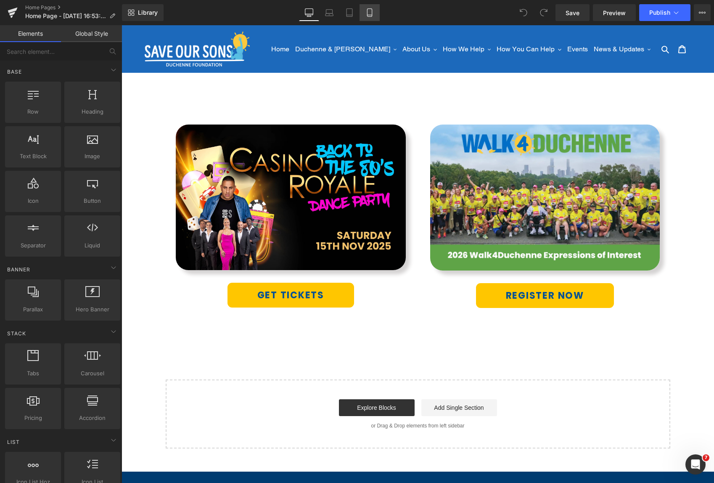
click at [376, 16] on link "Mobile" at bounding box center [370, 12] width 20 height 17
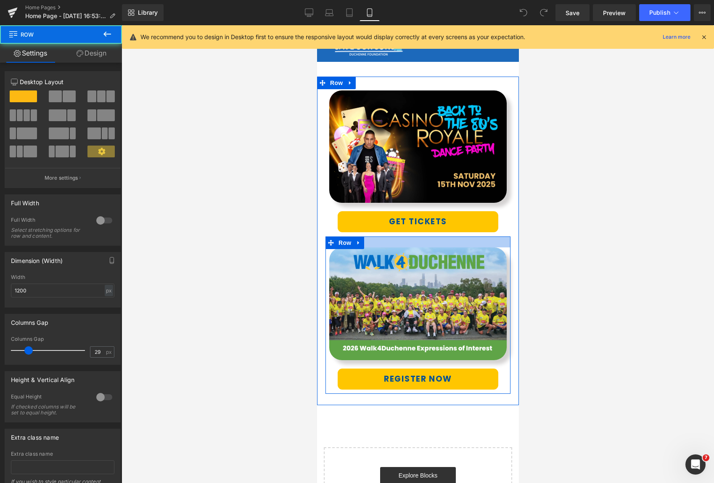
click at [431, 240] on div at bounding box center [417, 241] width 185 height 11
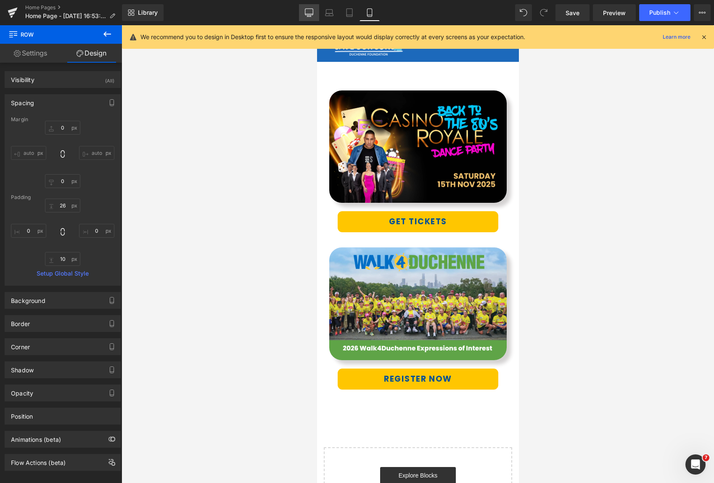
click at [306, 16] on icon at bounding box center [309, 12] width 8 height 8
type input "0"
type input "17"
type input "0"
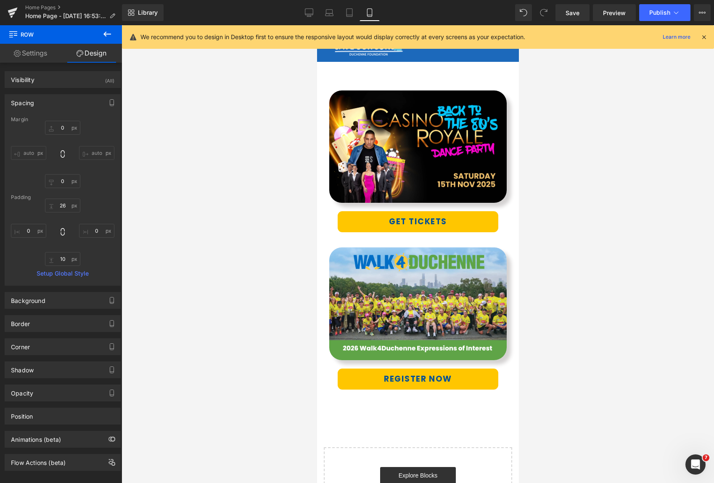
type input "10"
type input "0"
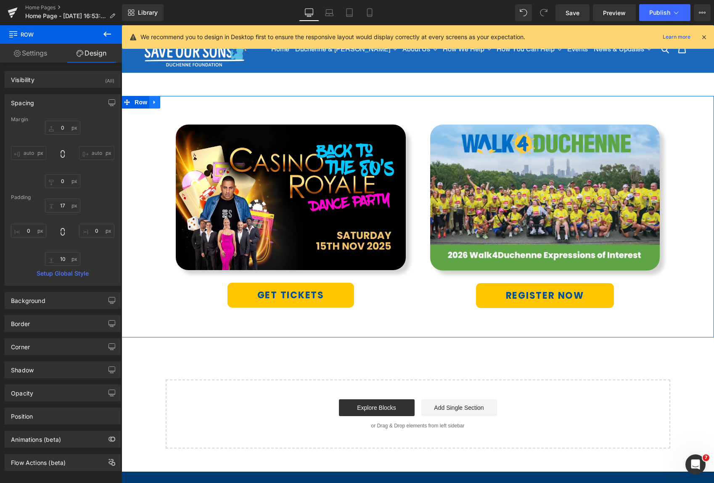
click at [157, 103] on icon at bounding box center [155, 102] width 6 height 6
click at [155, 103] on icon at bounding box center [155, 102] width 6 height 6
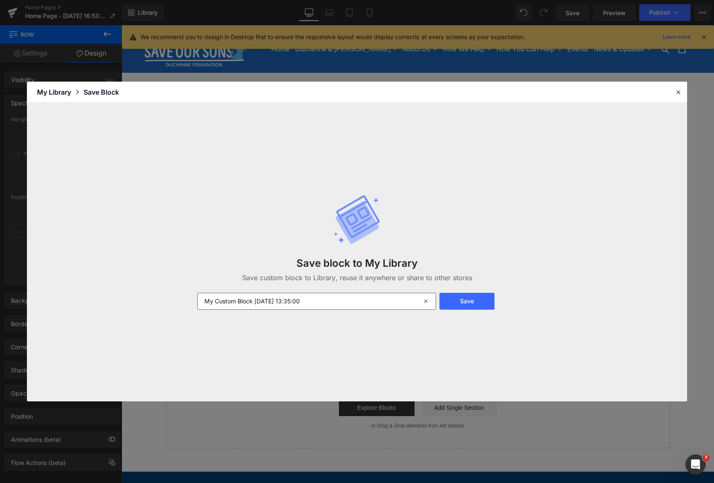
drag, startPoint x: 329, startPoint y: 304, endPoint x: 202, endPoint y: 299, distance: 127.1
click at [202, 299] on input "My Custom Block 2025-09-05 13:35:00" at bounding box center [316, 301] width 239 height 17
type input "32"
click at [477, 295] on button "Save" at bounding box center [466, 301] width 55 height 17
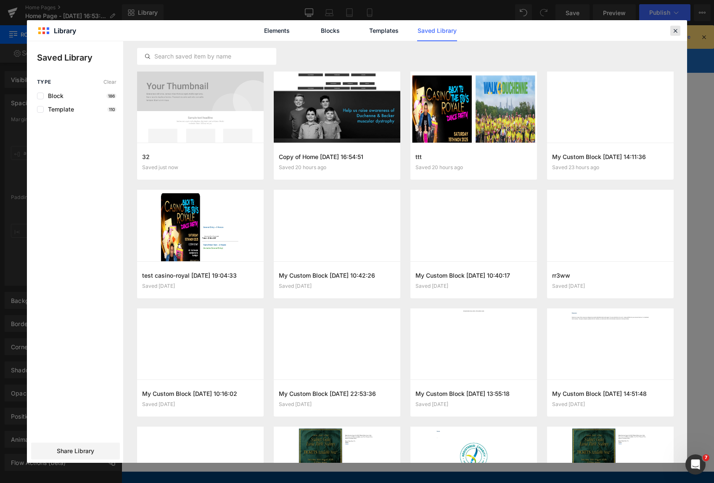
click at [676, 31] on icon at bounding box center [676, 31] width 8 height 8
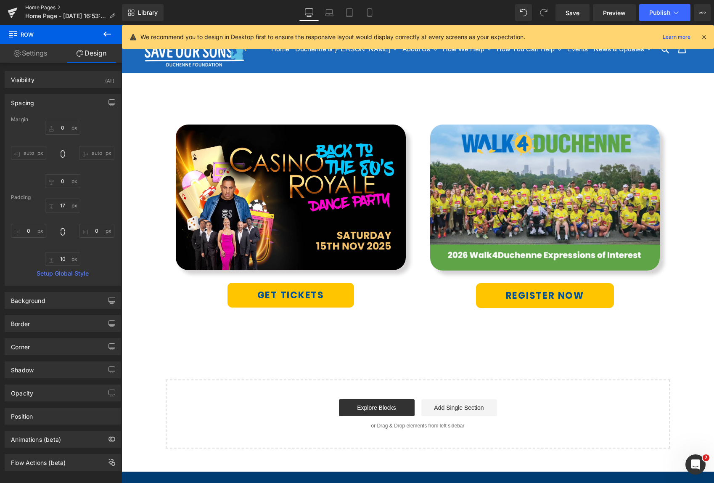
click at [36, 5] on link "Home Pages" at bounding box center [73, 7] width 97 height 7
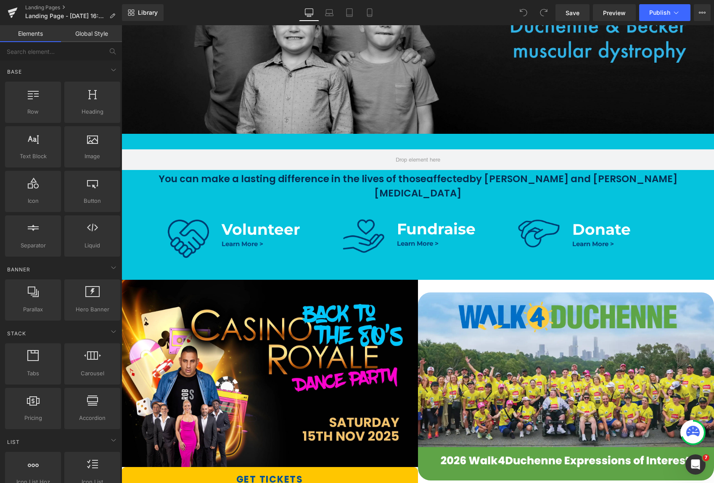
scroll to position [368, 0]
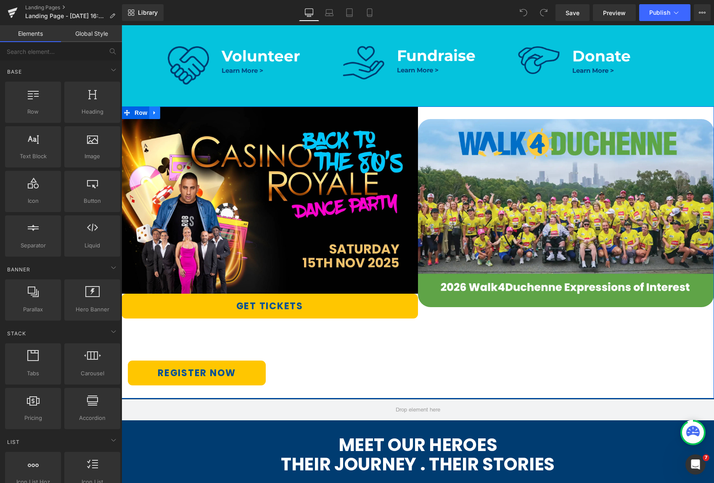
click at [153, 110] on icon at bounding box center [155, 113] width 6 height 6
click at [175, 110] on icon at bounding box center [177, 113] width 6 height 6
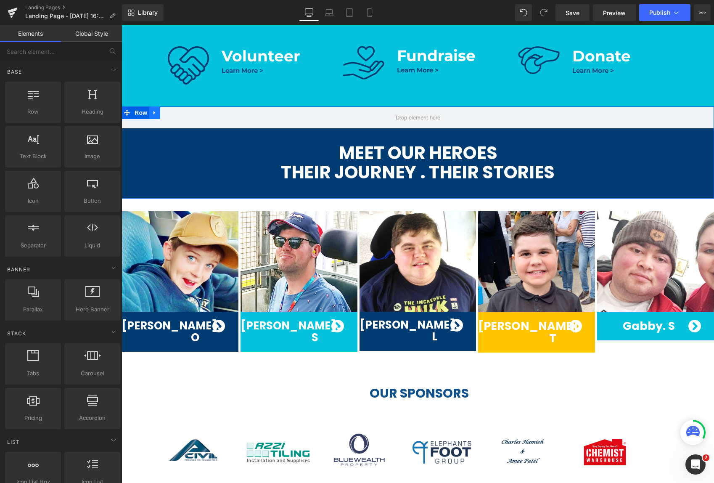
click at [154, 111] on icon at bounding box center [155, 113] width 2 height 4
drag, startPoint x: 156, startPoint y: 100, endPoint x: 164, endPoint y: 101, distance: 8.5
click at [156, 110] on icon at bounding box center [155, 113] width 6 height 6
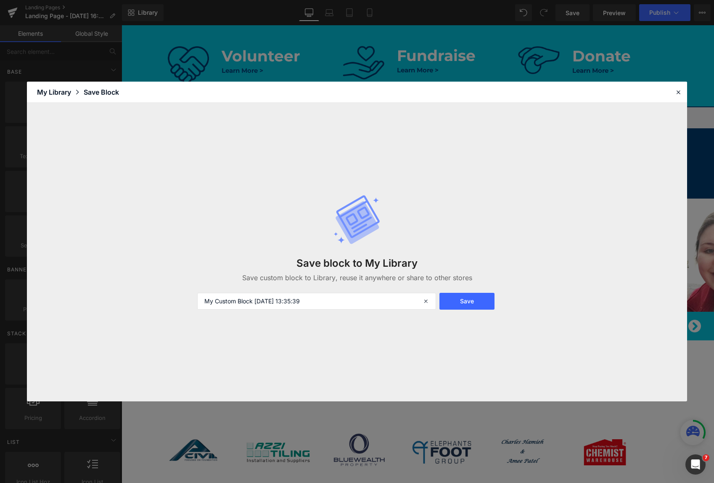
click at [63, 93] on div "My Library" at bounding box center [60, 92] width 47 height 10
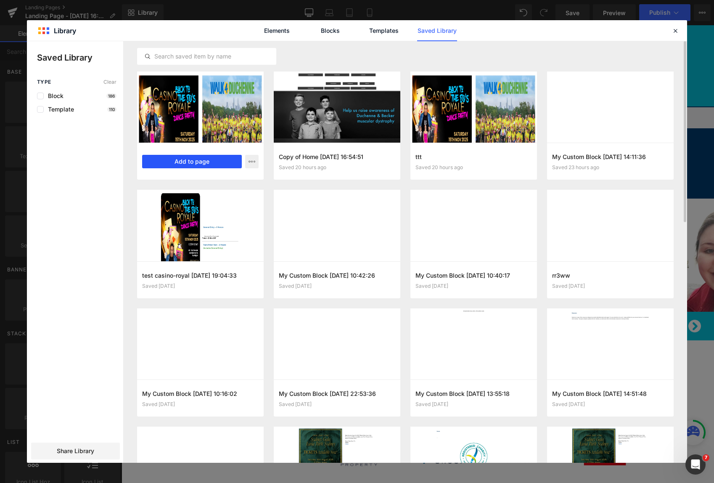
click at [188, 164] on button "Add to page" at bounding box center [192, 161] width 100 height 13
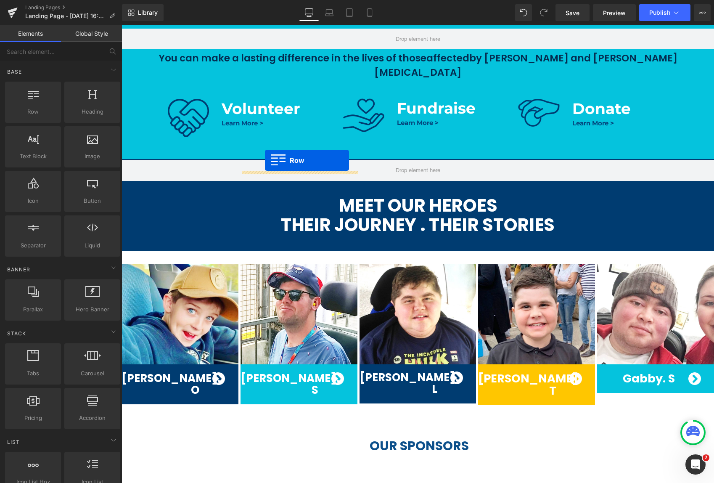
scroll to position [301, 0]
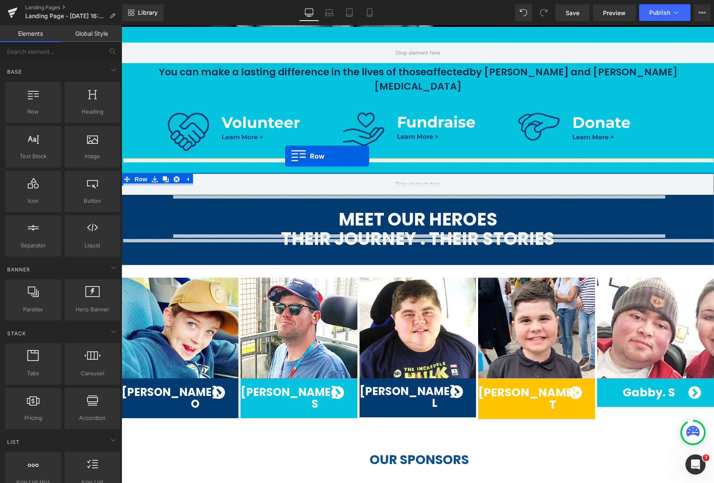
drag, startPoint x: 126, startPoint y: 157, endPoint x: 285, endPoint y: 157, distance: 159.4
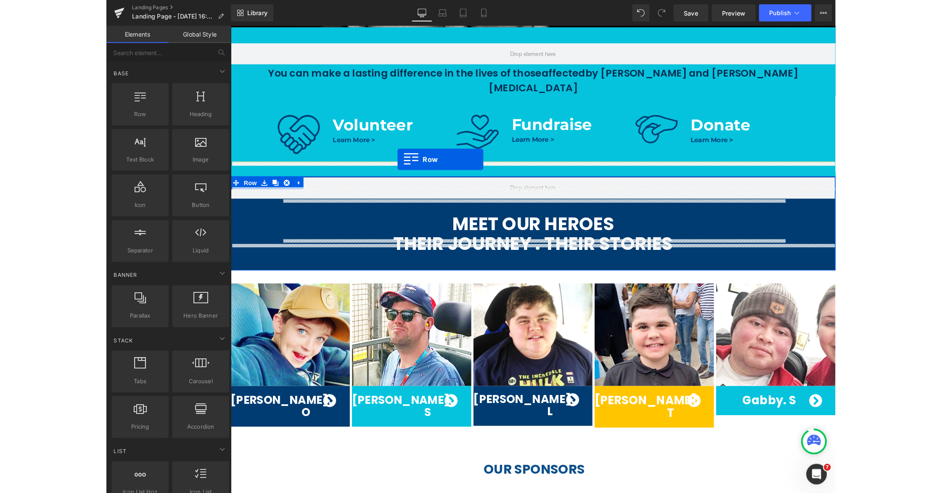
scroll to position [306, 0]
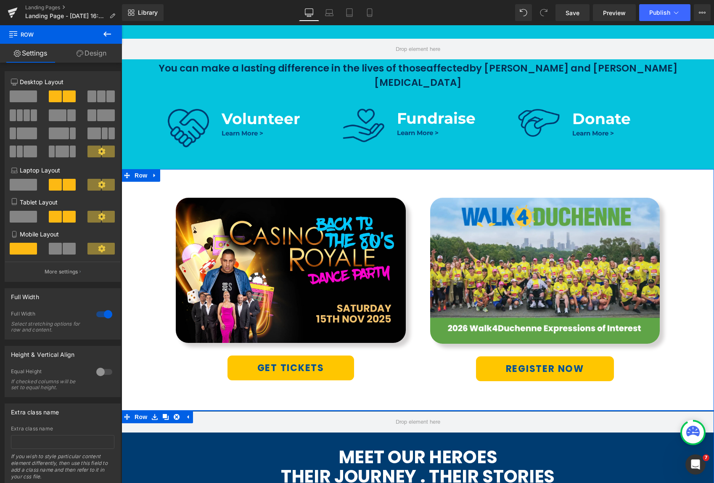
click at [677, 210] on div "Image GET TICKETS Button Row Image REGISTER NOW Button Row Row 51px" at bounding box center [418, 289] width 593 height 241
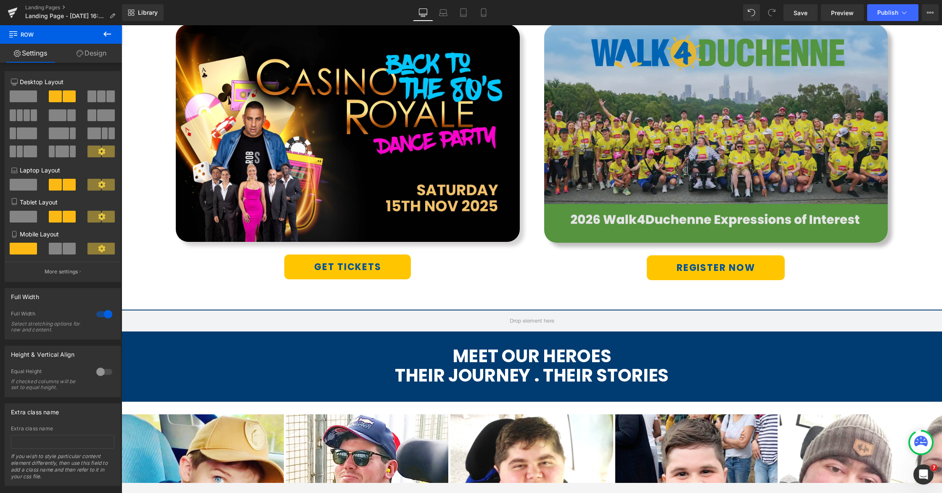
scroll to position [505, 0]
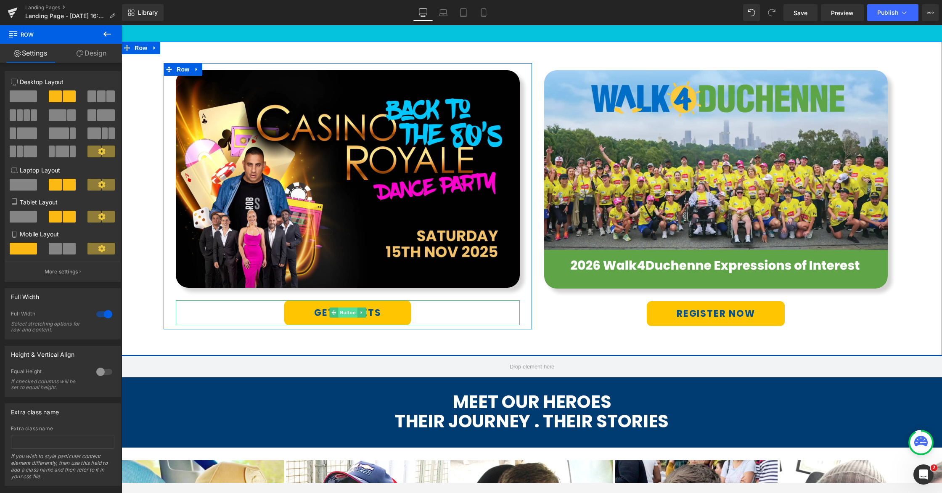
click at [349, 314] on span "Button" at bounding box center [347, 312] width 19 height 10
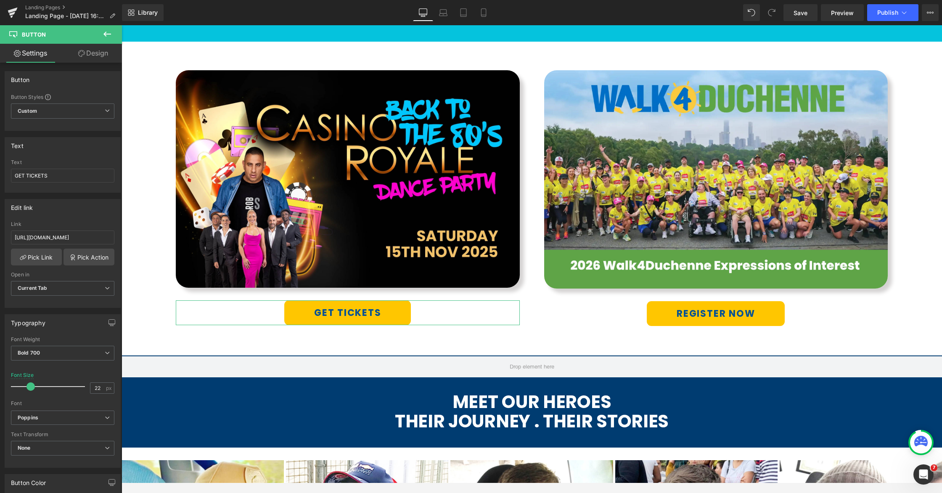
click at [92, 54] on link "Design" at bounding box center [93, 53] width 61 height 19
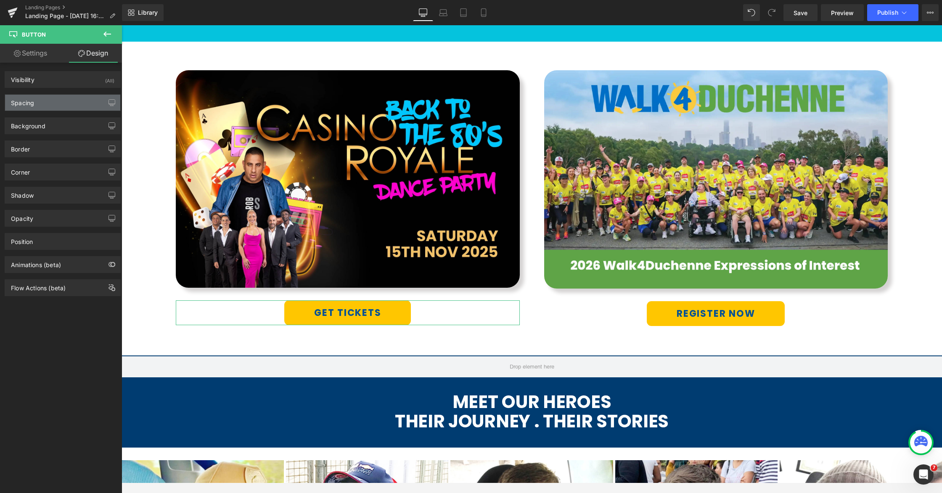
click at [58, 100] on div "Spacing" at bounding box center [62, 103] width 115 height 16
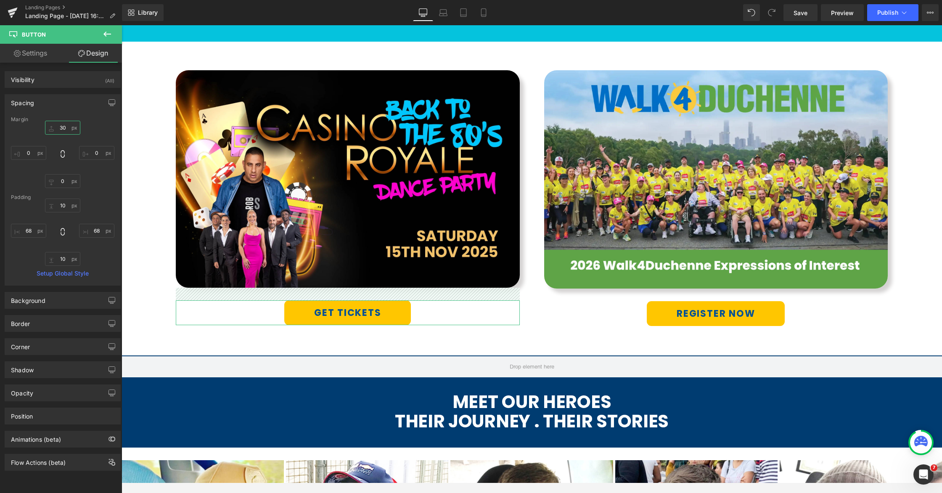
click at [58, 125] on input "30" at bounding box center [62, 128] width 35 height 14
click at [60, 127] on input "30" at bounding box center [62, 128] width 35 height 14
click at [56, 129] on input "30" at bounding box center [62, 128] width 35 height 14
type input "40"
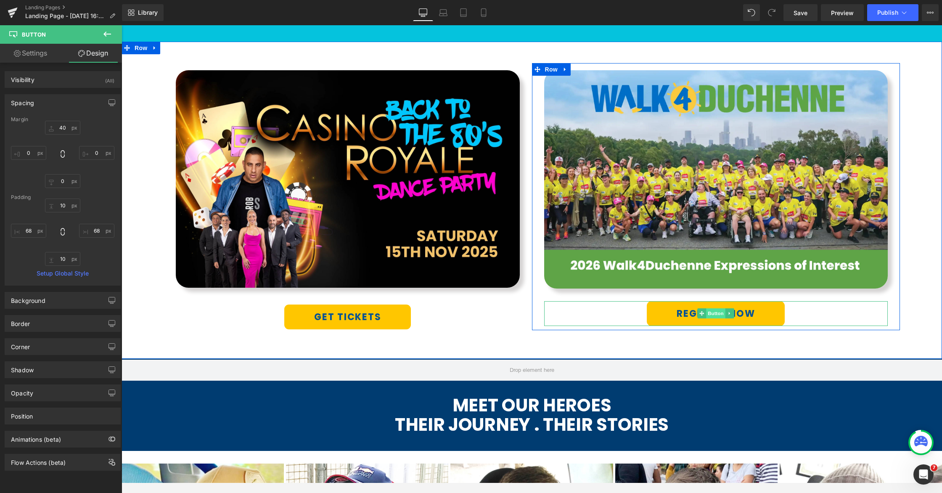
click at [710, 312] on span "Button" at bounding box center [715, 313] width 19 height 10
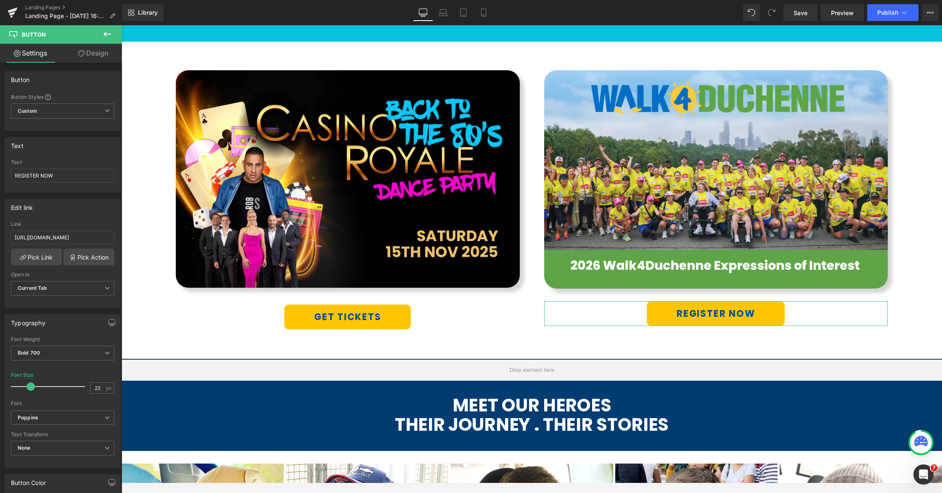
click at [92, 51] on link "Design" at bounding box center [93, 53] width 61 height 19
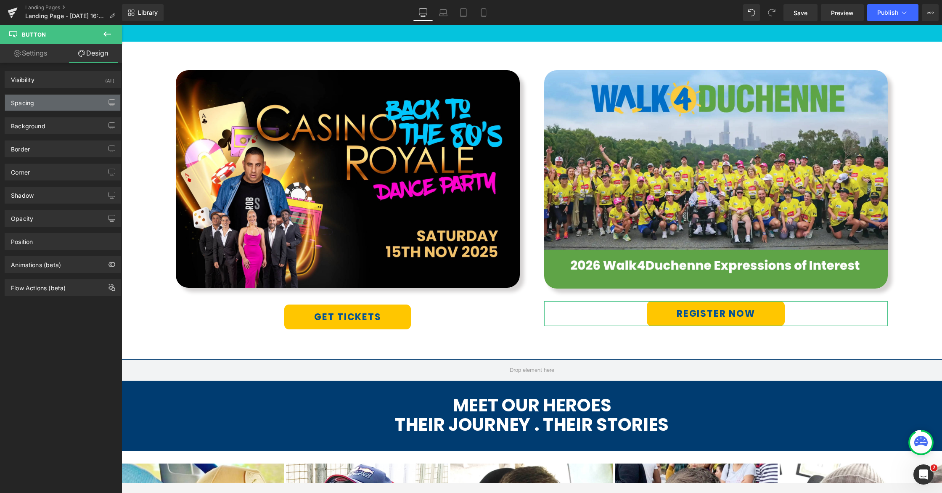
click at [50, 101] on div "Spacing" at bounding box center [62, 103] width 115 height 16
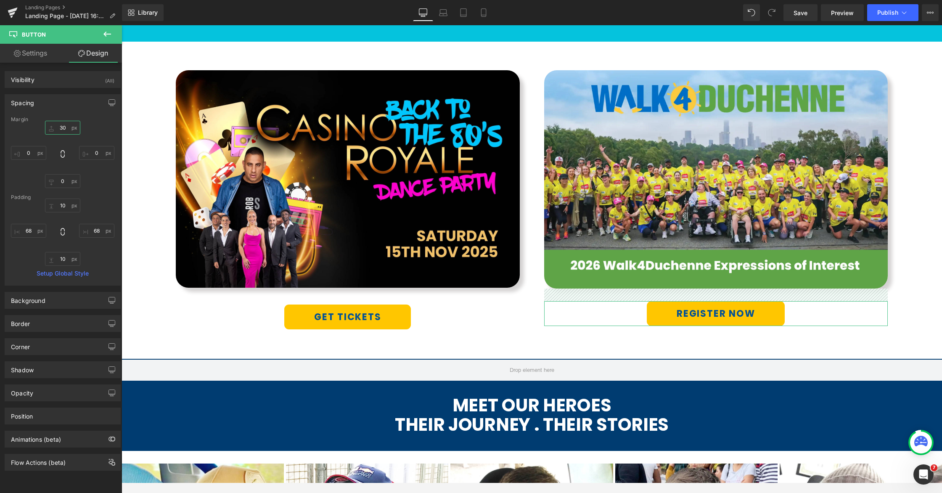
click at [59, 127] on input "30" at bounding box center [62, 128] width 35 height 14
click at [59, 128] on input "30" at bounding box center [62, 128] width 35 height 14
drag, startPoint x: 60, startPoint y: 127, endPoint x: 51, endPoint y: 126, distance: 8.4
click at [51, 126] on input "30" at bounding box center [62, 128] width 35 height 14
type input "40"
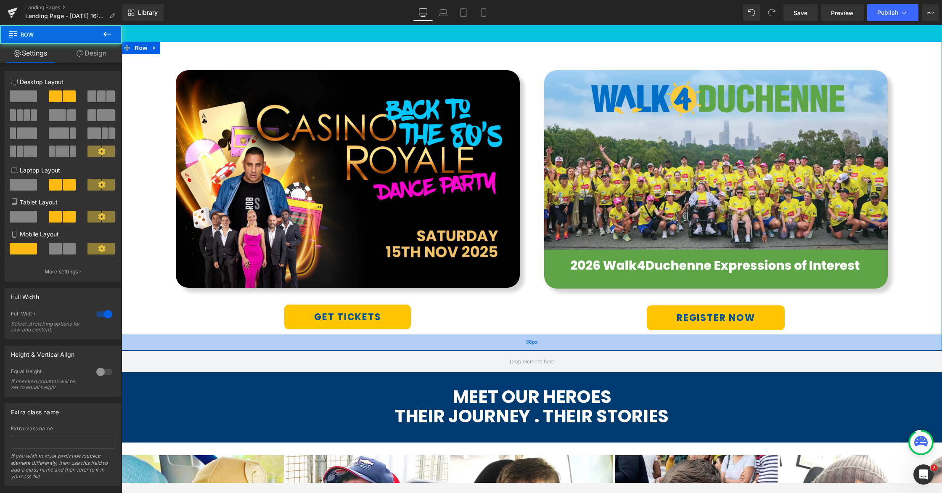
drag, startPoint x: 580, startPoint y: 345, endPoint x: 580, endPoint y: 338, distance: 7.1
click at [580, 338] on div "38px" at bounding box center [532, 342] width 821 height 16
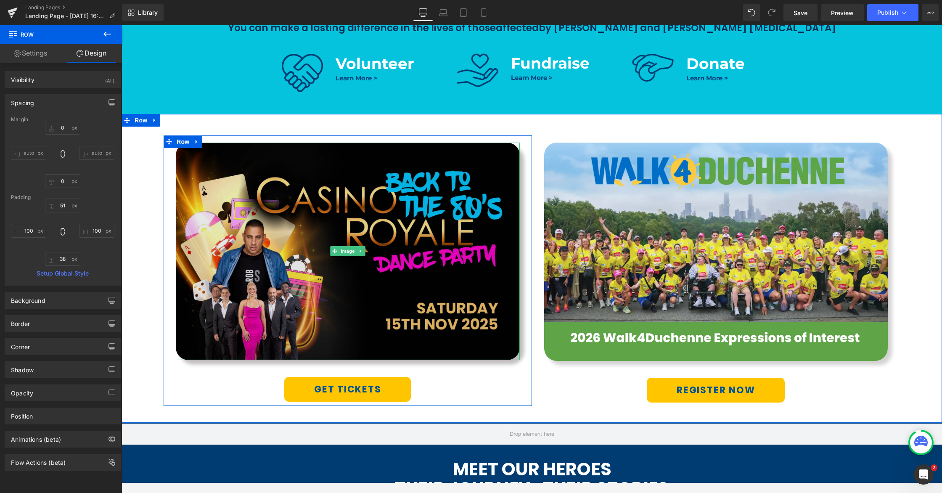
scroll to position [409, 0]
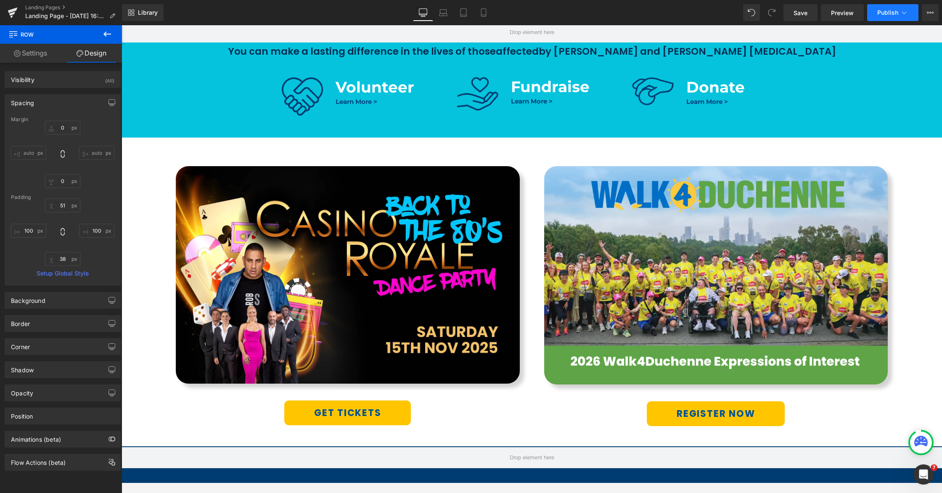
click at [714, 16] on span "Publish" at bounding box center [887, 12] width 21 height 7
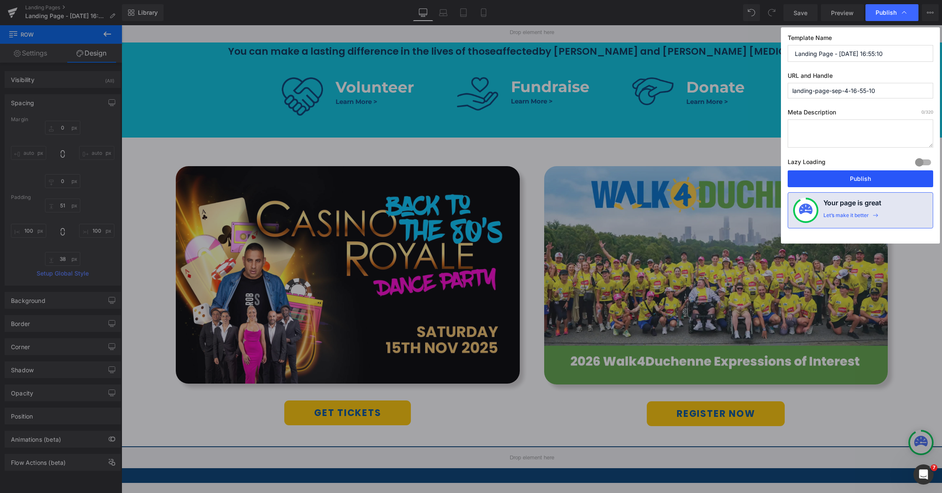
click at [714, 175] on button "Publish" at bounding box center [861, 178] width 146 height 17
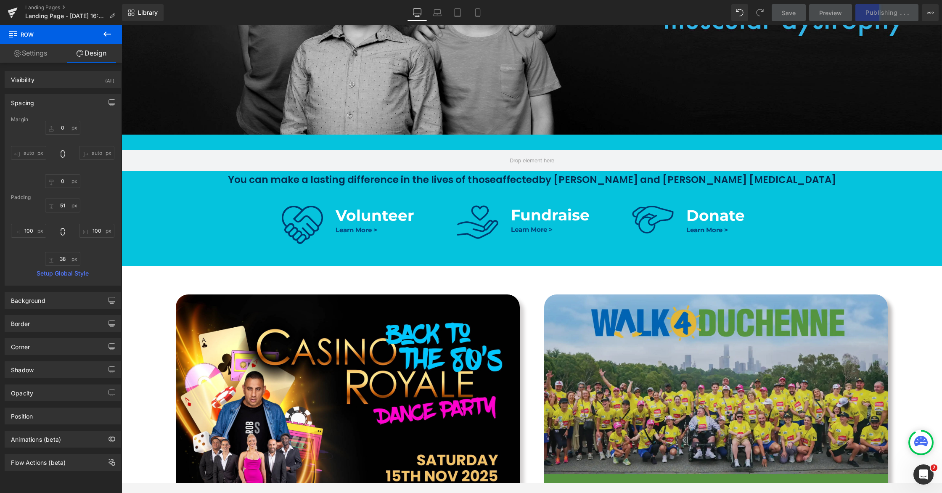
scroll to position [205, 0]
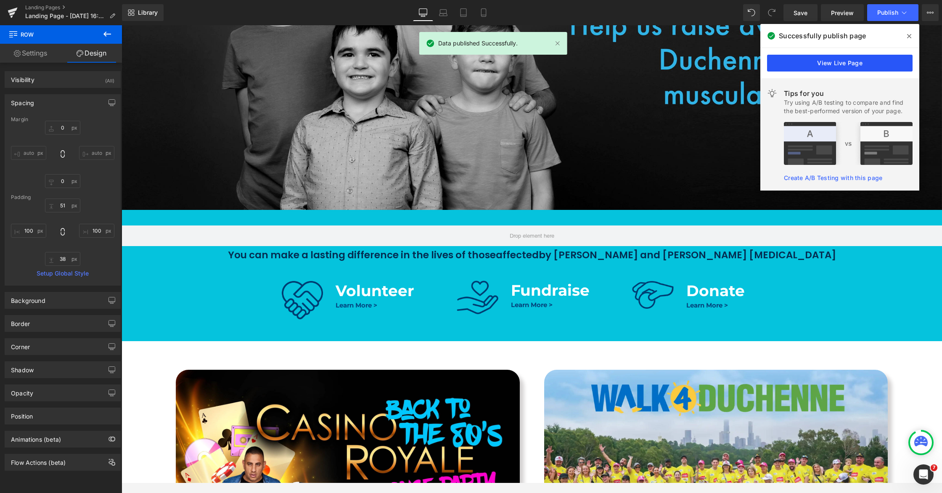
click at [714, 62] on link "View Live Page" at bounding box center [840, 63] width 146 height 17
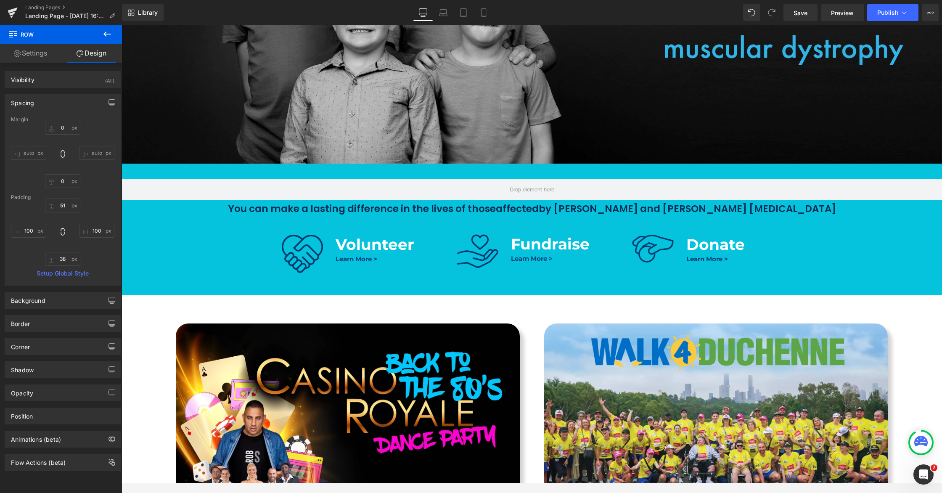
scroll to position [406, 0]
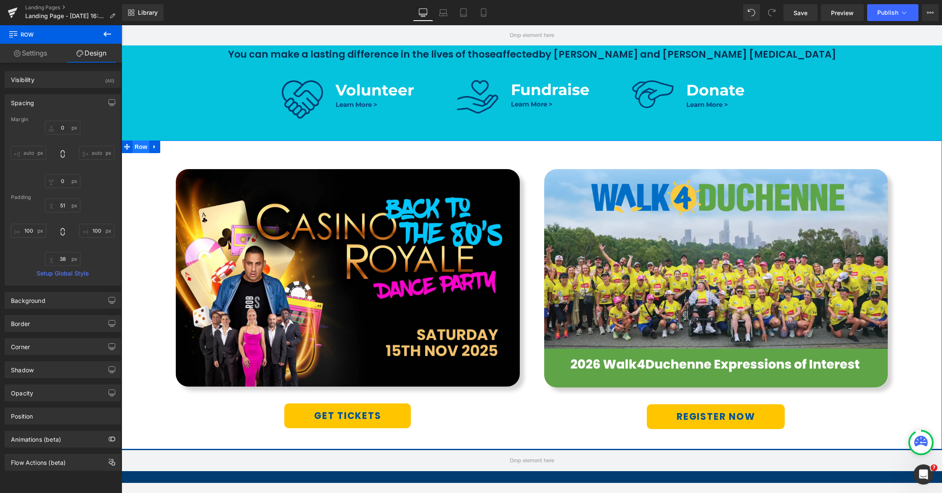
click at [139, 149] on span "Row" at bounding box center [140, 146] width 17 height 13
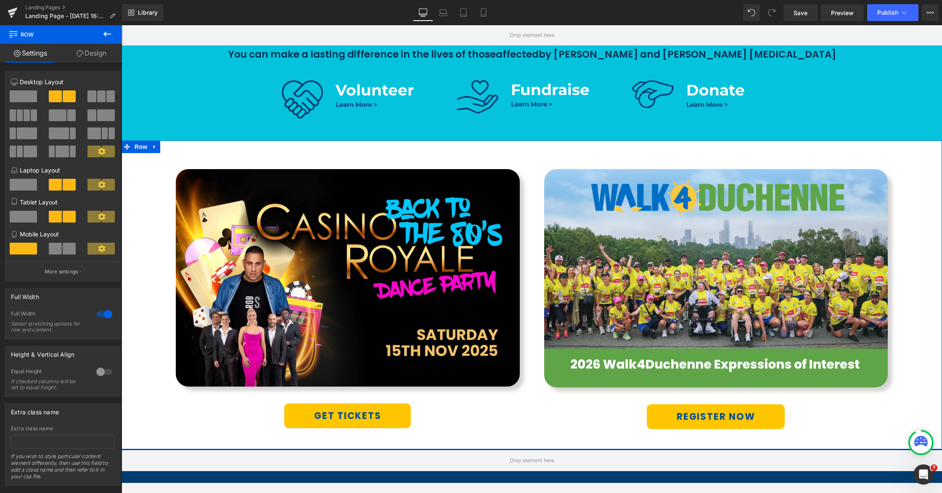
click at [21, 120] on span at bounding box center [20, 115] width 6 height 12
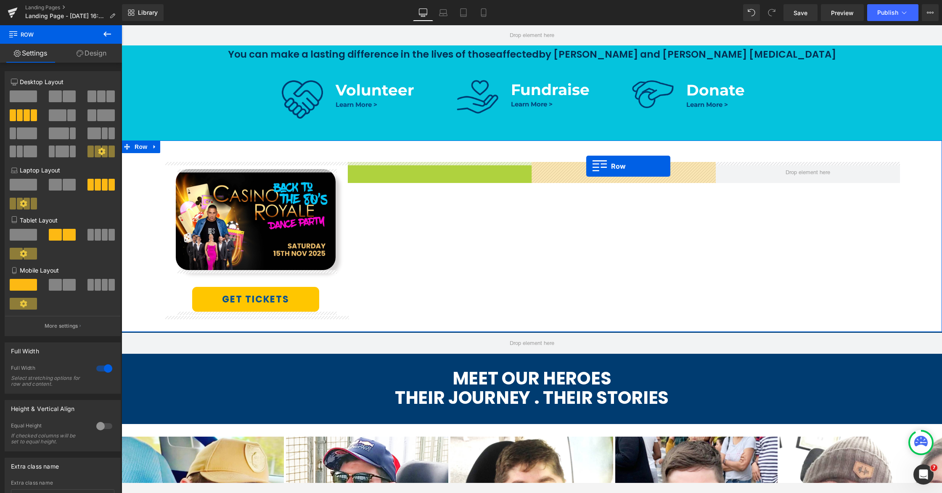
drag, startPoint x: 353, startPoint y: 169, endPoint x: 586, endPoint y: 166, distance: 233.0
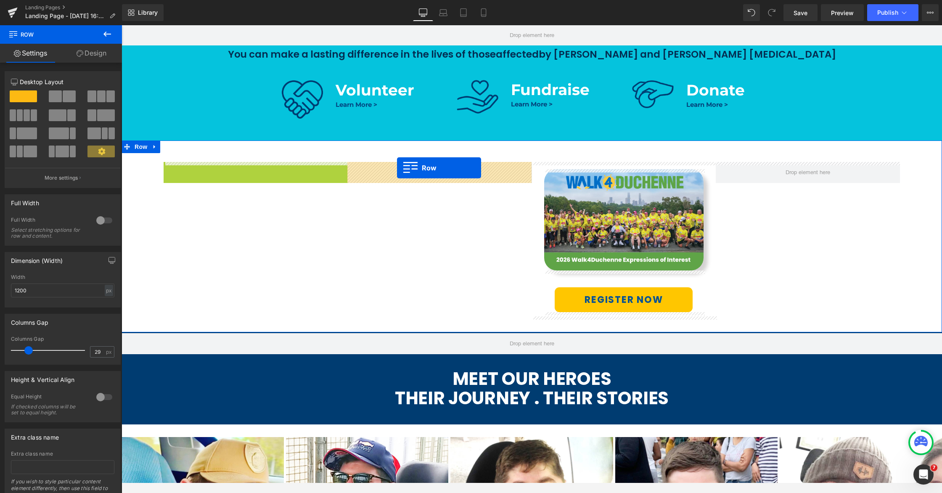
drag, startPoint x: 195, startPoint y: 166, endPoint x: 396, endPoint y: 169, distance: 201.0
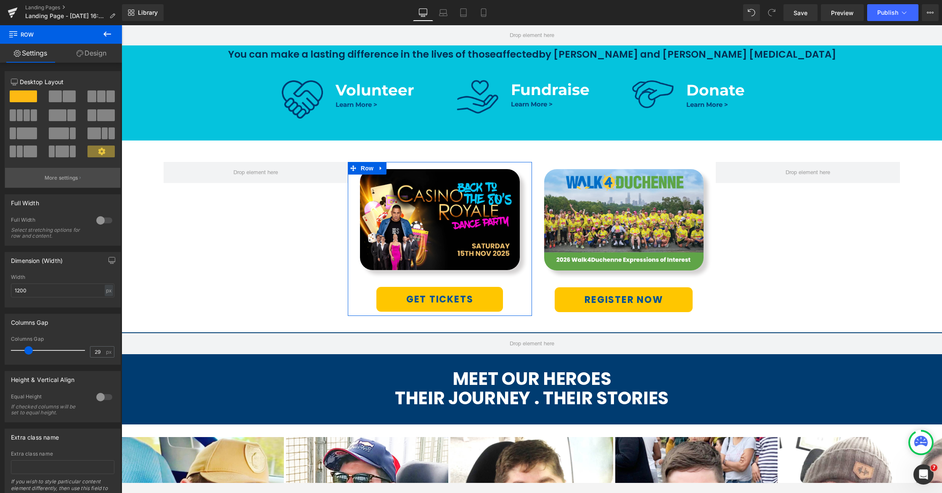
click at [65, 180] on p "More settings" at bounding box center [62, 178] width 34 height 8
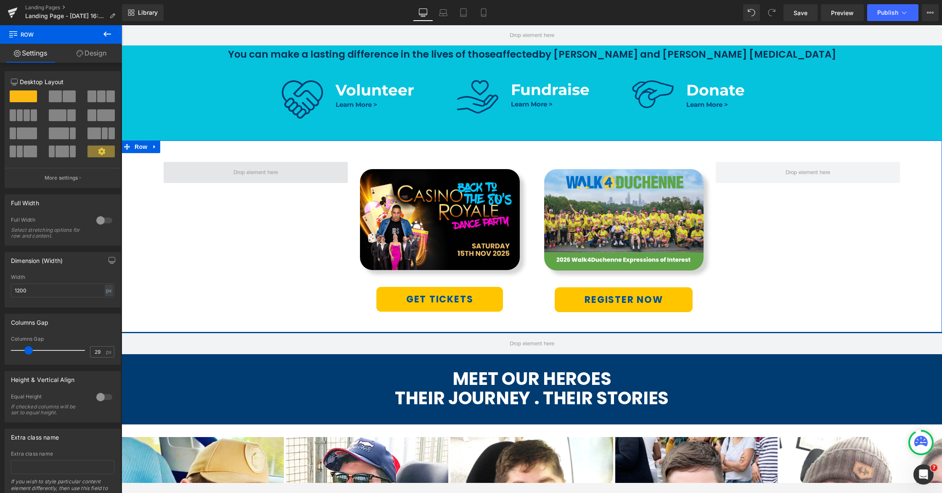
click at [212, 172] on span at bounding box center [256, 172] width 184 height 21
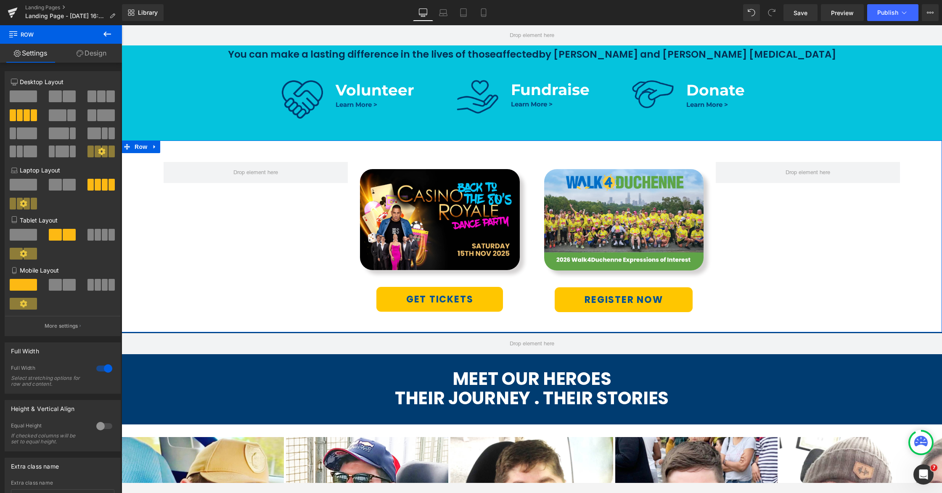
drag, startPoint x: 65, startPoint y: 330, endPoint x: 74, endPoint y: 326, distance: 9.6
click at [65, 330] on p "More settings" at bounding box center [62, 326] width 34 height 8
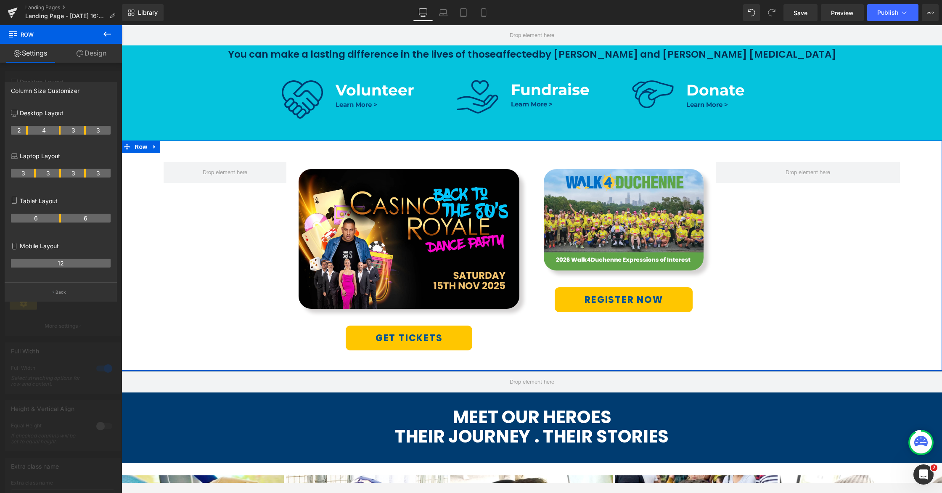
drag, startPoint x: 34, startPoint y: 130, endPoint x: 26, endPoint y: 131, distance: 8.8
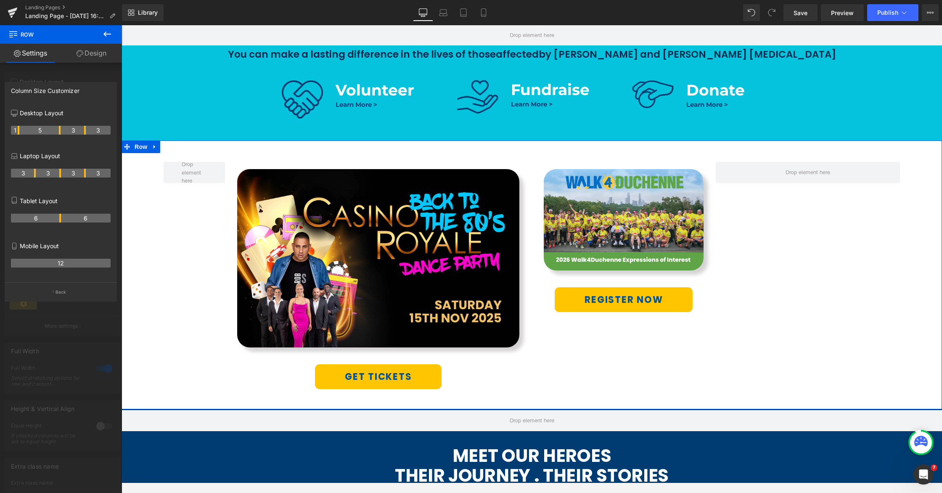
drag, startPoint x: 26, startPoint y: 130, endPoint x: 21, endPoint y: 131, distance: 5.2
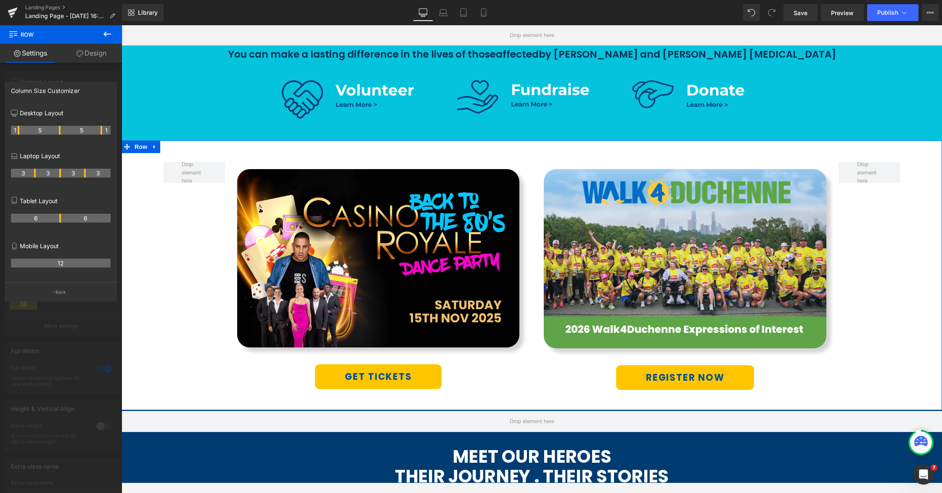
drag, startPoint x: 85, startPoint y: 129, endPoint x: 99, endPoint y: 129, distance: 13.9
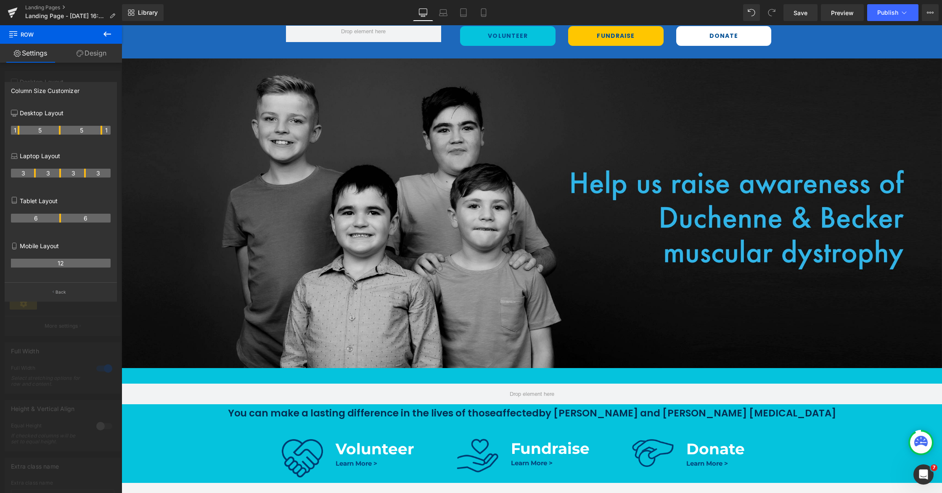
scroll to position [0, 0]
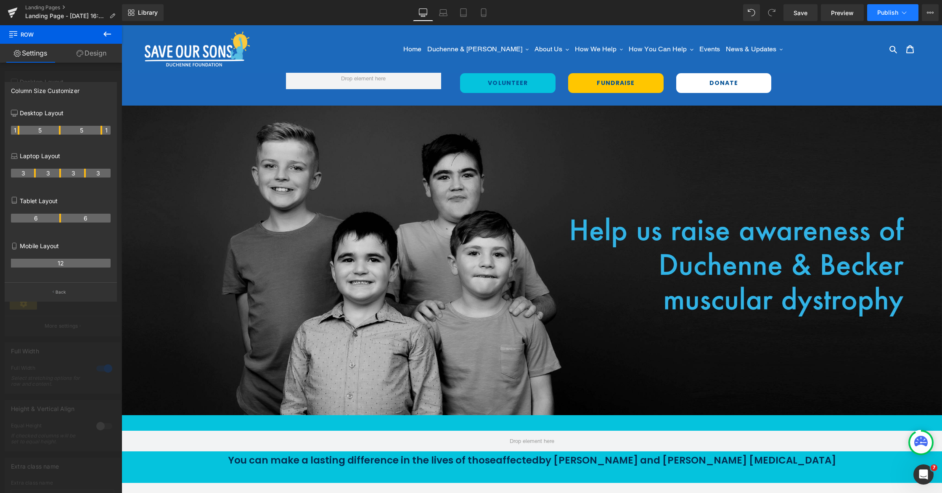
click at [714, 15] on span "Publish" at bounding box center [887, 12] width 21 height 7
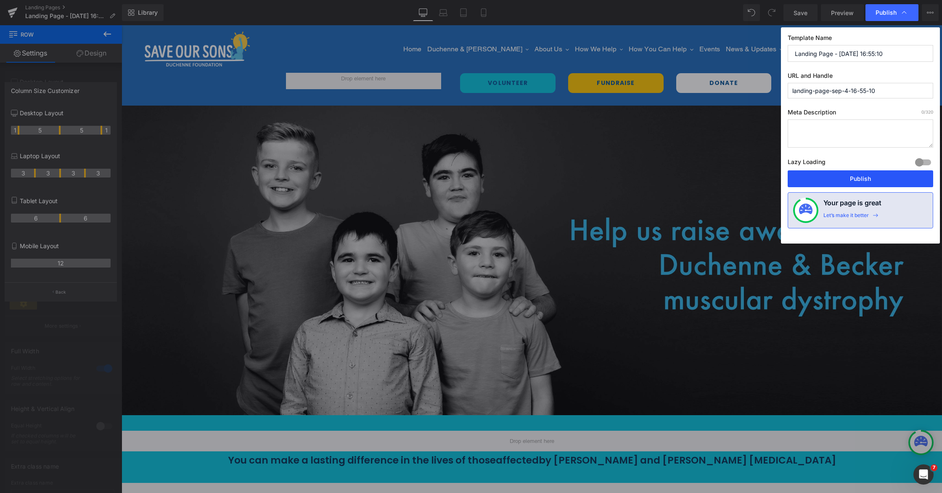
click at [714, 182] on button "Publish" at bounding box center [861, 178] width 146 height 17
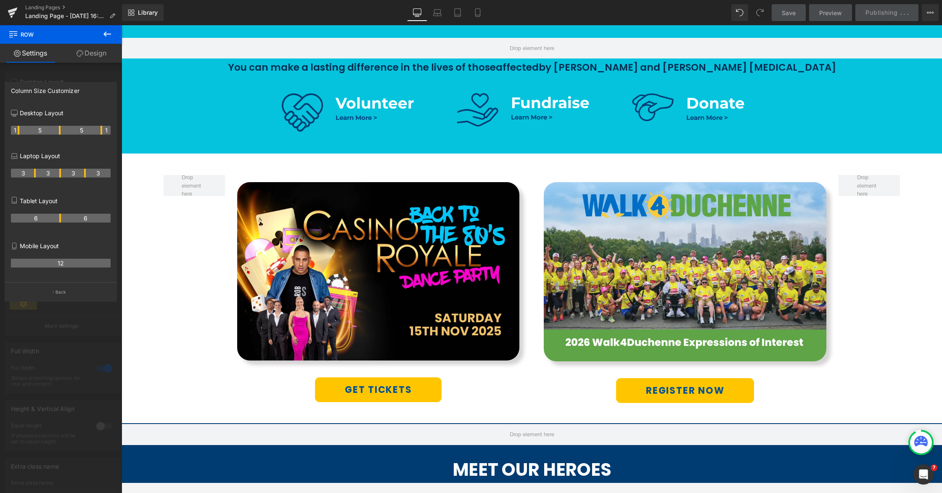
scroll to position [492, 0]
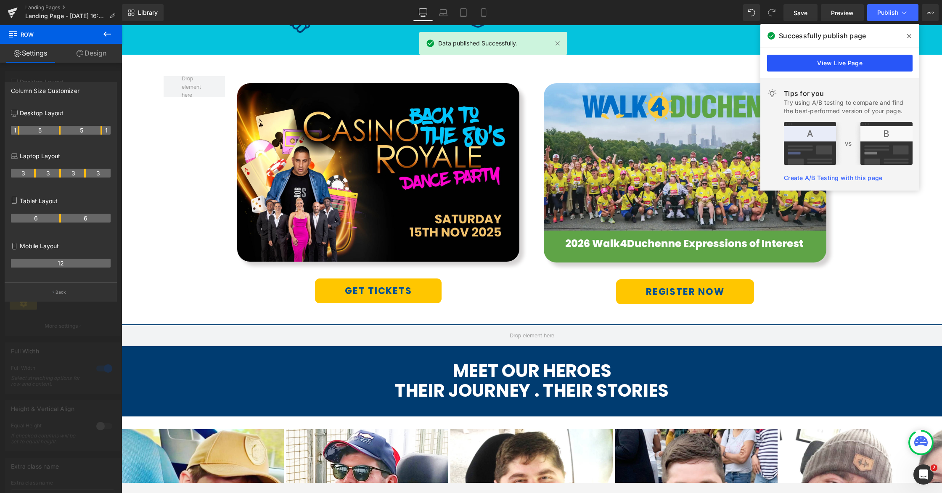
click at [714, 68] on link "View Live Page" at bounding box center [840, 63] width 146 height 17
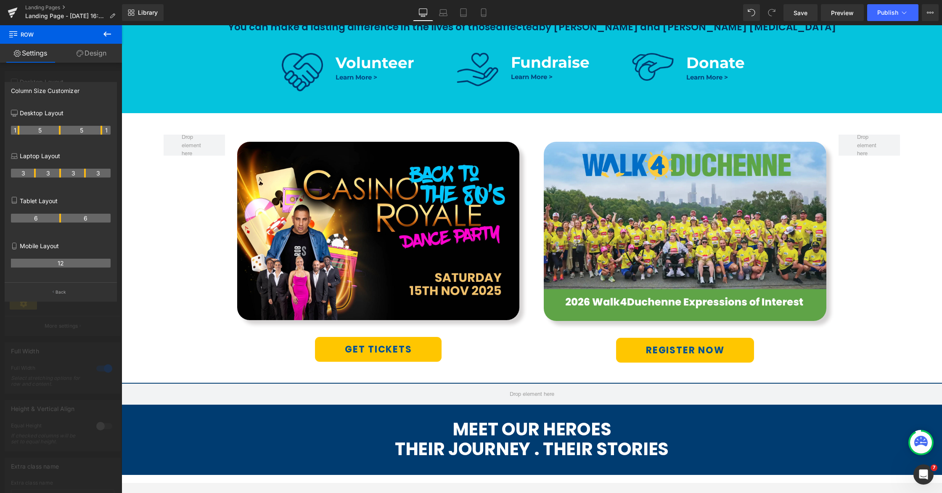
scroll to position [394, 0]
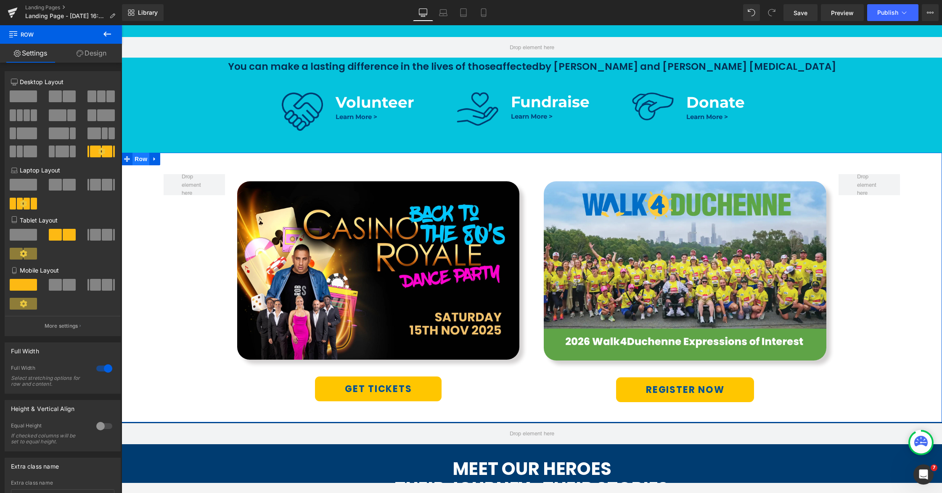
click at [140, 164] on span "Row" at bounding box center [140, 159] width 17 height 13
click at [140, 161] on span "Row" at bounding box center [140, 159] width 17 height 13
click at [89, 48] on link "Design" at bounding box center [91, 53] width 61 height 19
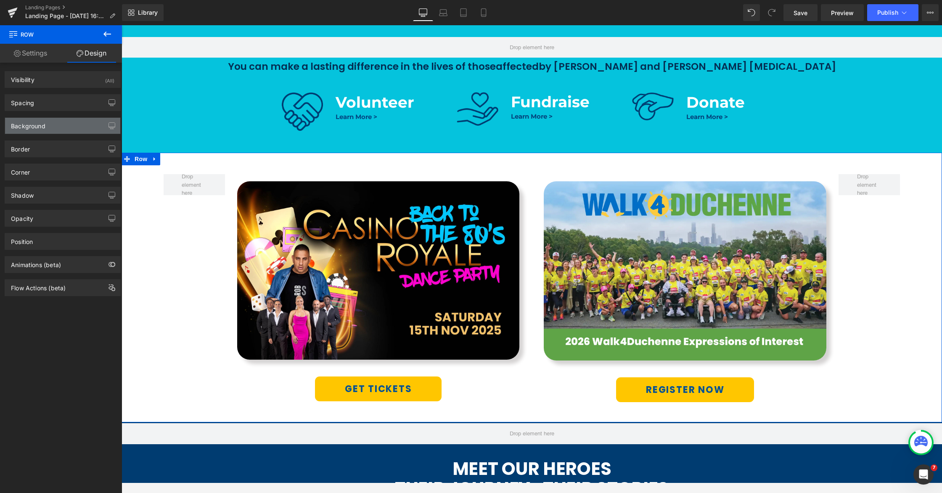
drag, startPoint x: 39, startPoint y: 127, endPoint x: 47, endPoint y: 132, distance: 9.9
click at [39, 127] on div "Background" at bounding box center [28, 124] width 34 height 12
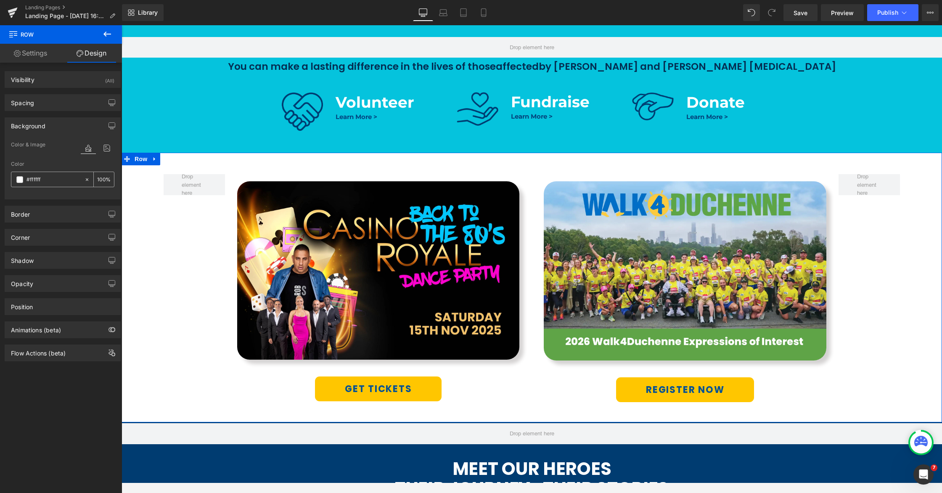
click at [21, 181] on span at bounding box center [19, 179] width 7 height 7
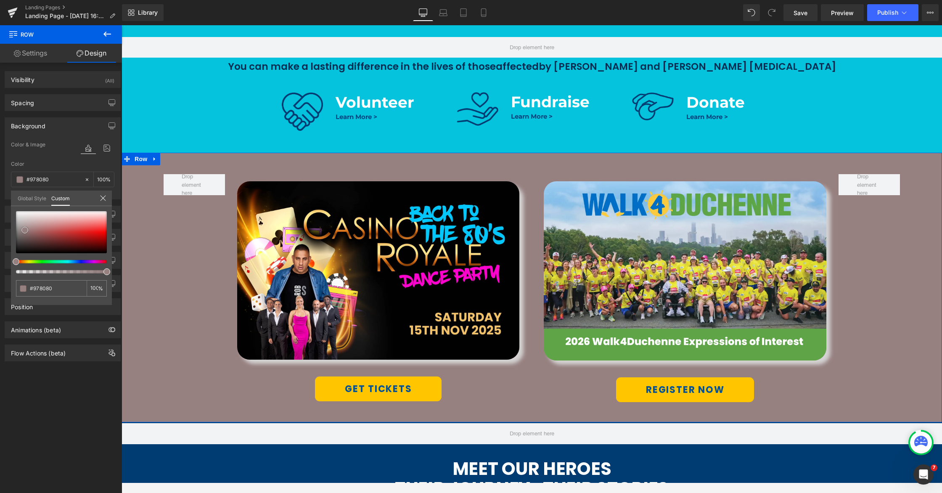
click at [25, 230] on div at bounding box center [61, 232] width 91 height 42
click at [23, 230] on span at bounding box center [23, 229] width 7 height 7
click at [70, 262] on div at bounding box center [58, 261] width 91 height 3
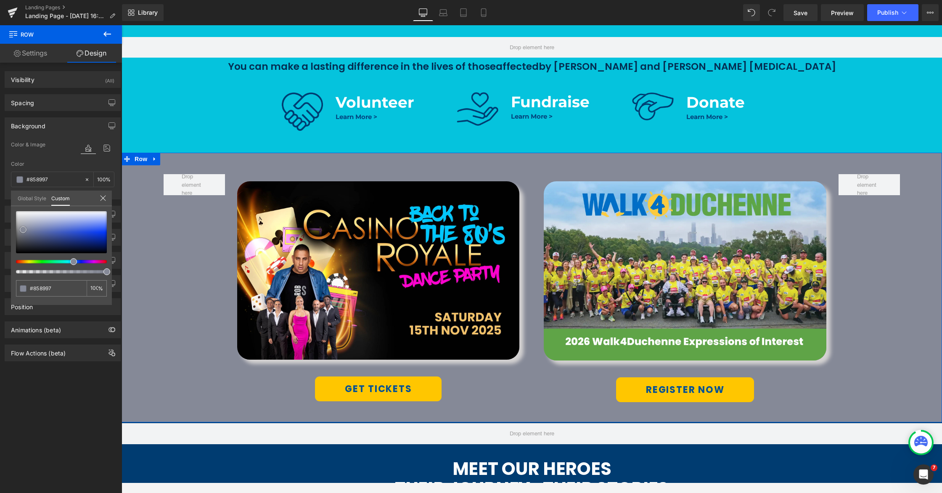
click at [56, 221] on div at bounding box center [61, 232] width 91 height 42
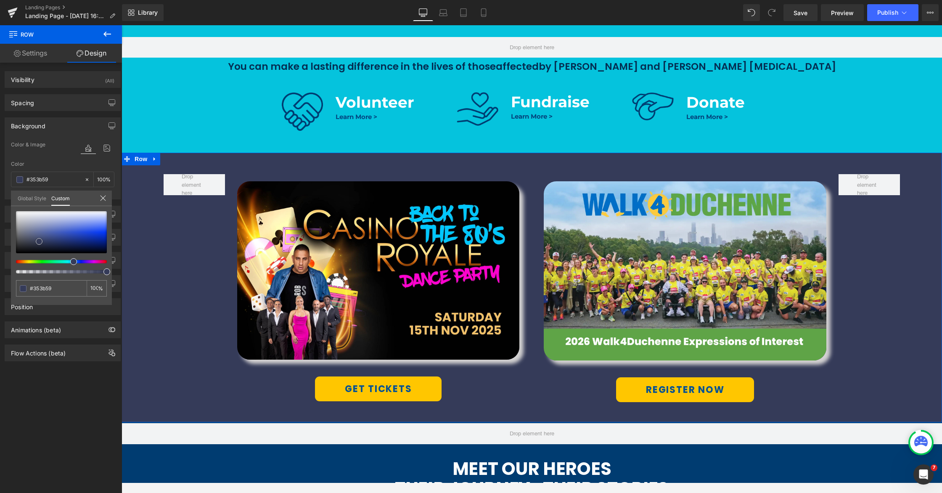
drag, startPoint x: 56, startPoint y: 221, endPoint x: 39, endPoint y: 241, distance: 26.9
click at [39, 241] on span at bounding box center [39, 241] width 7 height 7
click at [714, 284] on div at bounding box center [532, 254] width 821 height 458
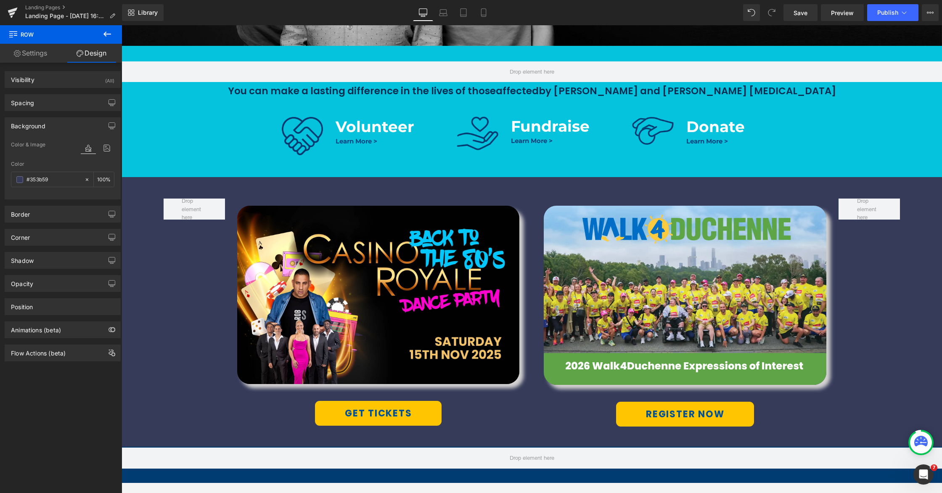
scroll to position [390, 0]
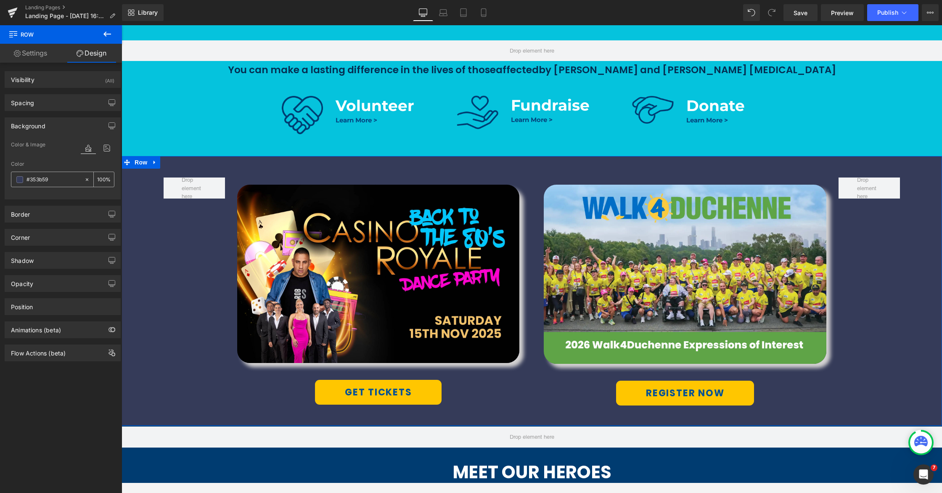
click at [20, 180] on span at bounding box center [19, 179] width 7 height 7
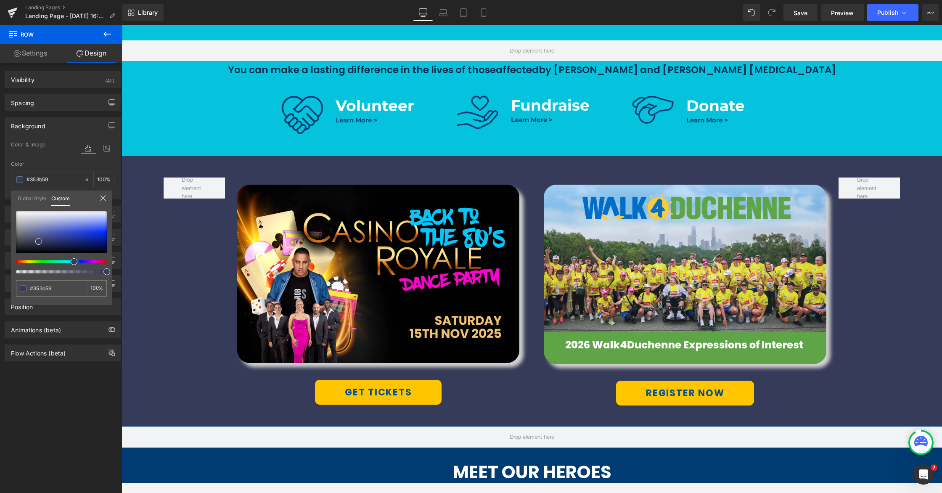
click at [225, 126] on div at bounding box center [532, 254] width 821 height 458
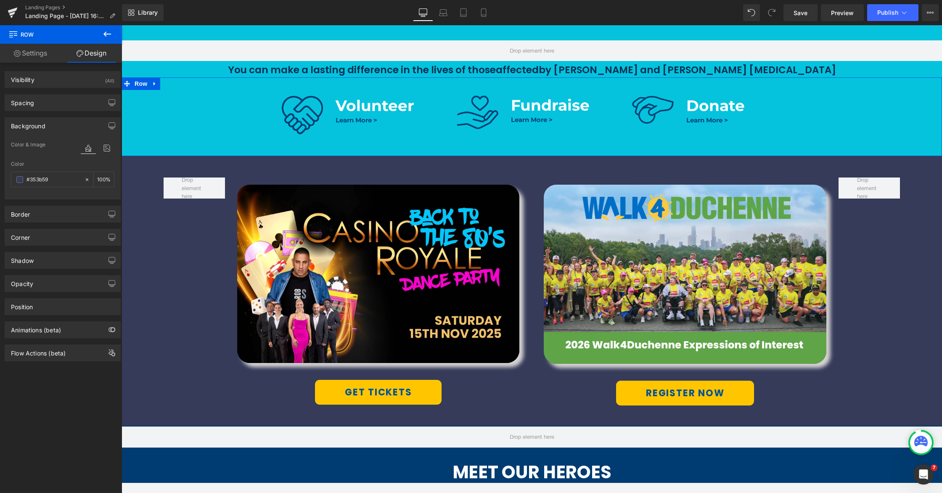
click at [213, 119] on div "Image Volunteer Text Block Learn More > Text Block Row Image Fundraise Text Blo…" at bounding box center [532, 111] width 821 height 64
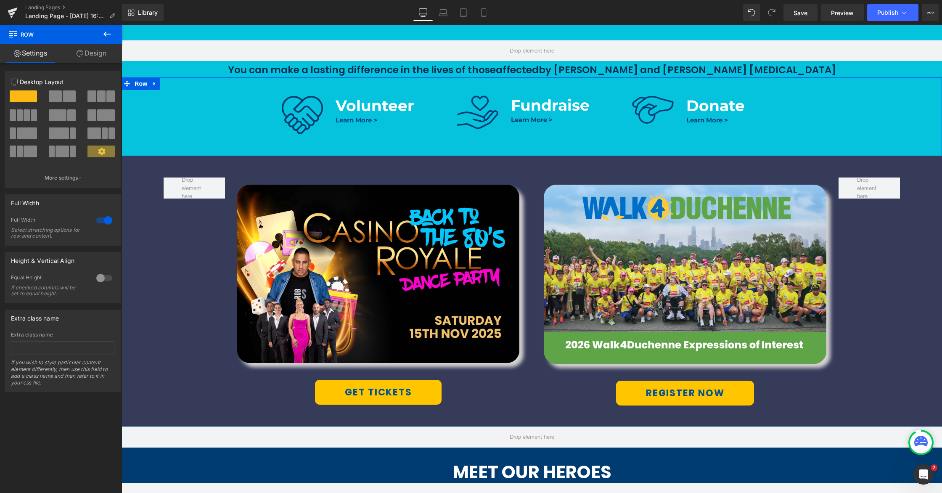
click at [95, 52] on link "Design" at bounding box center [91, 53] width 61 height 19
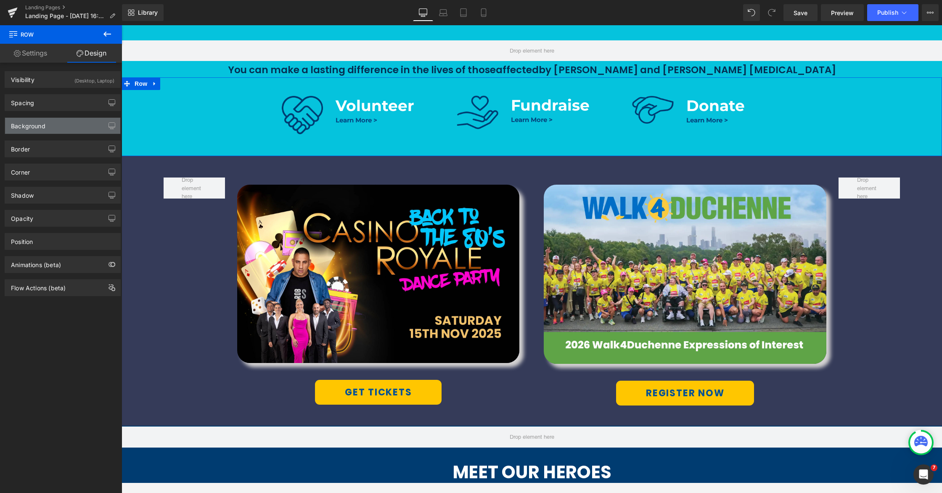
click at [38, 131] on div "Background" at bounding box center [62, 126] width 115 height 16
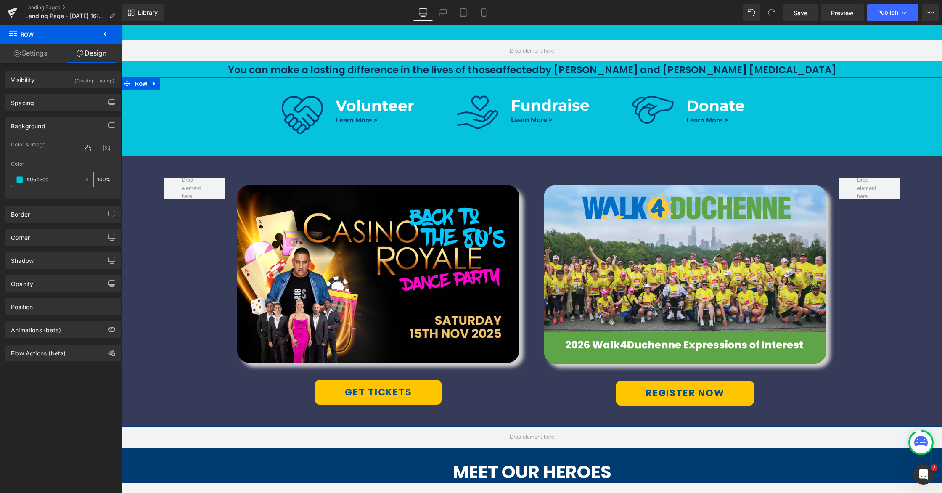
drag, startPoint x: 54, startPoint y: 179, endPoint x: 16, endPoint y: 175, distance: 37.6
click at [16, 175] on div "#05c3dd" at bounding box center [47, 179] width 73 height 15
drag, startPoint x: 56, startPoint y: 178, endPoint x: 20, endPoint y: 177, distance: 35.3
click at [20, 177] on div "#05c3dd" at bounding box center [47, 179] width 73 height 15
click at [168, 230] on div "Image GET TICKETS Button Row Image REGISTER NOW Button Row Row 51px 38px" at bounding box center [532, 291] width 821 height 270
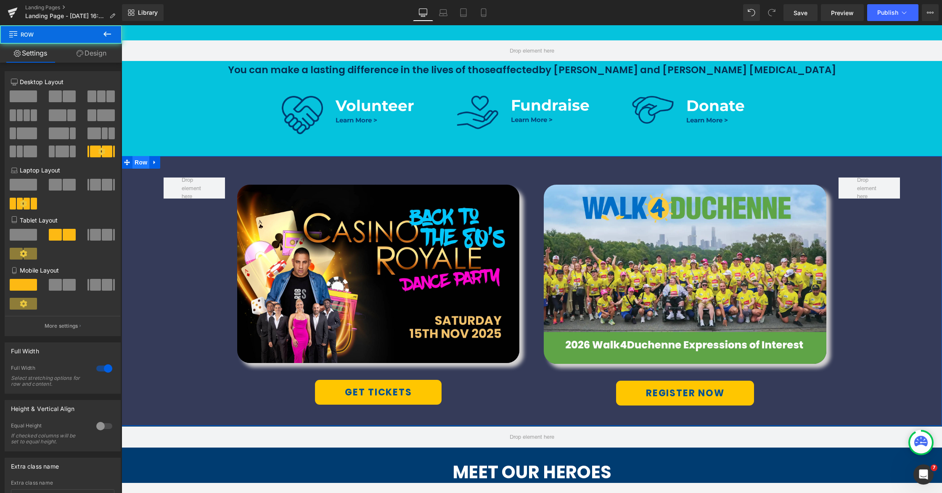
click at [143, 167] on span "Row" at bounding box center [140, 162] width 17 height 13
click at [91, 53] on link "Design" at bounding box center [91, 53] width 61 height 19
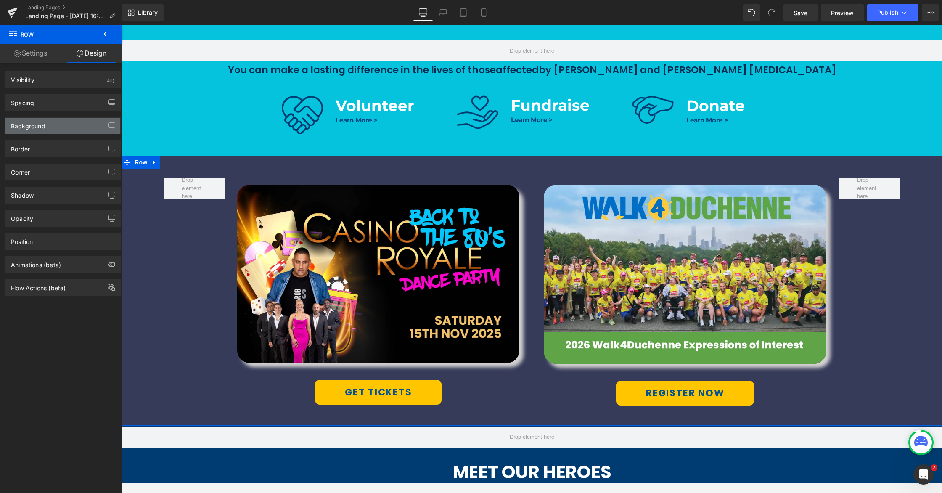
click at [48, 127] on div "Background" at bounding box center [62, 126] width 115 height 16
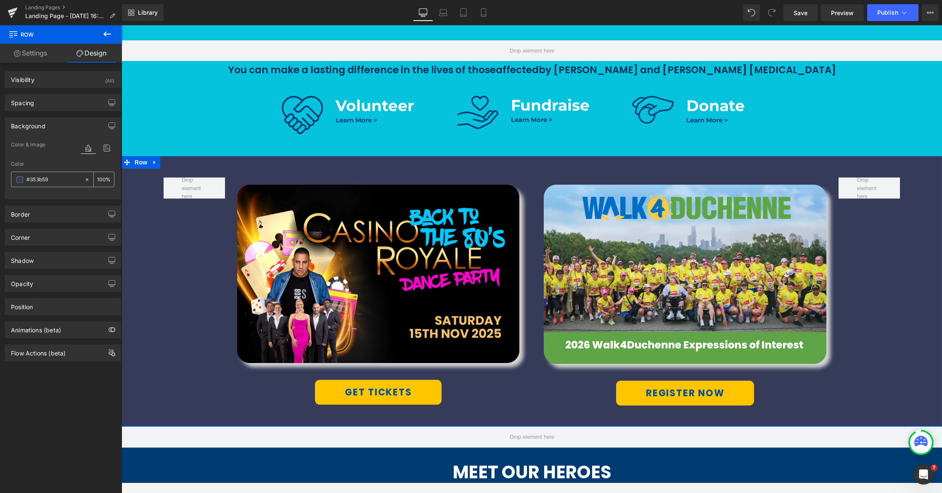
click at [49, 179] on input "#353b59" at bounding box center [53, 179] width 54 height 9
paste input "05c3dd"
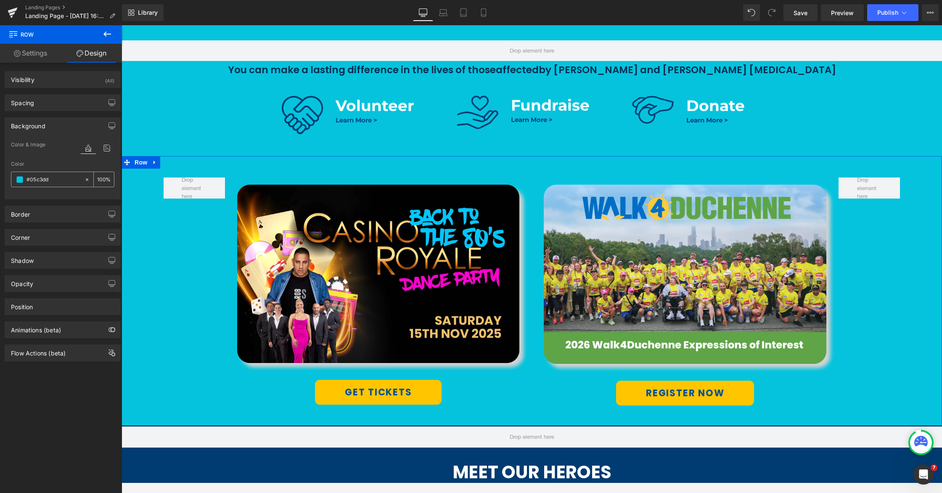
type input "#05c3dd"
click at [21, 180] on span at bounding box center [19, 179] width 7 height 7
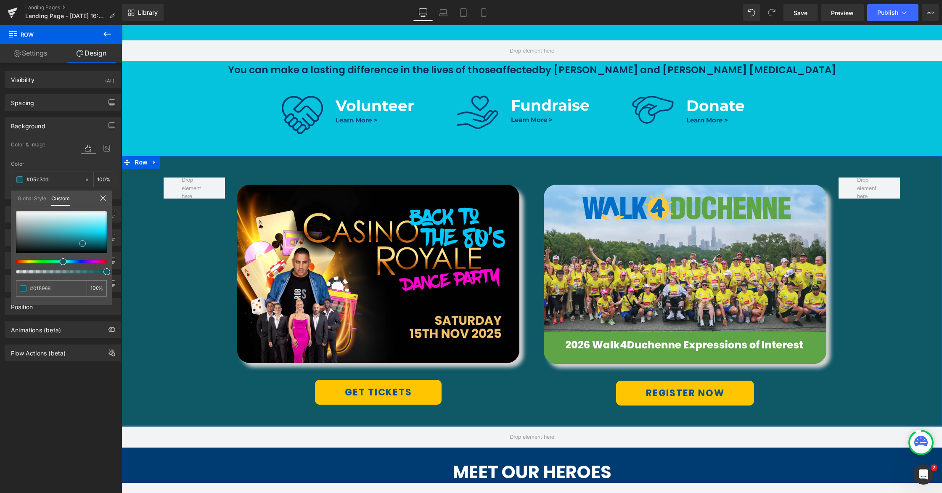
drag, startPoint x: 100, startPoint y: 236, endPoint x: 79, endPoint y: 245, distance: 22.4
click at [79, 245] on span at bounding box center [82, 243] width 7 height 7
click at [61, 262] on span at bounding box center [64, 261] width 7 height 7
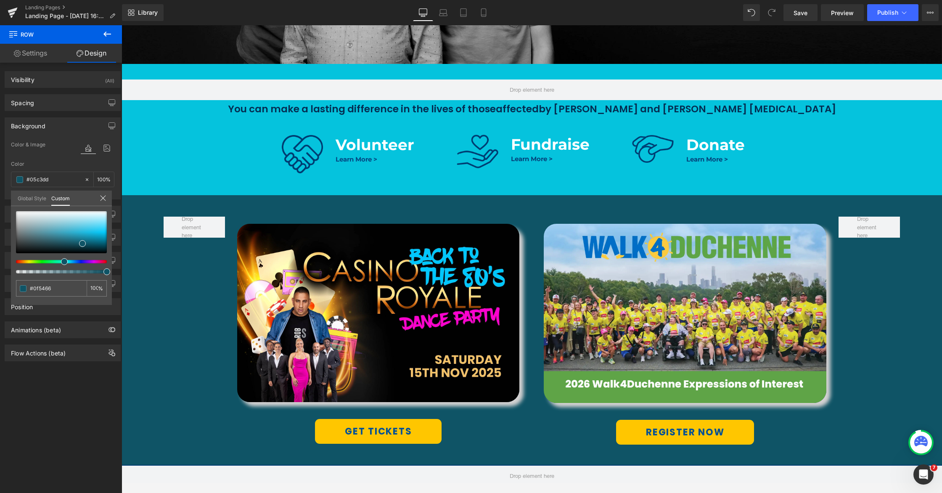
scroll to position [397, 0]
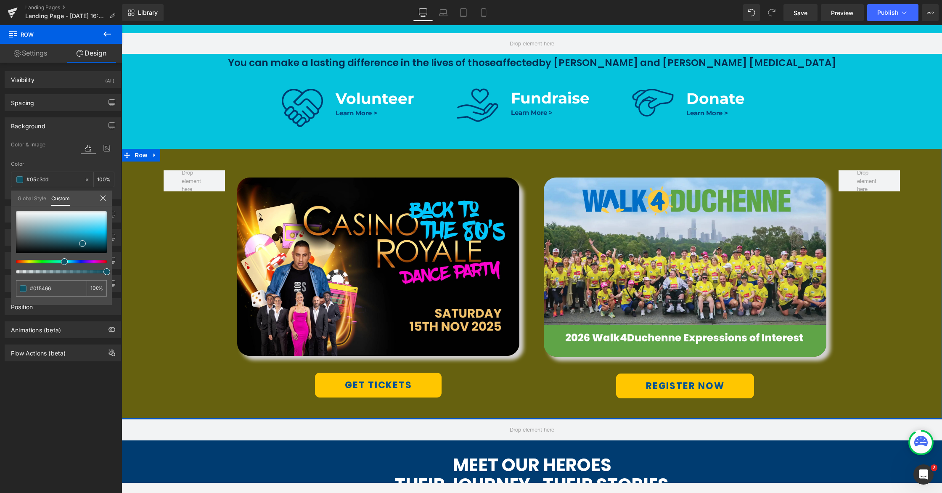
click at [27, 262] on div at bounding box center [58, 261] width 91 height 3
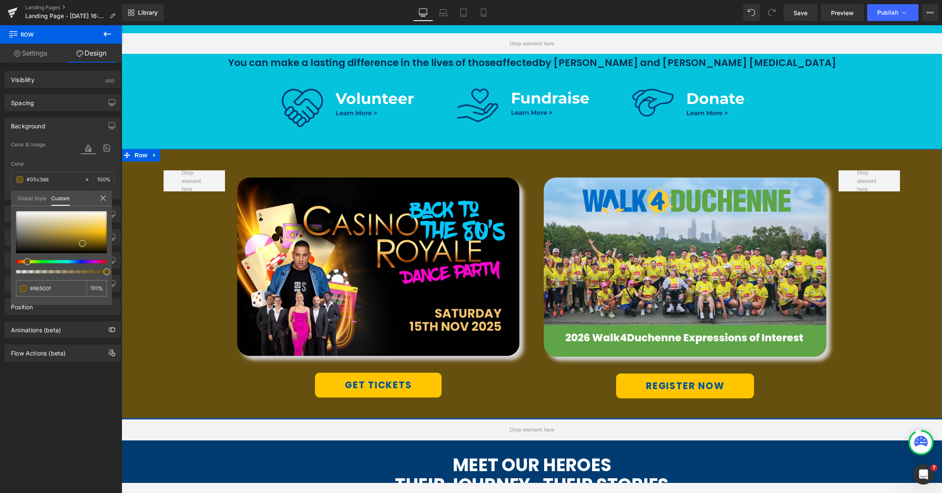
drag, startPoint x: 29, startPoint y: 261, endPoint x: 23, endPoint y: 262, distance: 5.9
click at [23, 262] on div at bounding box center [58, 261] width 91 height 3
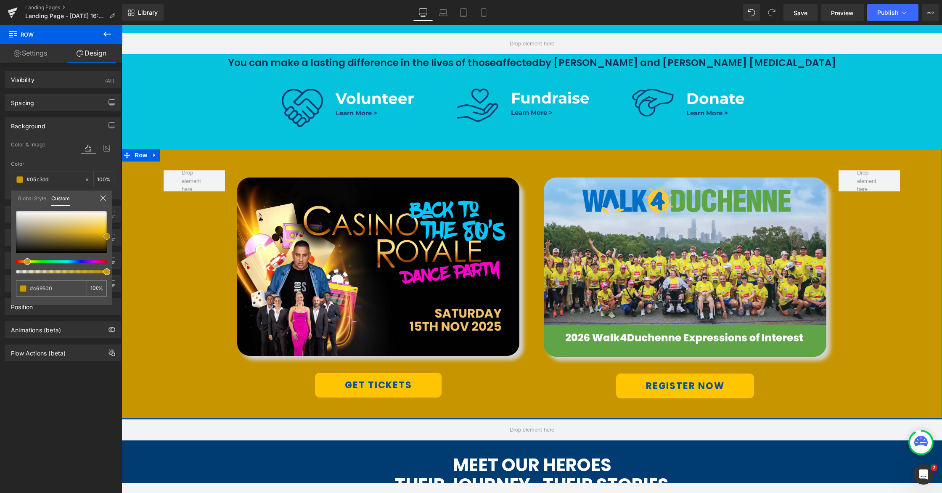
drag, startPoint x: 79, startPoint y: 234, endPoint x: 8, endPoint y: 209, distance: 75.3
click at [118, 199] on div "Background Color & Image color Color #05c3dd 100 % Image Replace Image Upload i…" at bounding box center [63, 155] width 126 height 88
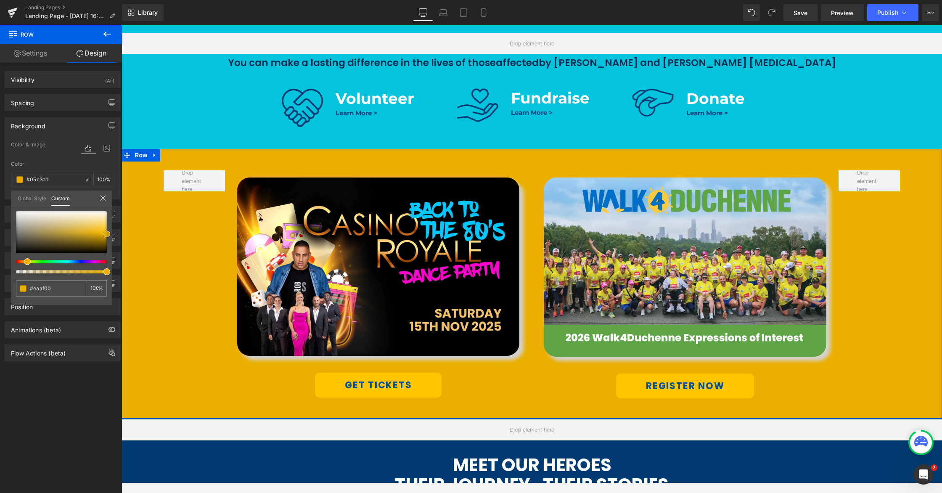
click at [106, 235] on span at bounding box center [106, 233] width 7 height 7
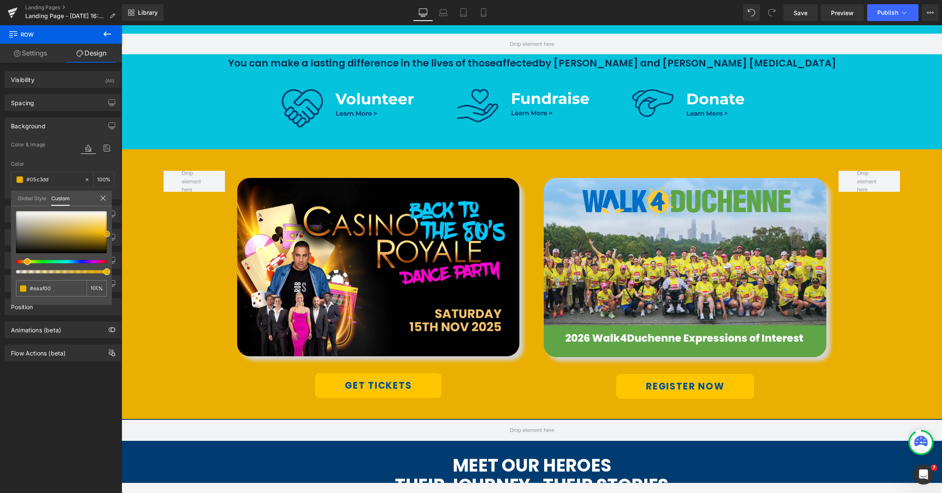
scroll to position [427, 0]
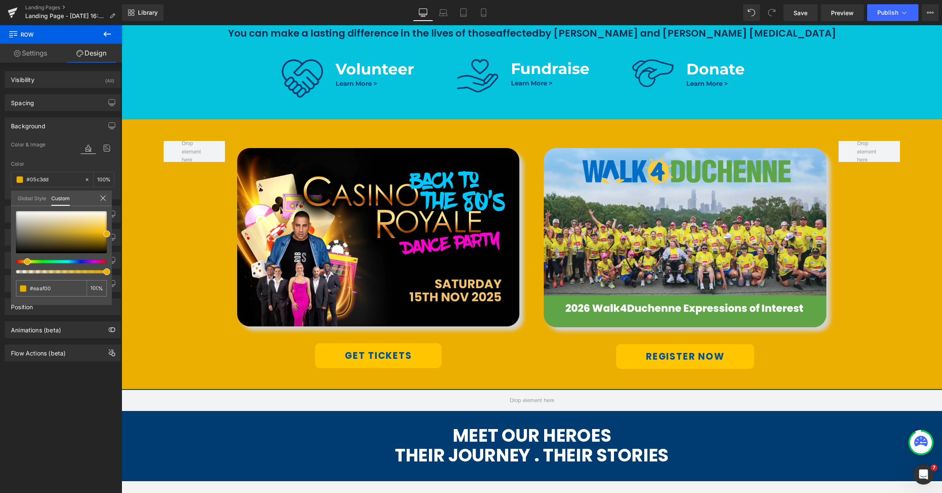
click at [466, 325] on div at bounding box center [532, 254] width 821 height 458
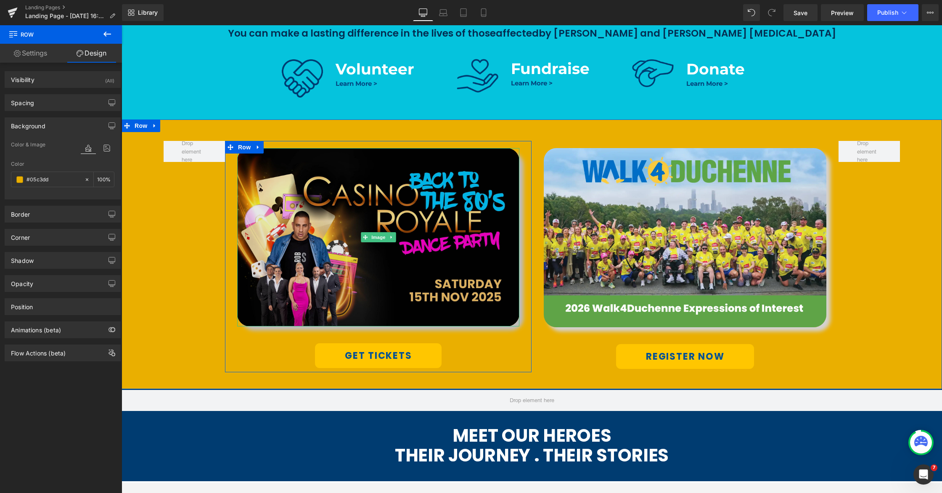
click at [463, 311] on img at bounding box center [378, 237] width 283 height 178
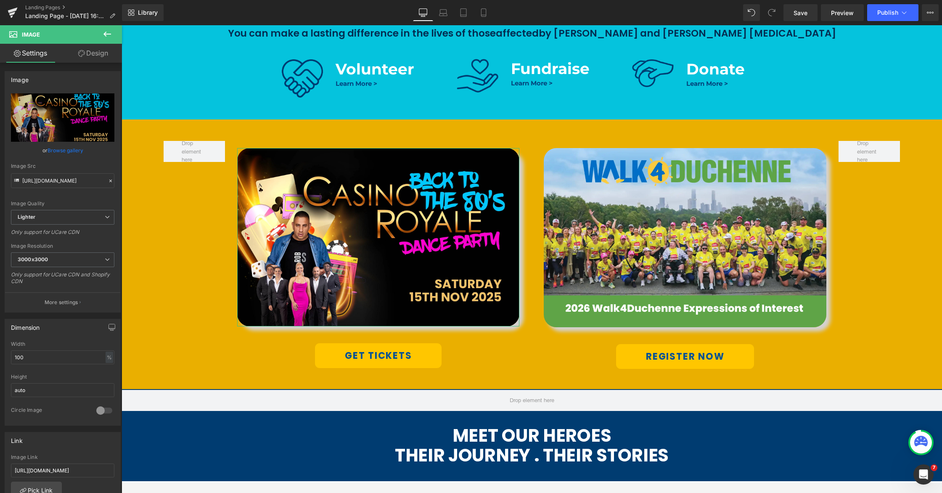
click at [99, 58] on link "Design" at bounding box center [93, 53] width 61 height 19
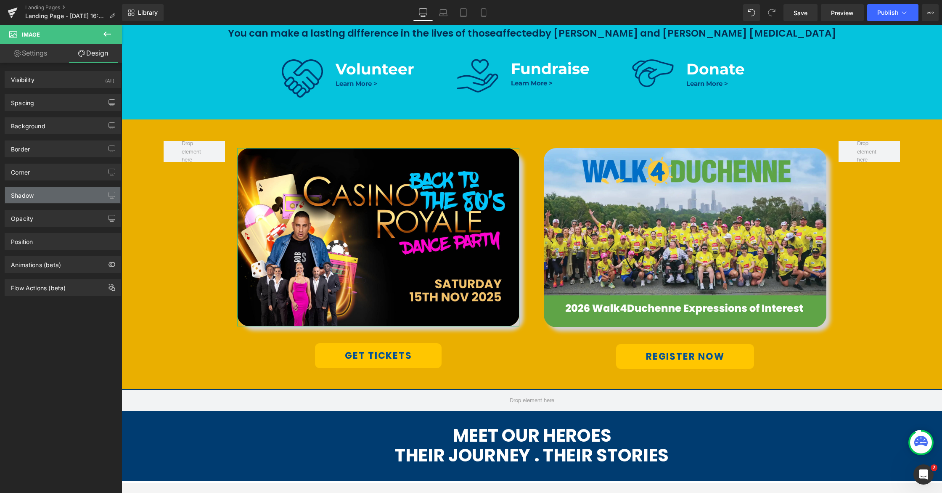
click at [49, 195] on div "Shadow" at bounding box center [62, 195] width 115 height 16
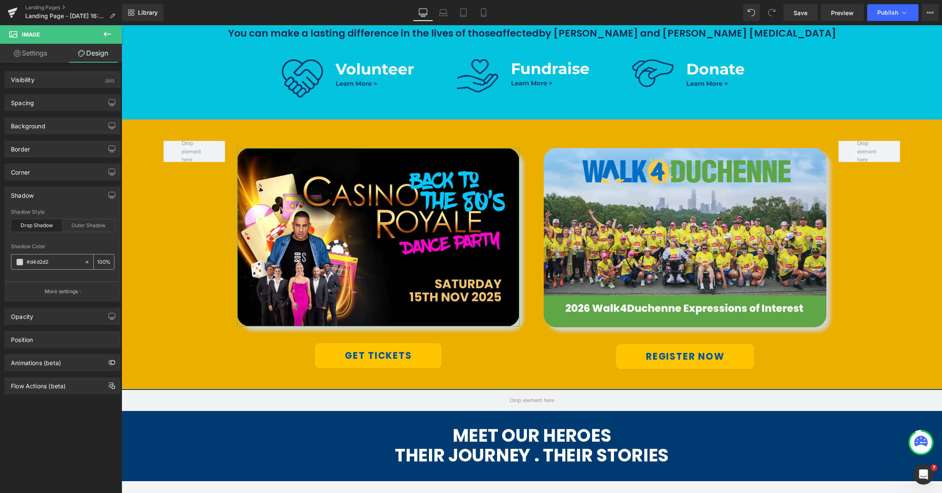
click at [84, 263] on icon at bounding box center [87, 262] width 6 height 6
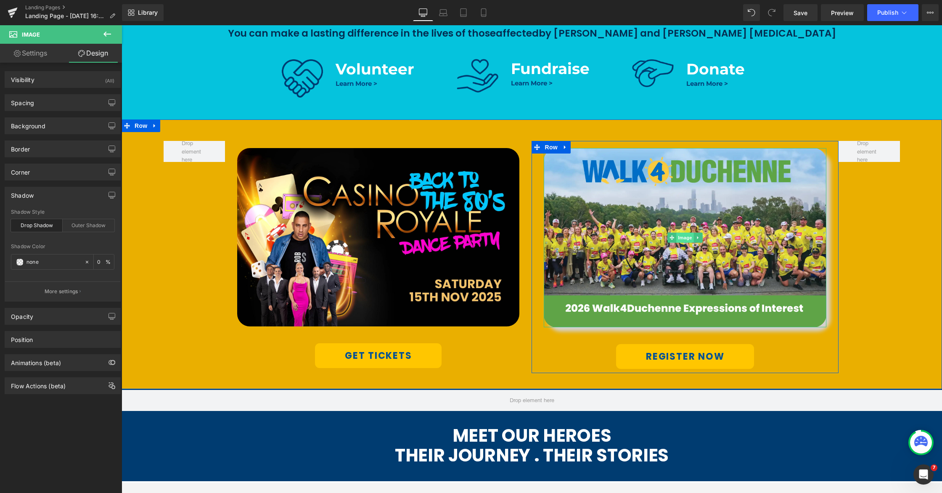
click at [689, 240] on span "Image" at bounding box center [685, 238] width 18 height 10
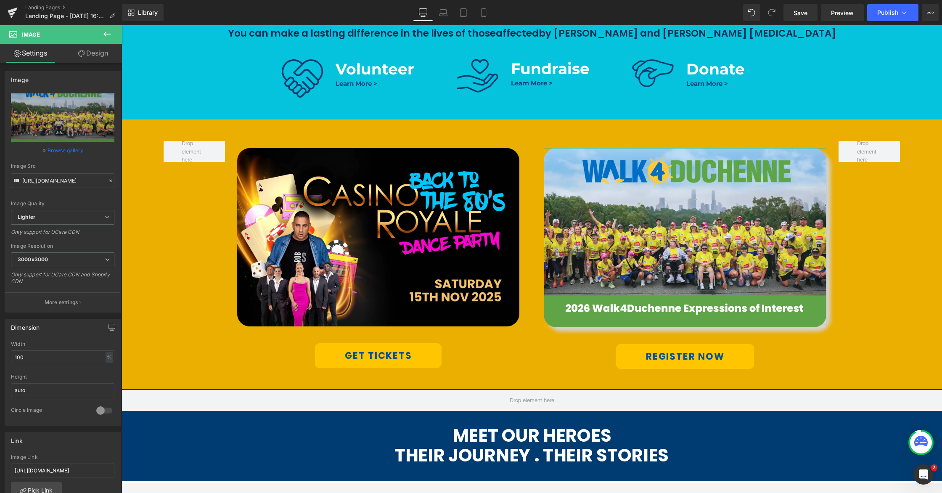
click at [90, 57] on link "Design" at bounding box center [93, 53] width 61 height 19
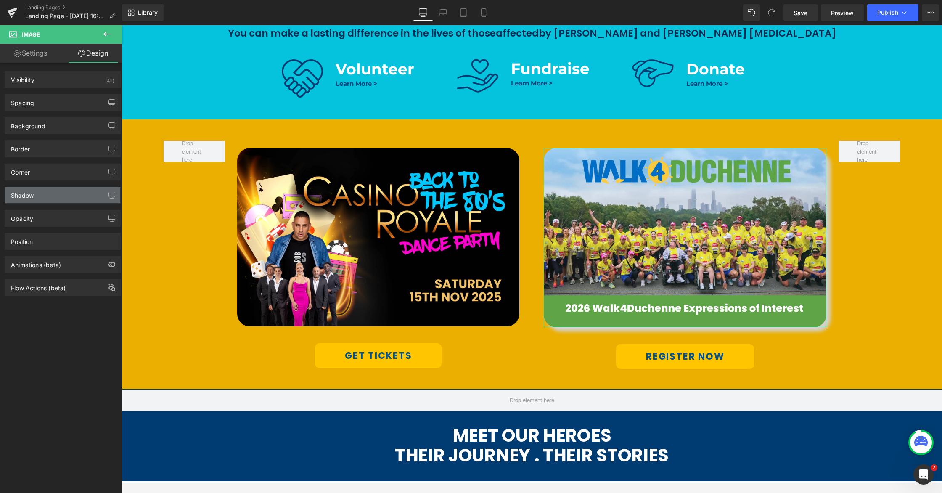
click at [45, 197] on div "Shadow" at bounding box center [62, 195] width 115 height 16
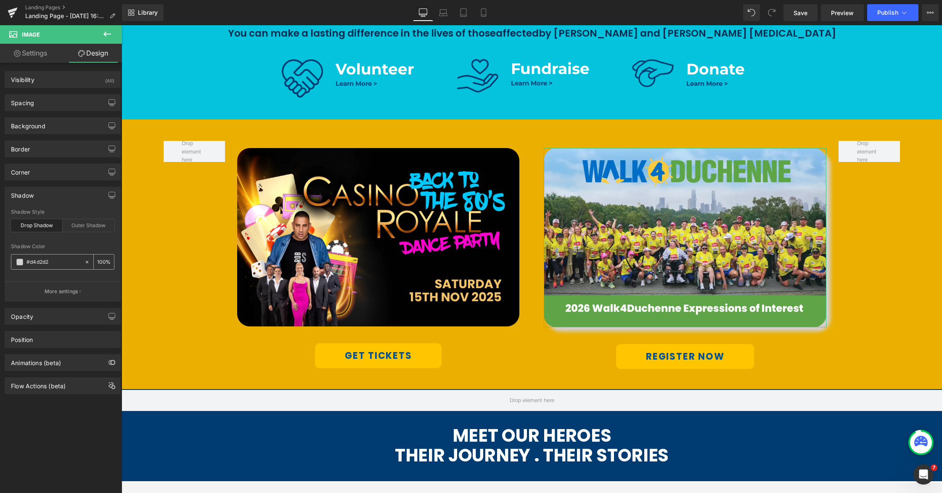
click at [86, 261] on icon at bounding box center [87, 261] width 3 height 3
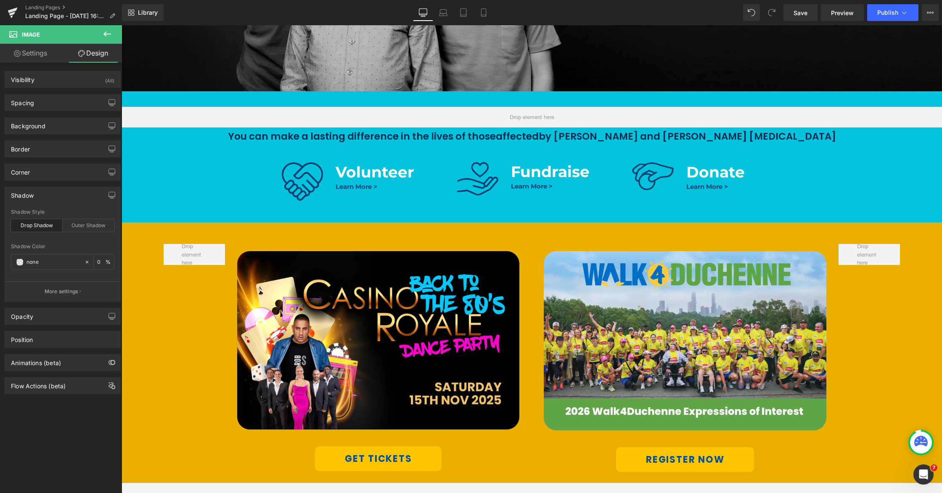
scroll to position [382, 0]
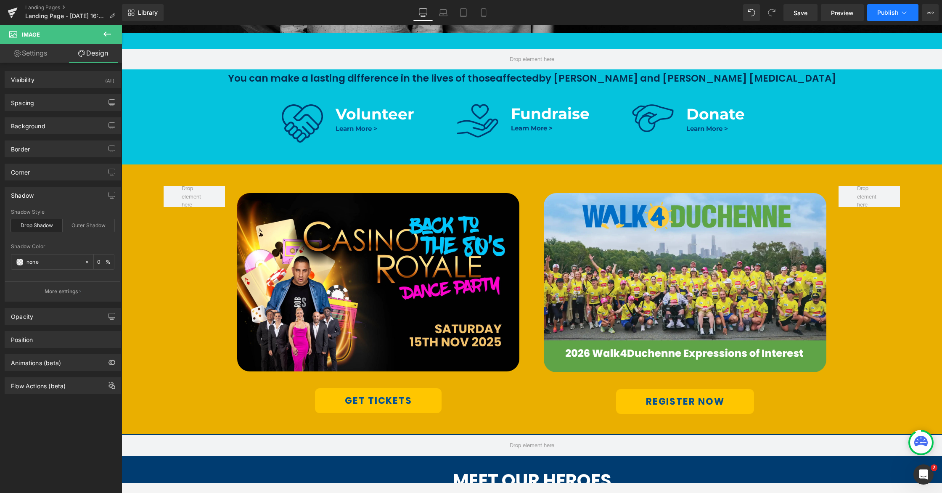
click at [714, 13] on span "Publish" at bounding box center [887, 12] width 21 height 7
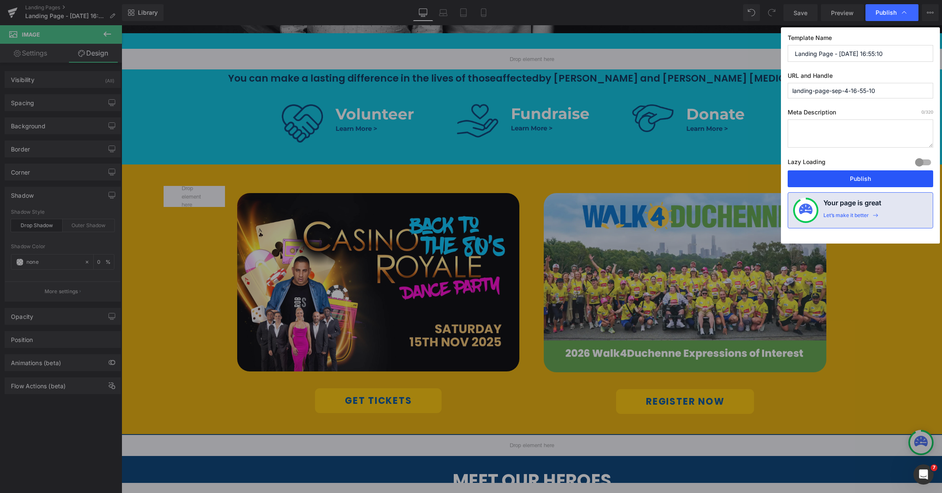
drag, startPoint x: 850, startPoint y: 175, endPoint x: 484, endPoint y: 174, distance: 366.3
click at [714, 175] on button "Publish" at bounding box center [861, 178] width 146 height 17
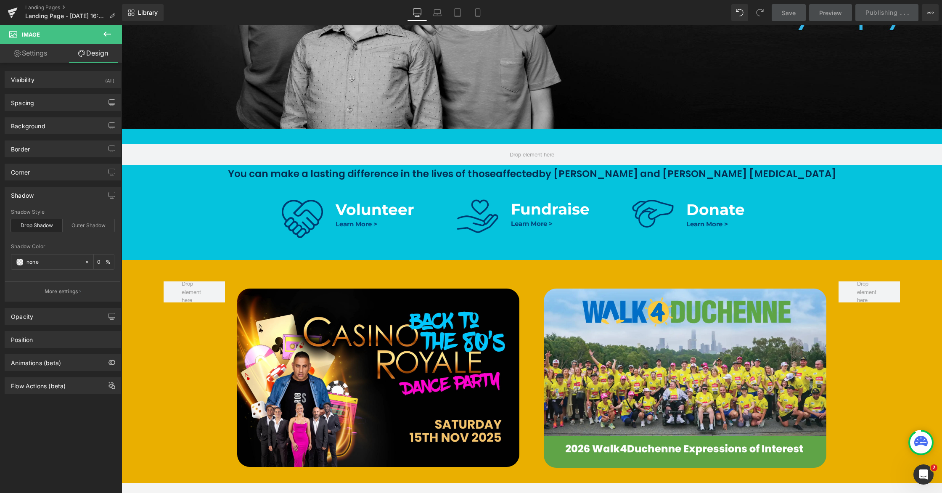
scroll to position [280, 0]
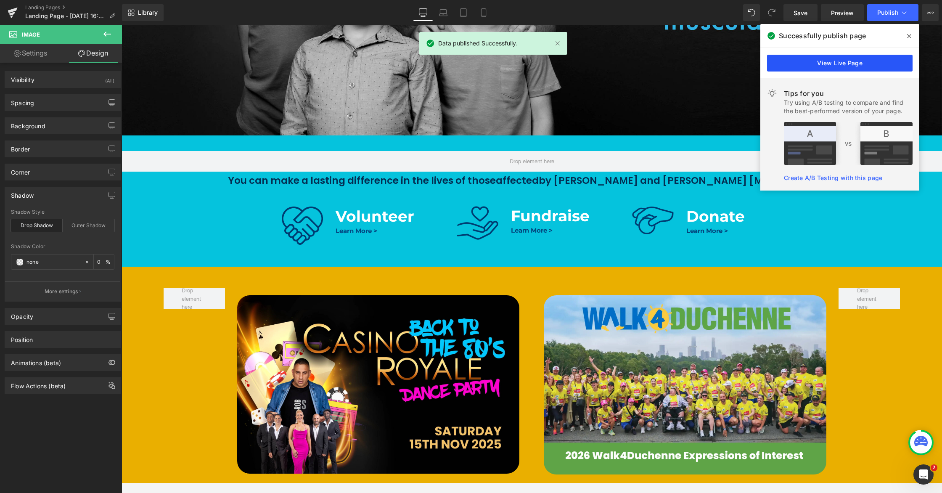
click at [714, 64] on link "View Live Page" at bounding box center [840, 63] width 146 height 17
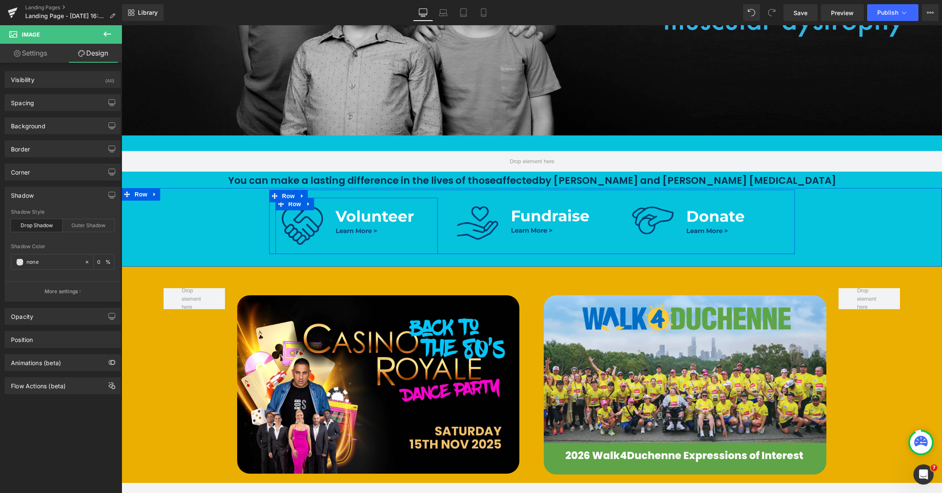
scroll to position [415, 0]
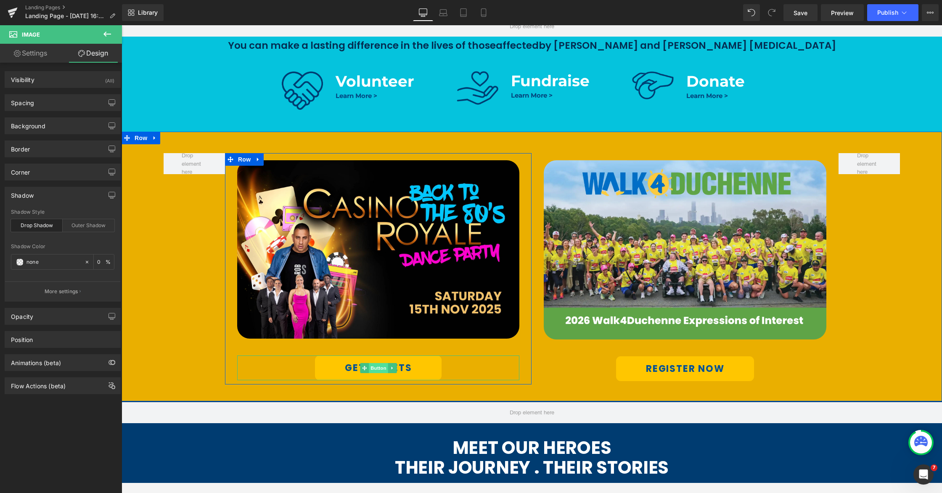
click at [376, 367] on span "Button" at bounding box center [378, 368] width 19 height 10
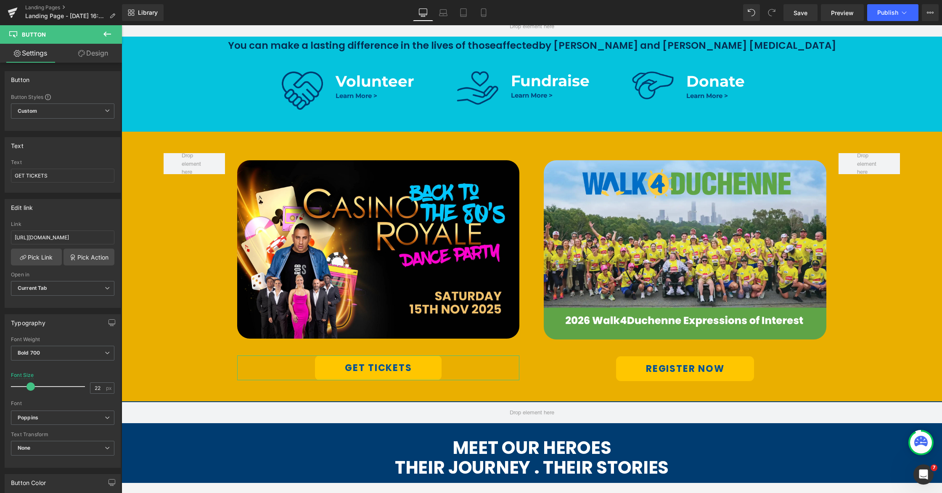
drag, startPoint x: 92, startPoint y: 54, endPoint x: 68, endPoint y: 84, distance: 38.9
click at [92, 54] on link "Design" at bounding box center [93, 53] width 61 height 19
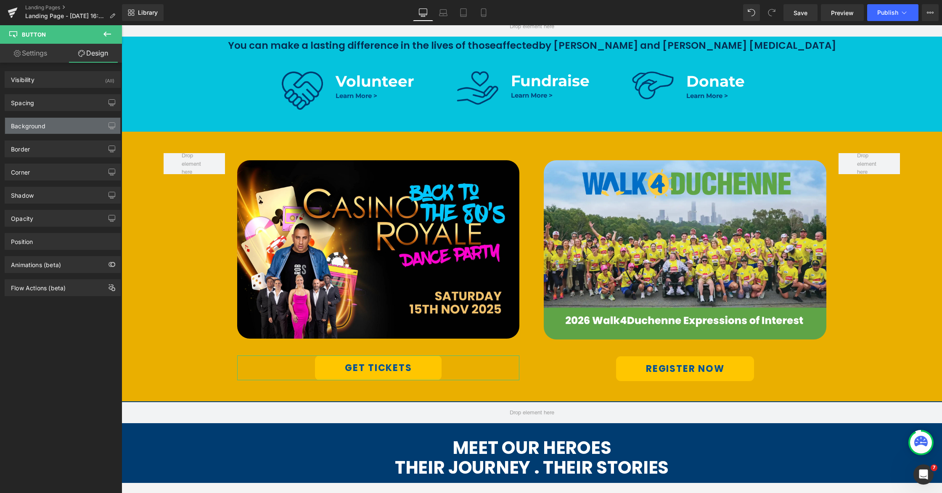
click at [40, 122] on div "Background" at bounding box center [28, 124] width 34 height 12
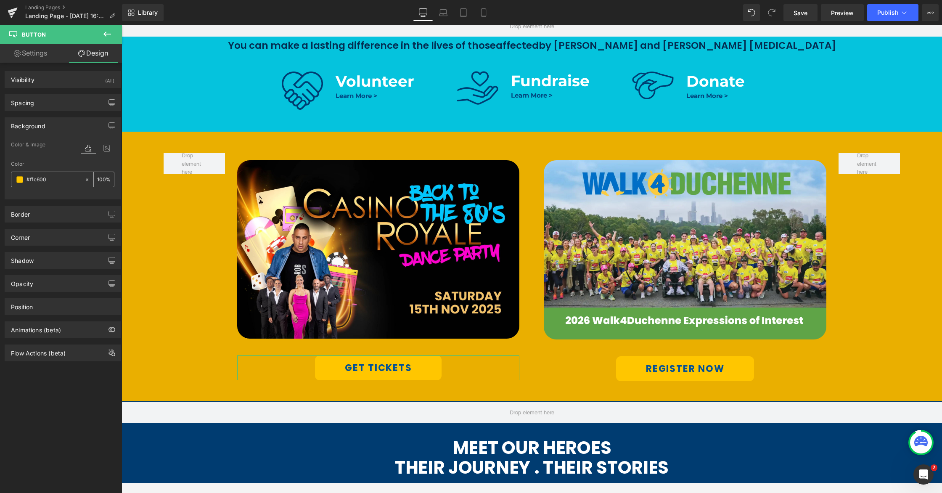
click at [17, 180] on span at bounding box center [19, 179] width 7 height 7
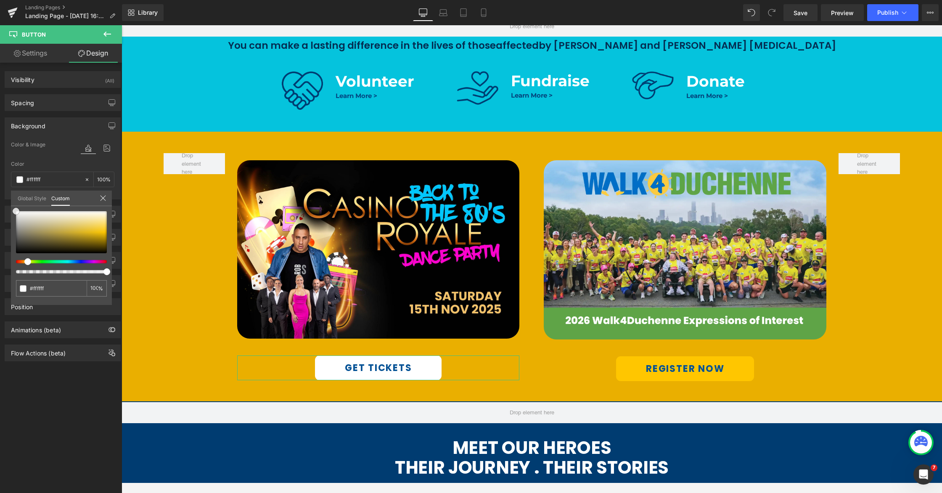
drag, startPoint x: 28, startPoint y: 214, endPoint x: 11, endPoint y: 208, distance: 18.5
click at [11, 199] on div "Background Color & Image color Color % Image Replace Image Upload image or Brow…" at bounding box center [63, 155] width 126 height 88
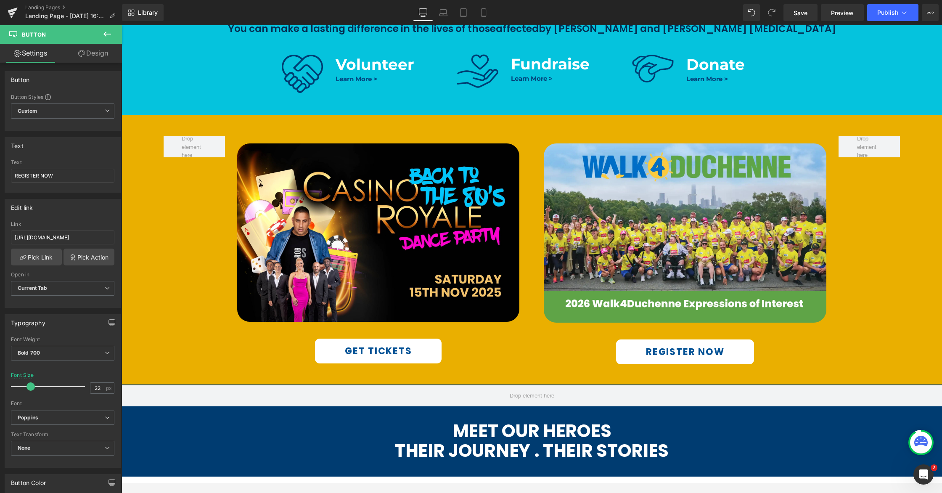
scroll to position [465, 0]
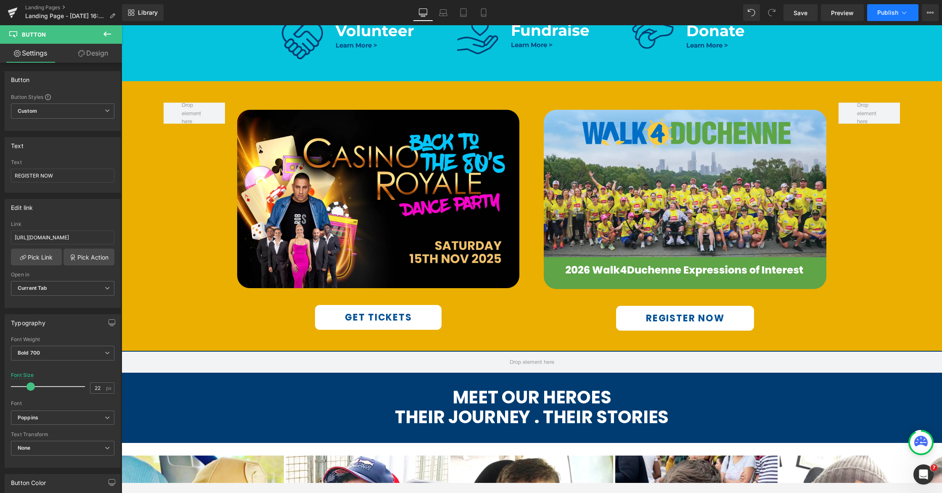
click at [714, 14] on span "Publish" at bounding box center [887, 12] width 21 height 7
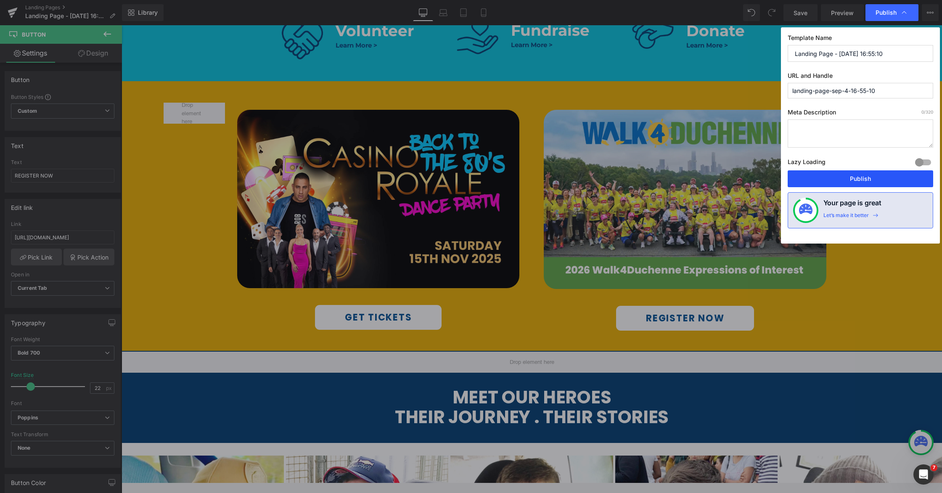
click at [714, 172] on button "Publish" at bounding box center [861, 178] width 146 height 17
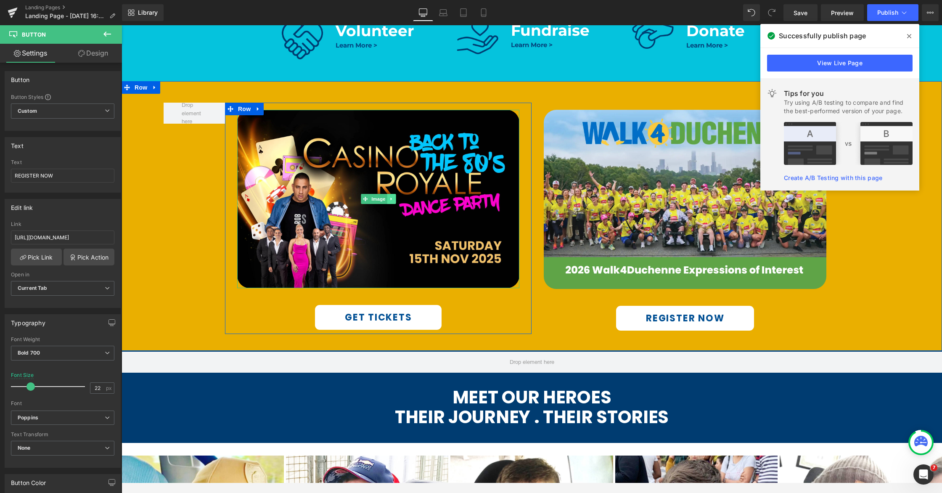
click at [391, 195] on link at bounding box center [391, 199] width 9 height 10
click at [370, 201] on span "Image" at bounding box center [366, 199] width 18 height 10
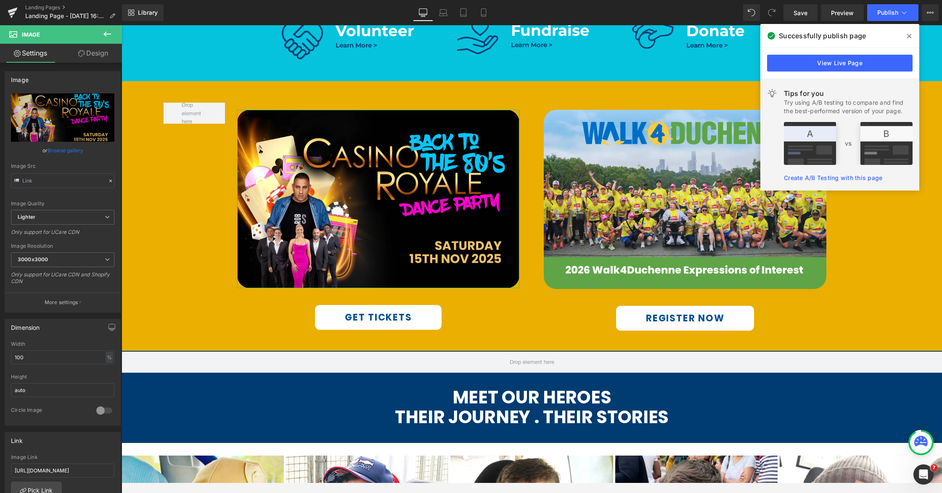
click at [87, 57] on link "Design" at bounding box center [93, 53] width 61 height 19
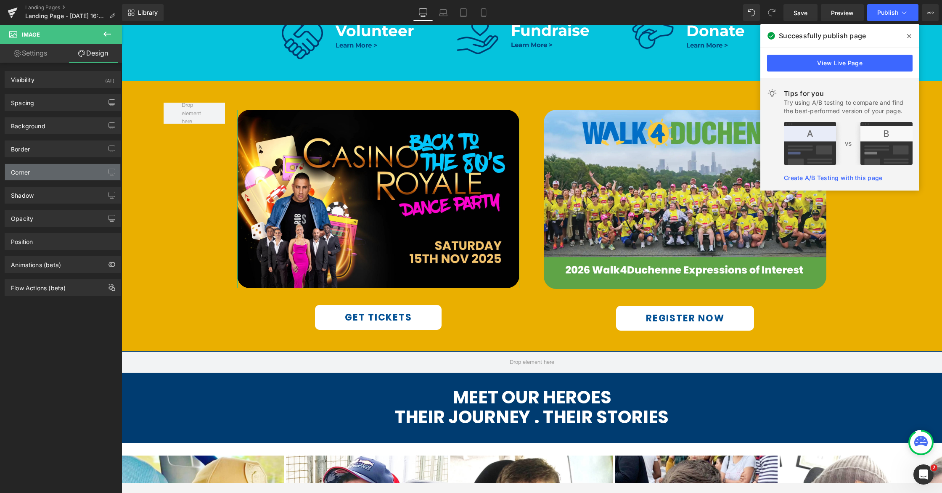
click at [38, 175] on div "Corner" at bounding box center [62, 172] width 115 height 16
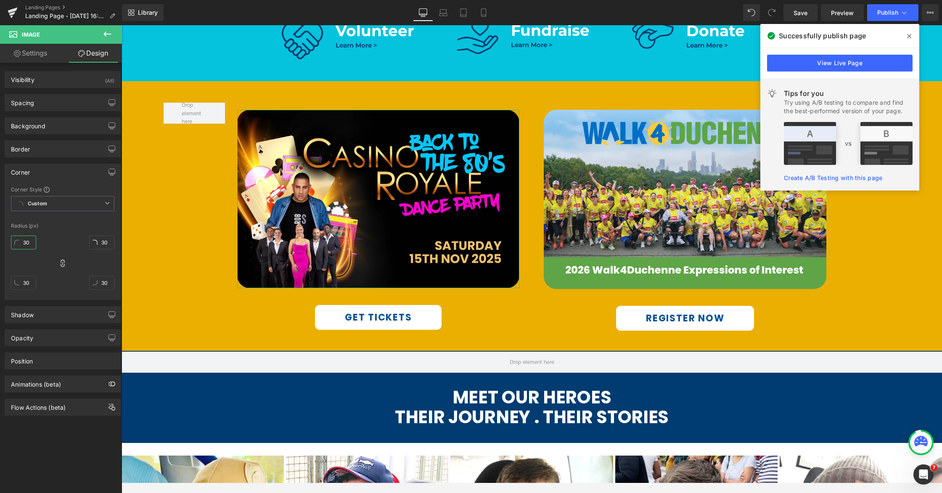
click at [32, 244] on input "30" at bounding box center [23, 243] width 25 height 14
type input "0"
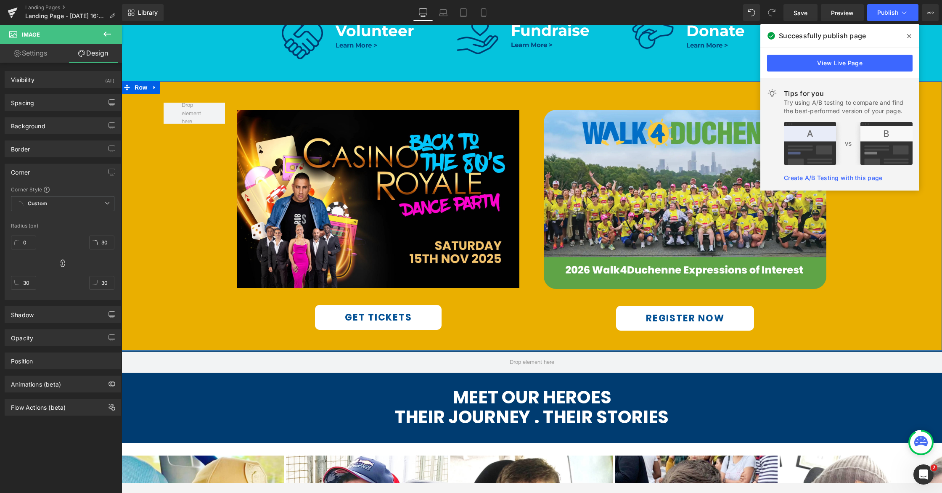
click at [200, 225] on div "Image GET TICKETS Button Row Image REGISTER NOW Button Row Row 51px 38px" at bounding box center [532, 216] width 821 height 270
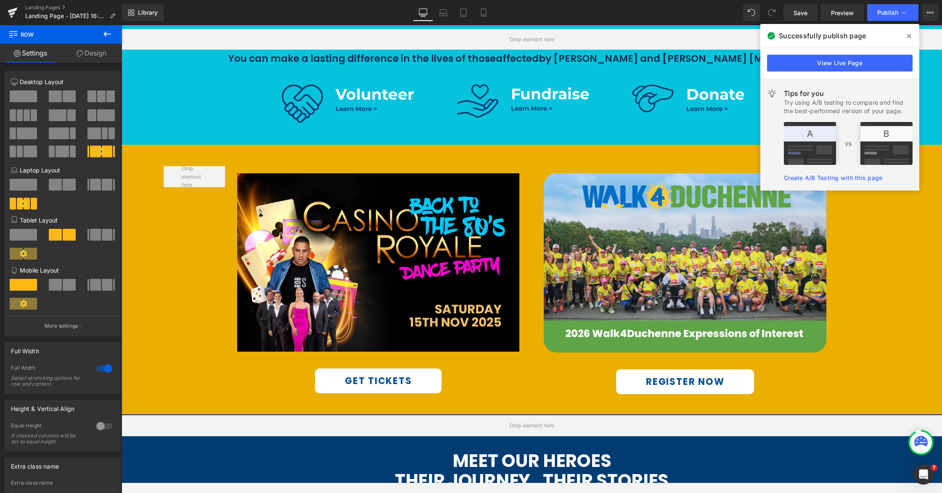
scroll to position [408, 0]
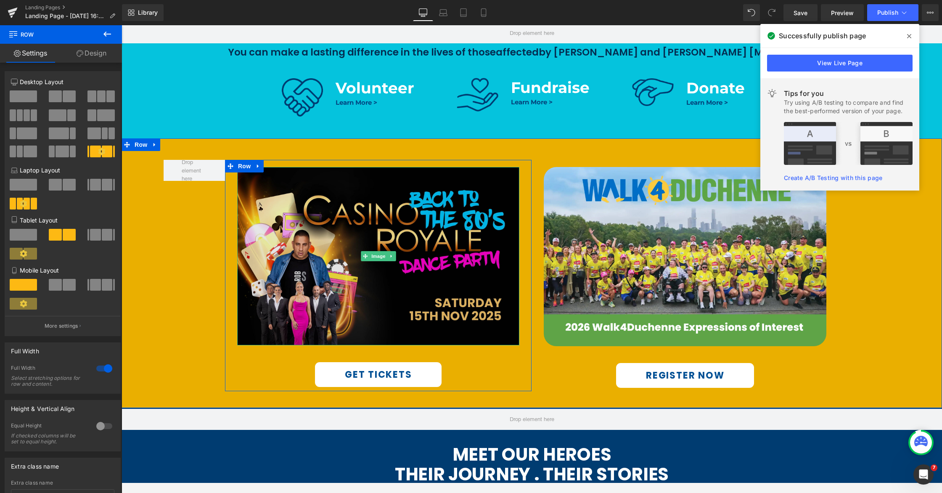
click at [353, 234] on img at bounding box center [378, 256] width 283 height 178
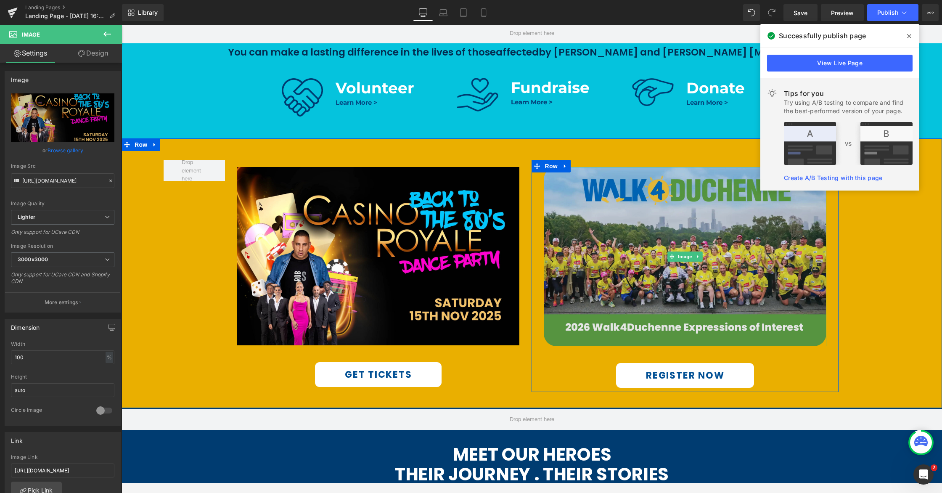
click at [675, 222] on img at bounding box center [685, 256] width 283 height 179
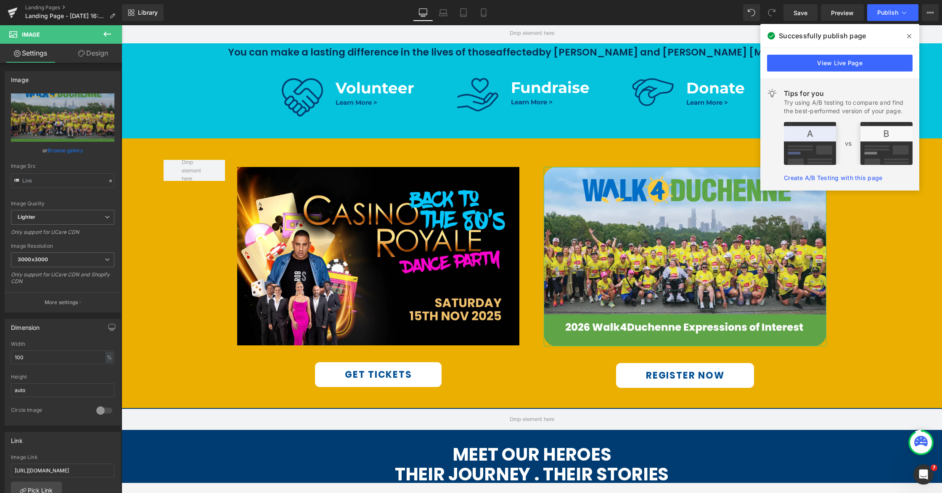
click at [91, 57] on link "Design" at bounding box center [93, 53] width 61 height 19
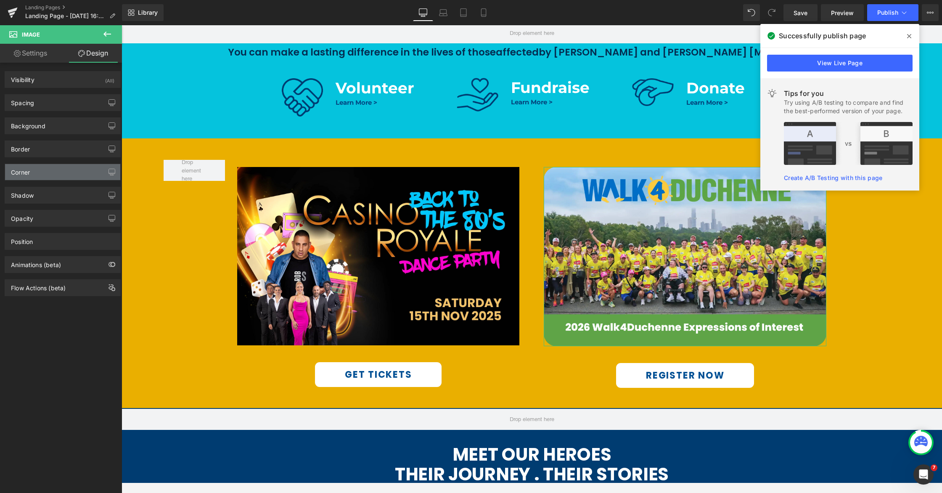
click at [52, 178] on div "Corner" at bounding box center [62, 172] width 115 height 16
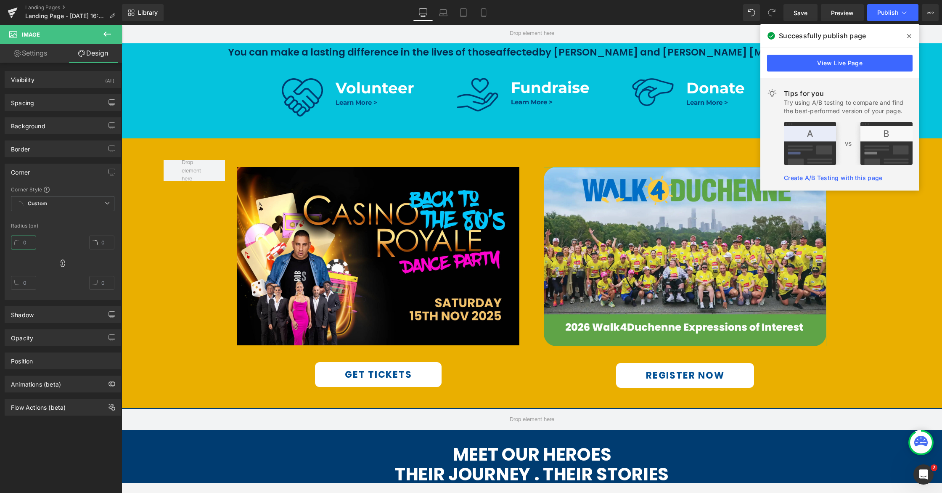
click at [30, 244] on input "text" at bounding box center [23, 243] width 25 height 14
type input "0"
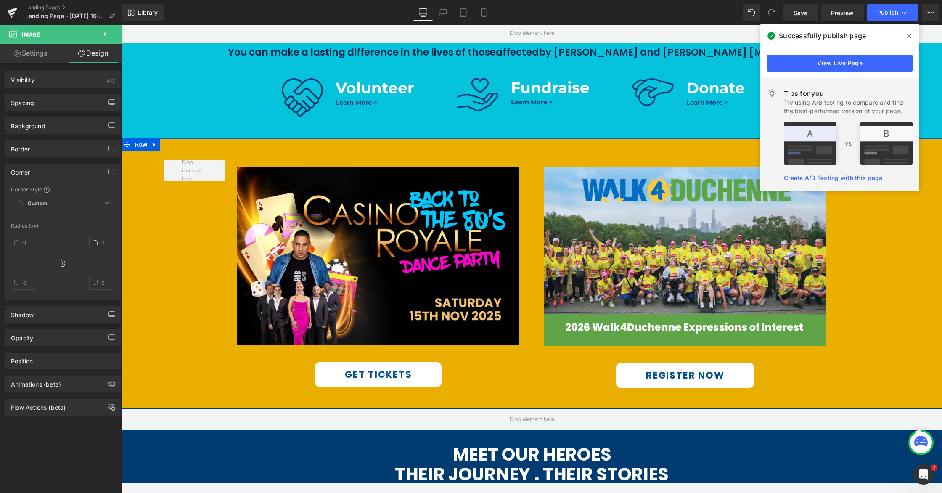
click at [714, 318] on div "Image GET TICKETS Button Row Image REGISTER NOW Button Row Row 51px 38px" at bounding box center [532, 273] width 821 height 270
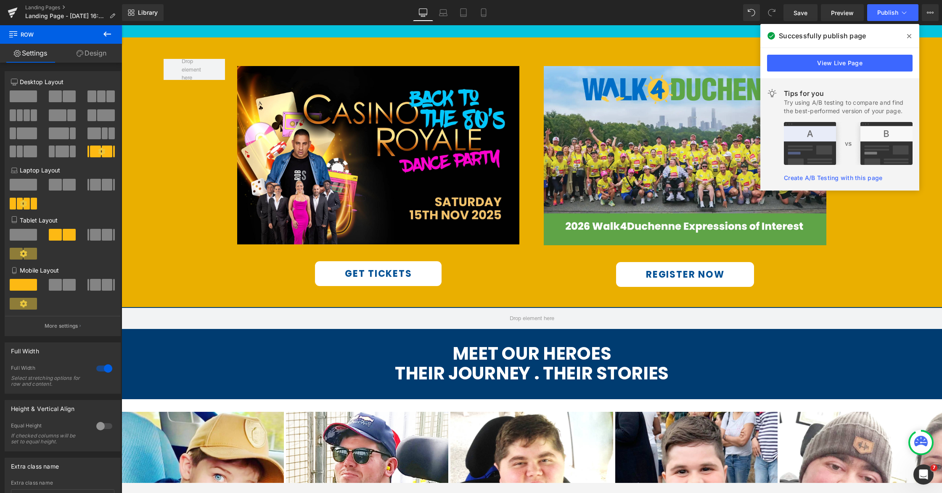
scroll to position [518, 0]
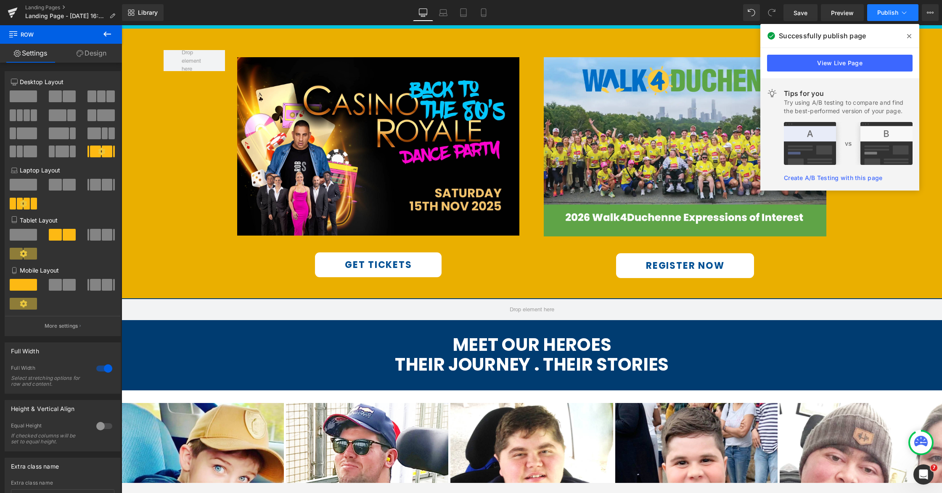
click at [714, 15] on span "Publish" at bounding box center [887, 12] width 21 height 7
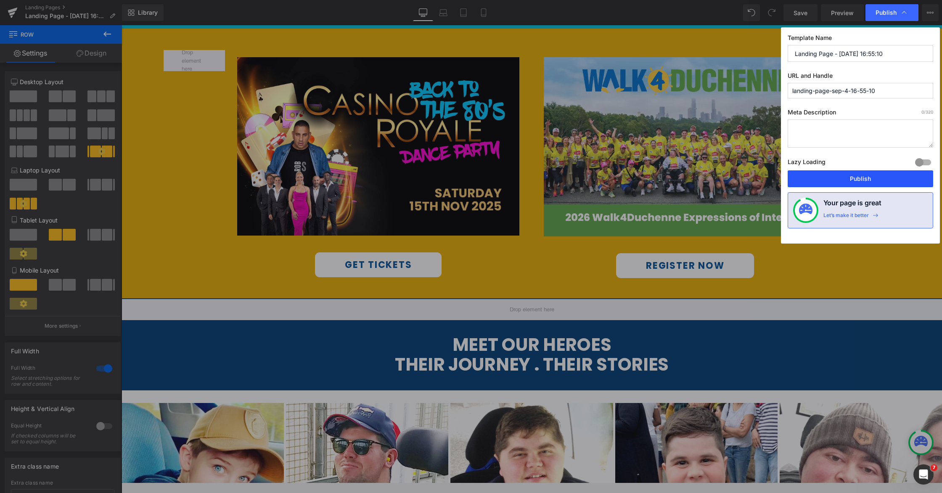
click at [714, 177] on button "Publish" at bounding box center [861, 178] width 146 height 17
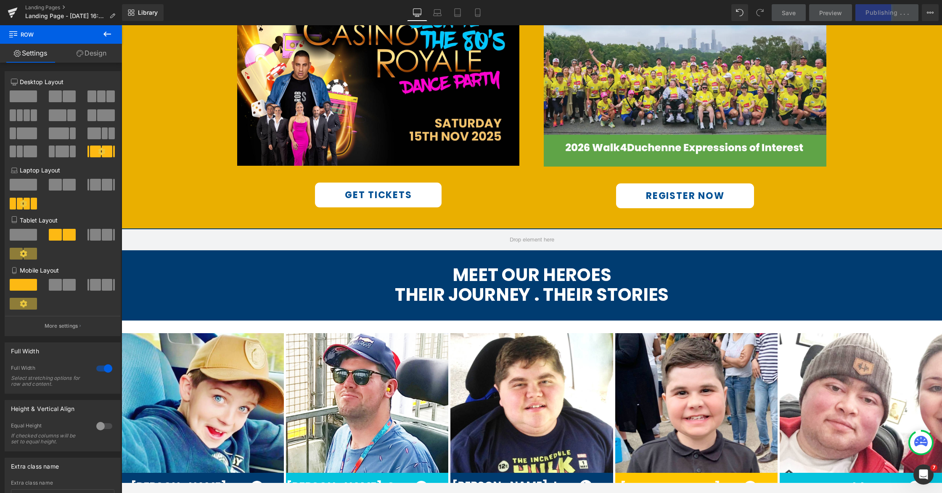
scroll to position [548, 0]
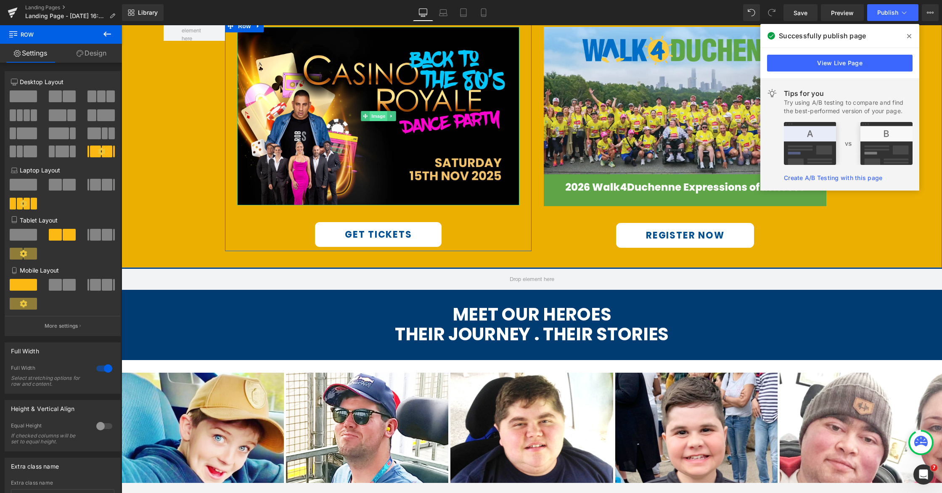
click at [379, 116] on span "Image" at bounding box center [379, 116] width 18 height 10
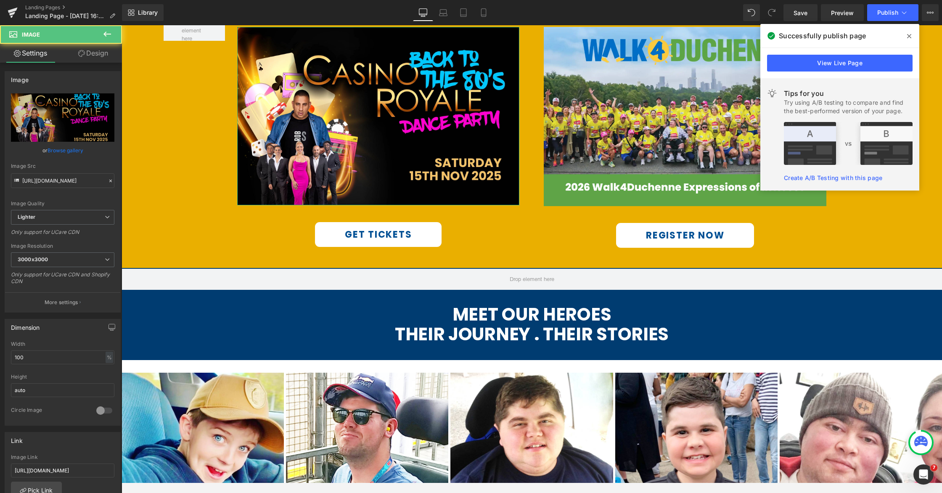
click at [97, 58] on link "Design" at bounding box center [93, 53] width 61 height 19
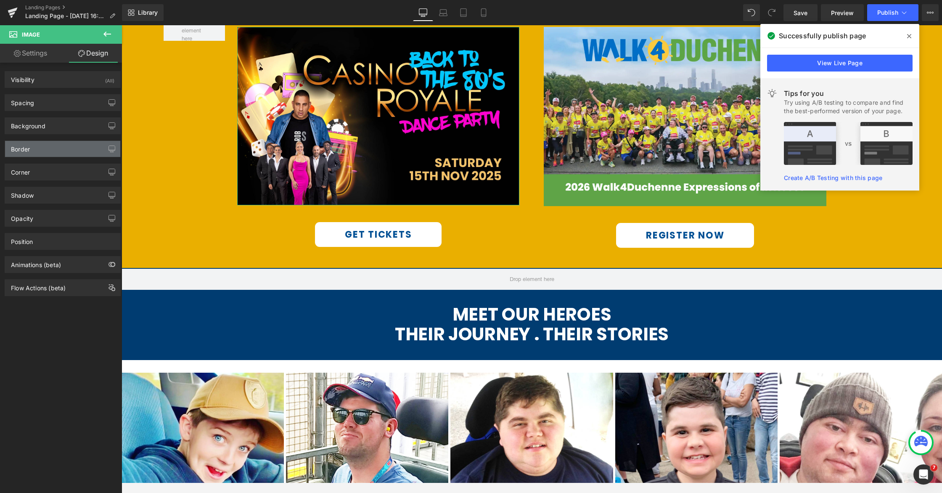
click at [35, 152] on div "Border" at bounding box center [62, 149] width 115 height 16
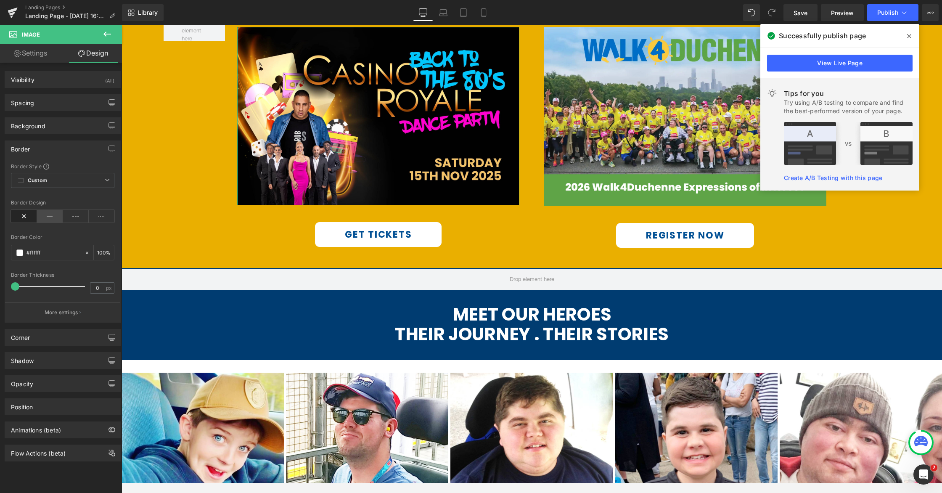
click at [48, 217] on icon at bounding box center [50, 216] width 26 height 13
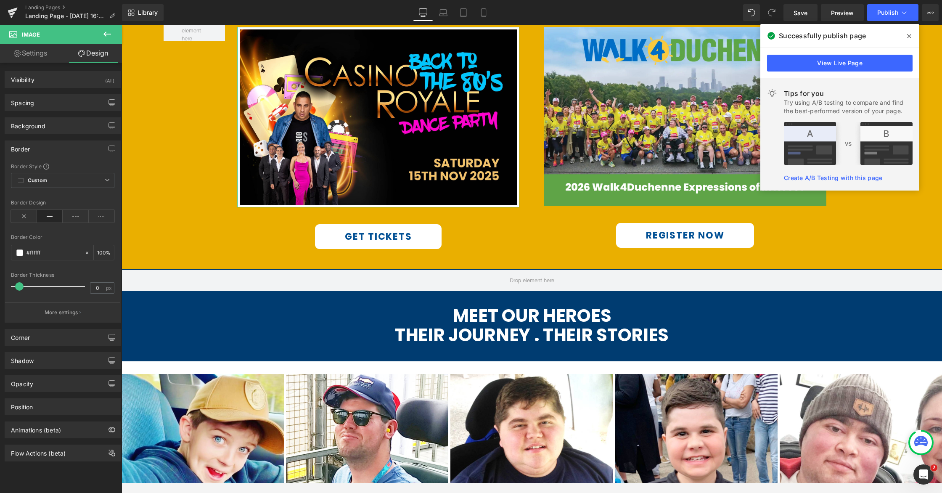
click at [17, 284] on span at bounding box center [19, 286] width 8 height 8
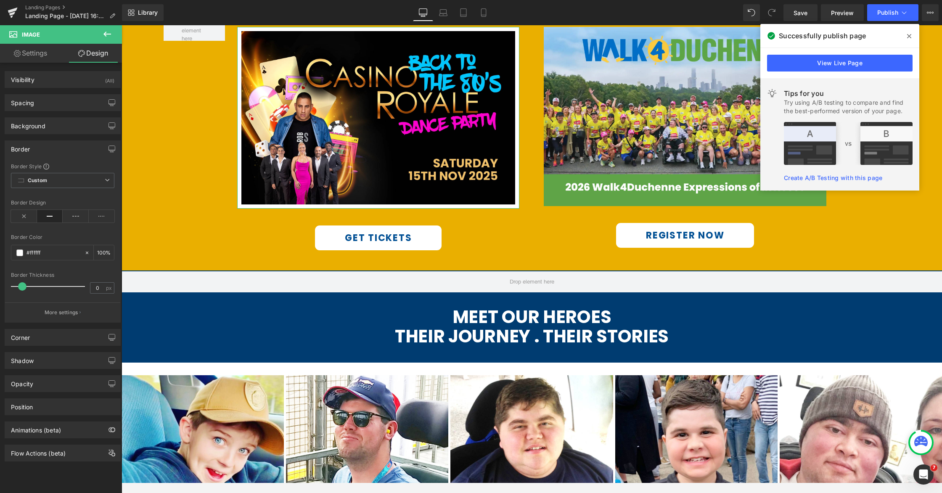
click at [20, 284] on span at bounding box center [22, 286] width 8 height 8
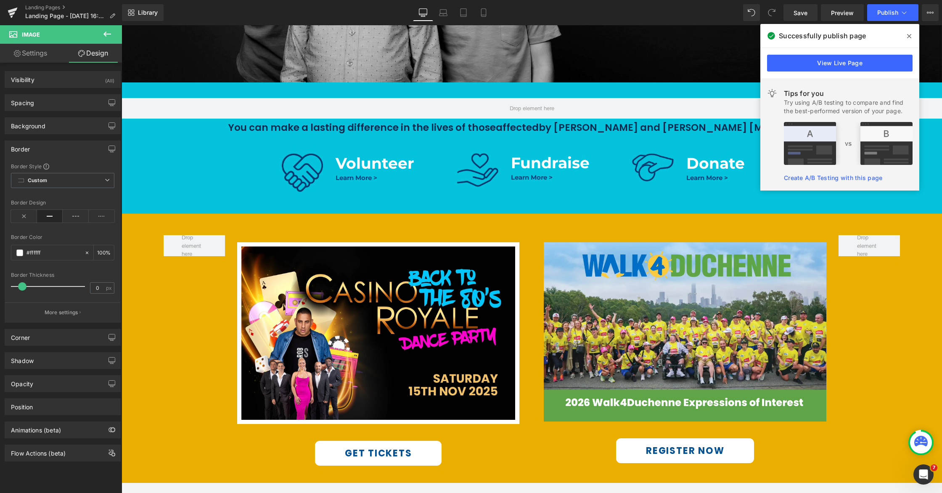
scroll to position [390, 0]
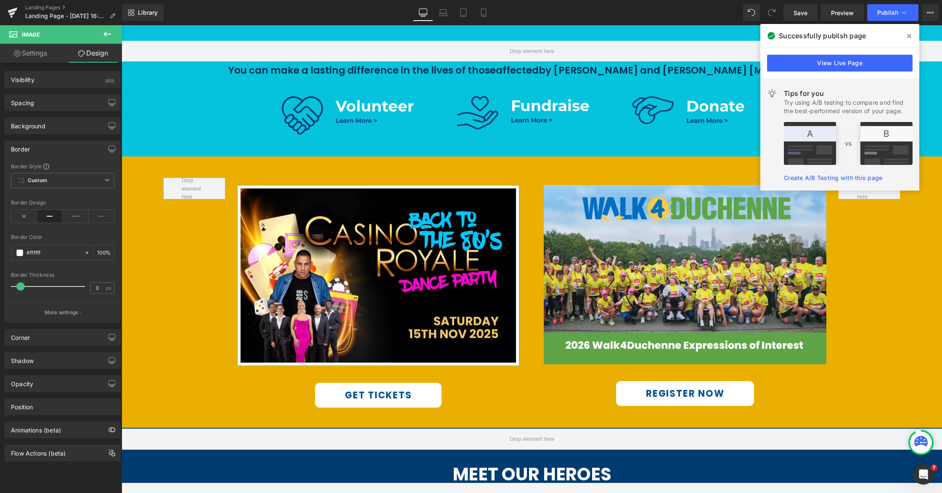
click at [20, 287] on span at bounding box center [20, 286] width 8 height 8
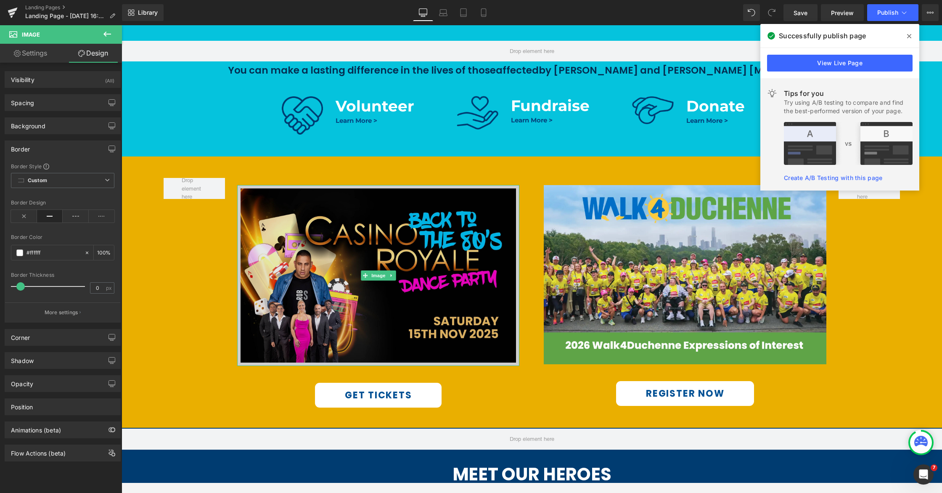
drag, startPoint x: 554, startPoint y: 311, endPoint x: 469, endPoint y: 288, distance: 87.5
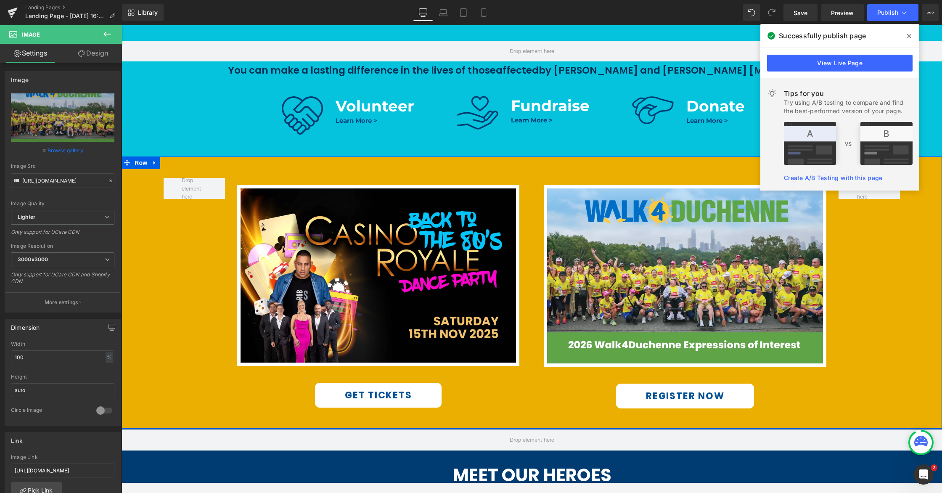
click at [714, 312] on div "Image GET TICKETS Button Row Image REGISTER NOW Button Row Row 51px 38px" at bounding box center [532, 292] width 821 height 272
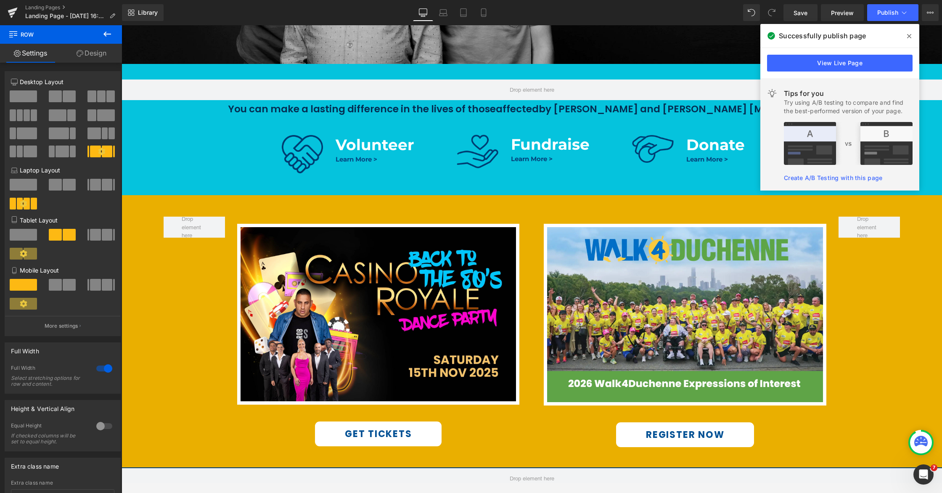
scroll to position [346, 0]
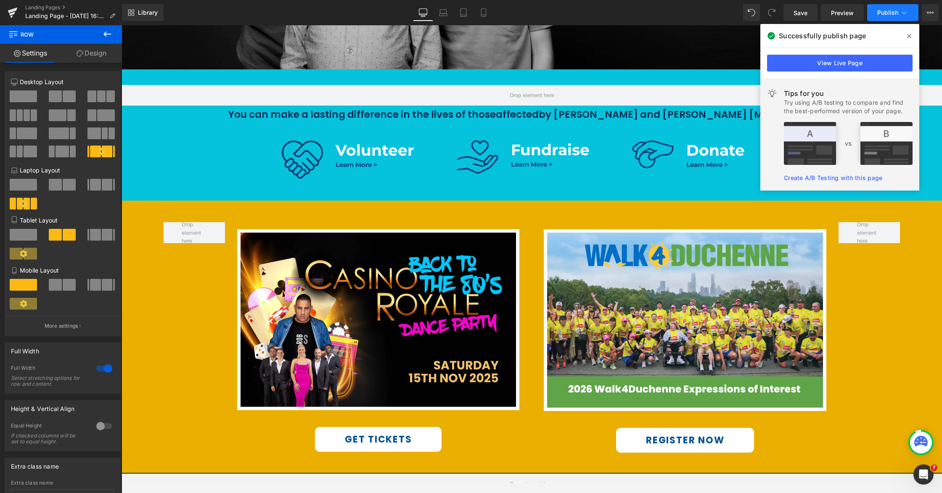
drag, startPoint x: 913, startPoint y: 37, endPoint x: 900, endPoint y: 16, distance: 24.2
click at [714, 37] on span at bounding box center [909, 35] width 13 height 13
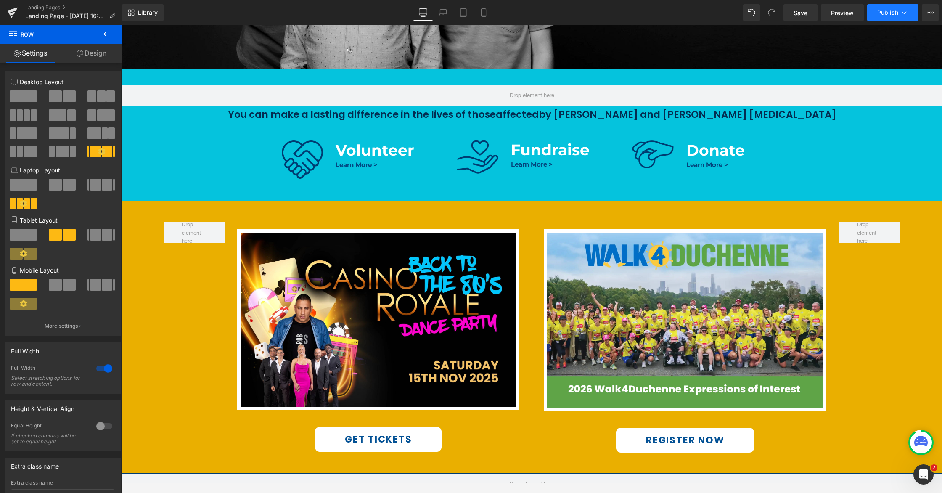
click at [714, 11] on span "Publish" at bounding box center [887, 12] width 21 height 7
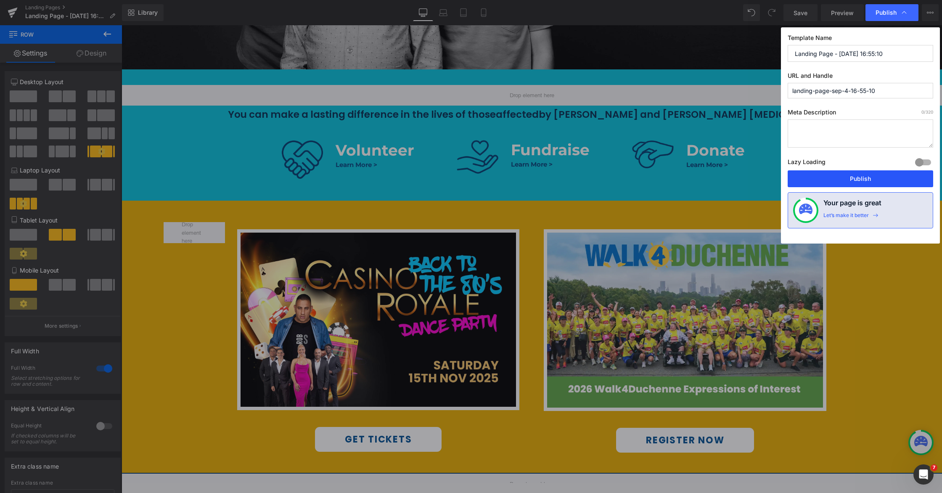
click at [714, 177] on button "Publish" at bounding box center [861, 178] width 146 height 17
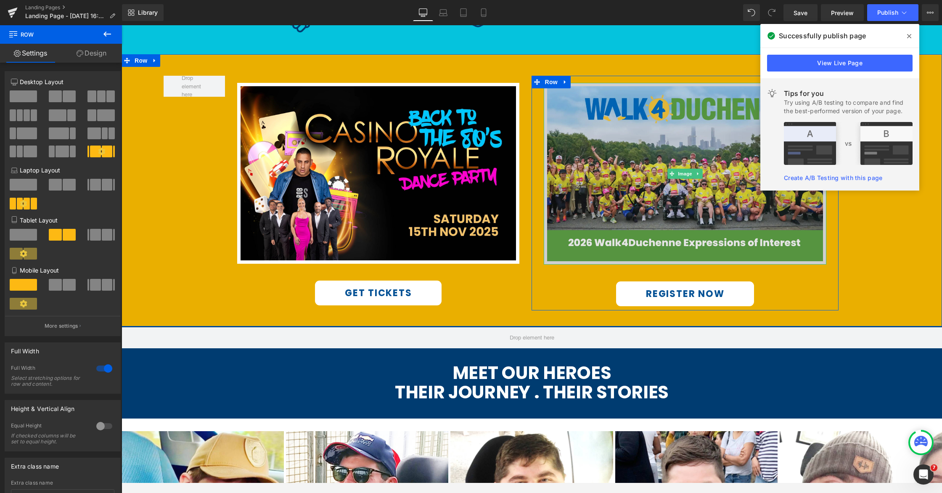
scroll to position [529, 0]
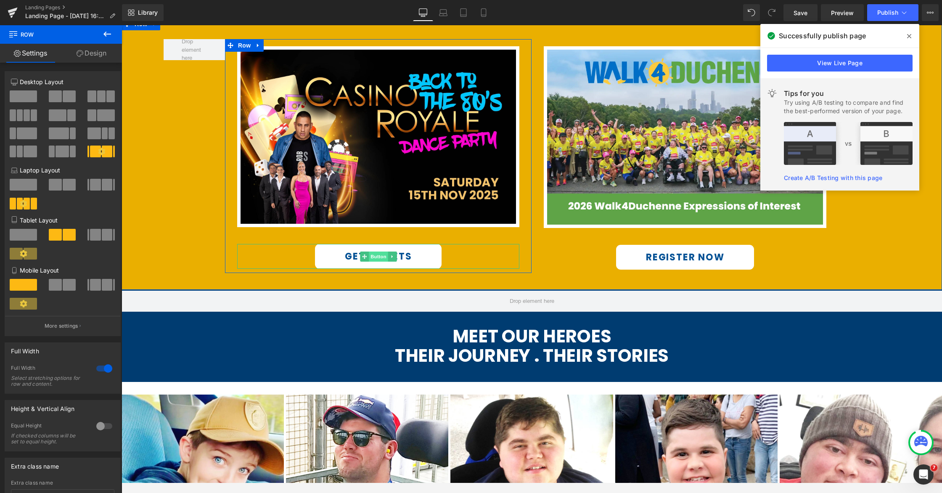
click at [377, 256] on span "Button" at bounding box center [378, 256] width 19 height 10
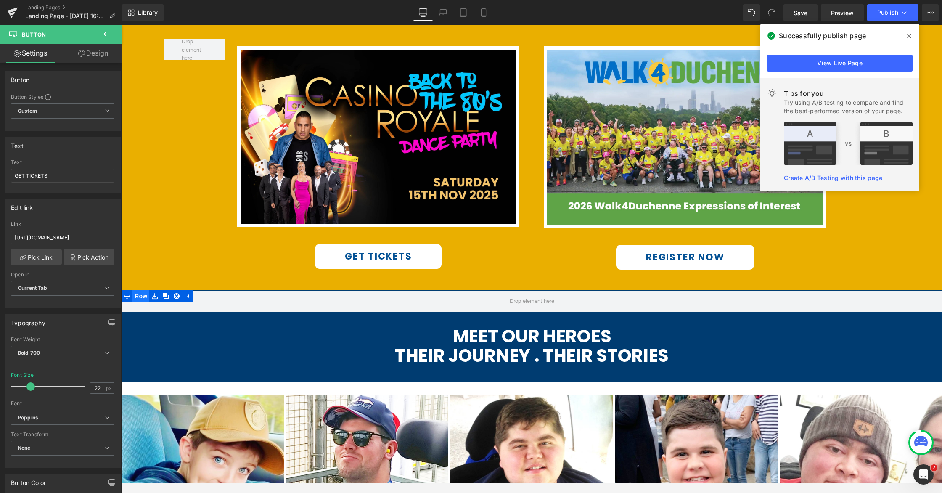
click at [140, 292] on span "Row" at bounding box center [140, 296] width 17 height 13
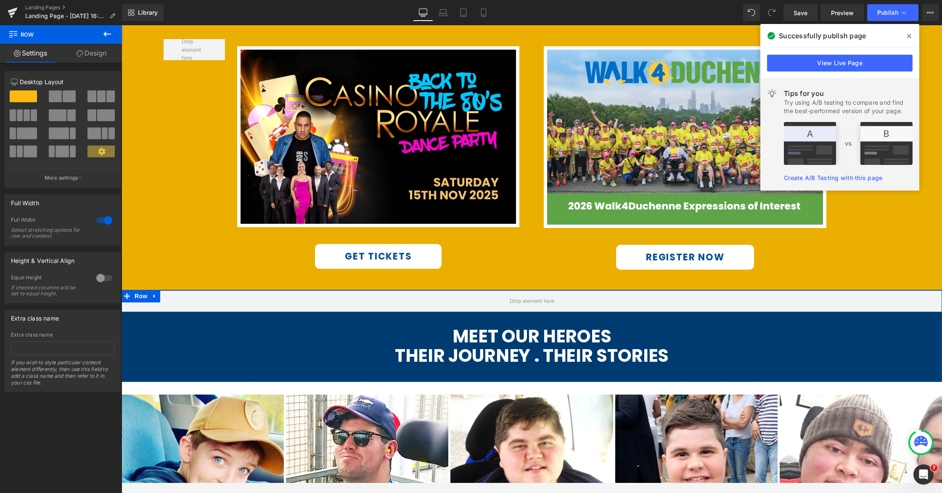
click at [88, 54] on link "Design" at bounding box center [91, 53] width 61 height 19
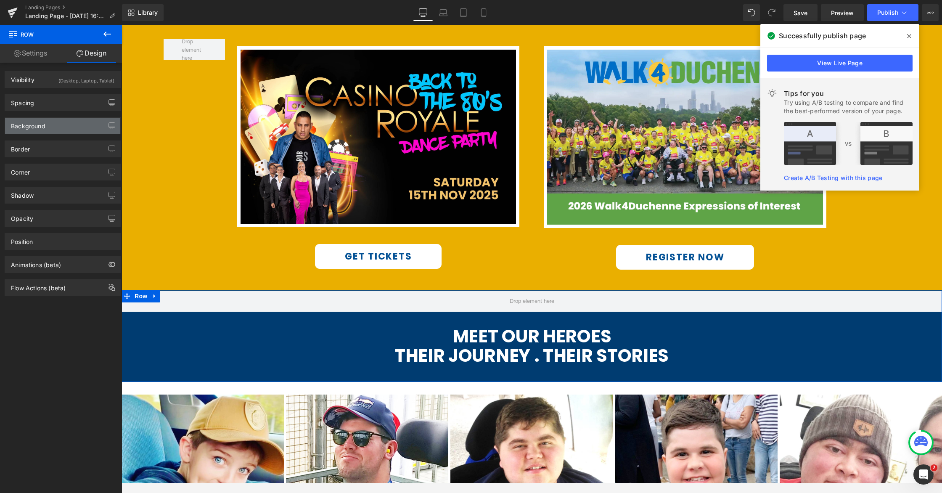
click at [31, 129] on div "Background" at bounding box center [28, 124] width 34 height 12
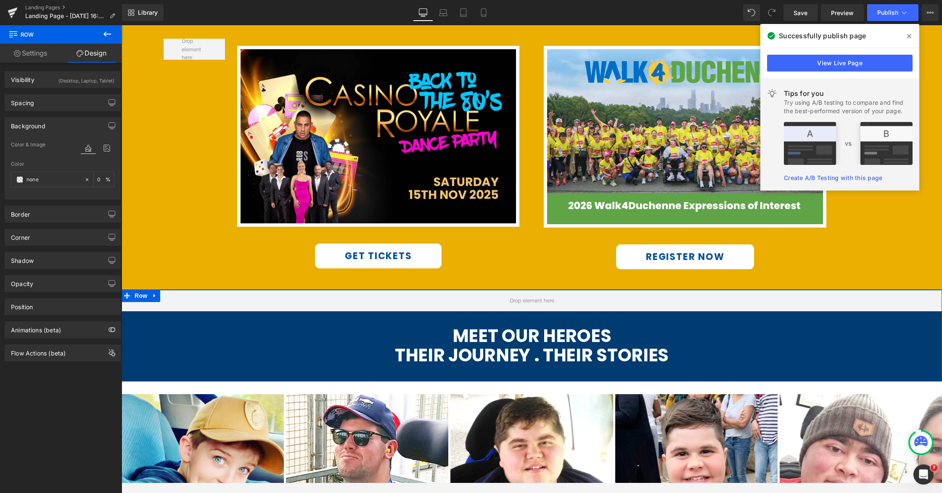
click at [192, 339] on div "Row MEET OUR HEROES THEIR JOURNEY . THEIR STORIES Text Block Row" at bounding box center [532, 330] width 821 height 80
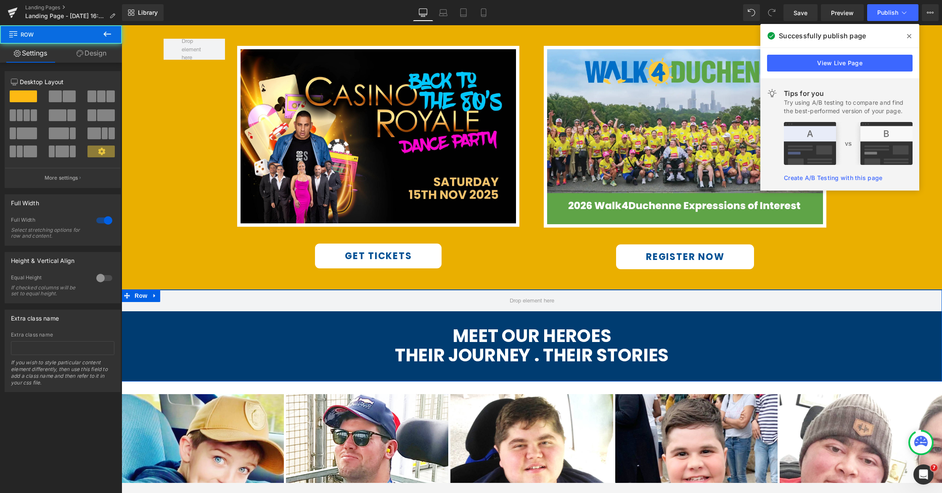
scroll to position [528, 0]
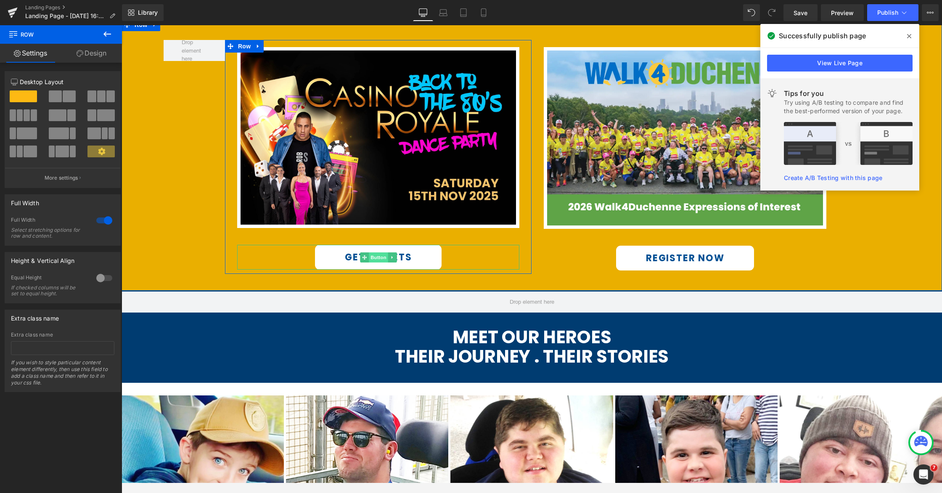
click at [372, 255] on span "Button" at bounding box center [378, 257] width 19 height 10
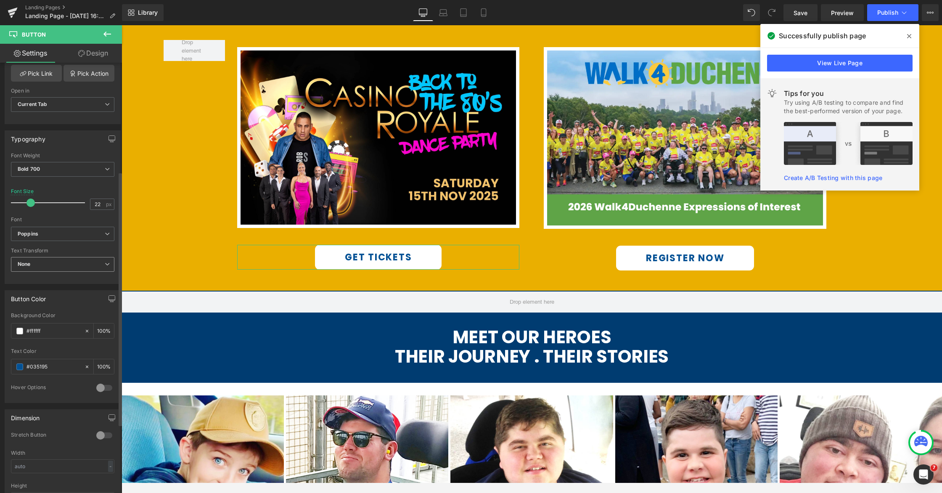
scroll to position [184, 0]
drag, startPoint x: 53, startPoint y: 367, endPoint x: 11, endPoint y: 365, distance: 42.1
click at [11, 365] on div "rgba(255, 255, 255, 1) Background Color #ffffff 100 % #035195 Text Color #03519…" at bounding box center [62, 357] width 115 height 90
drag, startPoint x: 50, startPoint y: 330, endPoint x: 14, endPoint y: 326, distance: 36.4
click at [14, 326] on div "#ffffff" at bounding box center [47, 330] width 73 height 15
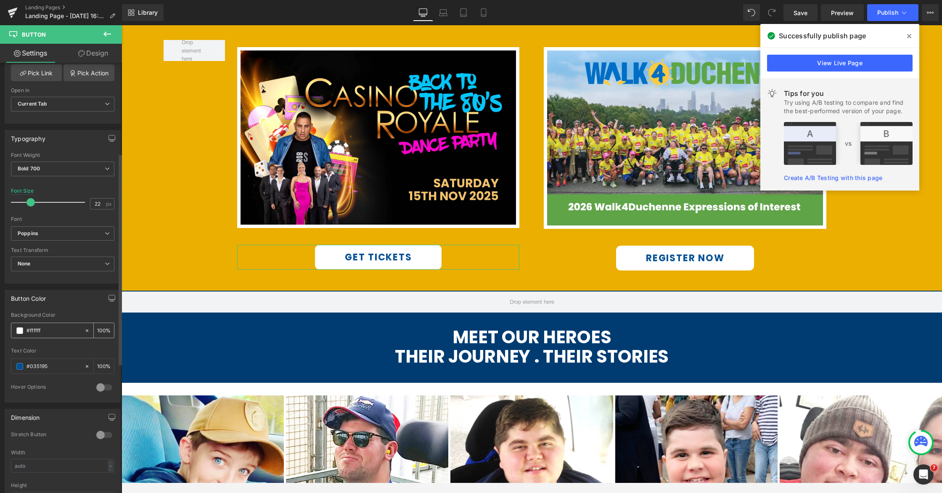
paste input "035195"
type input "#035195"
click at [16, 368] on div "#035195" at bounding box center [47, 366] width 73 height 15
click at [18, 365] on span at bounding box center [19, 366] width 7 height 7
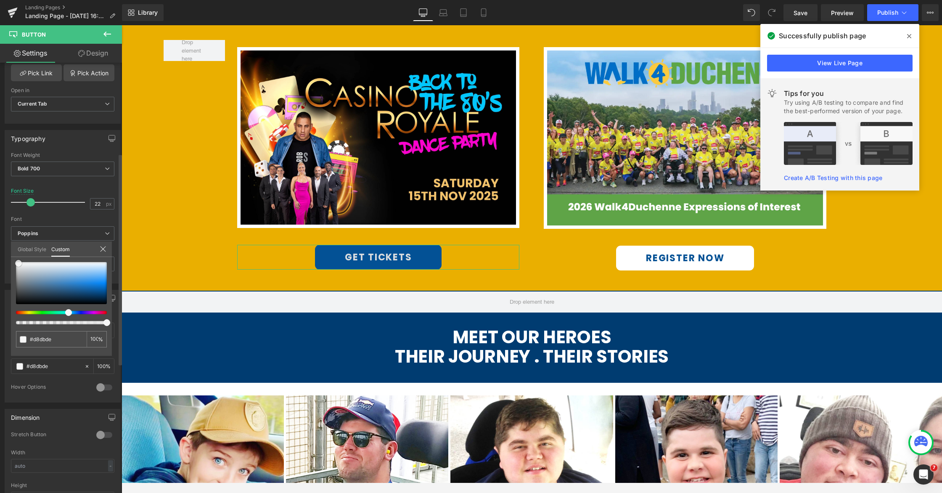
drag, startPoint x: 19, startPoint y: 263, endPoint x: 4, endPoint y: 253, distance: 17.5
click at [4, 283] on div "Button Color rgba(255, 255, 255, 1) Background Color #035195 100 % #035195 Text…" at bounding box center [63, 342] width 126 height 119
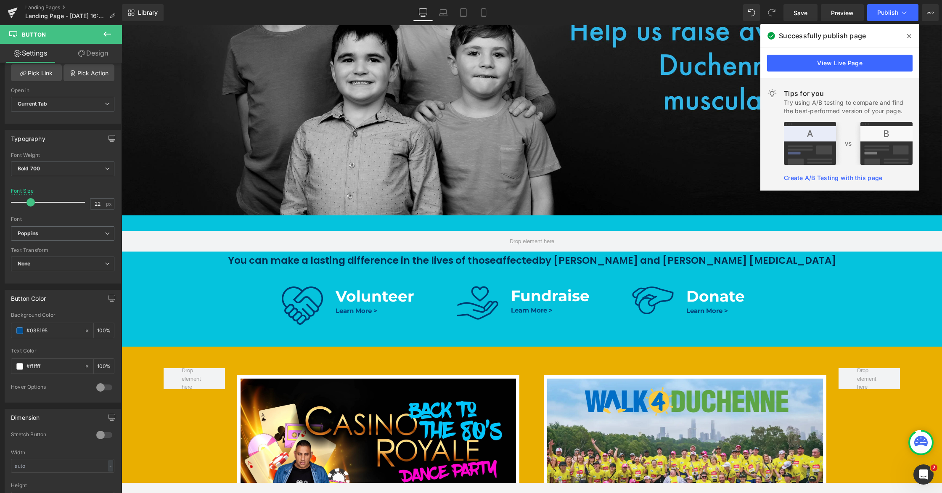
scroll to position [247, 0]
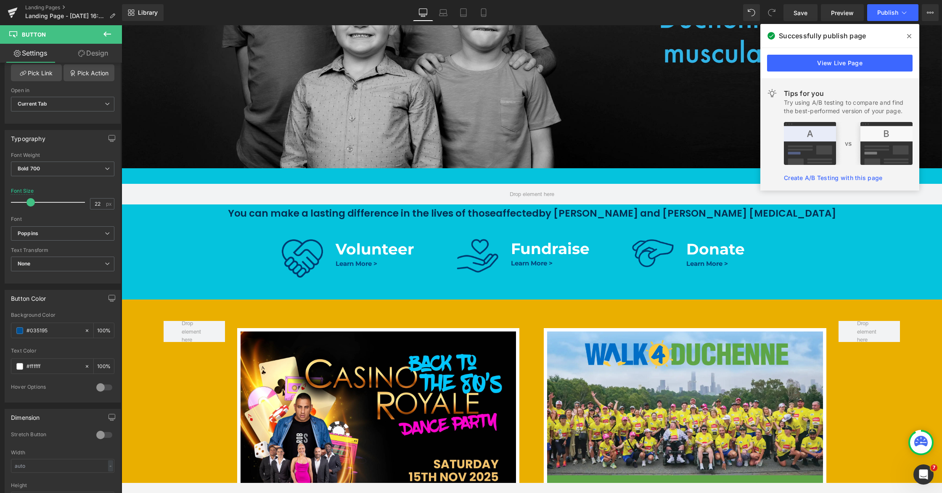
click at [714, 33] on icon at bounding box center [909, 36] width 4 height 7
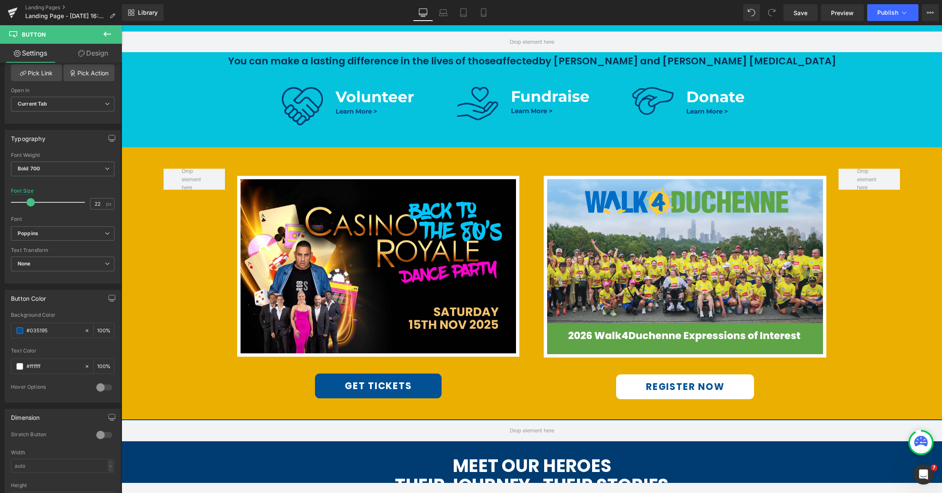
scroll to position [431, 0]
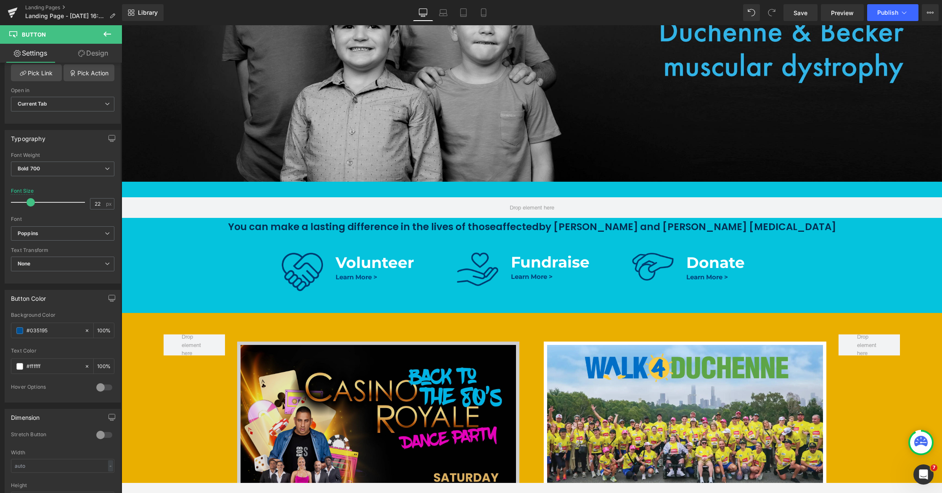
scroll to position [302, 0]
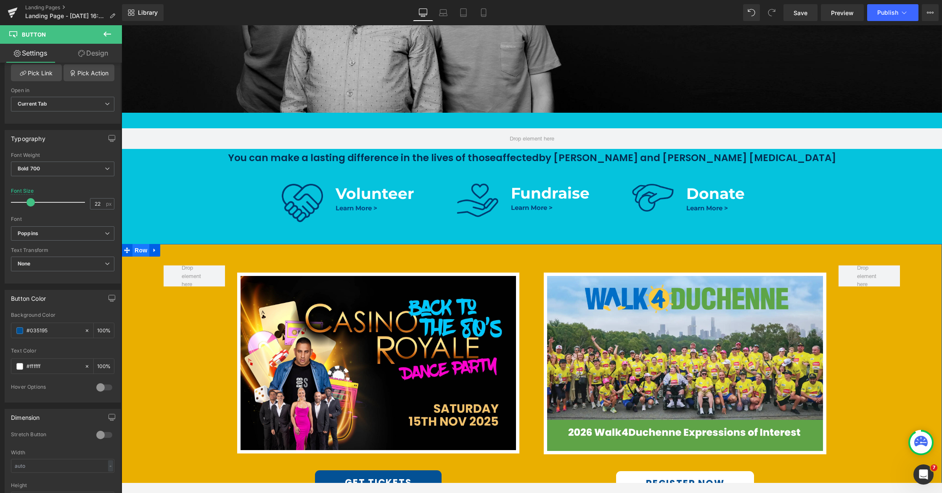
click at [139, 249] on span "Row" at bounding box center [140, 250] width 17 height 13
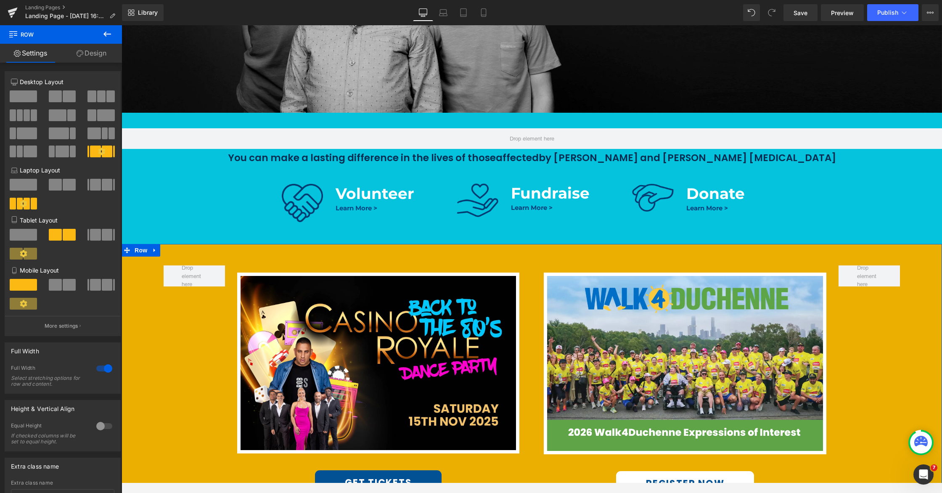
click at [89, 49] on link "Design" at bounding box center [91, 53] width 61 height 19
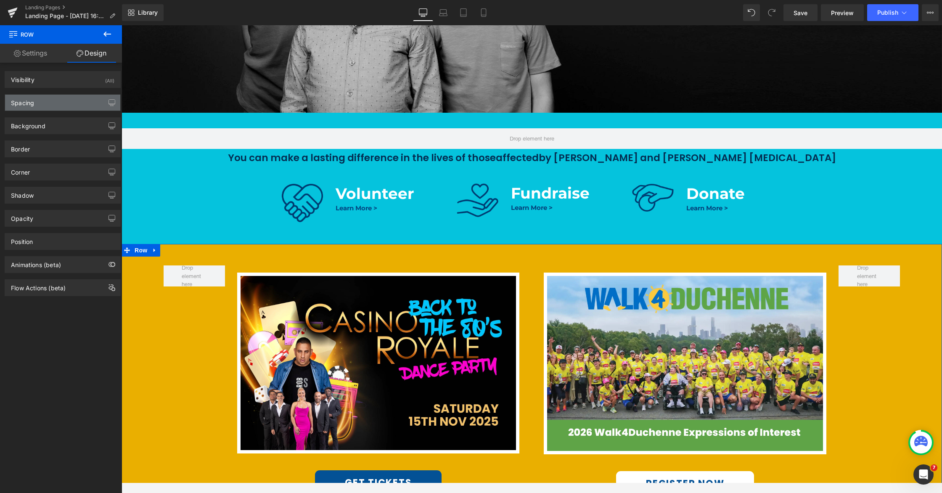
click at [39, 124] on div "Background" at bounding box center [28, 124] width 34 height 12
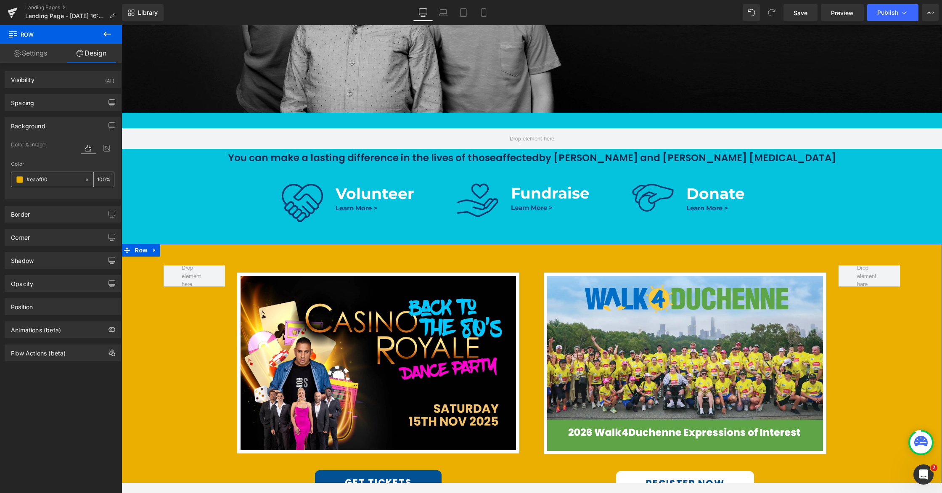
click at [21, 181] on span at bounding box center [19, 179] width 7 height 7
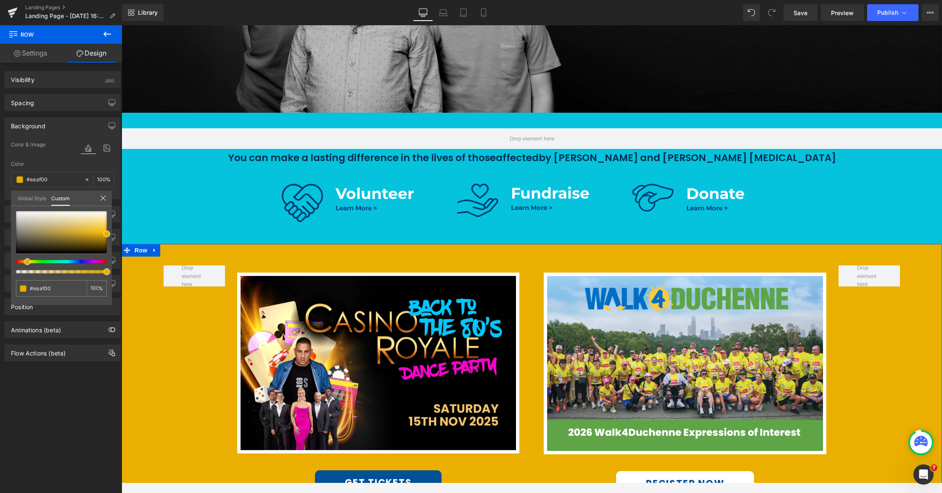
click at [79, 263] on div at bounding box center [61, 242] width 91 height 62
click at [81, 262] on div at bounding box center [58, 261] width 91 height 3
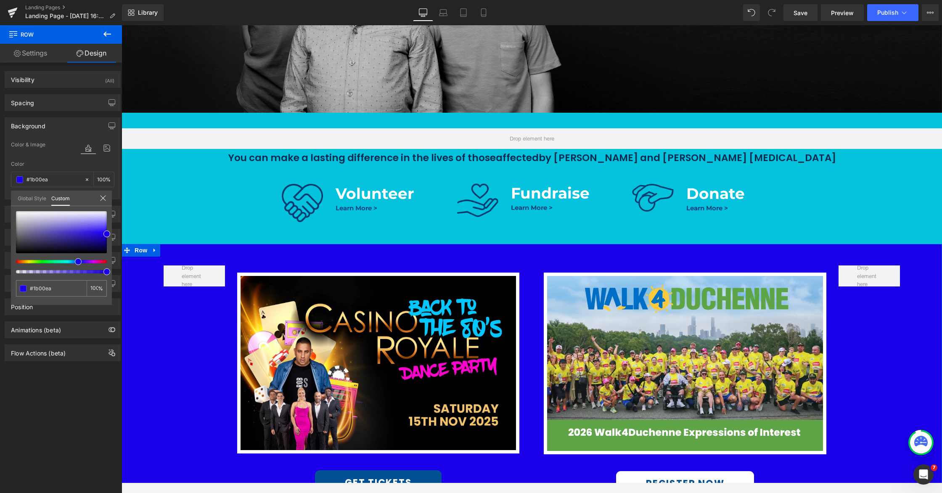
click at [75, 261] on div at bounding box center [58, 261] width 91 height 3
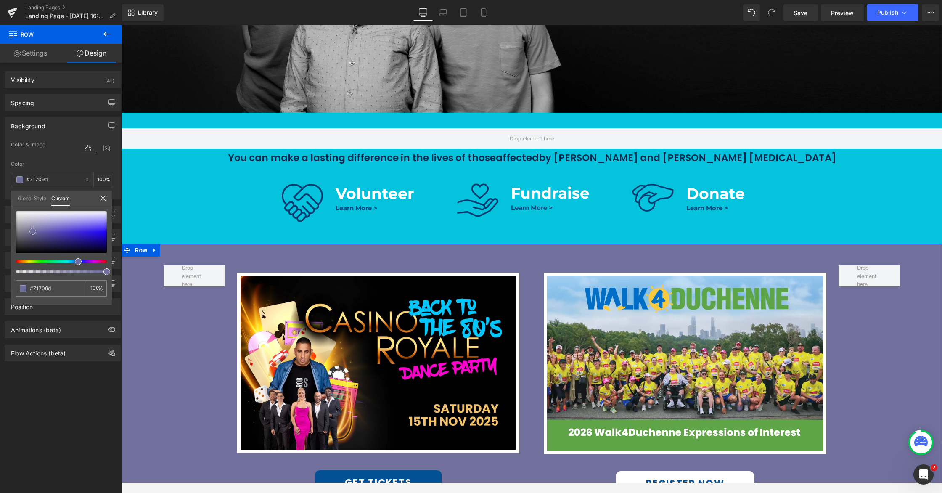
drag, startPoint x: 75, startPoint y: 226, endPoint x: 33, endPoint y: 233, distance: 42.6
click at [33, 233] on div at bounding box center [61, 232] width 91 height 42
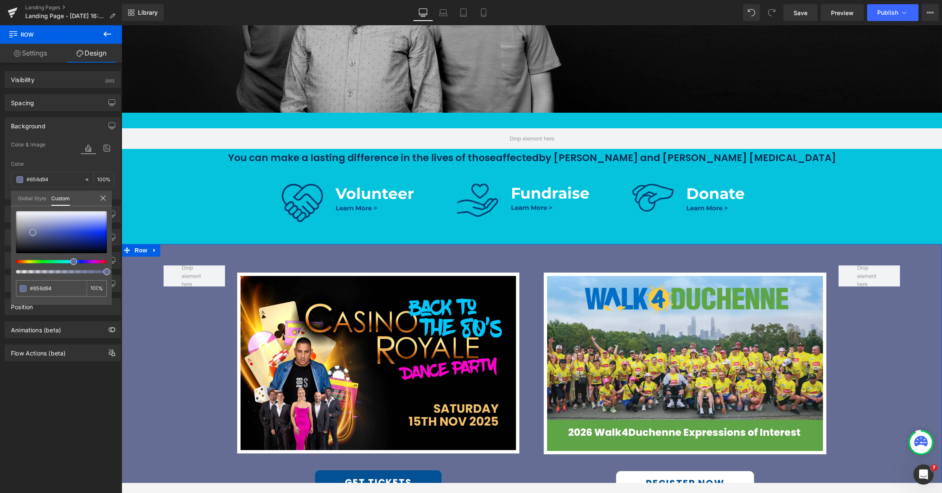
drag, startPoint x: 78, startPoint y: 261, endPoint x: 70, endPoint y: 260, distance: 7.6
click at [70, 260] on div at bounding box center [58, 261] width 91 height 3
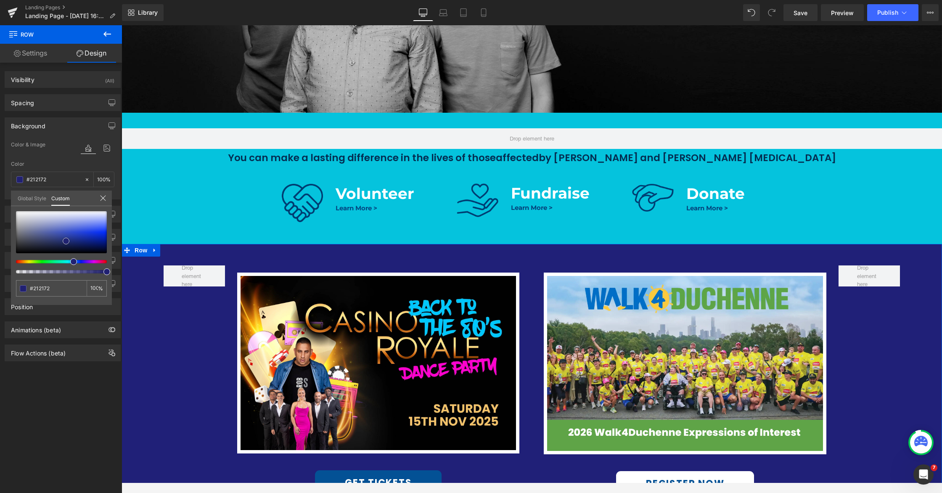
drag, startPoint x: 58, startPoint y: 227, endPoint x: 66, endPoint y: 241, distance: 16.6
click at [66, 241] on div at bounding box center [61, 232] width 91 height 42
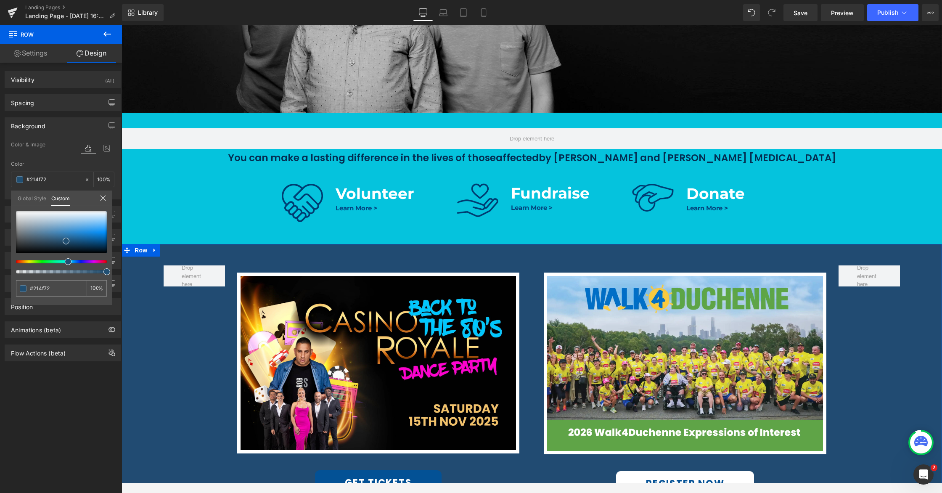
drag, startPoint x: 72, startPoint y: 262, endPoint x: 64, endPoint y: 262, distance: 8.9
click at [64, 262] on div at bounding box center [58, 261] width 91 height 3
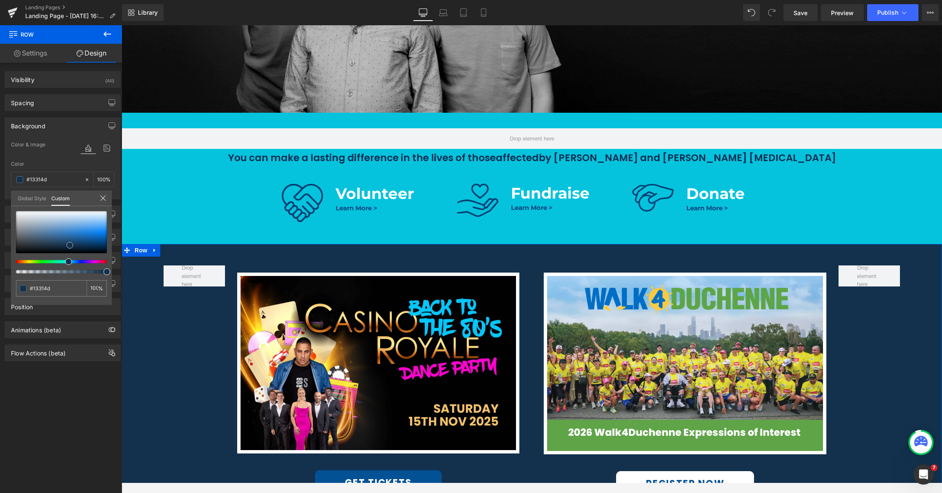
drag, startPoint x: 67, startPoint y: 238, endPoint x: 71, endPoint y: 242, distance: 5.7
click at [69, 246] on span at bounding box center [69, 245] width 7 height 7
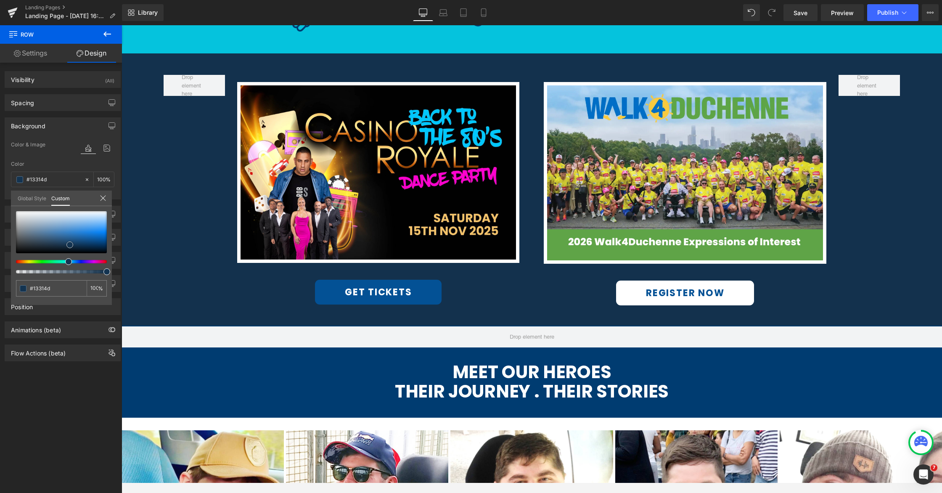
scroll to position [437, 0]
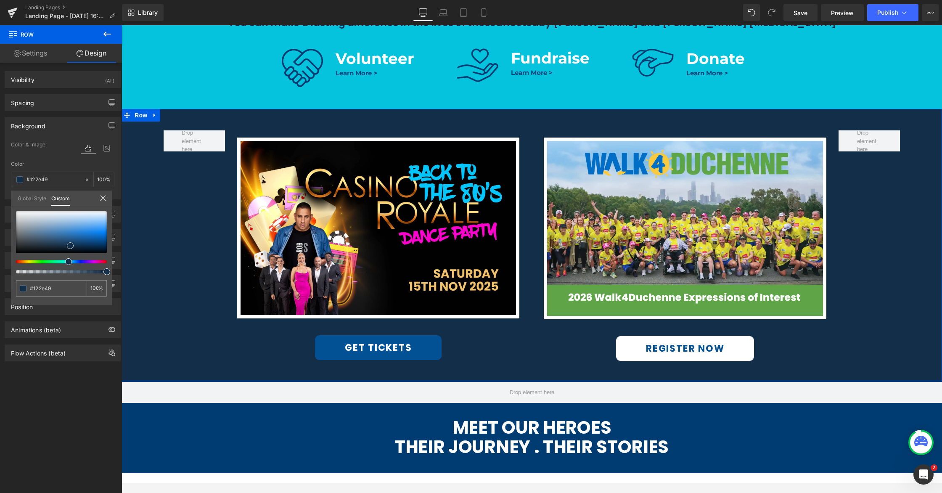
click at [69, 245] on span at bounding box center [70, 245] width 7 height 7
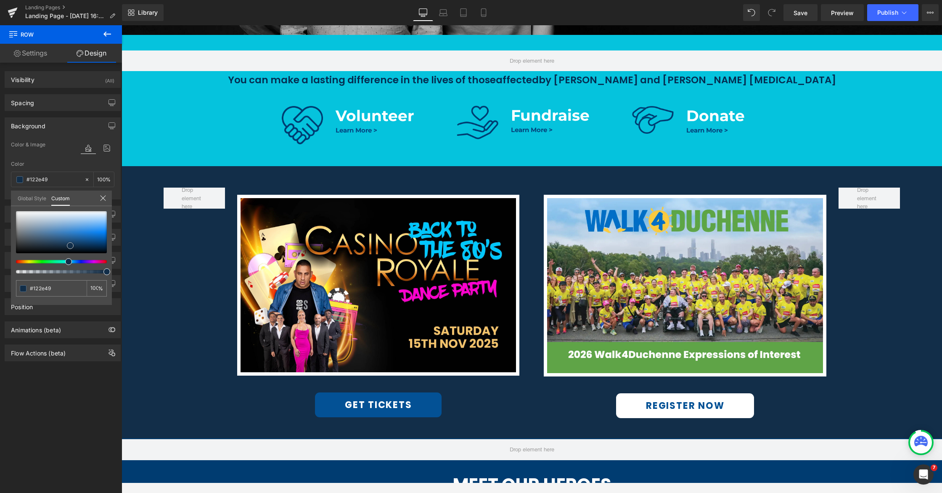
scroll to position [408, 0]
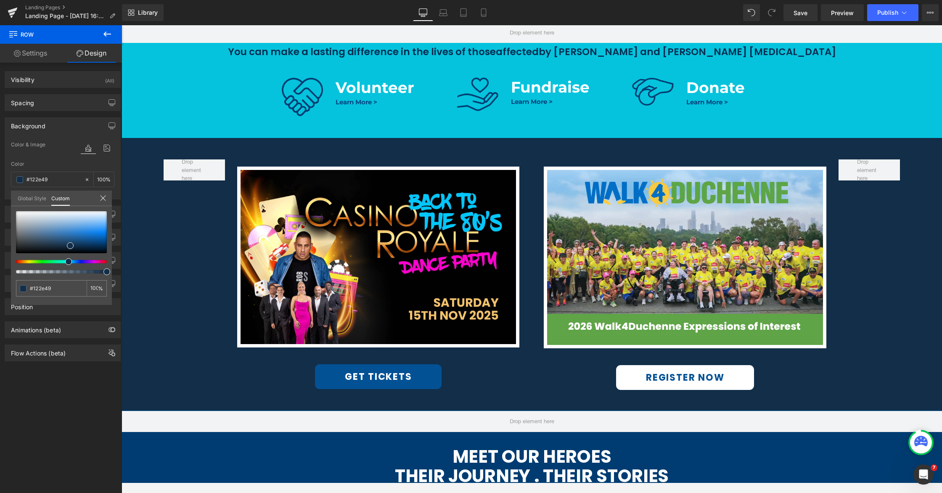
click at [329, 228] on div at bounding box center [532, 254] width 821 height 458
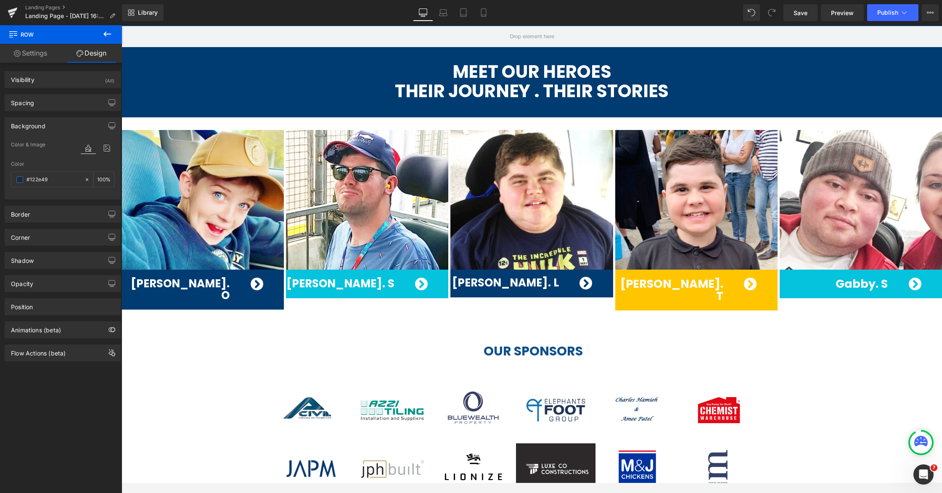
scroll to position [937, 0]
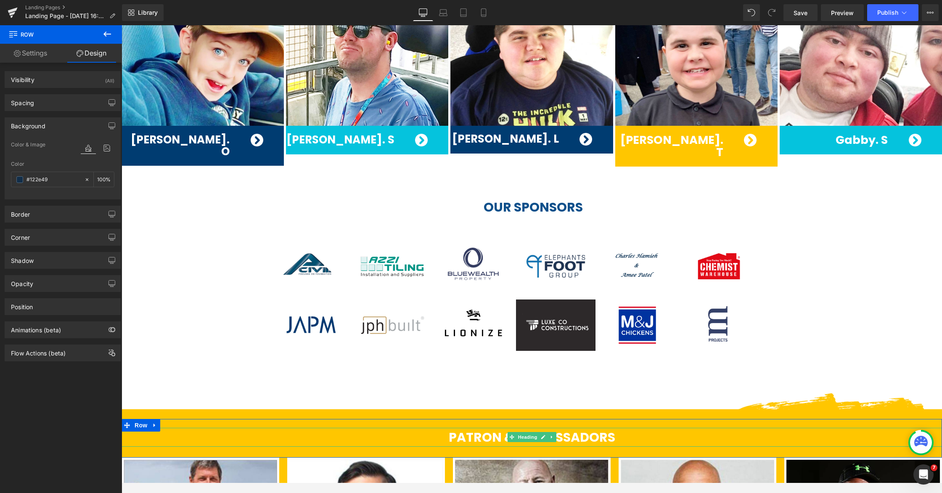
click at [364, 428] on div at bounding box center [532, 429] width 821 height 2
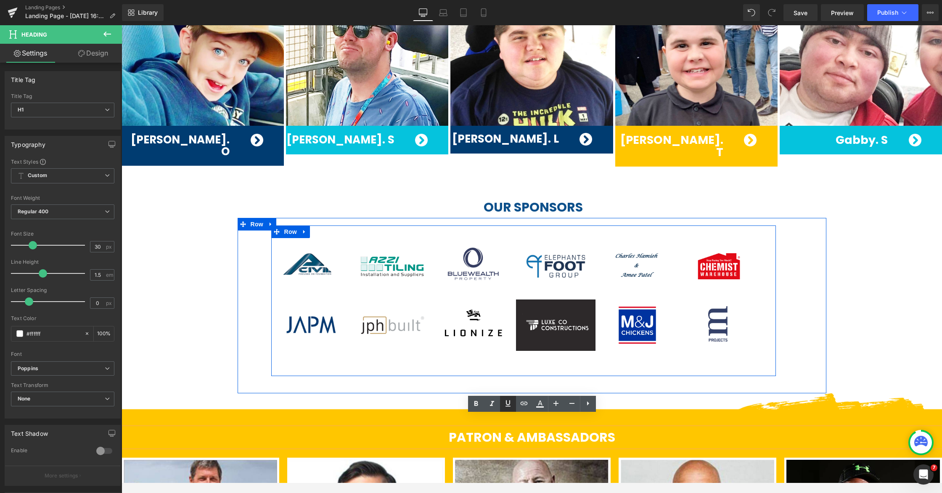
click at [434, 351] on div "Image Image Image Image Image Image Image" at bounding box center [523, 300] width 505 height 151
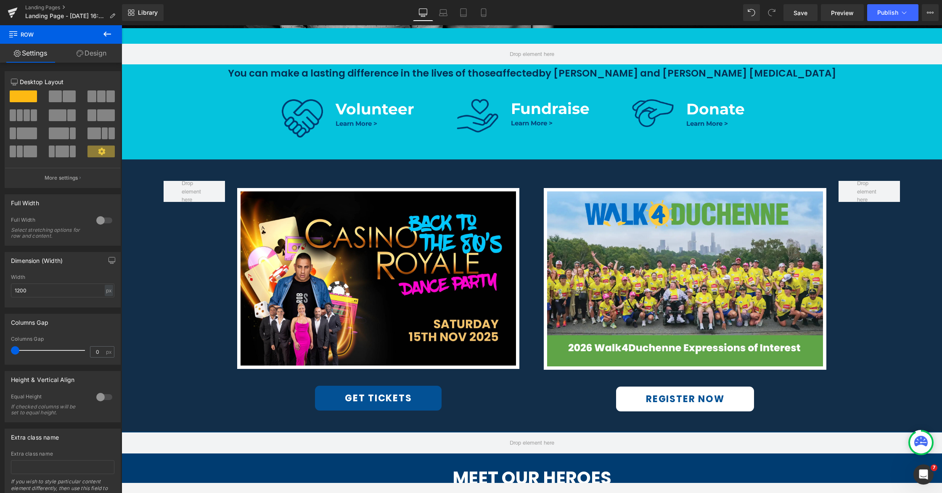
scroll to position [419, 0]
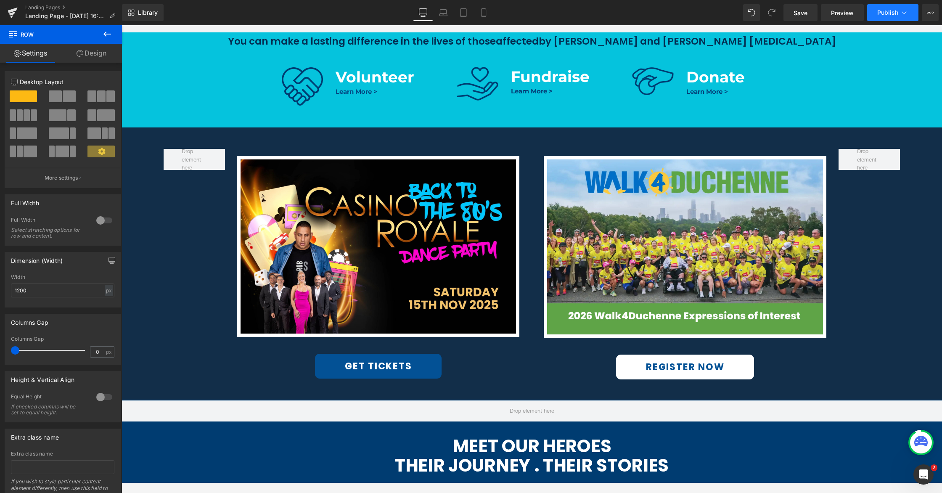
click at [714, 12] on span "Publish" at bounding box center [887, 12] width 21 height 7
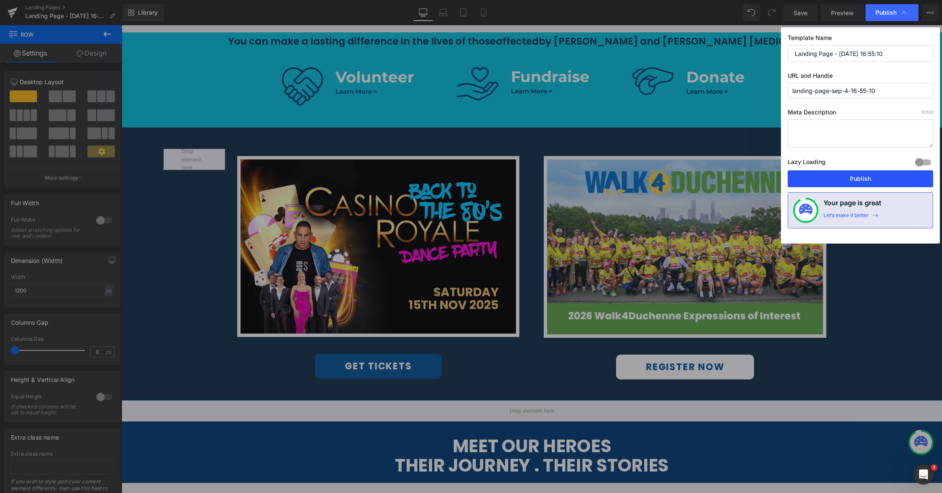
click at [714, 177] on button "Publish" at bounding box center [861, 178] width 146 height 17
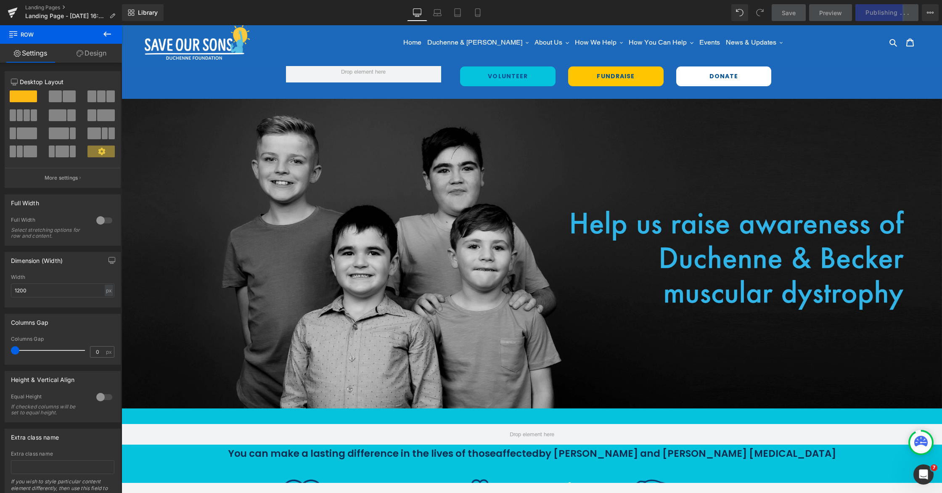
scroll to position [0, 0]
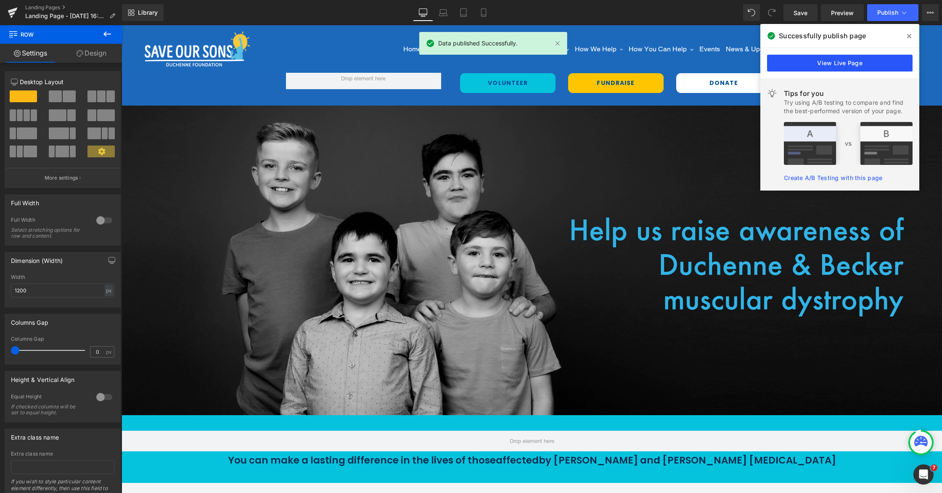
click at [714, 64] on link "View Live Page" at bounding box center [840, 63] width 146 height 17
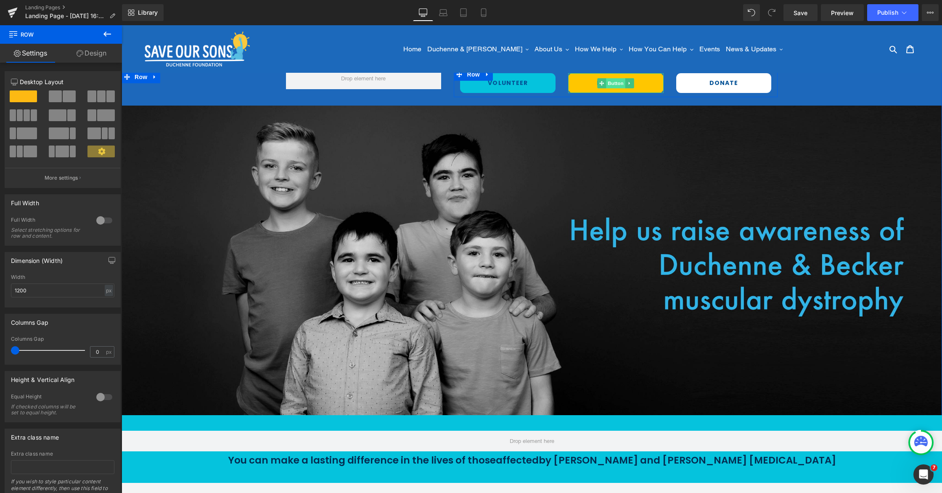
click at [614, 81] on span "Button" at bounding box center [615, 83] width 19 height 10
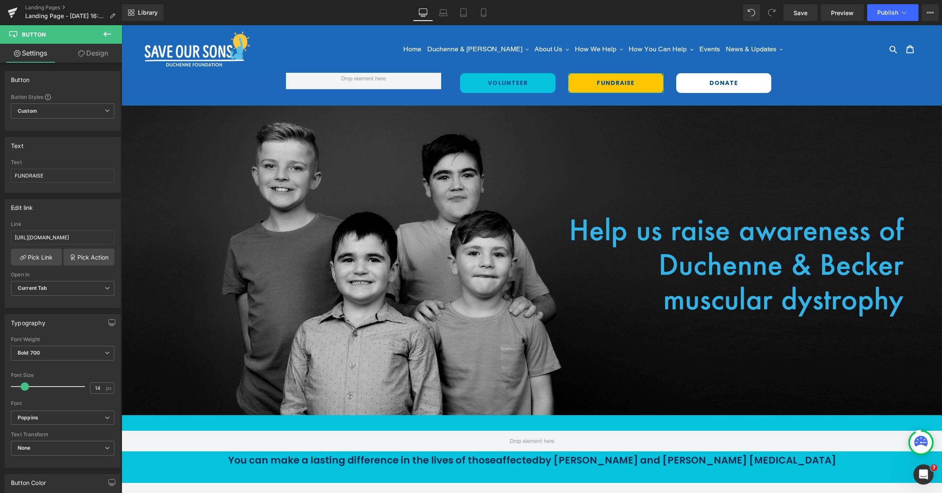
click at [98, 52] on link "Design" at bounding box center [93, 53] width 61 height 19
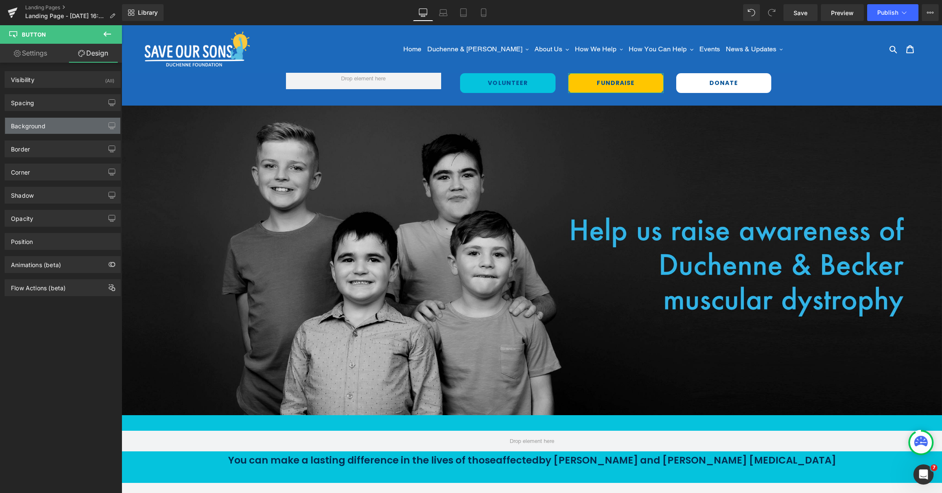
click at [42, 127] on div "Background" at bounding box center [28, 124] width 34 height 12
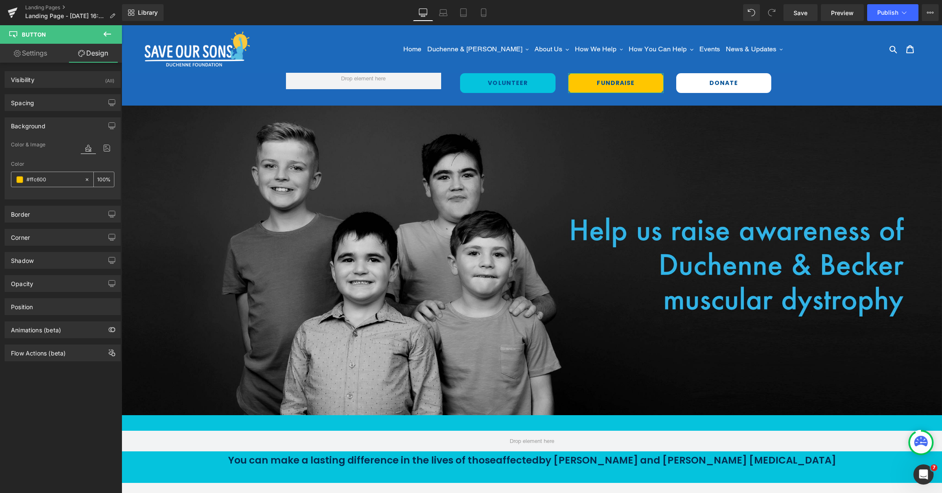
click at [48, 181] on input "text" at bounding box center [53, 179] width 54 height 9
type input "#ffc600"
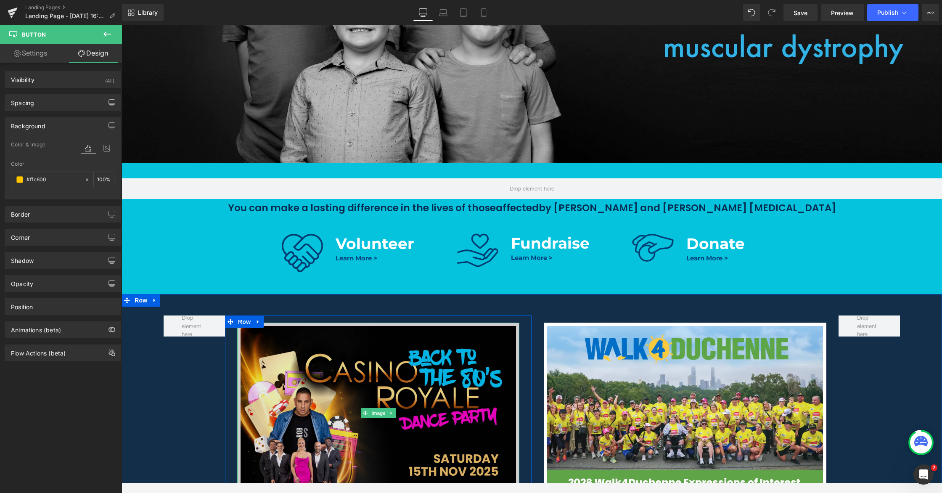
scroll to position [256, 0]
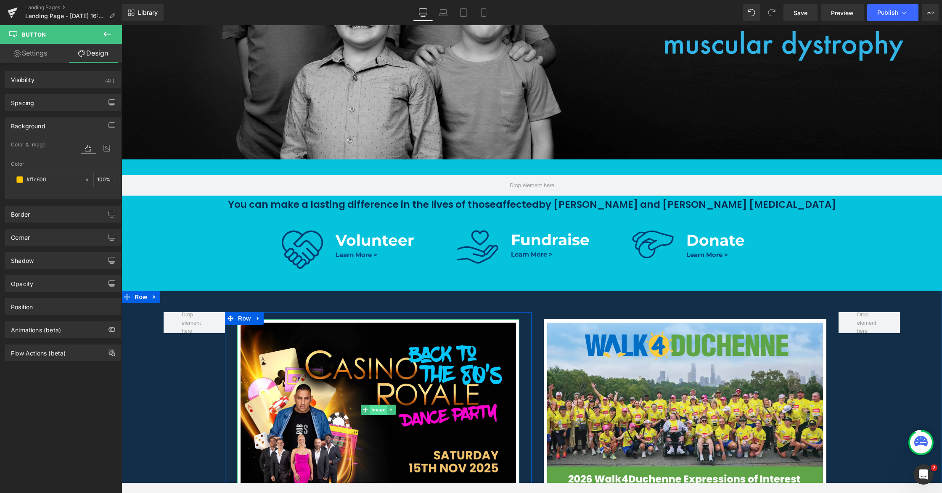
click at [375, 413] on span "Image" at bounding box center [379, 410] width 18 height 10
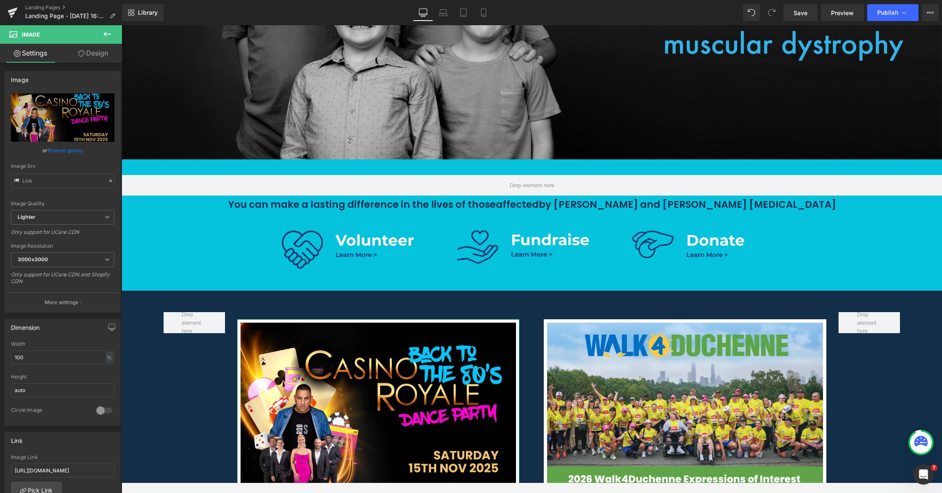
click at [94, 58] on link "Design" at bounding box center [93, 53] width 61 height 19
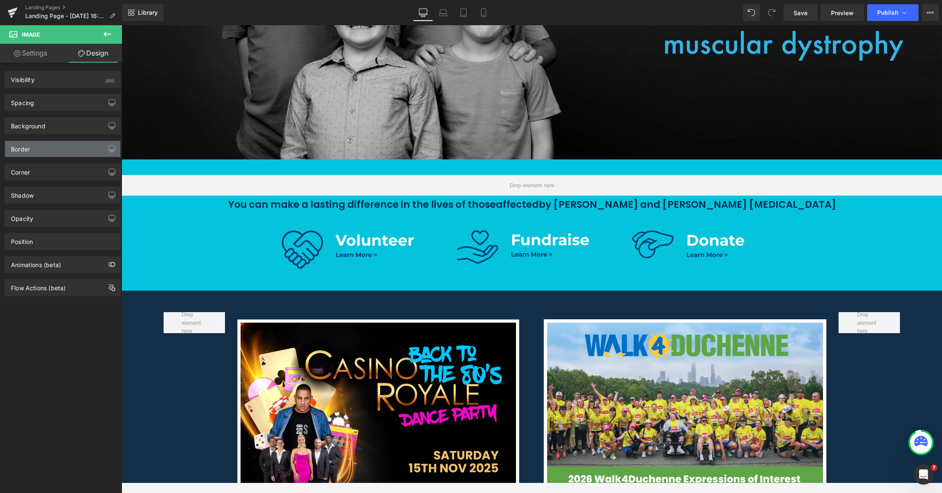
click at [40, 151] on div "Border" at bounding box center [62, 149] width 115 height 16
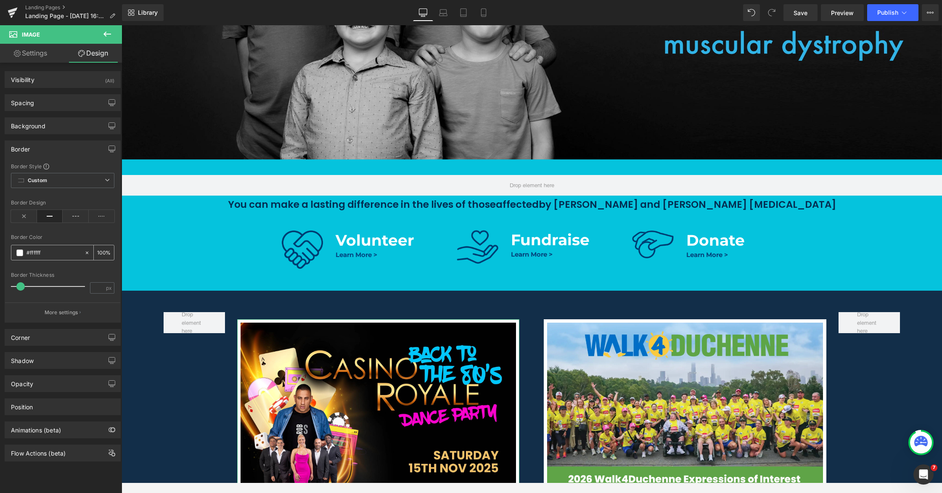
click at [54, 254] on input "text" at bounding box center [53, 252] width 54 height 9
paste input "c600"
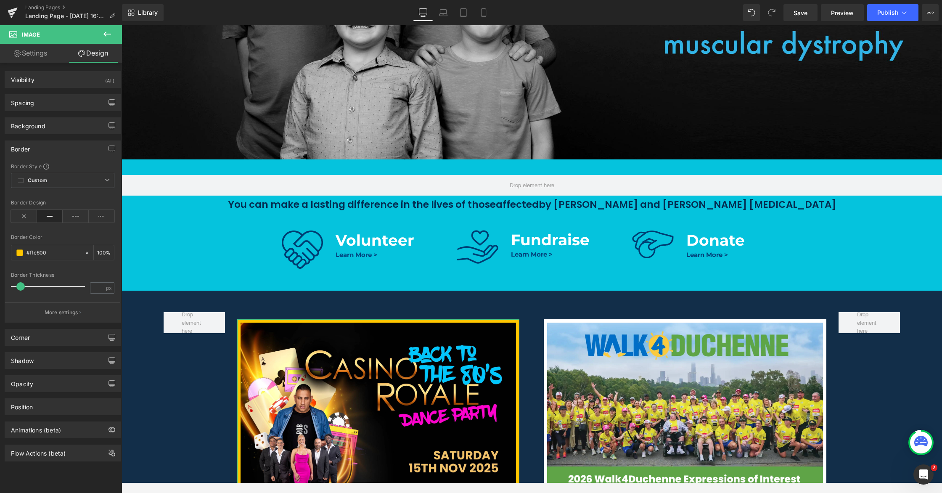
type input "#ffc600"
drag, startPoint x: 53, startPoint y: 278, endPoint x: 44, endPoint y: 278, distance: 8.9
click at [53, 277] on div "Border Thickness" at bounding box center [62, 275] width 103 height 6
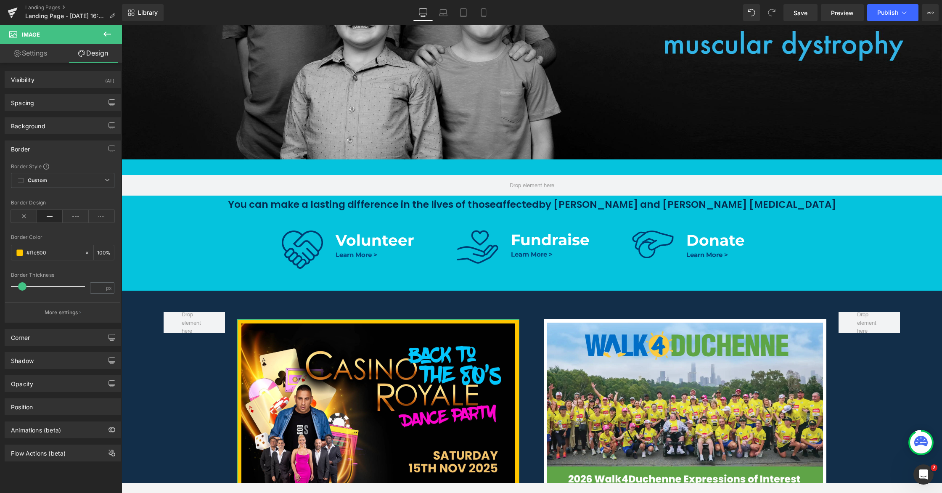
click at [21, 285] on span at bounding box center [22, 286] width 8 height 8
click at [45, 271] on div "Border Style Custom Custom Setup Global Style Custom Setup Global Style Border …" at bounding box center [62, 242] width 115 height 159
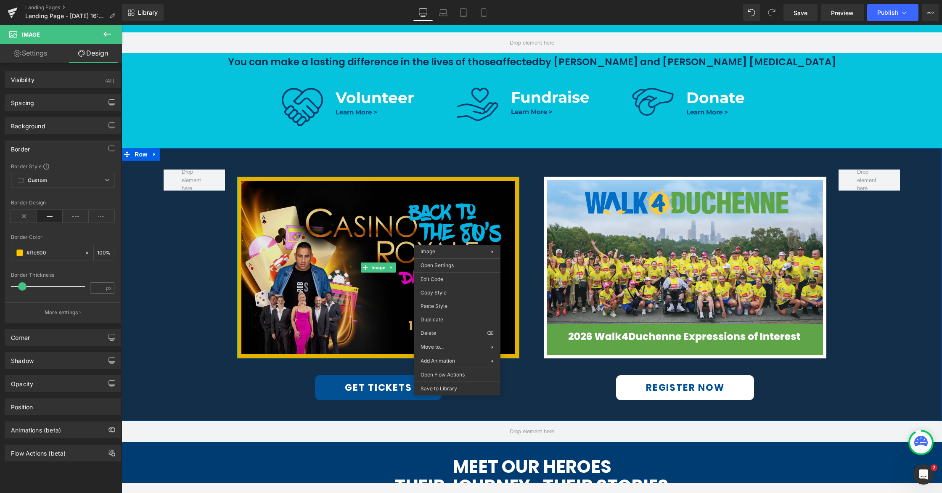
scroll to position [396, 0]
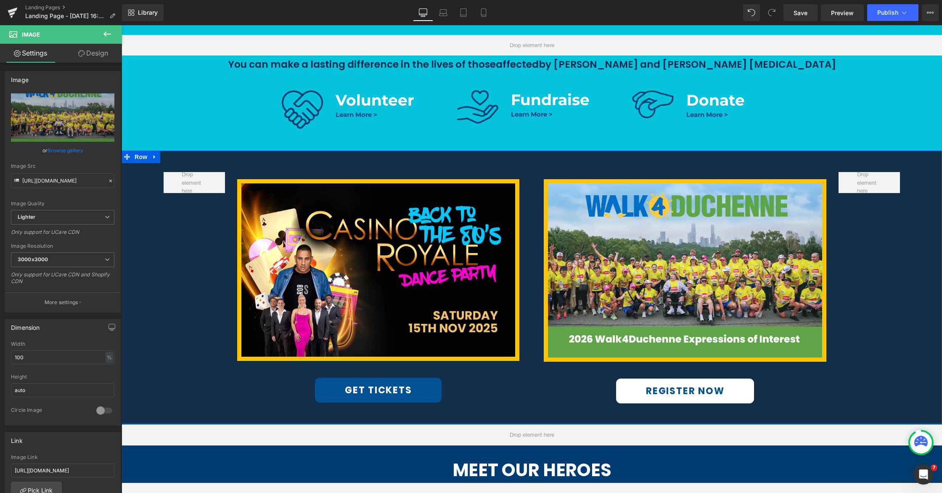
click at [714, 327] on div "Image GET TICKETS Button Row Image REGISTER NOW Button Row Row 51px 38px" at bounding box center [532, 287] width 821 height 273
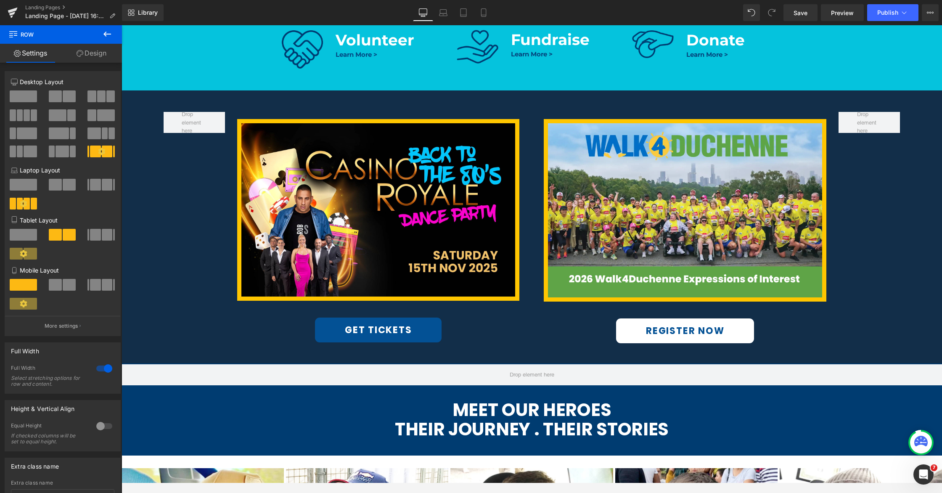
scroll to position [461, 0]
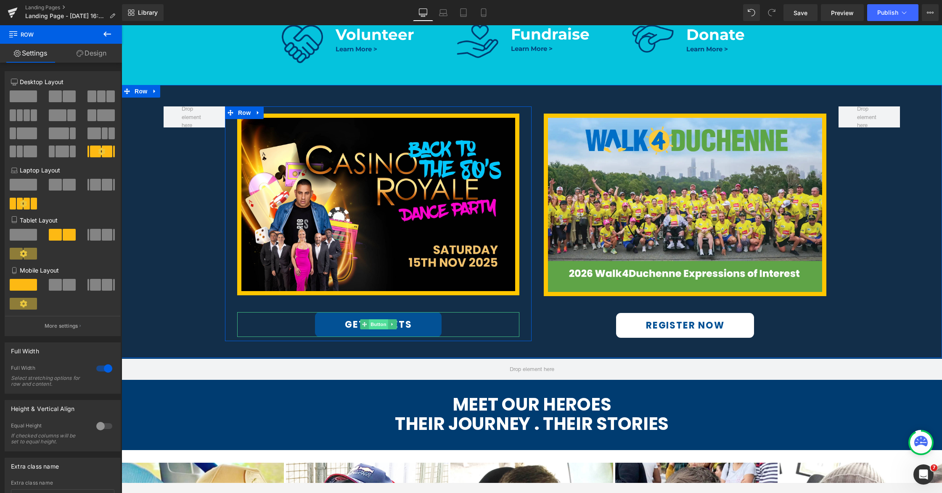
click at [373, 325] on span "Button" at bounding box center [378, 324] width 19 height 10
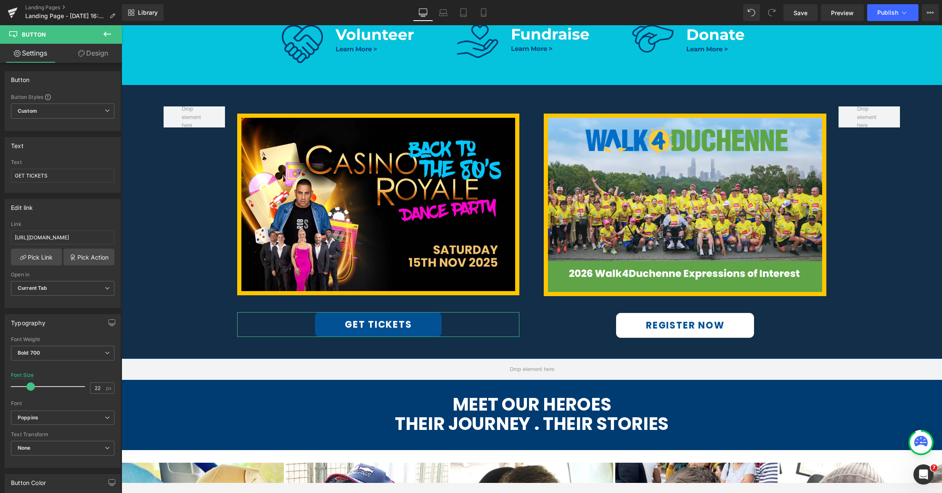
click at [92, 55] on link "Design" at bounding box center [93, 53] width 61 height 19
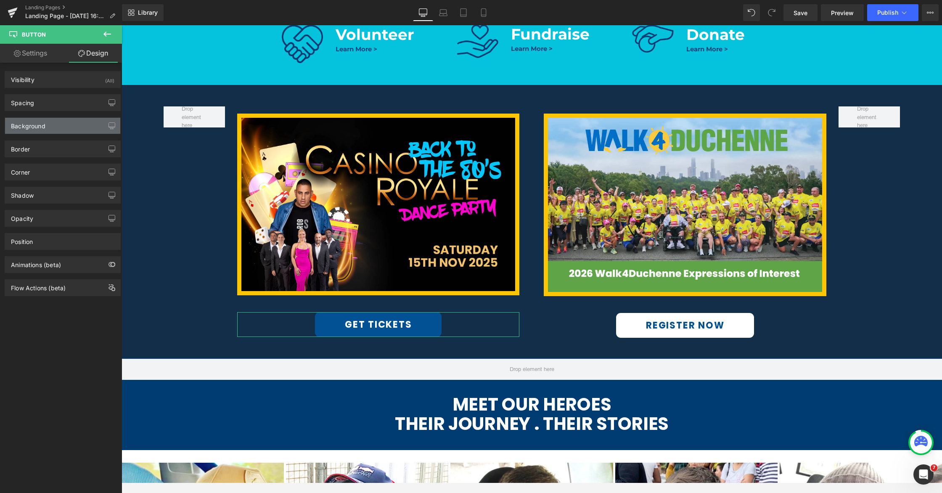
click at [43, 124] on div "Background" at bounding box center [28, 124] width 34 height 12
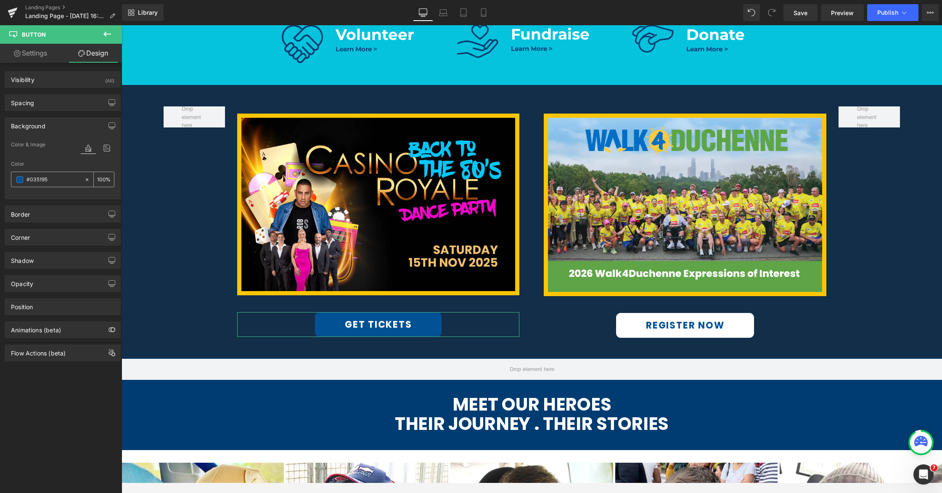
click at [60, 179] on input "text" at bounding box center [53, 179] width 54 height 9
paste input "ffc600"
type input "#ffc600"
click at [60, 166] on div "Color" at bounding box center [62, 164] width 103 height 6
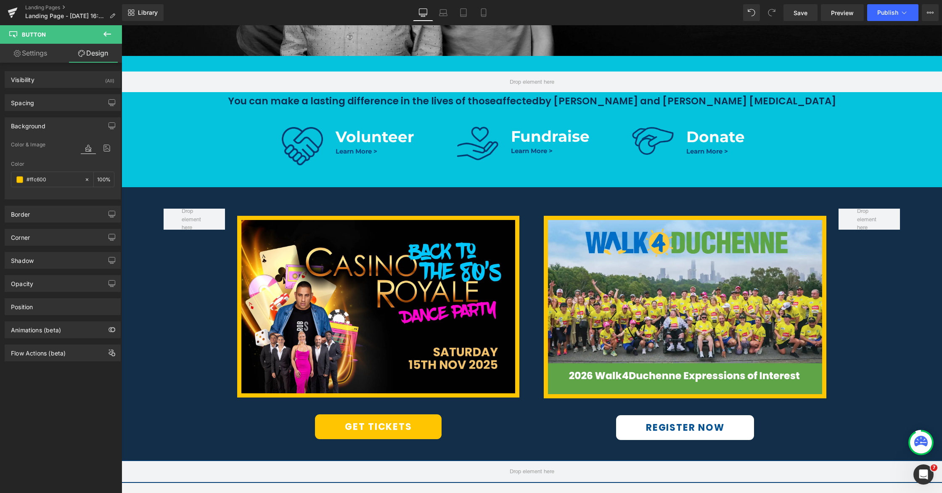
scroll to position [364, 0]
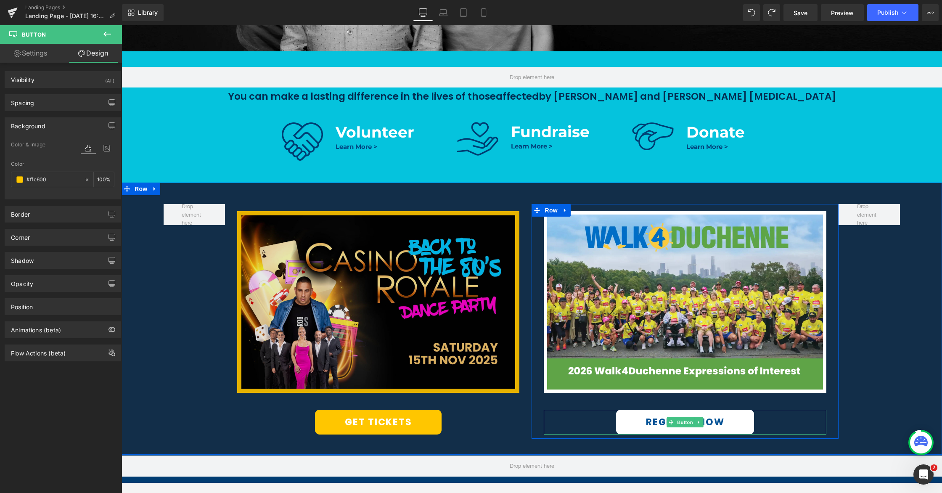
click at [559, 421] on div "REGISTER NOW" at bounding box center [685, 422] width 283 height 25
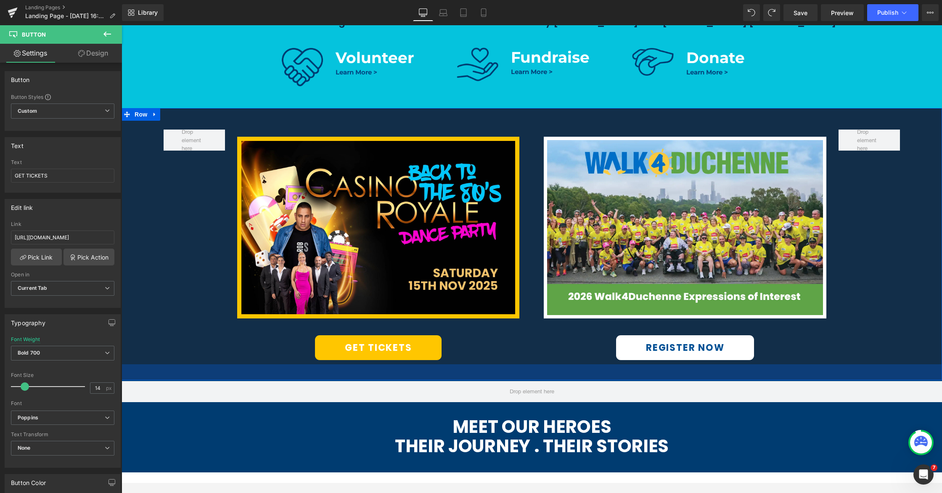
scroll to position [460, 0]
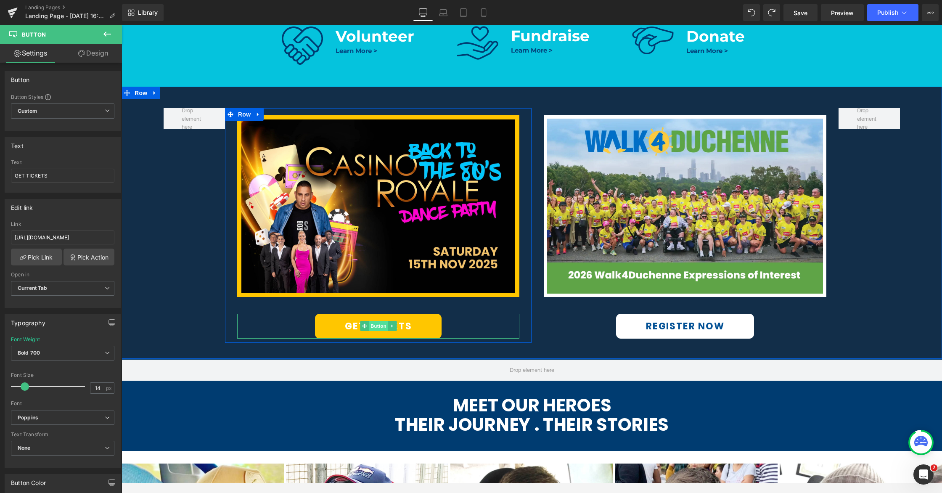
click at [376, 326] on span "Button" at bounding box center [378, 326] width 19 height 10
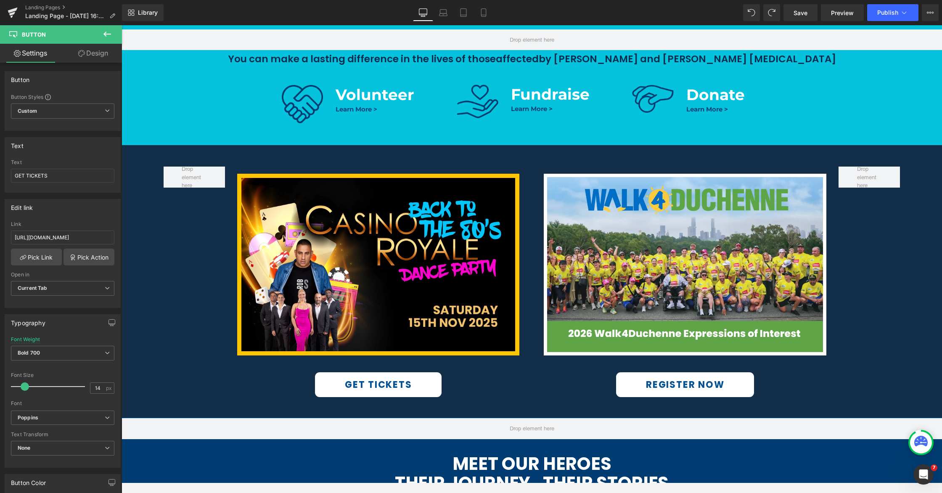
scroll to position [417, 0]
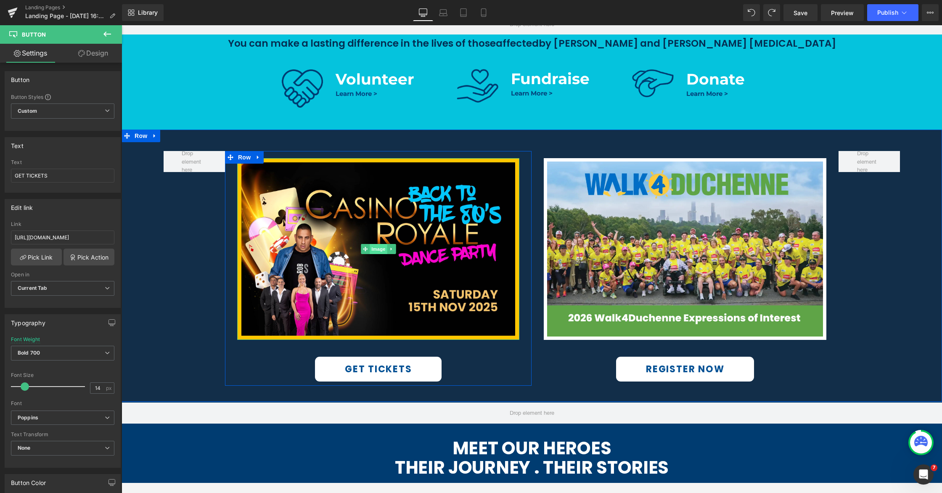
click at [374, 250] on span "Image" at bounding box center [379, 249] width 18 height 10
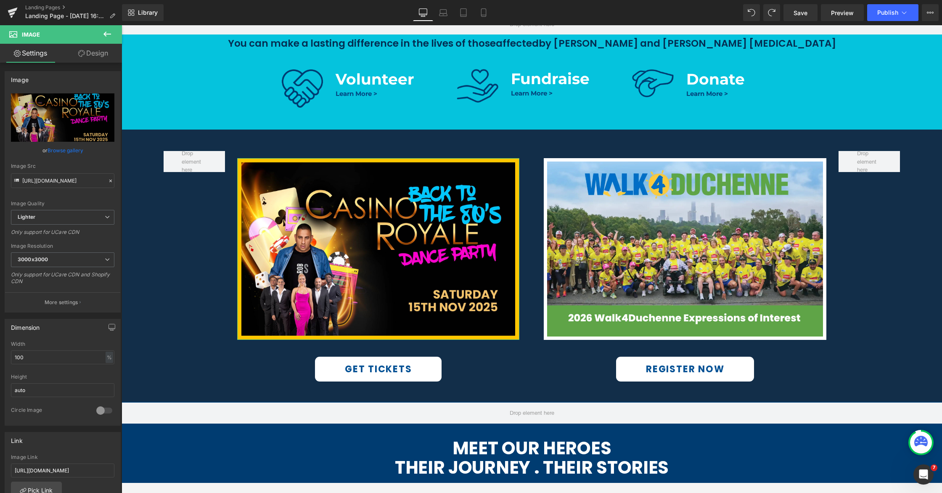
click at [99, 55] on link "Design" at bounding box center [93, 53] width 61 height 19
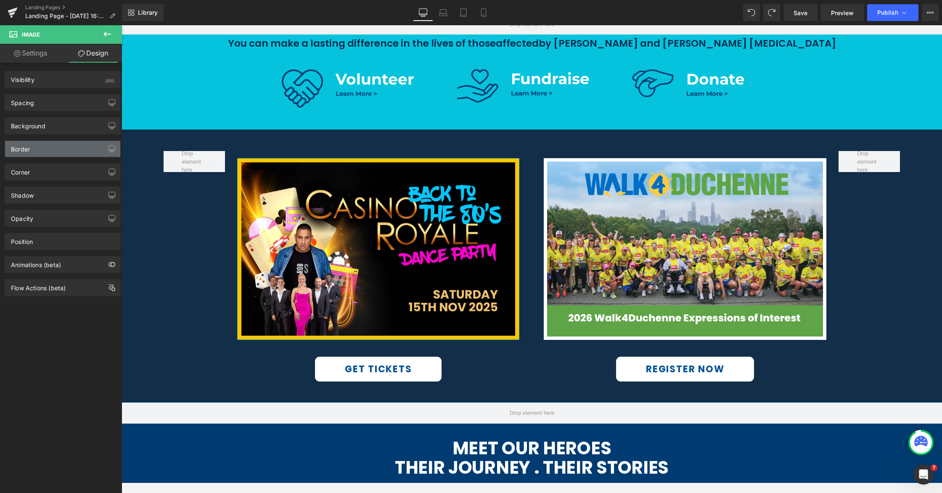
click at [37, 151] on div "Border" at bounding box center [62, 149] width 115 height 16
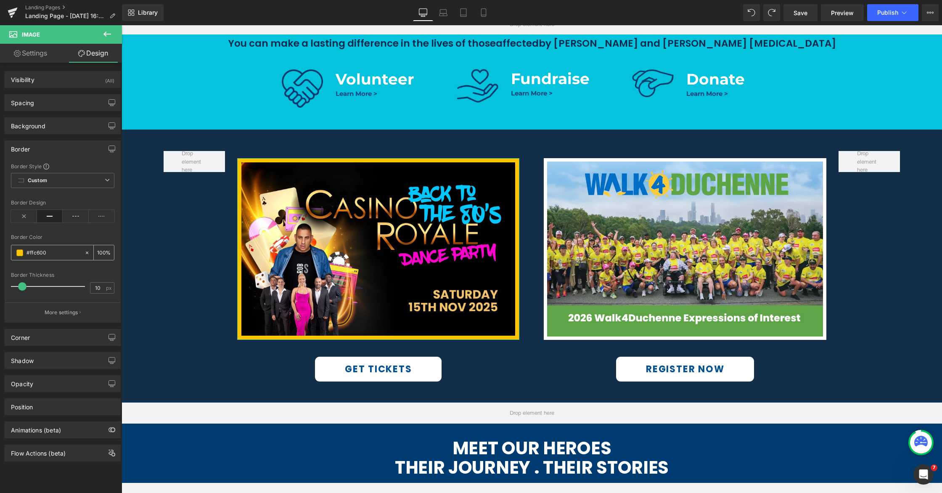
click at [18, 252] on span at bounding box center [19, 252] width 7 height 7
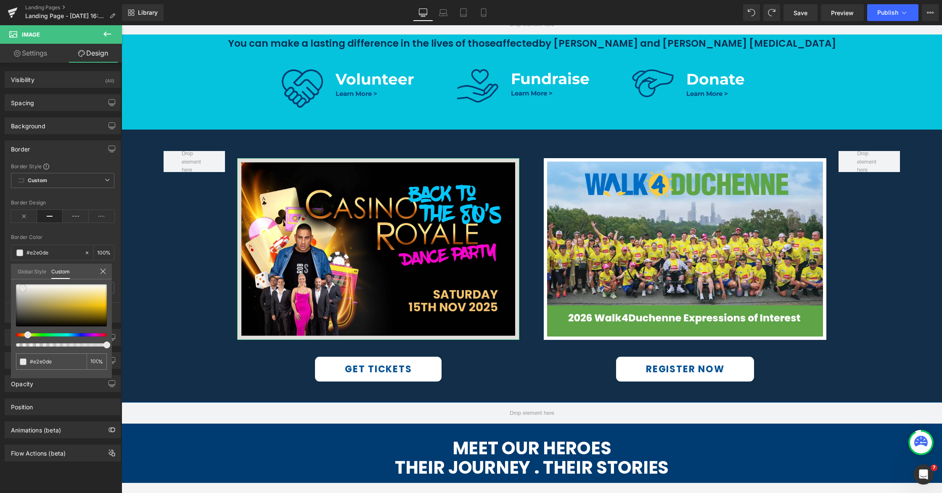
click at [23, 288] on div at bounding box center [61, 305] width 91 height 42
drag, startPoint x: 23, startPoint y: 289, endPoint x: 21, endPoint y: 281, distance: 7.9
click at [21, 281] on span at bounding box center [21, 284] width 7 height 7
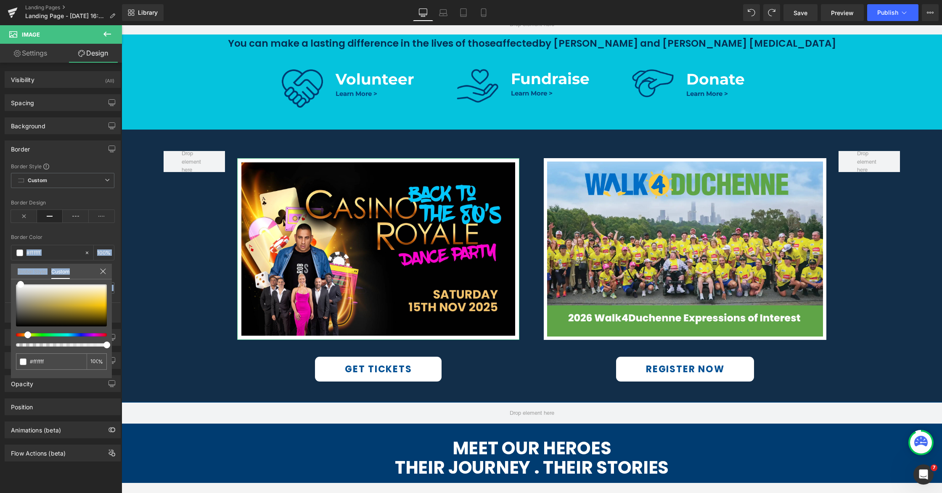
click at [6, 275] on div "Border Border Style Custom Custom Setup Global Style Custom Setup Global Style …" at bounding box center [63, 228] width 126 height 188
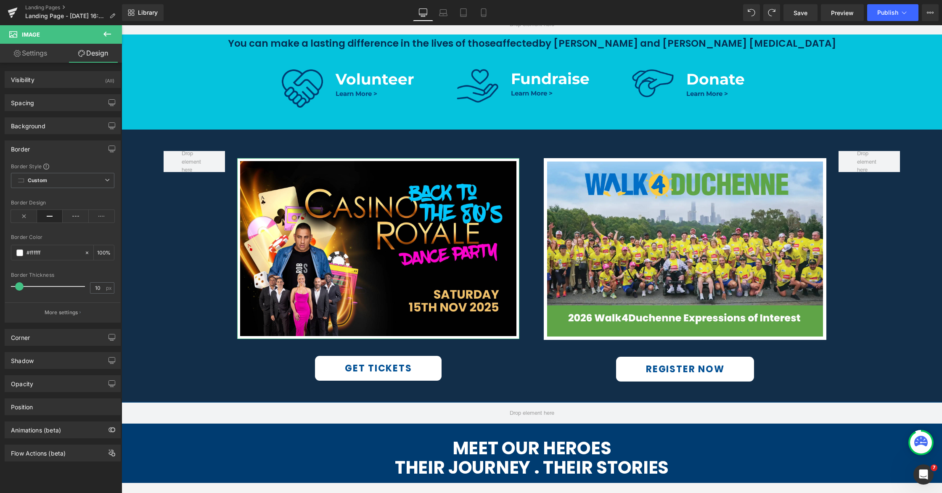
click at [19, 284] on span at bounding box center [19, 286] width 8 height 8
click at [20, 251] on span at bounding box center [19, 252] width 7 height 7
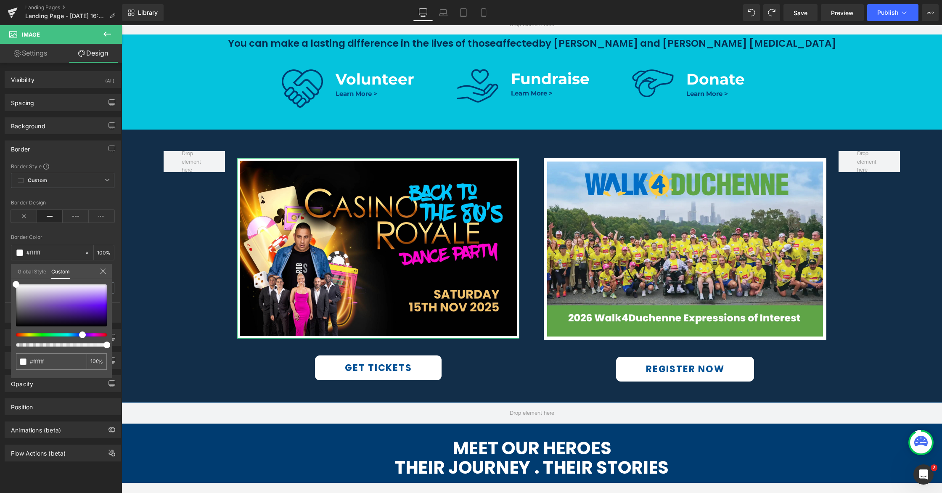
click at [79, 335] on div at bounding box center [58, 334] width 91 height 3
click at [80, 302] on div at bounding box center [61, 305] width 91 height 42
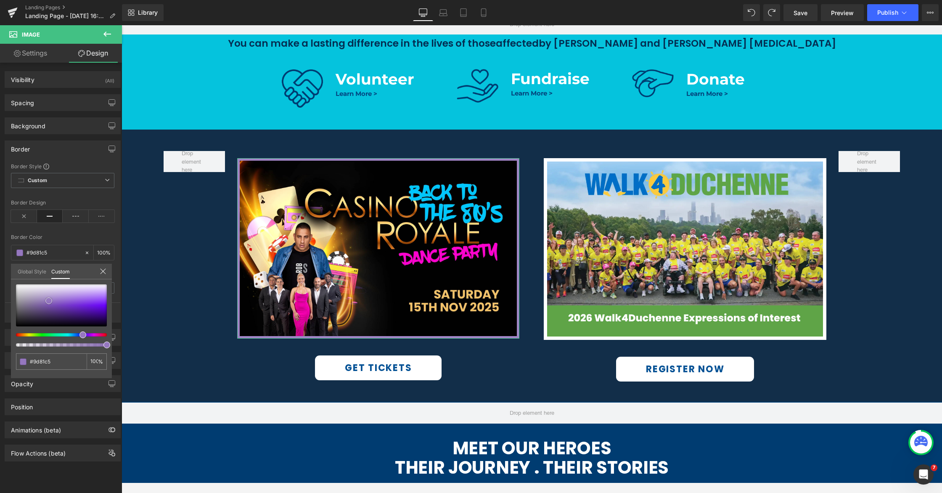
drag, startPoint x: 76, startPoint y: 302, endPoint x: 50, endPoint y: 302, distance: 25.7
click at [48, 302] on span at bounding box center [48, 300] width 7 height 7
drag, startPoint x: 79, startPoint y: 334, endPoint x: 72, endPoint y: 333, distance: 7.2
click at [72, 333] on div at bounding box center [58, 334] width 91 height 3
drag, startPoint x: 72, startPoint y: 333, endPoint x: 66, endPoint y: 333, distance: 6.3
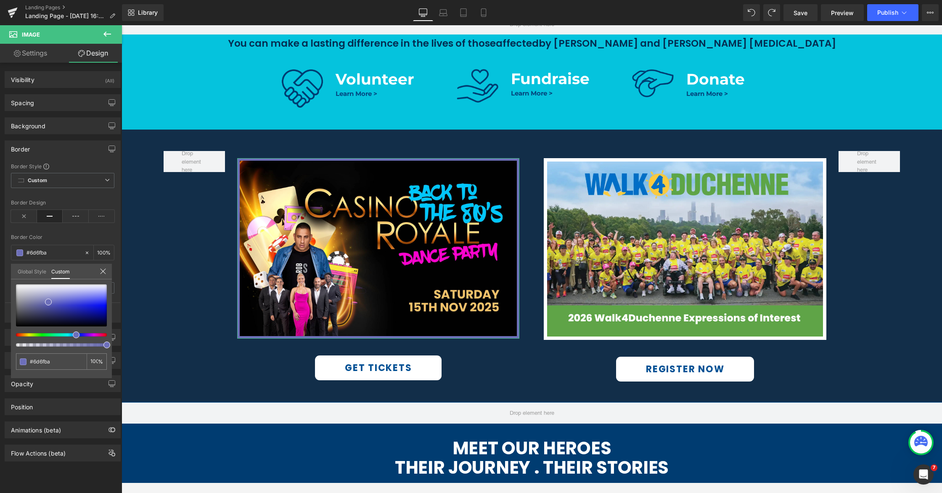
click at [66, 333] on div at bounding box center [61, 315] width 91 height 62
click at [58, 302] on div at bounding box center [61, 305] width 91 height 42
click at [59, 306] on span at bounding box center [59, 305] width 7 height 7
drag, startPoint x: 59, startPoint y: 305, endPoint x: 53, endPoint y: 298, distance: 9.5
click at [53, 299] on span at bounding box center [56, 302] width 7 height 7
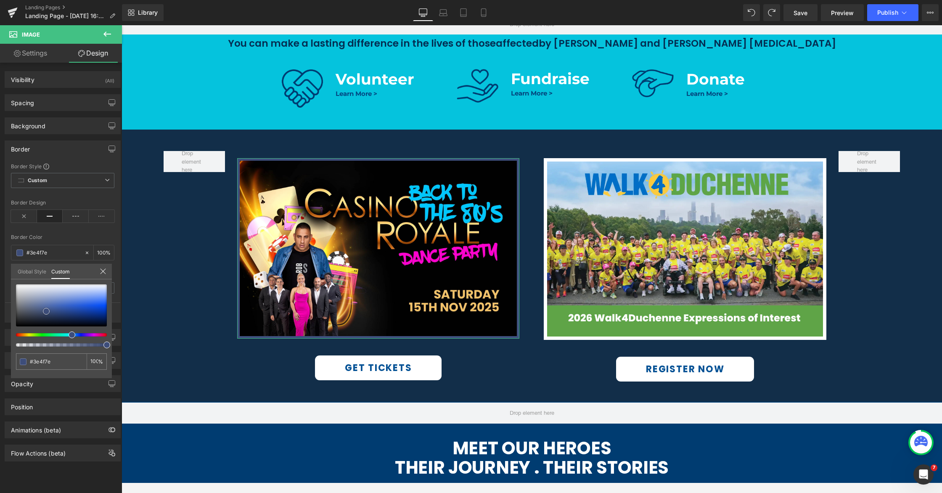
drag, startPoint x: 53, startPoint y: 299, endPoint x: 47, endPoint y: 311, distance: 13.2
click at [47, 311] on span at bounding box center [46, 311] width 7 height 7
drag, startPoint x: 47, startPoint y: 311, endPoint x: 51, endPoint y: 305, distance: 7.2
click at [51, 305] on span at bounding box center [51, 304] width 7 height 7
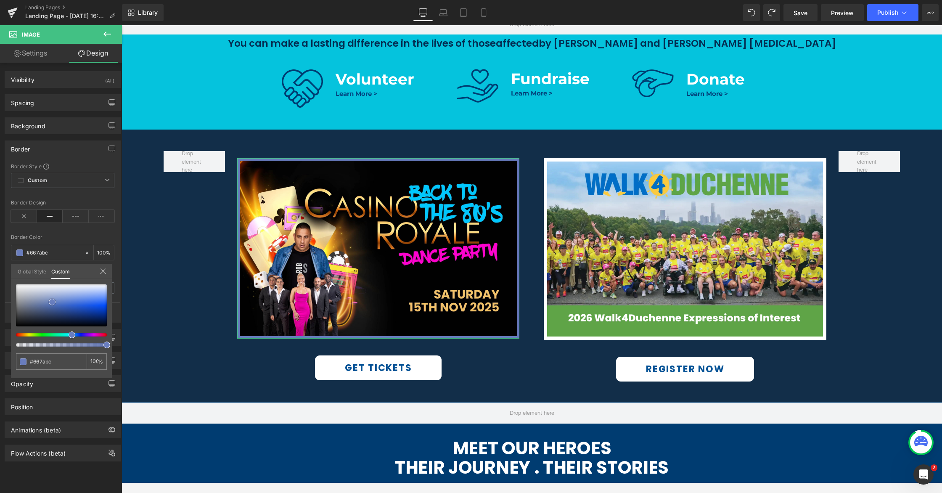
click at [52, 302] on span at bounding box center [52, 302] width 7 height 7
click at [49, 308] on span at bounding box center [50, 305] width 7 height 7
drag, startPoint x: 42, startPoint y: 307, endPoint x: 36, endPoint y: 306, distance: 5.9
click at [38, 306] on span at bounding box center [41, 304] width 7 height 7
click at [199, 283] on div at bounding box center [532, 254] width 821 height 458
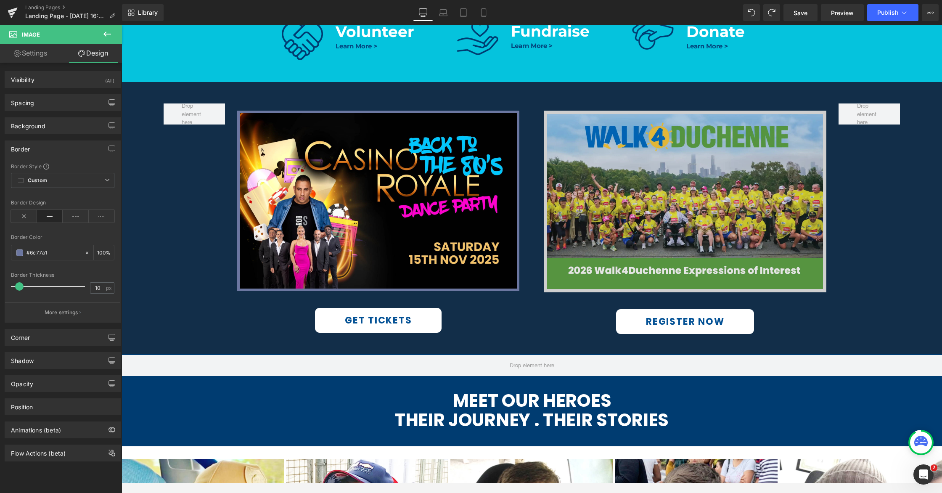
scroll to position [487, 0]
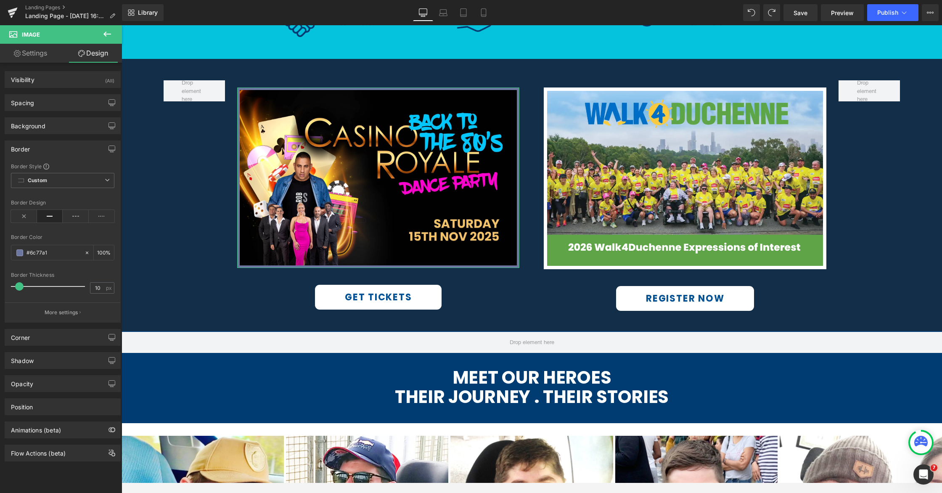
click at [19, 252] on span at bounding box center [19, 252] width 7 height 7
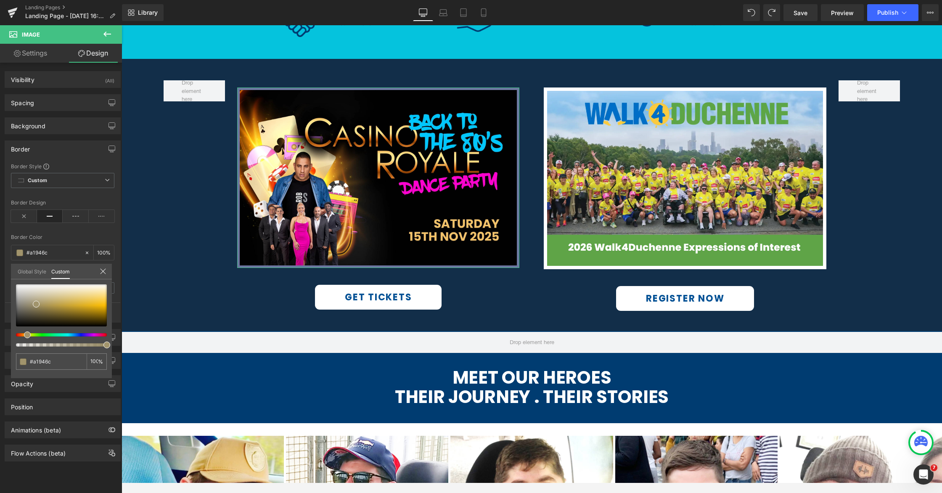
click at [24, 336] on div at bounding box center [58, 334] width 91 height 3
click at [69, 300] on div at bounding box center [61, 305] width 91 height 42
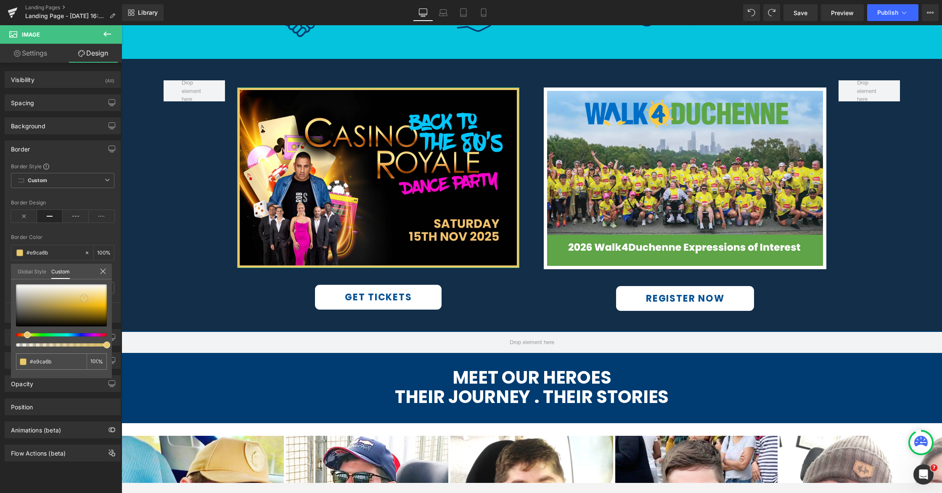
drag, startPoint x: 76, startPoint y: 300, endPoint x: 84, endPoint y: 298, distance: 8.6
click at [84, 298] on div at bounding box center [61, 305] width 91 height 42
click at [231, 289] on div at bounding box center [532, 254] width 821 height 458
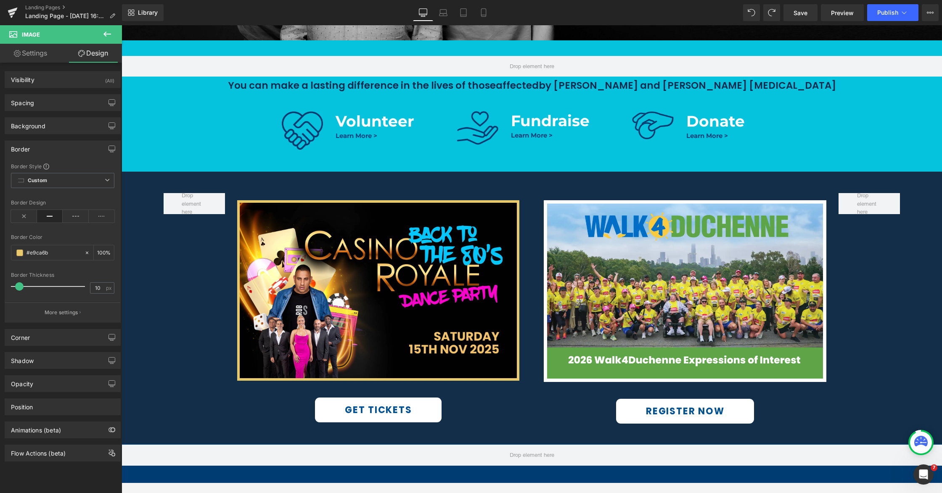
scroll to position [406, 0]
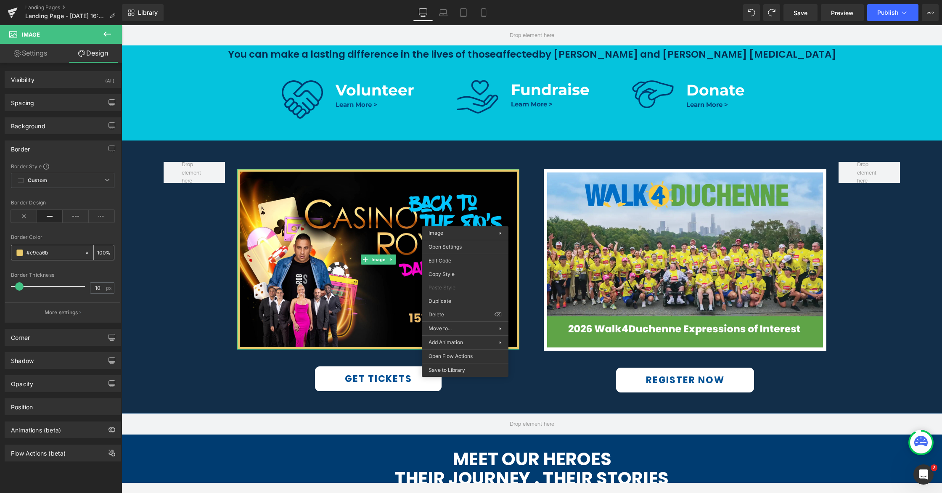
click at [11, 249] on div "#ffc600" at bounding box center [47, 252] width 73 height 15
click at [17, 251] on span at bounding box center [19, 252] width 7 height 7
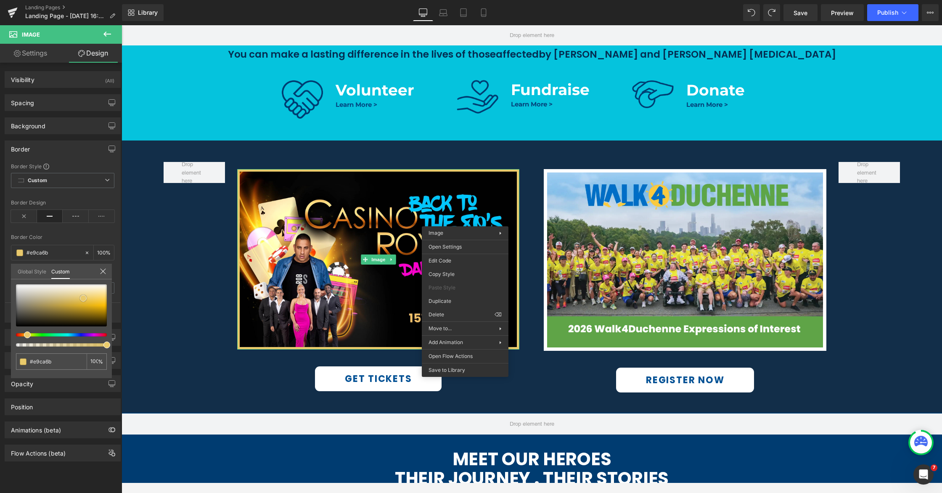
click at [29, 296] on div at bounding box center [61, 305] width 91 height 42
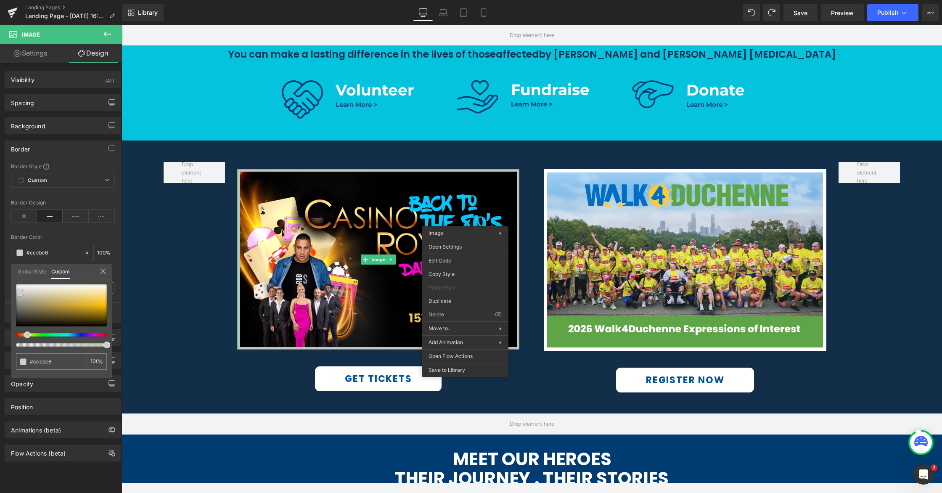
drag, startPoint x: 27, startPoint y: 296, endPoint x: 14, endPoint y: 291, distance: 14.0
click at [17, 291] on span at bounding box center [20, 292] width 7 height 7
click at [13, 301] on span at bounding box center [16, 297] width 7 height 7
drag, startPoint x: 13, startPoint y: 301, endPoint x: 9, endPoint y: 302, distance: 4.3
click at [9, 302] on div "Border Border Style Custom Custom Setup Global Style Custom Setup Global Style …" at bounding box center [63, 228] width 126 height 188
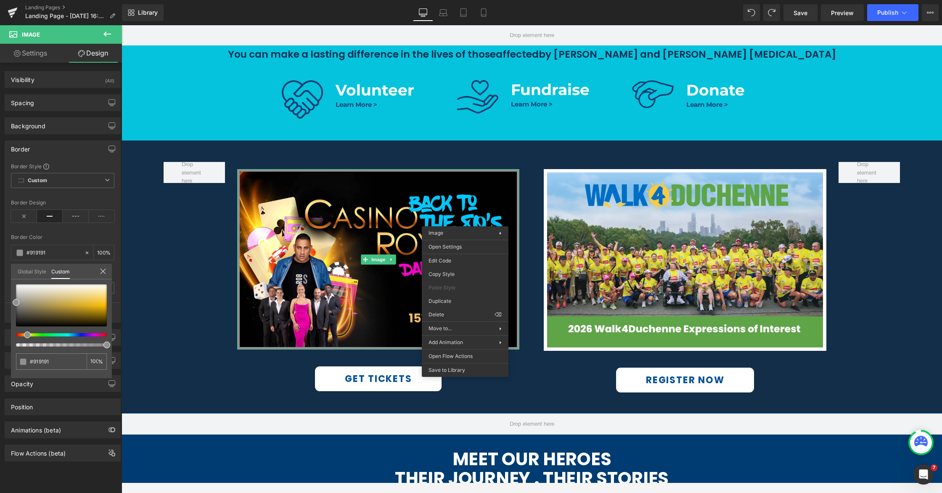
click at [275, 149] on div at bounding box center [532, 254] width 821 height 458
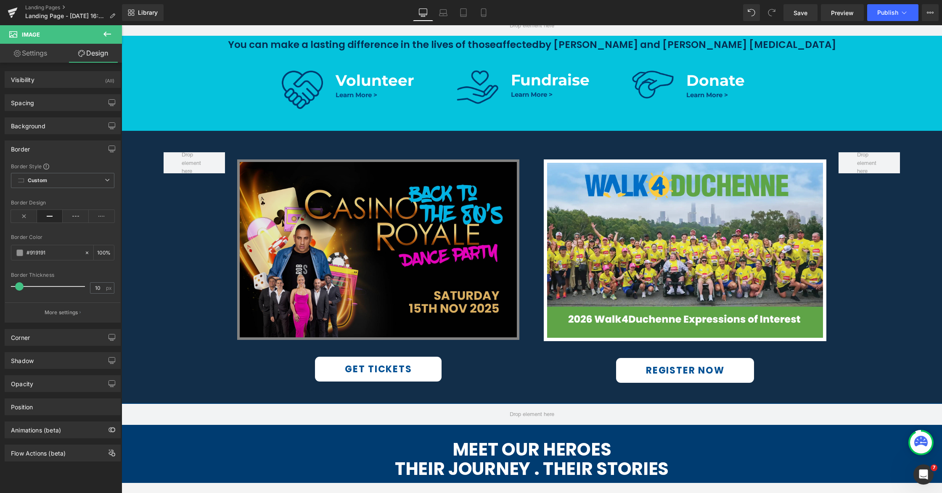
scroll to position [454, 0]
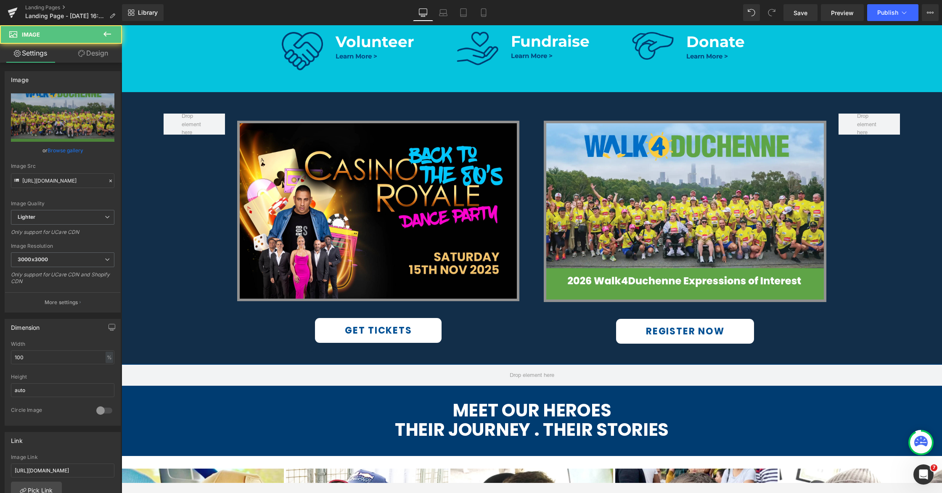
click at [714, 240] on div "Image GET TICKETS Button Row Image REGISTER NOW Button Row Row 51px 38px" at bounding box center [532, 227] width 821 height 271
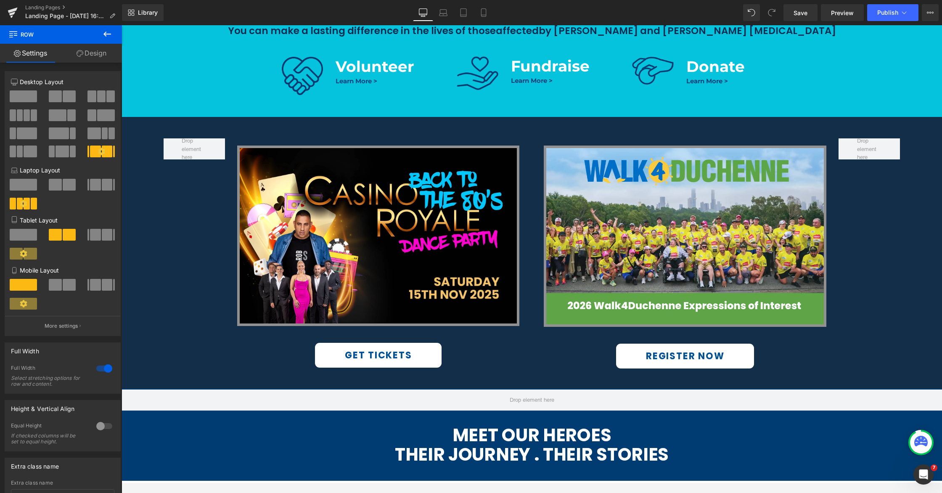
scroll to position [435, 0]
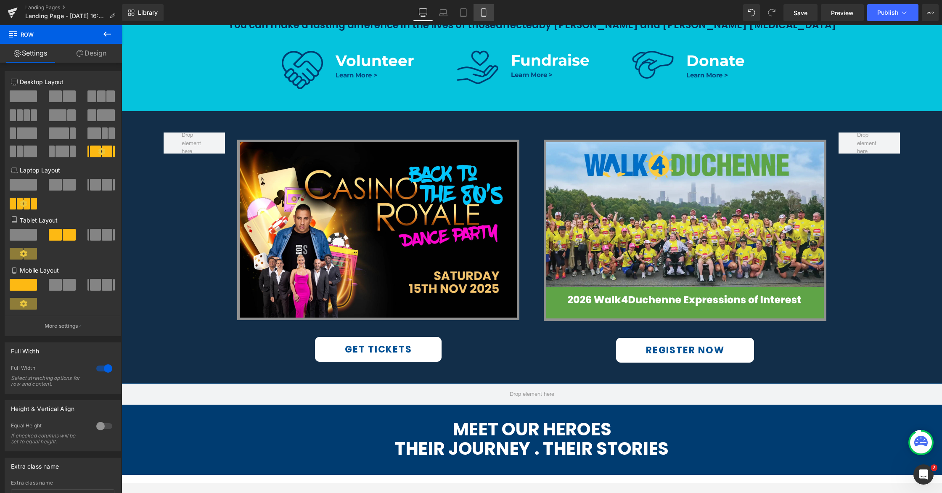
click at [479, 14] on link "Mobile" at bounding box center [484, 12] width 20 height 17
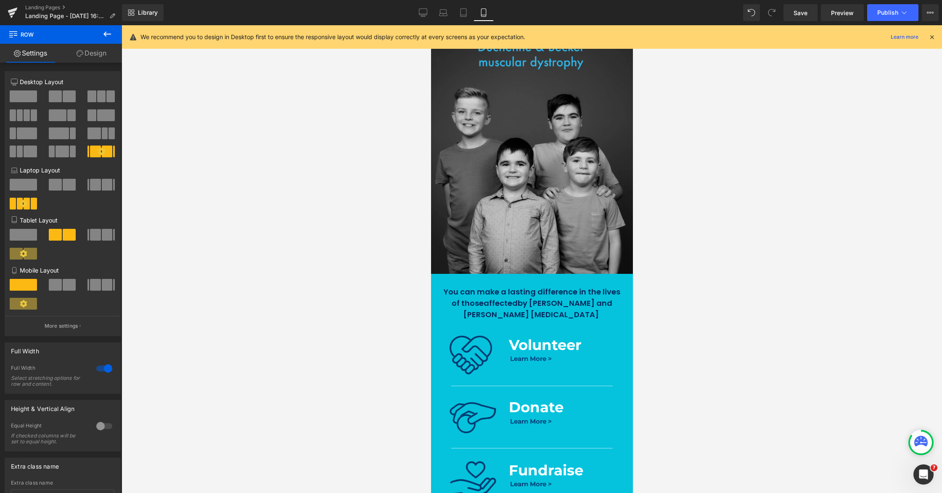
scroll to position [0, 0]
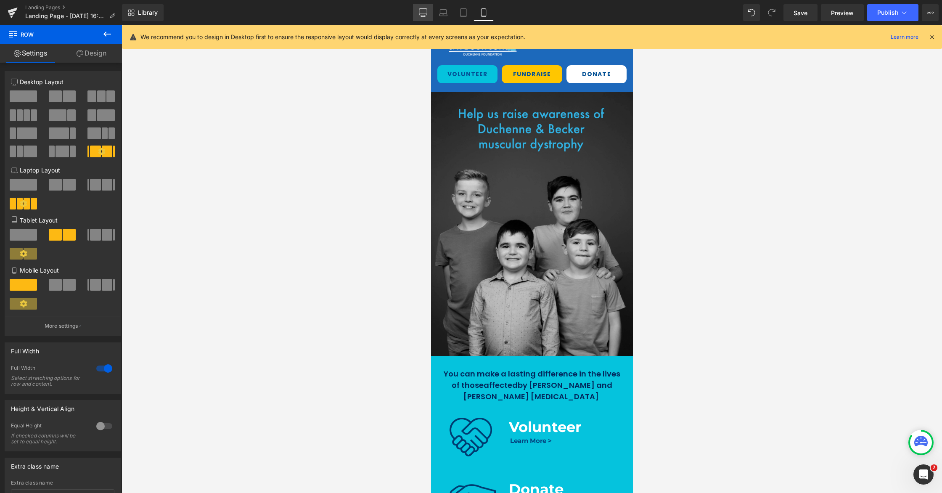
click at [427, 12] on icon at bounding box center [423, 12] width 8 height 6
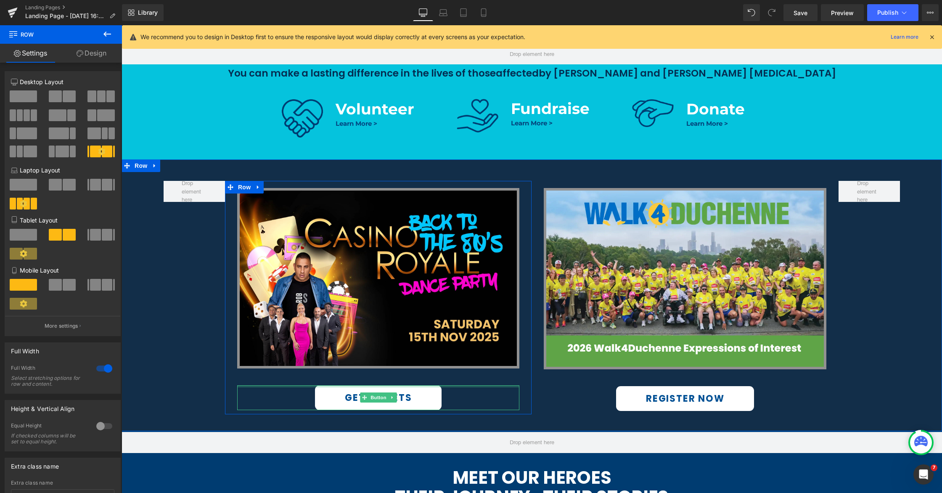
scroll to position [386, 0]
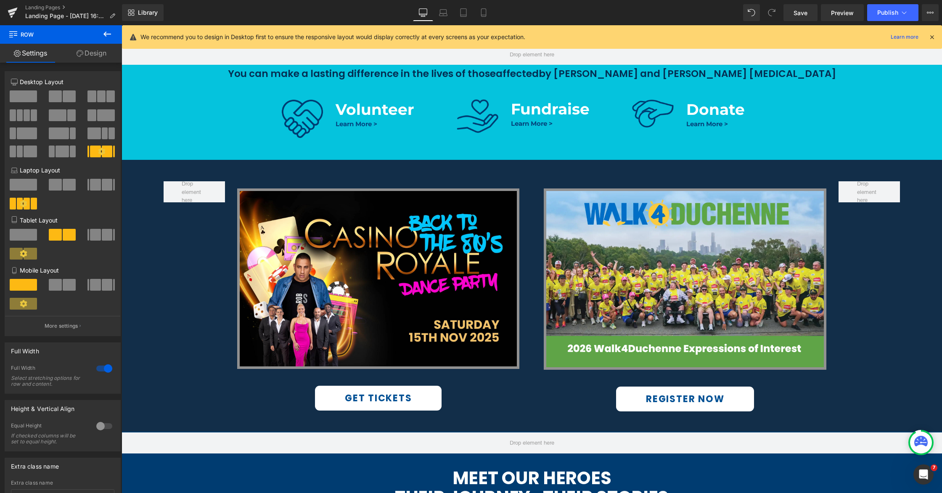
click at [103, 33] on icon at bounding box center [107, 34] width 10 height 10
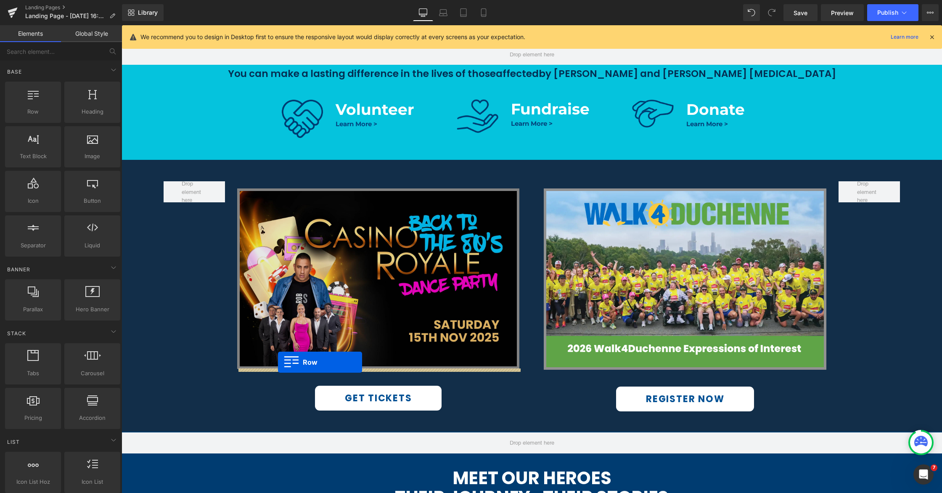
drag, startPoint x: 152, startPoint y: 126, endPoint x: 282, endPoint y: 362, distance: 269.6
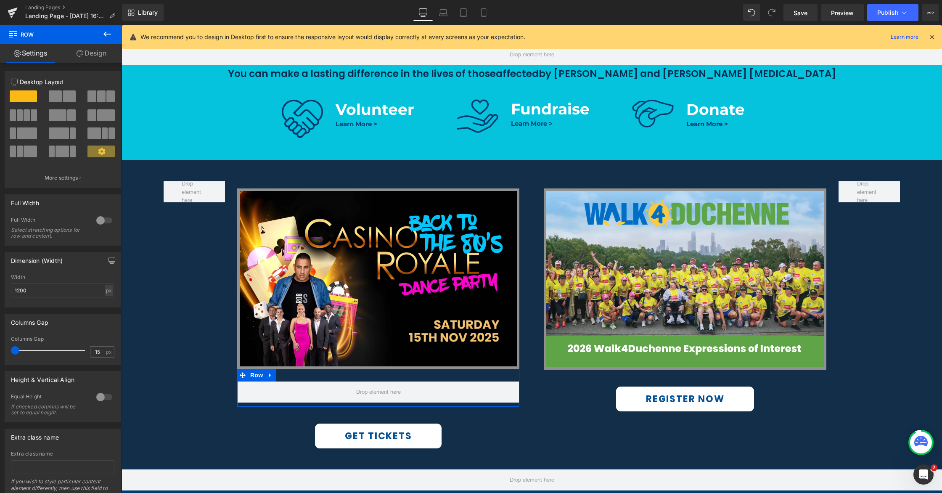
drag, startPoint x: 21, startPoint y: 351, endPoint x: 7, endPoint y: 349, distance: 14.0
click at [7, 349] on div "15px Columns Gap 15 px" at bounding box center [62, 350] width 115 height 28
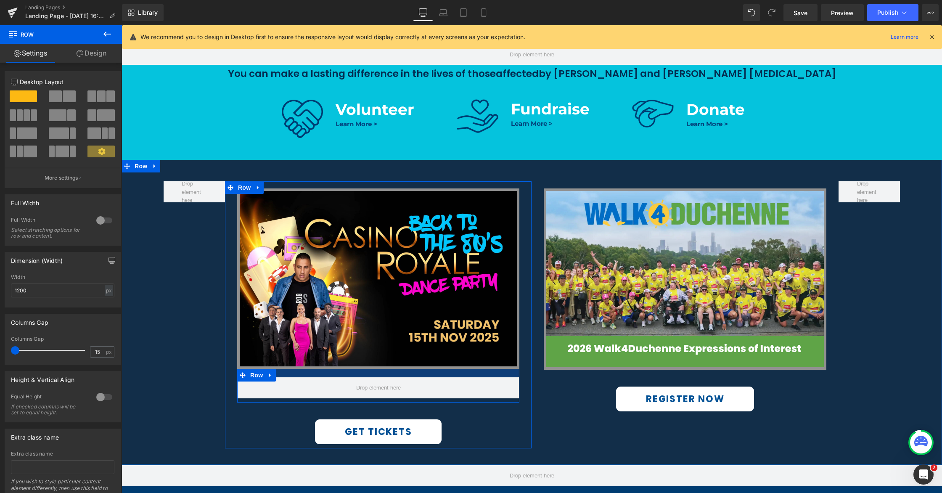
click at [371, 373] on div at bounding box center [378, 373] width 283 height 8
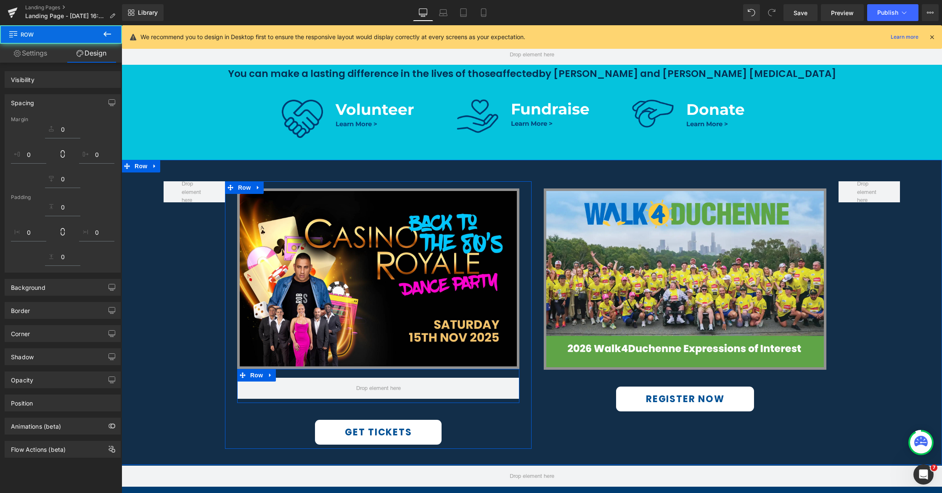
click at [257, 377] on span "Row" at bounding box center [256, 375] width 17 height 13
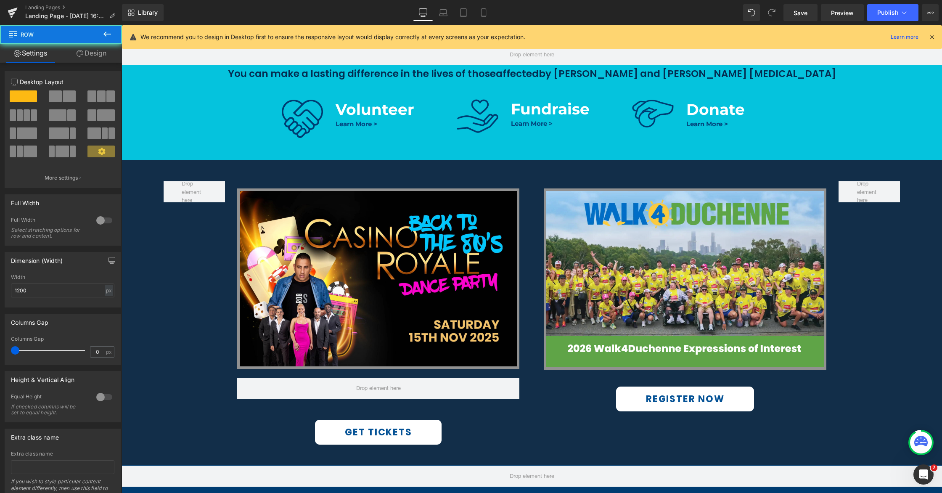
scroll to position [0, 0]
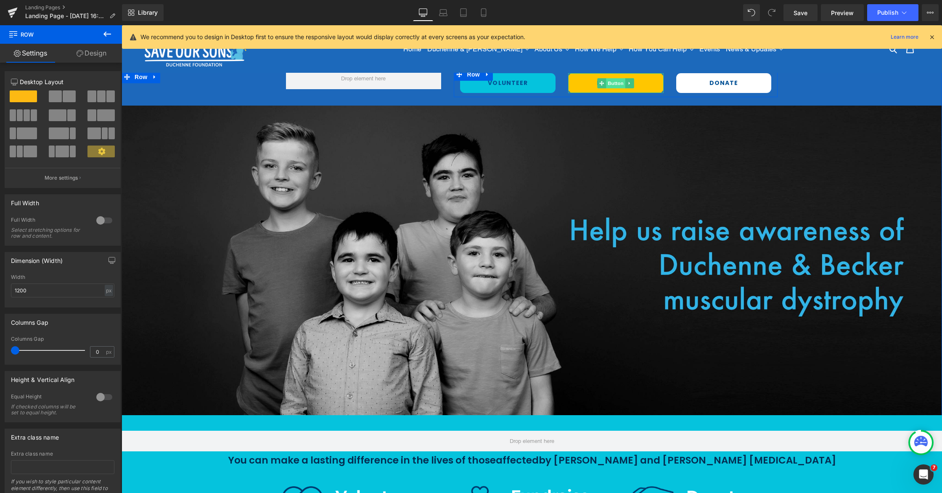
click at [611, 81] on span "Button" at bounding box center [615, 83] width 19 height 10
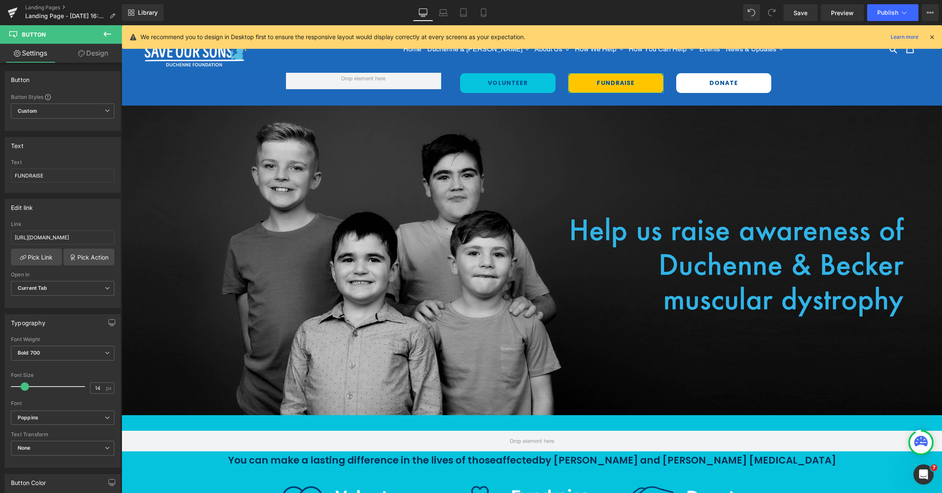
click at [102, 57] on link "Design" at bounding box center [93, 53] width 61 height 19
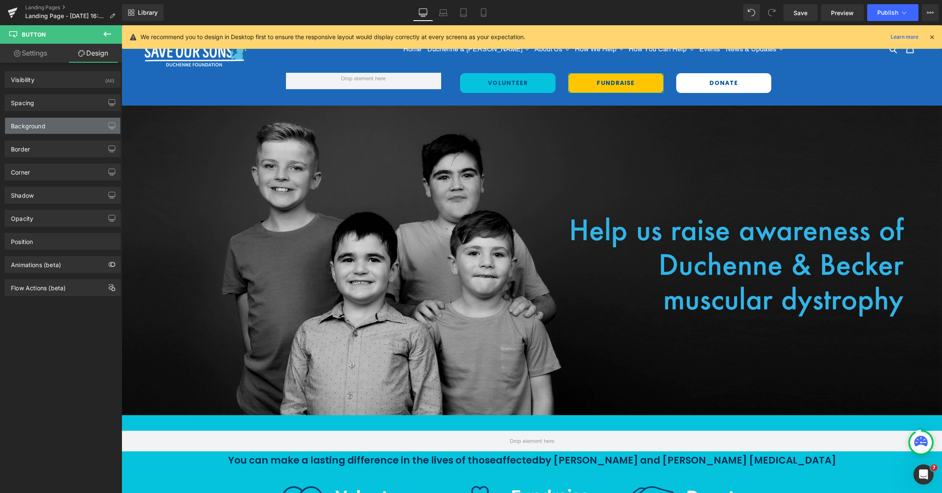
click at [42, 130] on div "Background" at bounding box center [62, 126] width 115 height 16
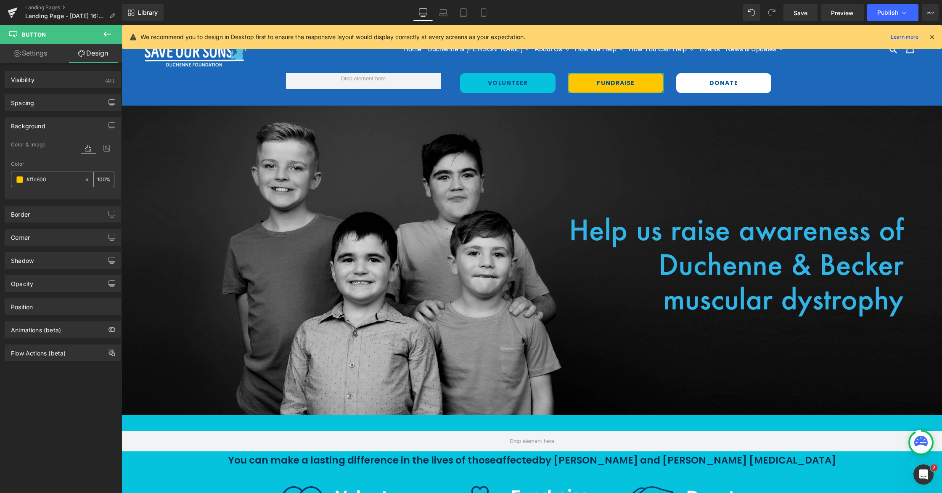
click at [55, 183] on input "text" at bounding box center [53, 179] width 54 height 9
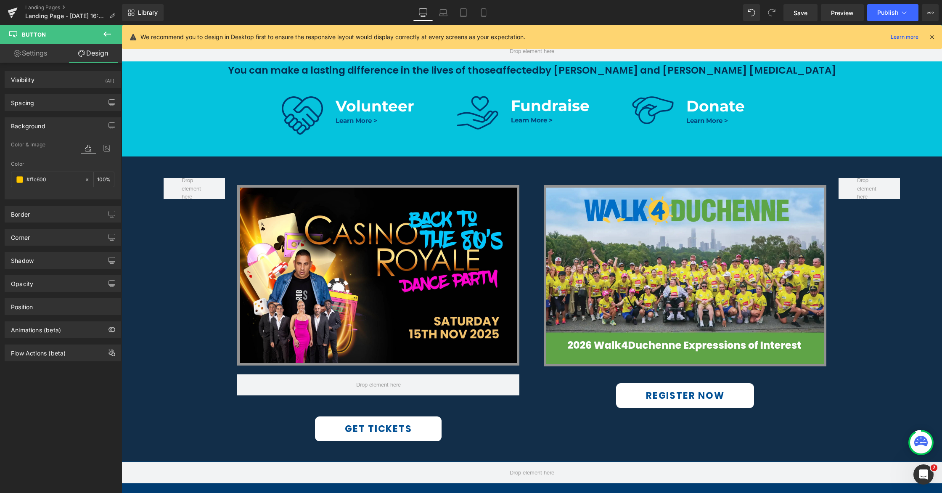
scroll to position [429, 0]
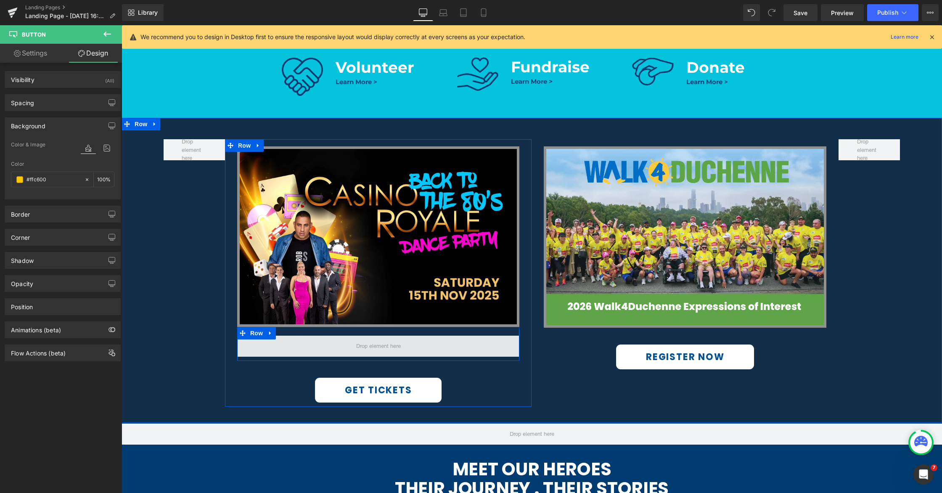
click at [378, 344] on span at bounding box center [378, 346] width 50 height 13
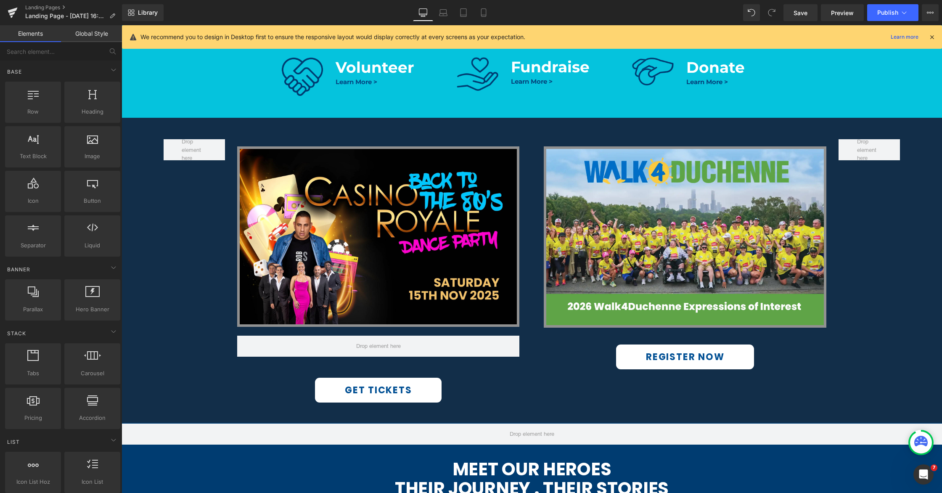
drag, startPoint x: 93, startPoint y: 36, endPoint x: 183, endPoint y: 355, distance: 331.7
click at [93, 36] on link "Global Style" at bounding box center [91, 33] width 61 height 17
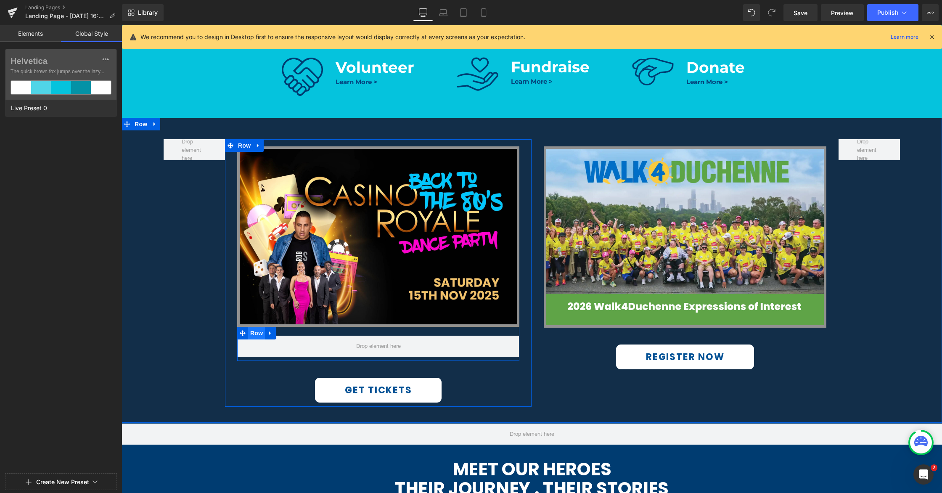
click at [259, 334] on span "Row" at bounding box center [256, 333] width 17 height 13
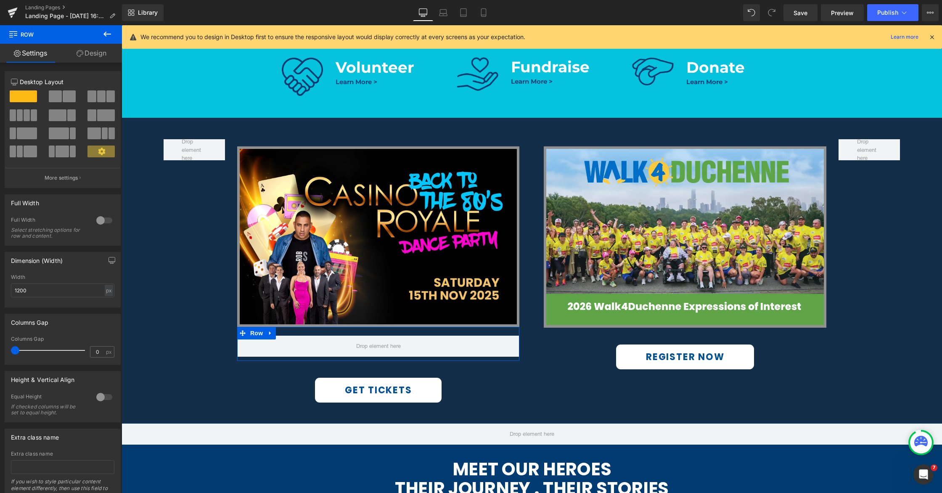
click at [85, 53] on link "Design" at bounding box center [91, 53] width 61 height 19
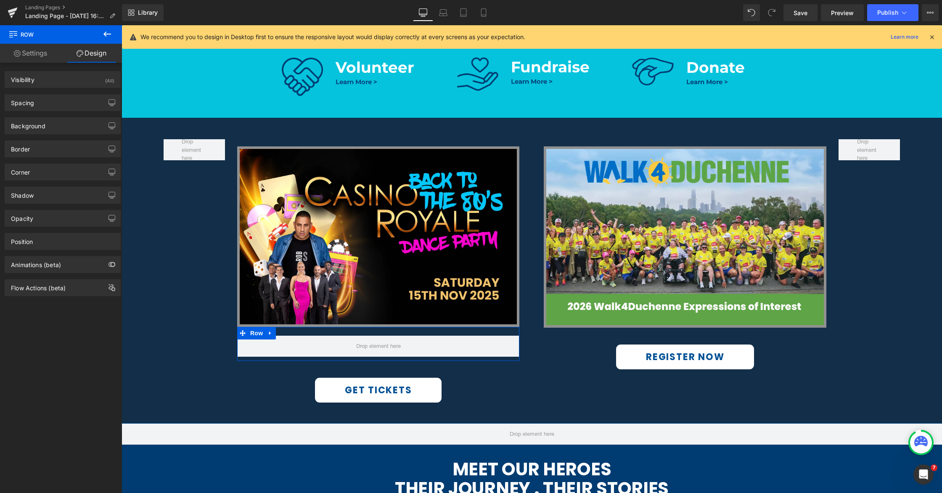
drag, startPoint x: 49, startPoint y: 128, endPoint x: 63, endPoint y: 160, distance: 35.2
click at [49, 128] on div "Background" at bounding box center [62, 126] width 115 height 16
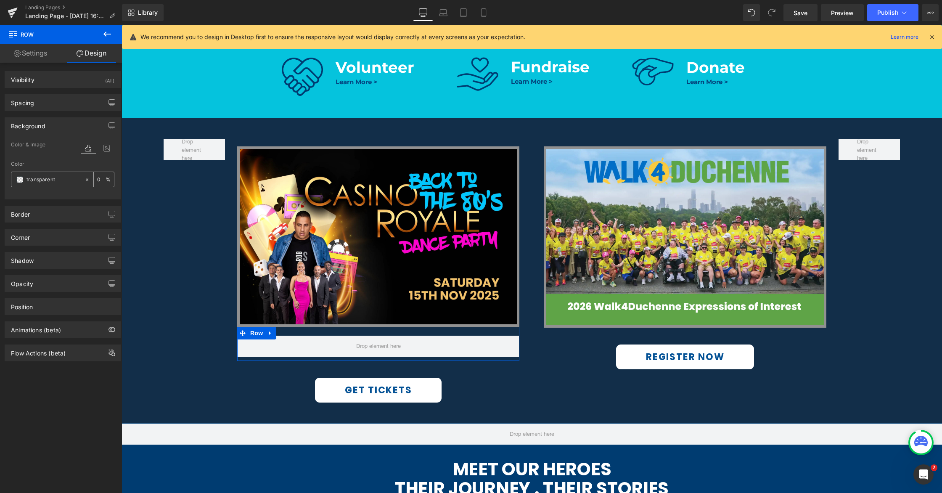
click at [58, 181] on input "text" at bounding box center [53, 179] width 54 height 9
paste input "#ffc600"
type input "#ffc600"
click at [64, 165] on div "Color" at bounding box center [62, 164] width 103 height 6
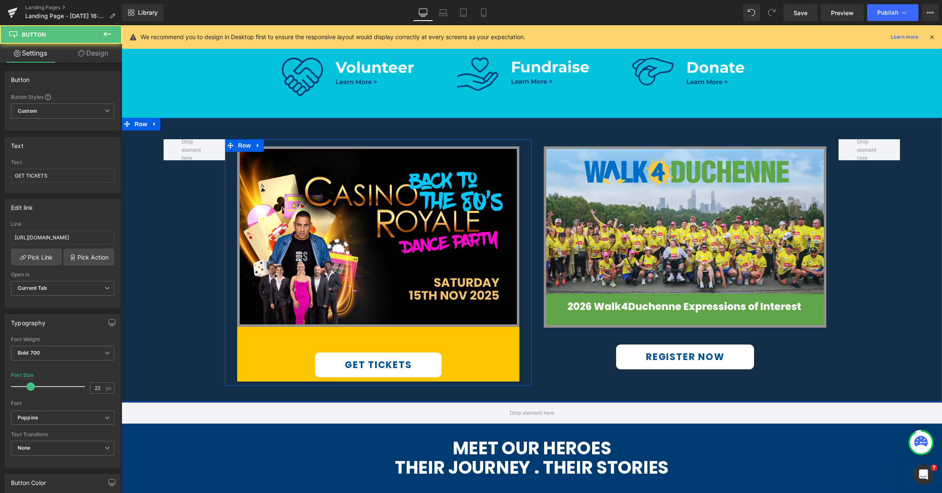
scroll to position [429, 0]
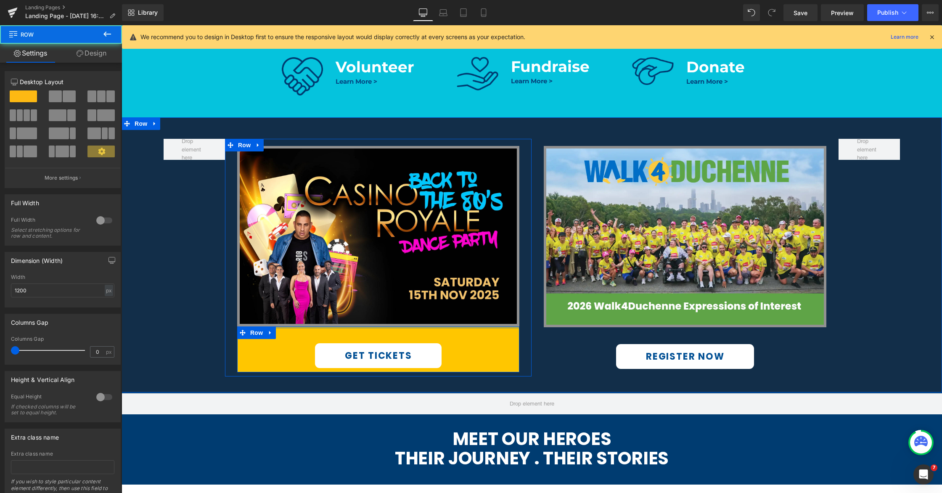
drag, startPoint x: 373, startPoint y: 331, endPoint x: 368, endPoint y: 340, distance: 11.0
click at [376, 317] on div "Image GET TICKETS Button Row" at bounding box center [378, 259] width 307 height 226
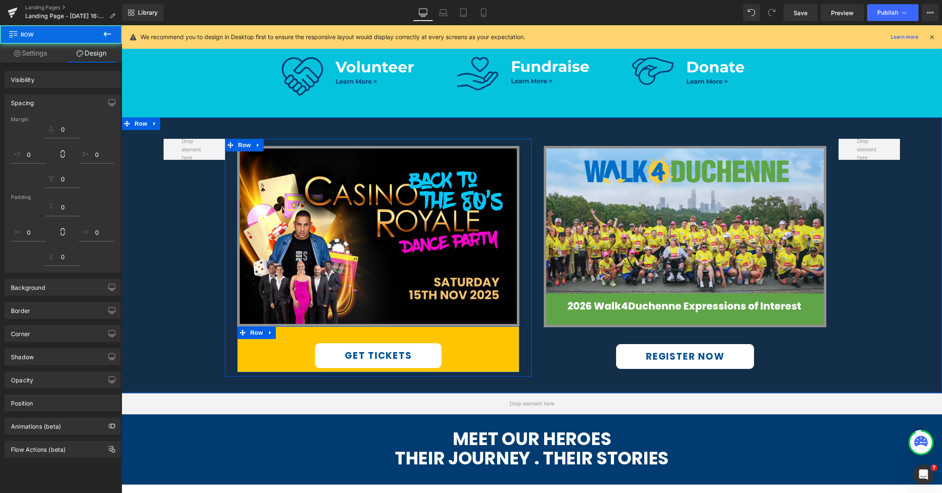
click at [374, 357] on div "GET TICKETS Button" at bounding box center [378, 355] width 283 height 25
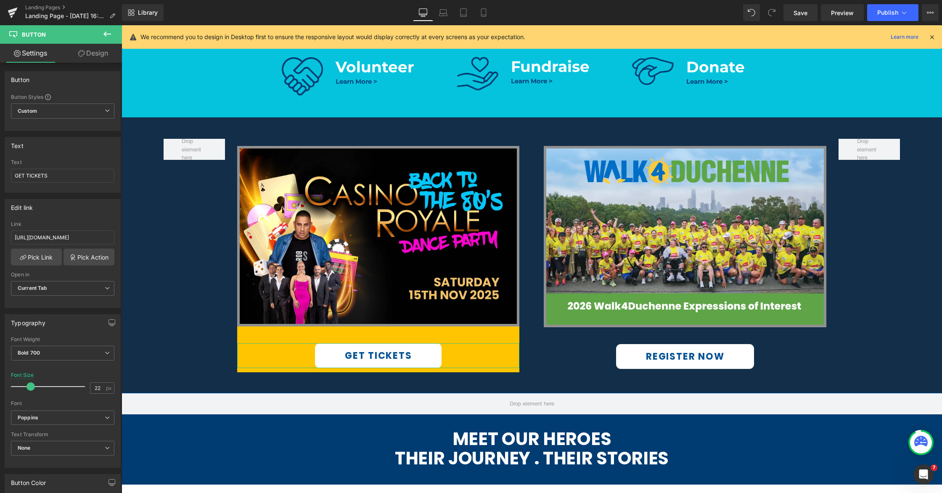
click at [90, 53] on link "Design" at bounding box center [93, 53] width 61 height 19
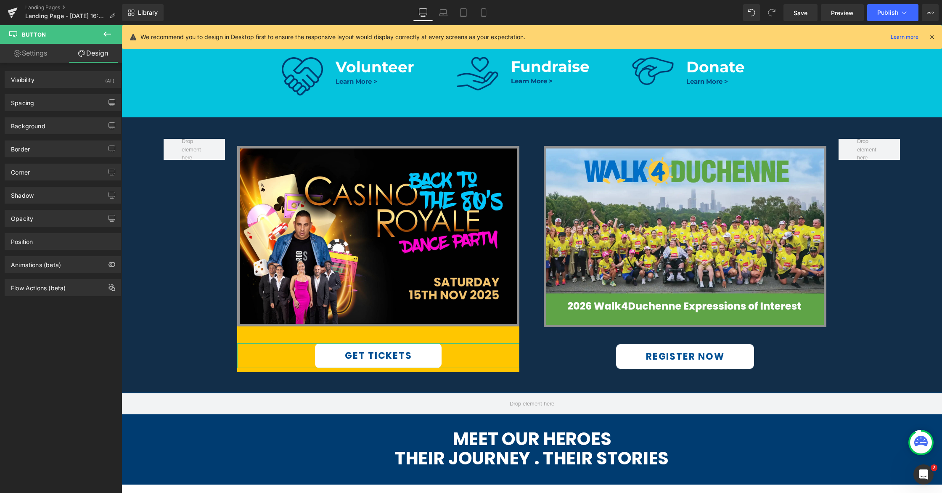
drag, startPoint x: 50, startPoint y: 104, endPoint x: 68, endPoint y: 127, distance: 29.4
click at [50, 104] on div "Spacing" at bounding box center [62, 103] width 115 height 16
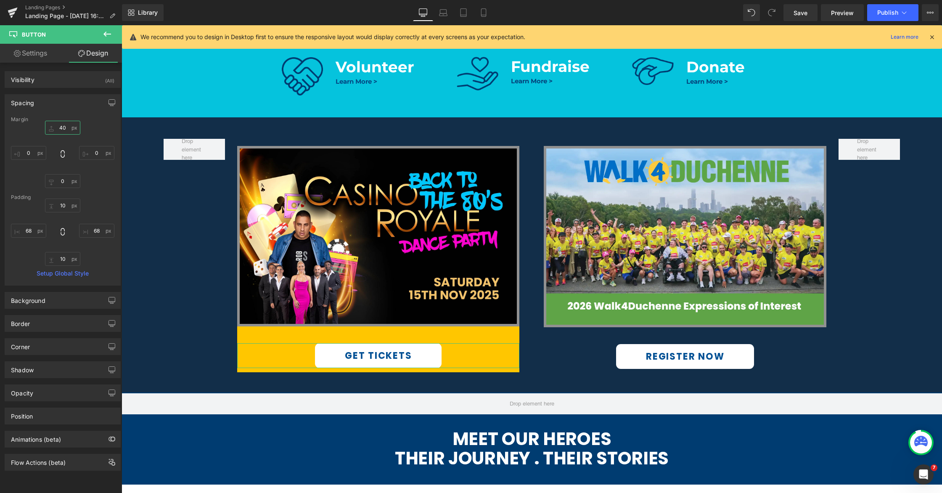
click at [63, 128] on input "text" at bounding box center [62, 128] width 35 height 14
type input "40"
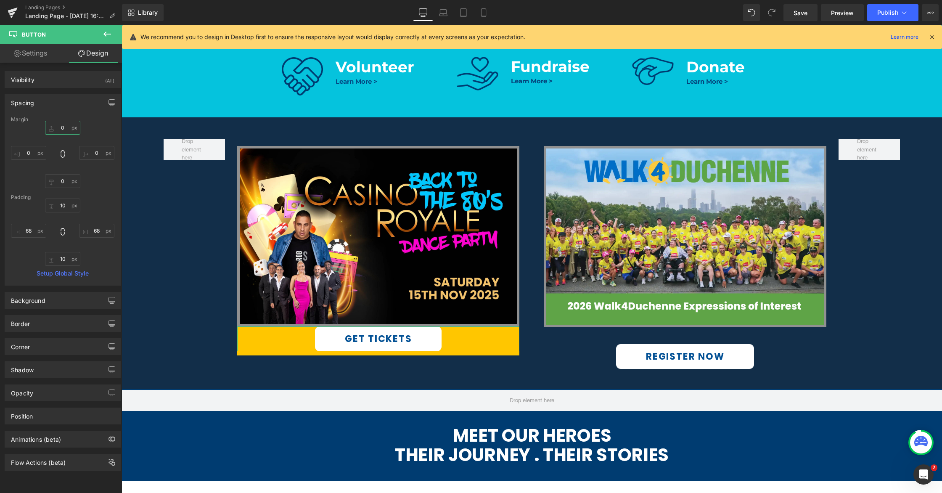
drag, startPoint x: 63, startPoint y: 127, endPoint x: 56, endPoint y: 127, distance: 7.2
click at [56, 127] on input "text" at bounding box center [62, 128] width 35 height 14
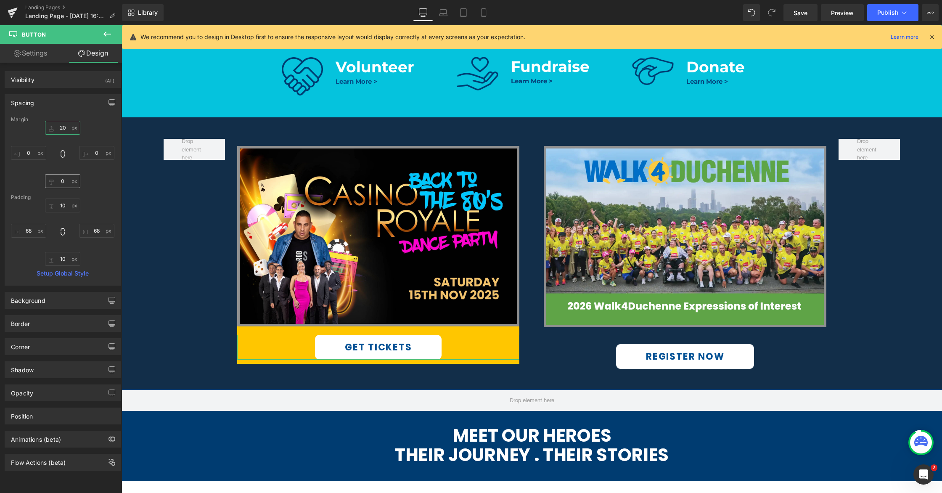
type input "20"
click at [58, 181] on input "text" at bounding box center [62, 181] width 35 height 14
type input "20"
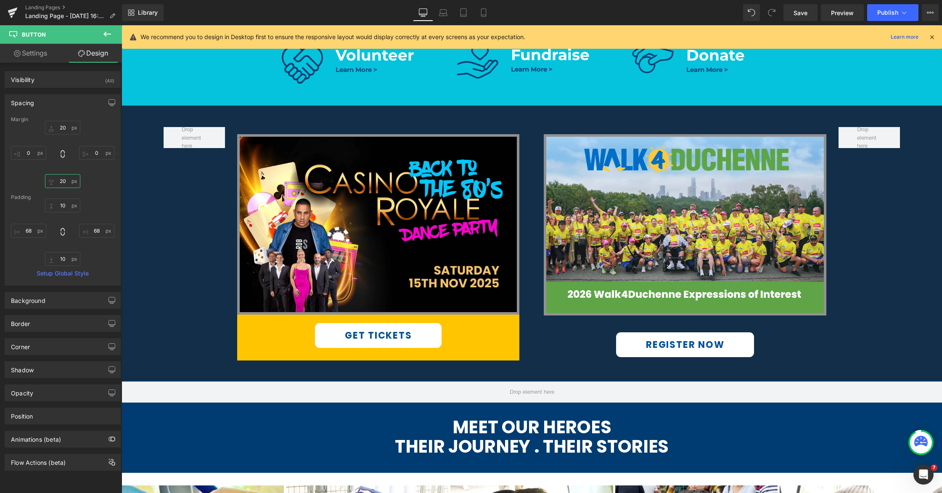
scroll to position [484, 0]
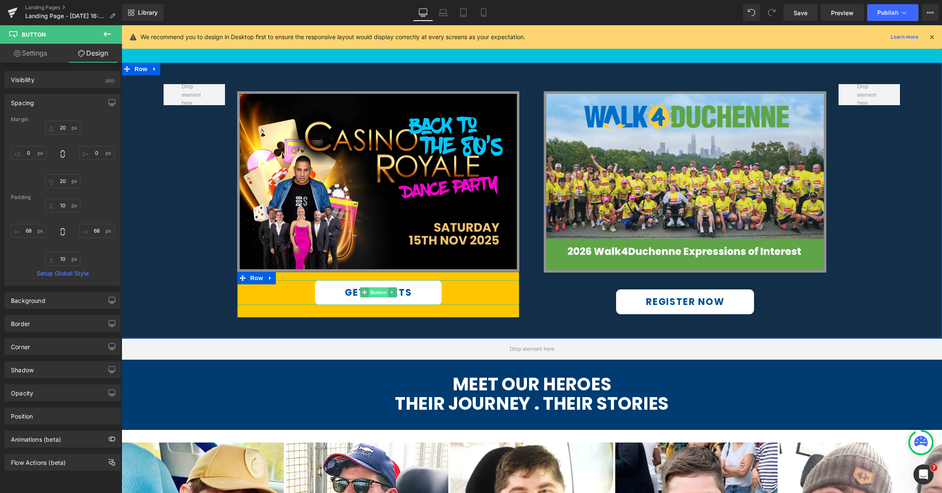
click at [371, 291] on span "Button" at bounding box center [378, 292] width 19 height 10
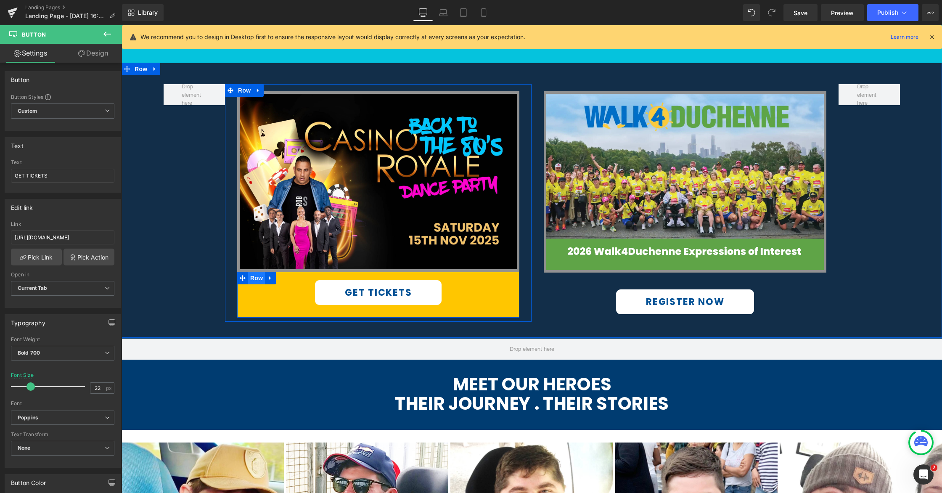
click at [253, 279] on span "Row" at bounding box center [256, 278] width 17 height 13
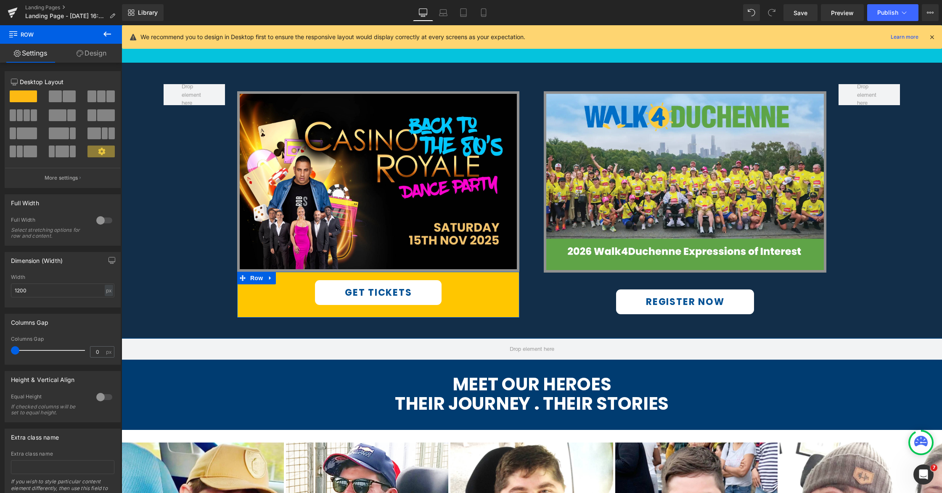
click at [92, 55] on link "Design" at bounding box center [91, 53] width 61 height 19
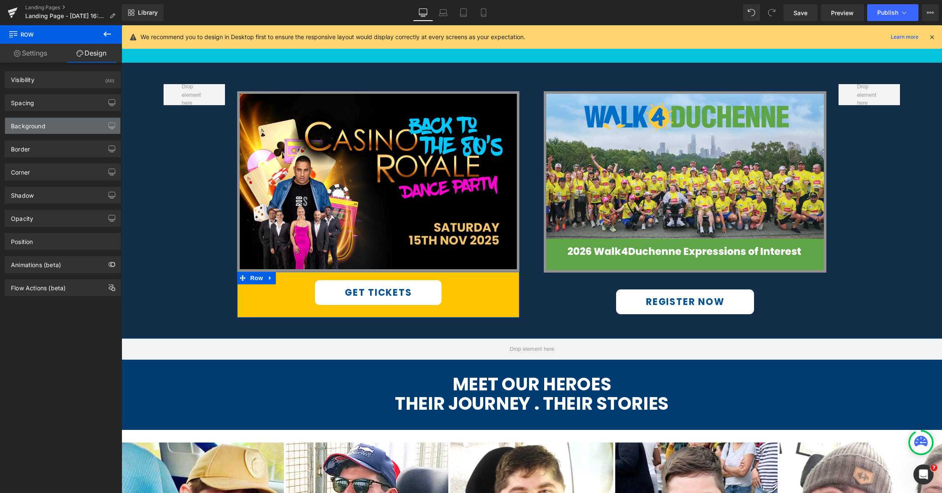
click at [43, 128] on div "Background" at bounding box center [28, 124] width 34 height 12
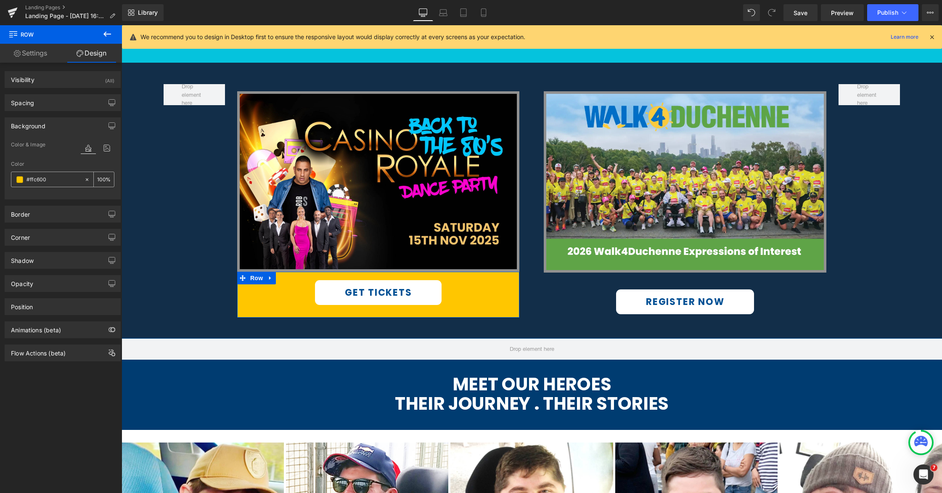
click at [50, 180] on input "text" at bounding box center [53, 179] width 54 height 9
type input "#ffc600"
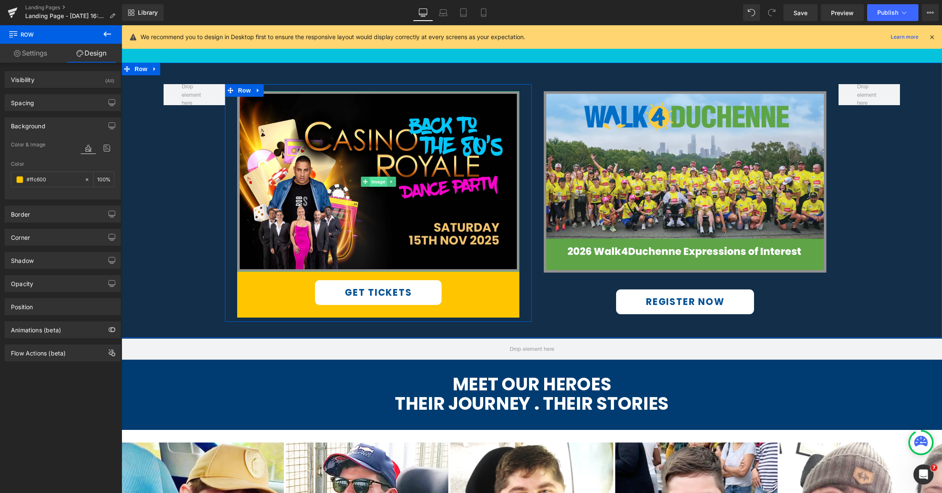
click at [384, 181] on span "Image" at bounding box center [379, 182] width 18 height 10
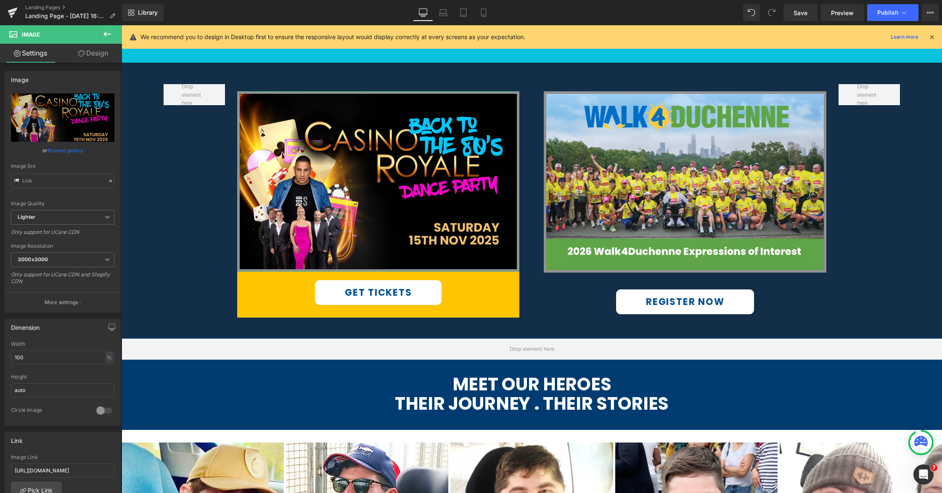
drag, startPoint x: 93, startPoint y: 57, endPoint x: 53, endPoint y: 137, distance: 89.3
click at [93, 57] on link "Design" at bounding box center [93, 53] width 61 height 19
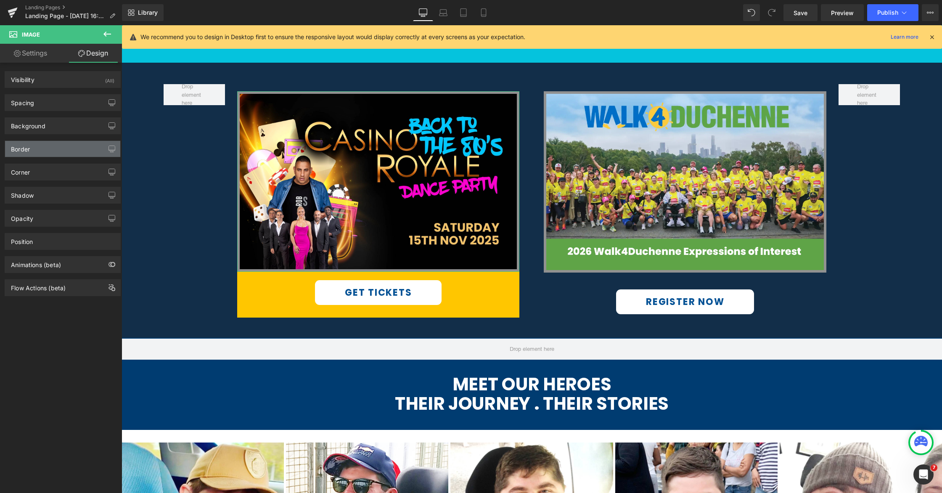
click at [46, 148] on div "Border" at bounding box center [62, 149] width 115 height 16
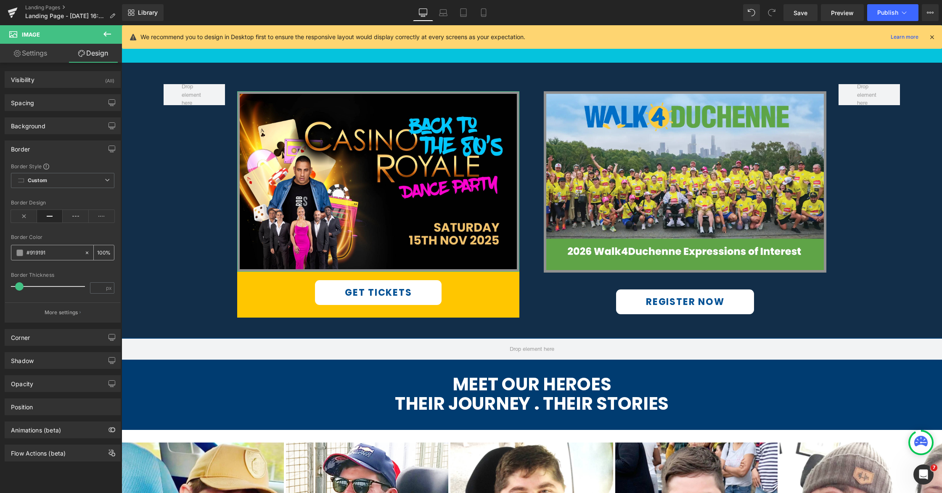
click at [51, 254] on input "text" at bounding box center [53, 252] width 54 height 9
paste input "ffc600"
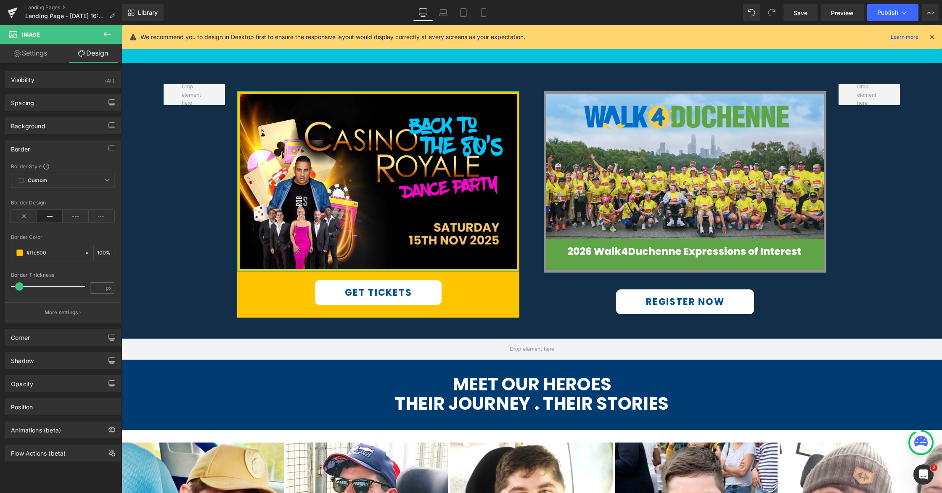
type input "#ffc600"
click at [55, 240] on div "Border Color" at bounding box center [62, 237] width 103 height 6
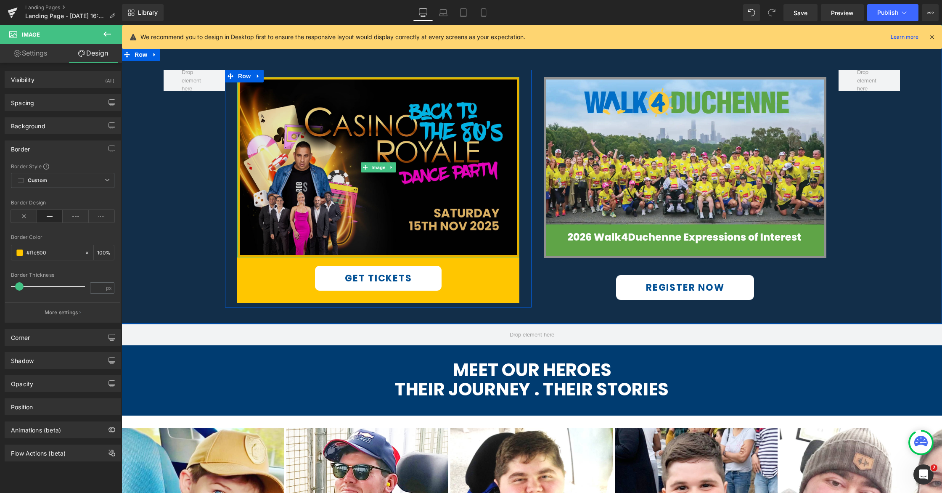
scroll to position [506, 0]
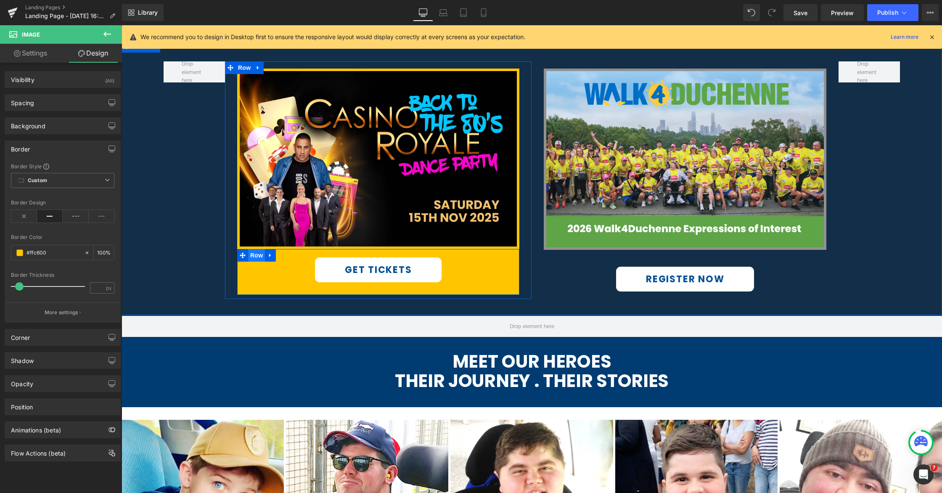
click at [260, 254] on span "Row" at bounding box center [256, 255] width 17 height 13
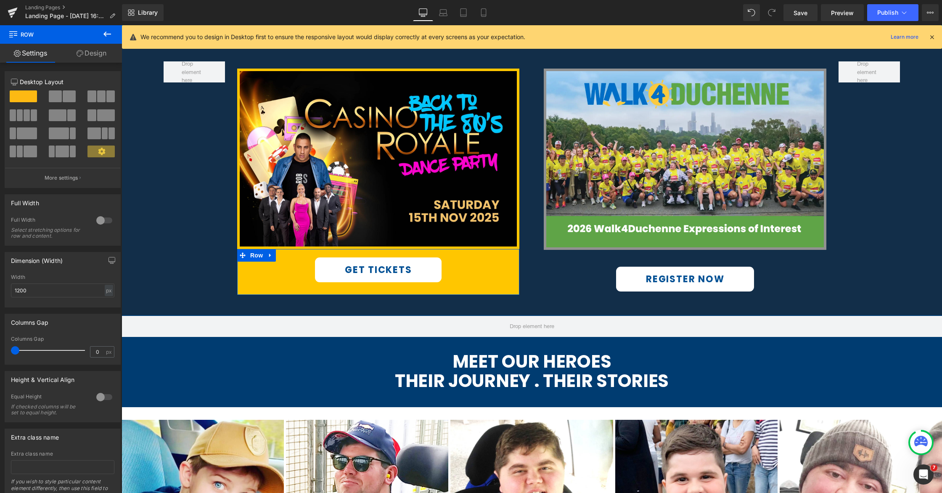
click at [90, 54] on link "Design" at bounding box center [91, 53] width 61 height 19
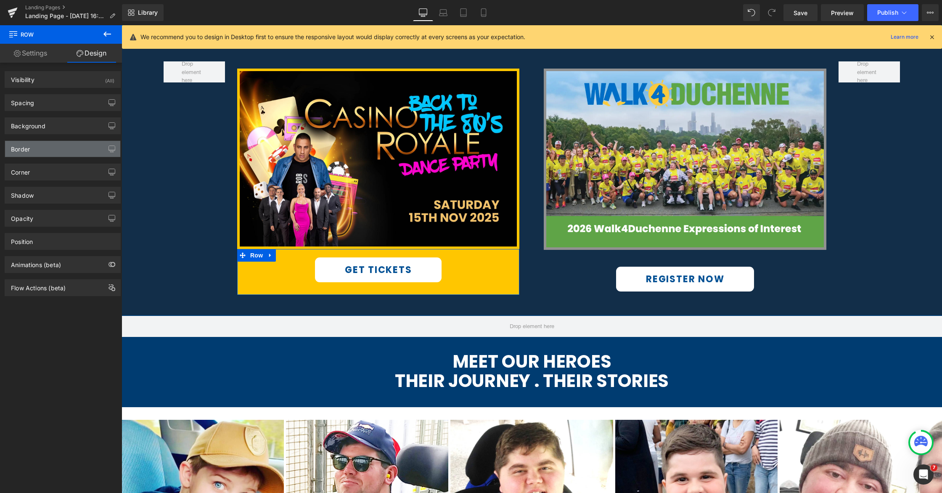
click at [53, 148] on div "Border" at bounding box center [62, 149] width 115 height 16
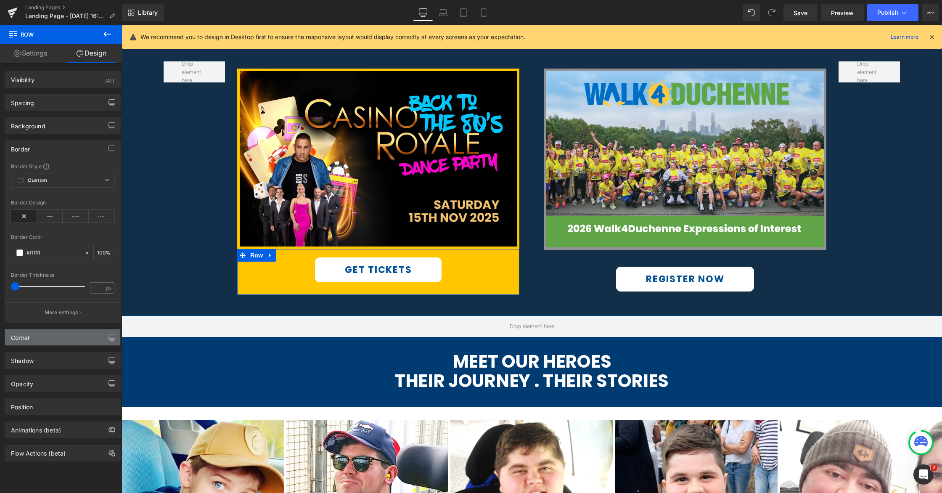
click at [44, 336] on div "Corner" at bounding box center [62, 337] width 115 height 16
click at [26, 450] on input "text" at bounding box center [23, 448] width 25 height 14
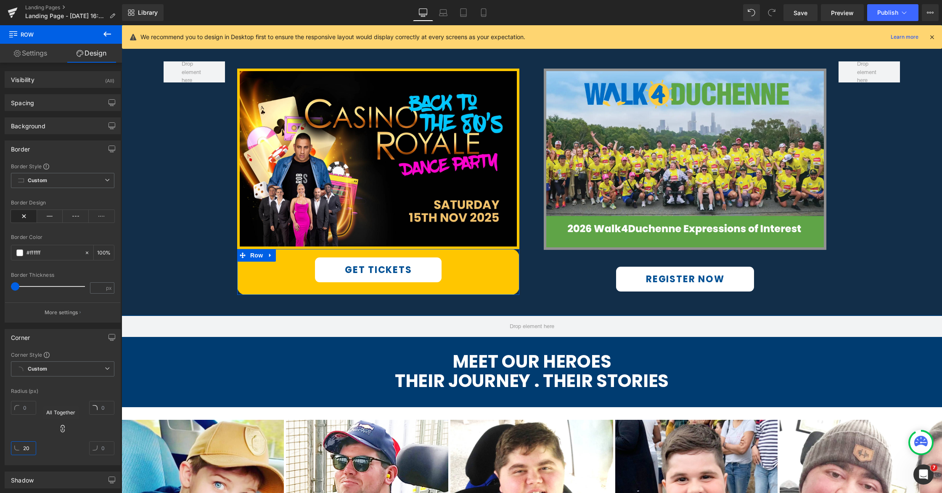
type input "20"
click at [63, 430] on icon at bounding box center [62, 428] width 8 height 8
click at [29, 405] on input "text" at bounding box center [23, 408] width 25 height 14
type input "0"
click at [103, 405] on input "text" at bounding box center [101, 408] width 25 height 14
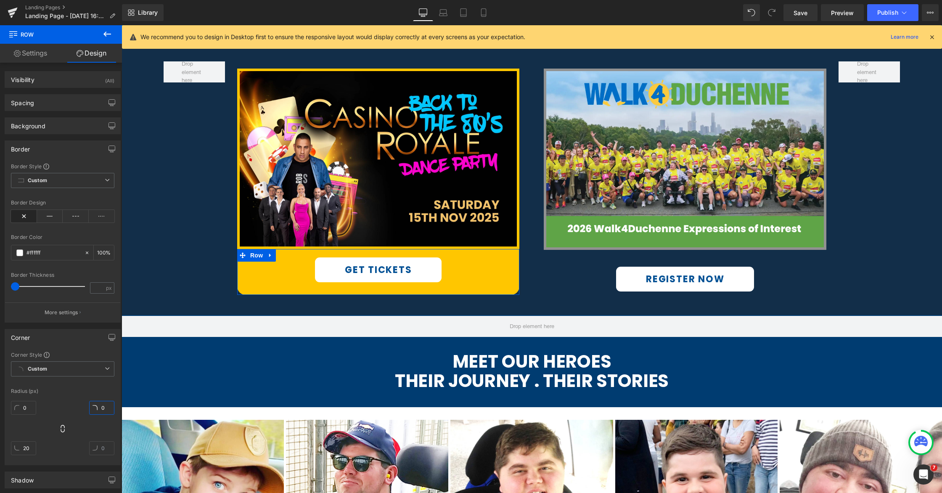
type input "0"
click at [91, 391] on div "Radius (px)" at bounding box center [62, 391] width 103 height 6
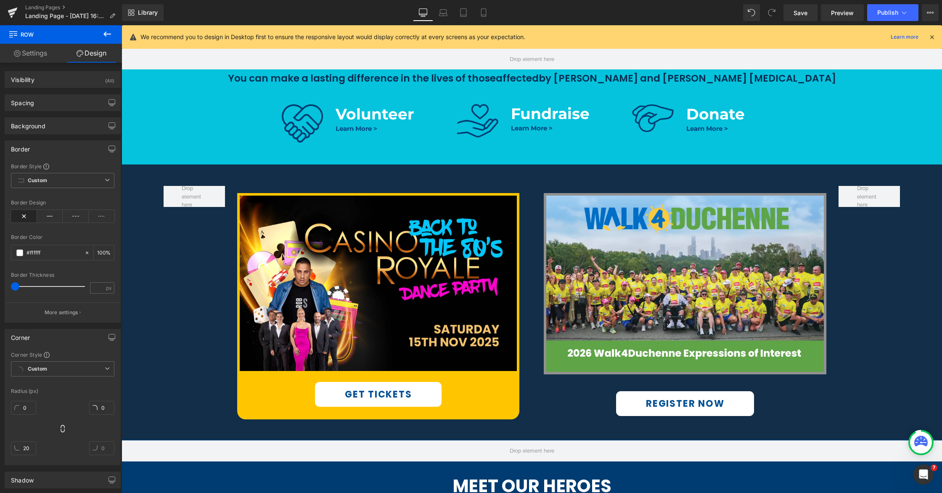
scroll to position [406, 0]
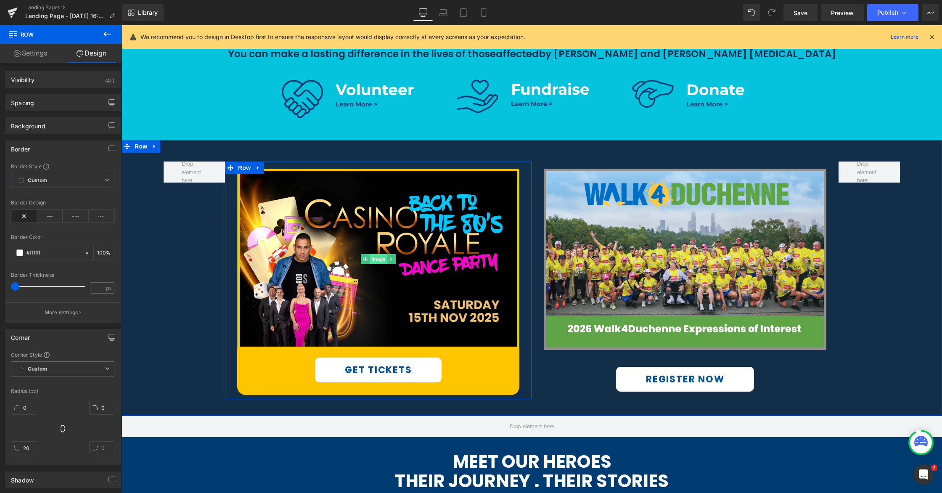
click at [379, 259] on span "Image" at bounding box center [379, 259] width 18 height 10
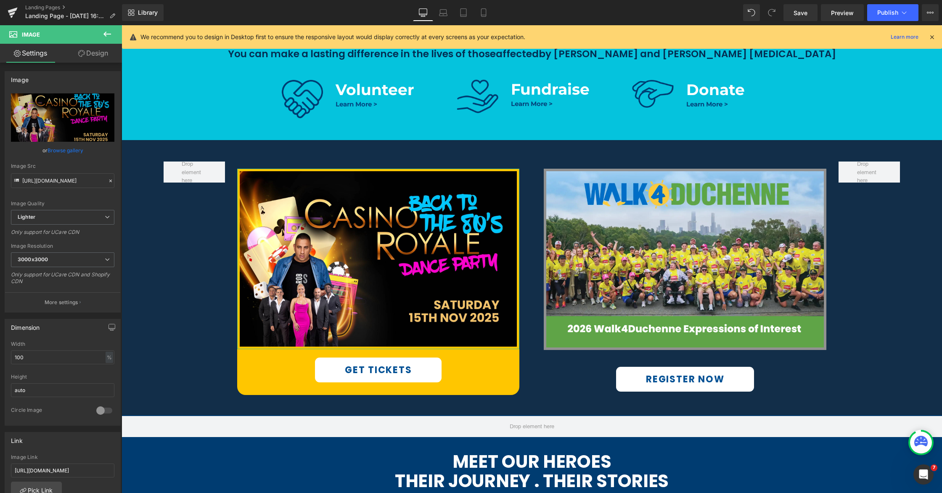
click at [100, 52] on link "Design" at bounding box center [93, 53] width 61 height 19
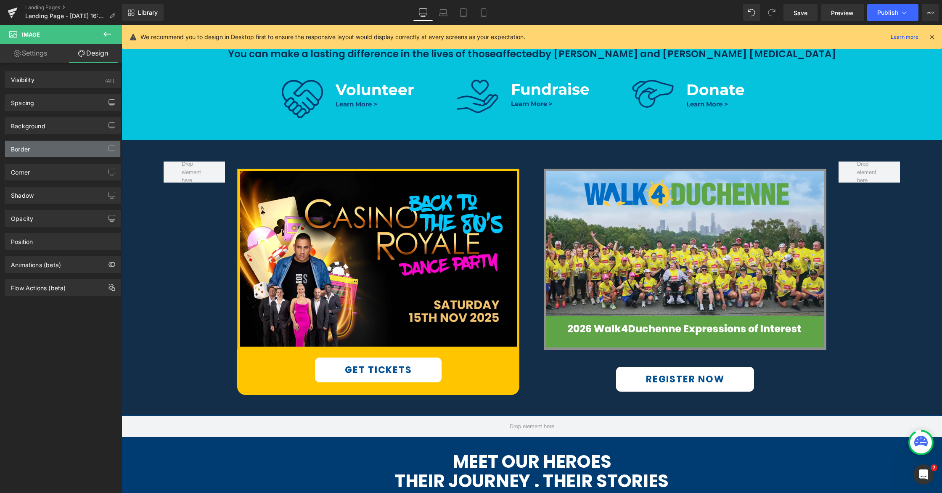
click at [45, 150] on div "Border" at bounding box center [62, 149] width 115 height 16
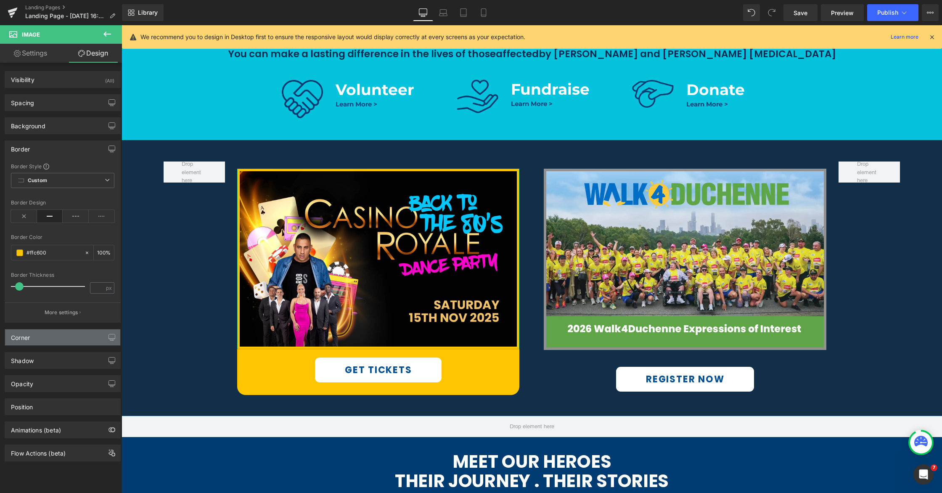
click at [42, 337] on div "Corner" at bounding box center [62, 337] width 115 height 16
click at [19, 407] on input "text" at bounding box center [23, 408] width 25 height 14
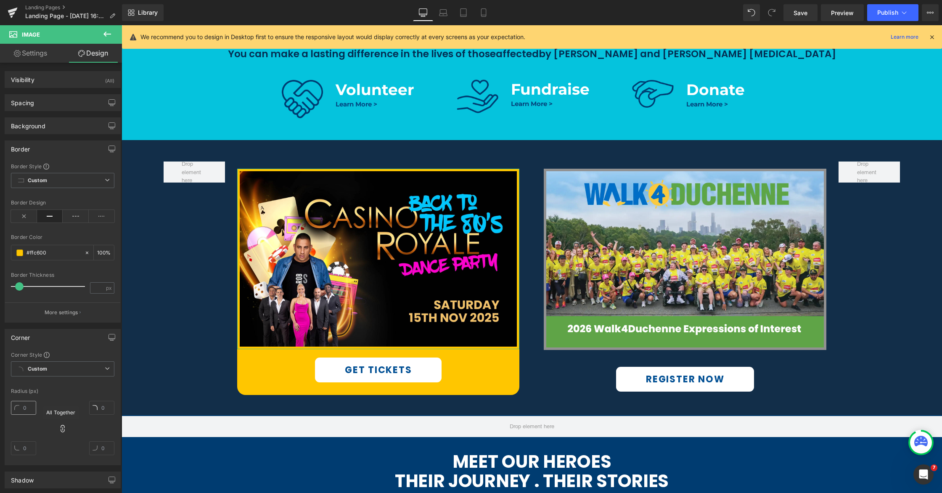
click at [64, 430] on icon at bounding box center [62, 428] width 8 height 8
click at [21, 408] on input "text" at bounding box center [23, 408] width 25 height 14
type input "20"
click at [50, 400] on div "20" at bounding box center [62, 430] width 103 height 67
click at [98, 408] on input "text" at bounding box center [101, 408] width 25 height 14
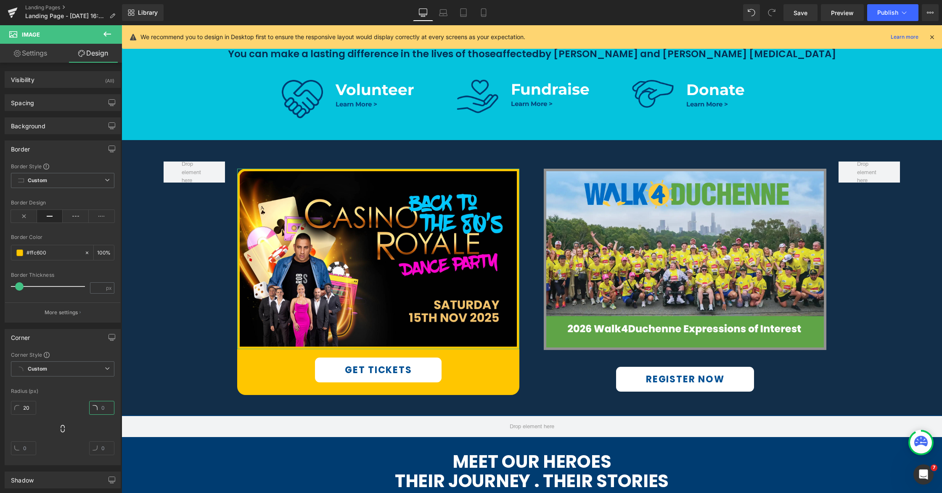
click at [96, 408] on input "text" at bounding box center [101, 408] width 25 height 14
type input "20"
click at [48, 397] on div "20 20" at bounding box center [62, 430] width 103 height 67
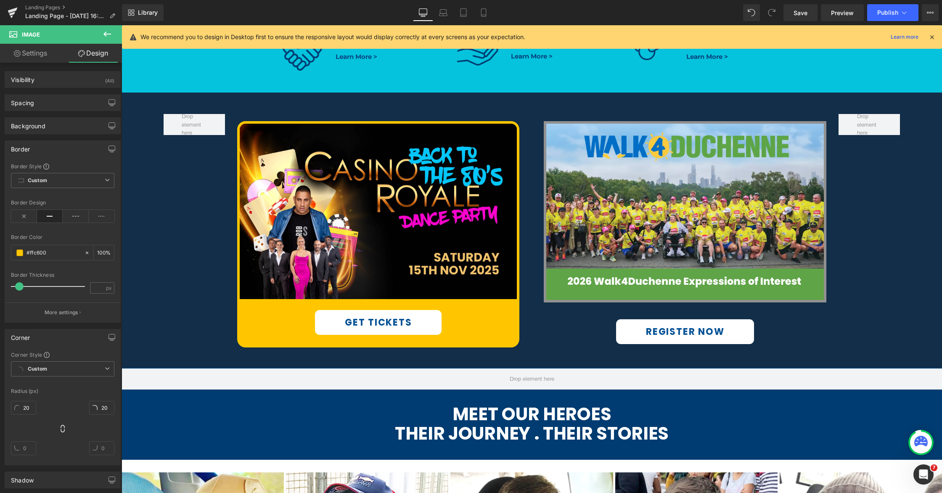
scroll to position [443, 0]
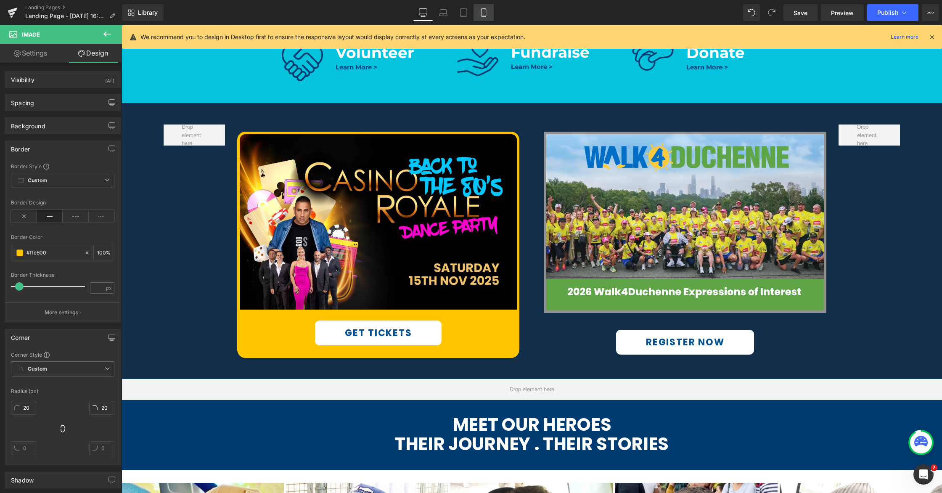
click at [482, 16] on icon at bounding box center [483, 13] width 5 height 8
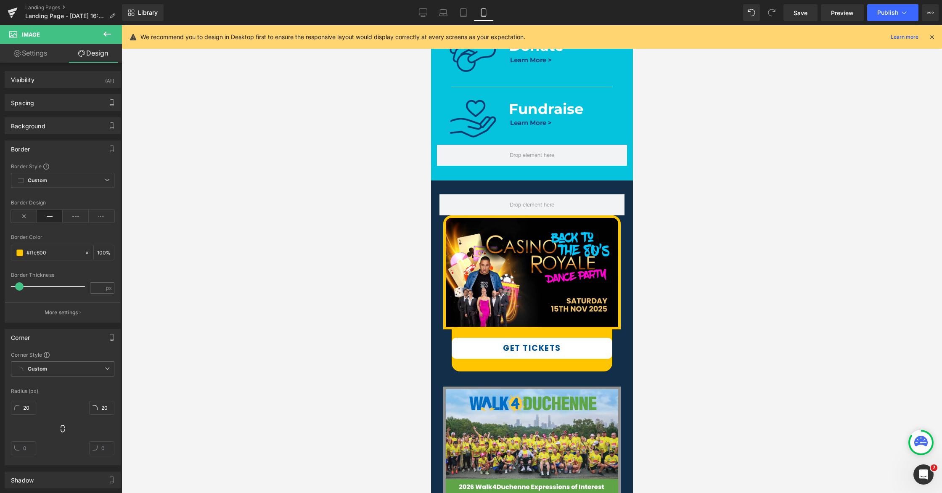
scroll to position [527, 0]
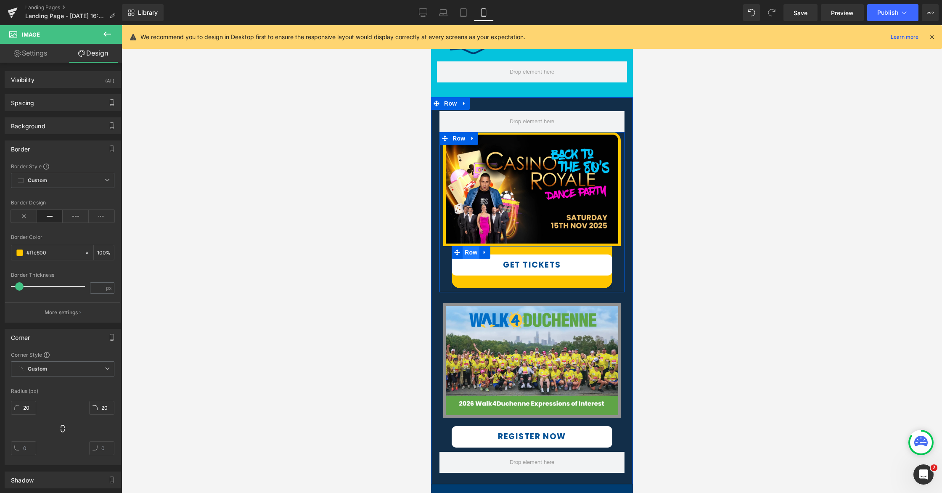
click at [471, 252] on span "Row" at bounding box center [470, 252] width 17 height 13
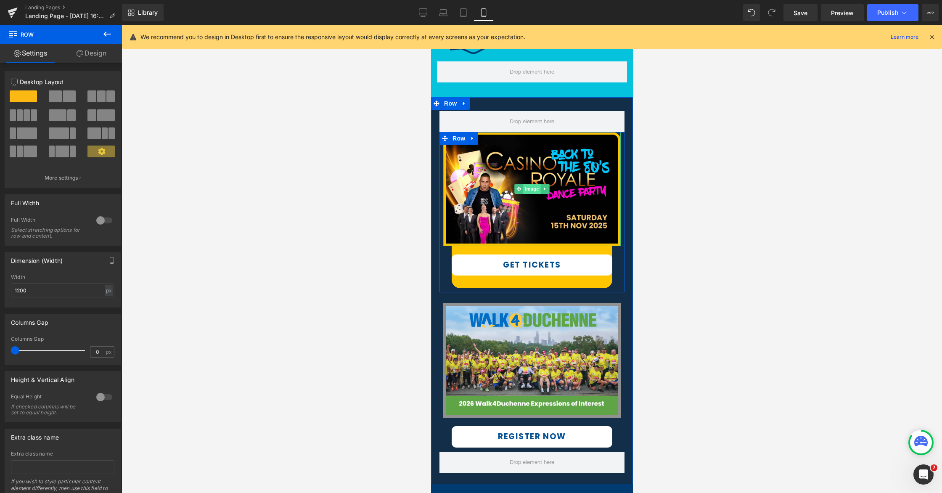
click at [532, 191] on span "Image" at bounding box center [532, 189] width 18 height 10
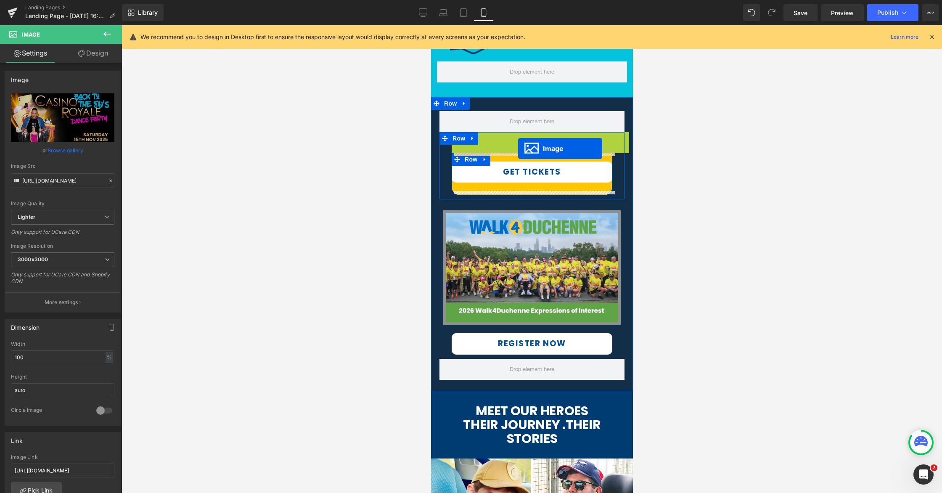
drag, startPoint x: 517, startPoint y: 188, endPoint x: 518, endPoint y: 148, distance: 40.0
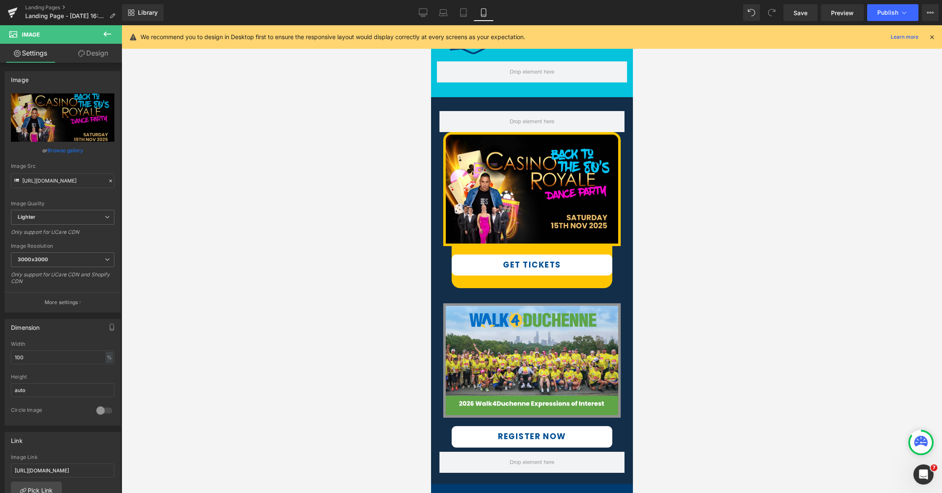
click at [678, 226] on div at bounding box center [532, 259] width 821 height 468
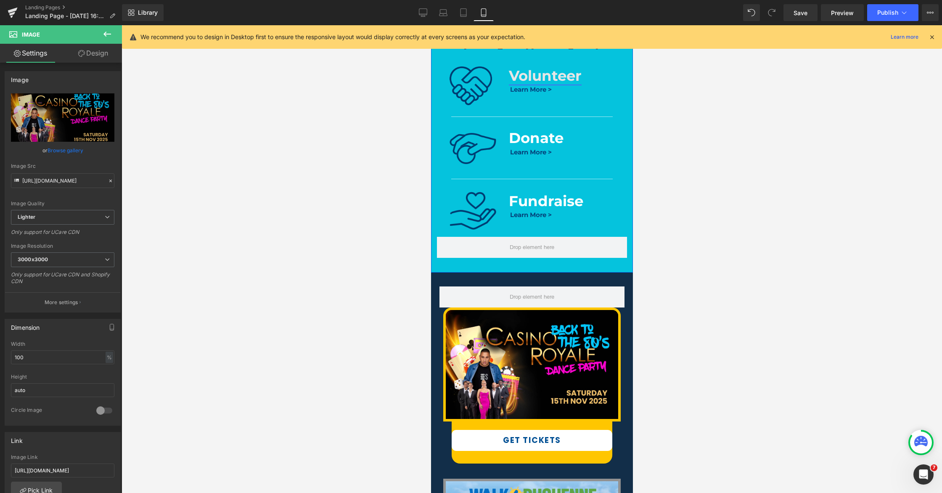
scroll to position [403, 0]
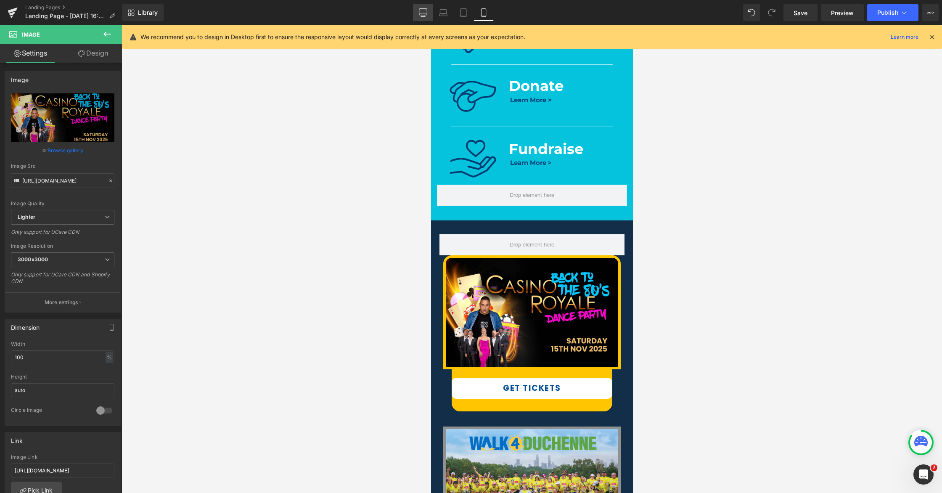
click at [421, 15] on icon at bounding box center [423, 12] width 8 height 6
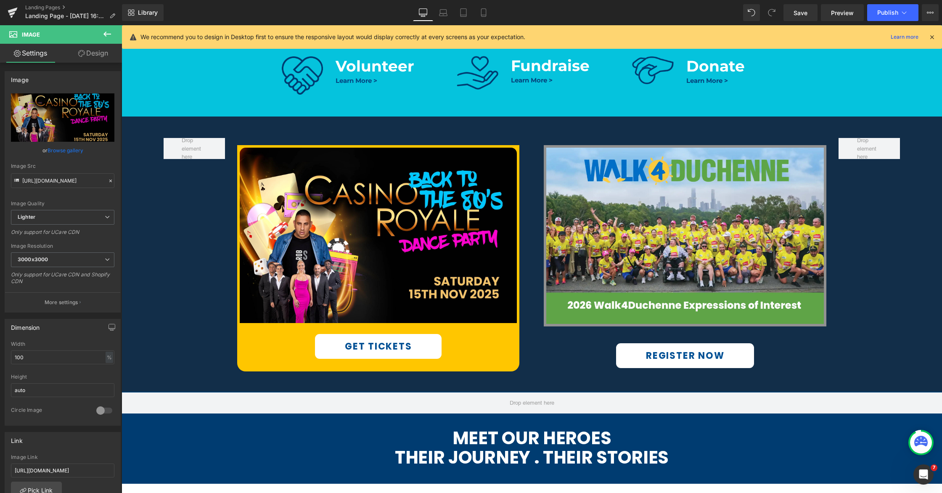
scroll to position [439, 0]
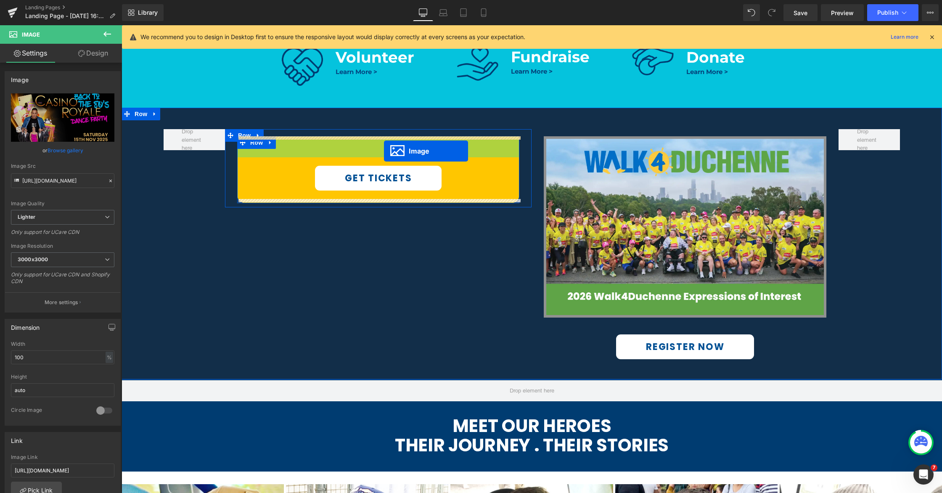
drag, startPoint x: 431, startPoint y: 283, endPoint x: 384, endPoint y: 151, distance: 140.1
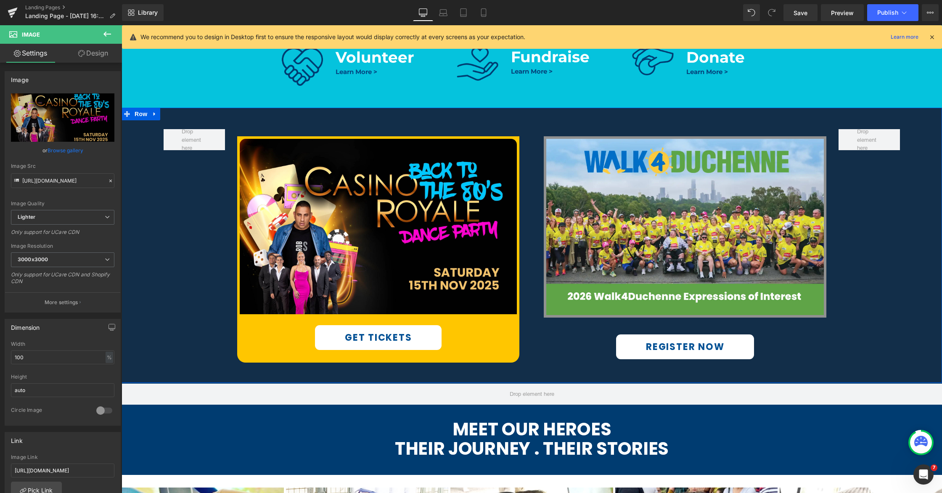
click at [195, 295] on div "Image GET TICKETS Button Row Row Image REGISTER NOW Button Row Row 51px 38px" at bounding box center [532, 245] width 821 height 275
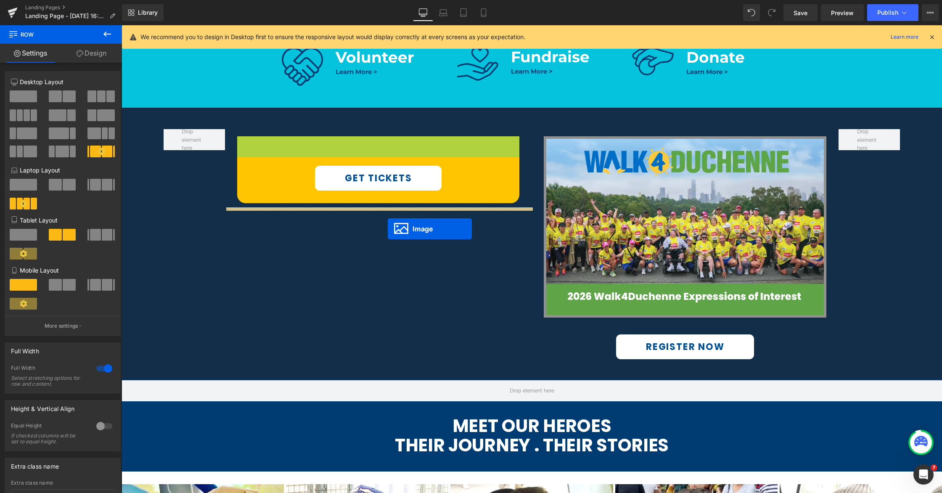
scroll to position [440, 0]
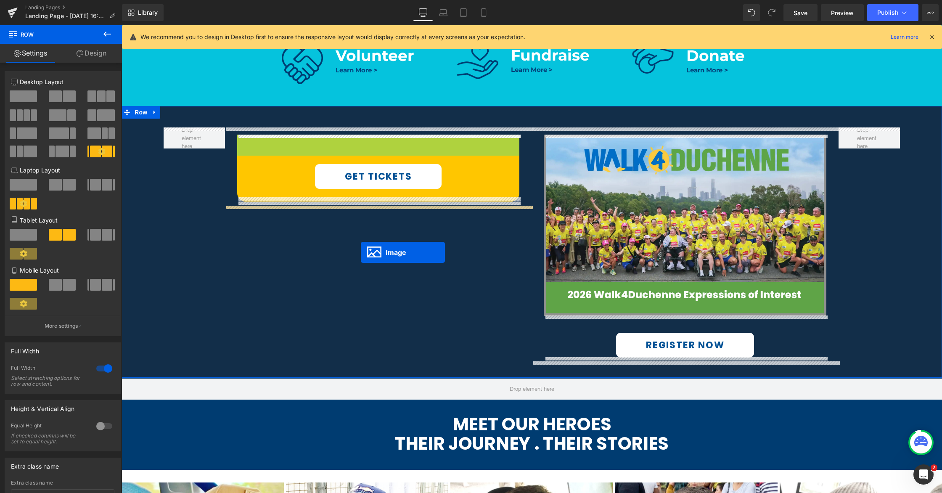
drag, startPoint x: 367, startPoint y: 310, endPoint x: 361, endPoint y: 252, distance: 57.5
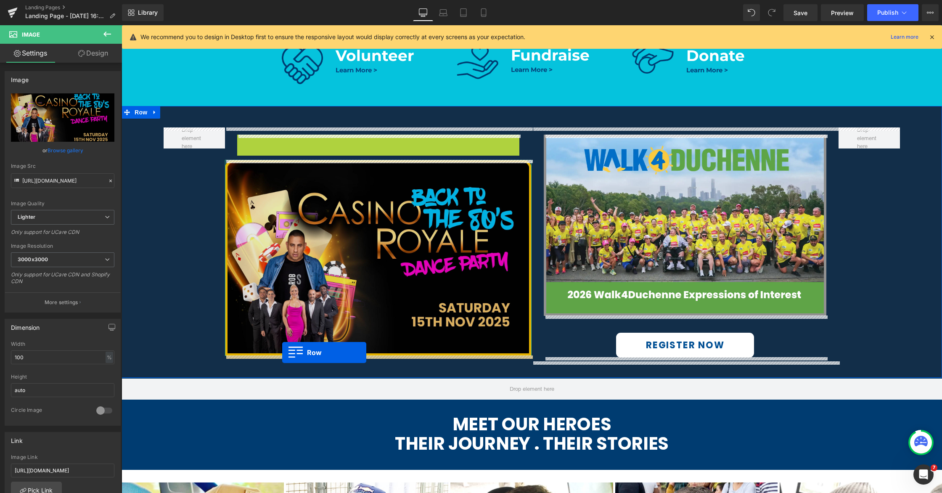
drag, startPoint x: 244, startPoint y: 142, endPoint x: 282, endPoint y: 352, distance: 213.7
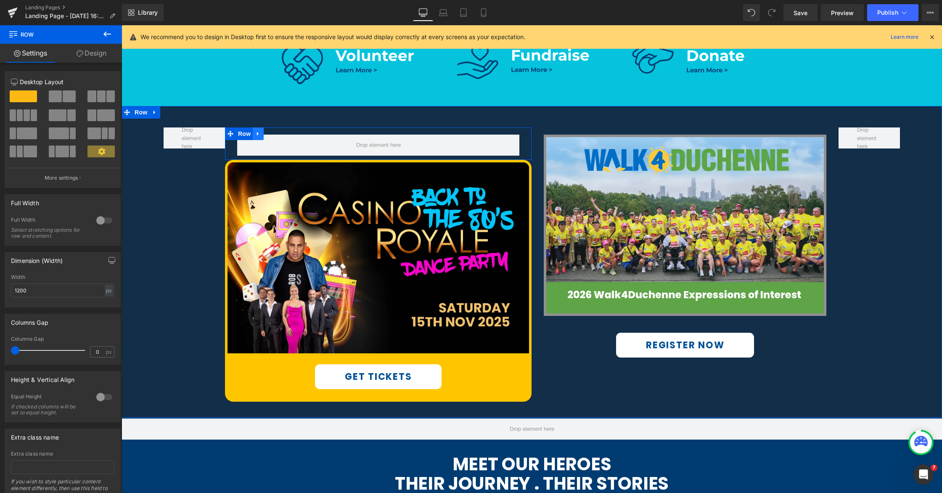
click at [259, 135] on icon at bounding box center [258, 134] width 6 height 6
click at [282, 133] on icon at bounding box center [280, 134] width 6 height 6
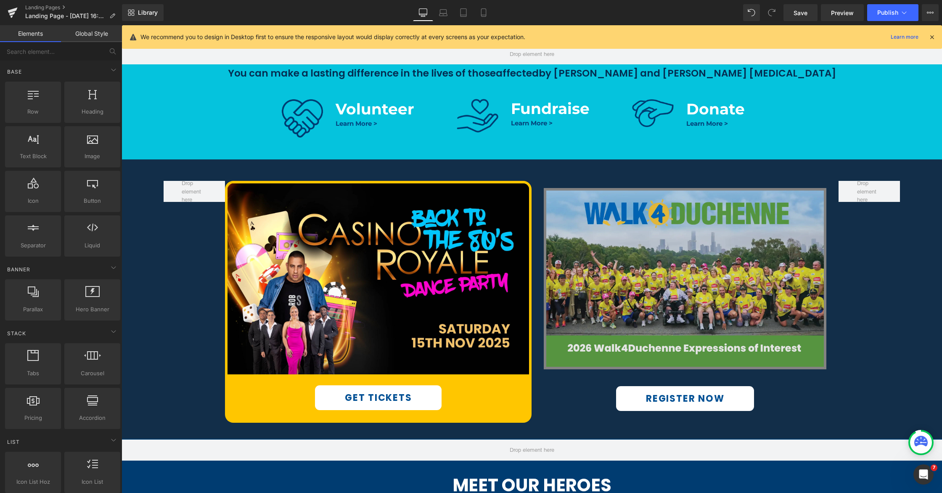
scroll to position [395, 0]
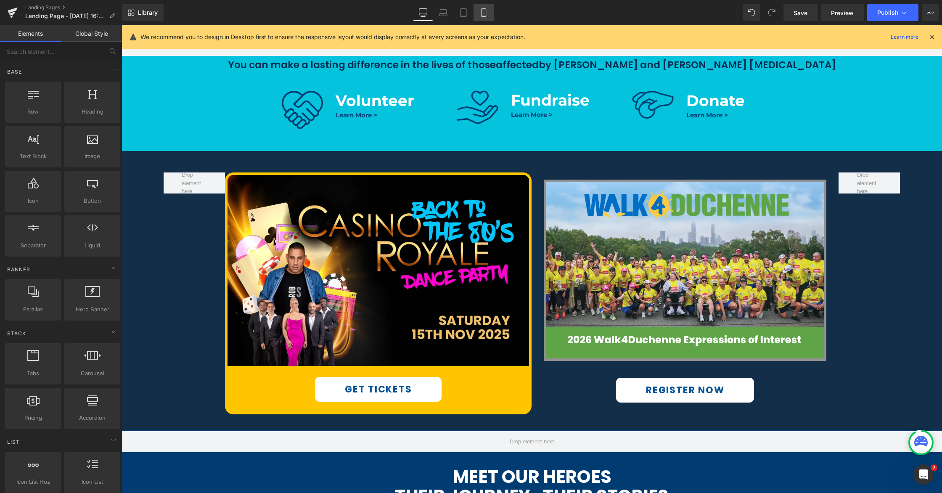
click at [488, 16] on icon at bounding box center [483, 12] width 8 height 8
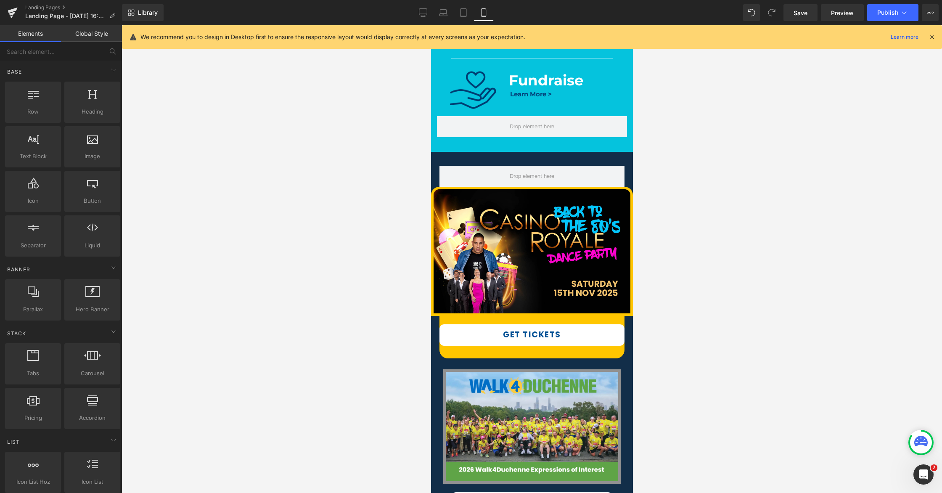
scroll to position [489, 0]
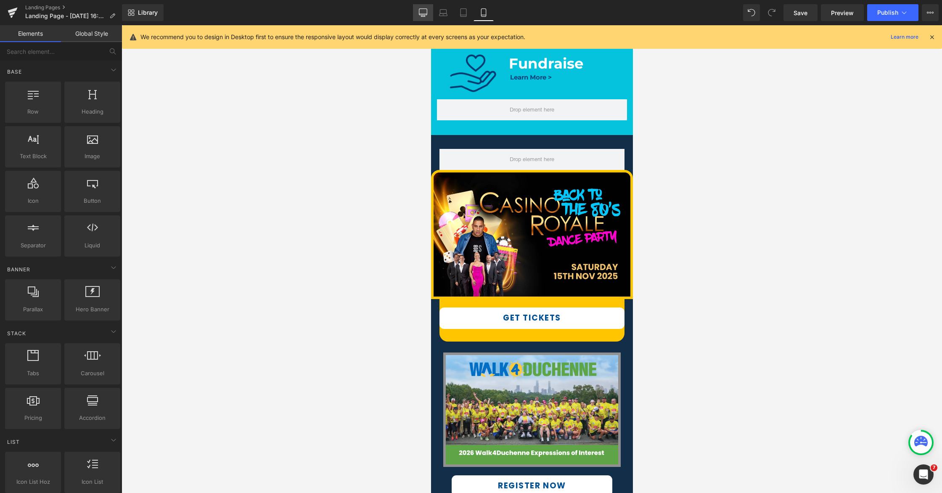
click at [417, 11] on link "Desktop" at bounding box center [423, 12] width 20 height 17
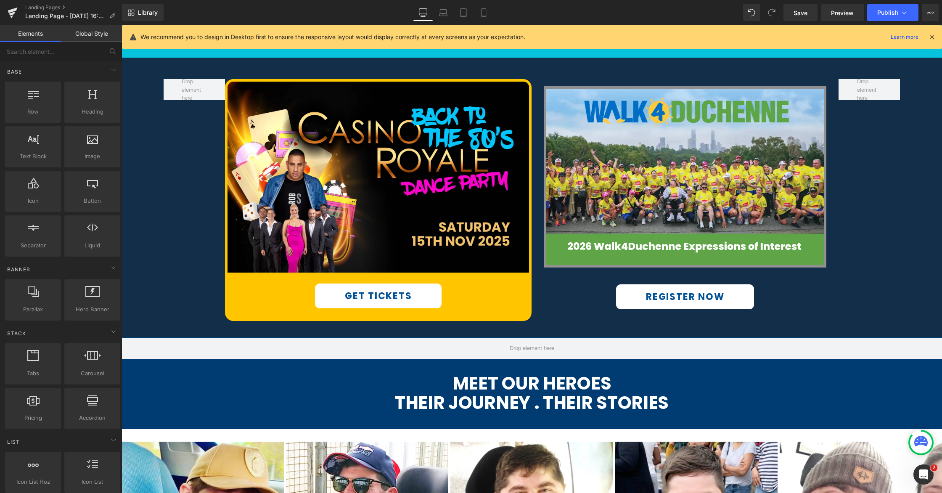
scroll to position [442, 0]
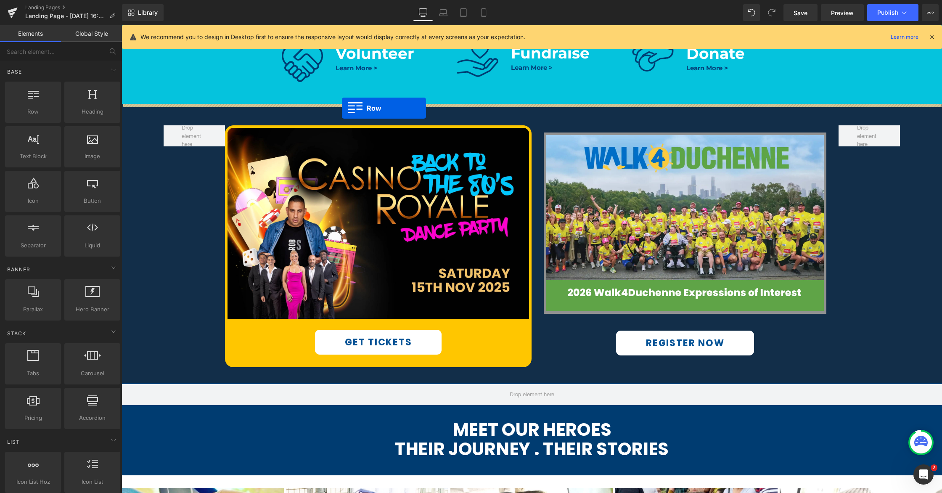
drag, startPoint x: 351, startPoint y: 105, endPoint x: 342, endPoint y: 108, distance: 9.8
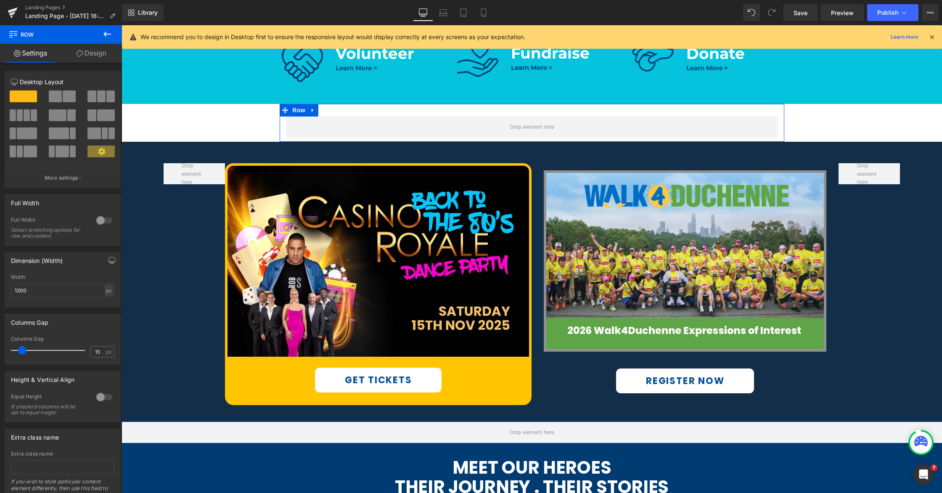
drag, startPoint x: 56, startPoint y: 101, endPoint x: 255, endPoint y: 223, distance: 233.7
click at [56, 101] on span at bounding box center [55, 96] width 13 height 12
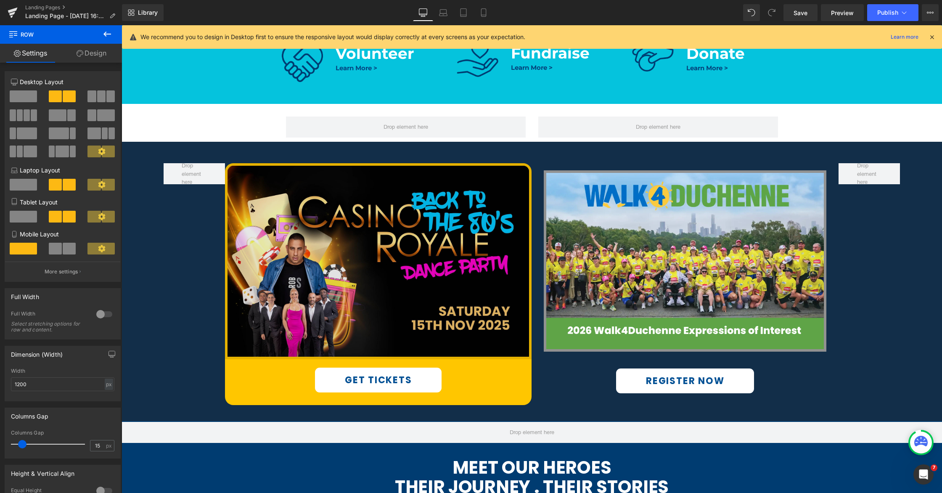
click at [377, 248] on img at bounding box center [378, 261] width 307 height 196
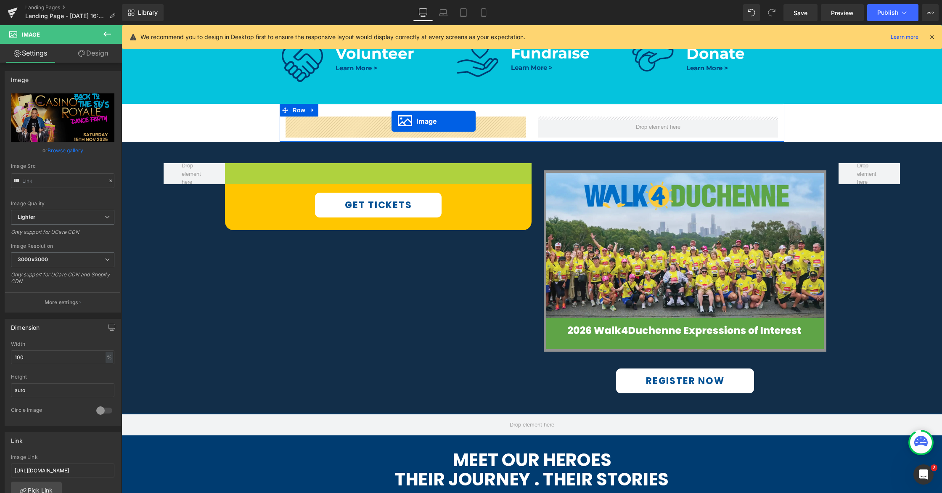
drag, startPoint x: 392, startPoint y: 128, endPoint x: 392, endPoint y: 121, distance: 7.2
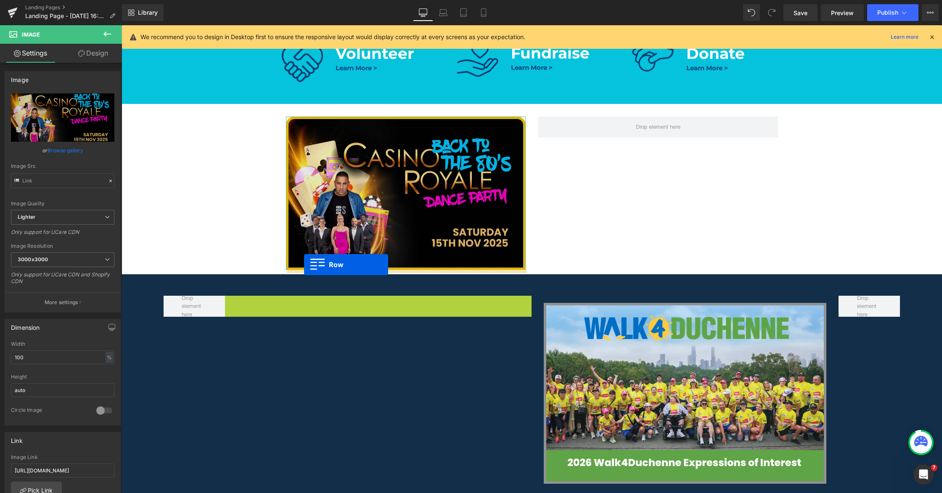
drag, startPoint x: 310, startPoint y: 261, endPoint x: 304, endPoint y: 265, distance: 6.8
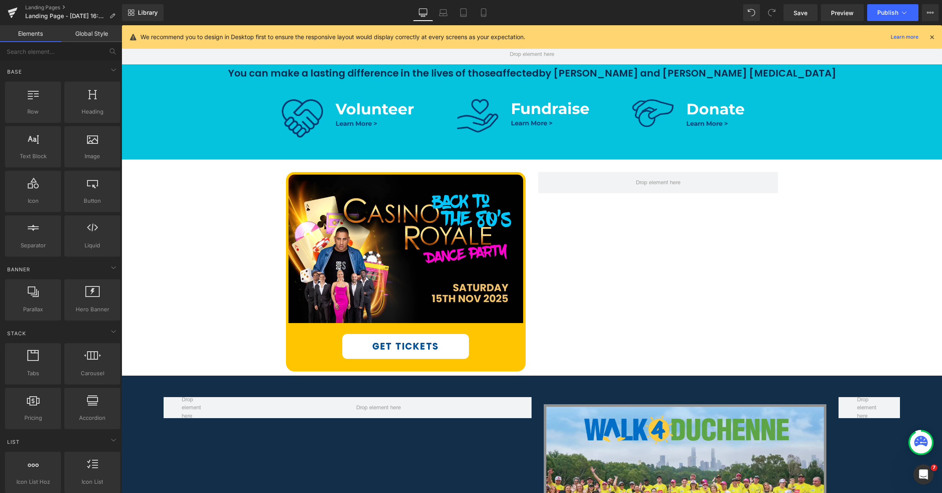
scroll to position [402, 0]
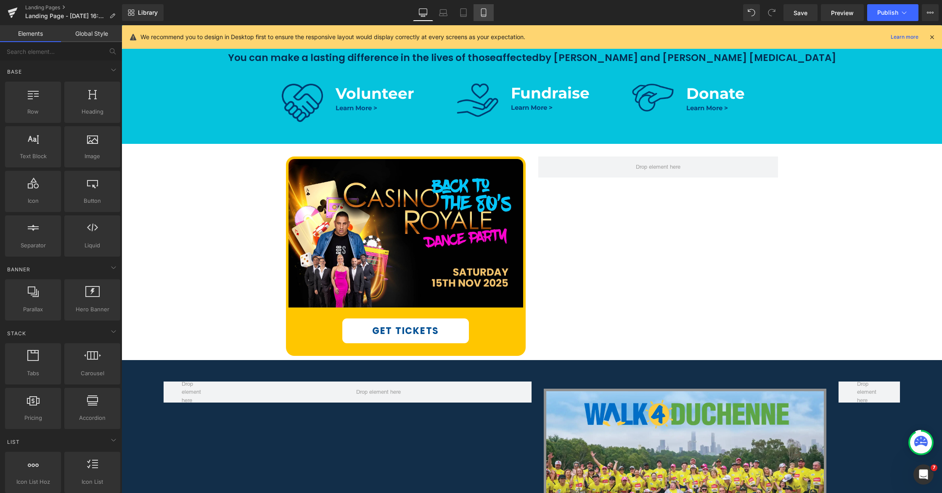
click at [485, 13] on icon at bounding box center [483, 12] width 8 height 8
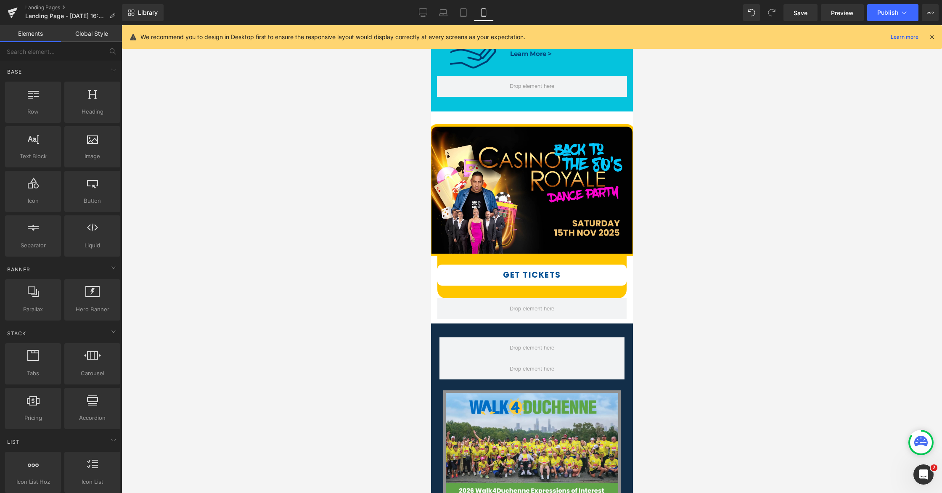
scroll to position [516, 0]
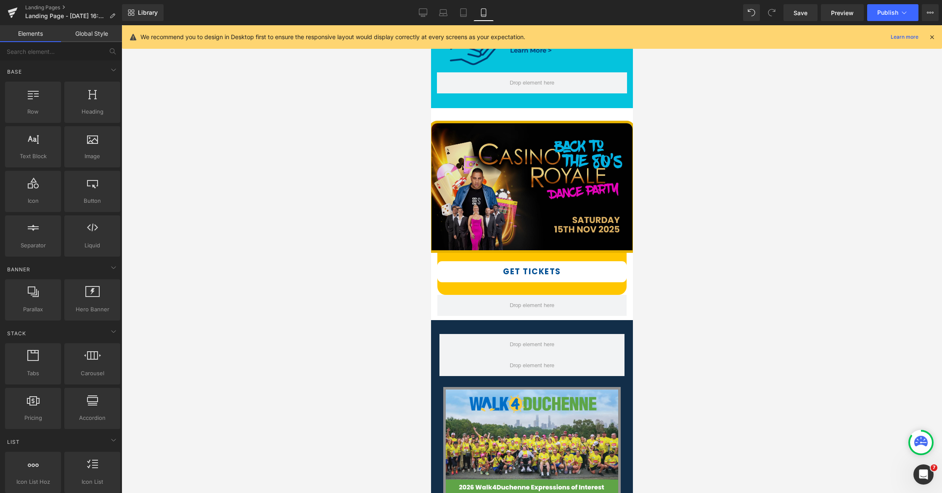
click at [539, 179] on img at bounding box center [532, 187] width 206 height 132
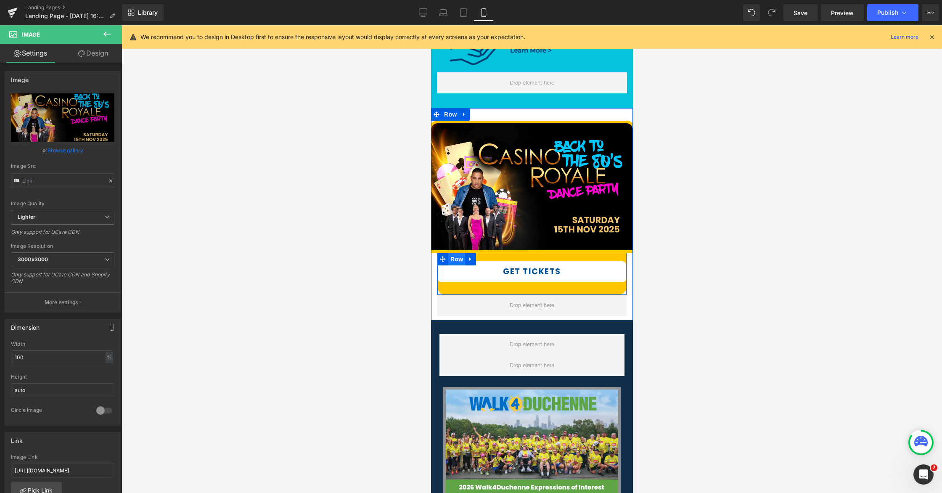
click at [453, 259] on span "Row" at bounding box center [456, 259] width 17 height 13
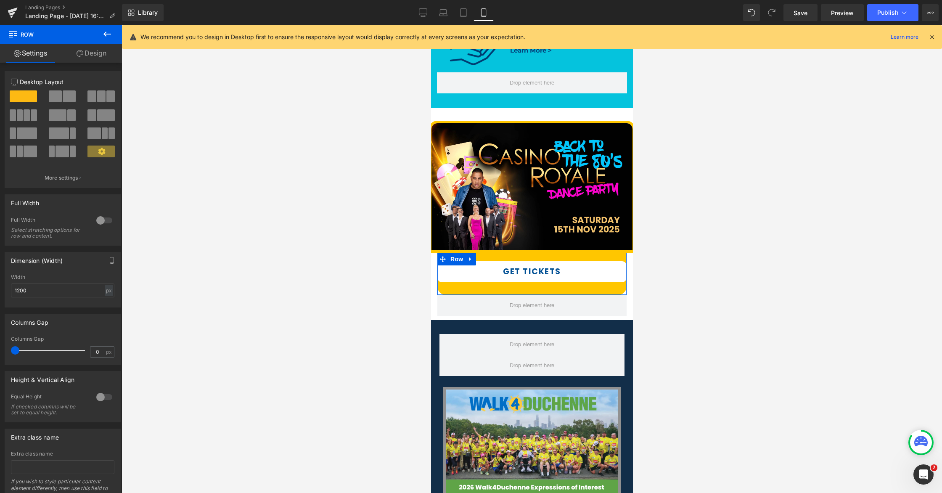
scroll to position [24, 0]
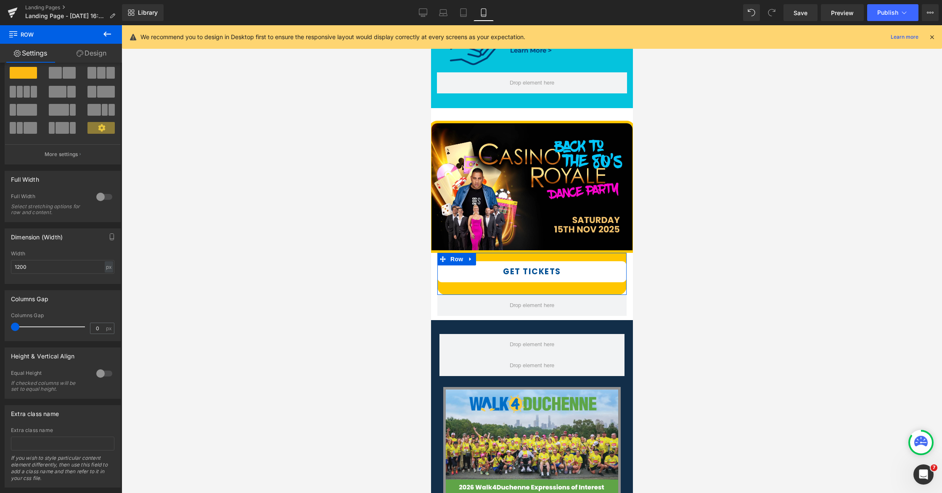
click at [105, 198] on div at bounding box center [104, 196] width 20 height 13
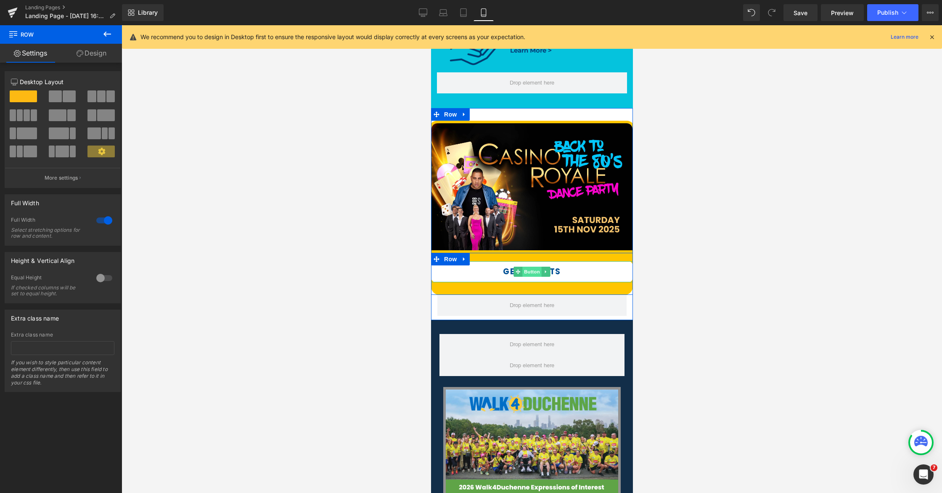
click at [528, 272] on span "Button" at bounding box center [531, 272] width 19 height 10
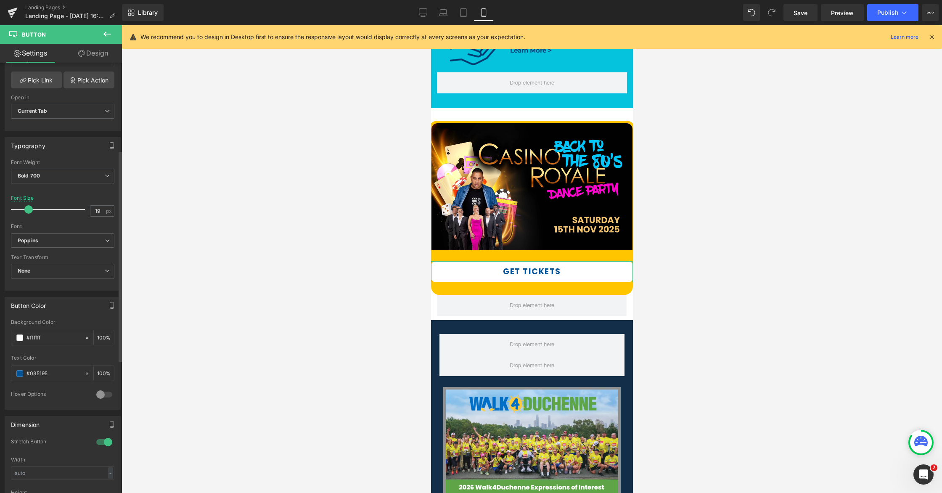
scroll to position [201, 0]
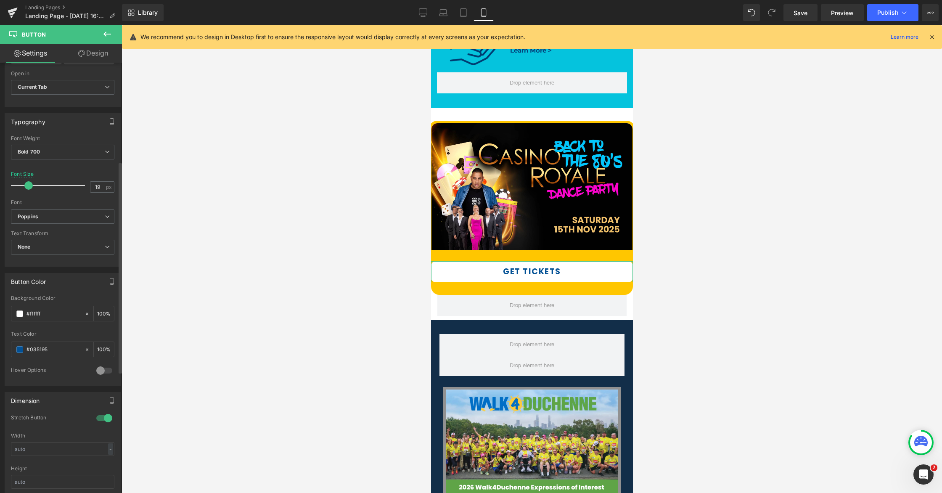
click at [94, 417] on div at bounding box center [104, 417] width 20 height 13
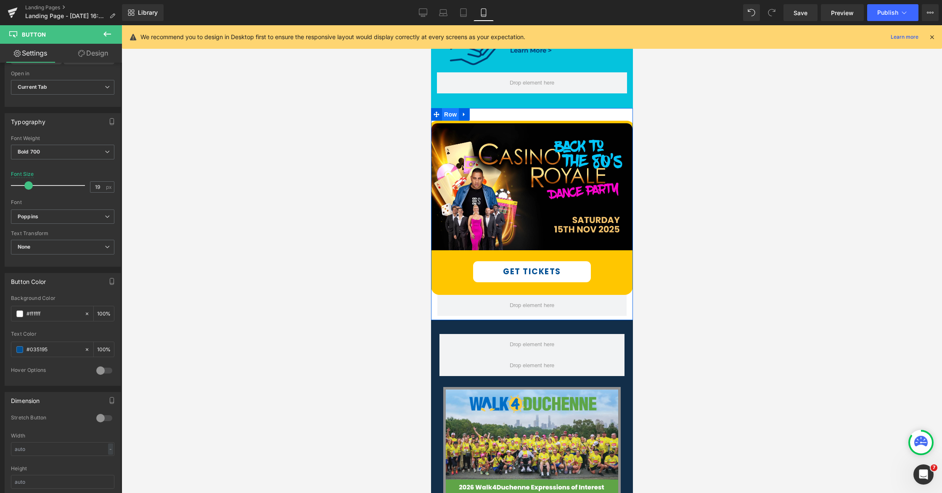
click at [456, 114] on span "Row" at bounding box center [450, 114] width 17 height 13
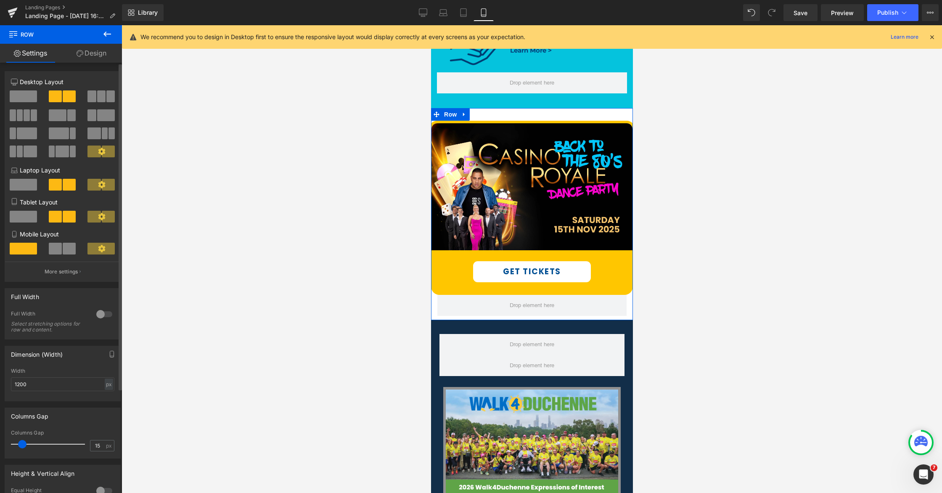
click at [104, 316] on div at bounding box center [104, 313] width 20 height 13
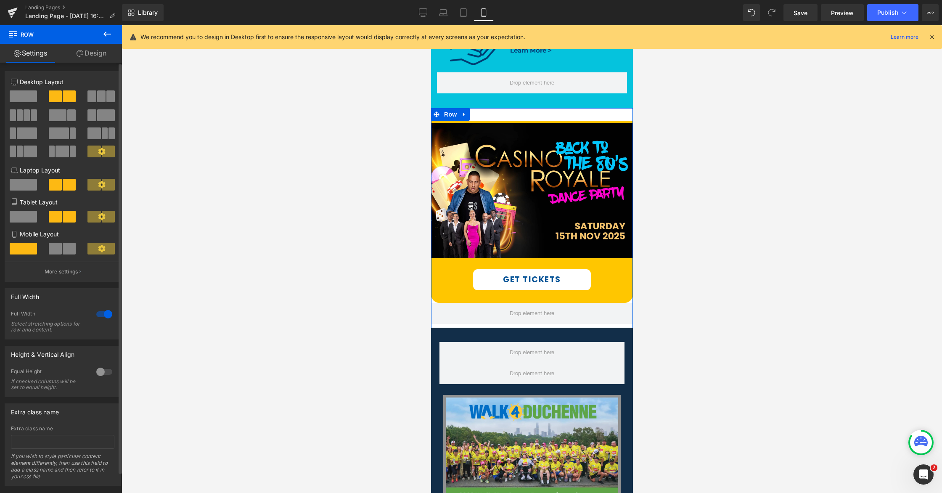
click at [101, 317] on div at bounding box center [104, 313] width 20 height 13
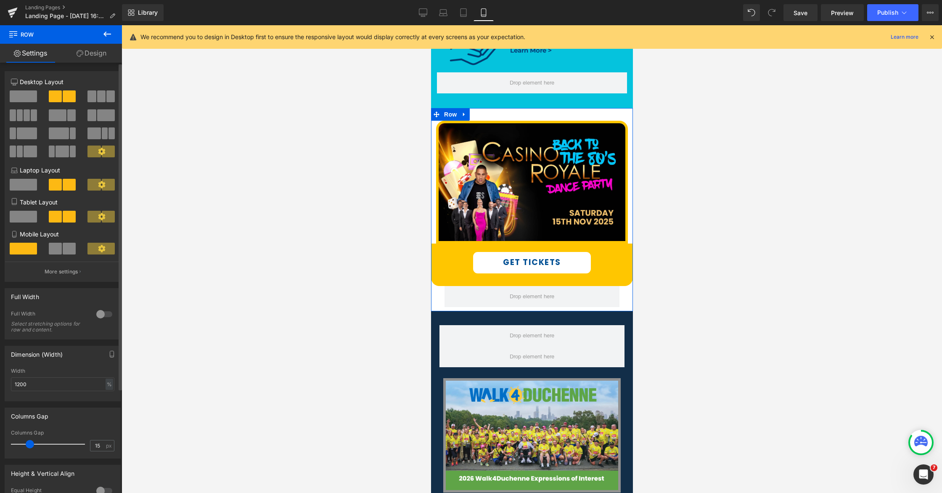
drag, startPoint x: 22, startPoint y: 445, endPoint x: 30, endPoint y: 444, distance: 7.6
click at [30, 444] on span at bounding box center [30, 444] width 8 height 8
click at [447, 251] on span "Row" at bounding box center [450, 250] width 17 height 13
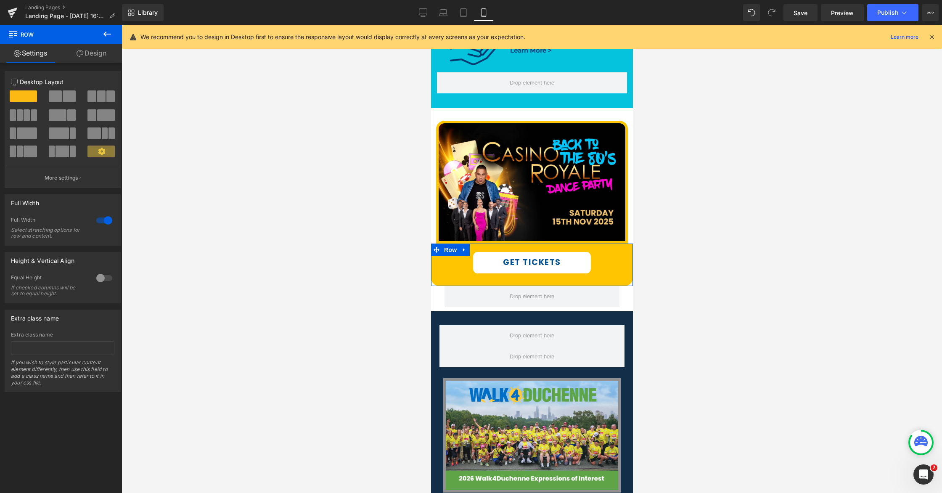
click at [98, 223] on div at bounding box center [104, 220] width 20 height 13
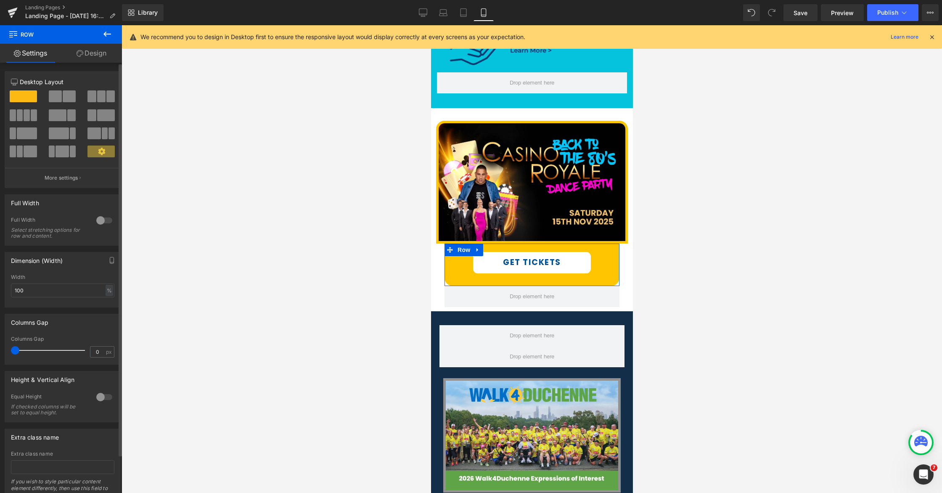
drag, startPoint x: 16, startPoint y: 351, endPoint x: 8, endPoint y: 348, distance: 8.3
click at [8, 348] on div "0px Columns Gap 0 px" at bounding box center [62, 350] width 115 height 28
drag, startPoint x: 17, startPoint y: 350, endPoint x: 8, endPoint y: 348, distance: 9.9
click at [8, 348] on div "0px Columns Gap 0 px" at bounding box center [62, 350] width 115 height 28
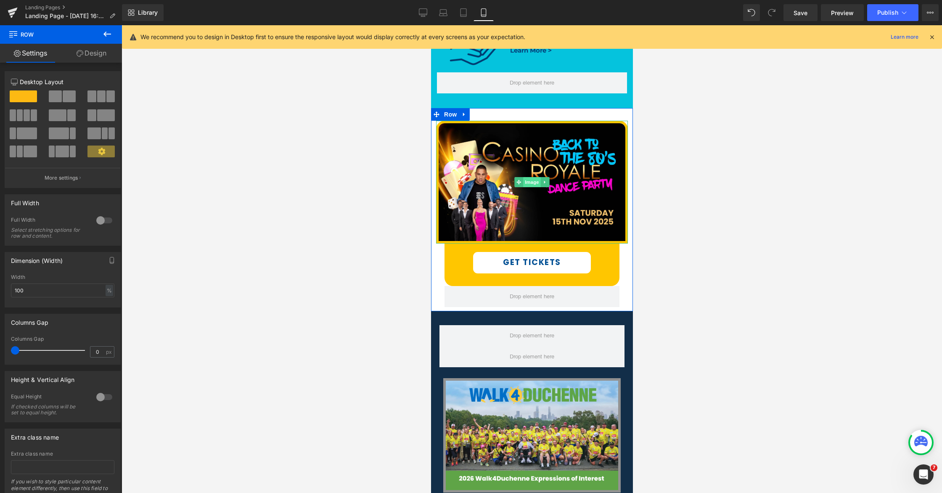
drag, startPoint x: 447, startPoint y: 240, endPoint x: 526, endPoint y: 186, distance: 95.3
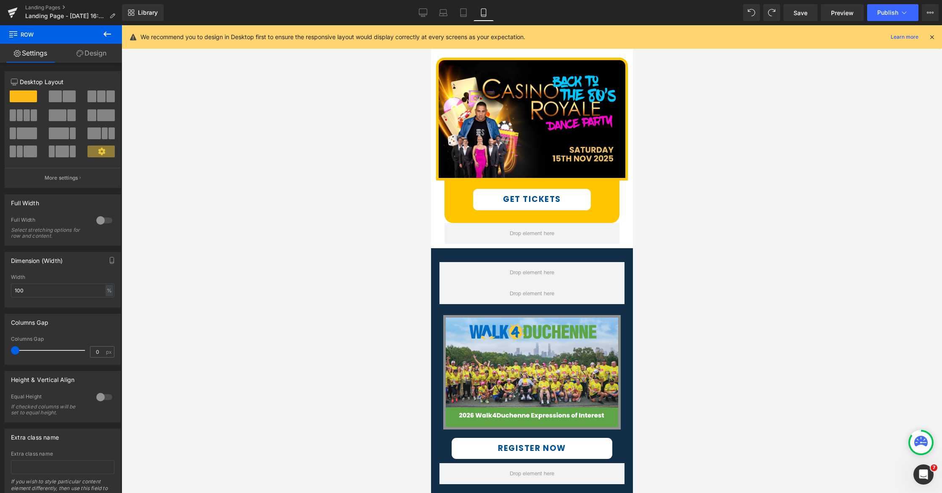
scroll to position [516, 0]
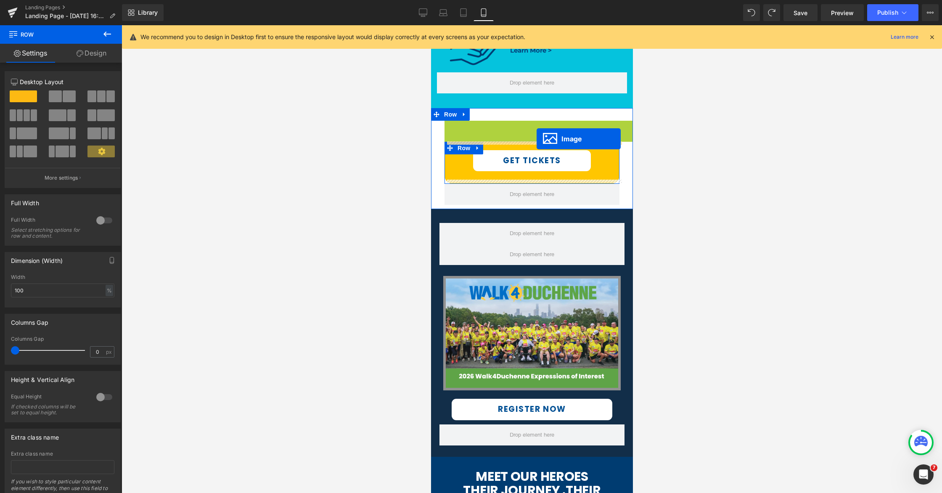
drag, startPoint x: 520, startPoint y: 183, endPoint x: 536, endPoint y: 139, distance: 46.7
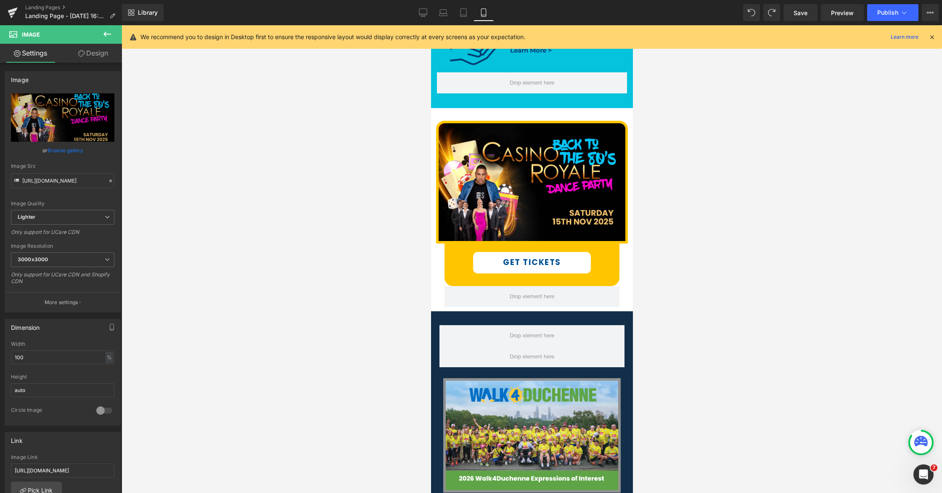
drag, startPoint x: 720, startPoint y: 213, endPoint x: 678, endPoint y: 198, distance: 44.7
click at [714, 213] on div at bounding box center [532, 259] width 821 height 468
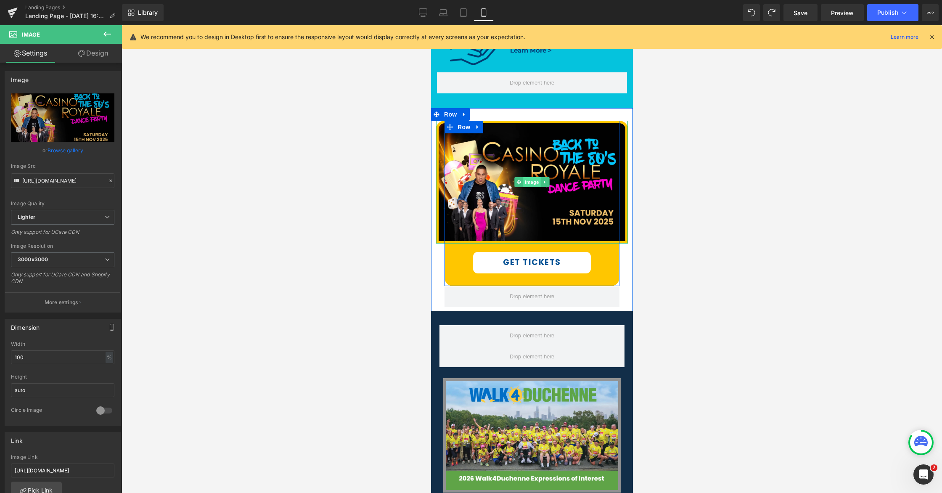
click at [532, 183] on span "Image" at bounding box center [532, 182] width 18 height 10
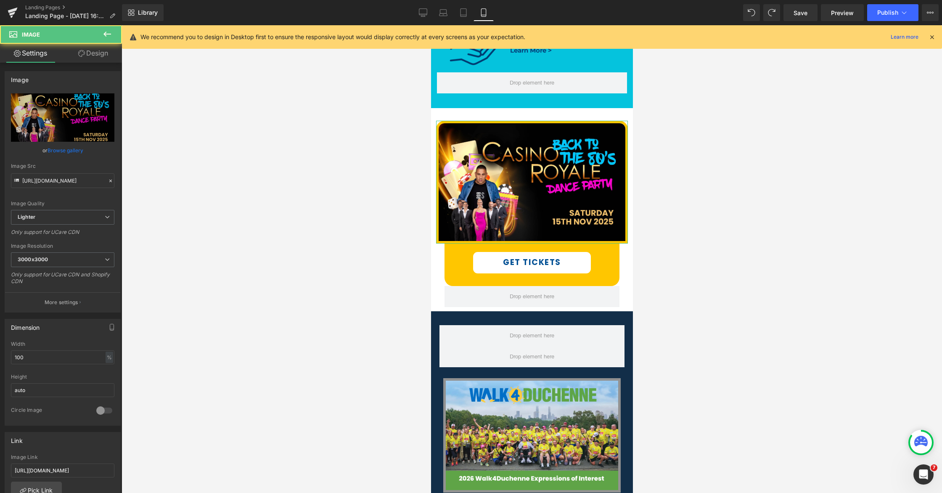
click at [100, 58] on link "Design" at bounding box center [93, 53] width 61 height 19
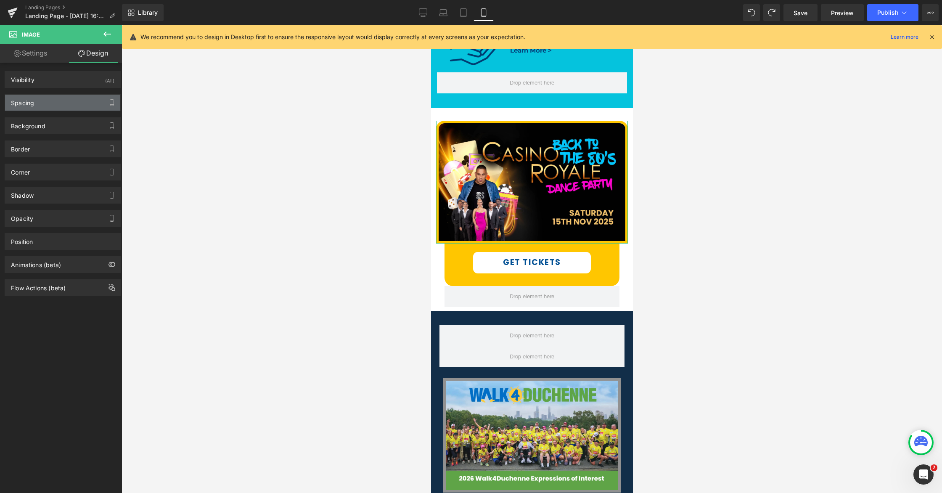
click at [64, 107] on div "Spacing" at bounding box center [62, 103] width 115 height 16
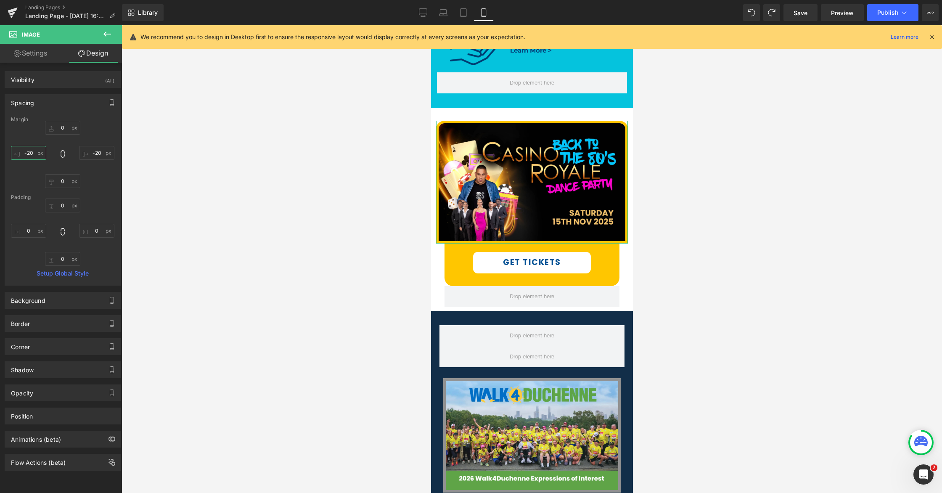
click at [31, 152] on input "text" at bounding box center [28, 153] width 35 height 14
type input "-20"
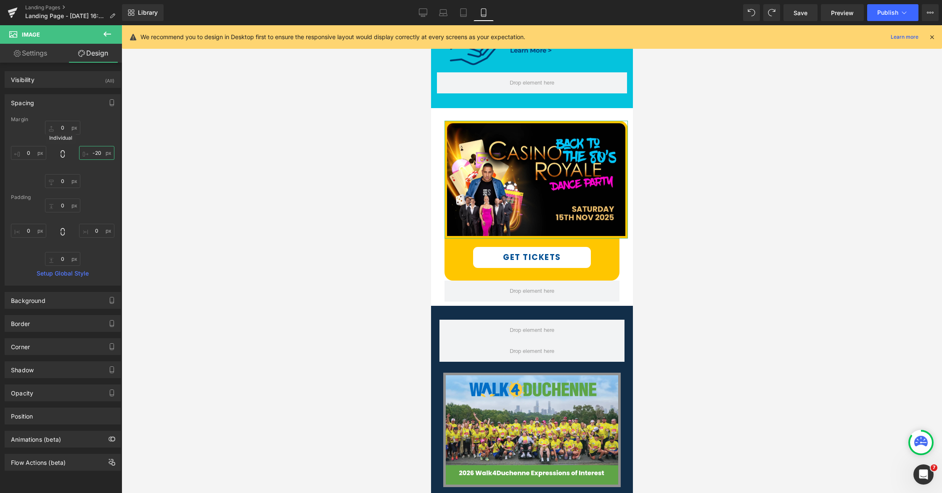
click at [96, 150] on input "text" at bounding box center [96, 153] width 35 height 14
type input "-20"
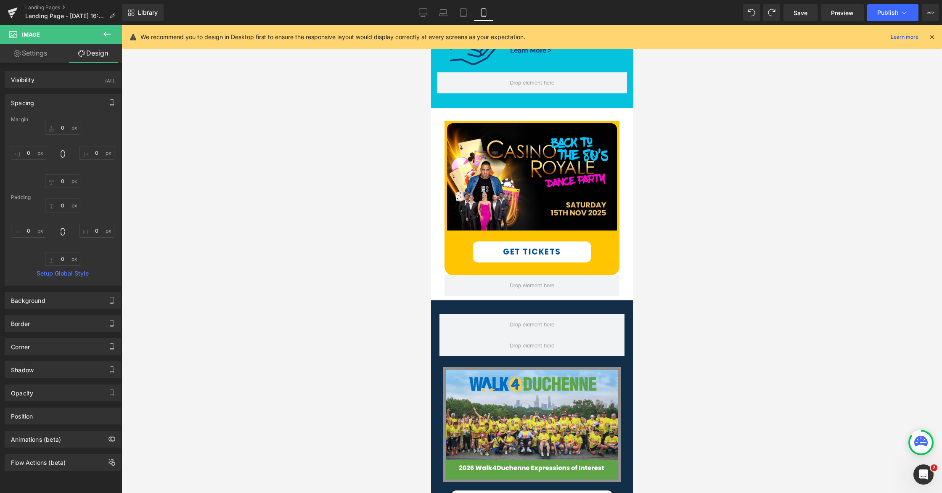
click at [289, 197] on div at bounding box center [532, 259] width 821 height 468
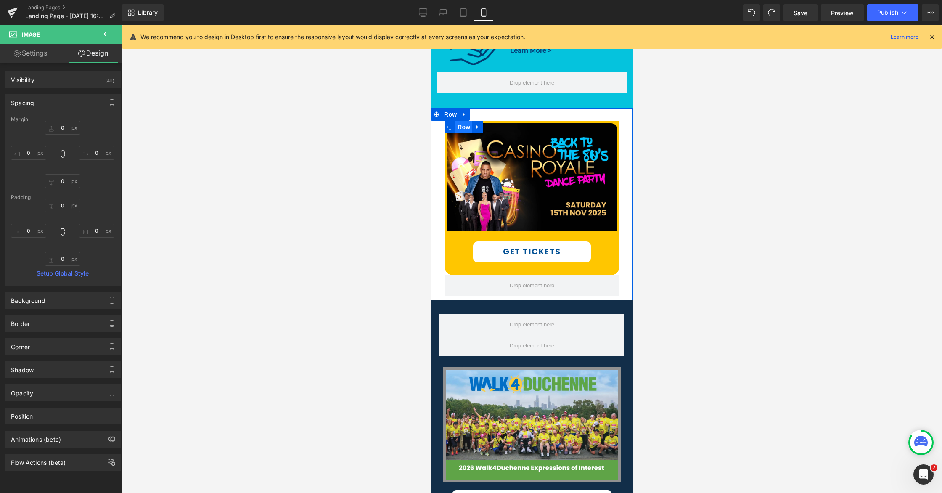
click at [464, 129] on span "Row" at bounding box center [463, 127] width 17 height 13
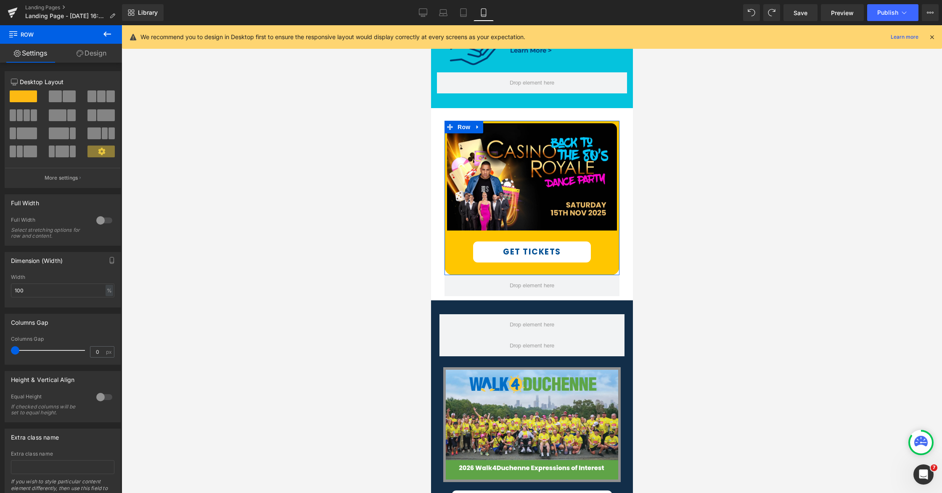
click at [103, 59] on link "Design" at bounding box center [91, 53] width 61 height 19
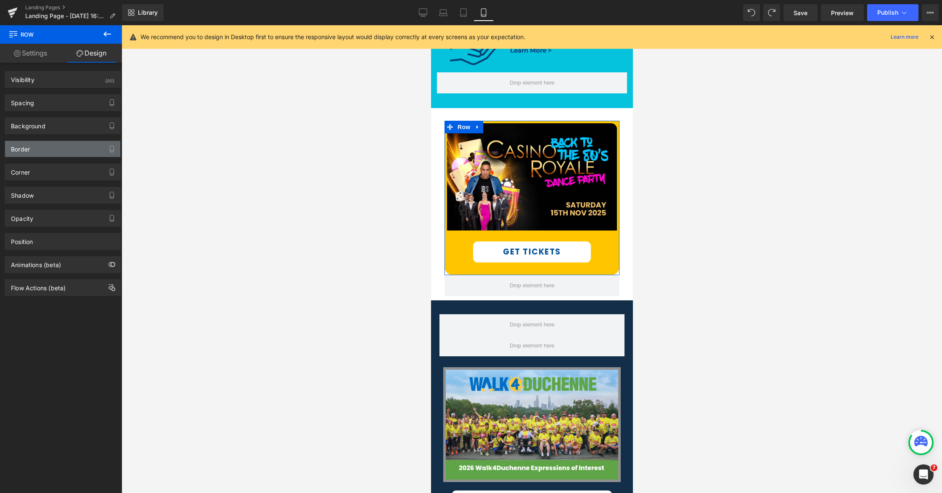
click at [52, 152] on div "Border" at bounding box center [62, 149] width 115 height 16
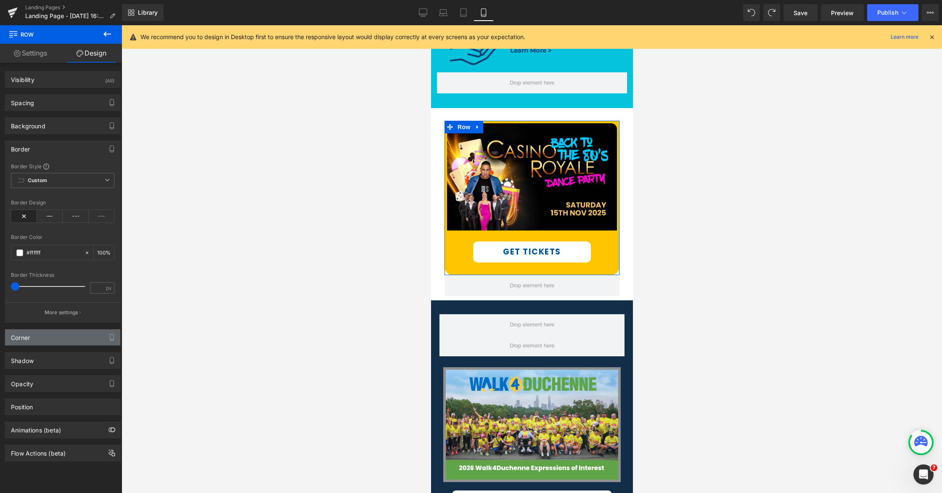
click at [35, 341] on div "Corner" at bounding box center [62, 337] width 115 height 16
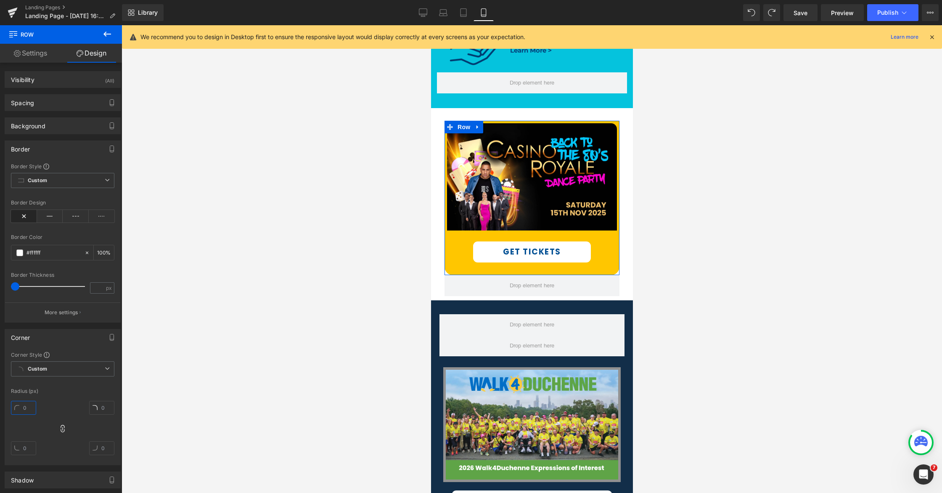
click at [28, 403] on input "text" at bounding box center [23, 408] width 25 height 14
type input "20"
click at [66, 398] on div "20" at bounding box center [62, 430] width 103 height 67
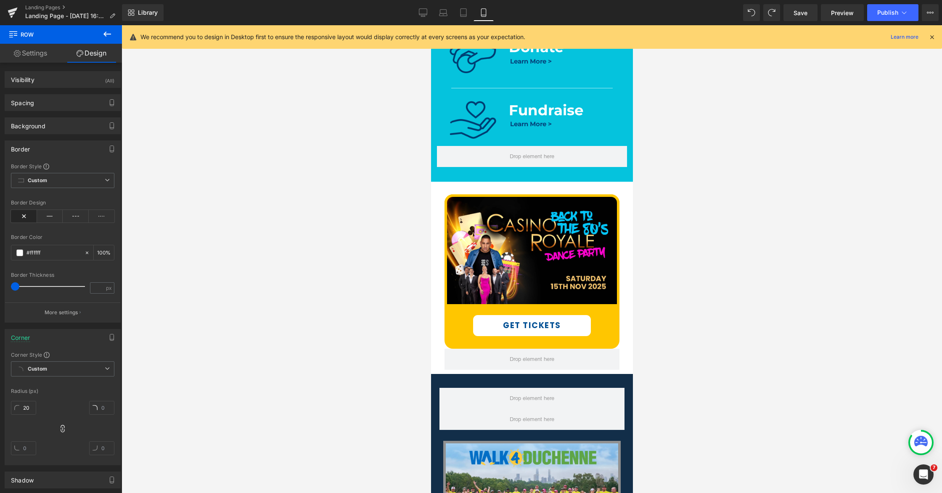
scroll to position [482, 0]
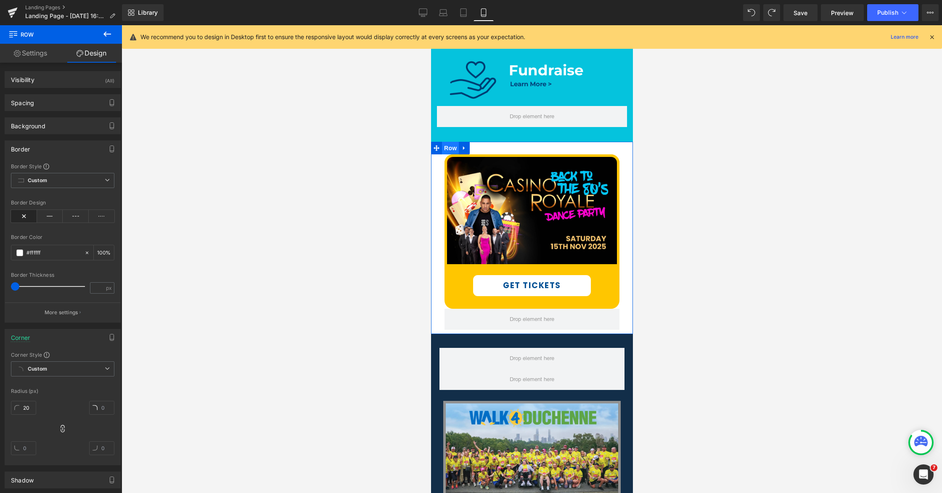
click at [448, 149] on span "Row" at bounding box center [450, 148] width 17 height 13
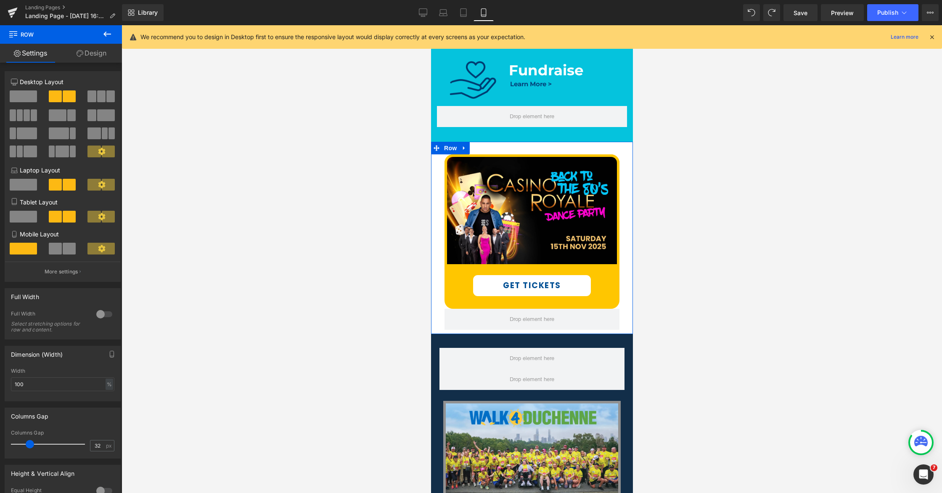
click at [96, 49] on link "Design" at bounding box center [91, 53] width 61 height 19
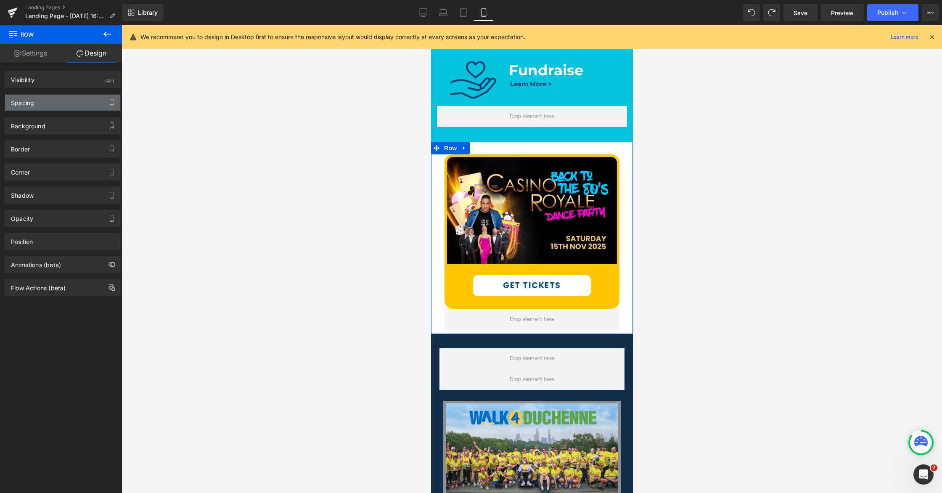
click at [54, 104] on div "Spacing" at bounding box center [62, 103] width 115 height 16
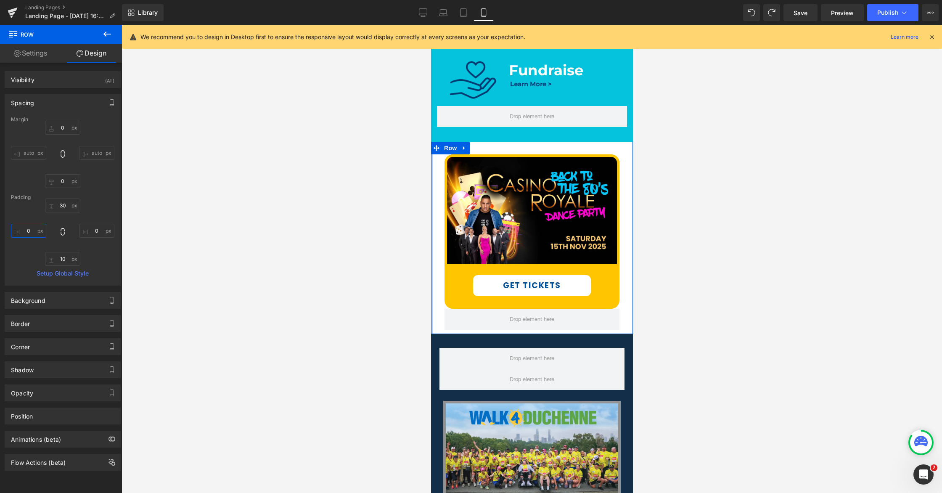
click at [24, 229] on input "text" at bounding box center [28, 231] width 35 height 14
click at [21, 237] on input "text" at bounding box center [28, 231] width 35 height 14
type input "0"
click at [445, 148] on span "Row" at bounding box center [450, 148] width 17 height 13
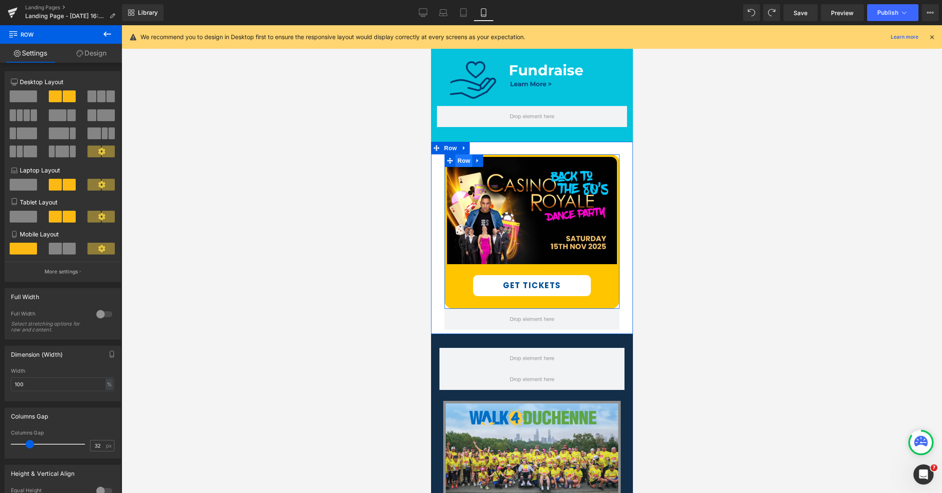
click at [468, 161] on span "Row" at bounding box center [463, 160] width 17 height 13
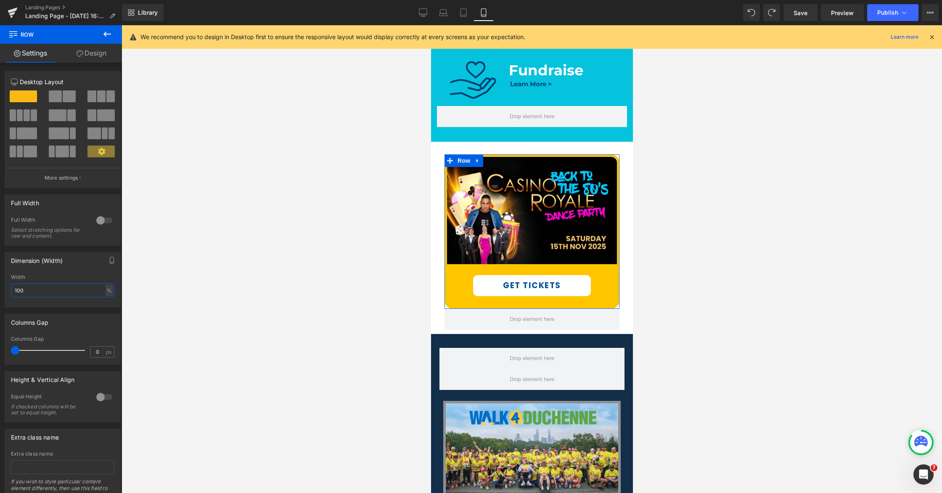
click at [18, 292] on input "100" at bounding box center [62, 290] width 103 height 14
click at [52, 283] on div "Width 120 % % px" at bounding box center [62, 290] width 103 height 33
click at [19, 292] on input "120" at bounding box center [62, 290] width 103 height 14
type input "100"
click at [62, 276] on div "Width" at bounding box center [62, 277] width 103 height 6
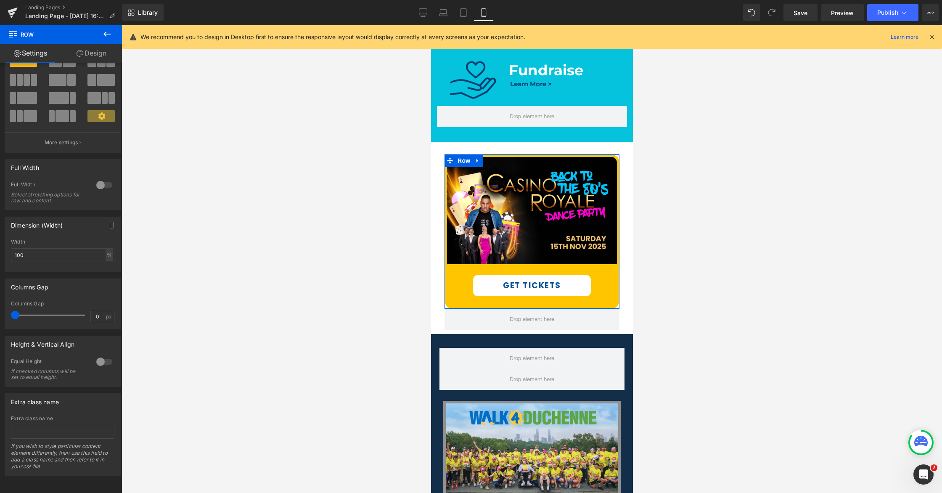
scroll to position [0, 0]
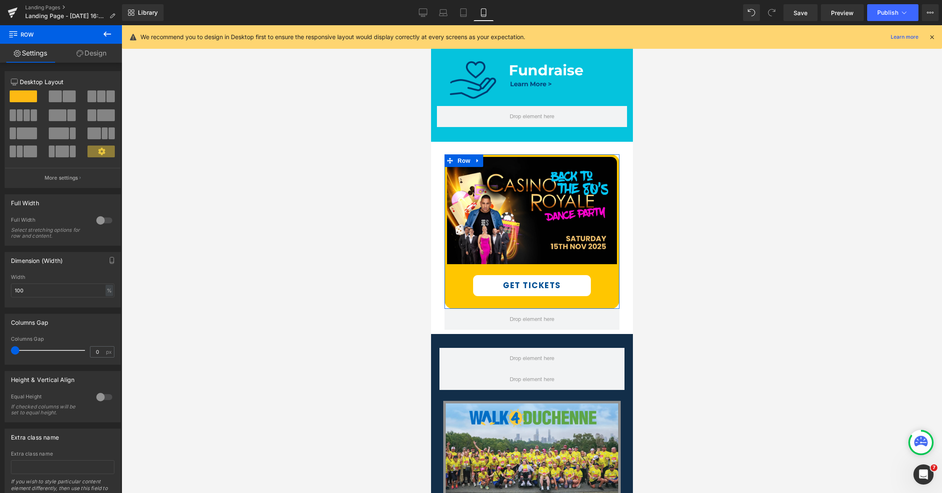
click at [94, 57] on link "Design" at bounding box center [91, 53] width 61 height 19
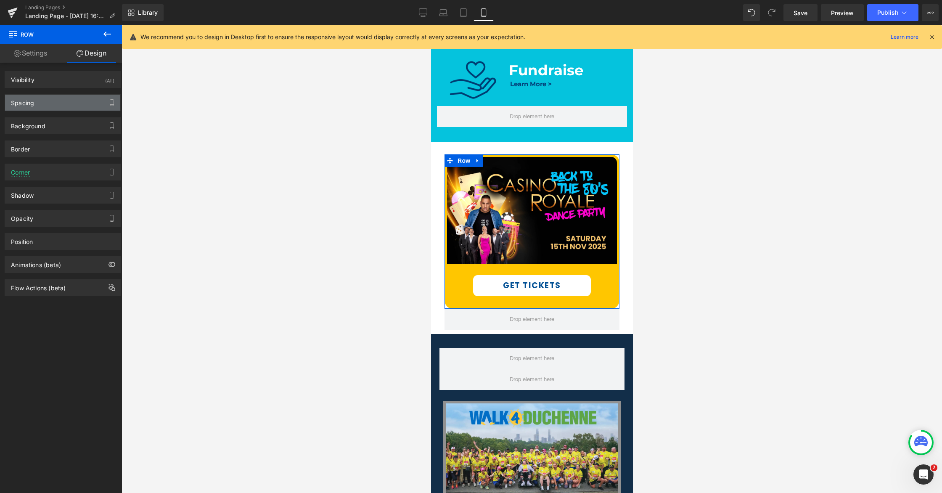
click at [42, 103] on div "Spacing" at bounding box center [62, 103] width 115 height 16
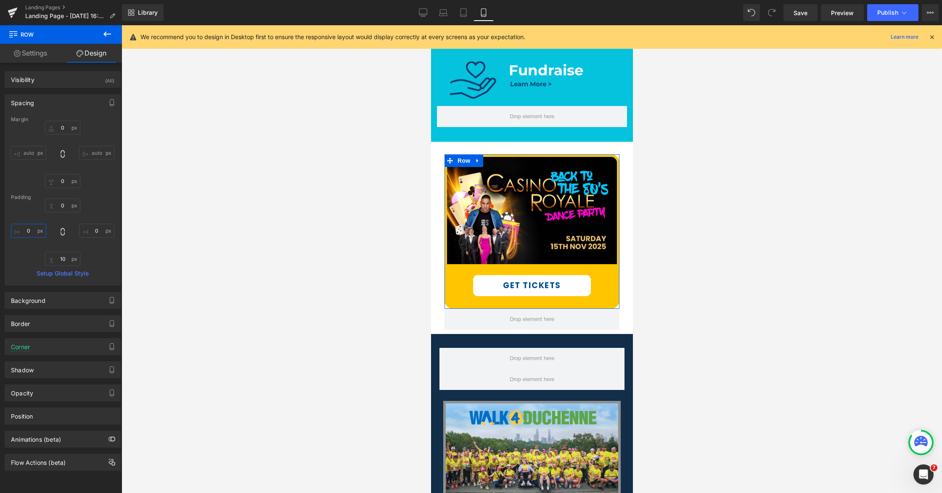
click at [26, 230] on input "text" at bounding box center [28, 231] width 35 height 14
click at [24, 233] on input "text" at bounding box center [28, 231] width 35 height 14
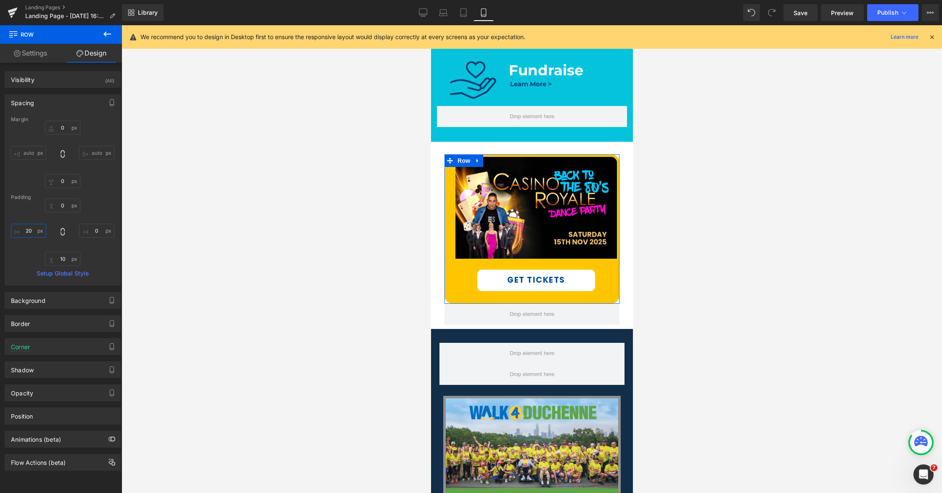
type input "0"
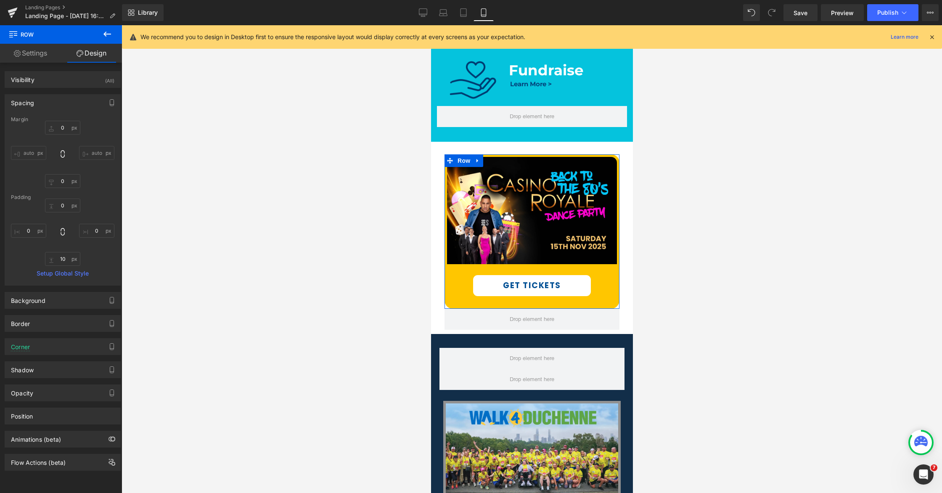
click at [29, 154] on input "auto" at bounding box center [28, 153] width 35 height 14
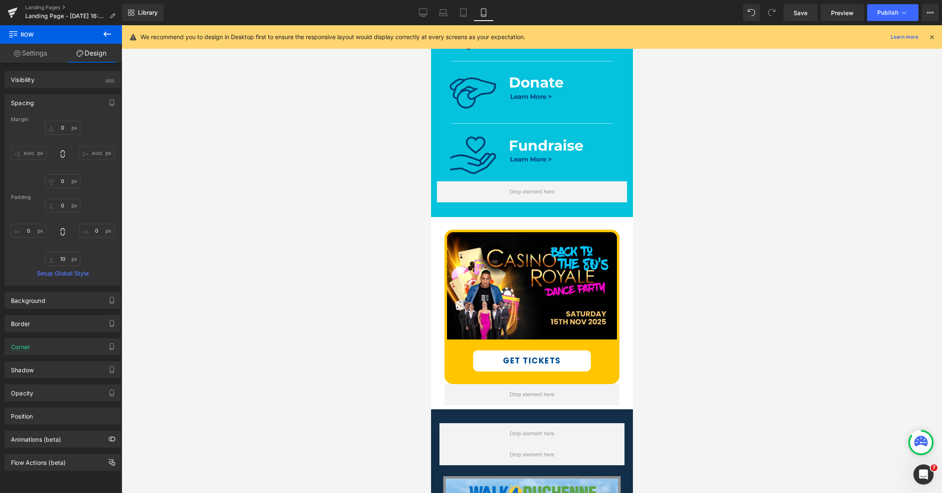
scroll to position [421, 0]
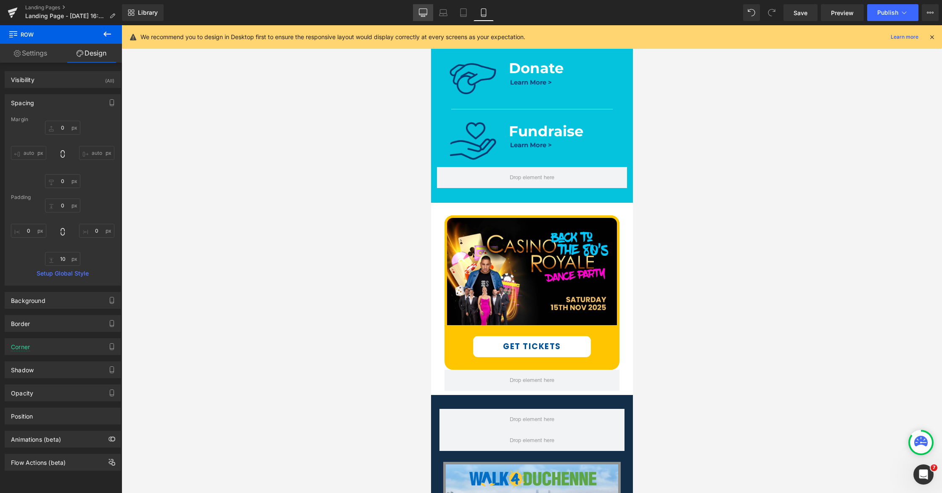
click at [424, 14] on icon at bounding box center [423, 14] width 8 height 0
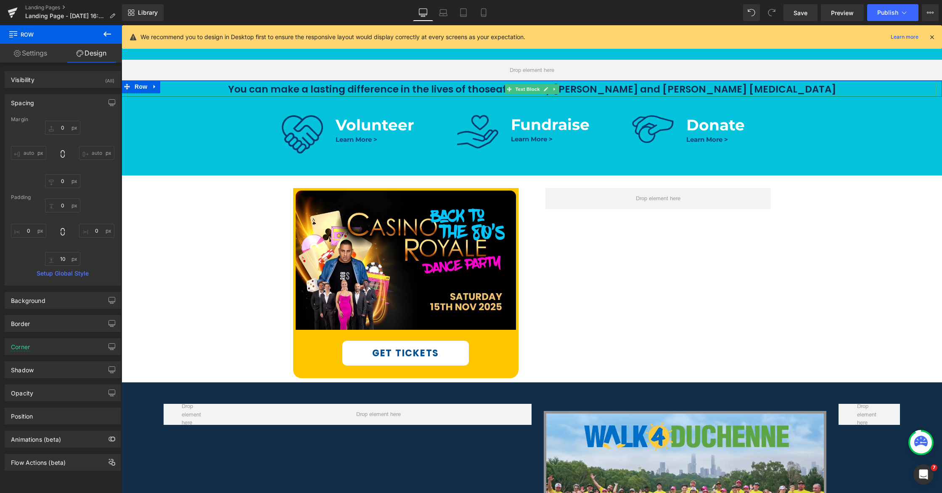
scroll to position [393, 0]
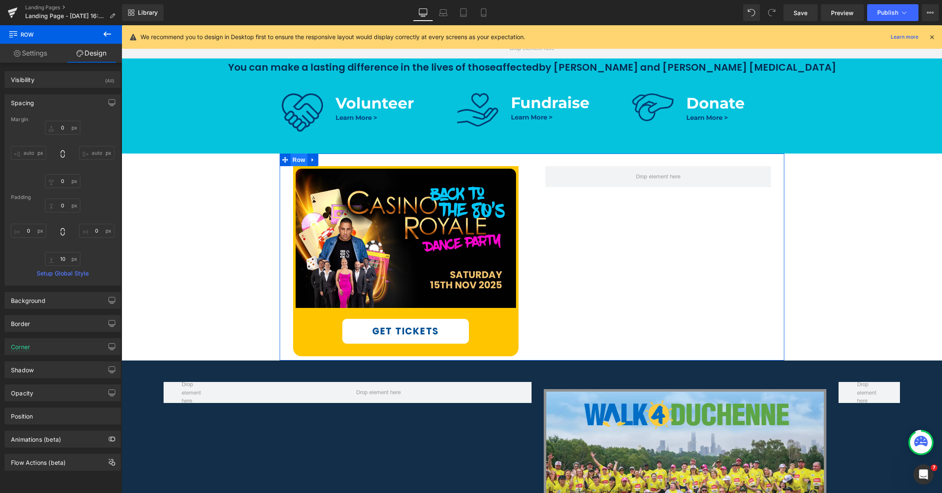
click at [295, 160] on span "Row" at bounding box center [299, 160] width 17 height 13
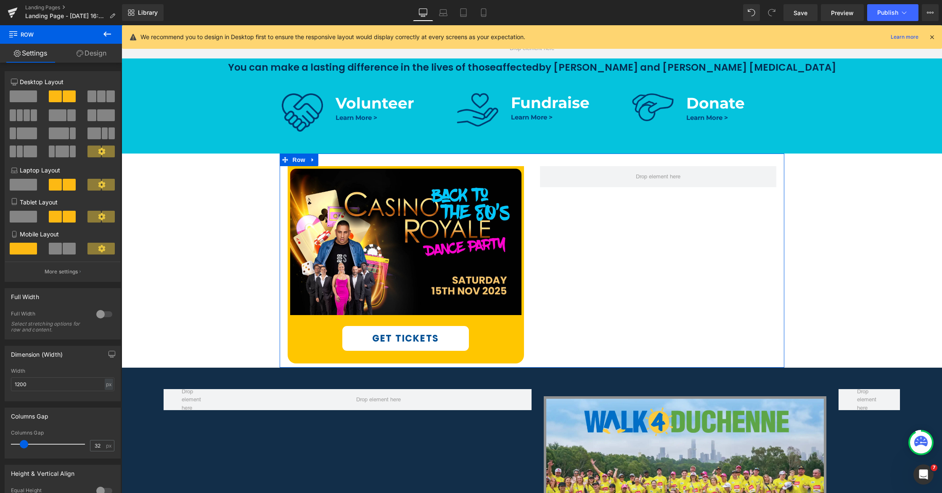
drag, startPoint x: 31, startPoint y: 445, endPoint x: 25, endPoint y: 444, distance: 6.0
click at [25, 444] on span at bounding box center [24, 444] width 8 height 8
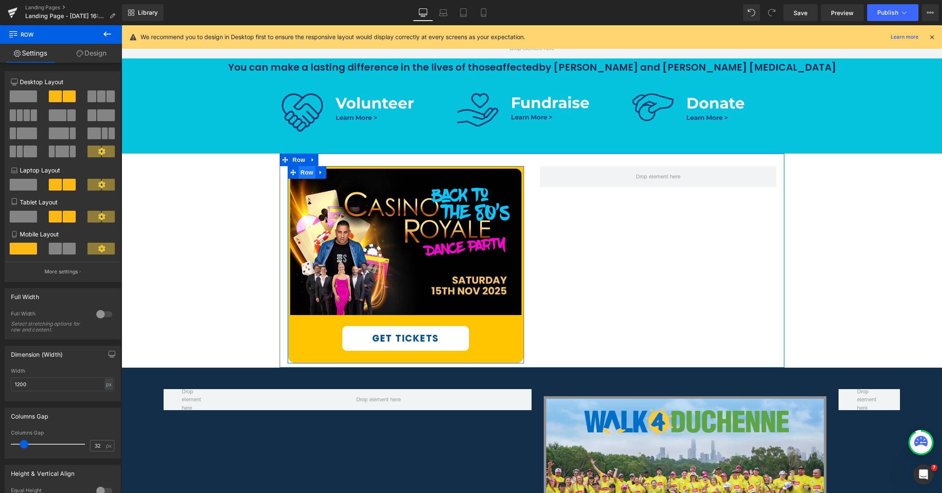
click at [306, 173] on span "Row" at bounding box center [307, 172] width 17 height 13
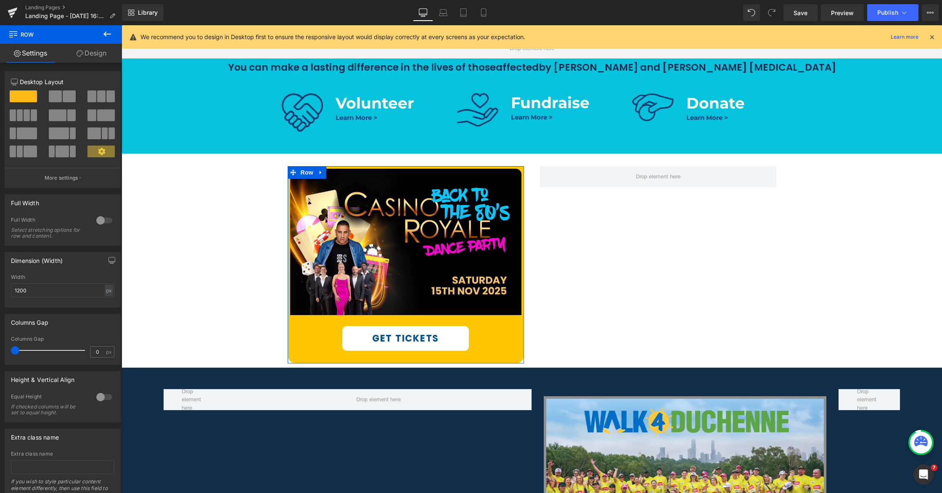
click at [99, 53] on link "Design" at bounding box center [91, 53] width 61 height 19
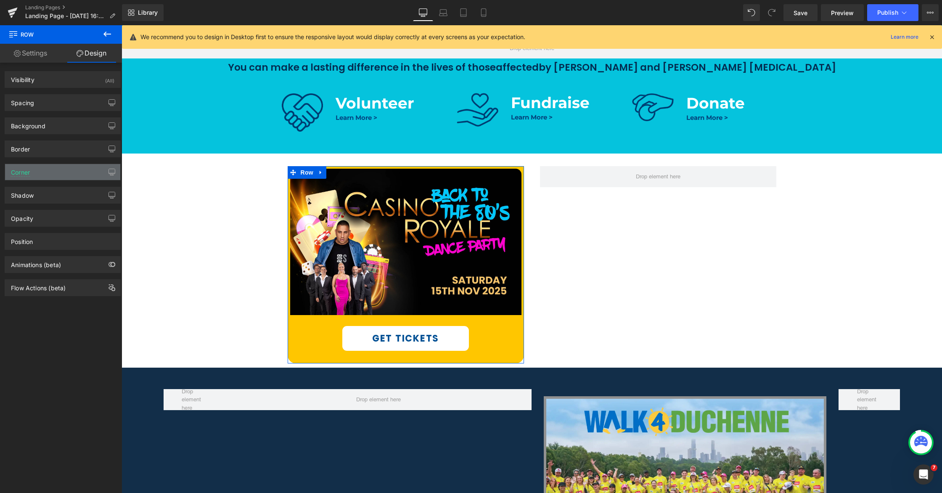
click at [35, 175] on div "Corner" at bounding box center [62, 172] width 115 height 16
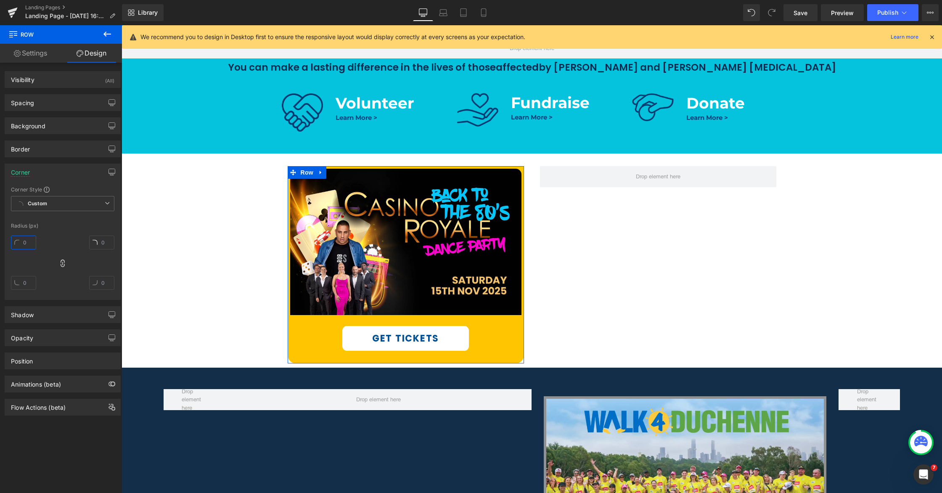
click at [26, 242] on input "text" at bounding box center [23, 243] width 25 height 14
click at [22, 244] on input "text" at bounding box center [23, 243] width 25 height 14
type input "20"
click at [74, 236] on div "20" at bounding box center [62, 265] width 103 height 67
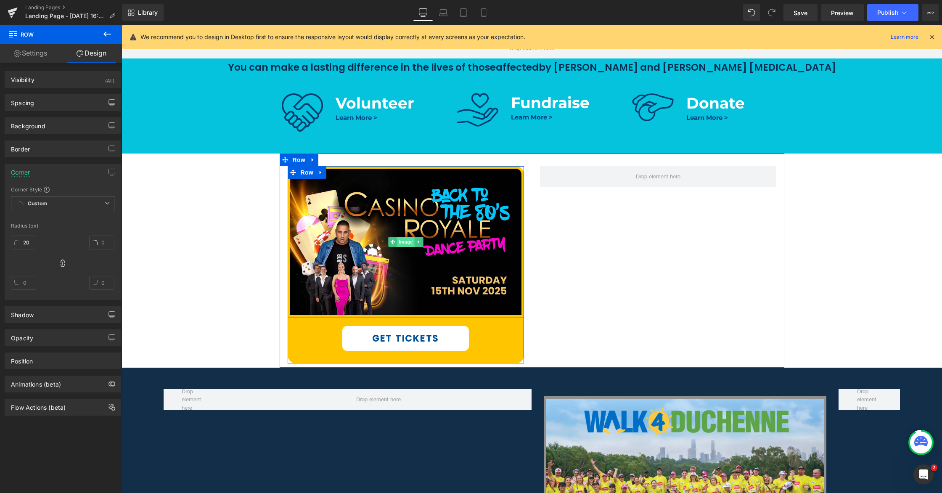
click at [409, 243] on span "Image" at bounding box center [406, 242] width 18 height 10
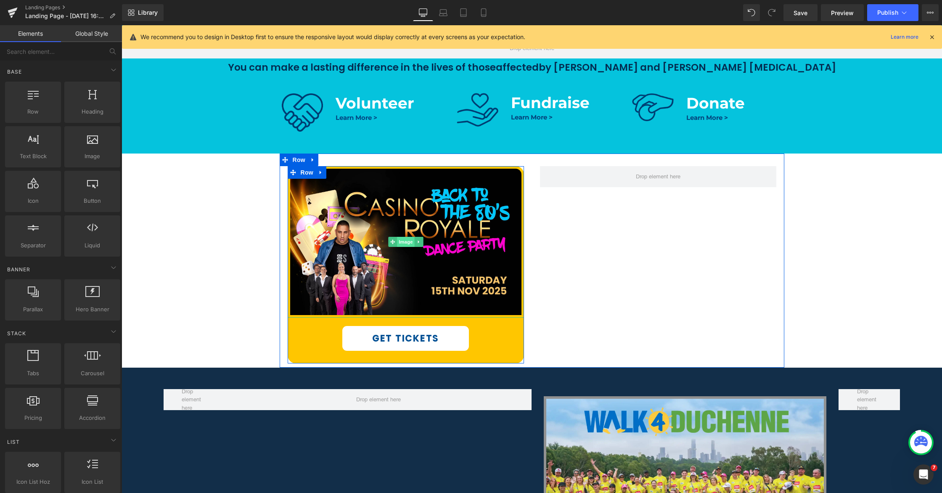
click at [401, 241] on span "Image" at bounding box center [406, 242] width 18 height 10
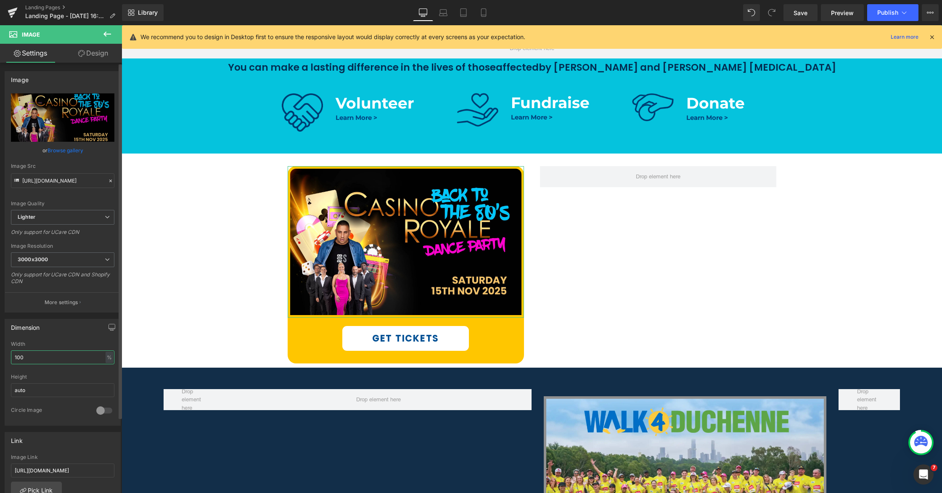
drag, startPoint x: 20, startPoint y: 357, endPoint x: 12, endPoint y: 357, distance: 8.0
click at [12, 357] on input "100" at bounding box center [62, 357] width 103 height 14
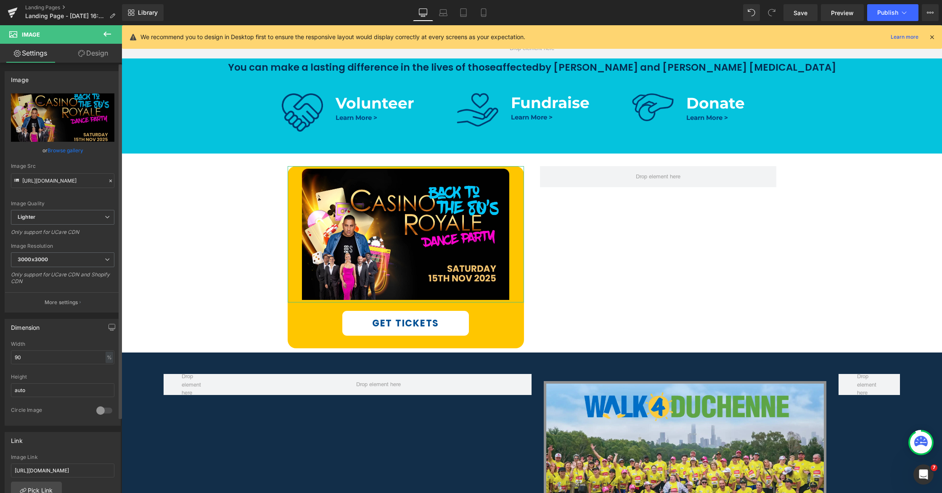
click at [58, 340] on div "Dimension 100% Width 90 % % px auto Height auto 0 Circle Image" at bounding box center [63, 372] width 116 height 107
drag, startPoint x: 26, startPoint y: 358, endPoint x: 11, endPoint y: 357, distance: 15.2
click at [11, 357] on input "90" at bounding box center [62, 357] width 103 height 14
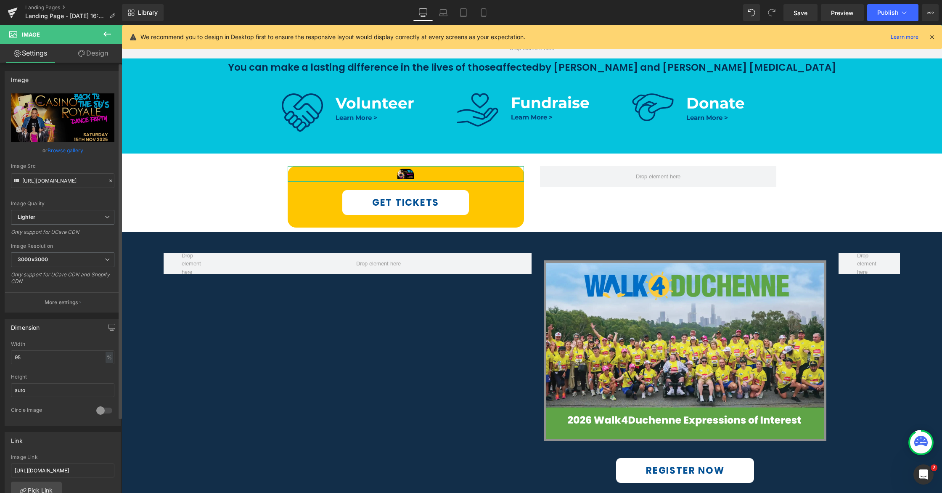
click at [74, 343] on div "Width" at bounding box center [62, 344] width 103 height 6
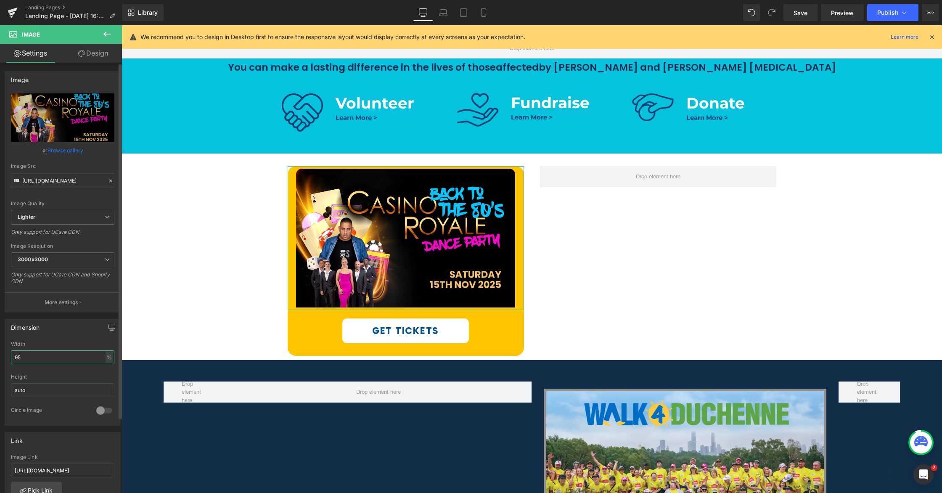
drag, startPoint x: 23, startPoint y: 357, endPoint x: 16, endPoint y: 358, distance: 6.3
click at [16, 358] on input "95" at bounding box center [62, 357] width 103 height 14
type input "99"
click at [55, 341] on div "Width" at bounding box center [62, 344] width 103 height 6
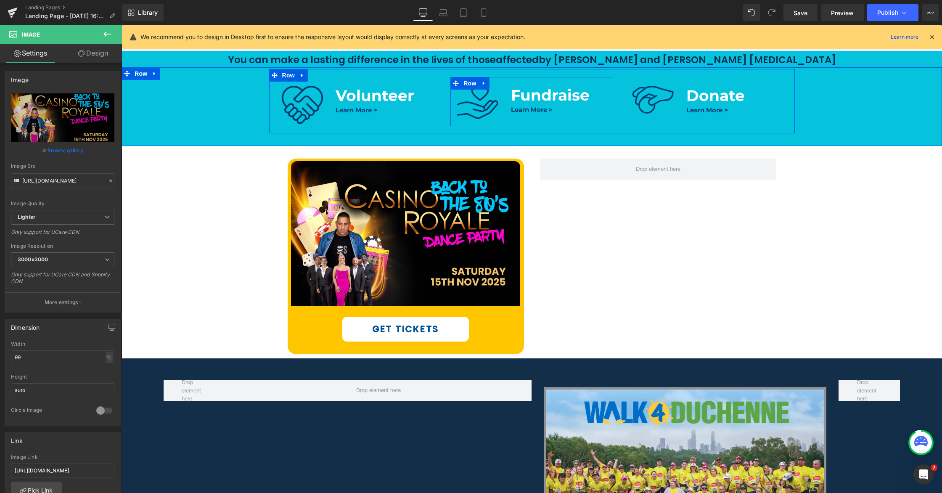
scroll to position [402, 0]
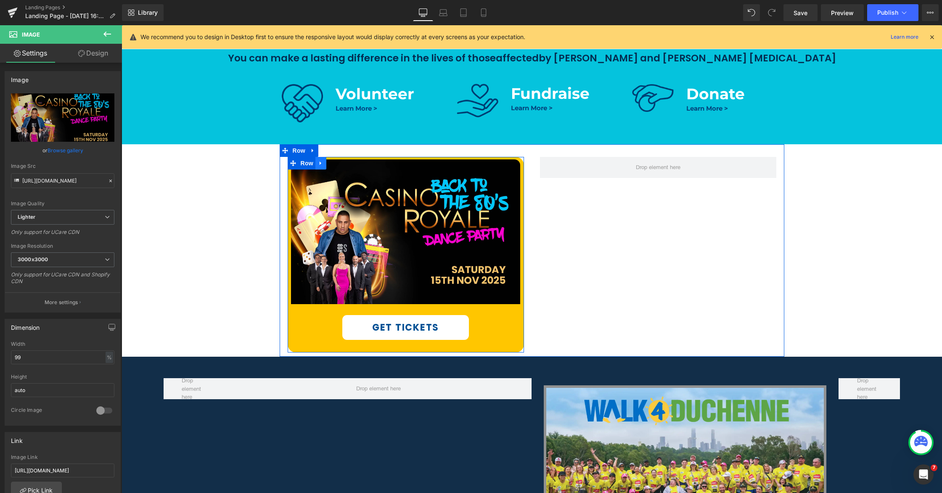
click at [323, 164] on icon at bounding box center [321, 163] width 6 height 6
click at [329, 163] on icon at bounding box center [332, 163] width 6 height 6
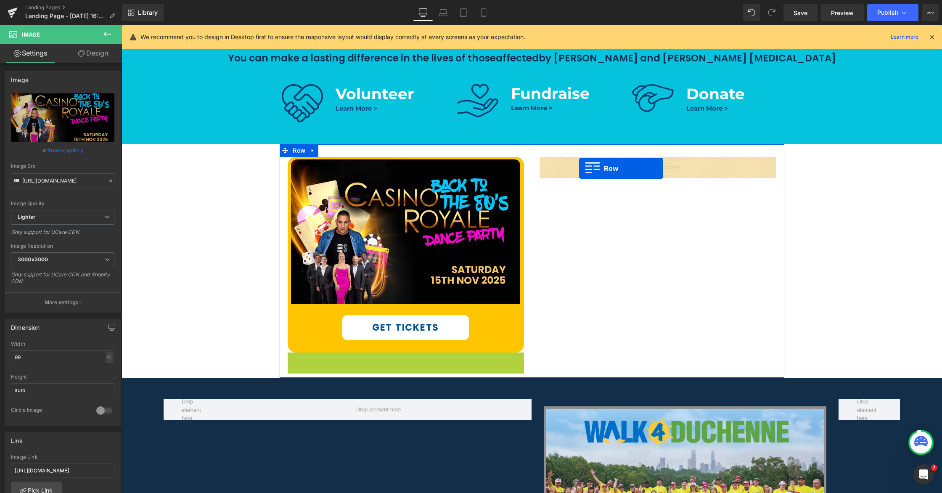
drag, startPoint x: 292, startPoint y: 360, endPoint x: 579, endPoint y: 168, distance: 345.6
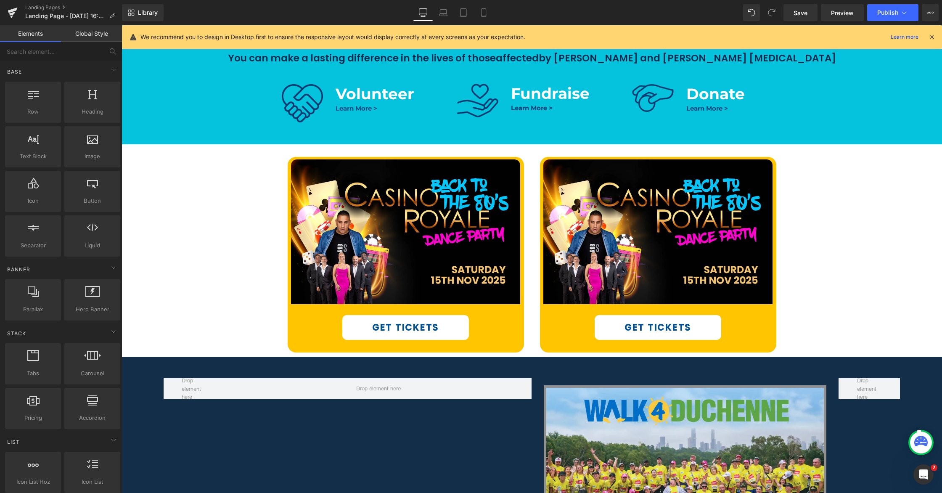
click at [138, 363] on span "Row" at bounding box center [140, 363] width 17 height 13
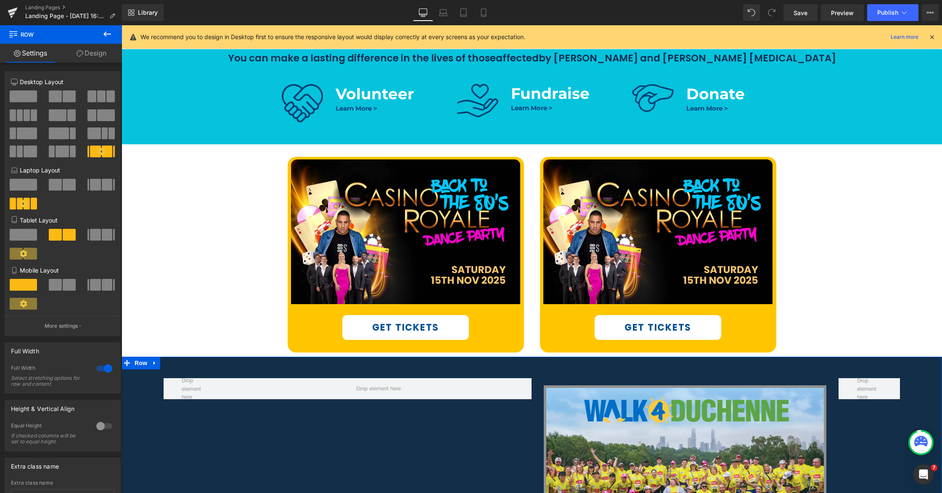
click at [88, 51] on link "Design" at bounding box center [91, 53] width 61 height 19
click at [0, 0] on div "Background" at bounding box center [0, 0] width 0 height 0
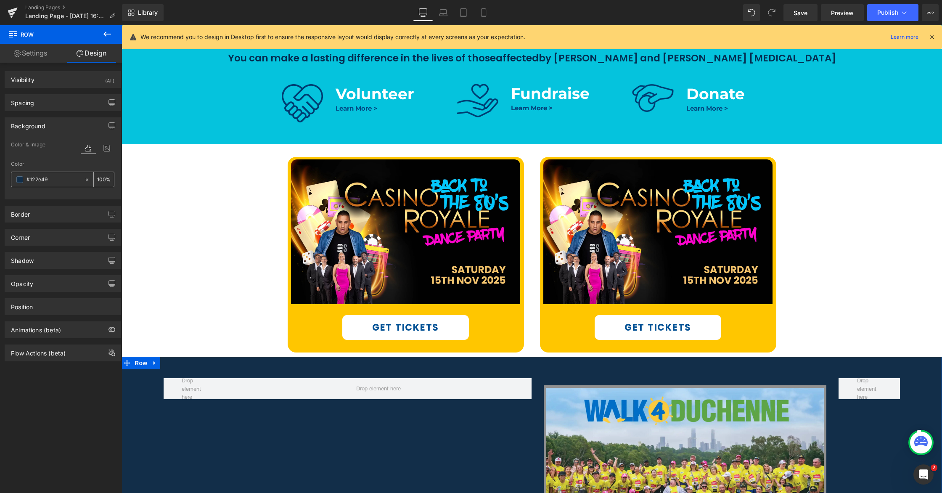
click at [52, 178] on input "text" at bounding box center [53, 179] width 54 height 9
type input "#122e49"
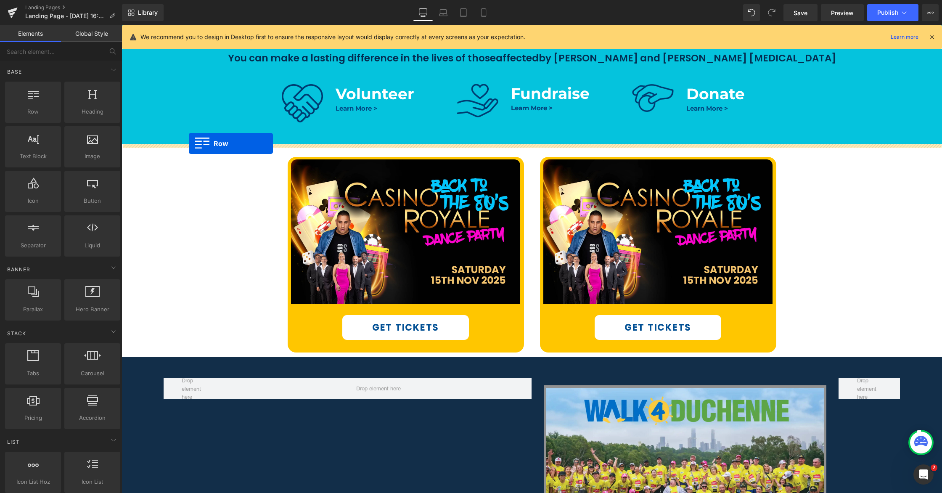
drag, startPoint x: 150, startPoint y: 120, endPoint x: 189, endPoint y: 143, distance: 45.1
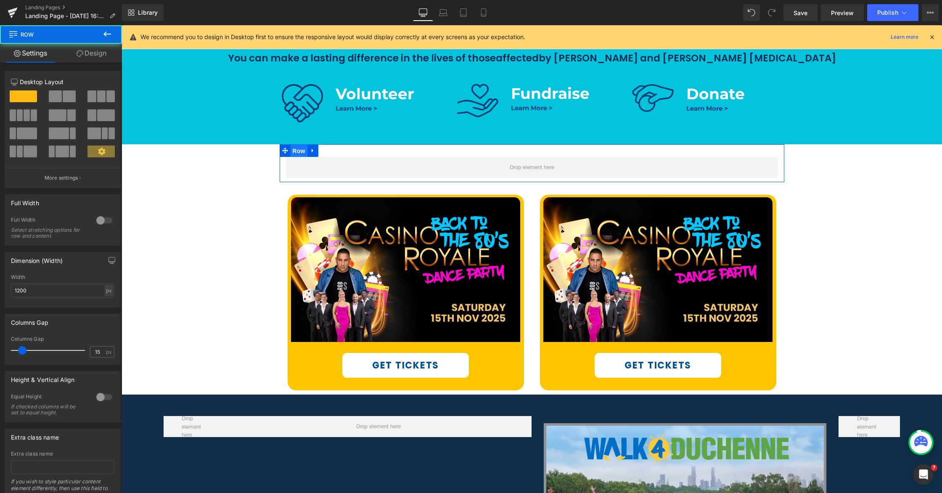
click at [298, 150] on span "Row" at bounding box center [299, 151] width 17 height 13
click at [90, 51] on link "Design" at bounding box center [91, 53] width 61 height 19
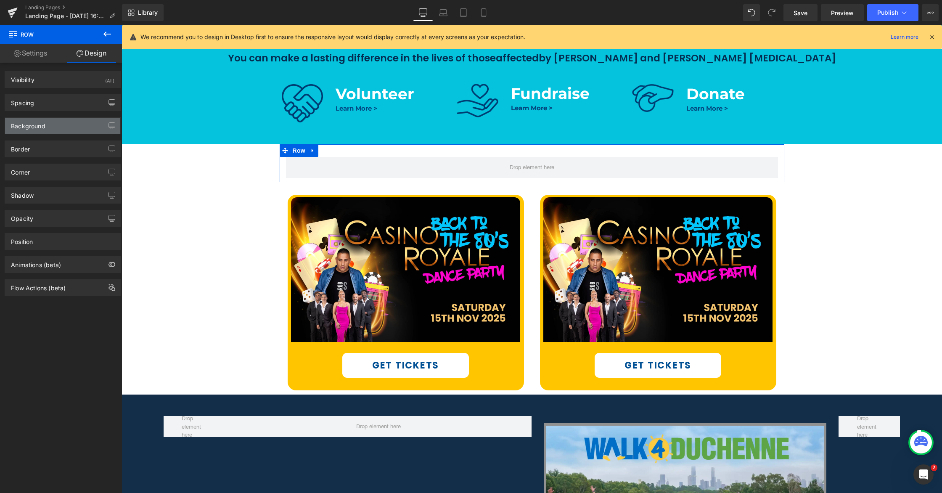
click at [33, 125] on div "Background" at bounding box center [28, 124] width 34 height 12
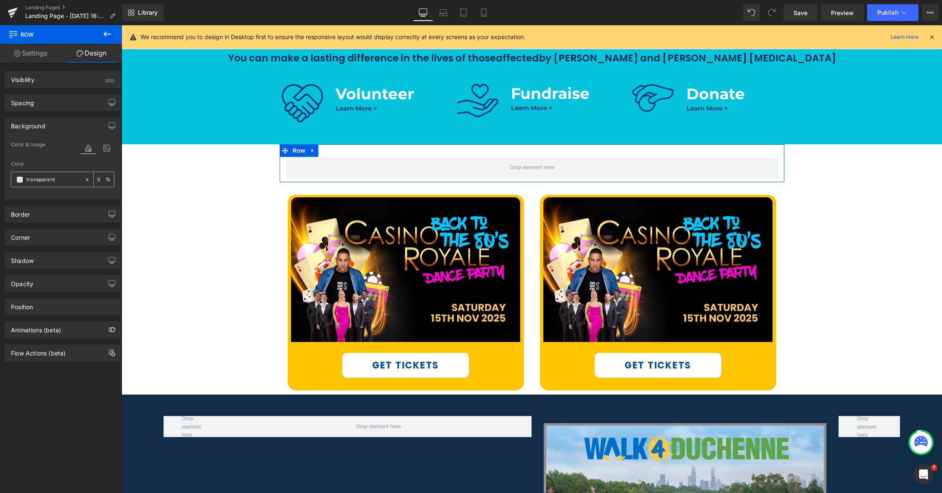
click at [48, 185] on div at bounding box center [47, 179] width 73 height 15
click at [58, 177] on input "text" at bounding box center [53, 179] width 54 height 9
paste input "#122e49"
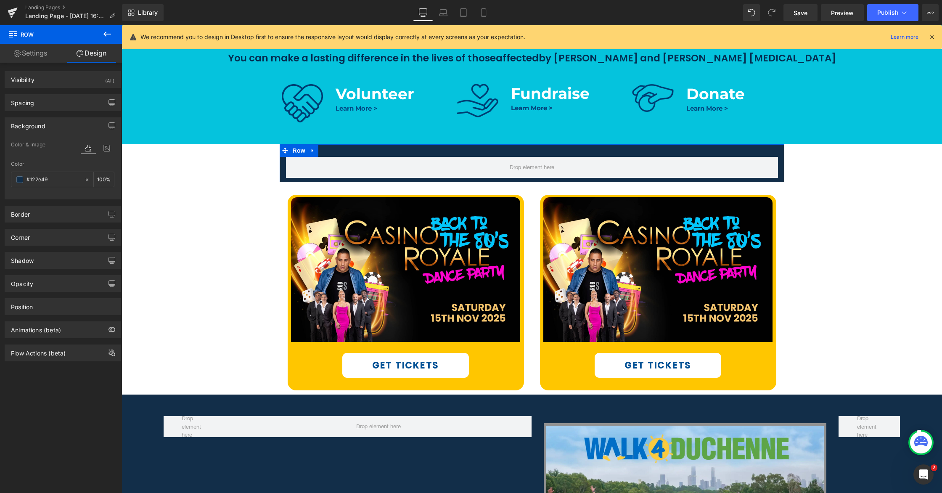
type input "#122e49"
click at [59, 160] on div "Color & Image color" at bounding box center [62, 150] width 103 height 21
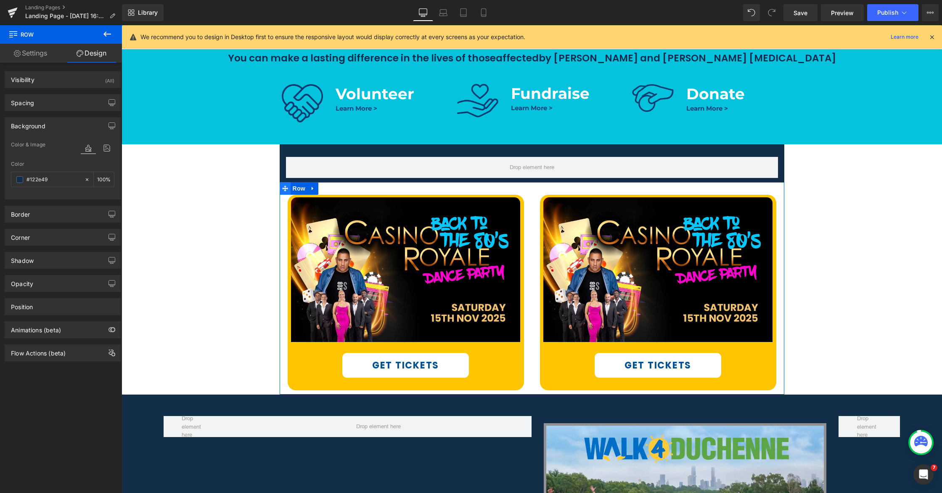
click at [284, 190] on icon at bounding box center [285, 188] width 6 height 6
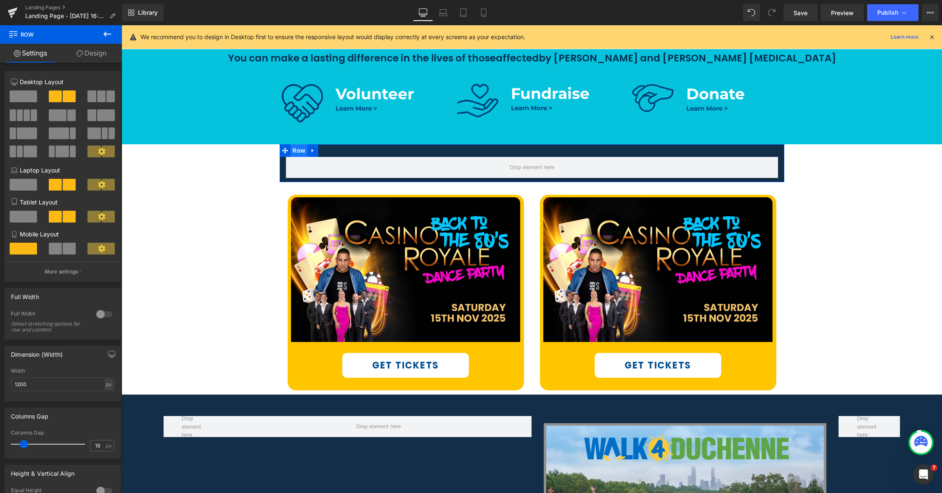
click at [294, 149] on span "Row" at bounding box center [299, 150] width 17 height 13
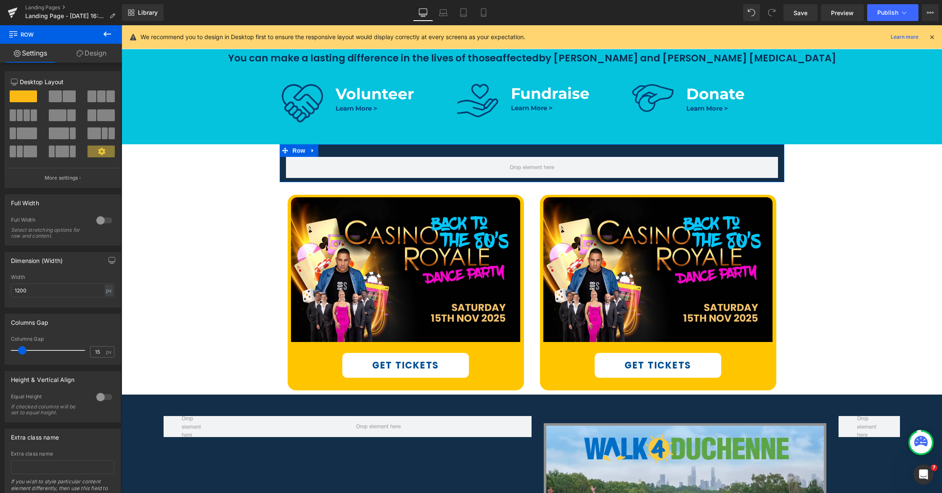
click at [104, 221] on div at bounding box center [104, 220] width 20 height 13
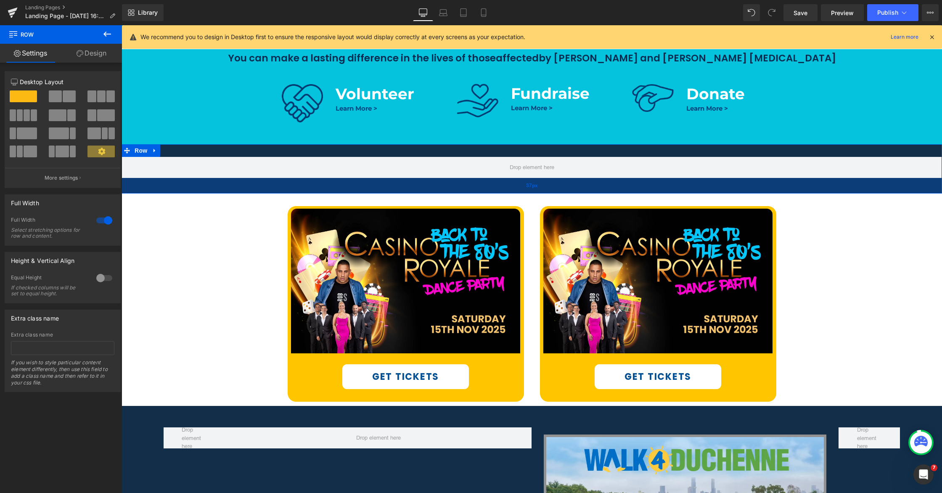
drag, startPoint x: 455, startPoint y: 179, endPoint x: 453, endPoint y: 191, distance: 11.5
click at [453, 191] on div "37px" at bounding box center [532, 186] width 821 height 16
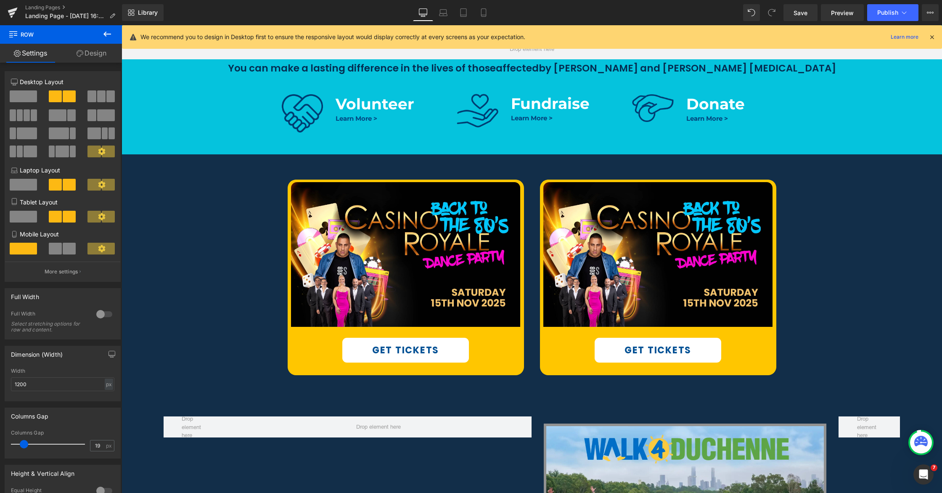
scroll to position [401, 0]
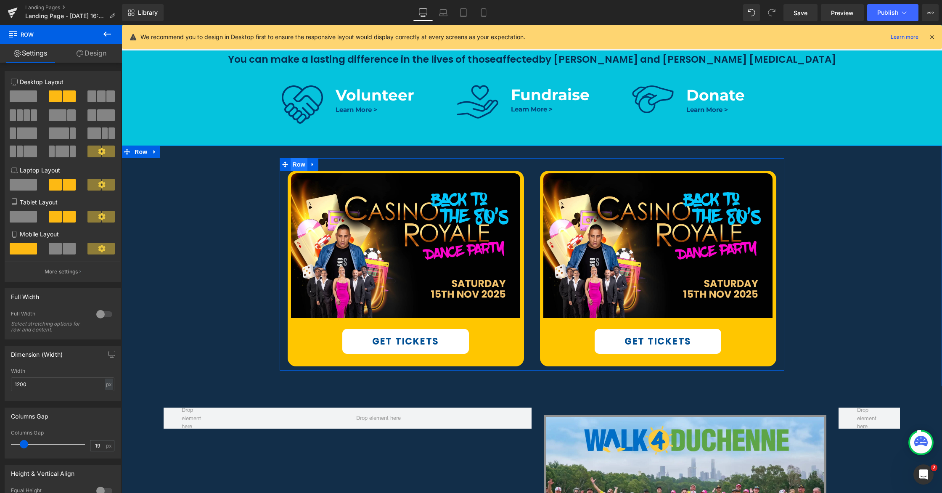
click at [295, 165] on span "Row" at bounding box center [299, 164] width 17 height 13
click at [19, 384] on input "1200" at bounding box center [62, 384] width 103 height 14
type input "1400"
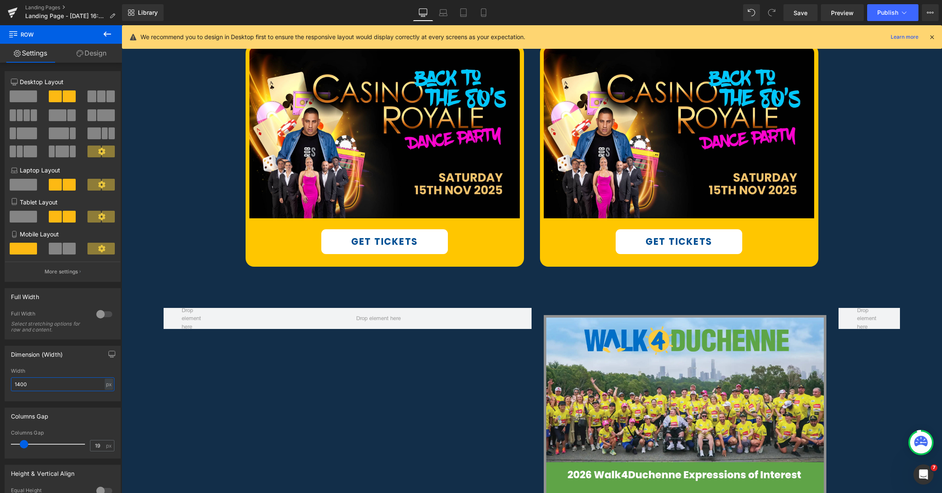
scroll to position [516, 0]
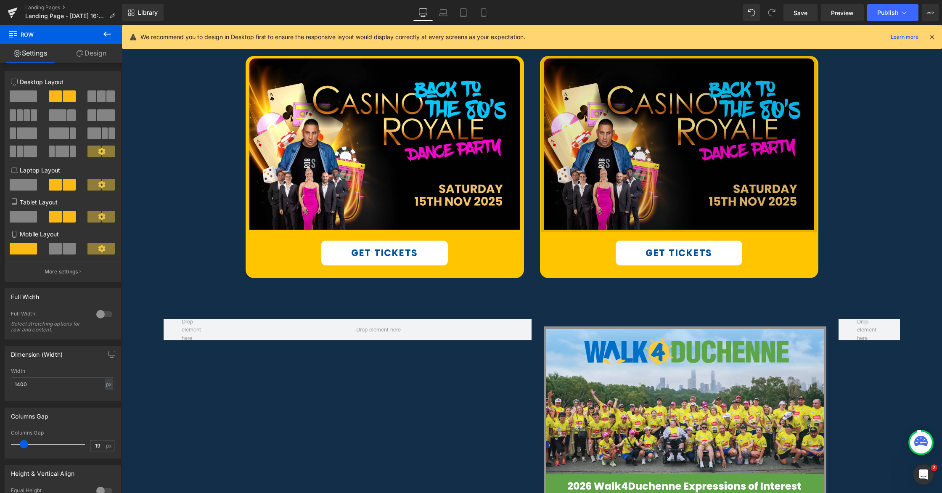
click at [663, 135] on img at bounding box center [678, 144] width 275 height 176
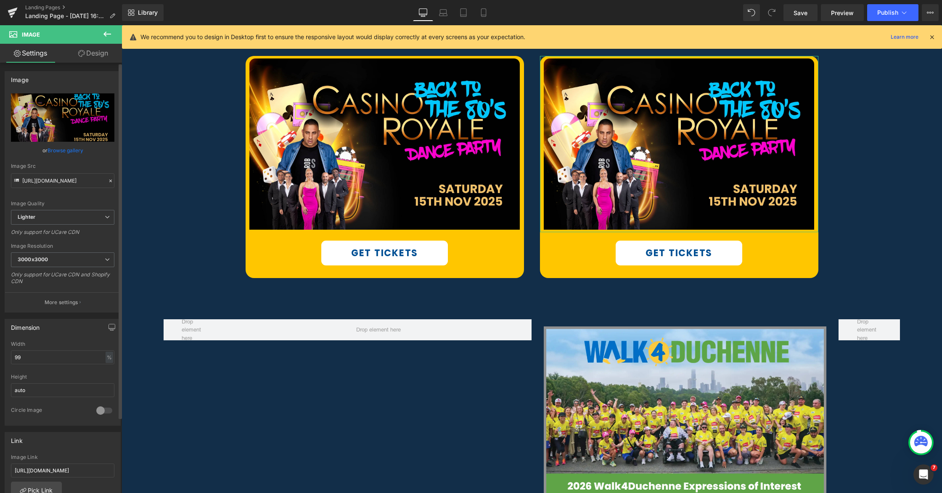
click at [61, 151] on link "Browse gallery" at bounding box center [66, 150] width 36 height 15
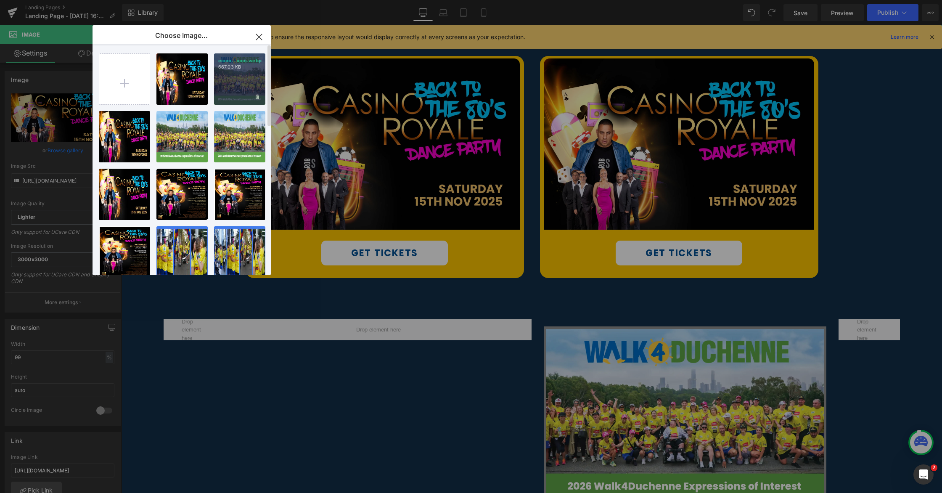
click at [239, 77] on div "eiooo...iooo.webp 667.03 KB" at bounding box center [239, 78] width 51 height 51
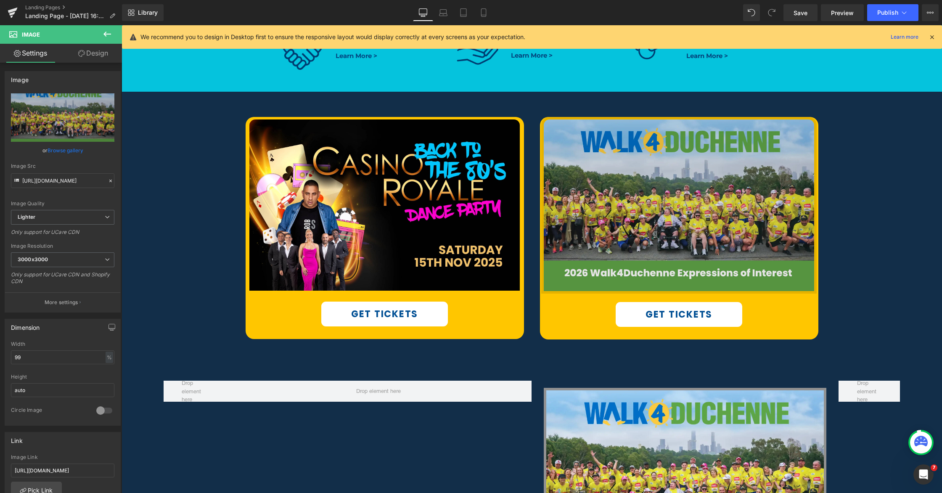
scroll to position [458, 0]
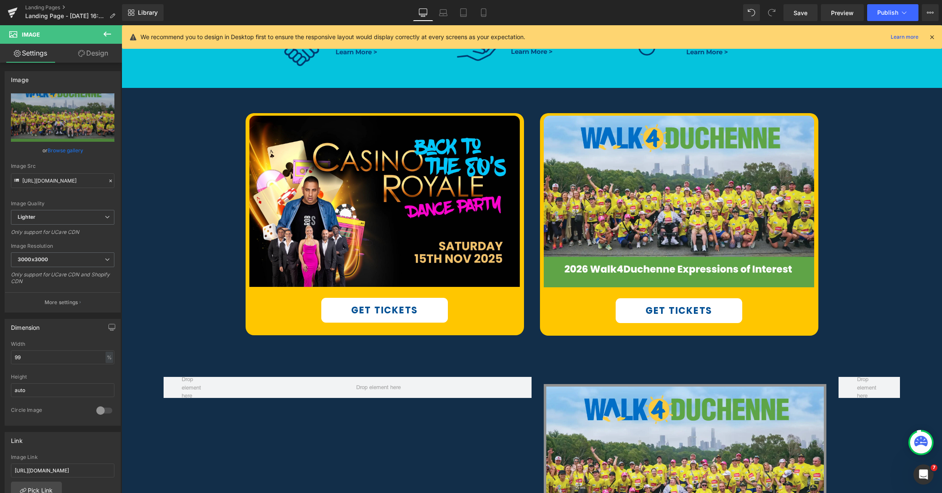
click at [111, 34] on icon at bounding box center [107, 34] width 10 height 10
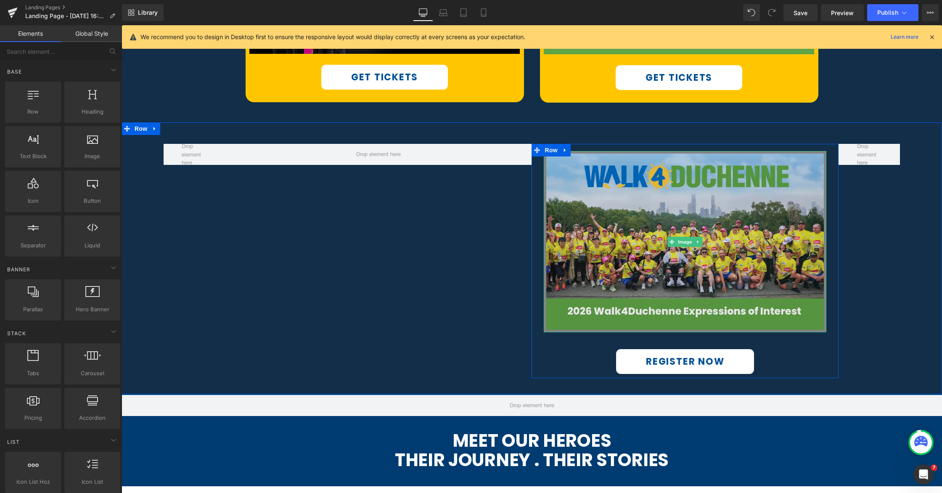
scroll to position [710, 0]
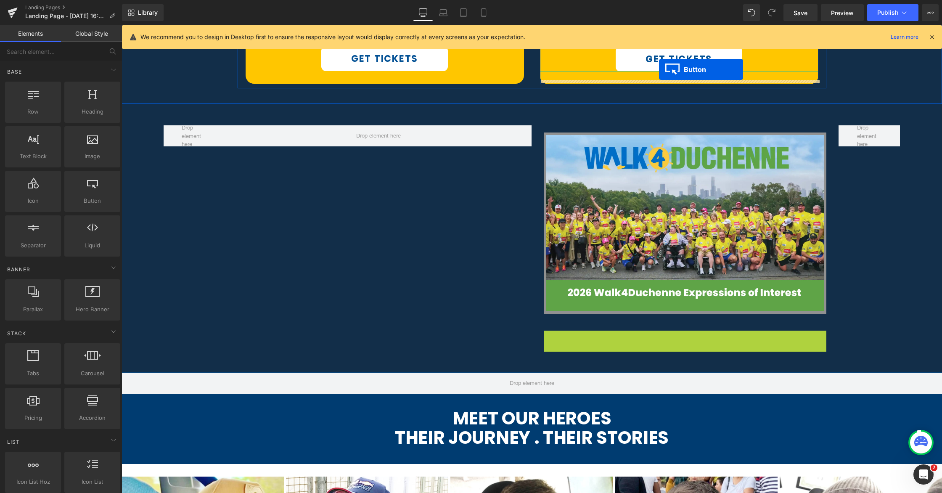
drag, startPoint x: 670, startPoint y: 344, endPoint x: 659, endPoint y: 69, distance: 274.4
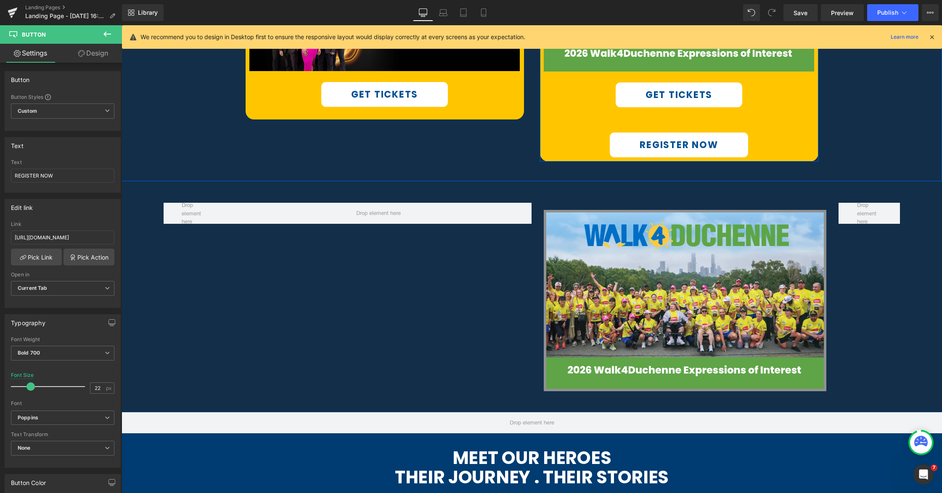
scroll to position [654, 0]
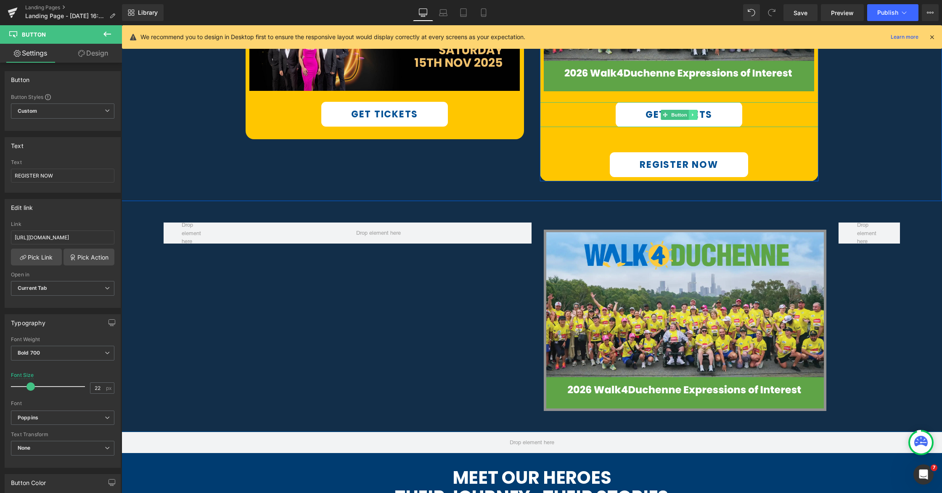
click at [695, 114] on icon at bounding box center [693, 114] width 5 height 5
click at [696, 115] on icon at bounding box center [697, 114] width 5 height 5
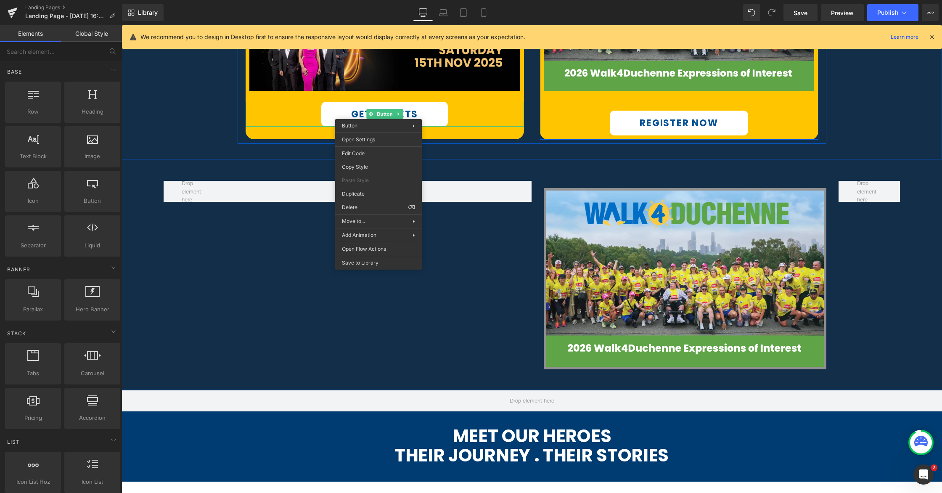
click at [678, 96] on div "Image REGISTER NOW Button" at bounding box center [679, 26] width 278 height 218
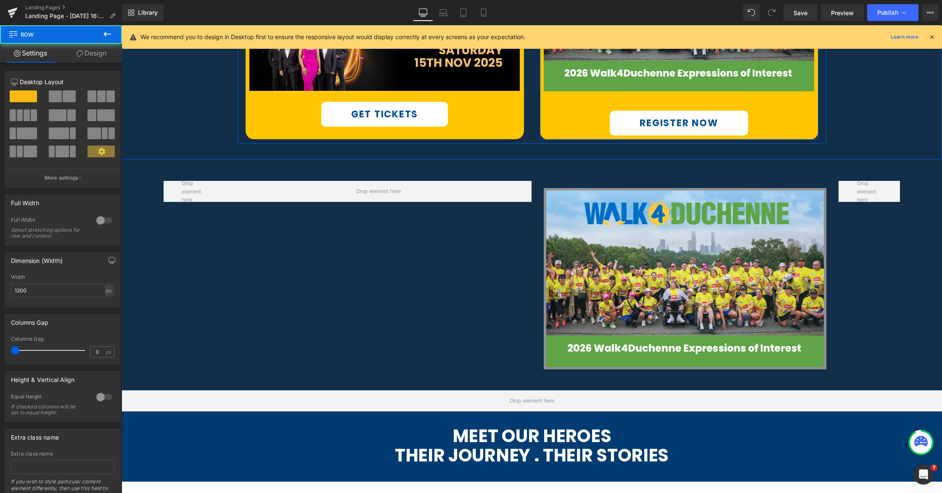
click at [662, 116] on link "REGISTER NOW" at bounding box center [679, 123] width 138 height 25
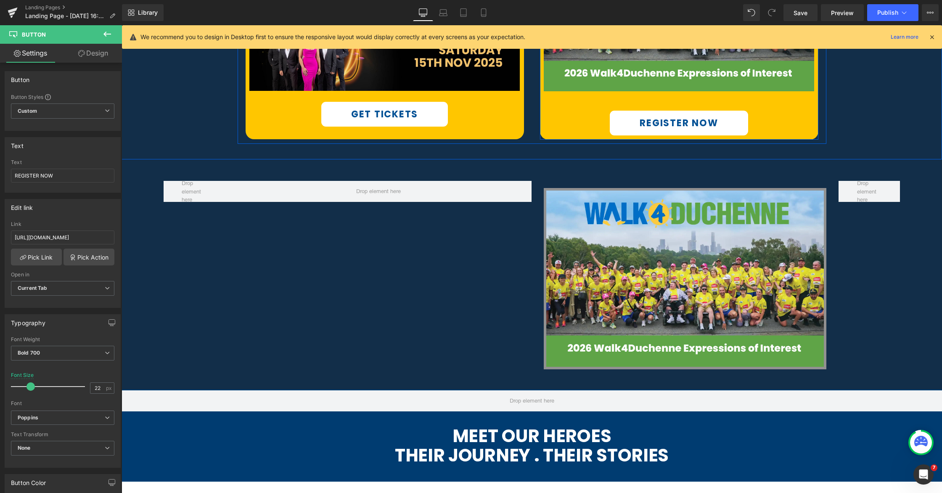
drag, startPoint x: 662, startPoint y: 98, endPoint x: 671, endPoint y: 111, distance: 15.4
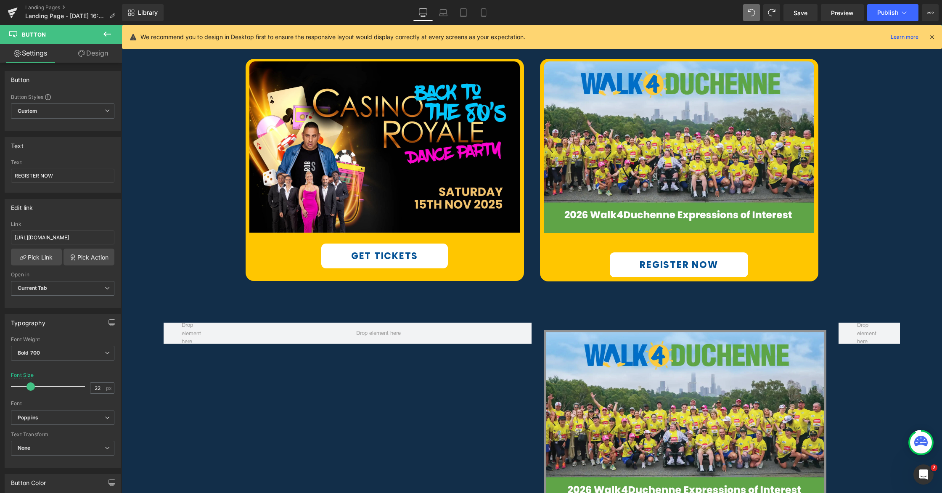
scroll to position [471, 0]
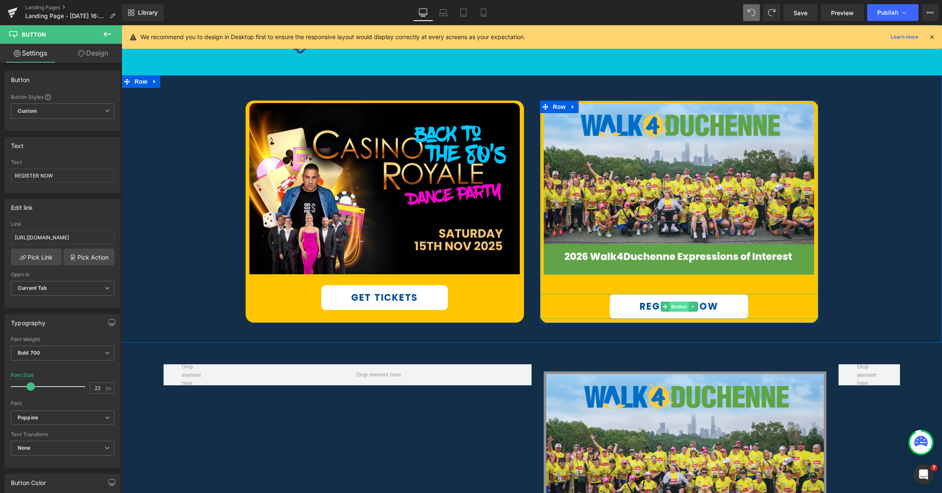
click at [671, 306] on span "Button" at bounding box center [679, 307] width 19 height 10
click at [90, 53] on link "Design" at bounding box center [93, 53] width 61 height 19
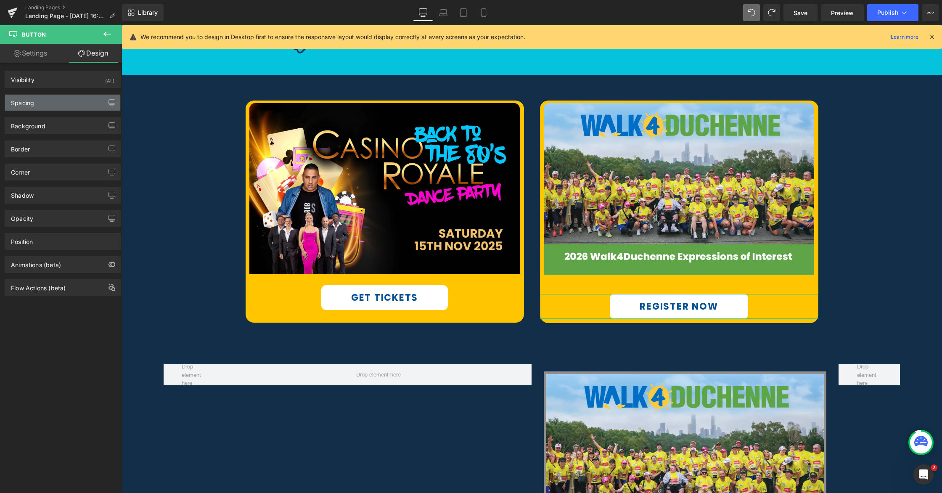
click at [47, 104] on div "Spacing" at bounding box center [62, 103] width 115 height 16
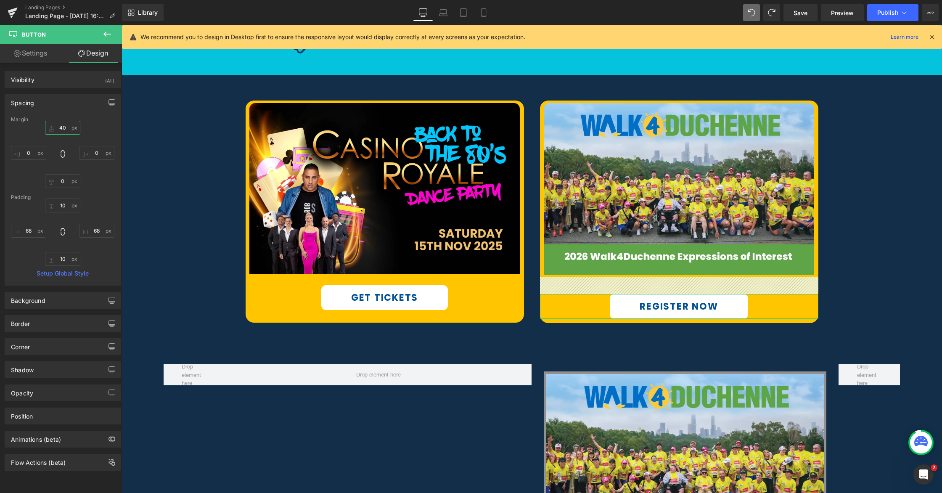
click at [61, 127] on input "text" at bounding box center [62, 128] width 35 height 14
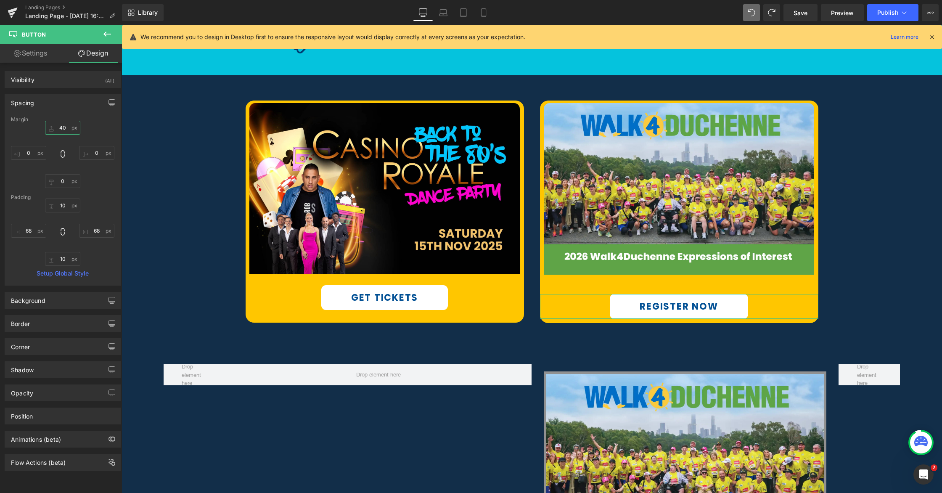
type input "40"
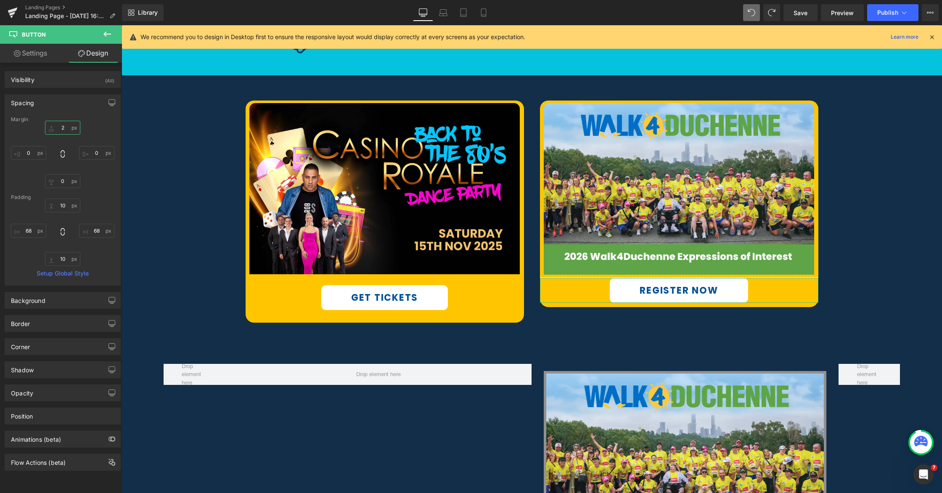
type input "20"
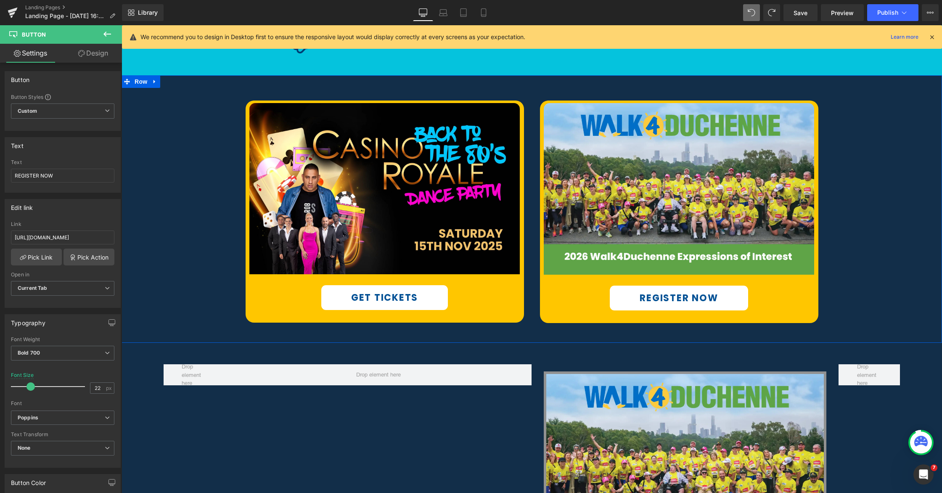
click at [714, 283] on div "Image GET TICKETS Button Row Image REGISTER NOW Button Row Row" at bounding box center [532, 207] width 821 height 239
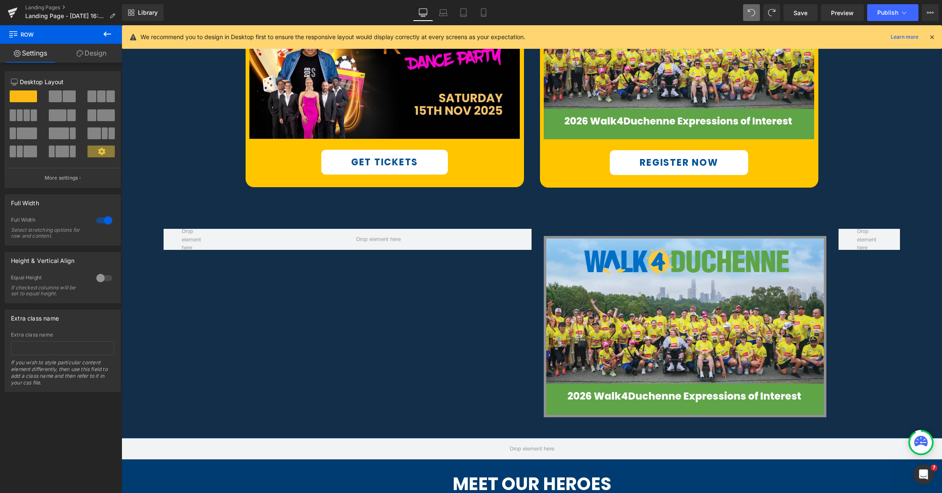
scroll to position [617, 0]
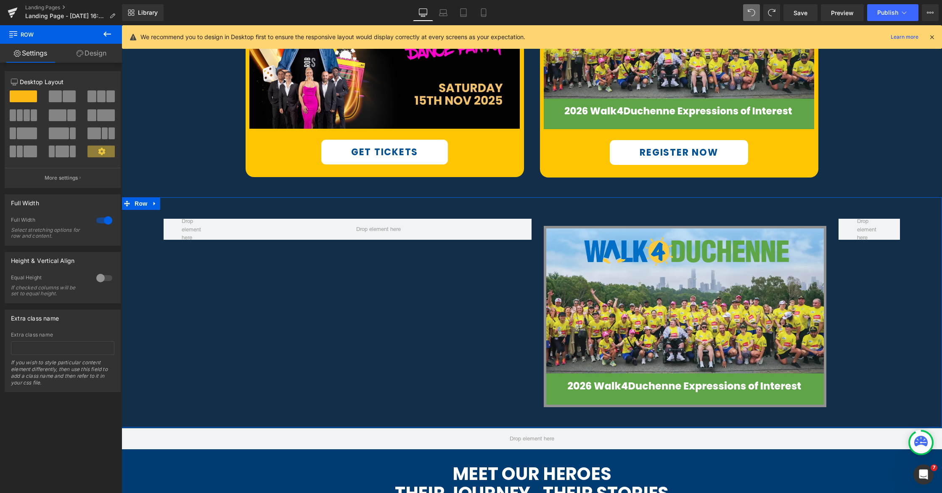
drag, startPoint x: 153, startPoint y: 203, endPoint x: 158, endPoint y: 204, distance: 5.5
click at [153, 203] on icon at bounding box center [155, 204] width 6 height 6
click at [176, 206] on icon at bounding box center [177, 204] width 6 height 6
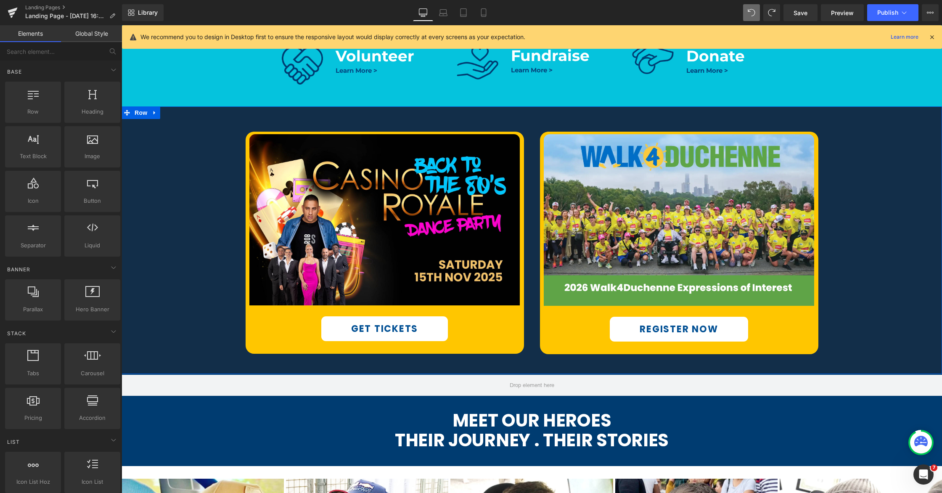
scroll to position [396, 0]
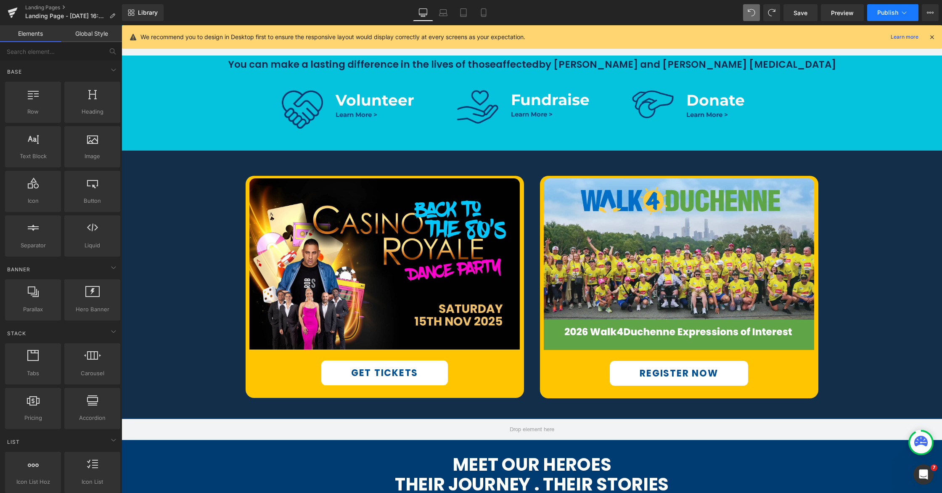
click at [714, 15] on icon at bounding box center [904, 12] width 8 height 8
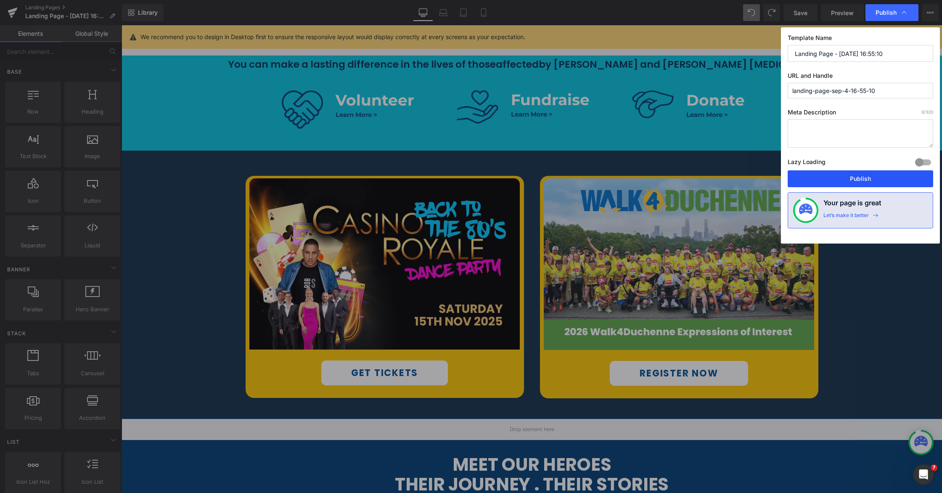
click at [714, 183] on button "Publish" at bounding box center [861, 178] width 146 height 17
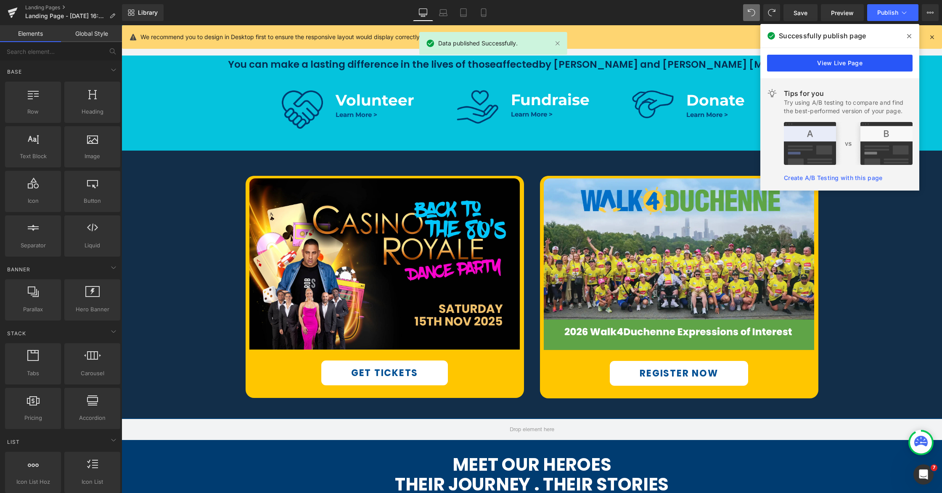
click at [714, 61] on link "View Live Page" at bounding box center [840, 63] width 146 height 17
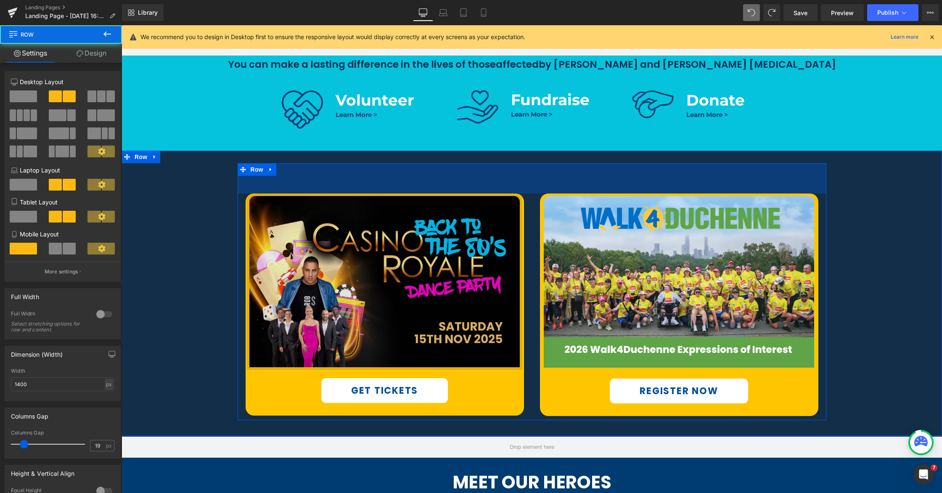
drag, startPoint x: 495, startPoint y: 165, endPoint x: 493, endPoint y: 183, distance: 17.7
click at [493, 183] on div "72px" at bounding box center [532, 178] width 589 height 30
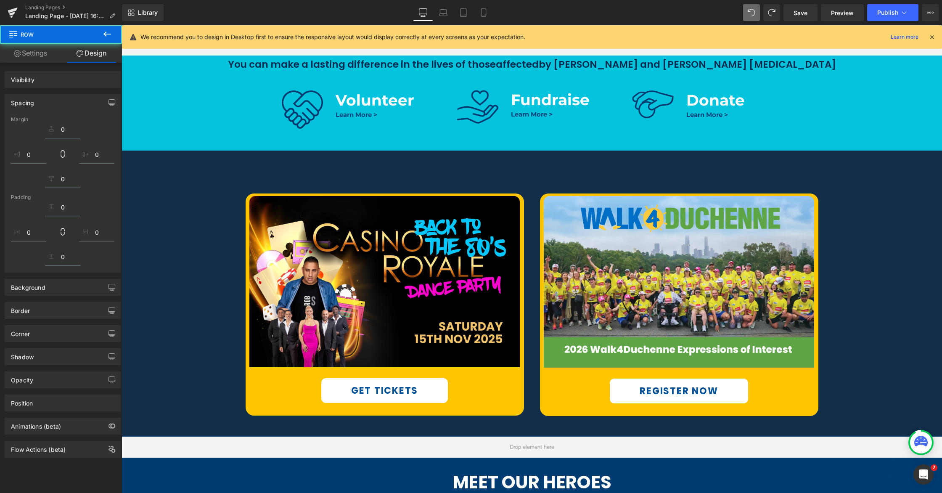
scroll to position [480, 0]
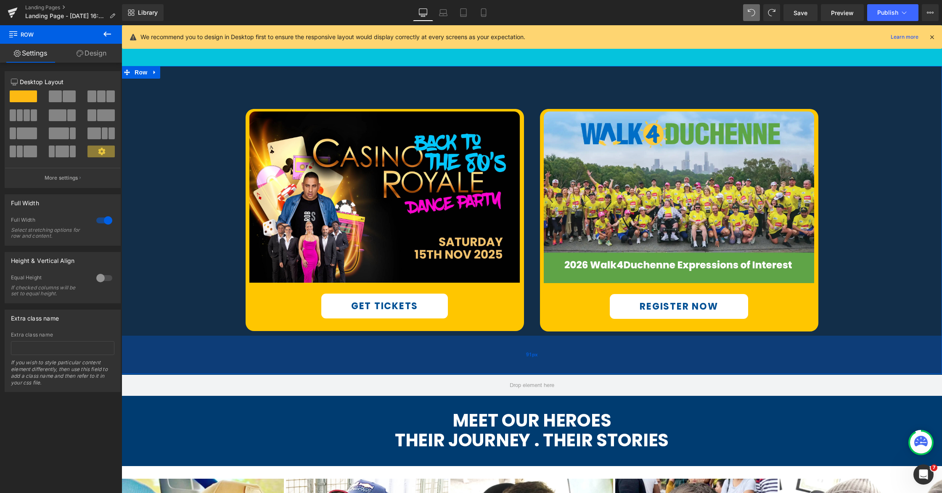
drag, startPoint x: 520, startPoint y: 355, endPoint x: 519, endPoint y: 360, distance: 5.1
click at [519, 360] on div "91px" at bounding box center [532, 355] width 821 height 38
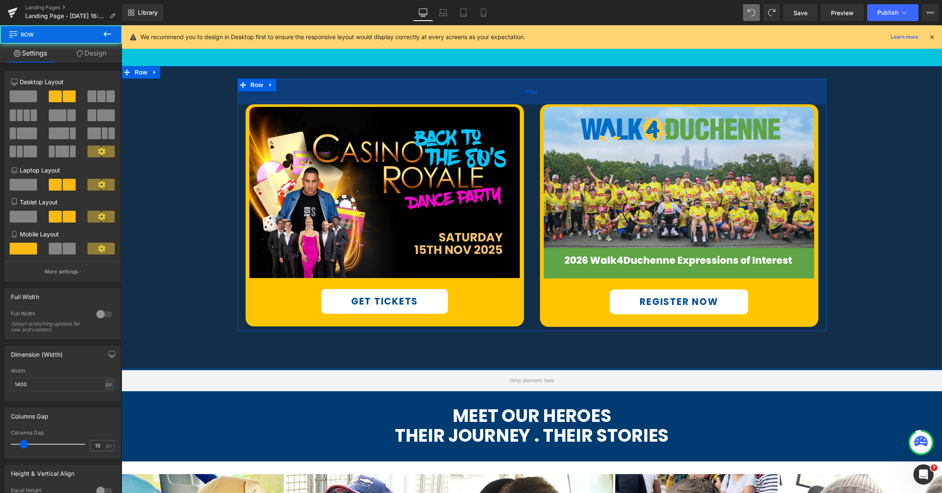
drag, startPoint x: 537, startPoint y: 90, endPoint x: 537, endPoint y: 86, distance: 4.6
click at [537, 86] on div "61px" at bounding box center [532, 92] width 589 height 26
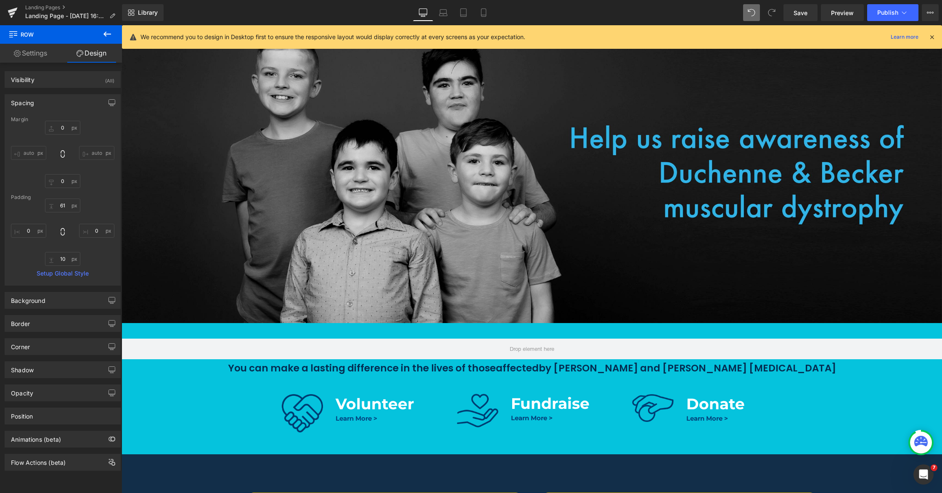
scroll to position [432, 0]
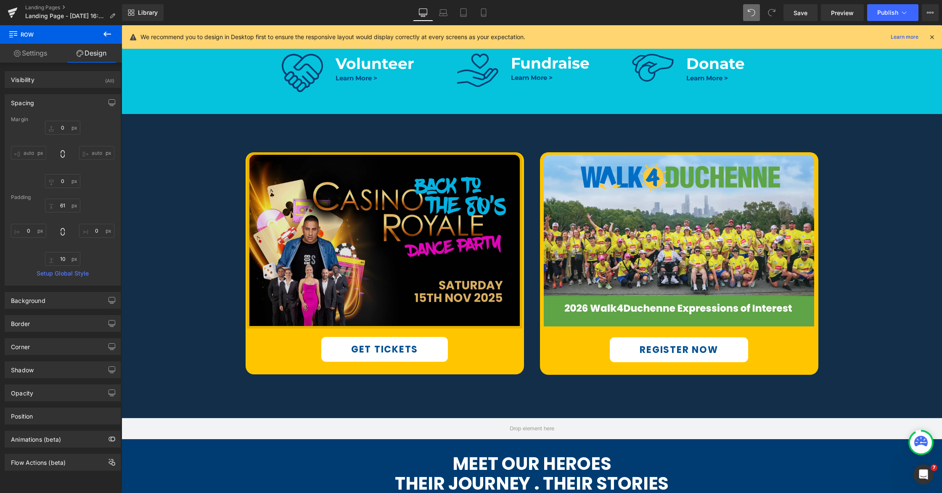
click at [373, 226] on img at bounding box center [384, 240] width 275 height 176
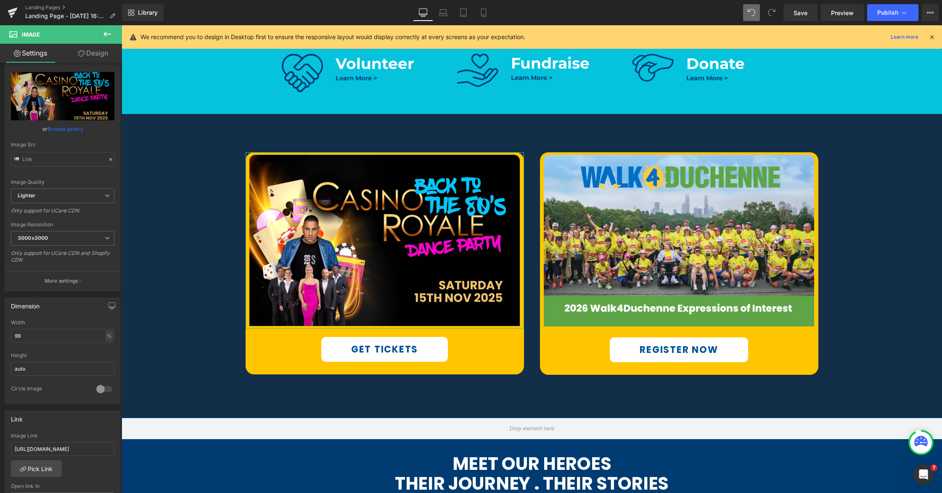
scroll to position [0, 0]
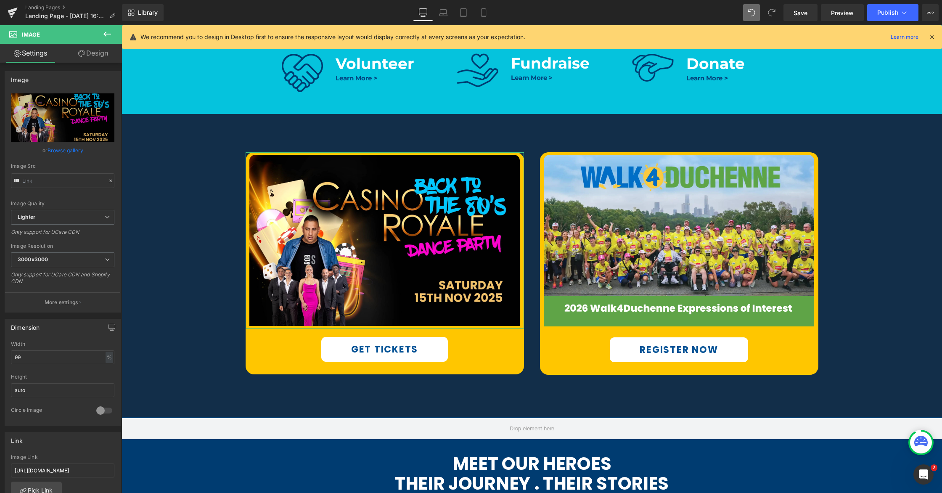
click at [87, 56] on link "Design" at bounding box center [93, 53] width 61 height 19
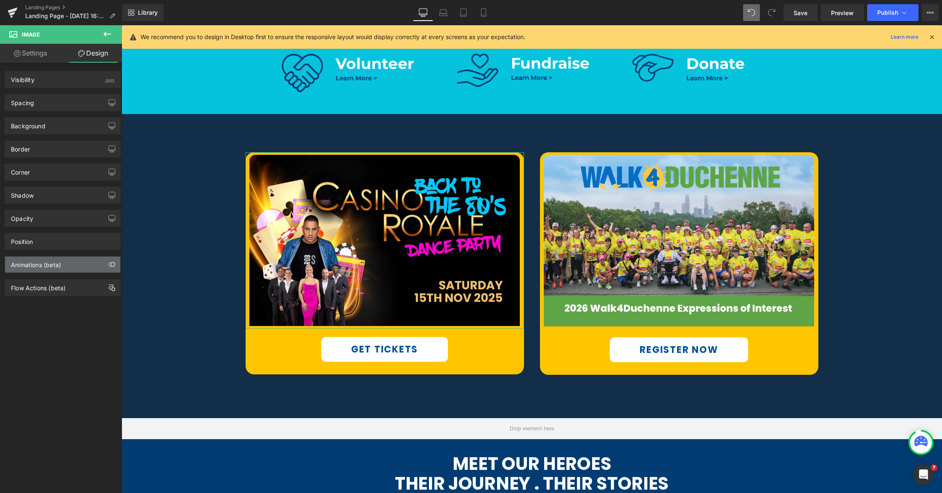
click at [37, 270] on div "Animations (beta)" at bounding box center [62, 265] width 115 height 16
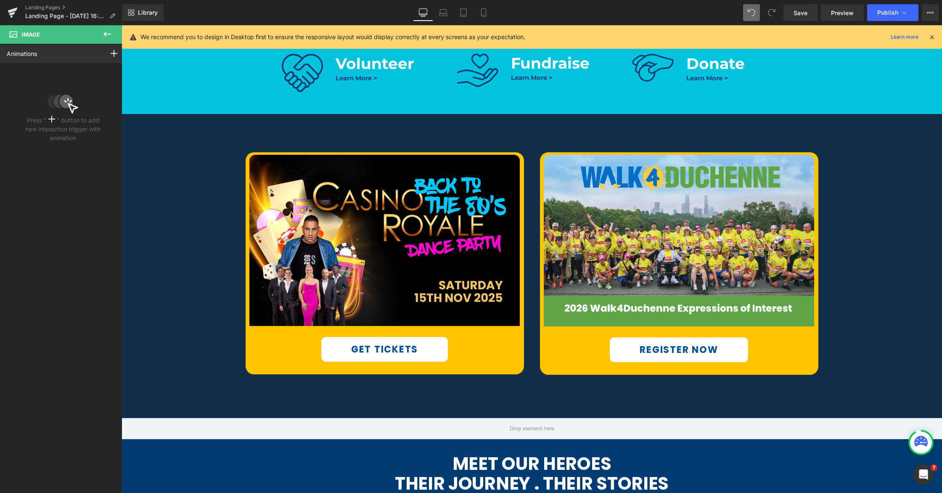
click at [106, 34] on icon at bounding box center [107, 34] width 8 height 5
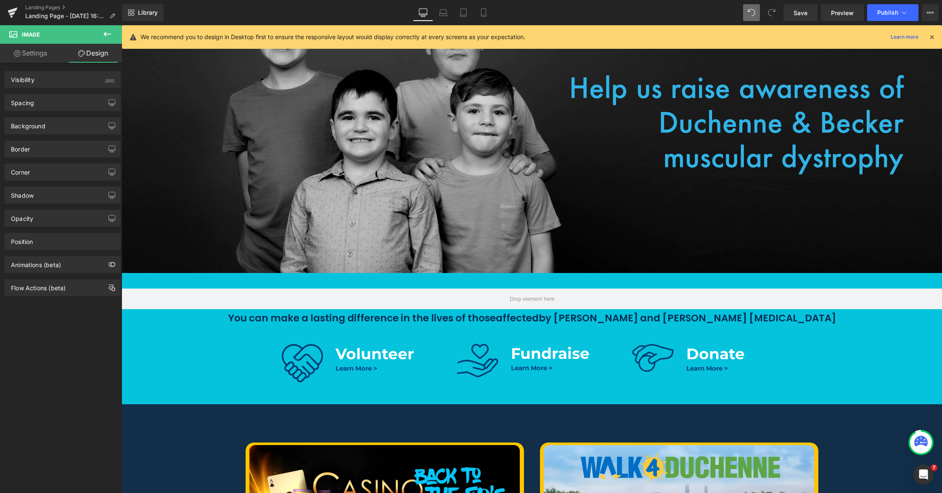
scroll to position [214, 0]
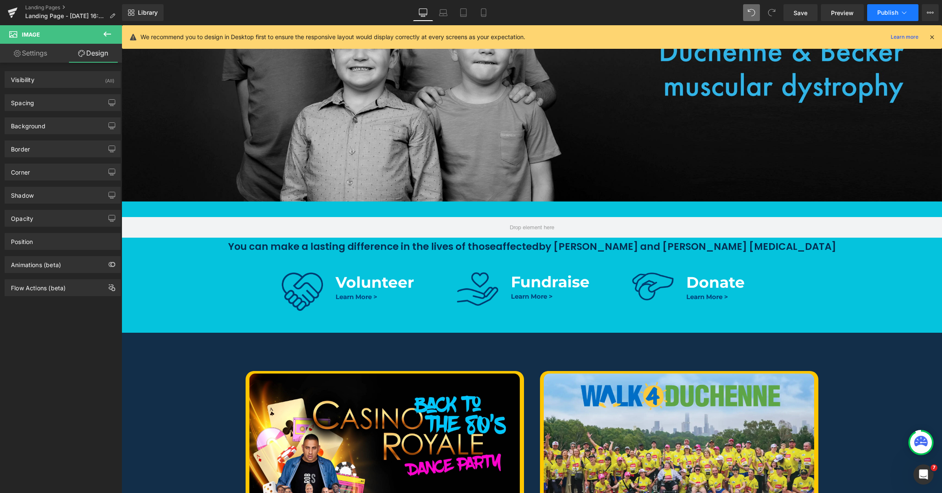
click at [714, 13] on span "Publish" at bounding box center [887, 12] width 21 height 7
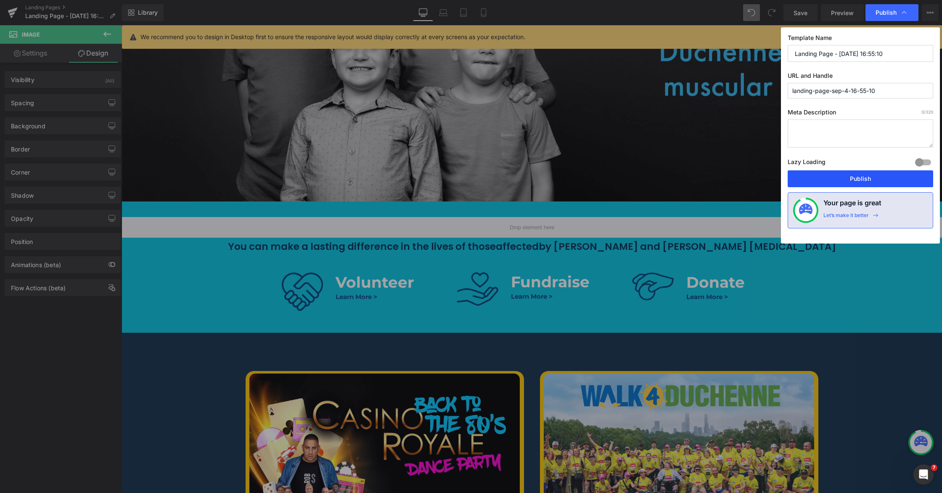
drag, startPoint x: 417, startPoint y: 151, endPoint x: 860, endPoint y: 178, distance: 444.5
click at [714, 178] on button "Publish" at bounding box center [861, 178] width 146 height 17
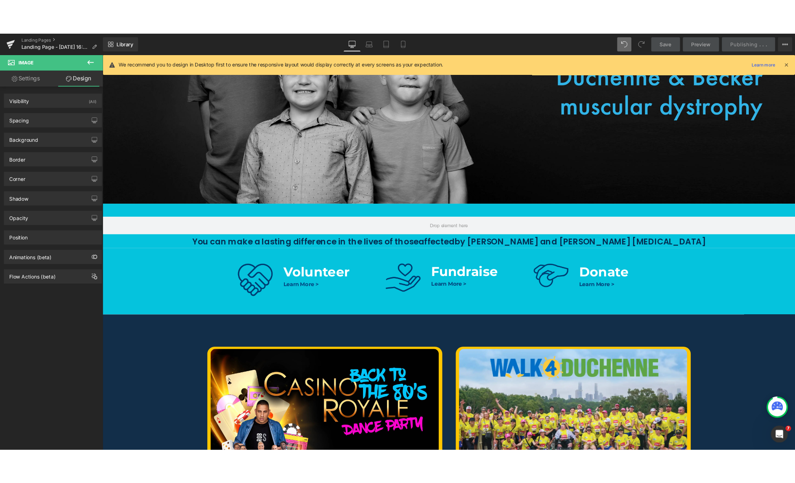
scroll to position [362, 0]
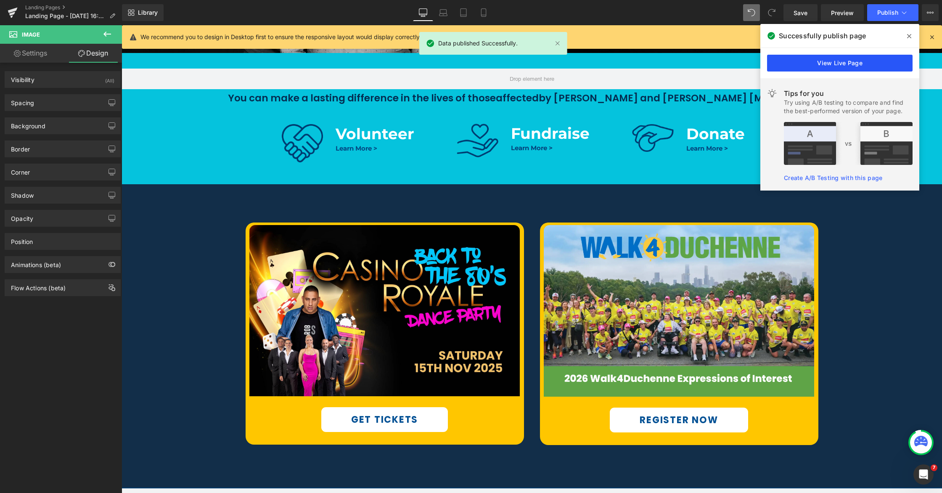
click at [714, 65] on link "View Live Page" at bounding box center [840, 63] width 146 height 17
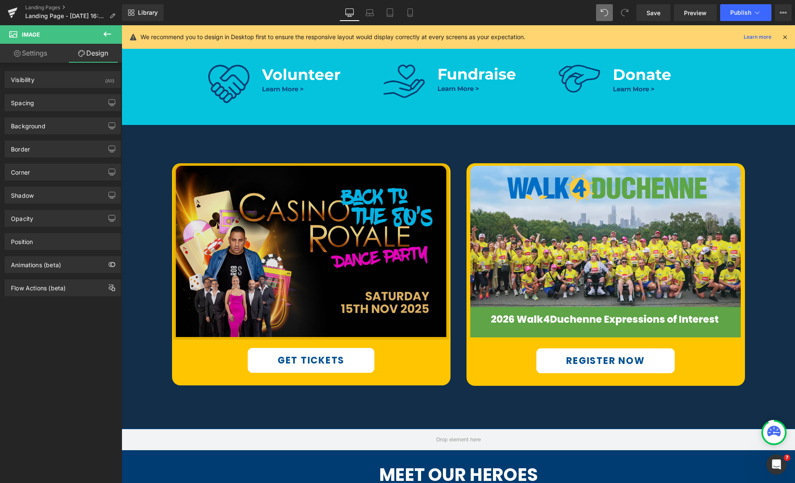
scroll to position [477, 0]
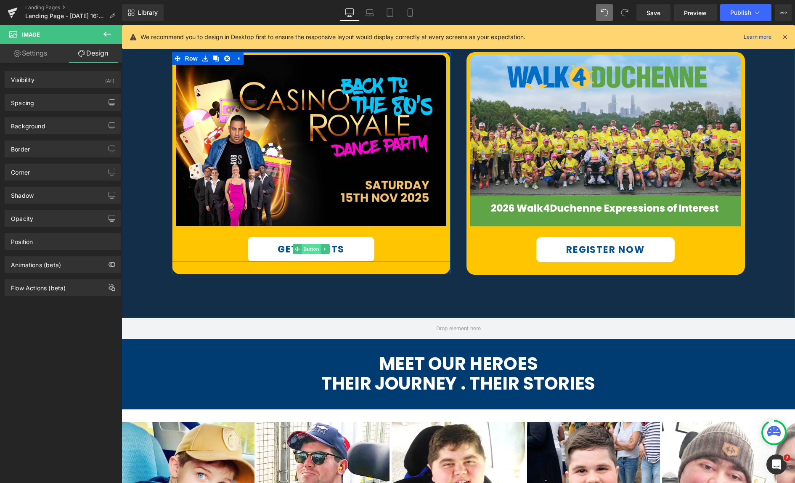
click at [304, 249] on span "Button" at bounding box center [311, 249] width 19 height 10
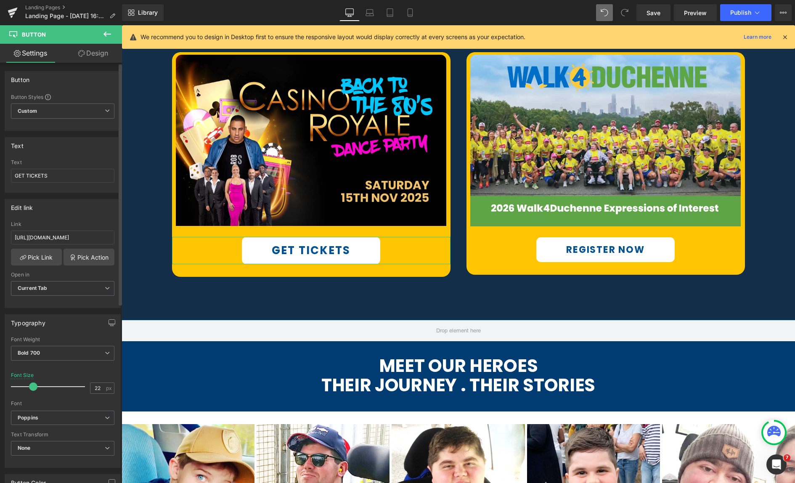
click at [32, 386] on span at bounding box center [33, 386] width 8 height 8
click at [89, 55] on link "Design" at bounding box center [93, 53] width 61 height 19
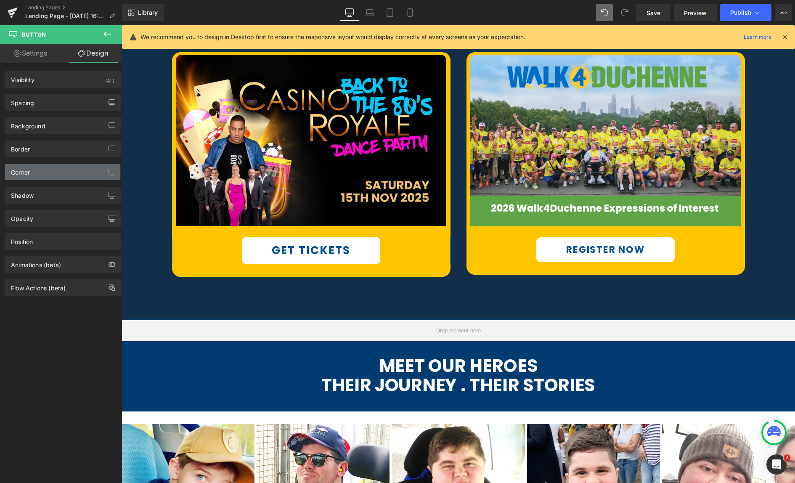
click at [41, 174] on div "Corner" at bounding box center [62, 172] width 115 height 16
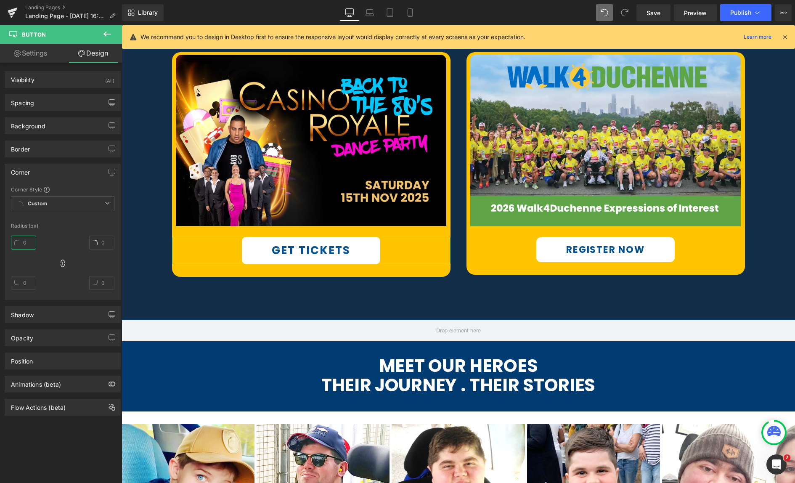
click at [29, 243] on input "text" at bounding box center [23, 243] width 25 height 14
type input "3"
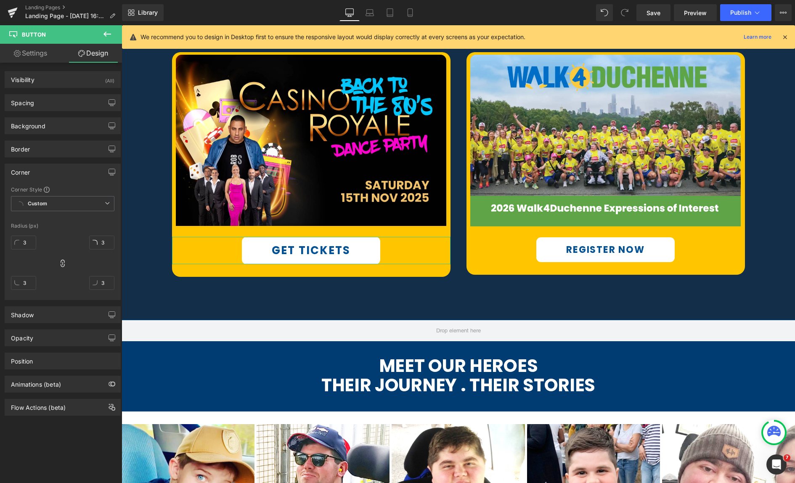
type input "30"
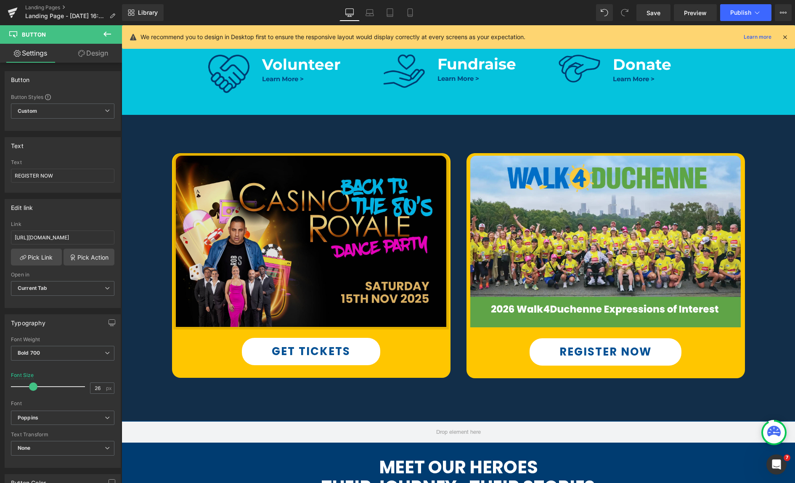
scroll to position [389, 0]
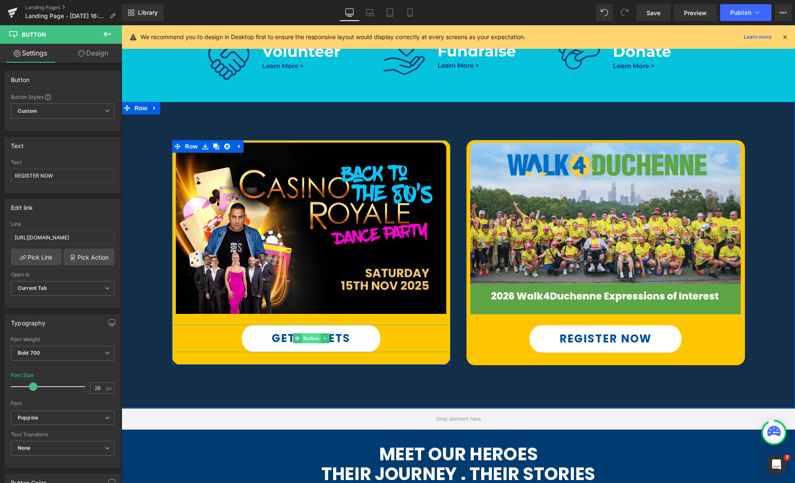
click at [309, 338] on span "Button" at bounding box center [311, 338] width 19 height 10
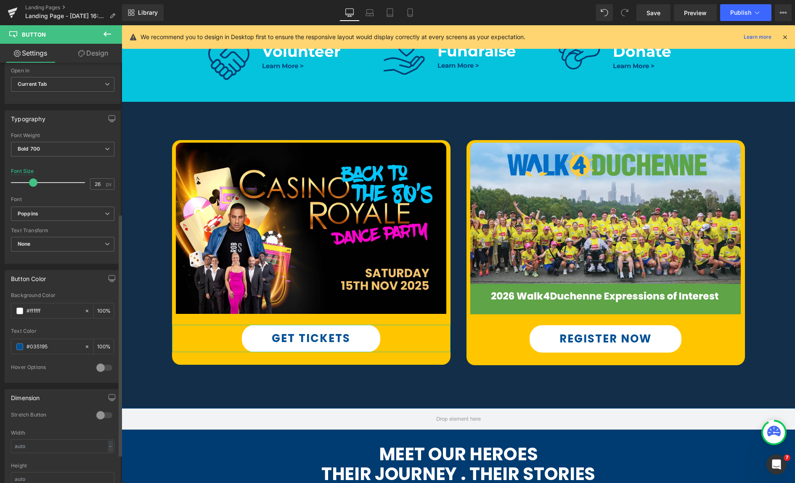
scroll to position [326, 0]
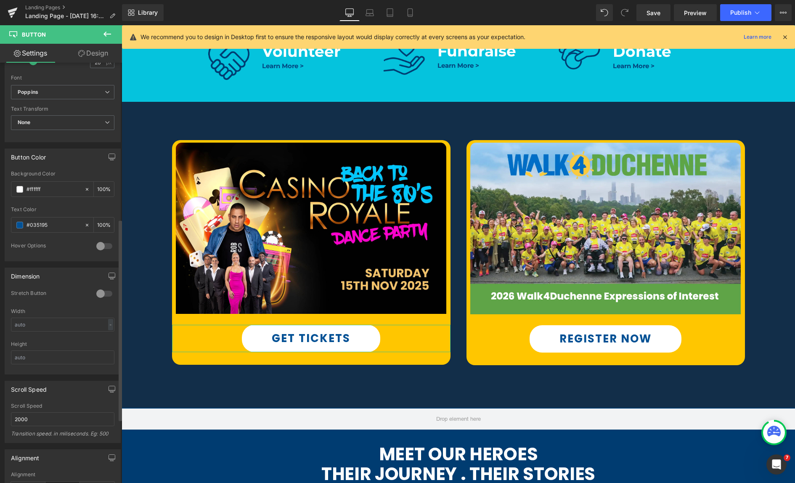
click at [104, 248] on div at bounding box center [104, 245] width 20 height 13
click at [19, 279] on span at bounding box center [19, 279] width 7 height 7
drag, startPoint x: 53, startPoint y: 222, endPoint x: 0, endPoint y: 221, distance: 53.4
click at [0, 221] on html "Button You are previewing how the will restyle your page. You can not edit Elem…" at bounding box center [397, 241] width 795 height 483
click at [45, 278] on input "text" at bounding box center [53, 279] width 54 height 9
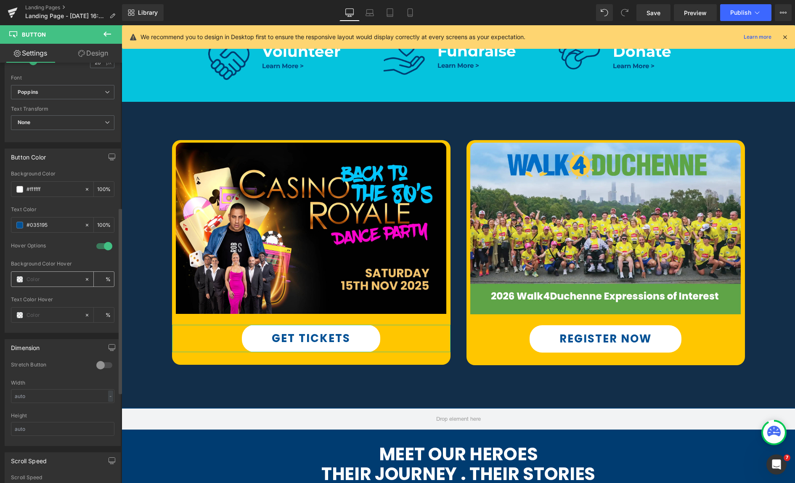
paste input "#035195"
type input "#035195"
type input "100"
type input "#035195"
click at [56, 256] on div "Hover Options" at bounding box center [62, 251] width 103 height 19
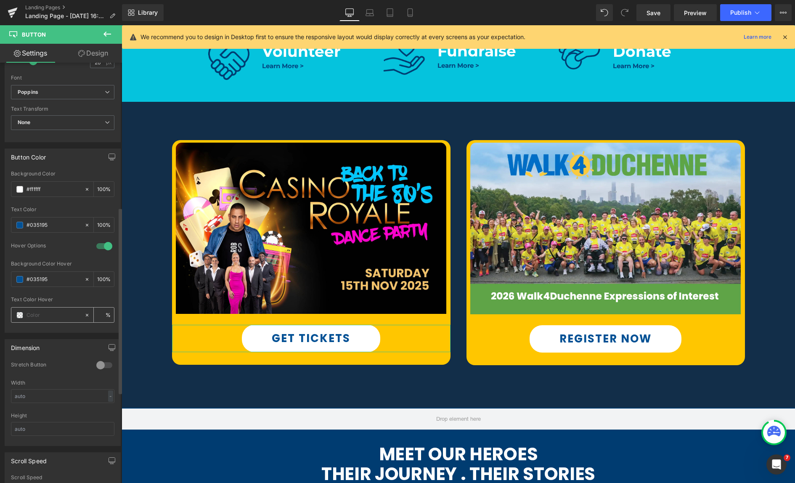
click at [20, 314] on span at bounding box center [19, 315] width 7 height 7
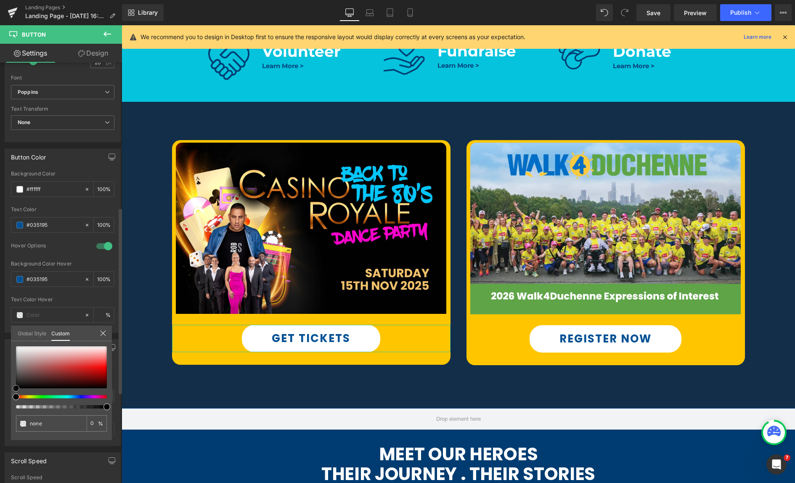
type input "#b4abab"
type input "100"
type input "#b4abab"
type input "100"
type input "#cdcaca"
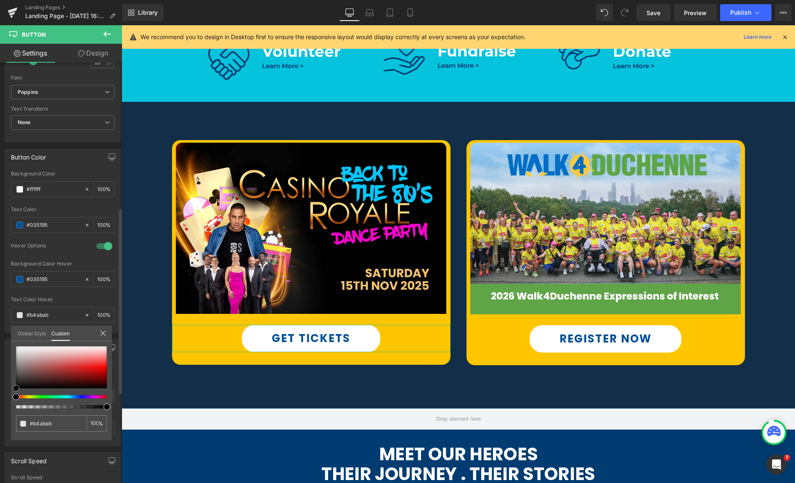
type input "#cdcaca"
type input "#ffffff"
drag, startPoint x: 21, startPoint y: 359, endPoint x: 21, endPoint y: 333, distance: 26.1
click at [14, 338] on div "Global Style Custom Setup Global Style #ffffff 100 %" at bounding box center [61, 339] width 101 height 26
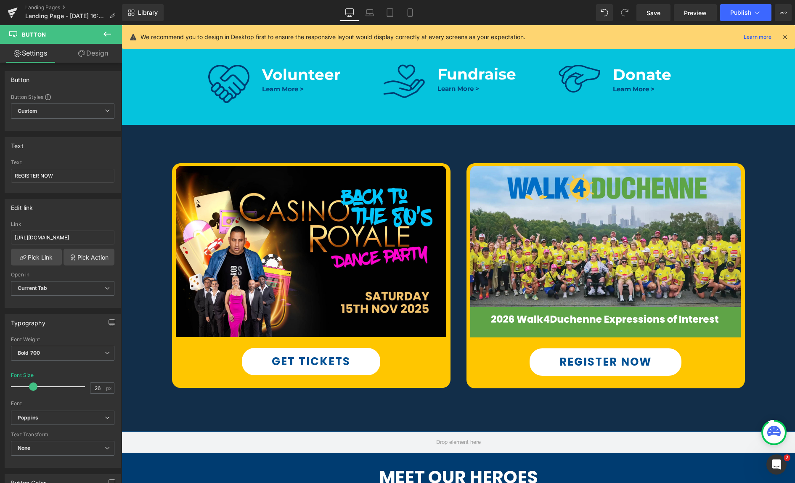
scroll to position [381, 0]
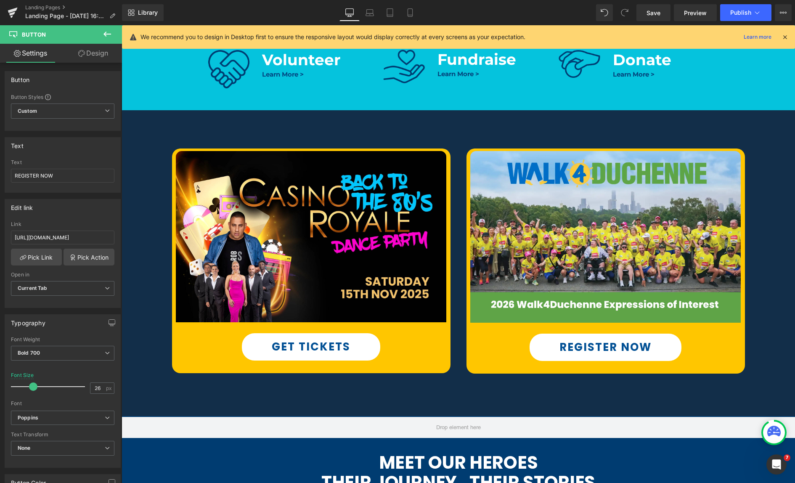
click at [108, 36] on icon at bounding box center [107, 34] width 10 height 10
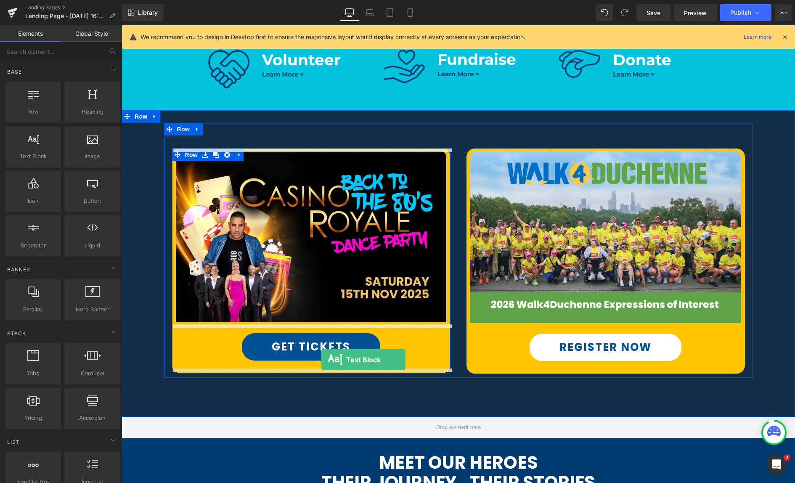
drag, startPoint x: 154, startPoint y: 172, endPoint x: 323, endPoint y: 358, distance: 250.7
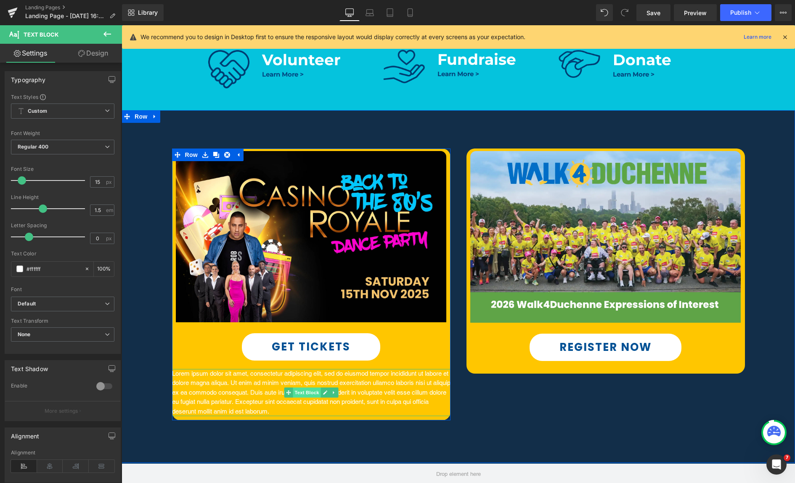
click at [309, 393] on span "Text Block" at bounding box center [307, 392] width 28 height 10
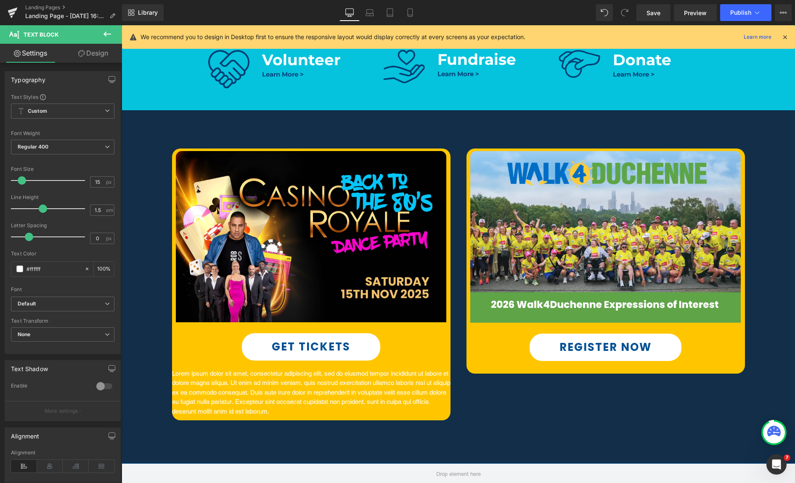
click at [110, 36] on icon at bounding box center [107, 34] width 10 height 10
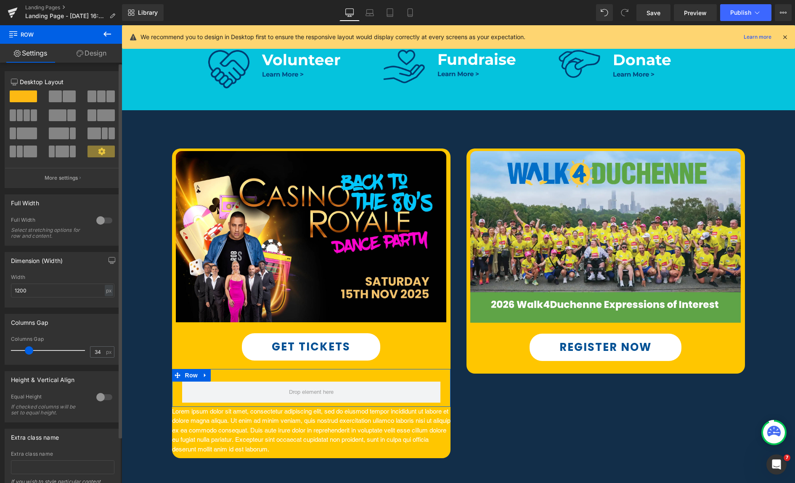
type input "35"
drag, startPoint x: 23, startPoint y: 349, endPoint x: 32, endPoint y: 349, distance: 8.4
click at [32, 349] on span at bounding box center [31, 350] width 8 height 8
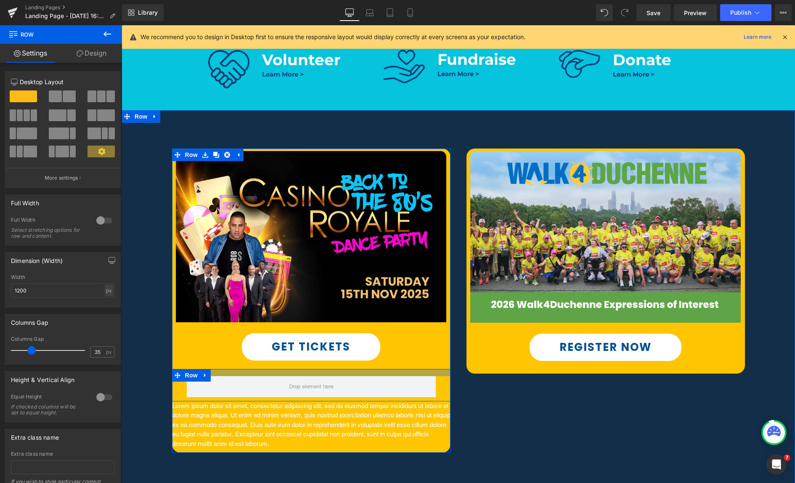
drag, startPoint x: 353, startPoint y: 369, endPoint x: 353, endPoint y: 364, distance: 5.5
click at [353, 364] on div "Image GET TICKETS Button Row Lorem ipsum dolor sit amet, consectetur adipiscing…" at bounding box center [311, 298] width 278 height 300
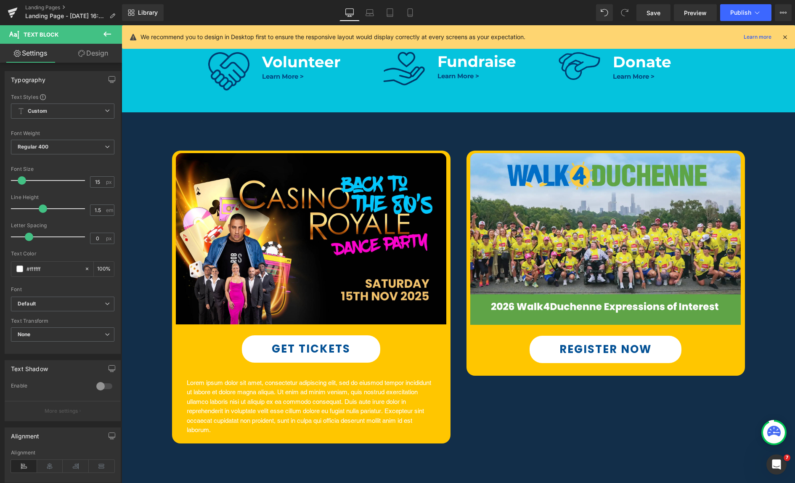
scroll to position [386, 0]
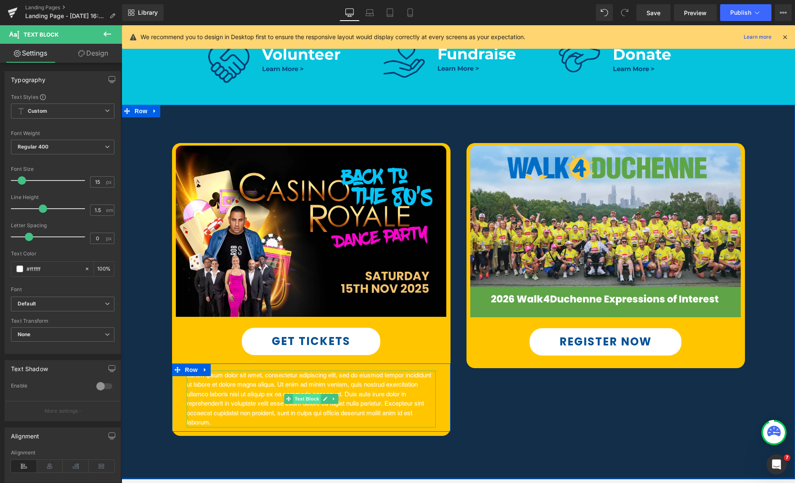
click at [306, 398] on span "Text Block" at bounding box center [307, 399] width 28 height 10
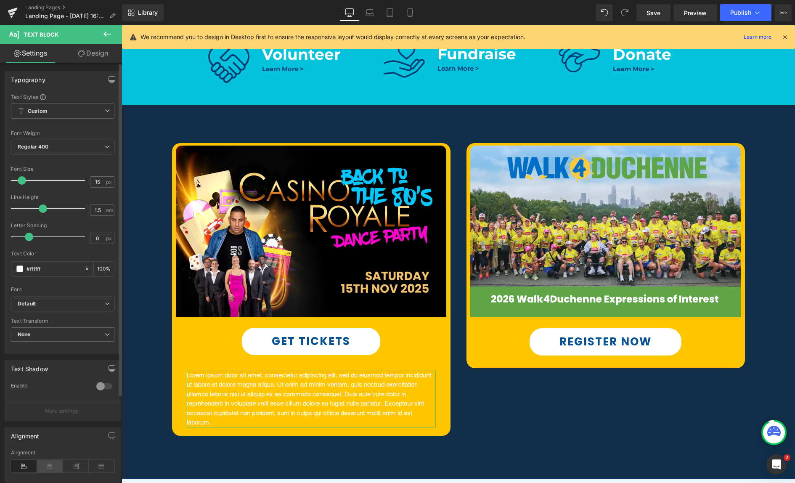
click at [50, 464] on icon at bounding box center [50, 466] width 26 height 13
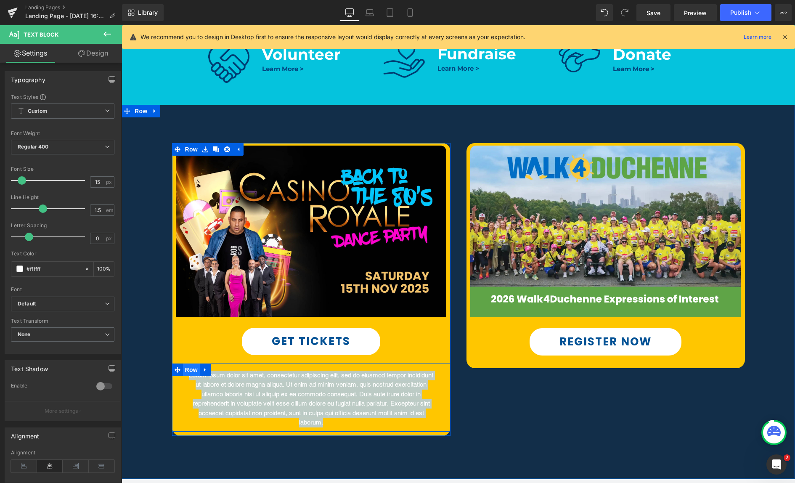
drag, startPoint x: 346, startPoint y: 418, endPoint x: 193, endPoint y: 375, distance: 158.3
click at [193, 375] on div "Lorem ipsum dolor sit amet, consectetur adipiscing elit, sed do eiusmod tempor …" at bounding box center [311, 397] width 278 height 68
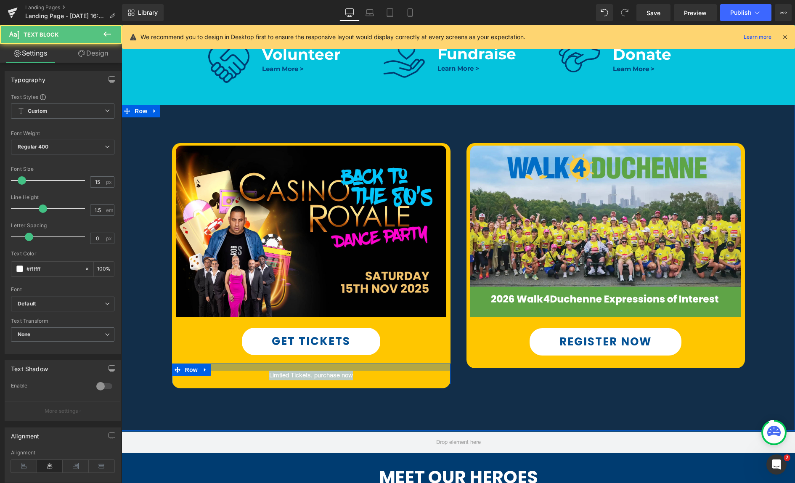
drag, startPoint x: 364, startPoint y: 373, endPoint x: 267, endPoint y: 372, distance: 96.7
click at [262, 370] on div "Limtied Tickets, purchase now Text Block Row" at bounding box center [311, 373] width 278 height 21
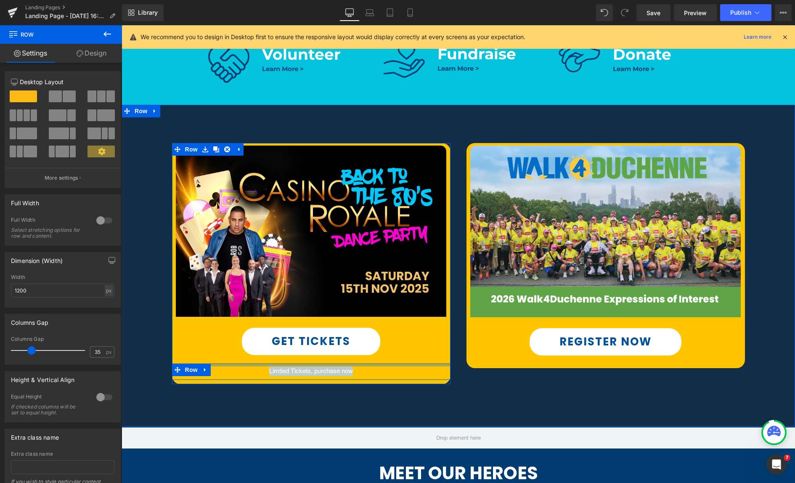
drag, startPoint x: 270, startPoint y: 365, endPoint x: 270, endPoint y: 360, distance: 4.3
click at [270, 360] on div "Image GET TICKETS Button Limtied Tickets, purchase now Text Block Row" at bounding box center [311, 261] width 278 height 237
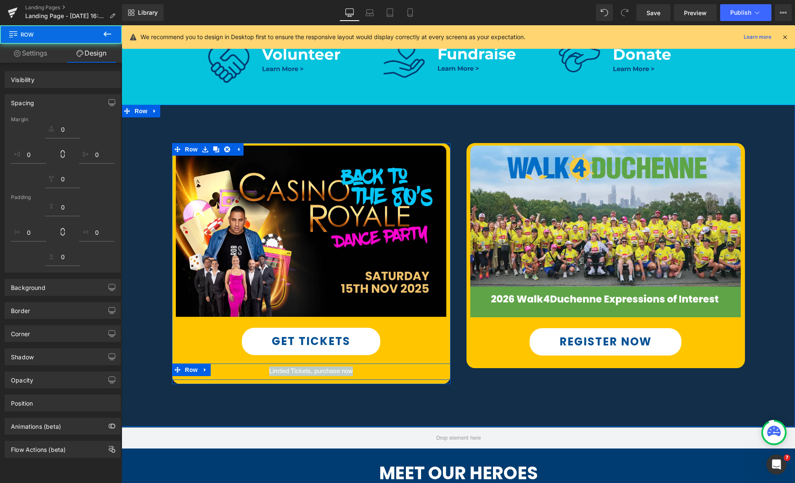
click at [275, 372] on p "Limtied Tickets, purchase now" at bounding box center [311, 371] width 249 height 10
click at [266, 373] on p "Limtied Tickets, purchase now" at bounding box center [311, 371] width 249 height 10
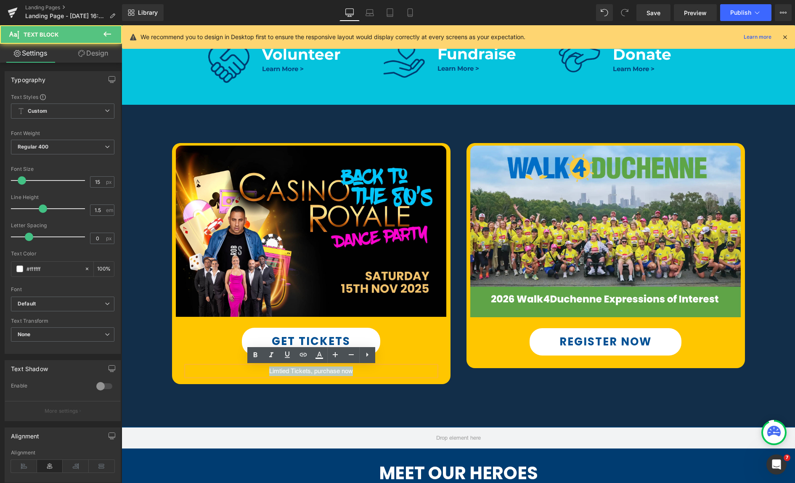
drag, startPoint x: 266, startPoint y: 373, endPoint x: 426, endPoint y: 382, distance: 160.5
click at [360, 370] on p "Limtied Tickets, purchase now" at bounding box center [311, 371] width 249 height 10
click at [317, 354] on icon at bounding box center [319, 355] width 10 height 10
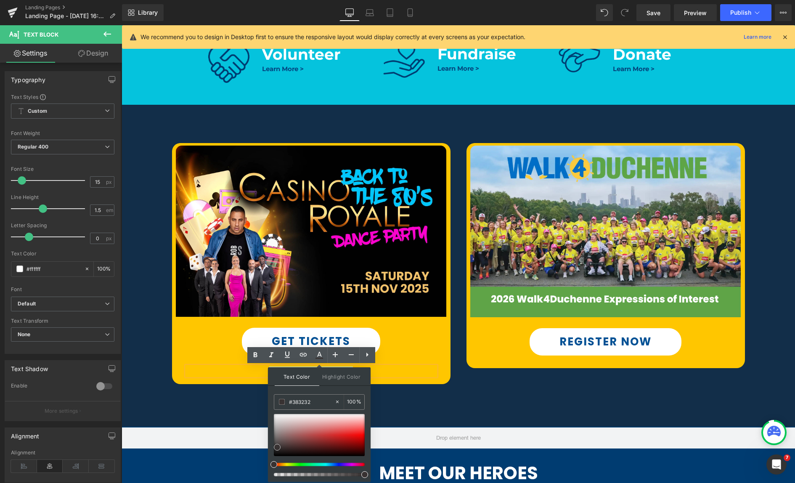
click at [277, 447] on div at bounding box center [319, 435] width 91 height 42
drag, startPoint x: 276, startPoint y: 448, endPoint x: 275, endPoint y: 444, distance: 4.7
click at [275, 450] on span at bounding box center [275, 452] width 7 height 7
type input "#151313"
click at [239, 372] on p "Limtied Tickets, purchase now" at bounding box center [311, 371] width 249 height 10
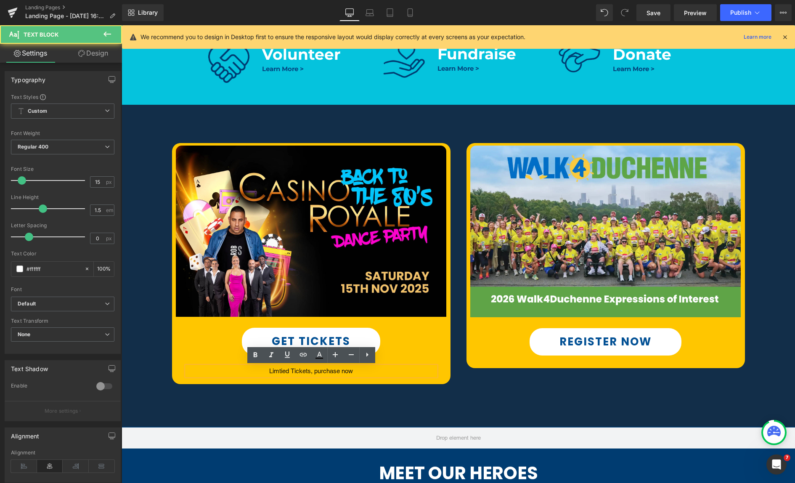
click at [466, 390] on div "Image GET TICKETS Button Limtied Tickets, purchase now Text Block Row Row Image…" at bounding box center [458, 266] width 673 height 322
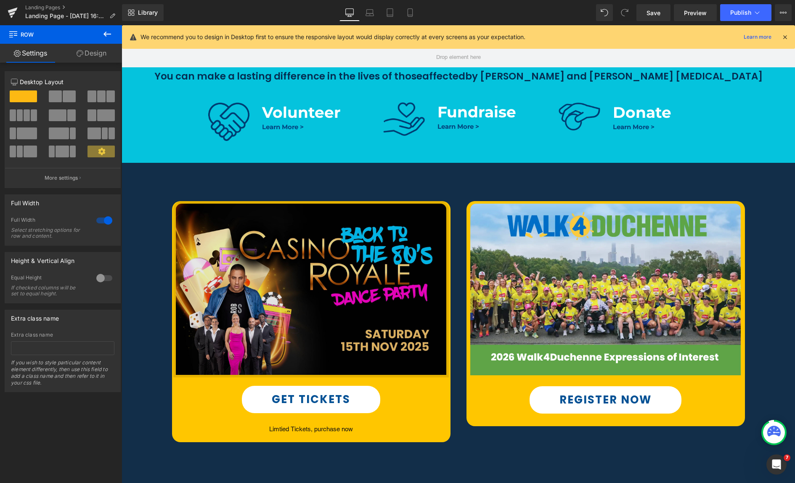
scroll to position [335, 0]
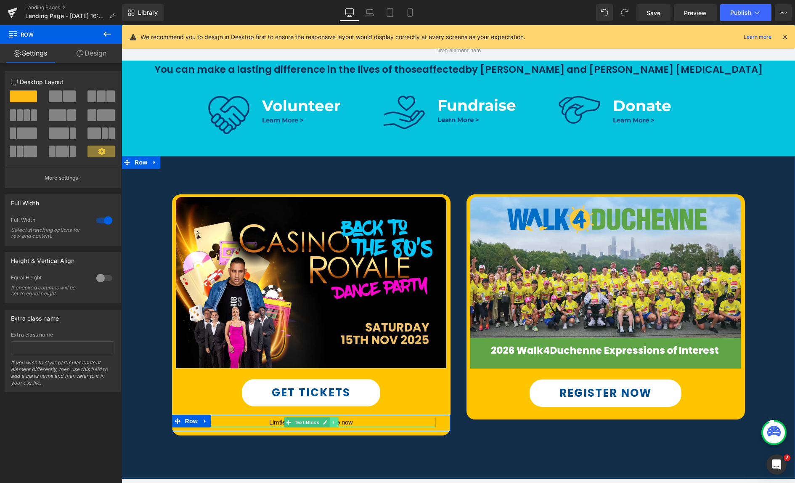
click at [336, 422] on link at bounding box center [333, 422] width 9 height 10
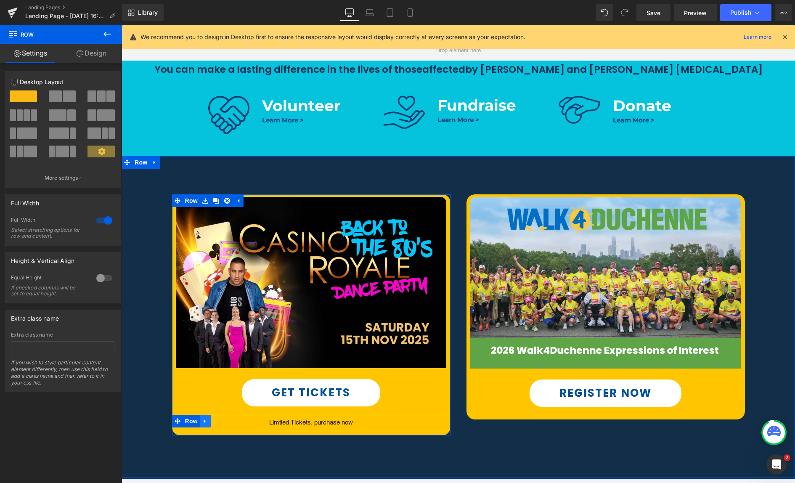
click at [205, 420] on icon at bounding box center [205, 421] width 2 height 4
click at [227, 421] on icon at bounding box center [227, 421] width 6 height 6
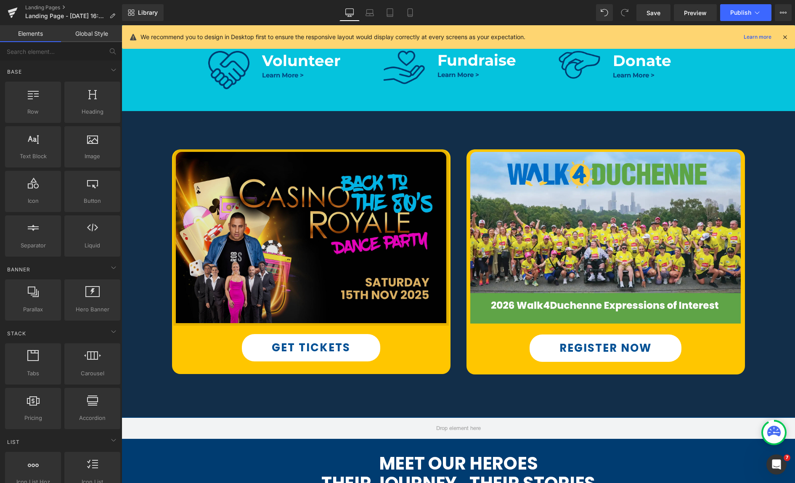
scroll to position [385, 0]
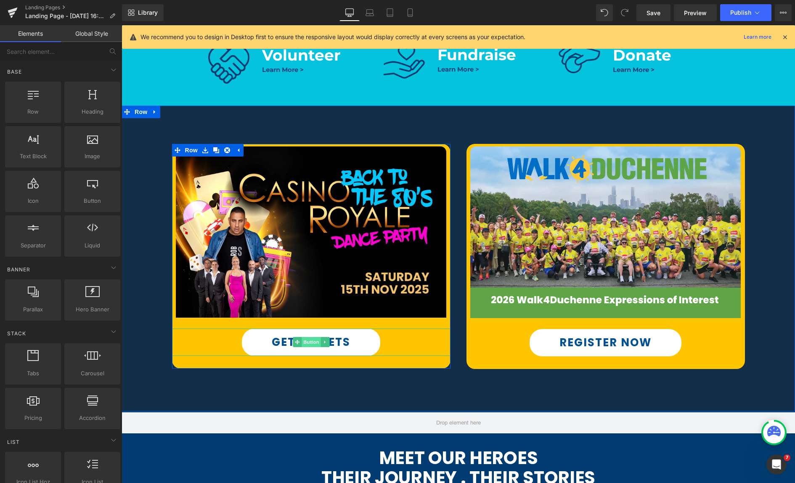
click at [309, 341] on span "Button" at bounding box center [311, 342] width 19 height 10
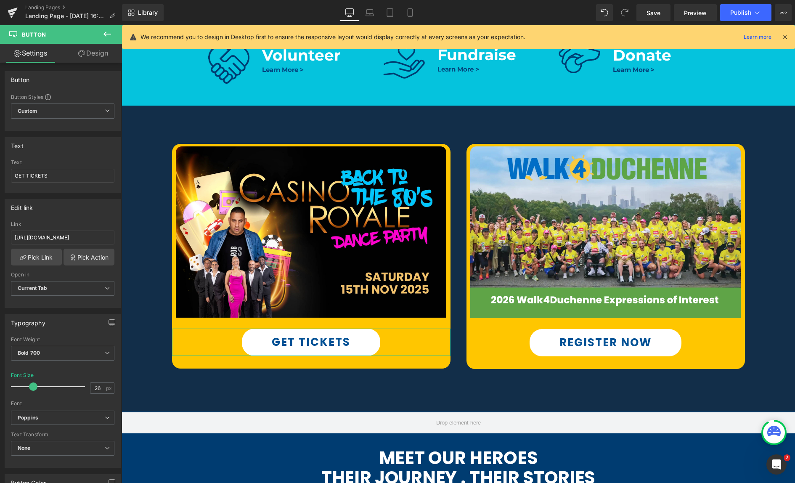
click at [95, 56] on link "Design" at bounding box center [93, 53] width 61 height 19
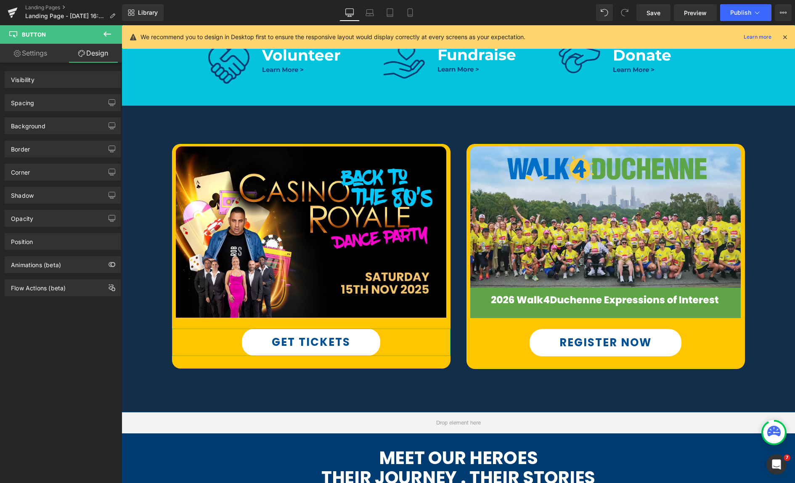
click at [42, 151] on div "Border" at bounding box center [62, 149] width 115 height 16
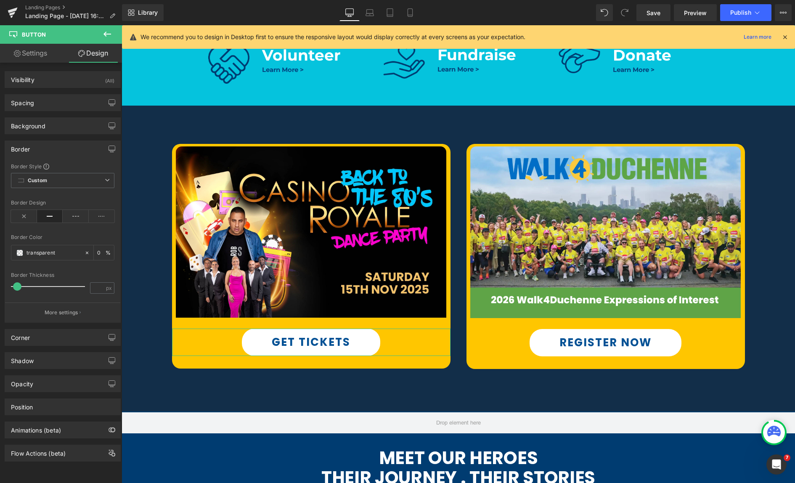
type input "transparent"
type input "0"
click at [44, 216] on icon at bounding box center [50, 216] width 26 height 13
drag, startPoint x: 17, startPoint y: 283, endPoint x: 20, endPoint y: 252, distance: 30.8
click at [19, 282] on span at bounding box center [17, 286] width 8 height 8
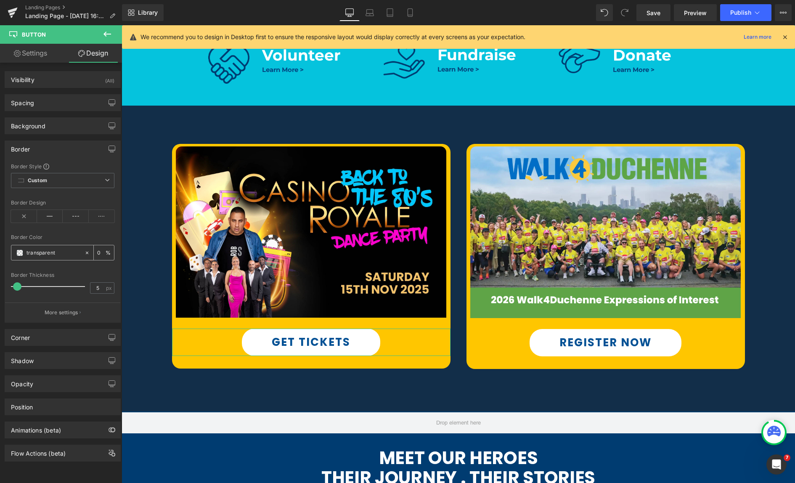
click at [20, 252] on span at bounding box center [19, 252] width 7 height 7
type input "7"
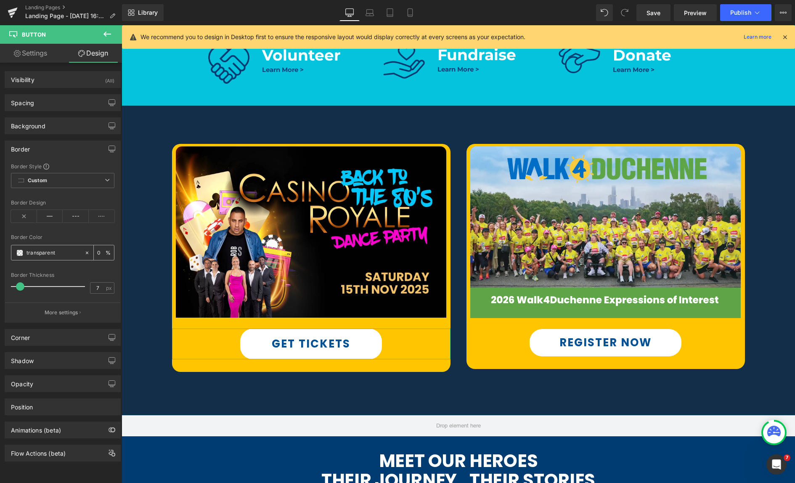
click at [20, 252] on span at bounding box center [19, 252] width 7 height 7
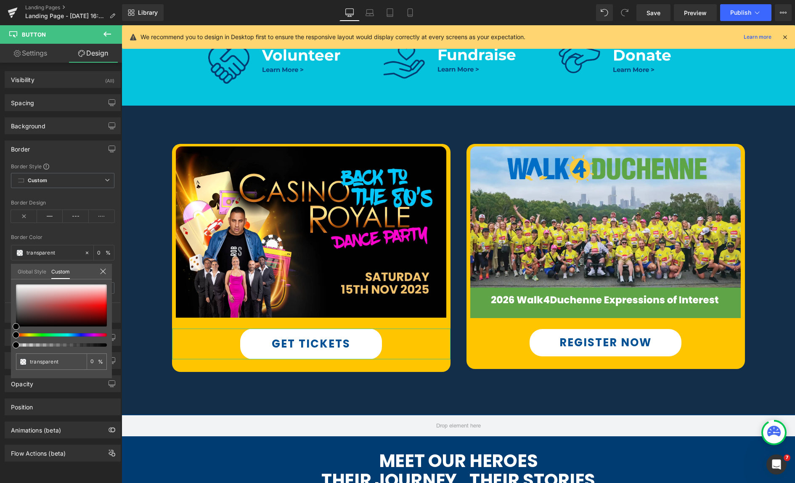
type input "#000000"
type input "100"
type input "#000000"
type input "100"
click at [81, 335] on div at bounding box center [58, 334] width 91 height 3
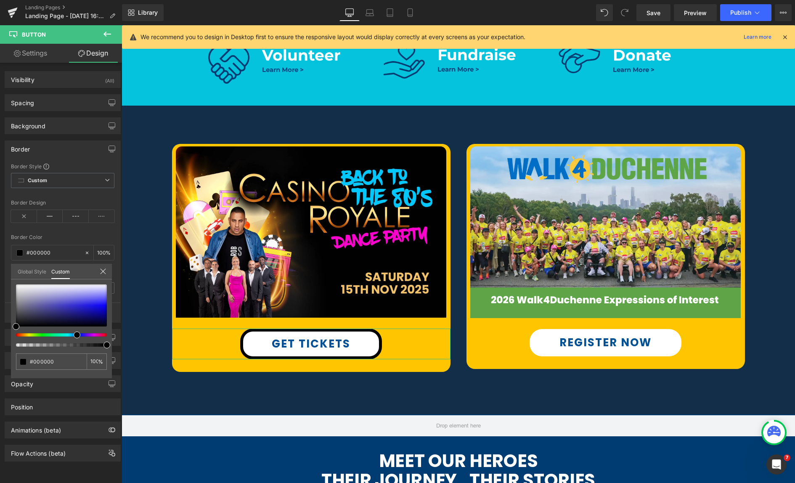
drag, startPoint x: 78, startPoint y: 334, endPoint x: 74, endPoint y: 335, distance: 4.7
click at [74, 335] on div at bounding box center [58, 334] width 91 height 3
type input "#272488"
click at [69, 312] on div at bounding box center [61, 305] width 91 height 42
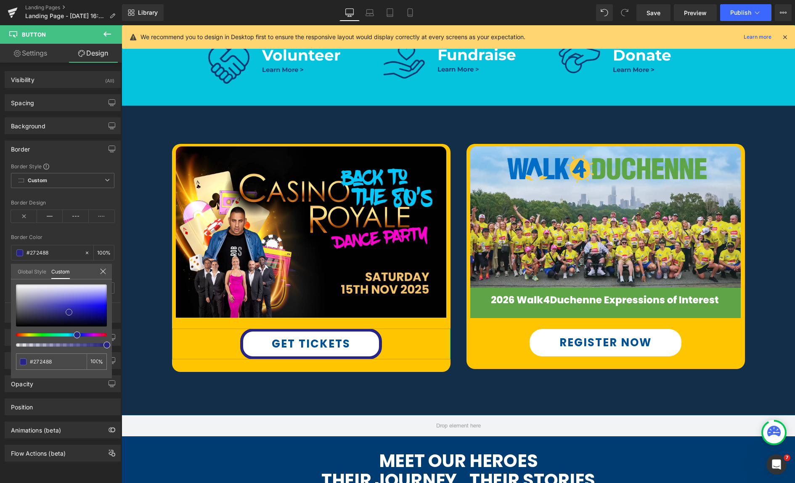
type input "#272484"
type input "#24217c"
type input "#211f74"
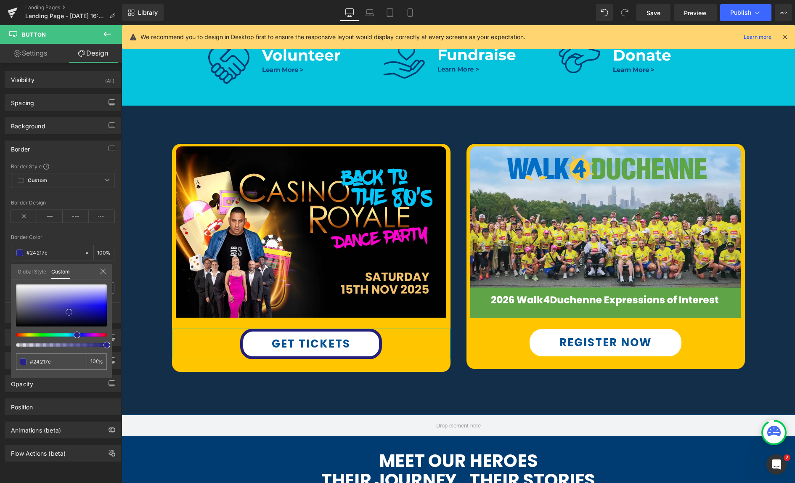
type input "#211f74"
type input "#212073"
type input "#201f6f"
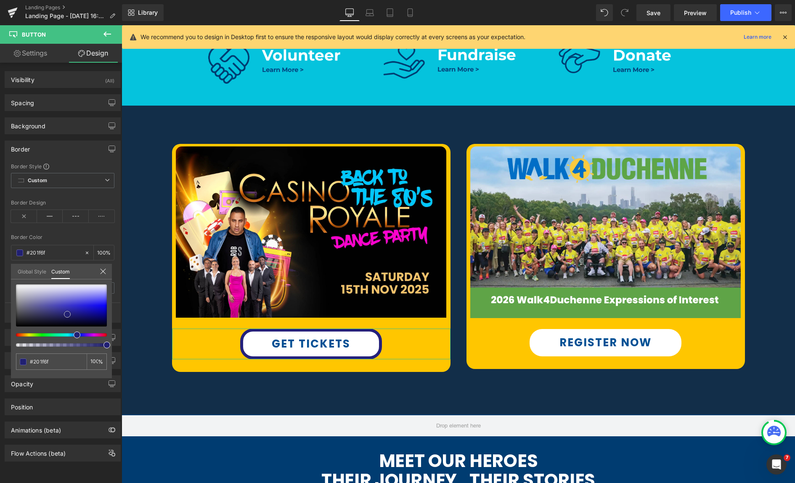
type input "#1f1e6b"
type input "#21206e"
type input "#262573"
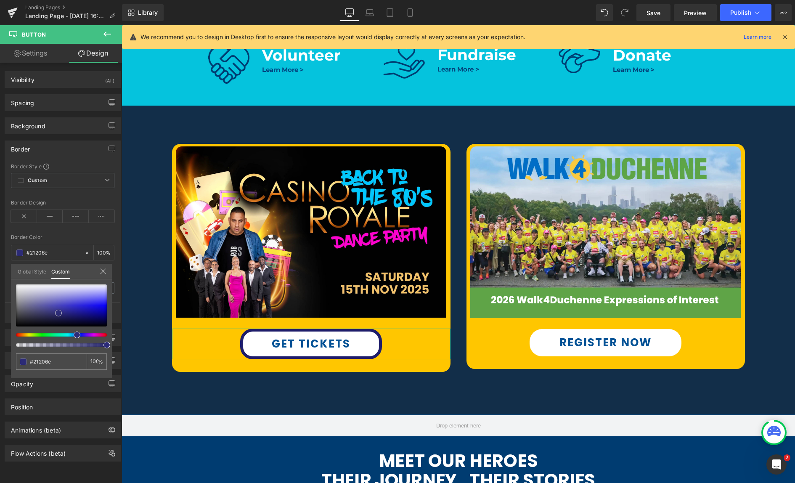
type input "#262573"
type input "#2e2d75"
type input "#333275"
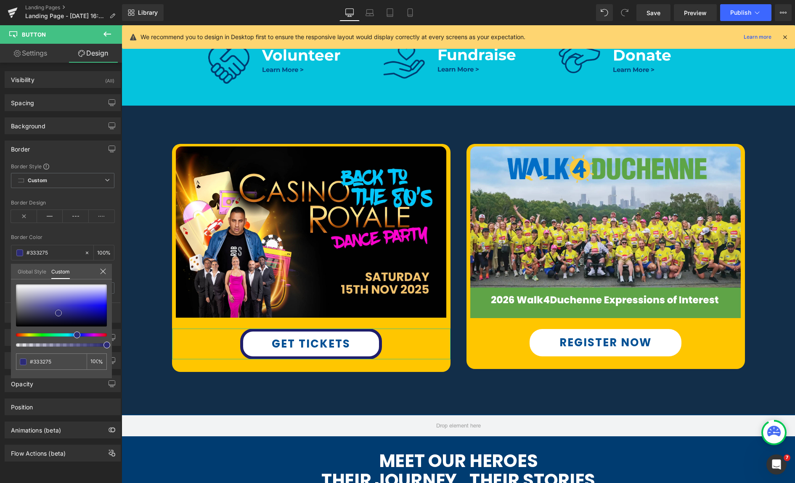
type input "#353474"
type input "#373676"
type input "#393875"
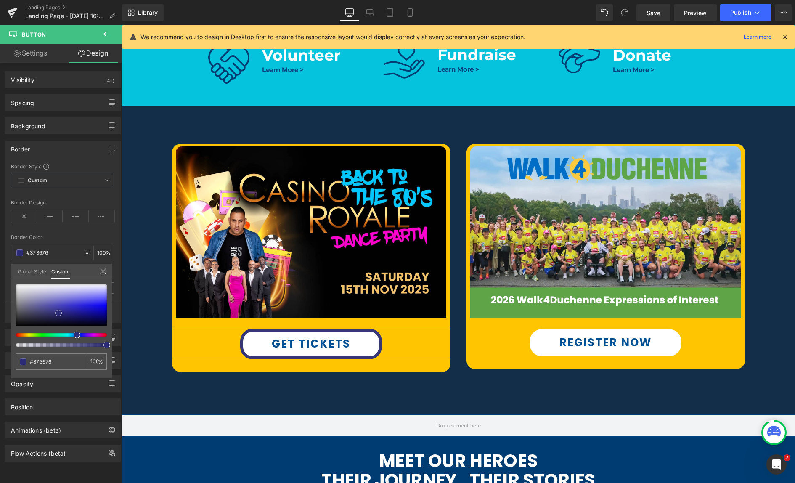
type input "#393875"
type input "#37366c"
drag, startPoint x: 69, startPoint y: 312, endPoint x: 47, endPoint y: 308, distance: 21.9
click at [46, 312] on span at bounding box center [46, 312] width 7 height 7
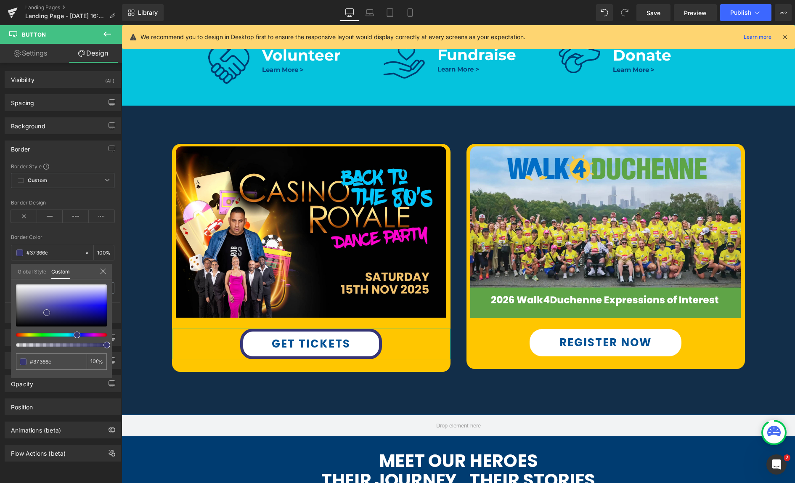
type input "#39386f"
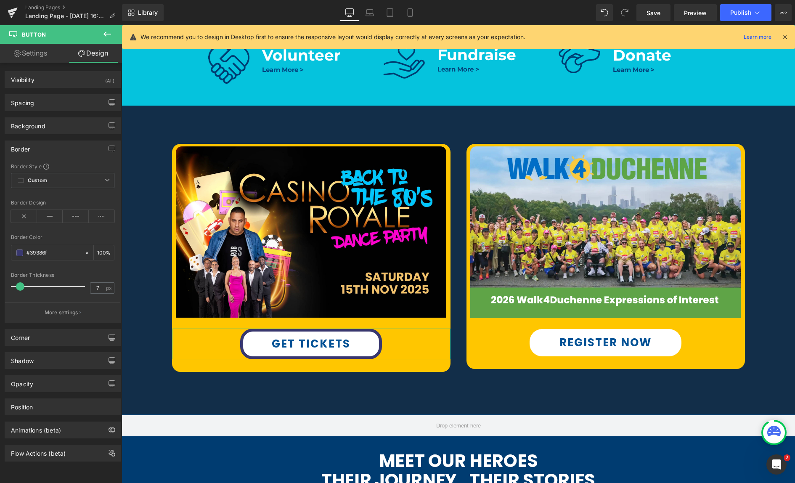
paste input "035195"
type input "#035195"
click at [53, 242] on div "Border Color #035195 100 %" at bounding box center [62, 252] width 103 height 36
drag, startPoint x: 20, startPoint y: 287, endPoint x: 14, endPoint y: 287, distance: 5.5
click at [15, 287] on span at bounding box center [19, 286] width 8 height 8
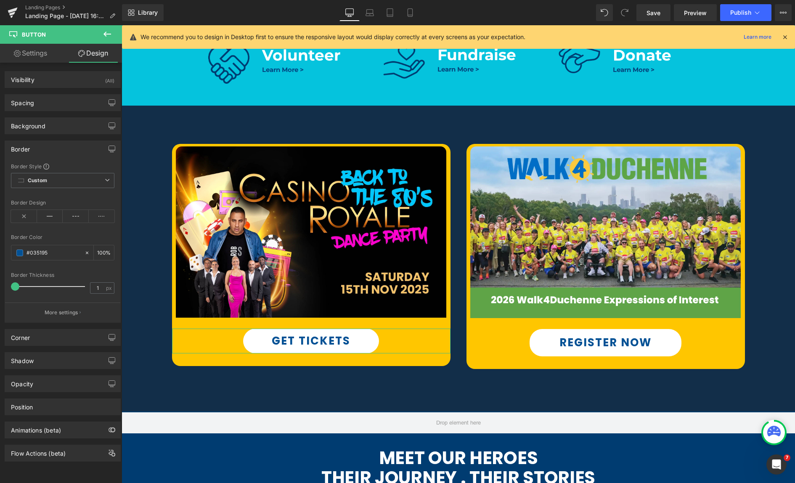
click at [17, 286] on span at bounding box center [15, 286] width 8 height 8
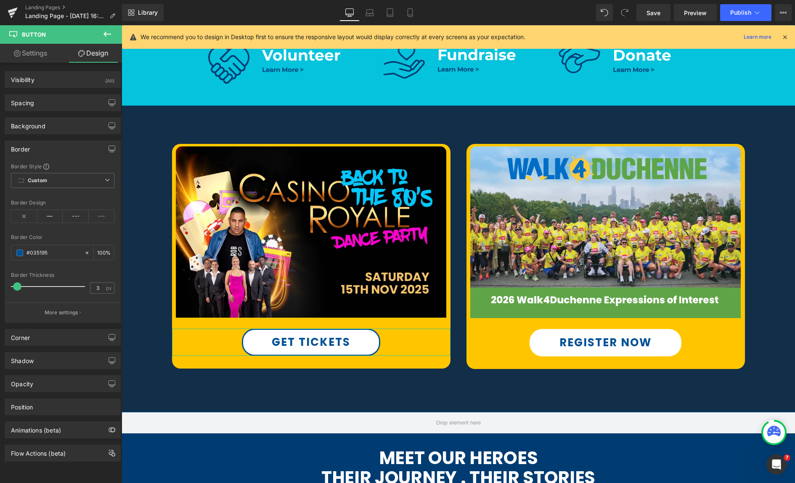
type input "4"
click at [17, 285] on span at bounding box center [17, 286] width 8 height 8
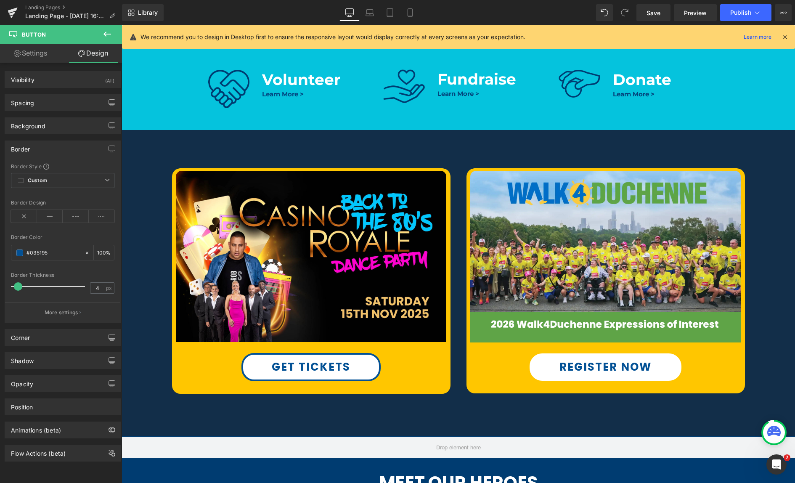
scroll to position [364, 0]
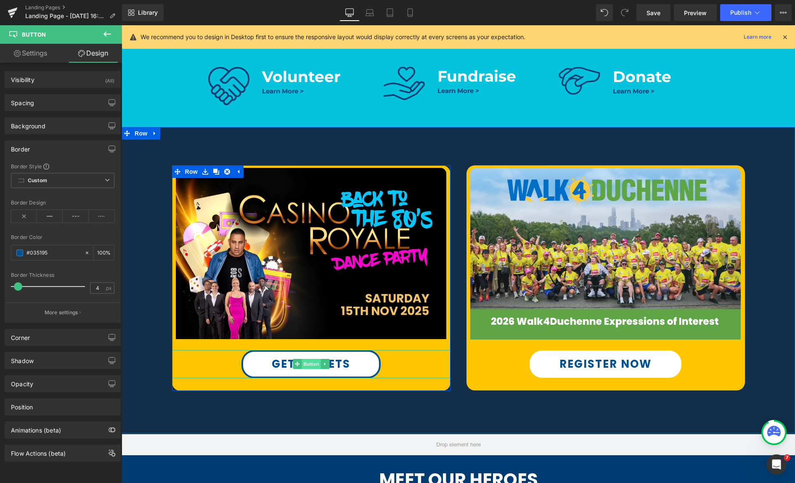
click at [309, 363] on span "Button" at bounding box center [311, 364] width 19 height 10
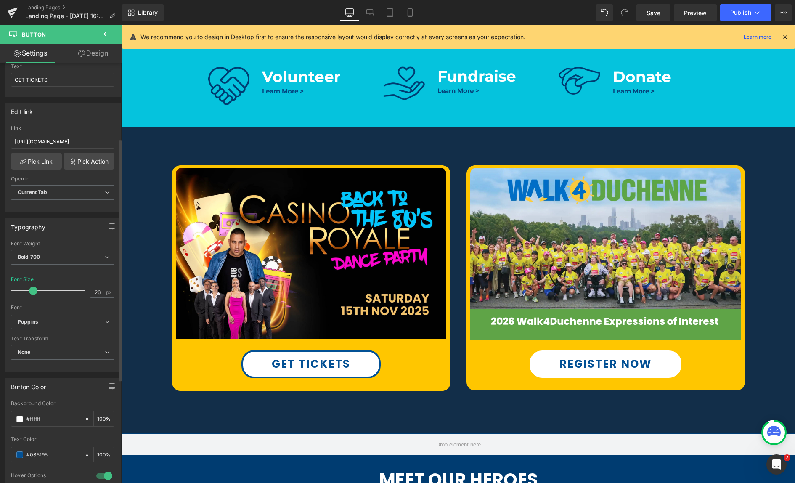
scroll to position [173, 0]
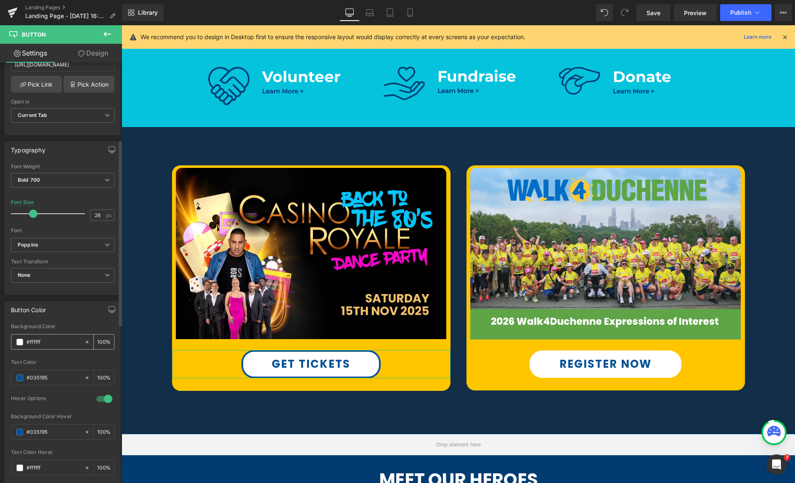
click at [86, 341] on icon at bounding box center [87, 342] width 3 height 3
type input "none"
type input "0"
click at [20, 340] on span at bounding box center [19, 342] width 7 height 7
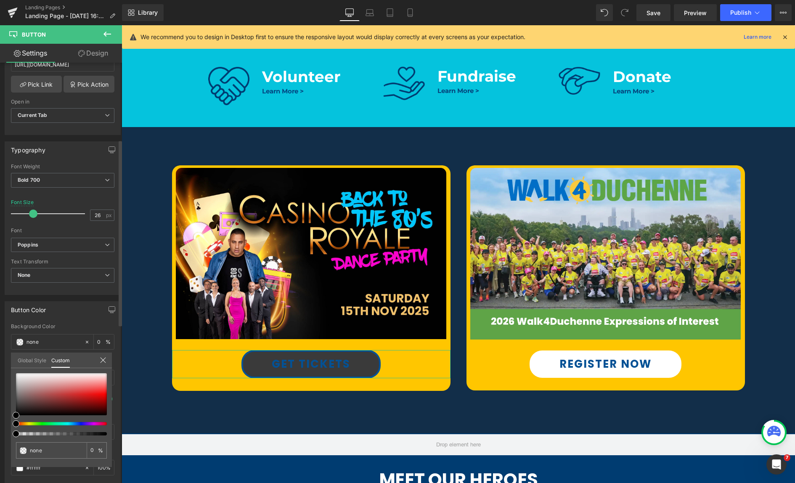
type input "#000000"
type input "3"
type input "#000000"
type input "3"
type input "4"
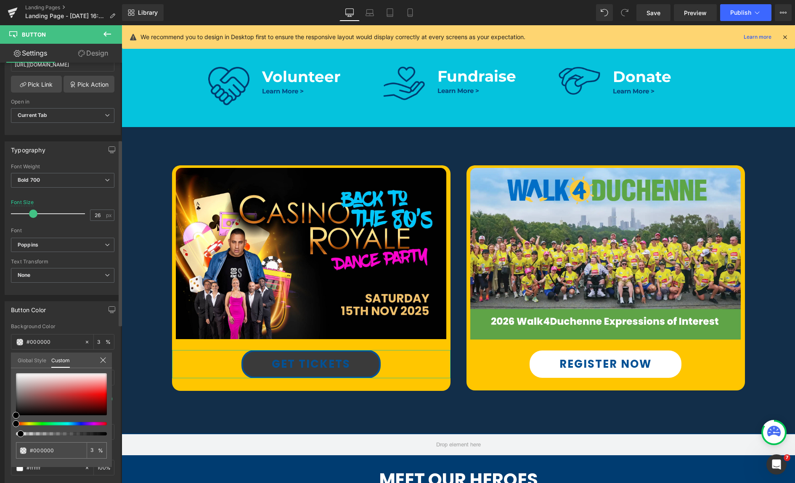
type input "4"
type input "7"
type input "6"
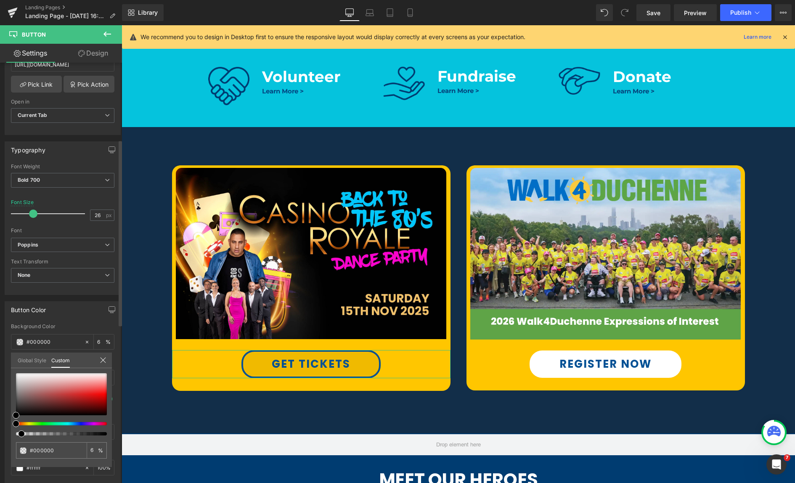
click at [17, 434] on div at bounding box center [58, 433] width 91 height 3
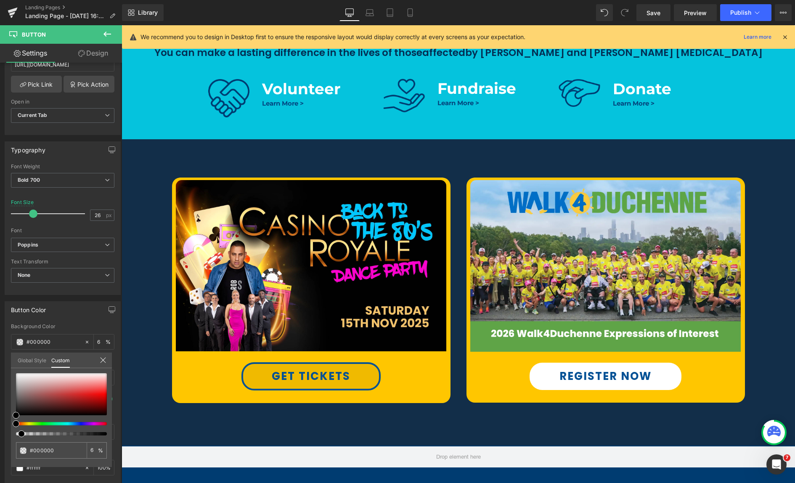
scroll to position [356, 0]
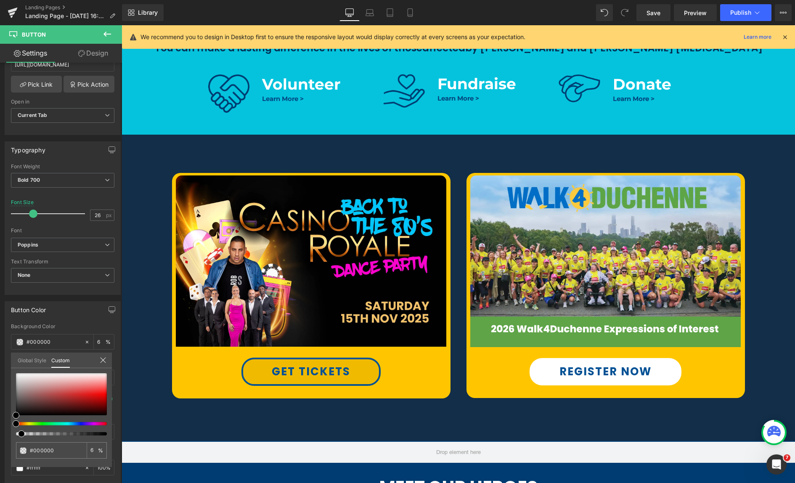
click at [306, 372] on div at bounding box center [458, 259] width 673 height 468
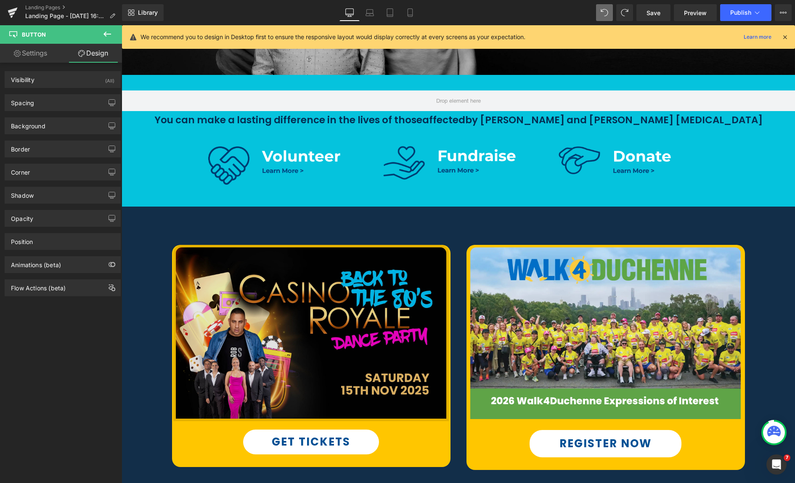
scroll to position [390, 0]
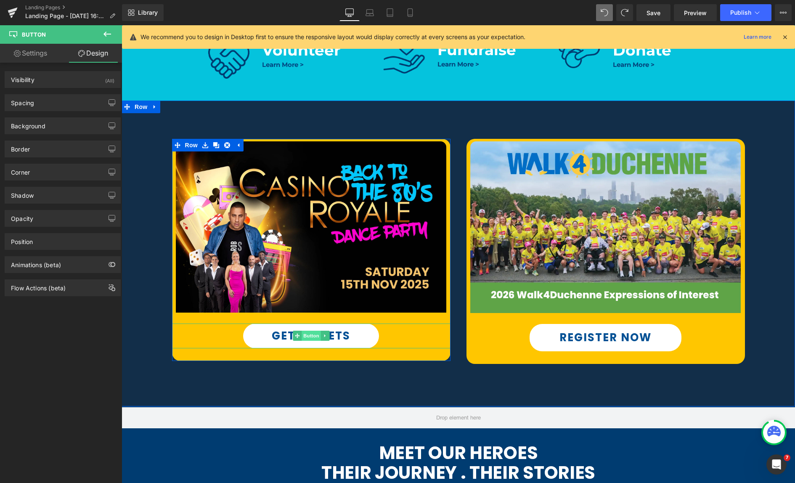
click at [309, 336] on span "Button" at bounding box center [311, 336] width 19 height 10
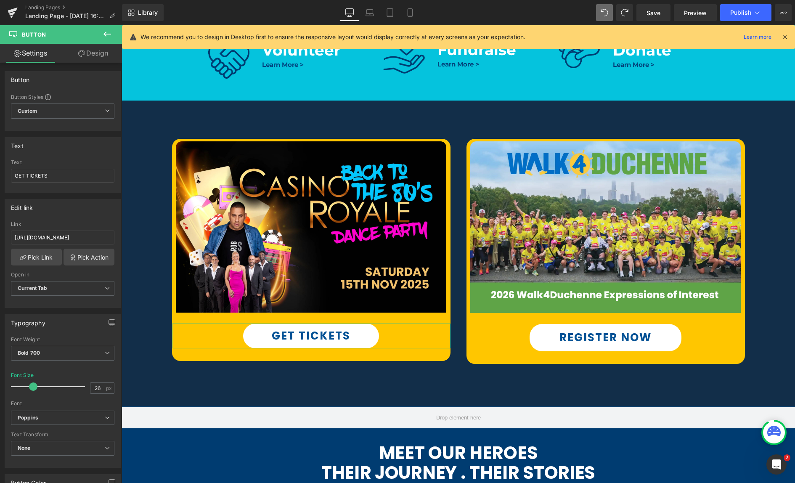
click at [89, 57] on link "Design" at bounding box center [93, 53] width 61 height 19
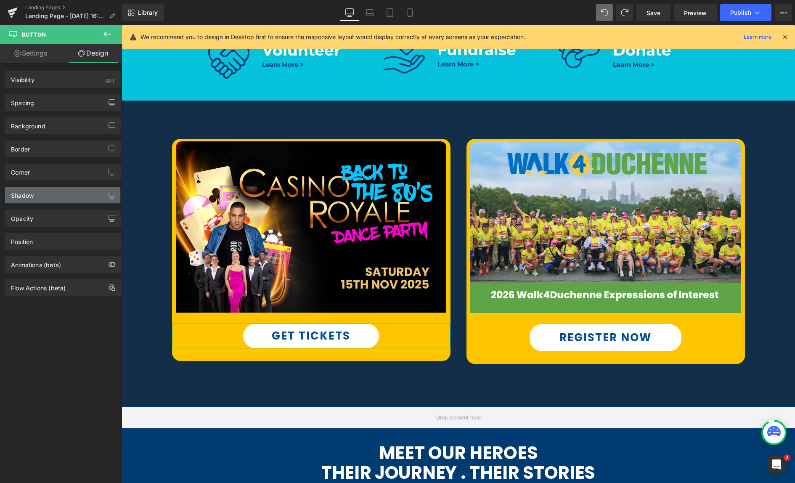
click at [48, 193] on div "Shadow" at bounding box center [62, 195] width 115 height 16
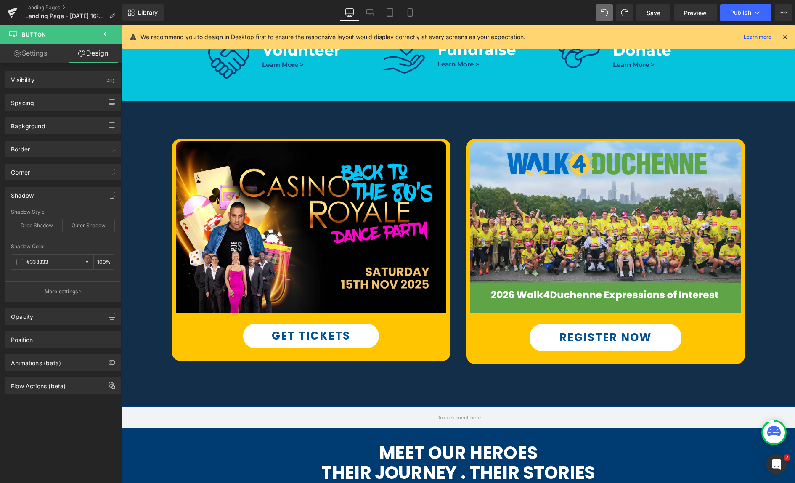
type input "#333333"
click at [37, 227] on div "Drop Shadow" at bounding box center [37, 225] width 52 height 13
click at [20, 262] on span at bounding box center [19, 262] width 7 height 7
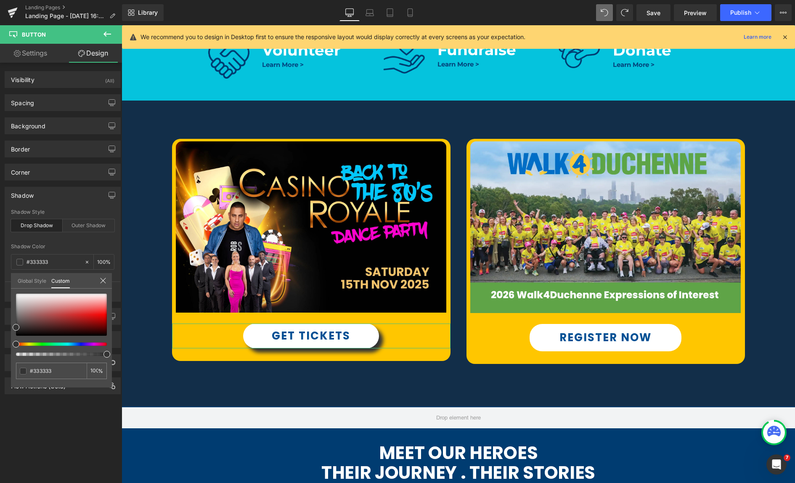
type input "99"
type input "95"
type input "93"
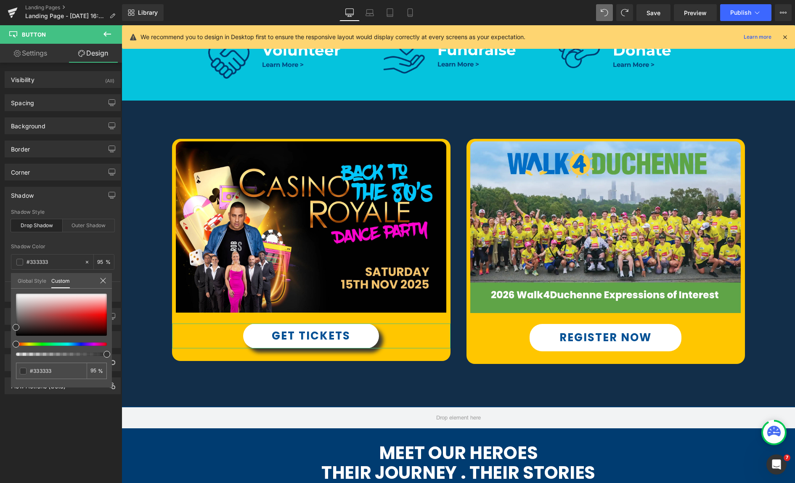
type input "93"
type input "92"
type input "88"
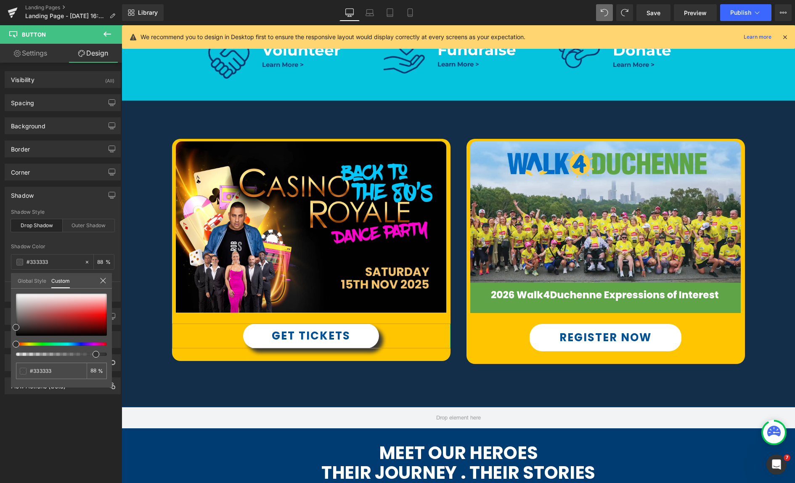
type input "86"
type input "84"
type input "83"
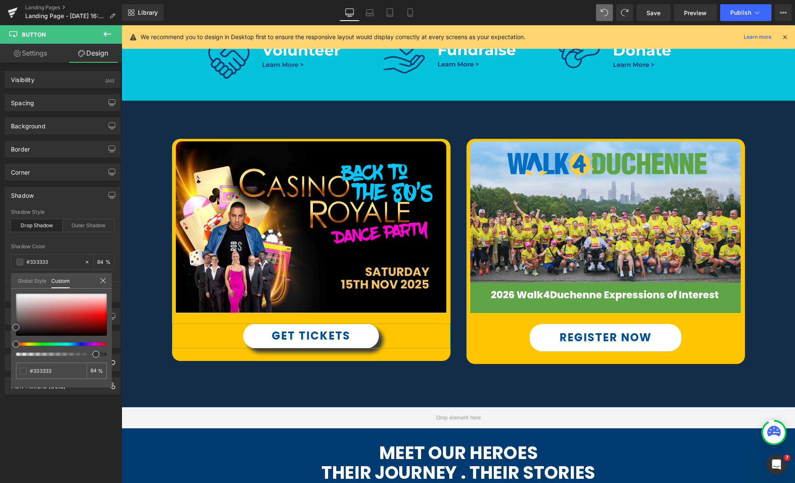
type input "83"
type input "81"
type input "80"
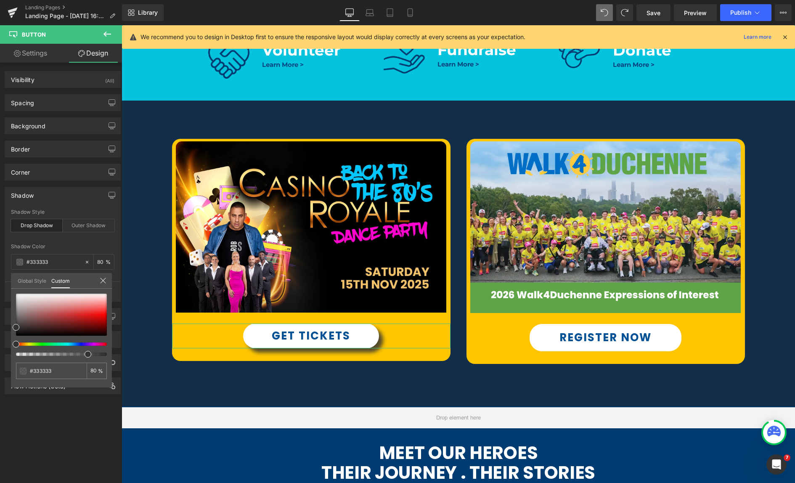
type input "79"
type input "78"
type input "77"
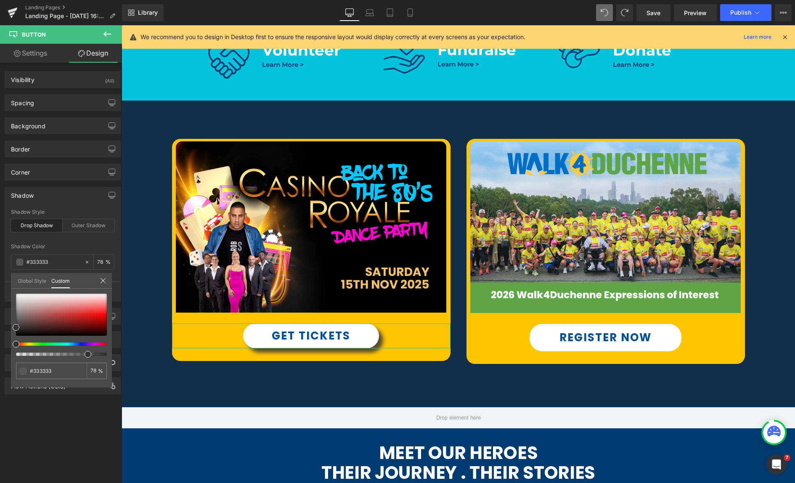
type input "77"
type input "76"
type input "75"
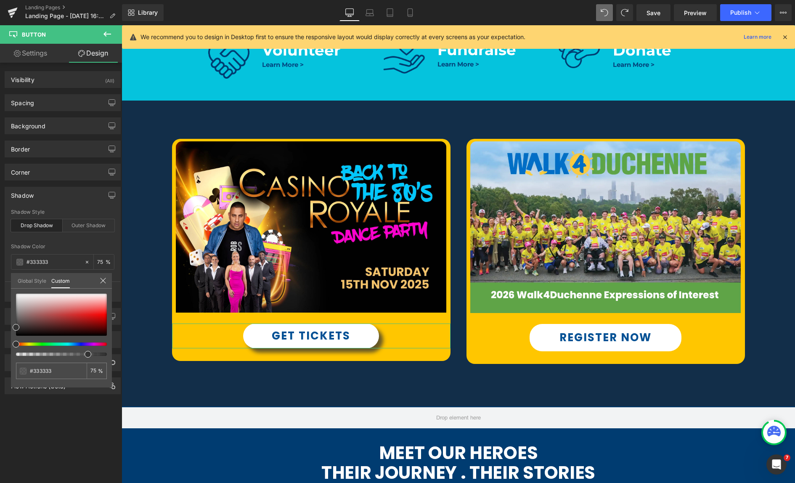
type input "73"
type input "72"
type input "71"
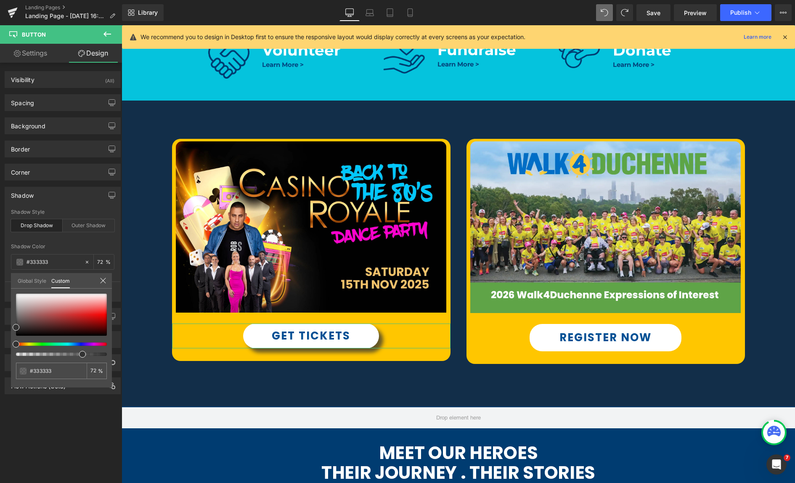
type input "71"
type input "70"
type input "68"
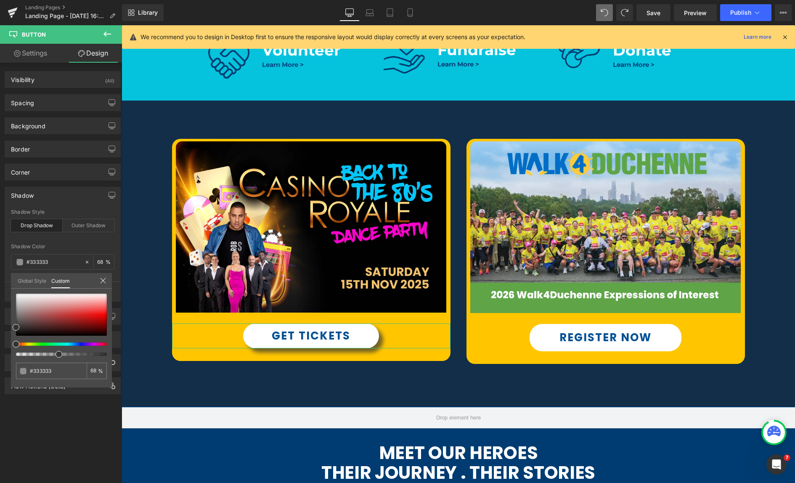
type input "47"
type input "46"
type input "43"
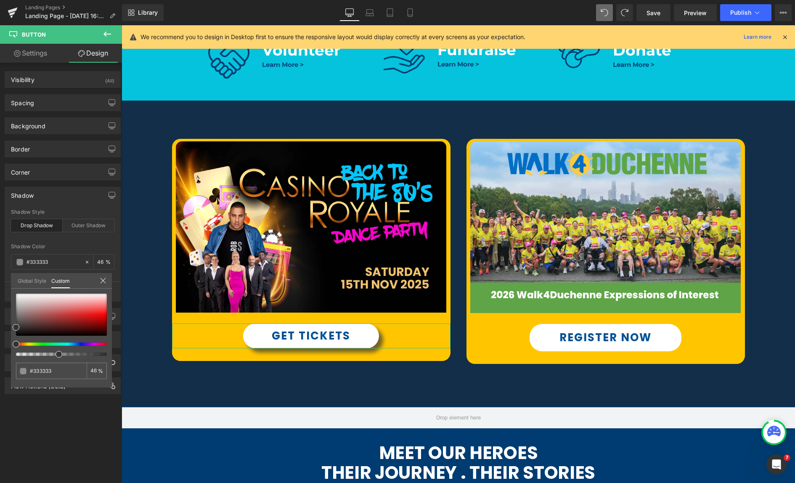
type input "43"
type input "41"
type input "38"
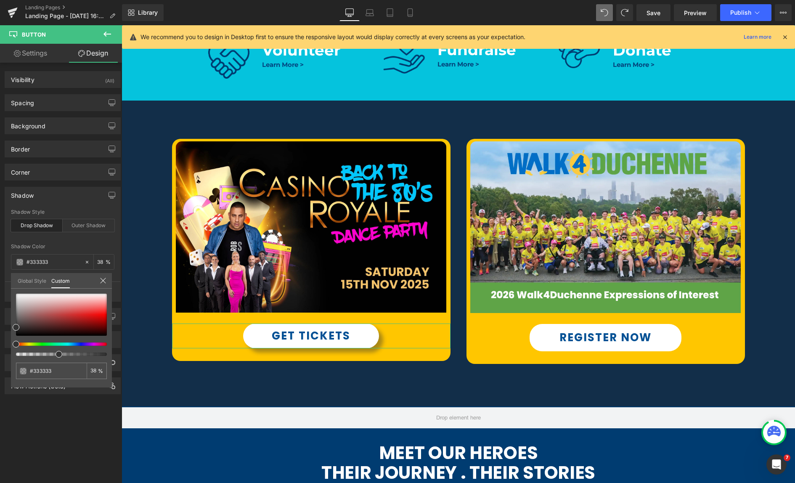
type input "32"
type input "30"
type input "31"
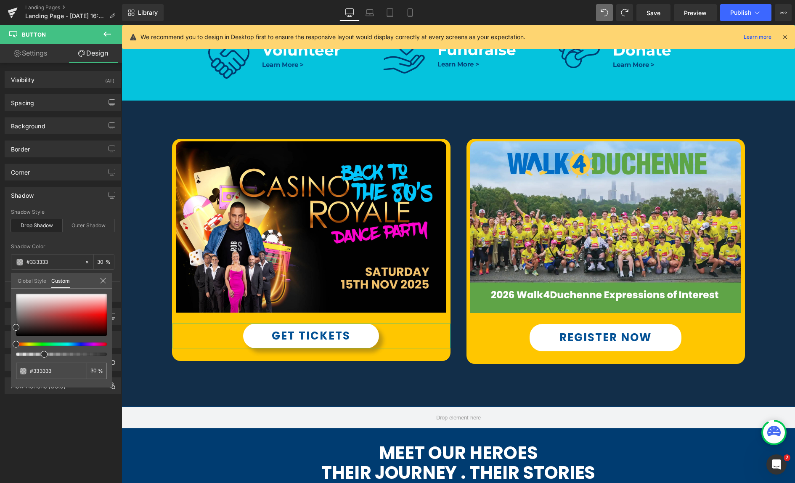
type input "31"
type input "32"
type input "33"
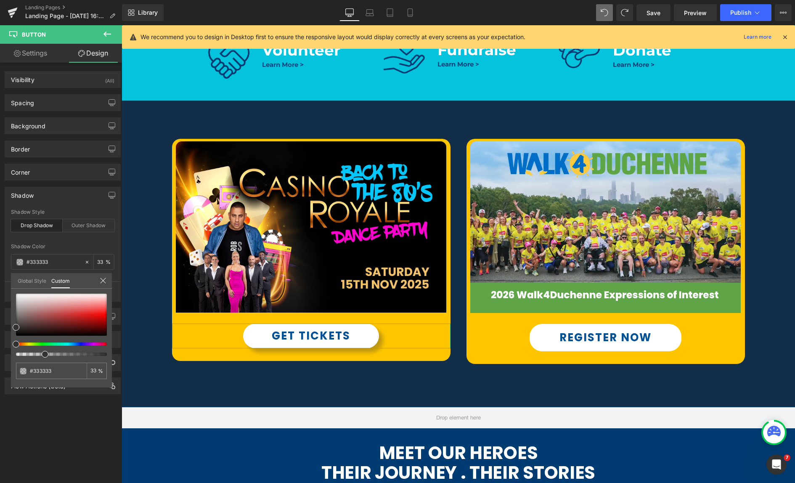
type input "34"
type input "36"
drag, startPoint x: 107, startPoint y: 355, endPoint x: 45, endPoint y: 352, distance: 61.5
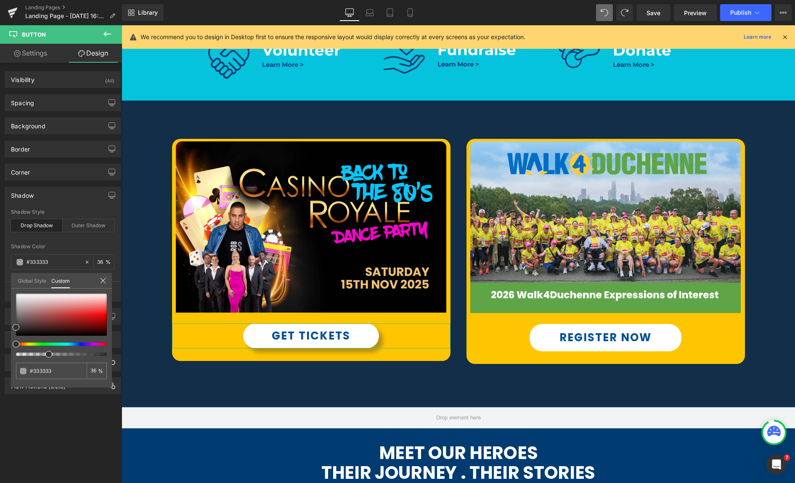
click at [45, 352] on span at bounding box center [48, 354] width 7 height 7
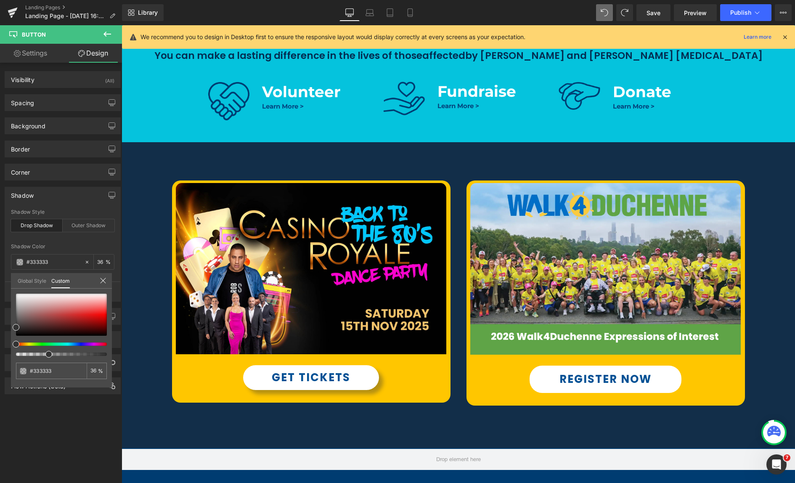
scroll to position [342, 0]
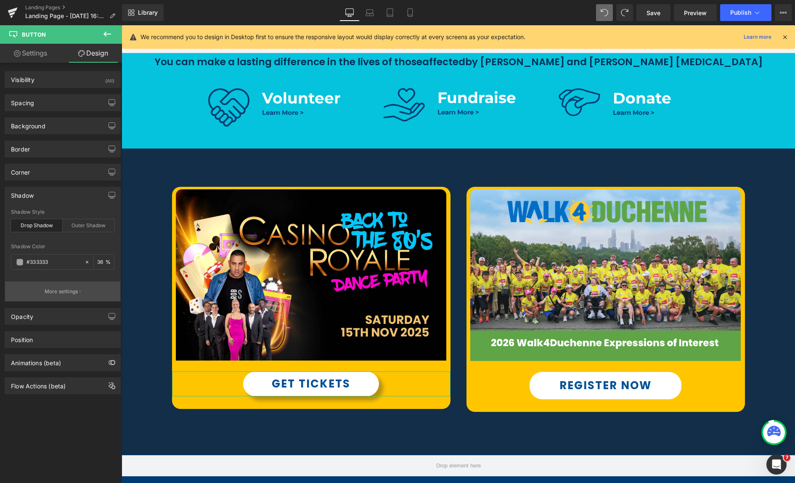
click at [55, 294] on p "More settings" at bounding box center [62, 292] width 34 height 8
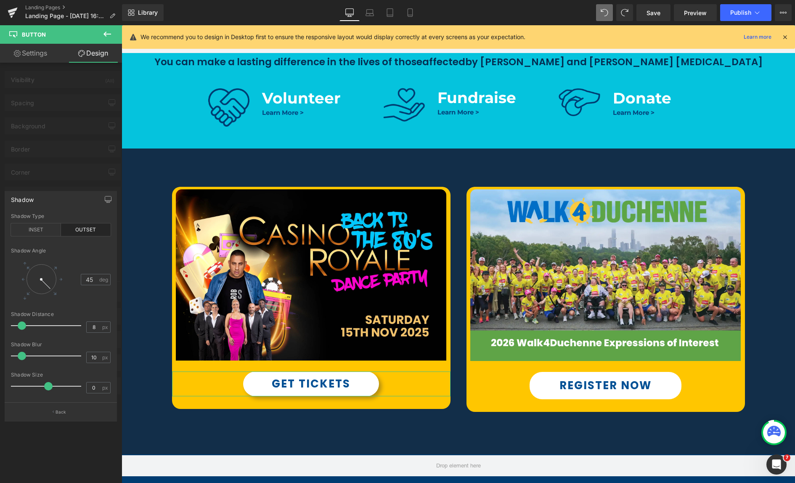
type input "7"
drag, startPoint x: 23, startPoint y: 324, endPoint x: 18, endPoint y: 325, distance: 4.6
click at [18, 325] on span at bounding box center [20, 325] width 8 height 8
type input "14"
click at [22, 355] on span at bounding box center [25, 356] width 8 height 8
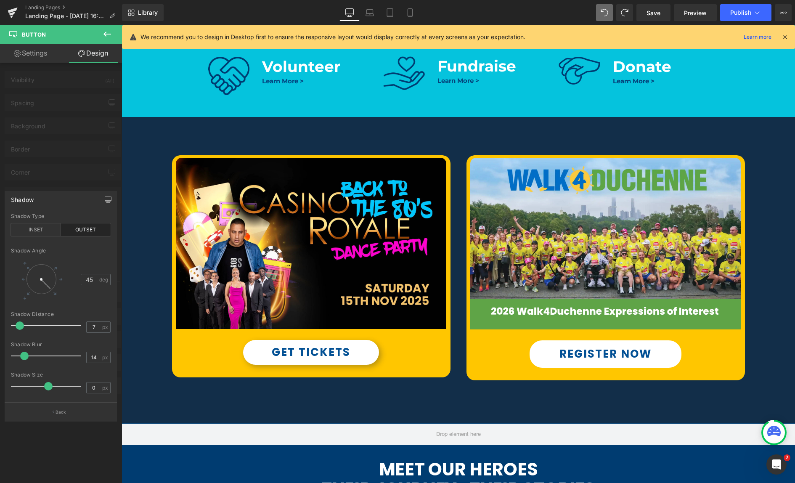
scroll to position [404, 0]
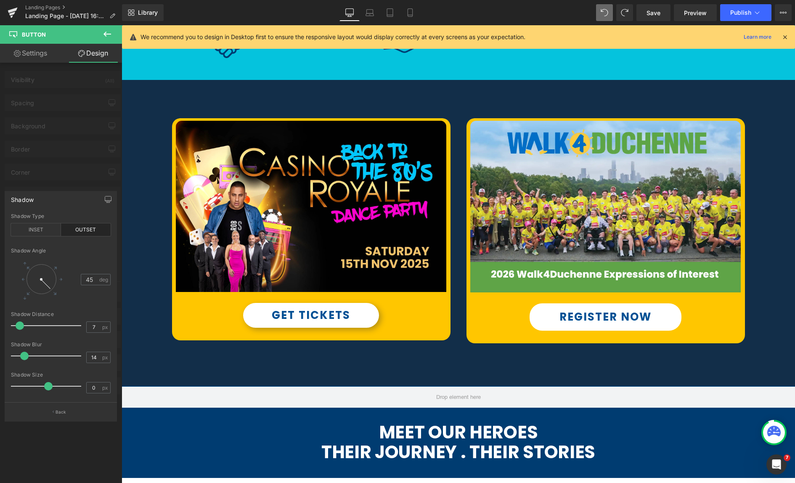
scroll to position [411, 0]
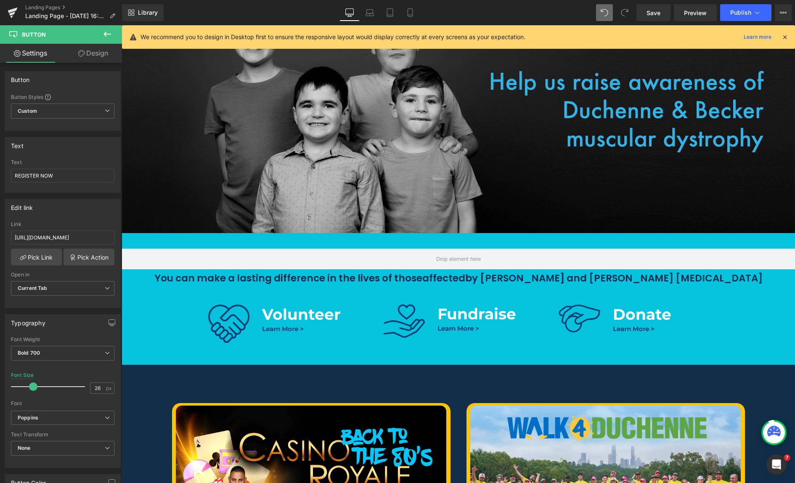
scroll to position [0, 0]
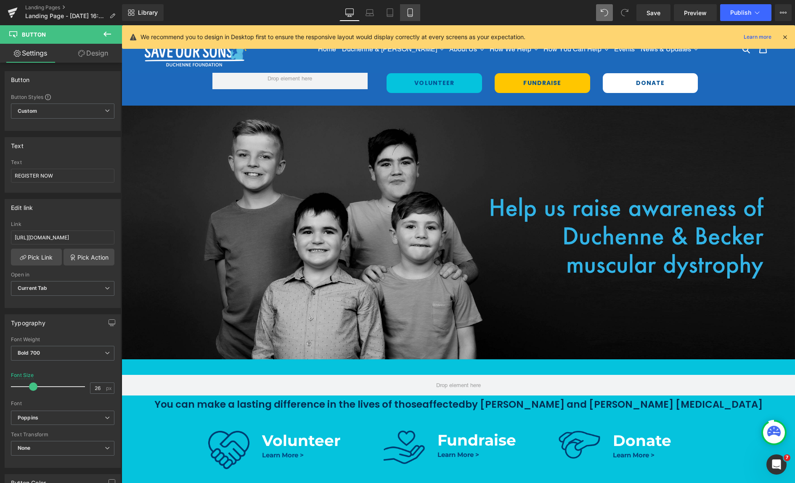
click at [412, 15] on icon at bounding box center [410, 13] width 5 height 8
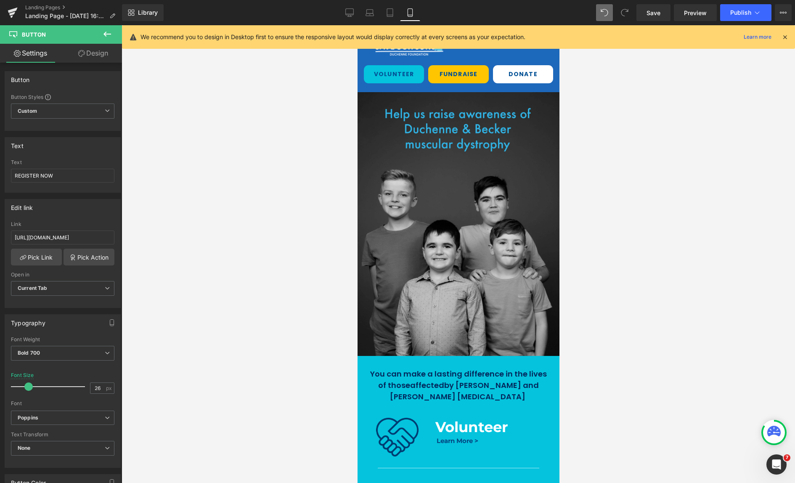
type input "19"
type input "100"
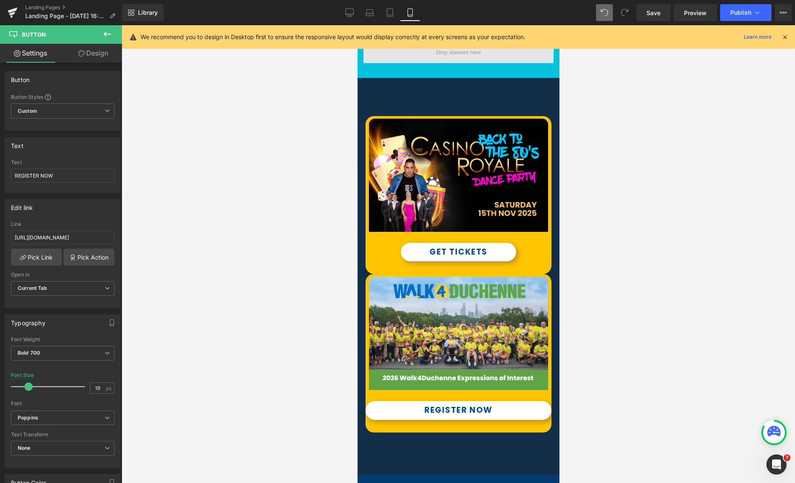
scroll to position [559, 0]
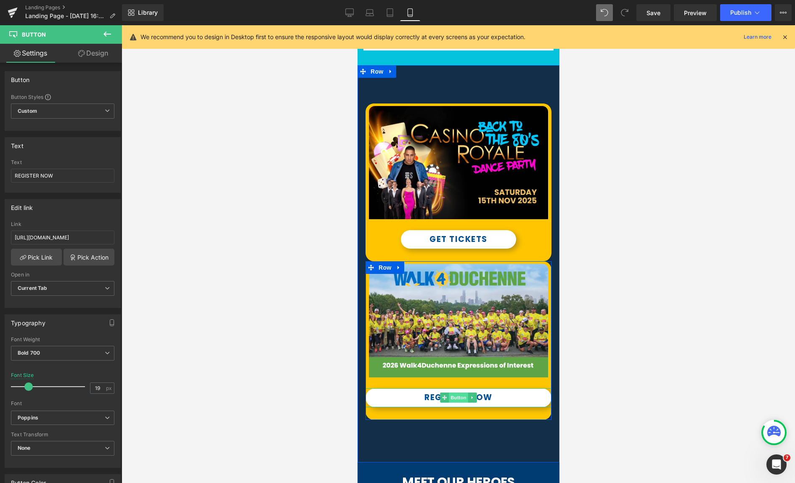
click at [449, 395] on span "Button" at bounding box center [457, 397] width 19 height 10
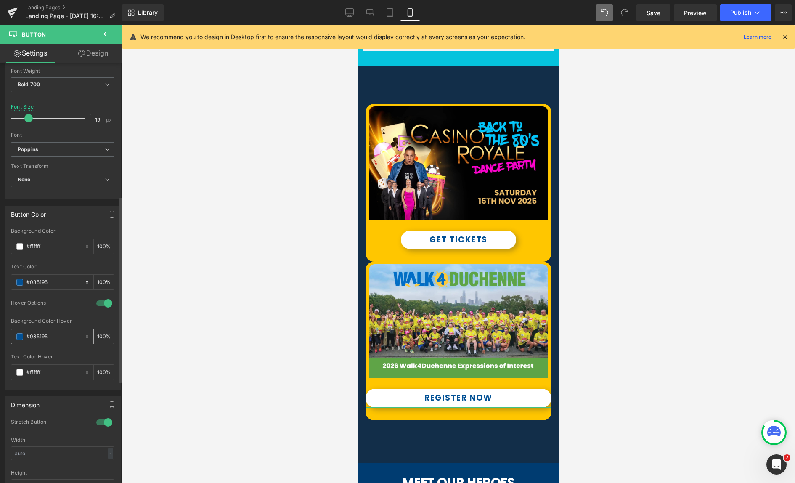
scroll to position [329, 0]
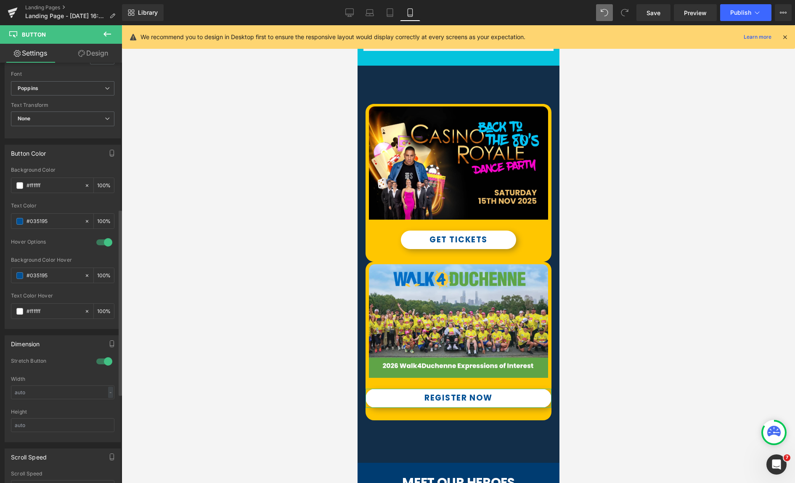
click at [99, 360] on div at bounding box center [104, 361] width 20 height 13
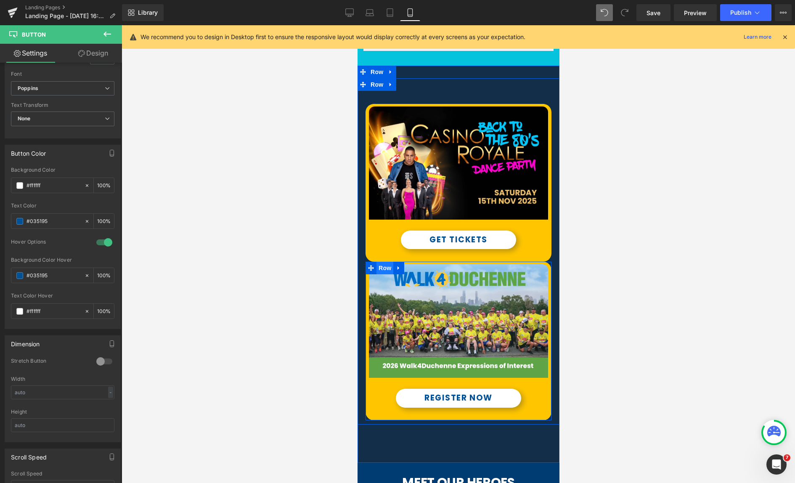
click at [386, 266] on span "Row" at bounding box center [384, 268] width 17 height 13
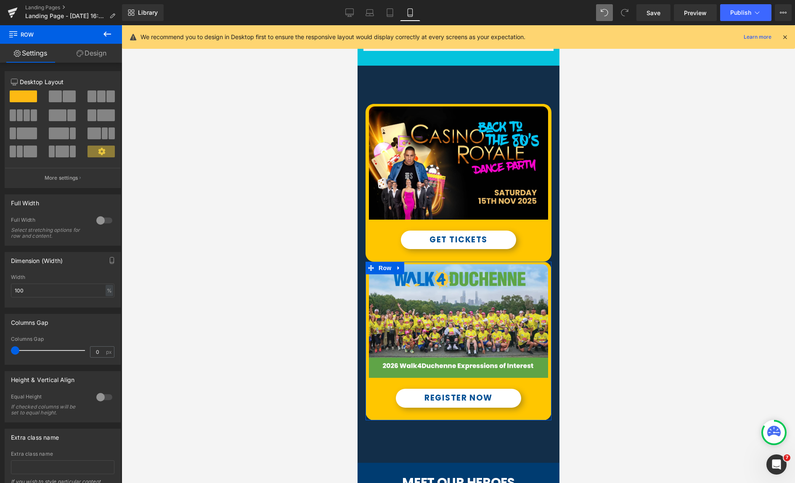
click at [91, 56] on link "Design" at bounding box center [91, 53] width 61 height 19
click at [0, 0] on div "Spacing" at bounding box center [0, 0] width 0 height 0
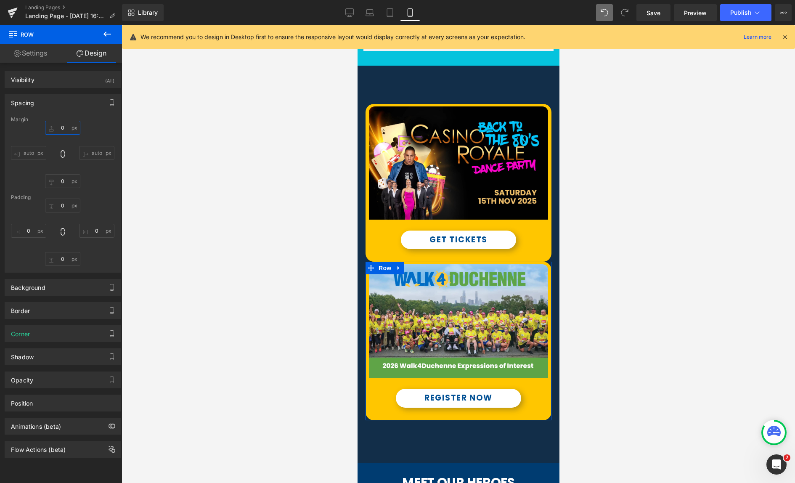
click at [56, 126] on input "text" at bounding box center [62, 128] width 35 height 14
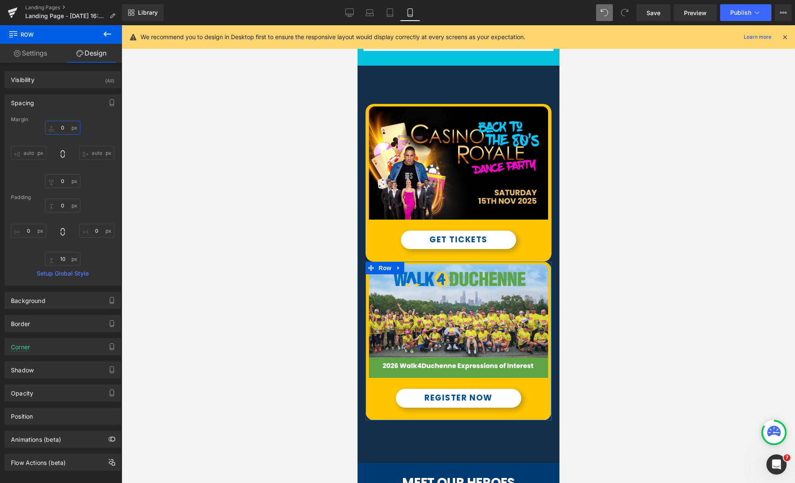
type input "0"
type input "10"
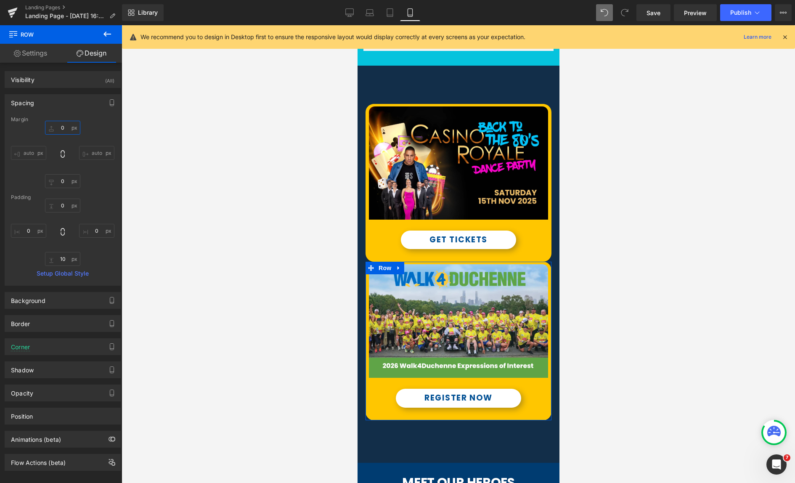
type input "0"
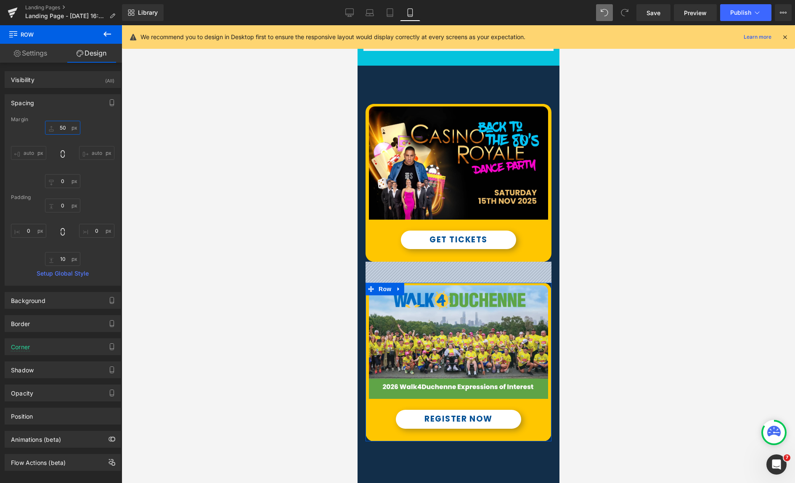
type input "5"
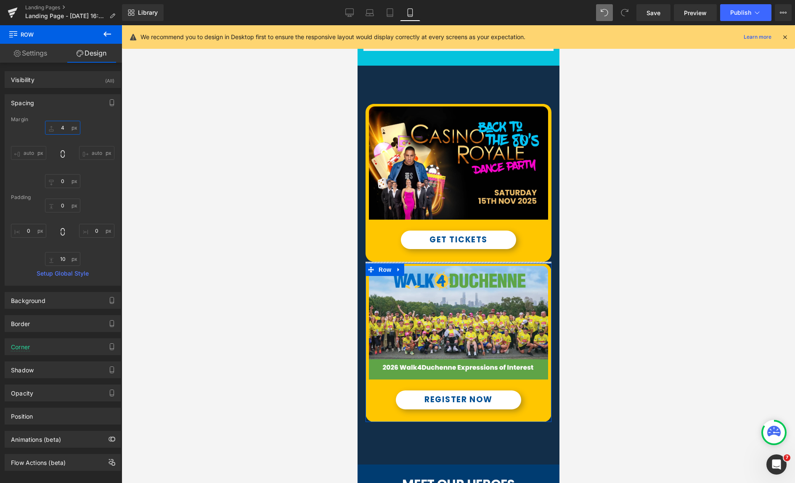
type input "40"
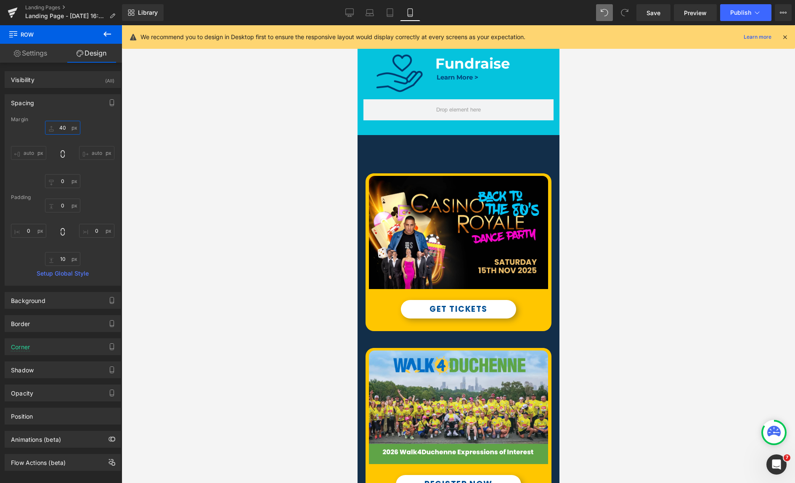
scroll to position [521, 0]
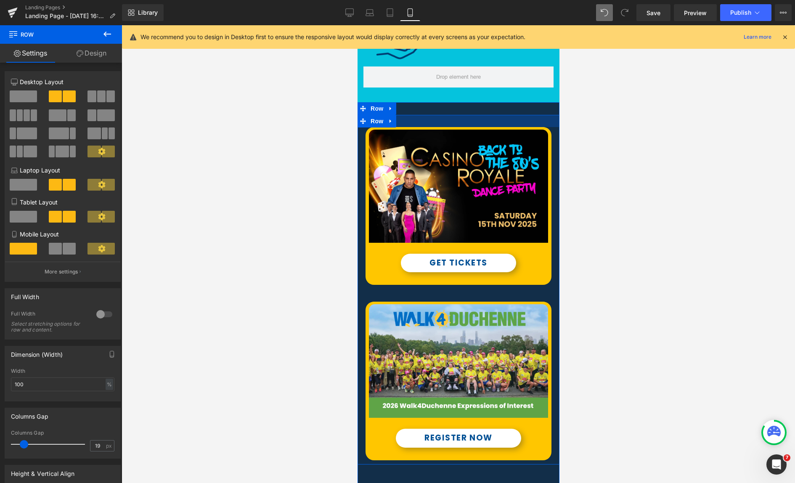
click at [457, 109] on div "Image GET TICKETS Button Row Image REGISTER NOW Button Row Row Row 91px" at bounding box center [458, 302] width 202 height 400
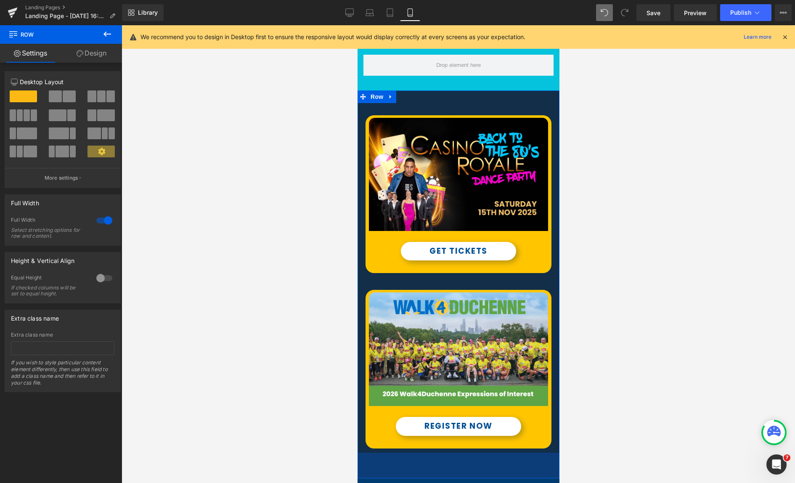
scroll to position [741, 0]
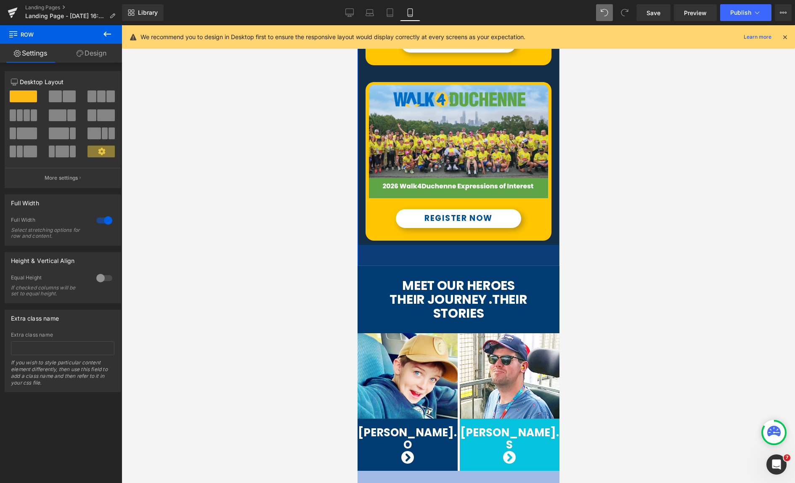
drag, startPoint x: 462, startPoint y: 248, endPoint x: 992, endPoint y: 282, distance: 531.0
click at [463, 235] on div "Image GET TICKETS Button Row Image REGISTER NOW Button Row Row Row 50px" at bounding box center [458, 74] width 202 height 383
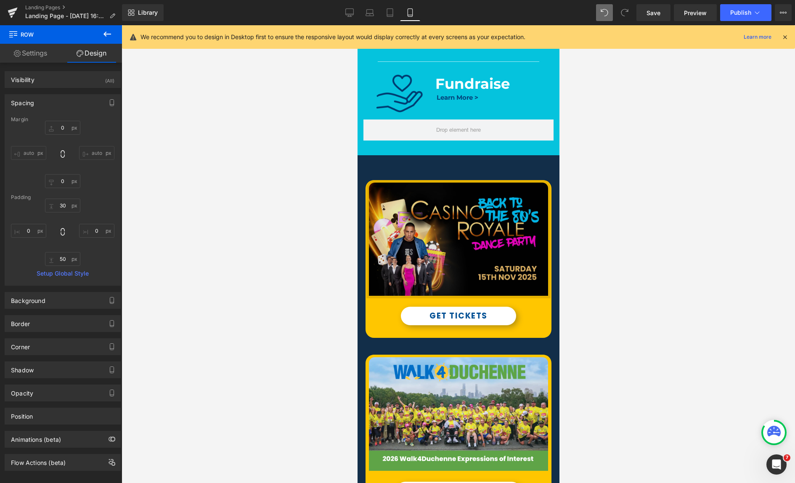
scroll to position [454, 0]
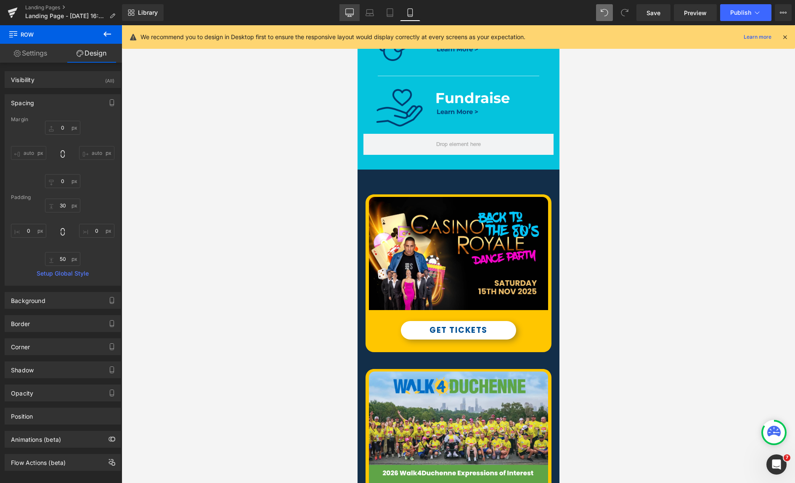
click at [348, 14] on icon at bounding box center [350, 14] width 8 height 0
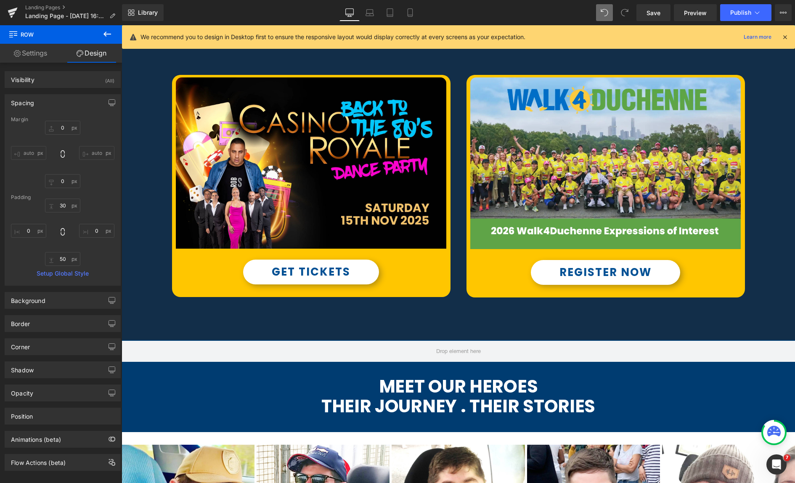
type input "0"
type input "30"
type input "0"
type input "91"
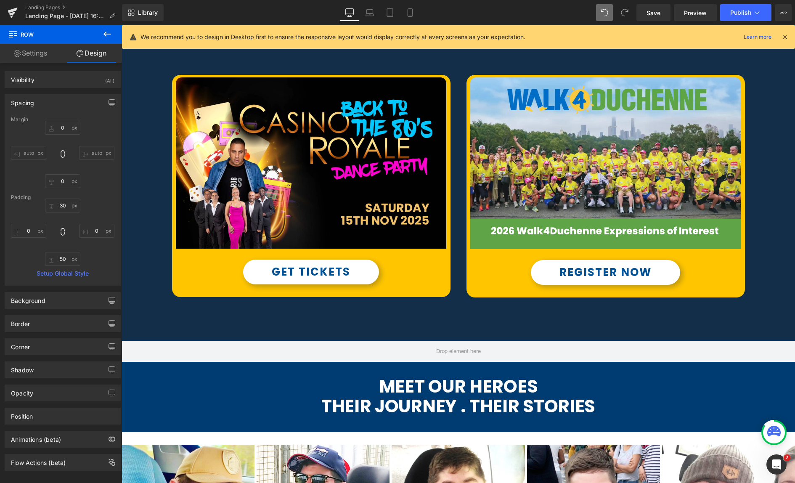
type input "0"
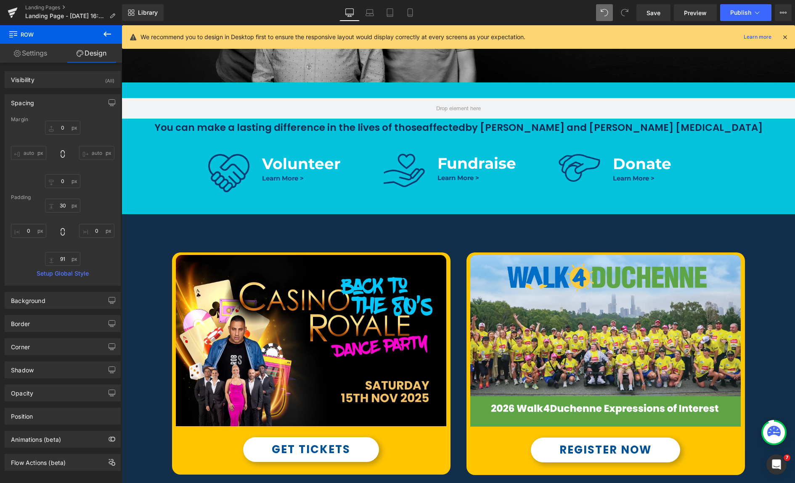
scroll to position [297, 0]
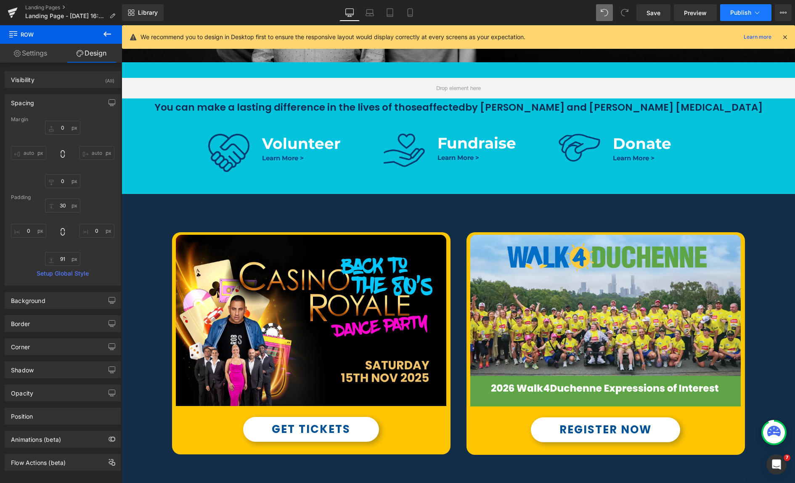
click at [740, 10] on span "Publish" at bounding box center [740, 12] width 21 height 7
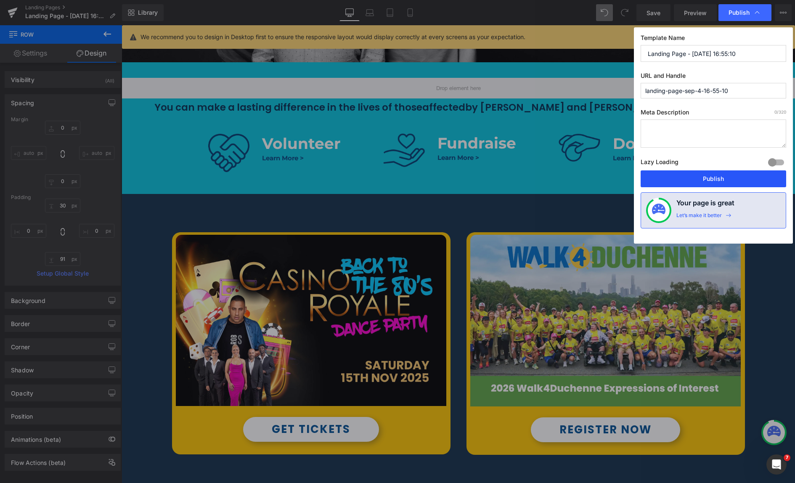
click at [711, 178] on button "Publish" at bounding box center [714, 178] width 146 height 17
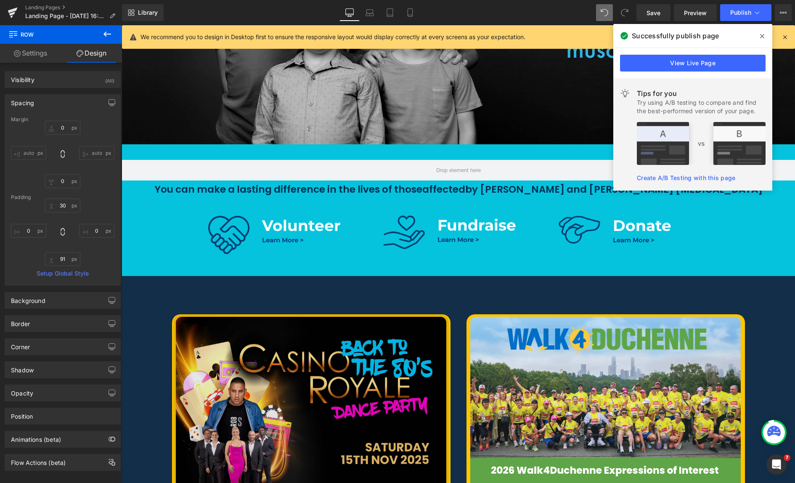
scroll to position [214, 0]
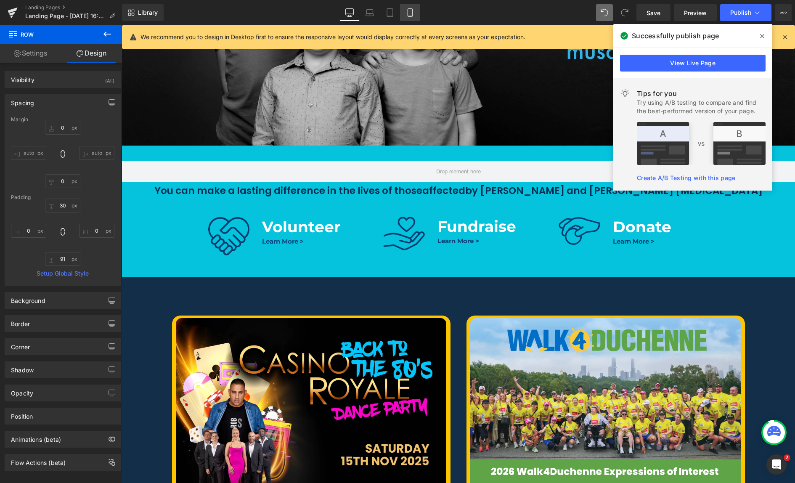
click at [409, 14] on icon at bounding box center [410, 12] width 8 height 8
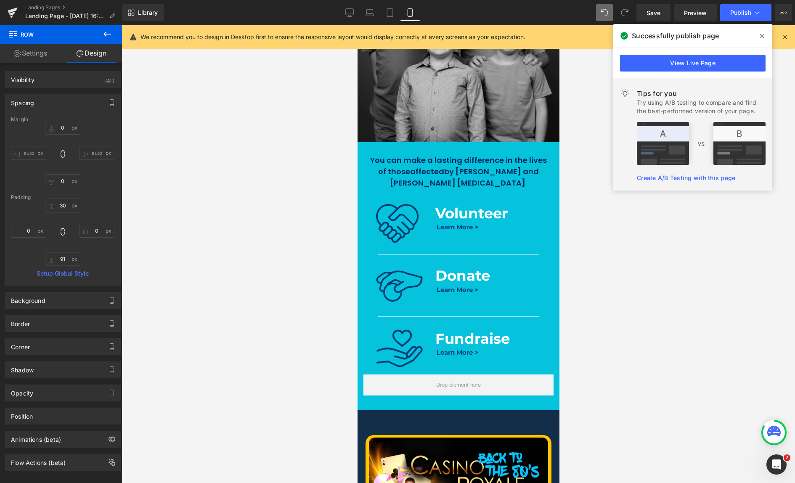
type input "0"
type input "30"
type input "0"
type input "50"
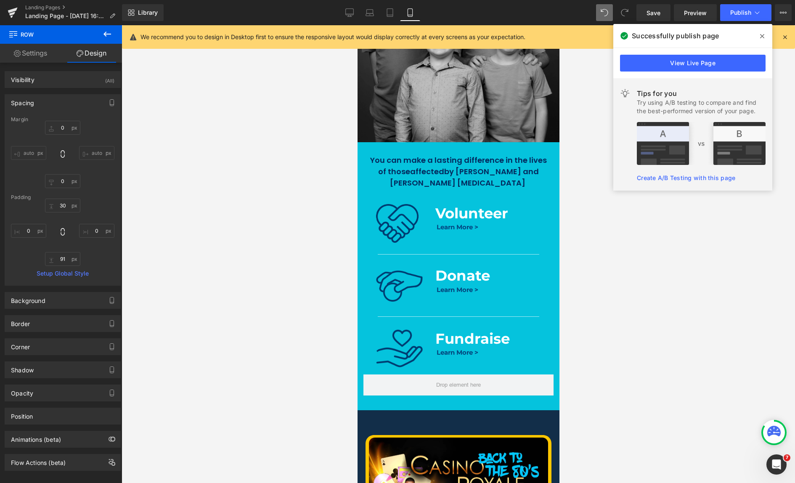
type input "0"
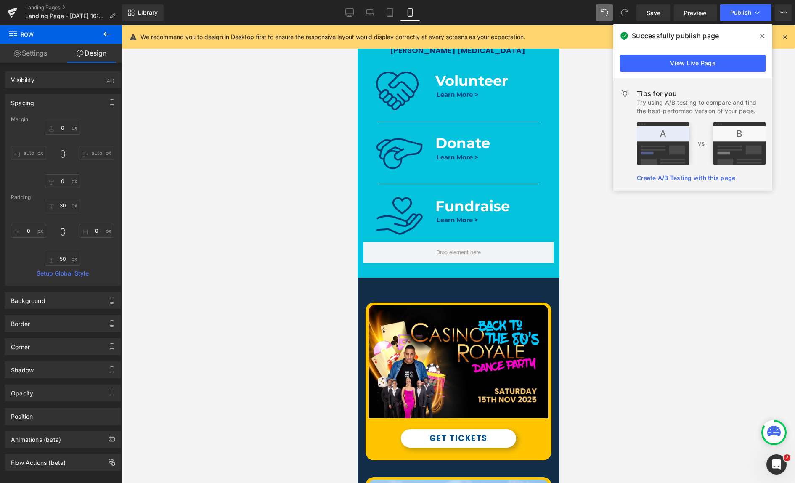
scroll to position [457, 0]
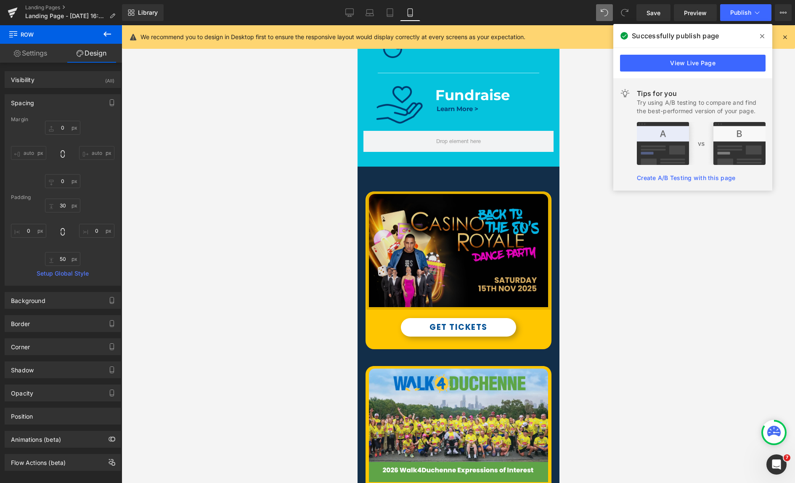
click at [447, 246] on div "Image" at bounding box center [458, 250] width 186 height 118
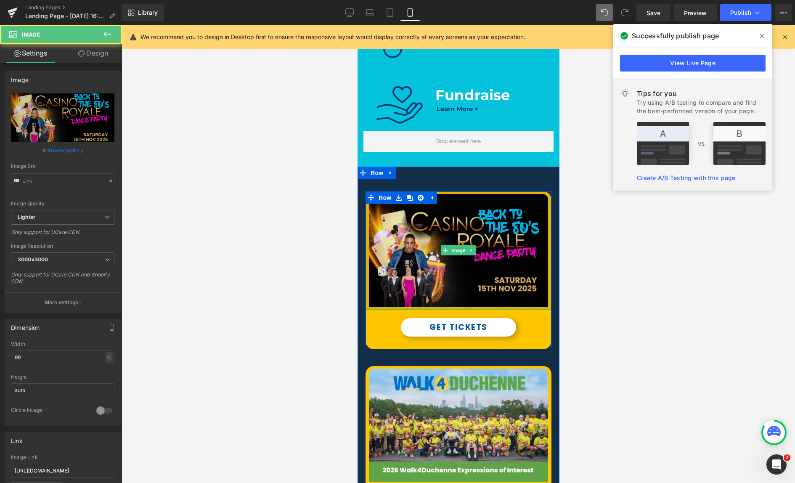
type input "[URL][DOMAIN_NAME]"
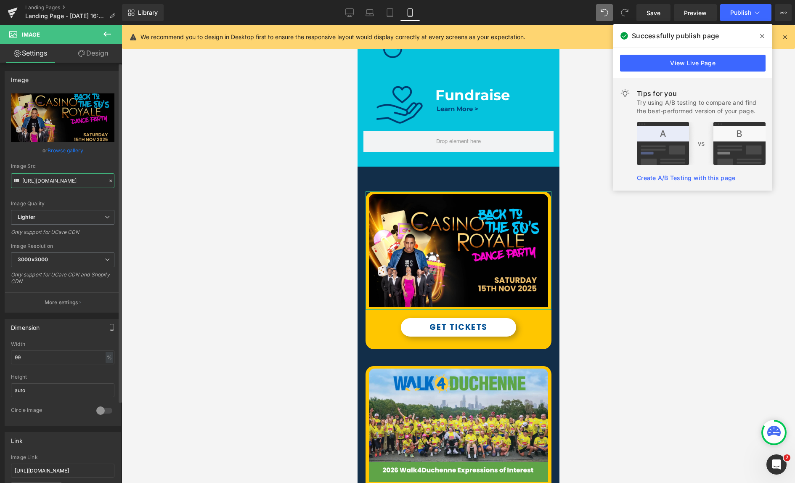
click at [54, 177] on input "[URL][DOMAIN_NAME]" at bounding box center [62, 180] width 103 height 15
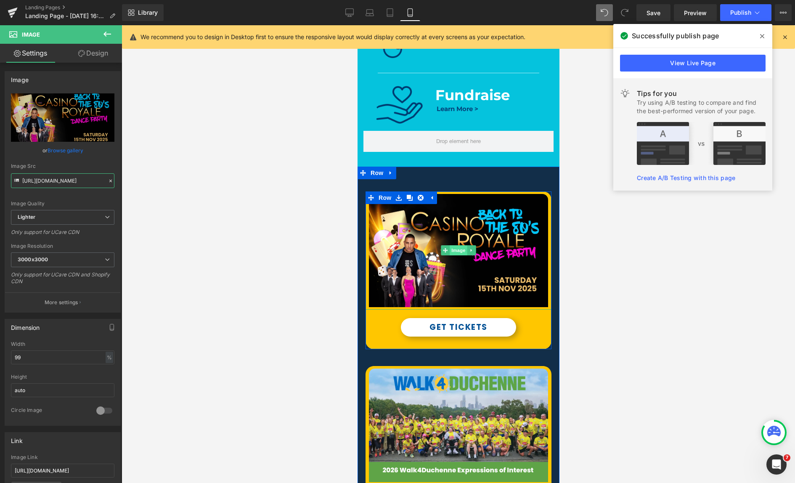
click at [461, 250] on span "Image" at bounding box center [458, 250] width 18 height 10
click at [470, 250] on icon at bounding box center [470, 250] width 1 height 3
click at [469, 250] on icon at bounding box center [466, 250] width 5 height 5
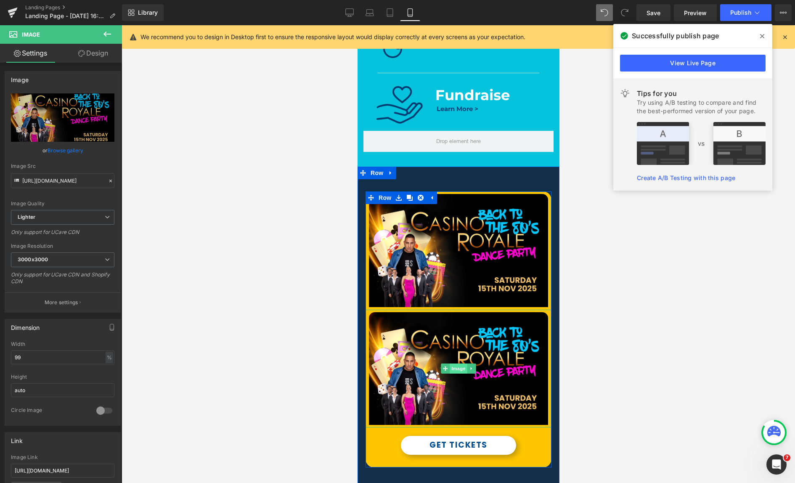
click at [453, 369] on span "Image" at bounding box center [458, 368] width 18 height 10
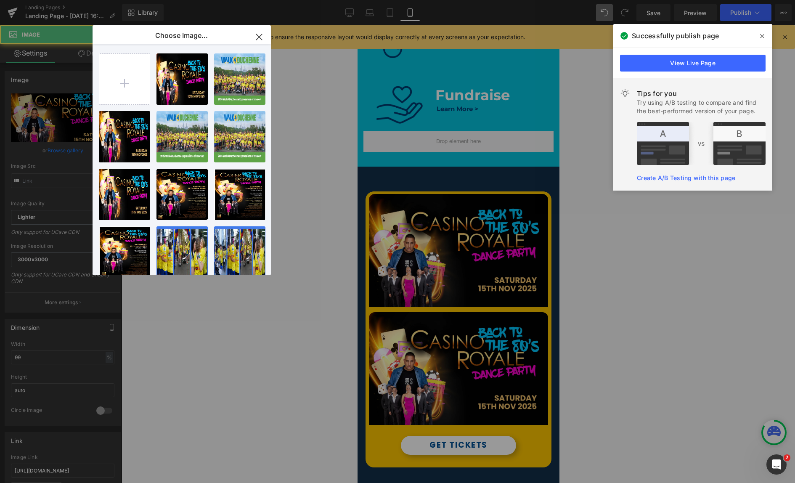
type input "[URL][DOMAIN_NAME]"
click at [116, 90] on input "file" at bounding box center [124, 79] width 50 height 50
type input "C:\fakepath\sos-roya2l.webp"
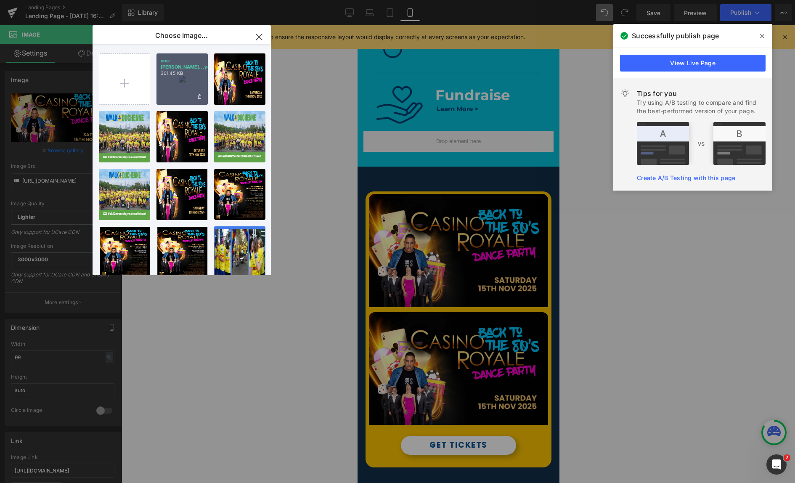
click at [172, 77] on div "sos-[PERSON_NAME]...ya2l.webp 301.45 KB" at bounding box center [181, 78] width 51 height 51
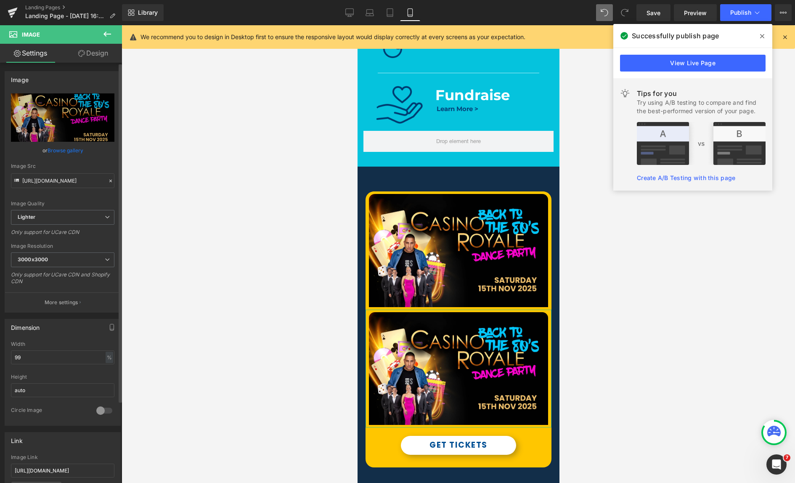
click at [52, 149] on link "Browse gallery" at bounding box center [66, 150] width 36 height 15
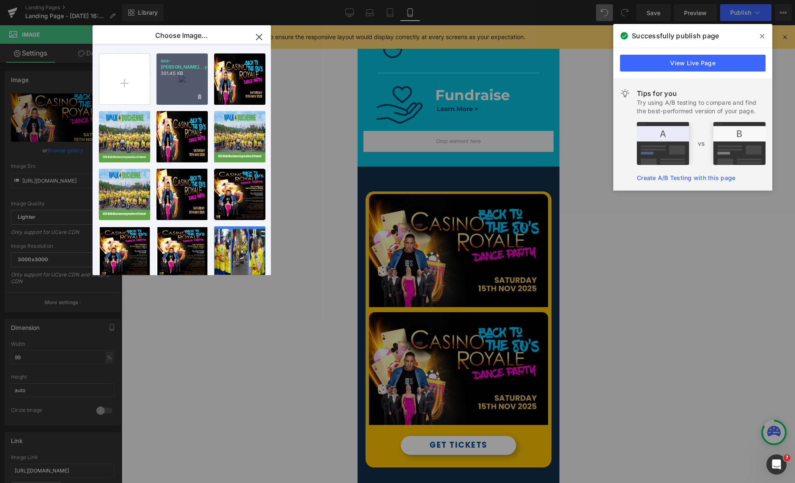
click at [180, 85] on div "sos-[PERSON_NAME]...ya2l.webp 301.45 KB" at bounding box center [181, 78] width 51 height 51
type input "[URL][DOMAIN_NAME]"
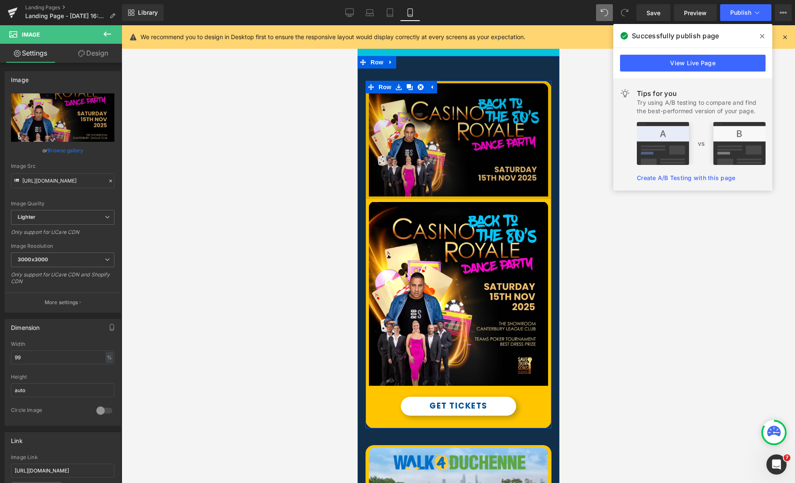
scroll to position [574, 0]
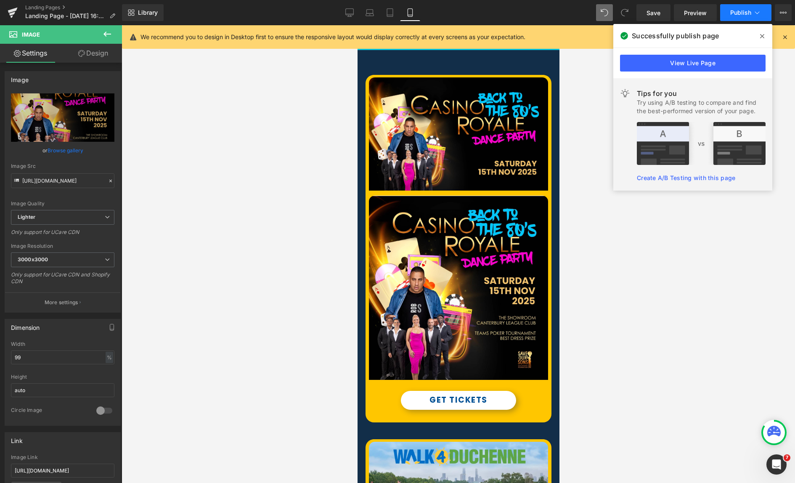
click at [740, 16] on span "Publish" at bounding box center [740, 12] width 21 height 7
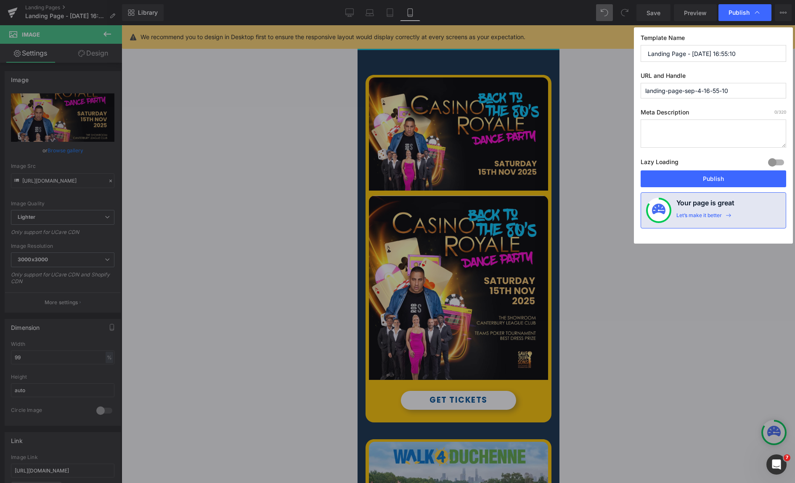
click at [738, 15] on span "Publish" at bounding box center [738, 13] width 21 height 8
click at [703, 177] on div at bounding box center [458, 254] width 673 height 458
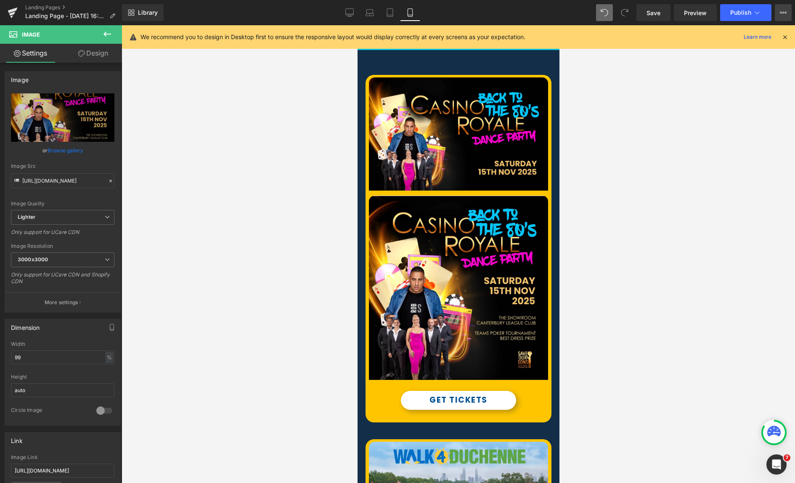
click at [781, 15] on icon at bounding box center [783, 12] width 7 height 7
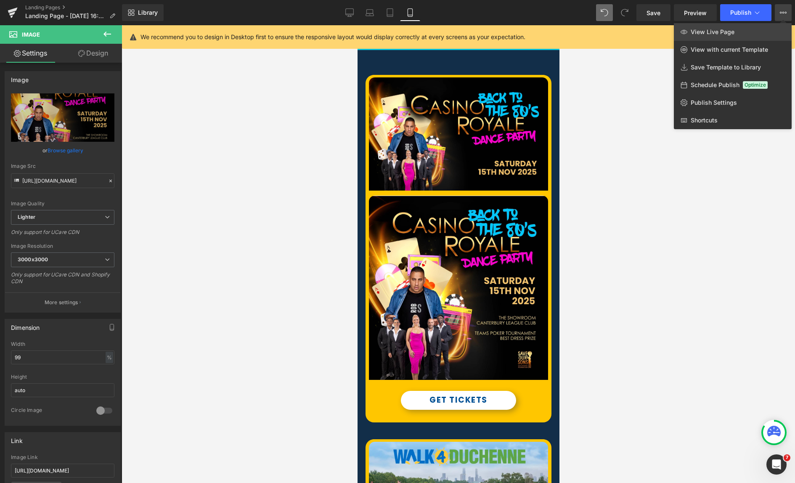
click at [738, 34] on link "View Live Page" at bounding box center [733, 32] width 118 height 18
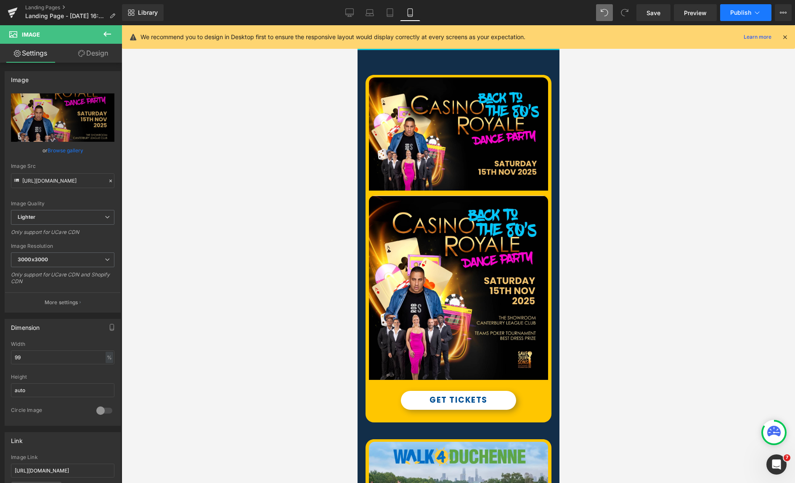
click at [753, 14] on icon at bounding box center [757, 12] width 8 height 8
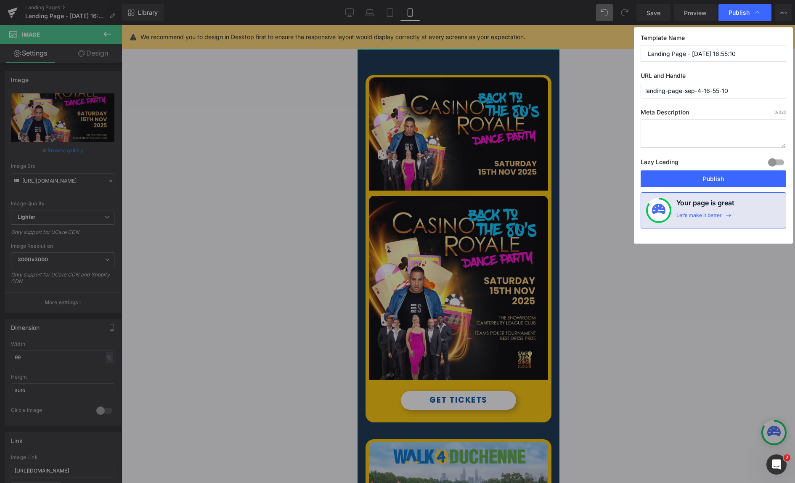
click at [715, 180] on button "Publish" at bounding box center [714, 178] width 146 height 17
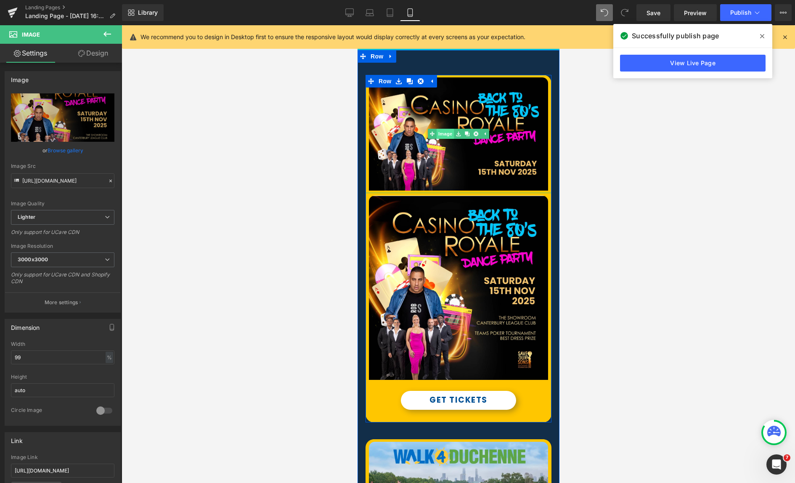
click at [448, 135] on link "Image" at bounding box center [440, 134] width 26 height 10
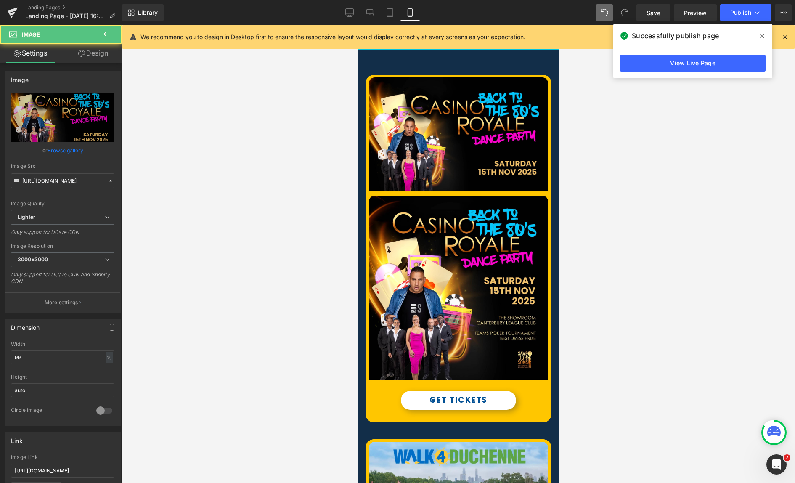
click at [92, 57] on link "Design" at bounding box center [93, 53] width 61 height 19
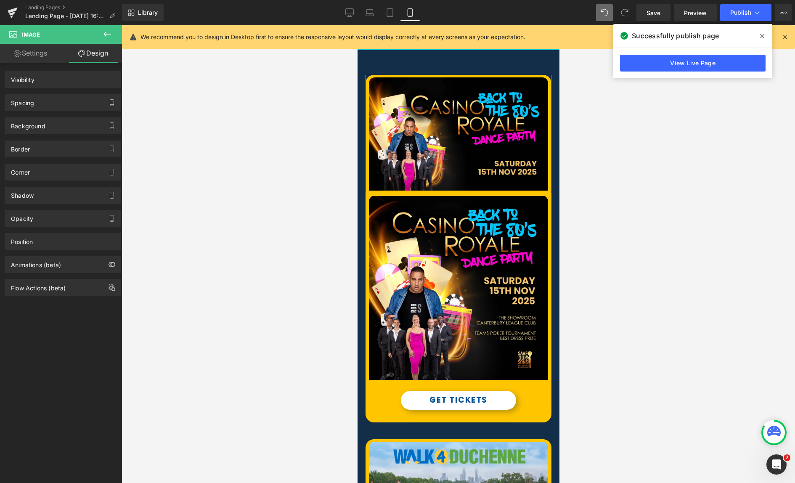
click at [42, 83] on div "Visibility" at bounding box center [62, 79] width 115 height 16
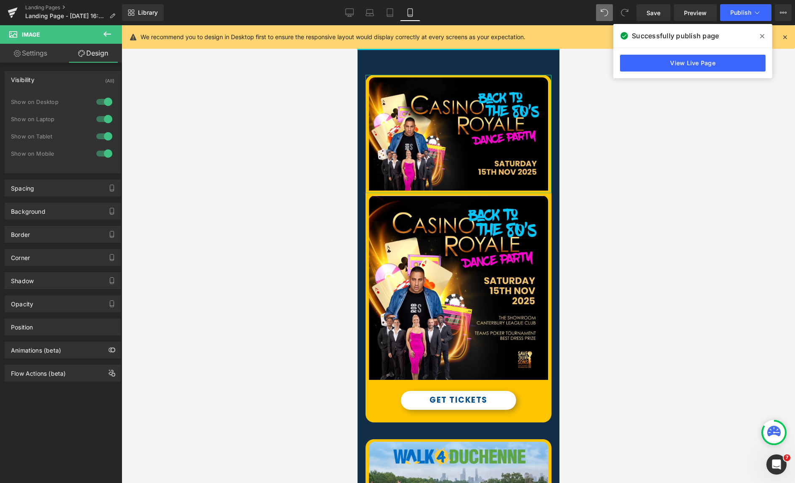
click at [97, 136] on div at bounding box center [104, 136] width 20 height 13
click at [96, 154] on div at bounding box center [104, 153] width 20 height 13
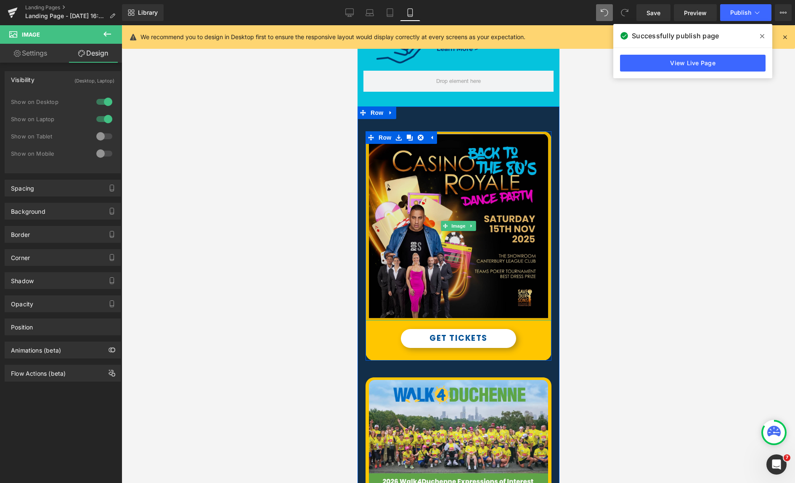
scroll to position [488, 0]
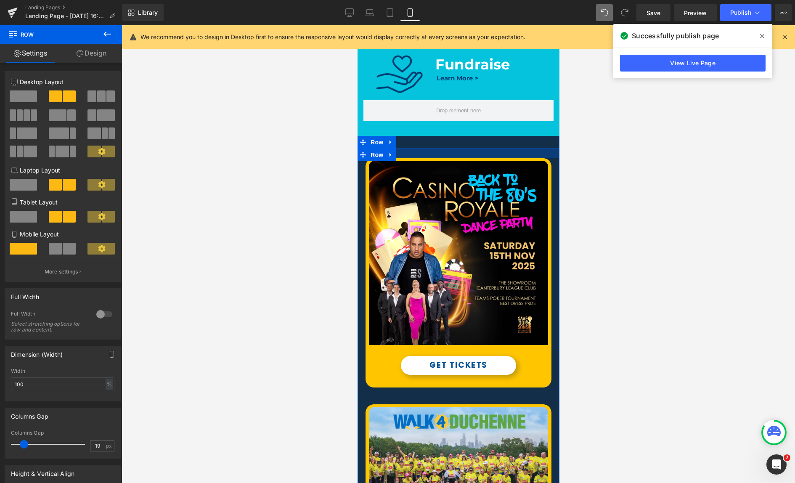
click at [478, 147] on div "Image Image GET TICKETS Button Row Image REGISTER NOW Button Row Row Row 50px" at bounding box center [458, 362] width 202 height 452
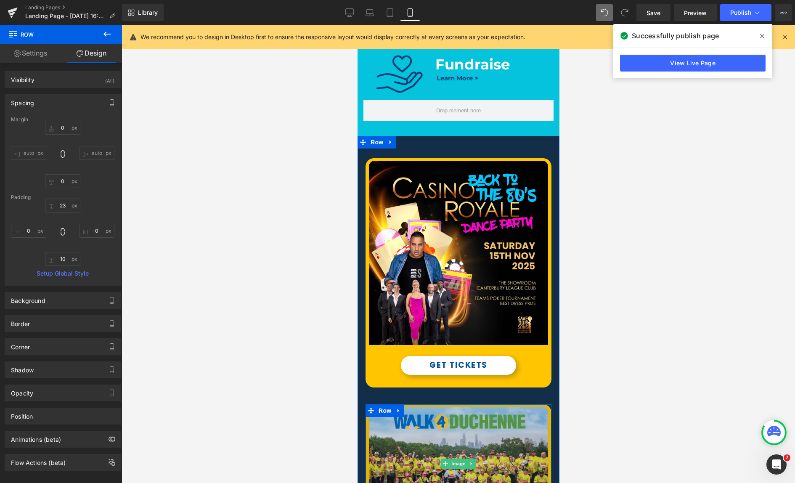
click at [459, 430] on img at bounding box center [458, 463] width 184 height 119
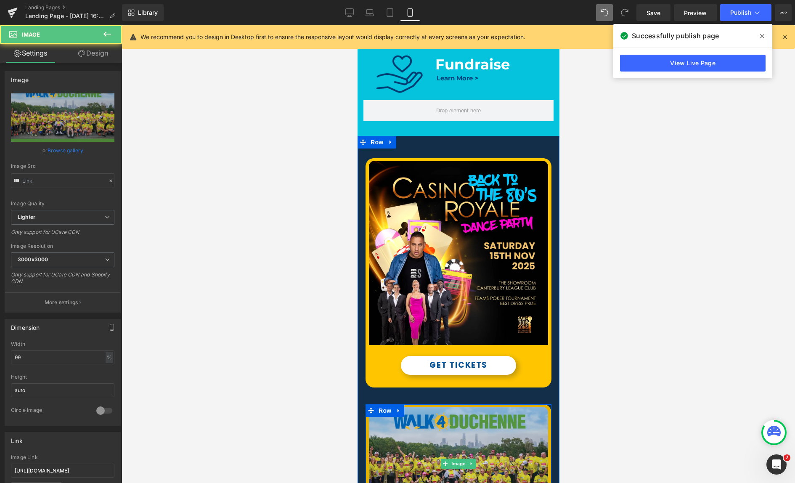
type input "[URL][DOMAIN_NAME]"
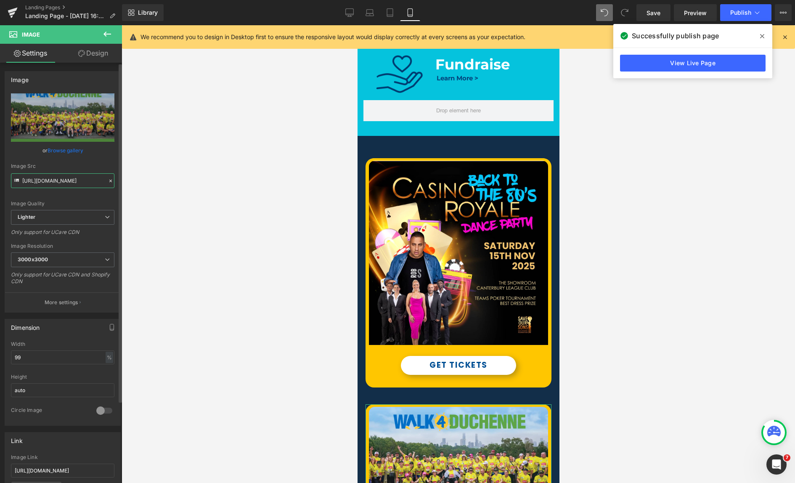
click at [58, 177] on input "[URL][DOMAIN_NAME]" at bounding box center [62, 180] width 103 height 15
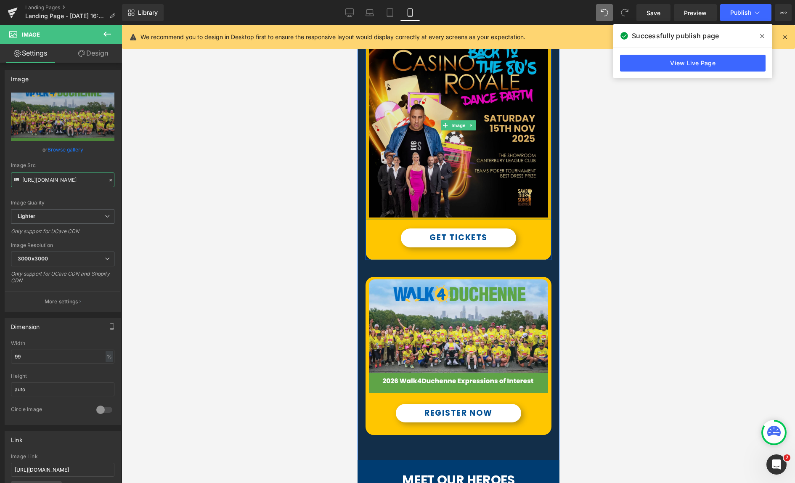
scroll to position [677, 0]
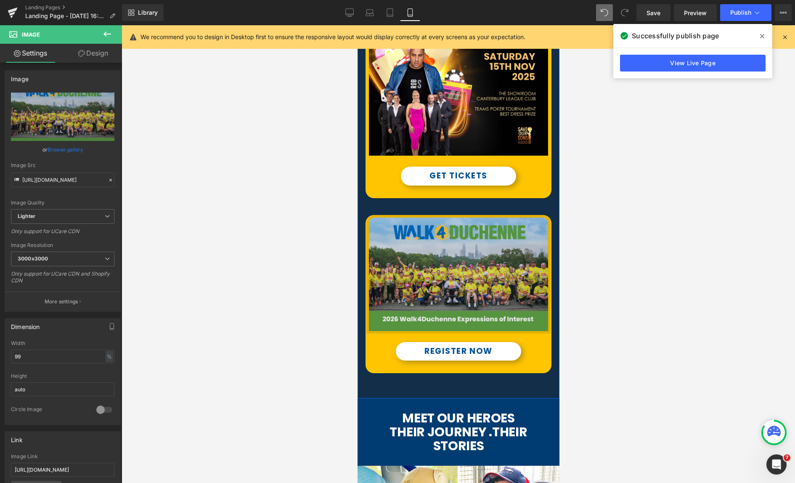
click at [458, 267] on img at bounding box center [458, 274] width 184 height 119
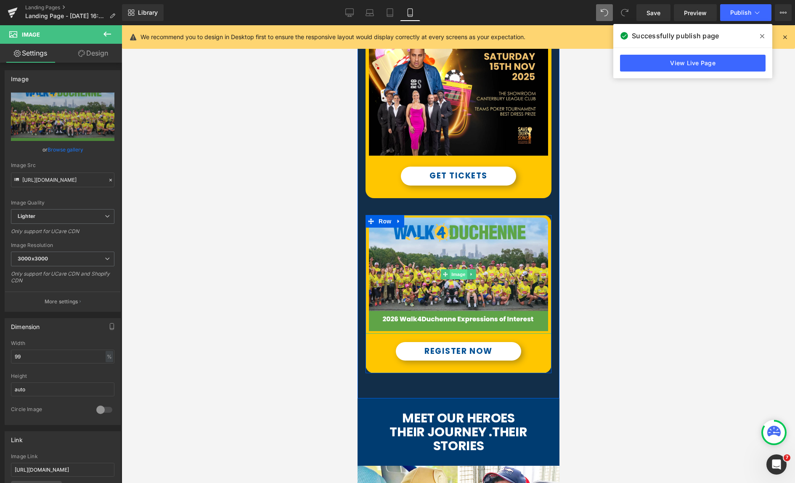
click at [456, 275] on span "Image" at bounding box center [458, 274] width 18 height 10
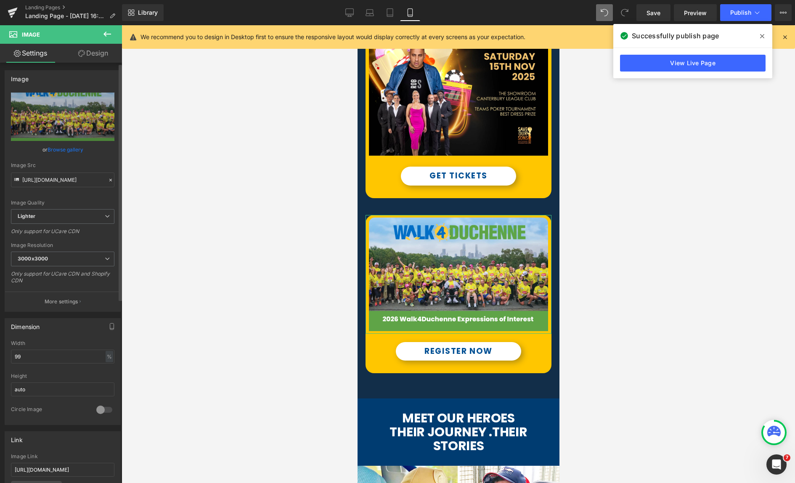
click at [75, 147] on link "Browse gallery" at bounding box center [66, 149] width 36 height 15
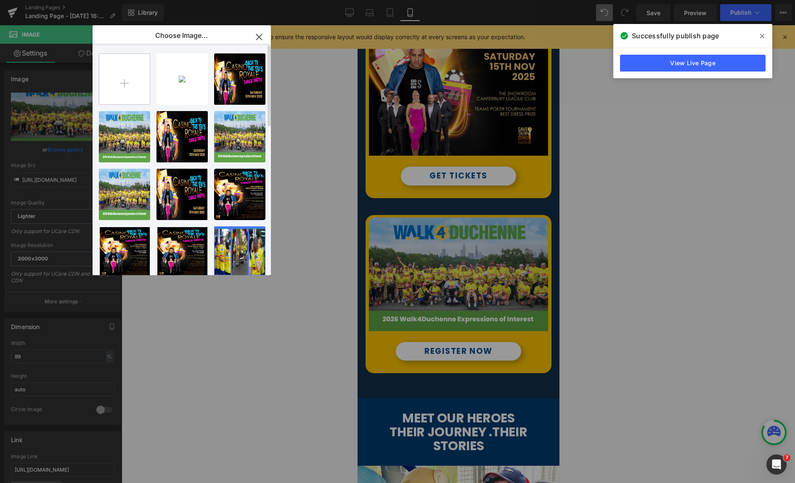
click at [125, 74] on input "file" at bounding box center [124, 79] width 50 height 50
type input "C:\fakepath\sossss.webp"
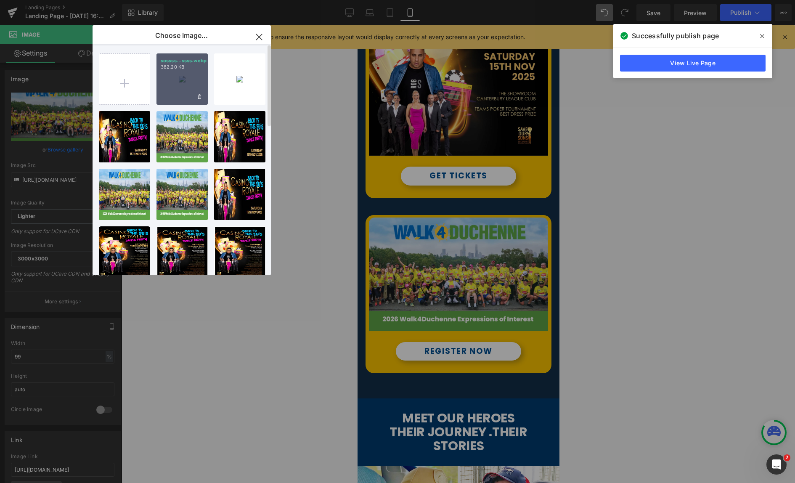
click at [175, 87] on div "sossss...ssss.webp 382.20 KB" at bounding box center [181, 78] width 51 height 51
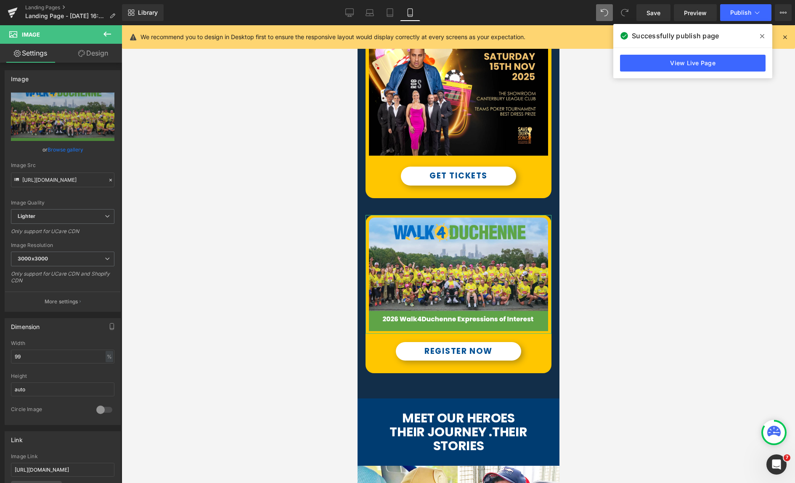
drag, startPoint x: 74, startPoint y: 152, endPoint x: 82, endPoint y: 144, distance: 10.7
click at [75, 152] on link "Browse gallery" at bounding box center [66, 149] width 36 height 15
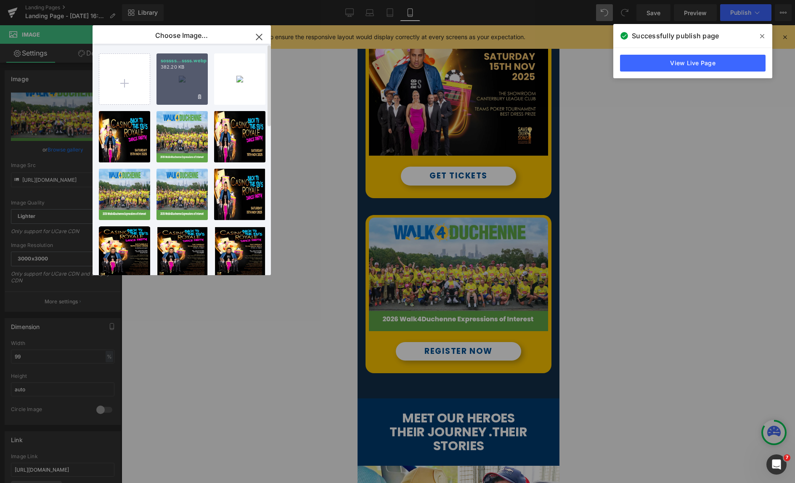
click at [184, 85] on div "sossss...ssss.webp 382.20 KB" at bounding box center [181, 78] width 51 height 51
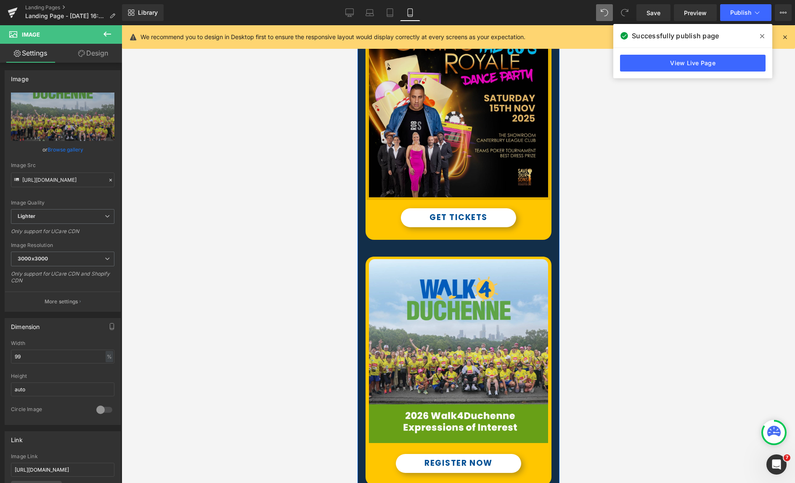
scroll to position [640, 0]
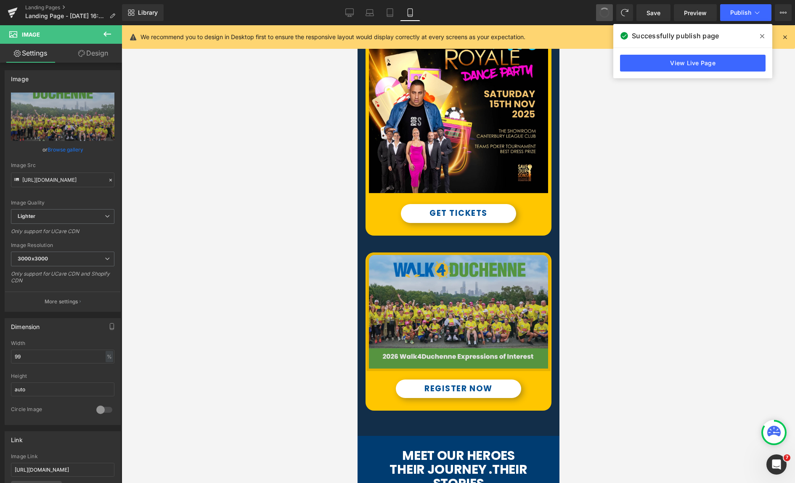
click at [461, 294] on img at bounding box center [458, 311] width 184 height 119
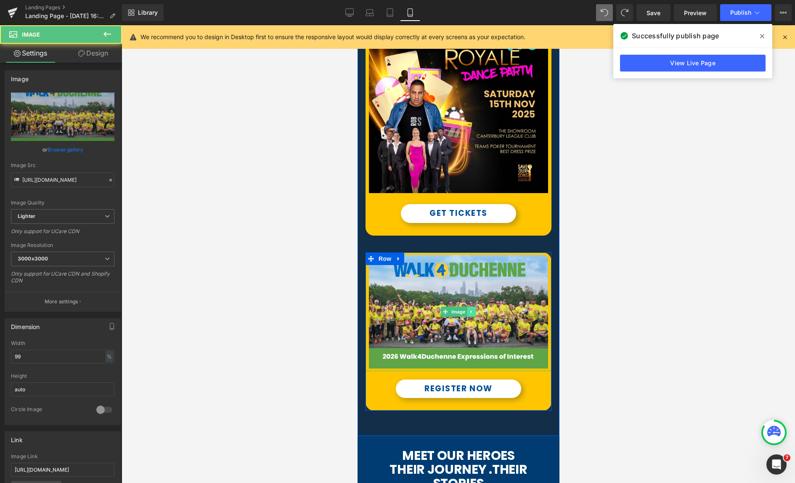
click at [471, 312] on icon at bounding box center [470, 311] width 1 height 3
click at [467, 313] on icon at bounding box center [466, 311] width 5 height 5
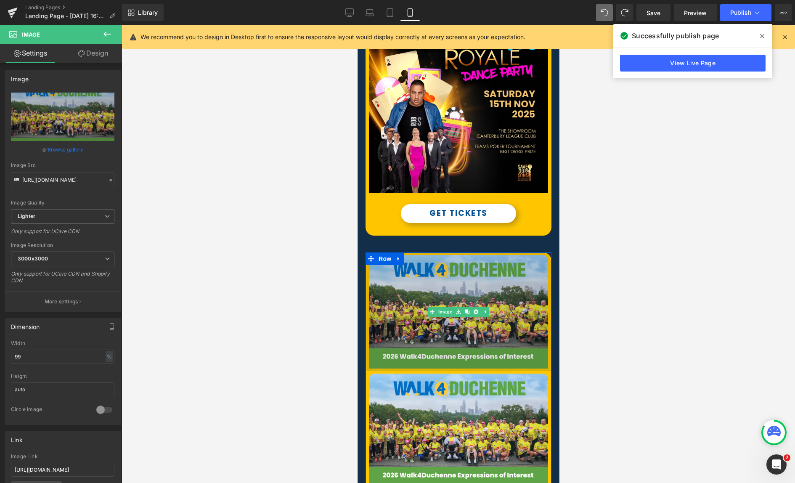
click at [452, 286] on img at bounding box center [458, 311] width 184 height 119
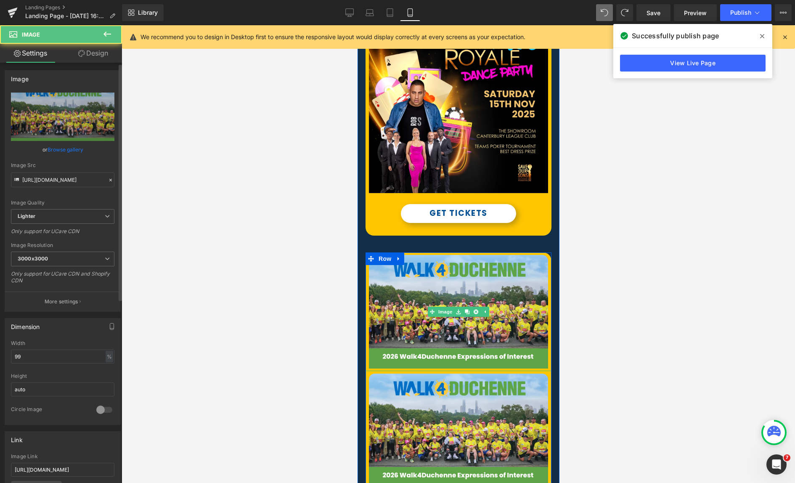
click at [70, 149] on link "Browse gallery" at bounding box center [66, 149] width 36 height 15
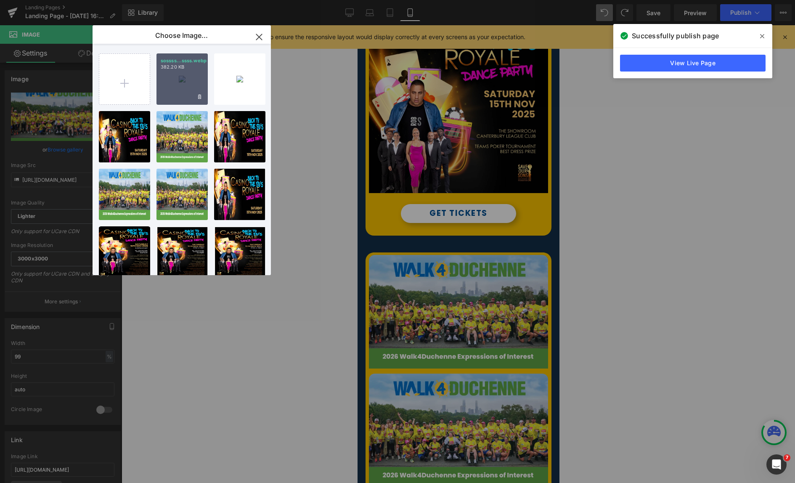
click at [186, 84] on div "sossss...ssss.webp 382.20 KB" at bounding box center [181, 78] width 51 height 51
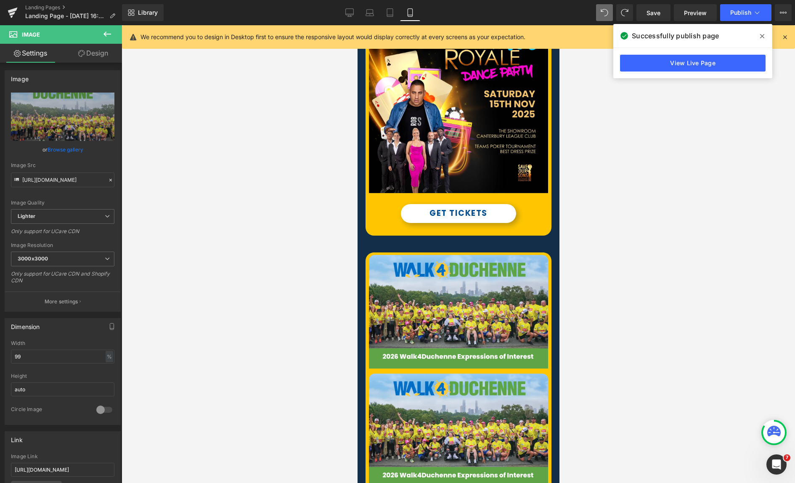
click at [186, 84] on div at bounding box center [458, 254] width 673 height 458
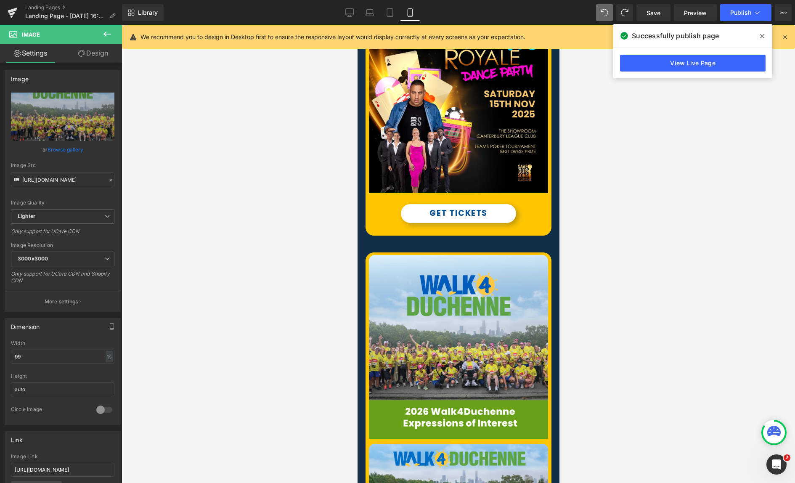
type input "[URL][DOMAIN_NAME]"
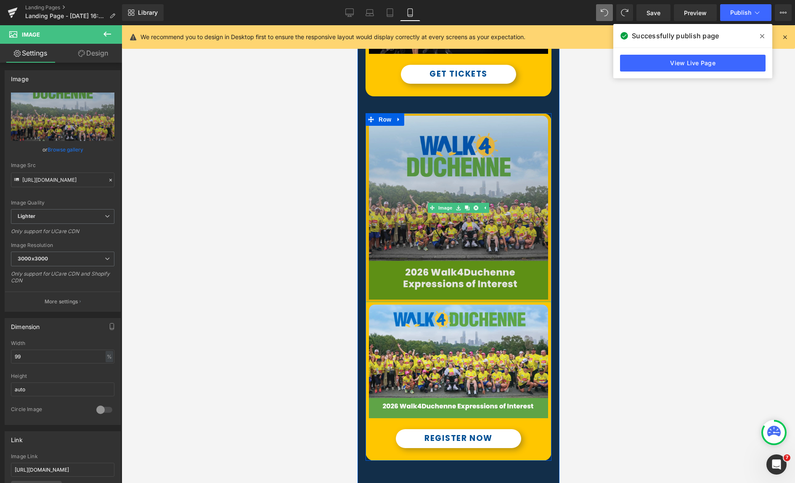
scroll to position [849, 0]
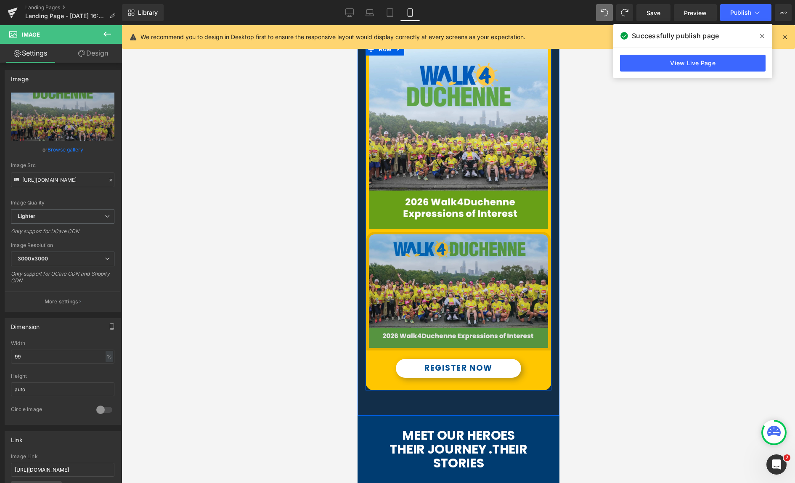
click at [460, 292] on div "Image" at bounding box center [458, 291] width 186 height 119
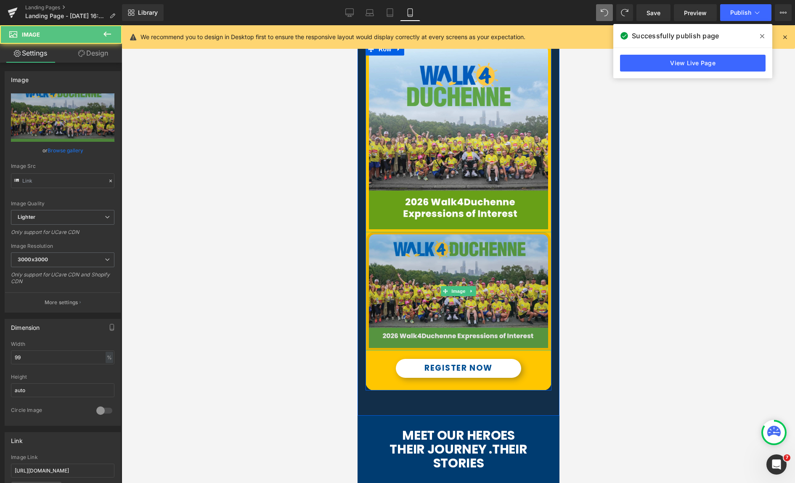
type input "[URL][DOMAIN_NAME]"
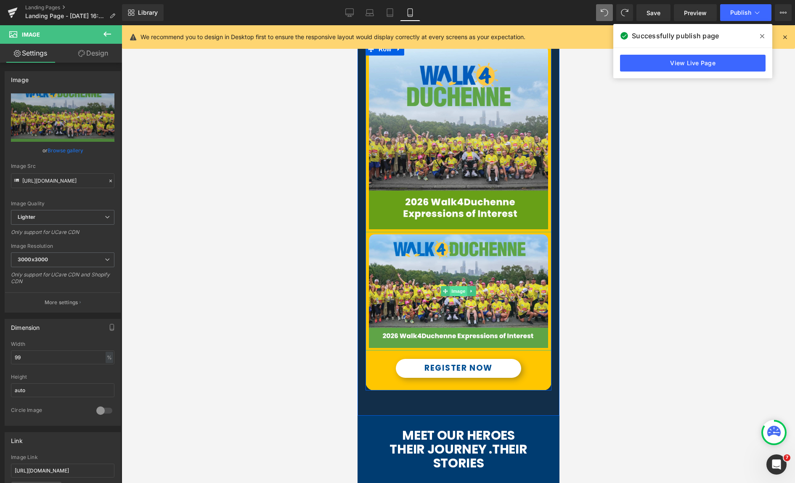
click at [456, 291] on span "Image" at bounding box center [458, 291] width 18 height 10
click at [82, 51] on icon at bounding box center [81, 53] width 7 height 7
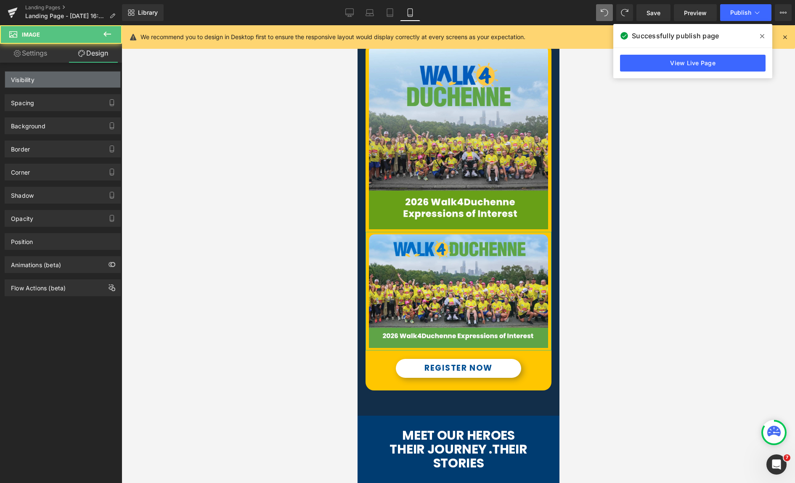
click at [72, 83] on div "Visibility" at bounding box center [62, 79] width 115 height 16
click at [65, 76] on div "Visibility (All)" at bounding box center [62, 79] width 115 height 16
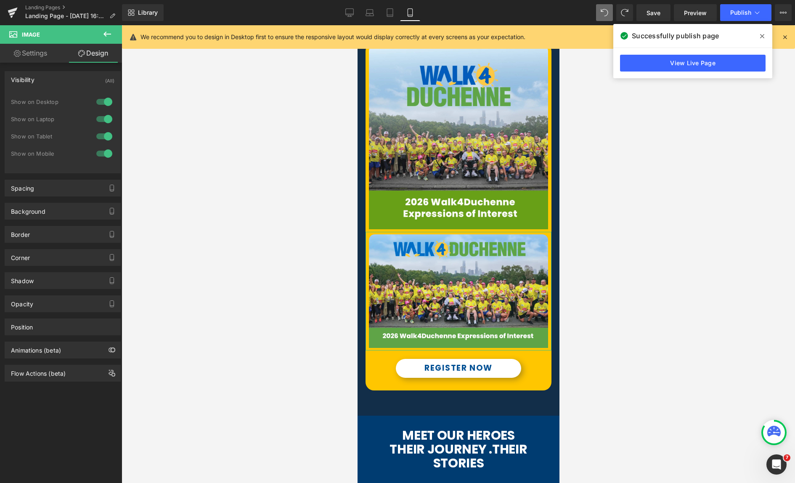
click at [98, 154] on div at bounding box center [104, 153] width 20 height 13
click at [96, 137] on div at bounding box center [104, 136] width 20 height 13
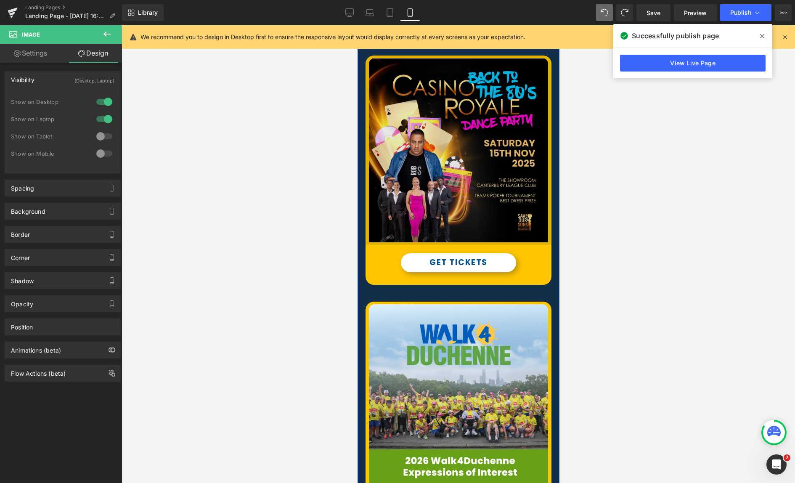
scroll to position [606, 0]
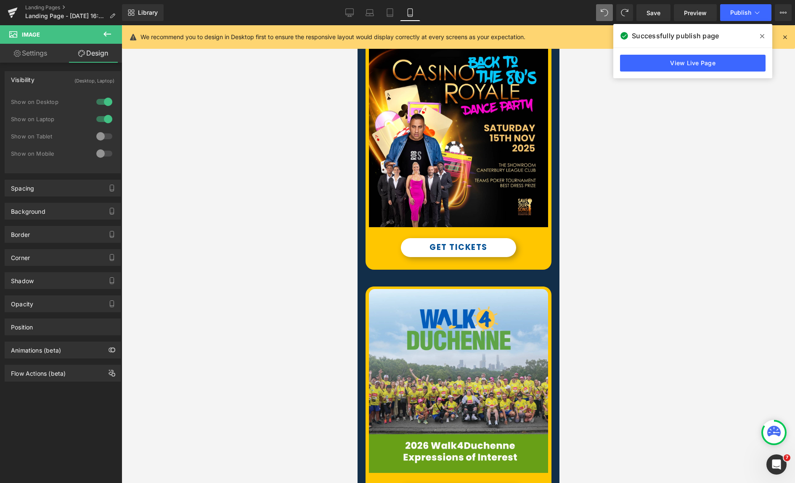
click at [762, 35] on icon at bounding box center [762, 36] width 4 height 7
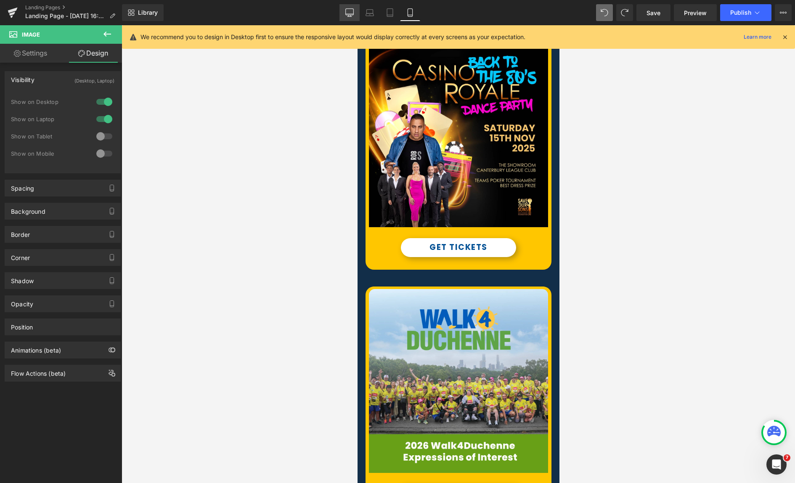
click at [349, 12] on icon at bounding box center [349, 12] width 8 height 8
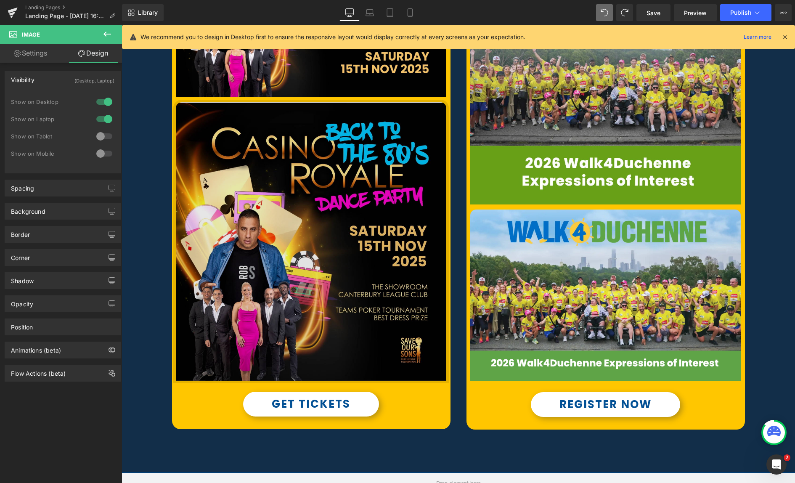
scroll to position [633, 0]
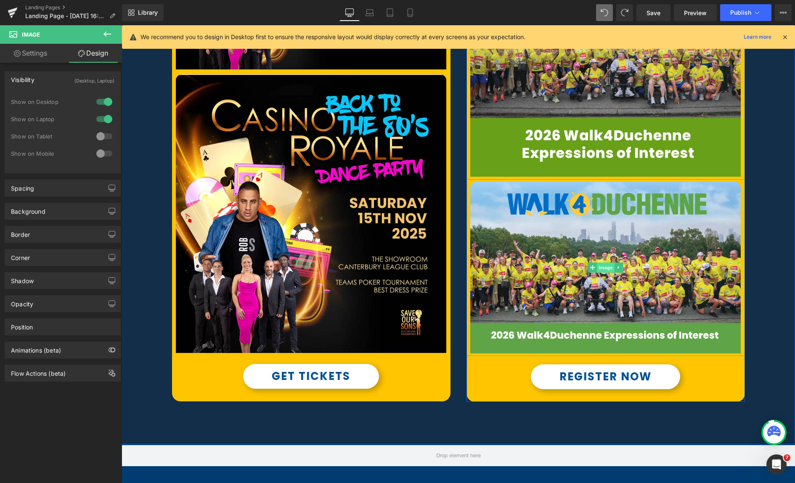
click at [601, 268] on span "Image" at bounding box center [606, 267] width 18 height 10
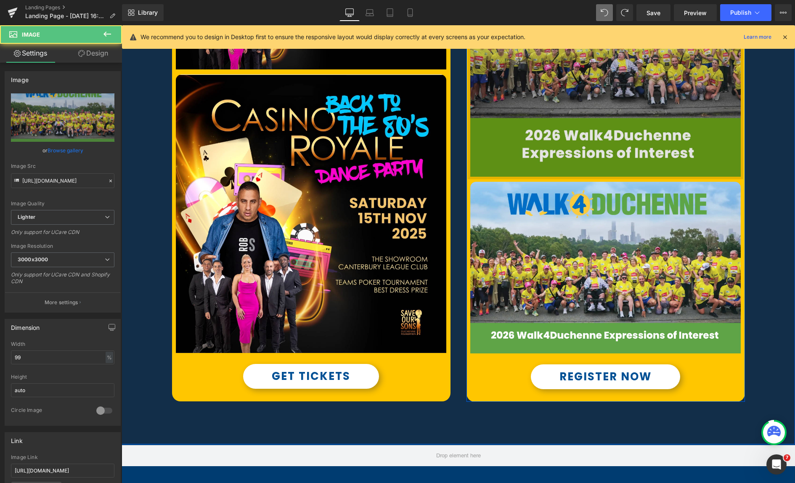
click at [612, 179] on img at bounding box center [605, 37] width 275 height 283
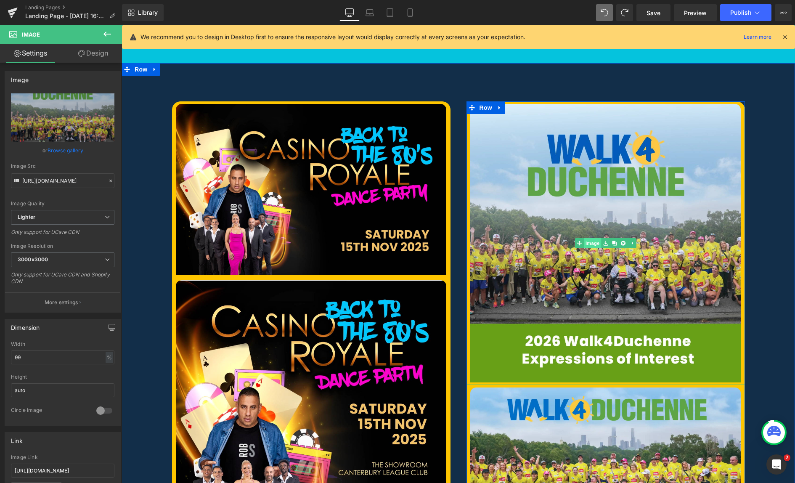
click at [595, 246] on link "Image" at bounding box center [588, 243] width 26 height 10
click at [92, 54] on link "Design" at bounding box center [93, 53] width 61 height 19
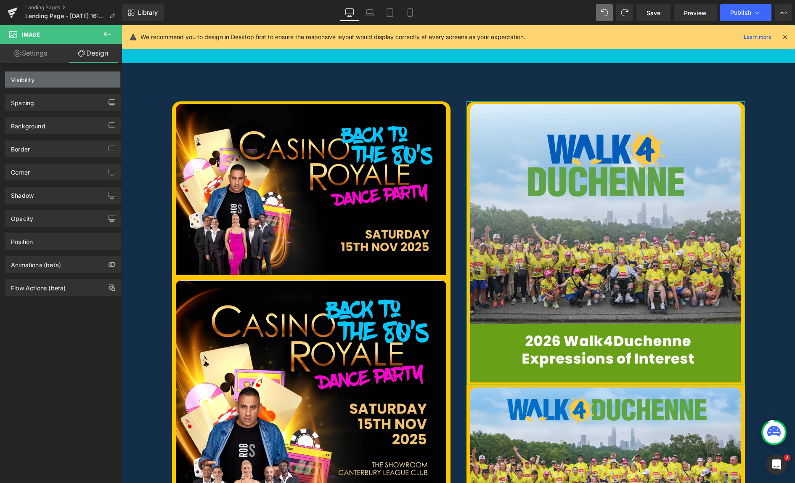
click at [56, 81] on div "Visibility" at bounding box center [62, 79] width 115 height 16
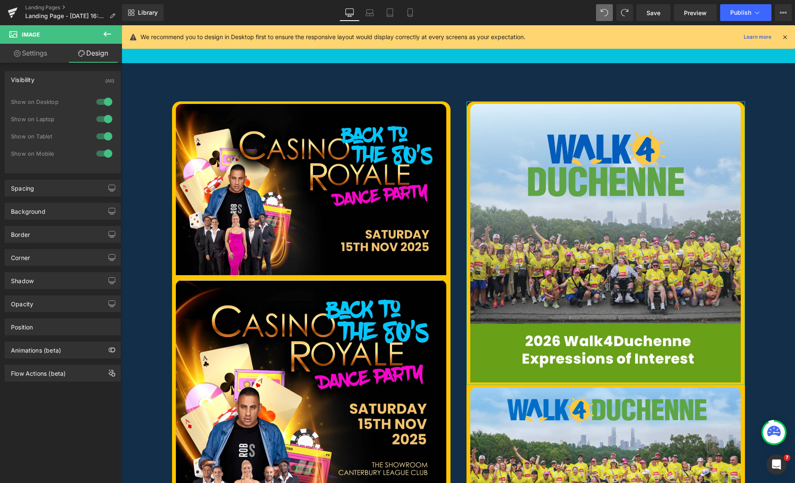
click at [96, 101] on div at bounding box center [104, 101] width 20 height 13
click at [98, 119] on div at bounding box center [104, 118] width 20 height 13
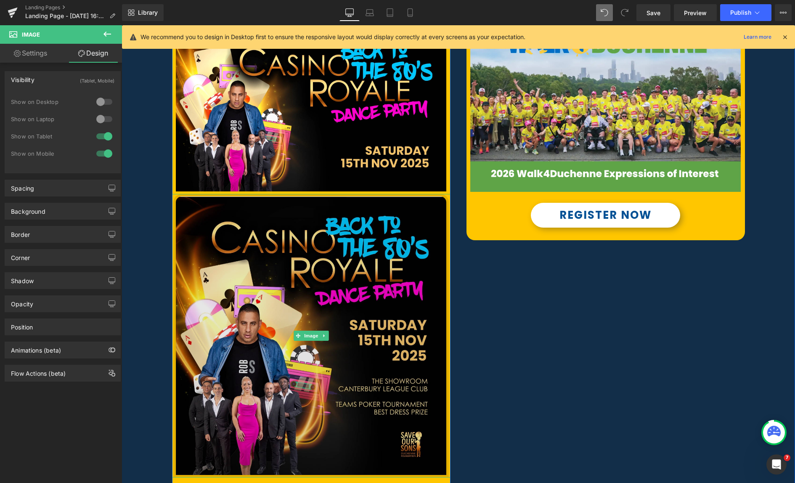
scroll to position [526, 0]
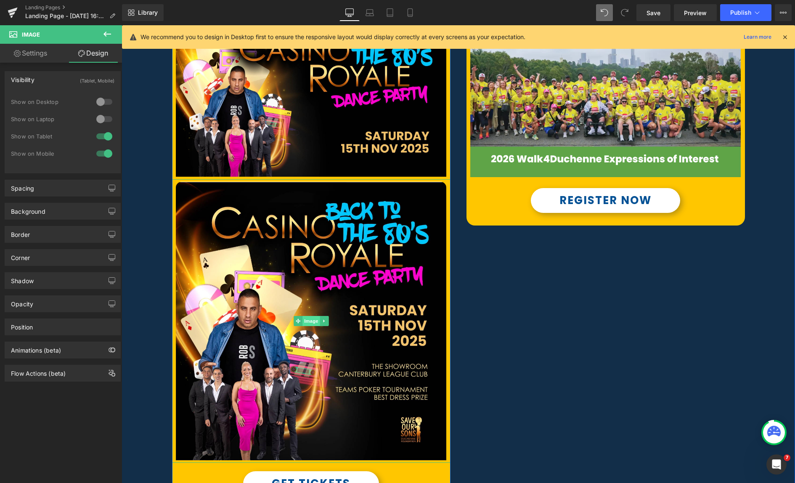
click at [312, 324] on span "Image" at bounding box center [311, 321] width 18 height 10
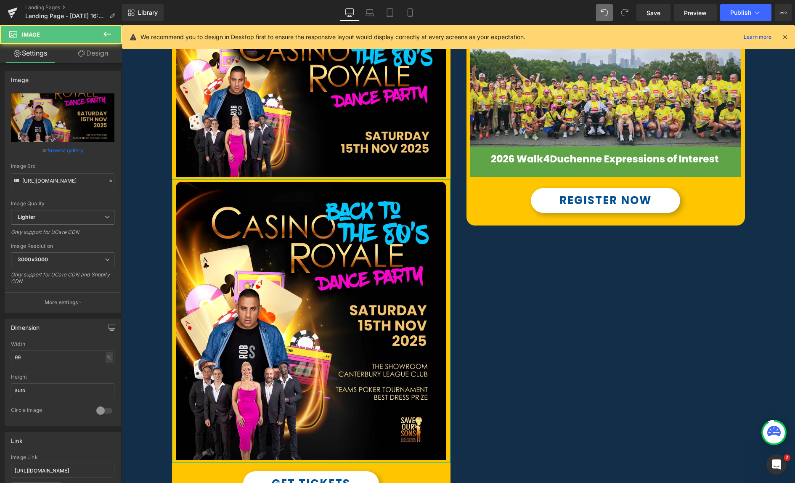
click at [93, 57] on link "Design" at bounding box center [93, 53] width 61 height 19
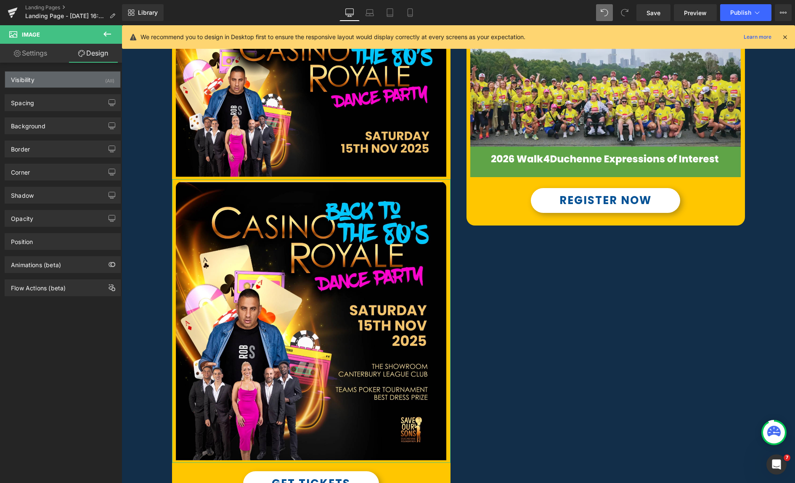
click at [73, 81] on div "Visibility (All)" at bounding box center [62, 79] width 115 height 16
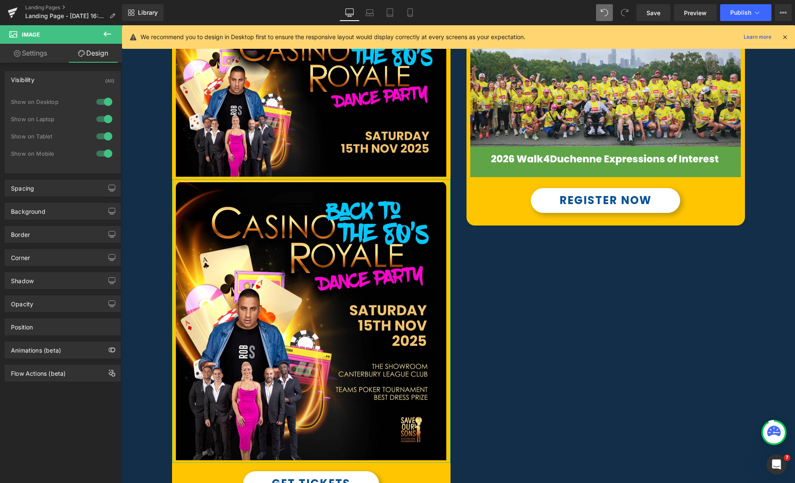
click at [96, 103] on div at bounding box center [104, 101] width 20 height 13
drag, startPoint x: 99, startPoint y: 119, endPoint x: 79, endPoint y: 125, distance: 20.6
click at [98, 119] on div at bounding box center [104, 118] width 20 height 13
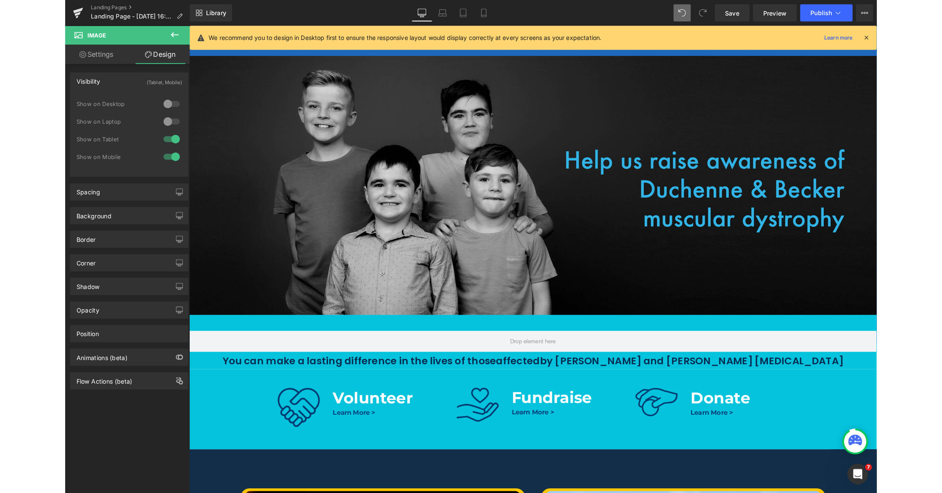
scroll to position [0, 0]
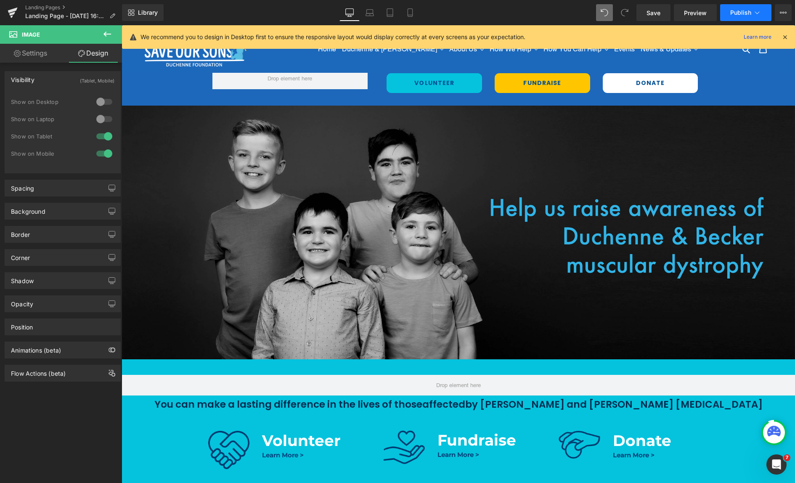
click at [739, 14] on span "Publish" at bounding box center [740, 12] width 21 height 7
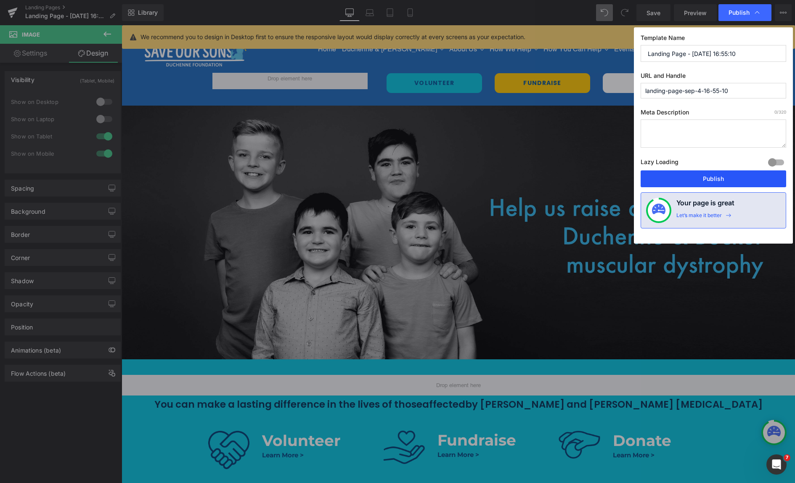
click at [717, 177] on button "Publish" at bounding box center [714, 178] width 146 height 17
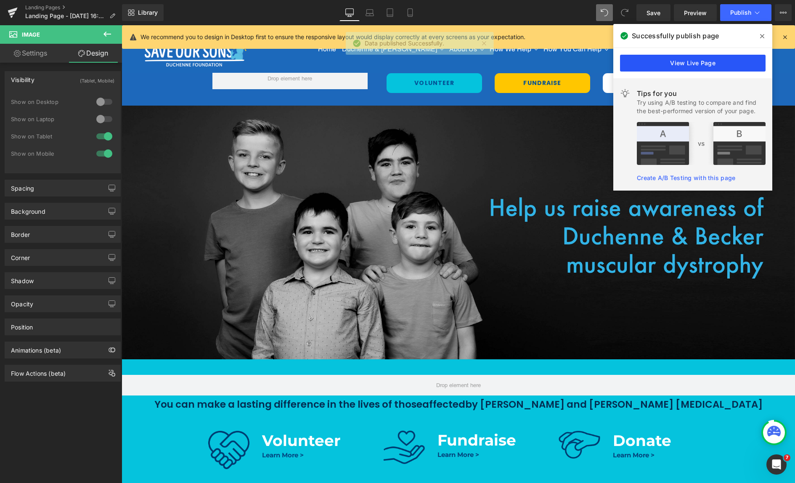
click at [694, 60] on link "View Live Page" at bounding box center [693, 63] width 146 height 17
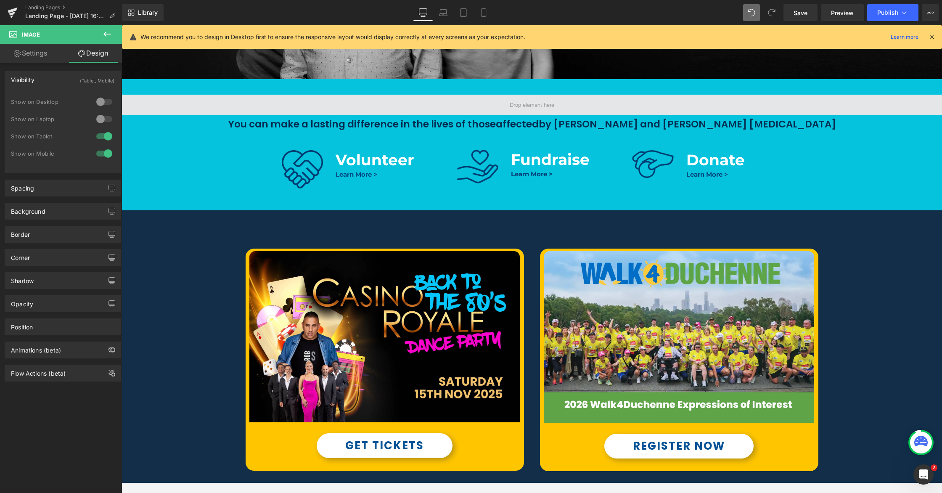
scroll to position [369, 0]
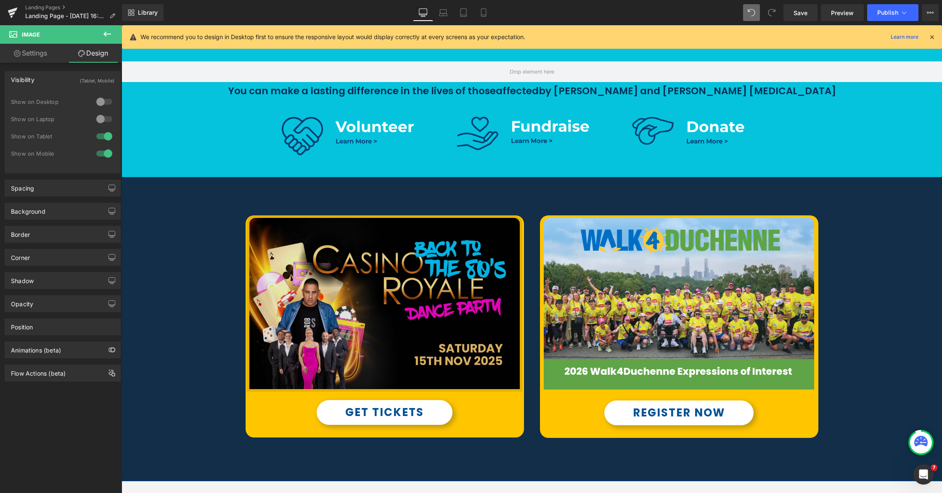
click at [456, 237] on img at bounding box center [384, 303] width 275 height 176
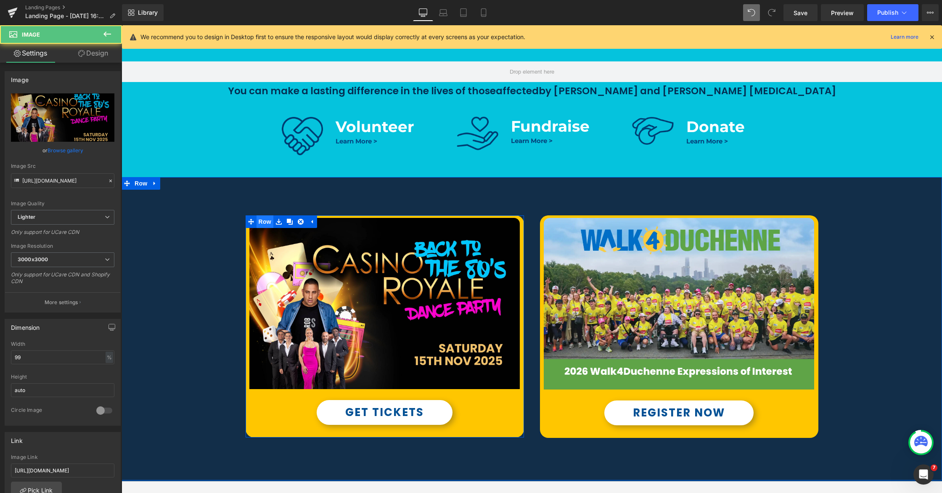
click at [267, 222] on span "Row" at bounding box center [265, 221] width 17 height 13
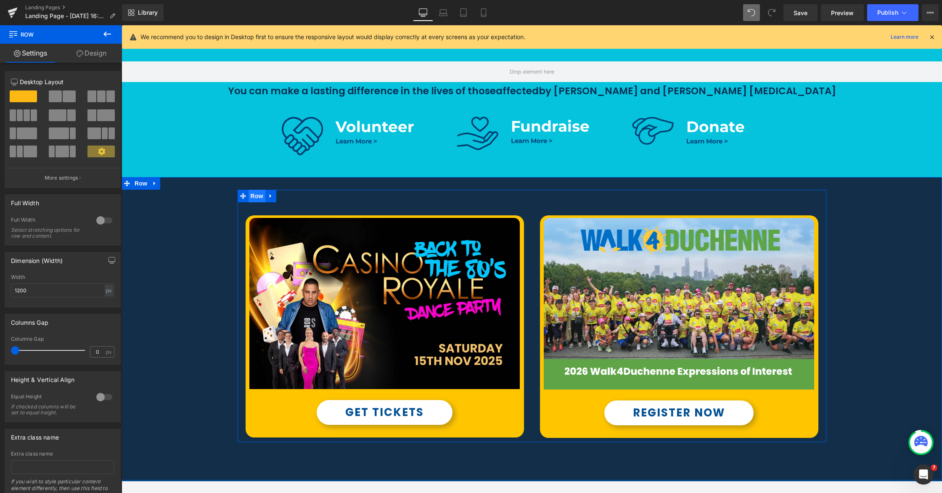
click at [257, 195] on span "Row" at bounding box center [257, 196] width 17 height 13
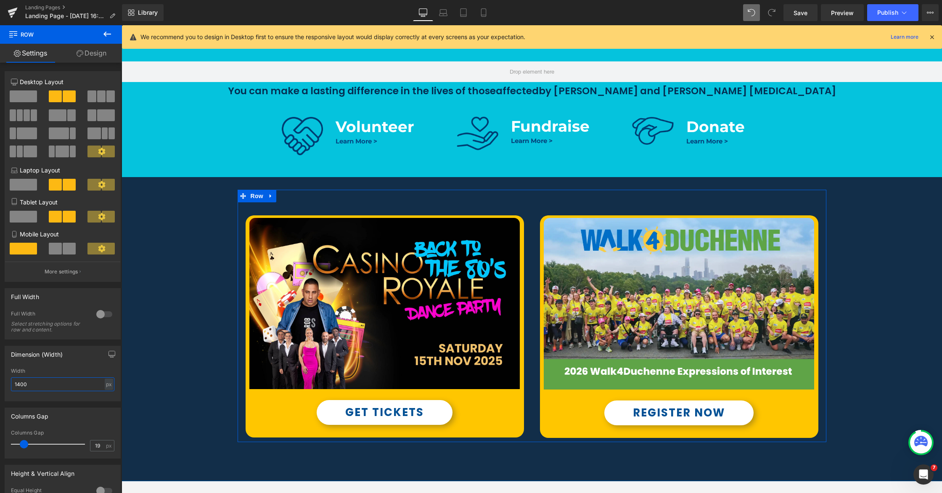
click at [20, 386] on input "1400" at bounding box center [62, 384] width 103 height 14
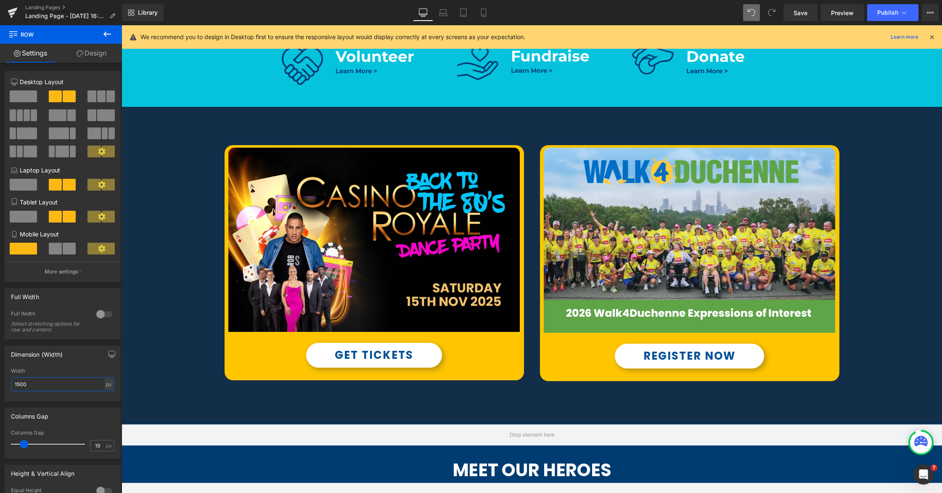
scroll to position [440, 0]
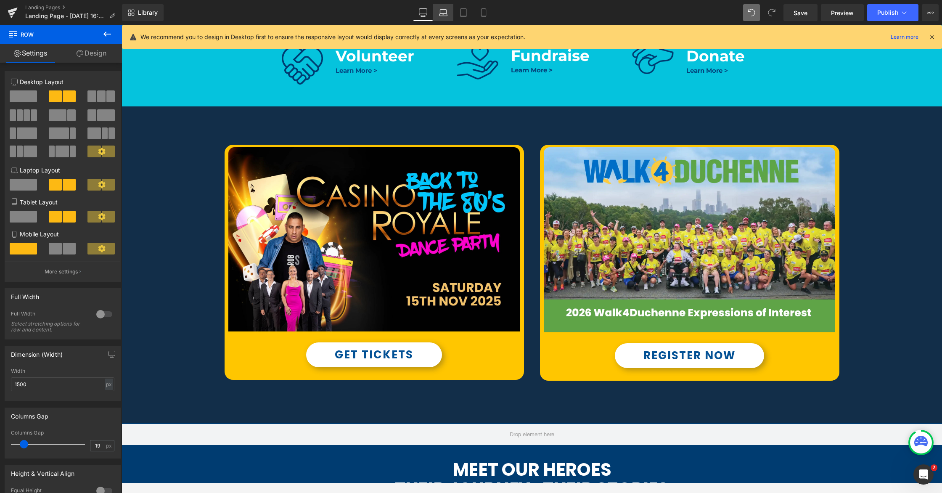
click at [446, 16] on icon at bounding box center [443, 14] width 8 height 3
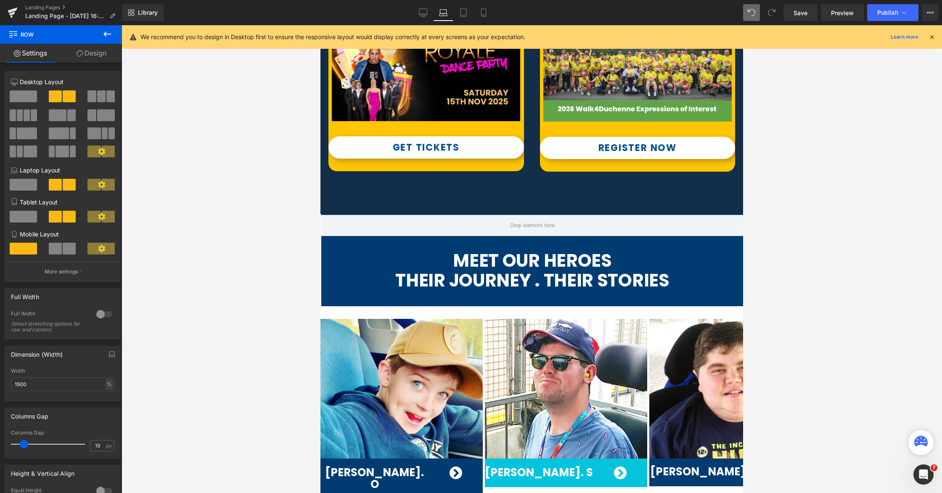
type input "100"
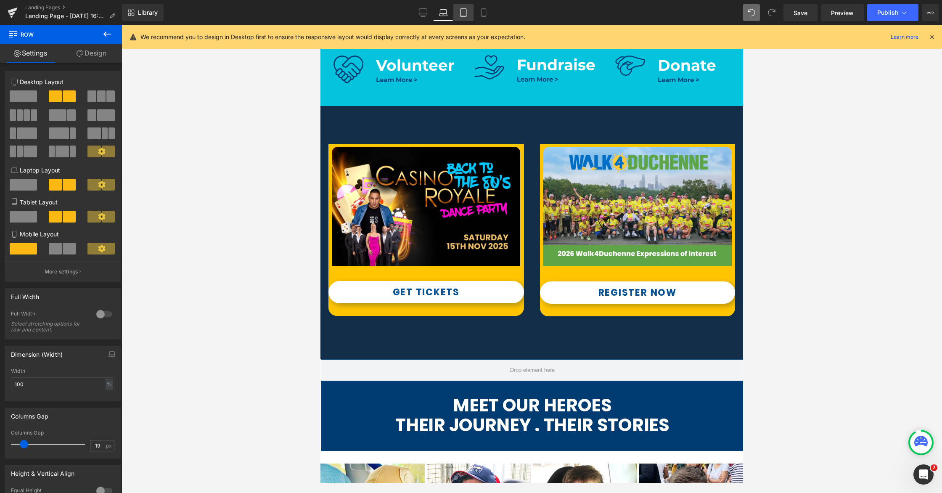
click at [461, 15] on icon at bounding box center [464, 15] width 6 height 0
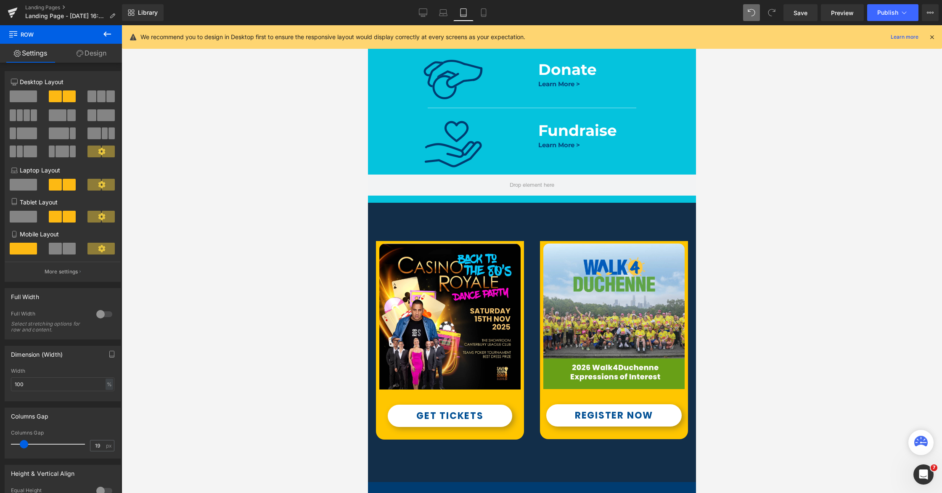
scroll to position [392, 0]
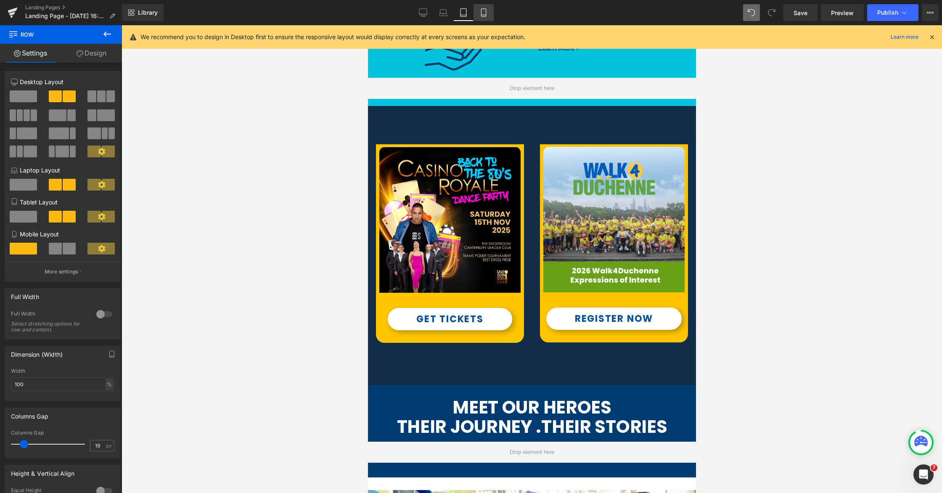
click at [484, 13] on icon at bounding box center [483, 12] width 8 height 8
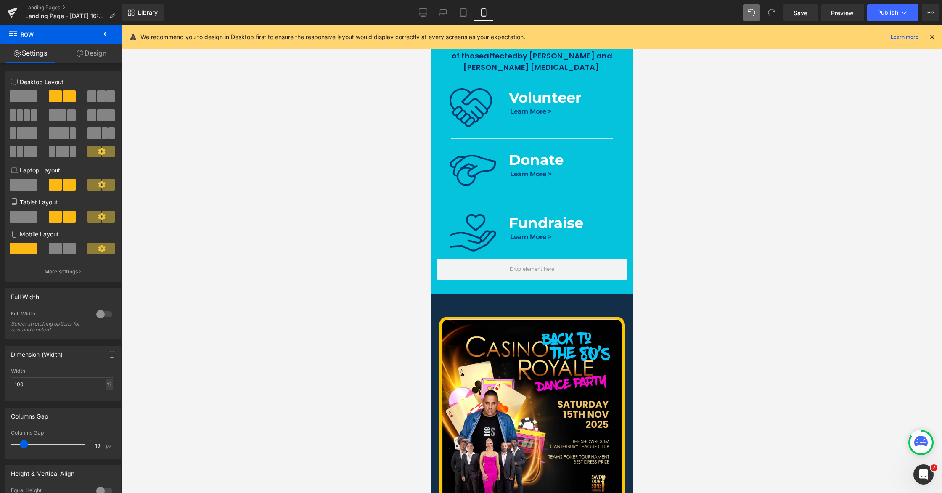
scroll to position [336, 0]
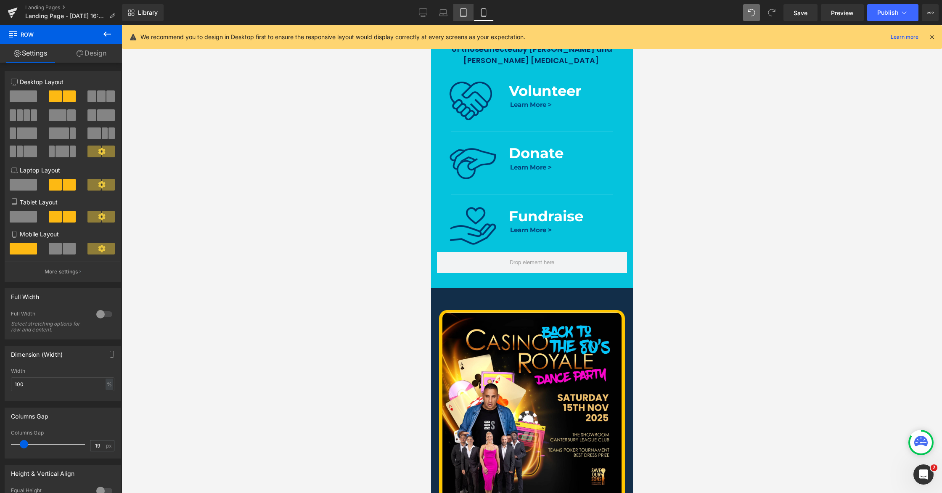
click at [461, 15] on icon at bounding box center [464, 13] width 6 height 8
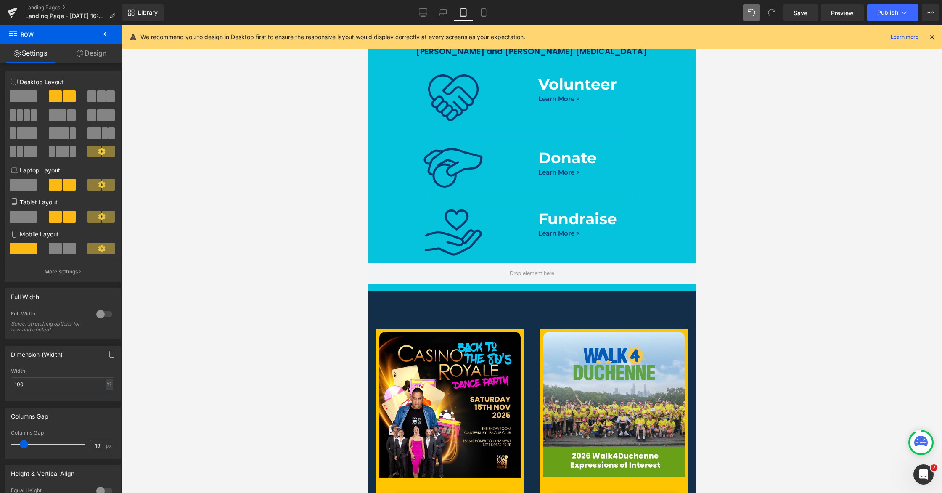
scroll to position [352, 0]
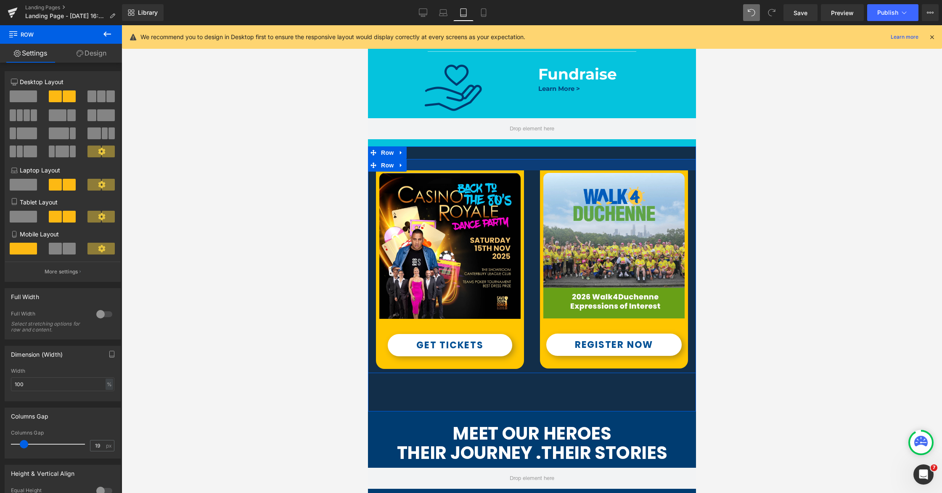
drag, startPoint x: 510, startPoint y: 174, endPoint x: 510, endPoint y: 159, distance: 14.3
click at [510, 159] on div at bounding box center [532, 164] width 328 height 11
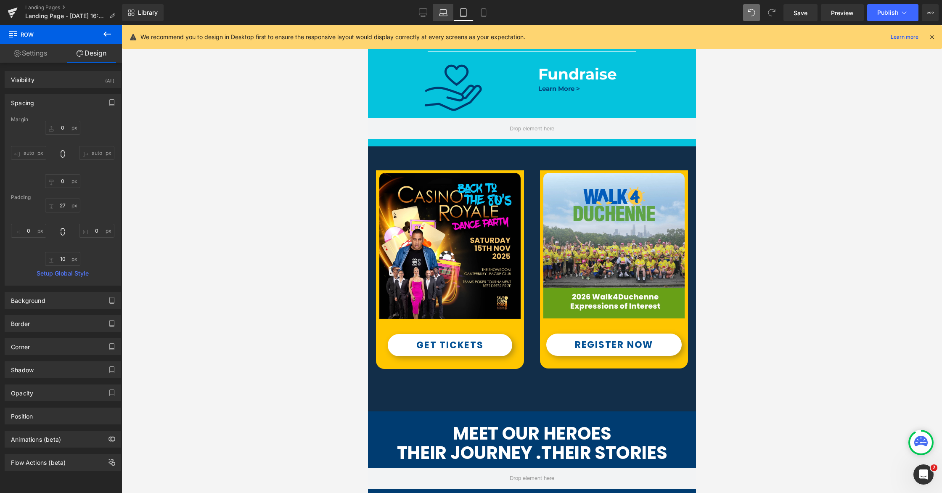
click at [445, 14] on icon at bounding box center [443, 12] width 8 height 8
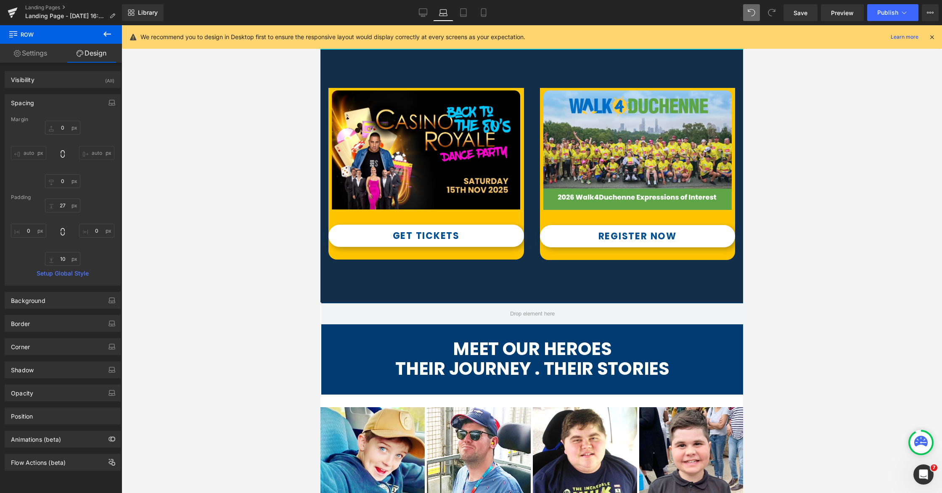
type input "0"
type input "61"
type input "0"
type input "10"
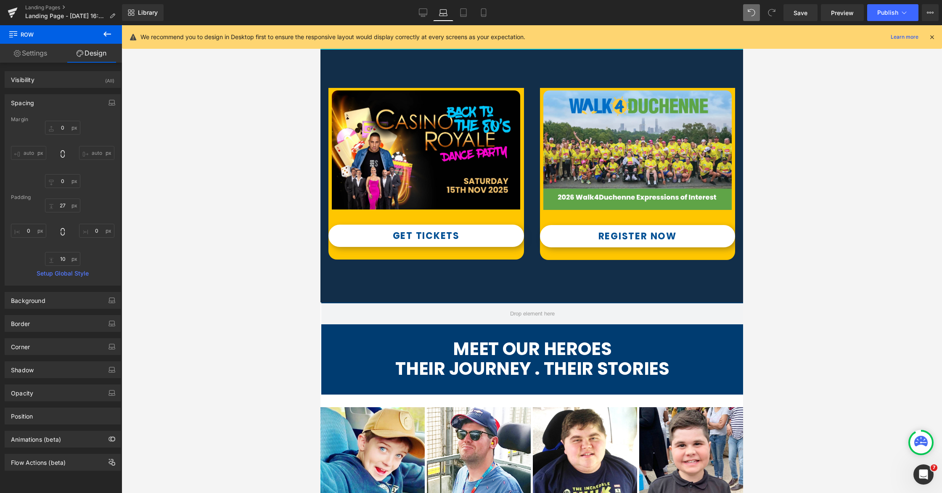
type input "0"
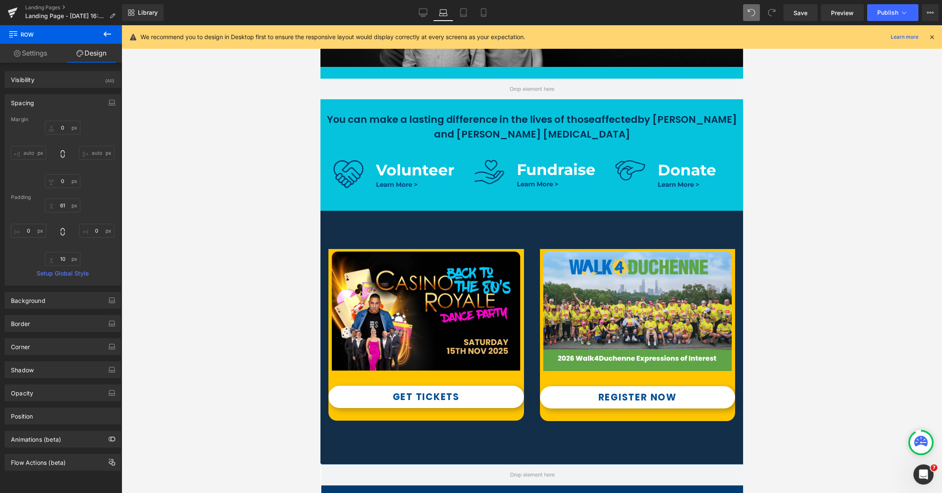
scroll to position [252, 0]
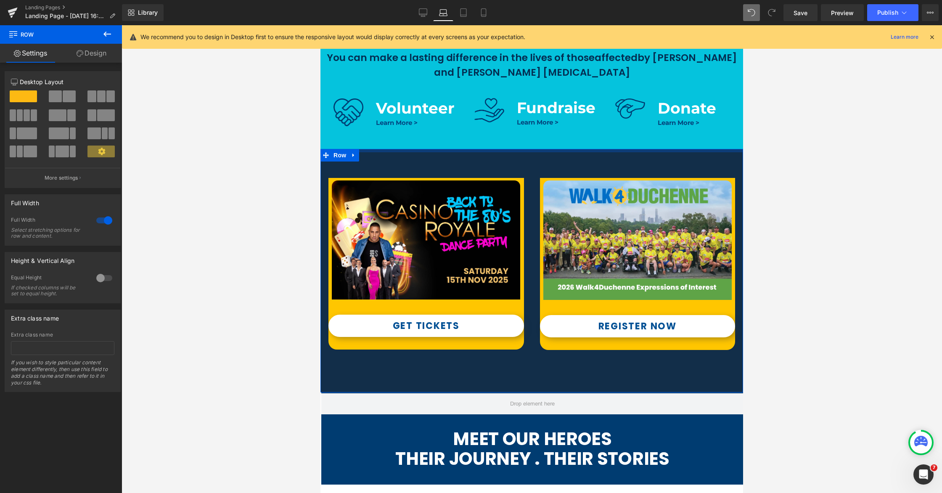
drag, startPoint x: 489, startPoint y: 159, endPoint x: 491, endPoint y: 150, distance: 9.4
click at [491, 150] on div at bounding box center [531, 150] width 423 height 3
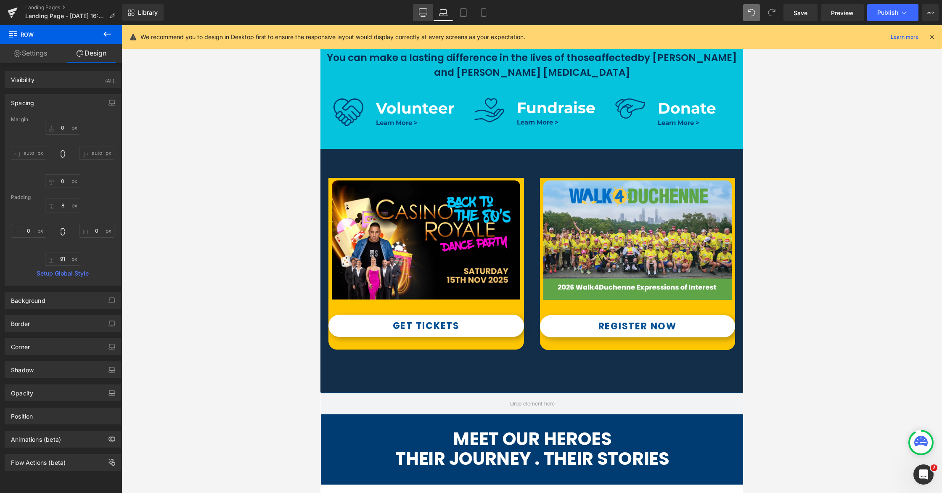
click at [426, 13] on icon at bounding box center [423, 12] width 8 height 8
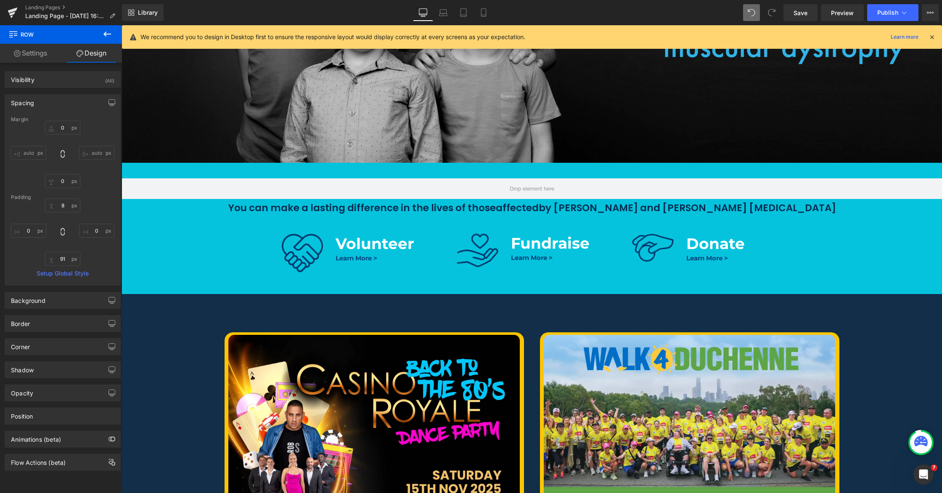
type input "0"
type input "30"
type input "0"
type input "91"
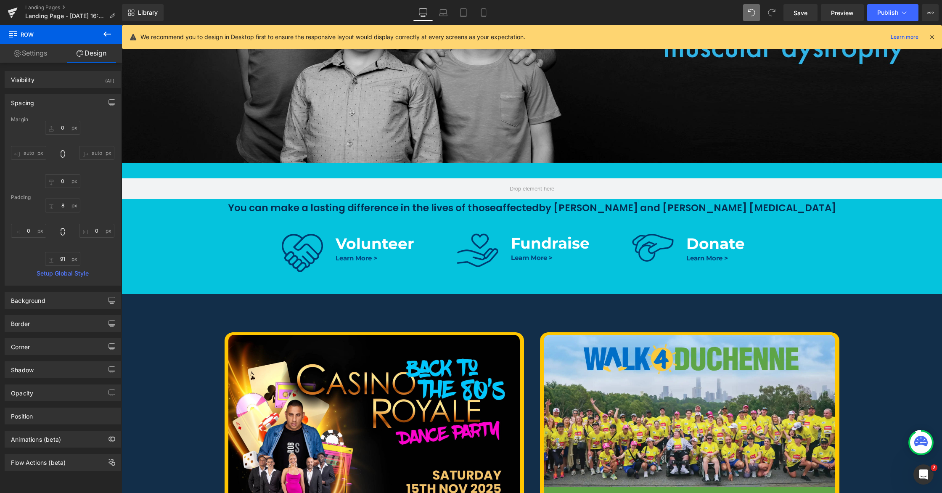
type input "0"
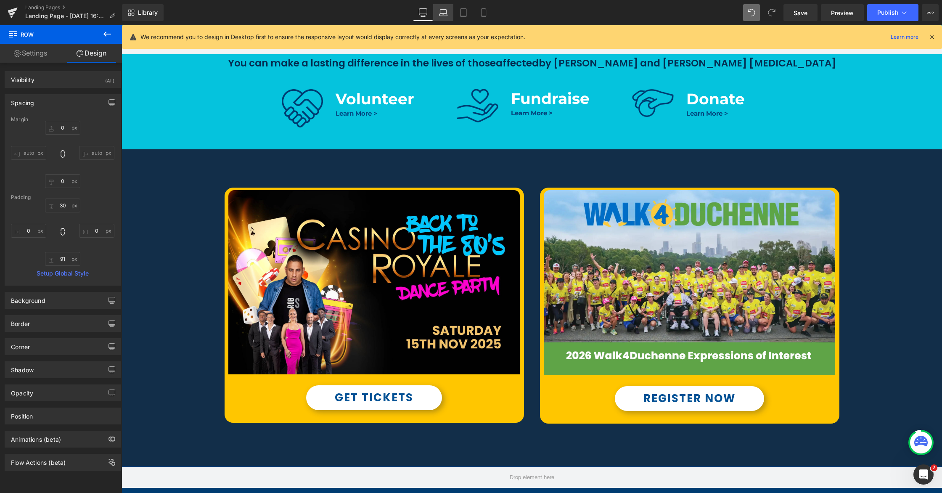
click at [439, 13] on icon at bounding box center [443, 12] width 8 height 8
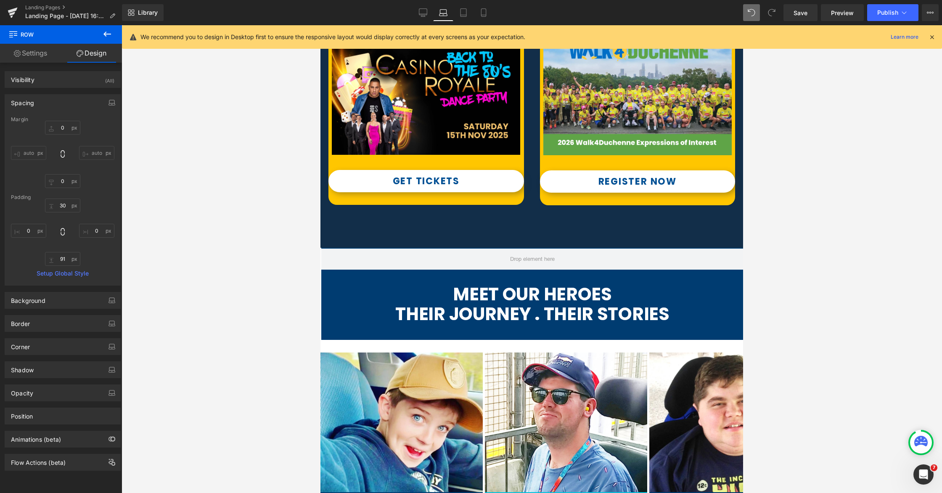
type input "0"
type input "8"
type input "0"
type input "91"
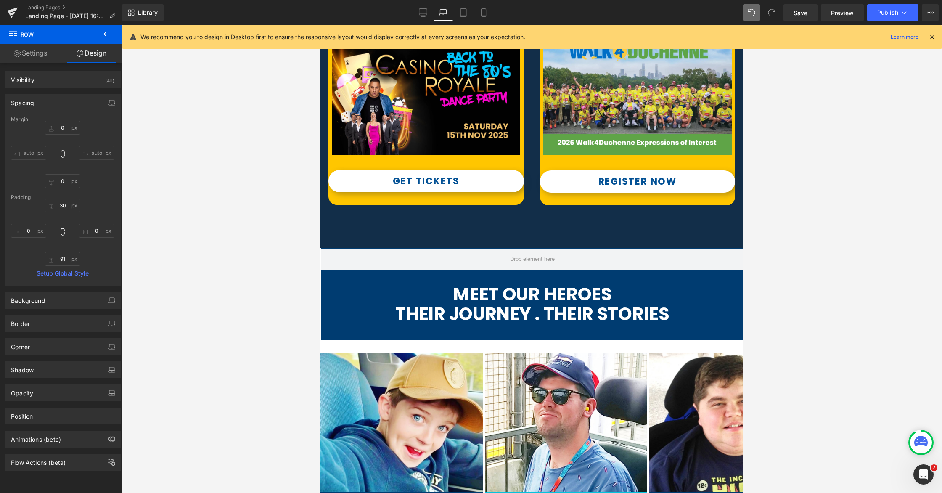
type input "0"
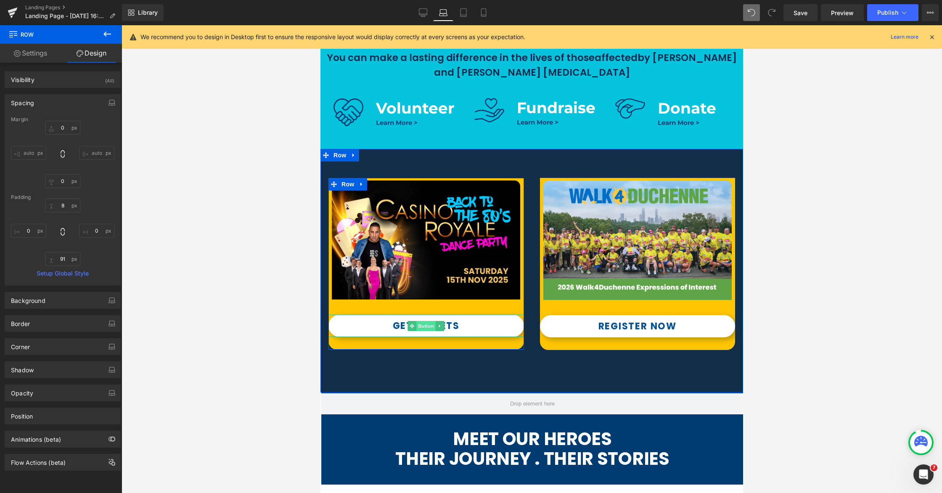
click at [424, 326] on span "Button" at bounding box center [425, 326] width 19 height 10
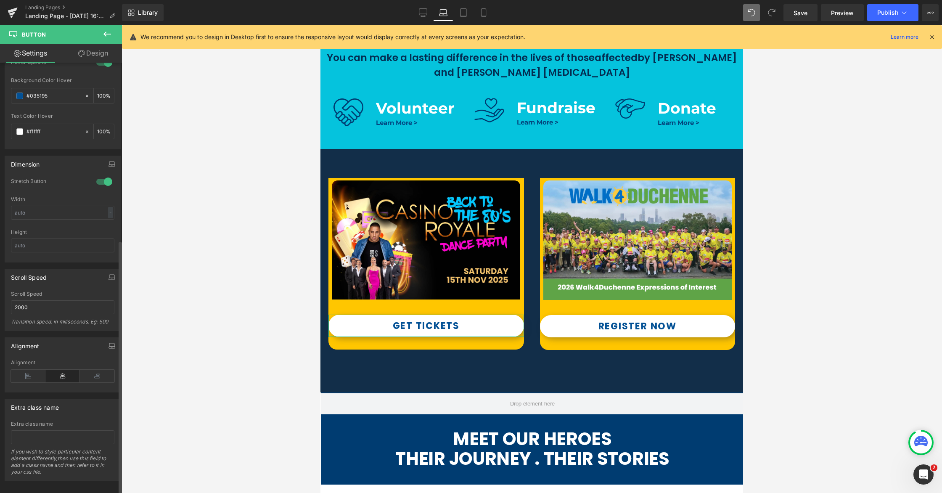
scroll to position [520, 0]
click at [98, 170] on div at bounding box center [104, 175] width 20 height 13
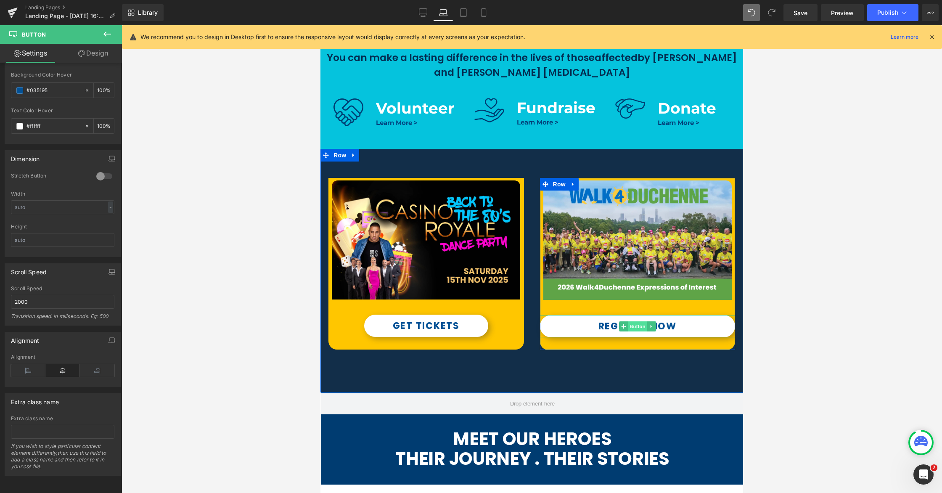
click at [633, 327] on span "Button" at bounding box center [637, 326] width 19 height 10
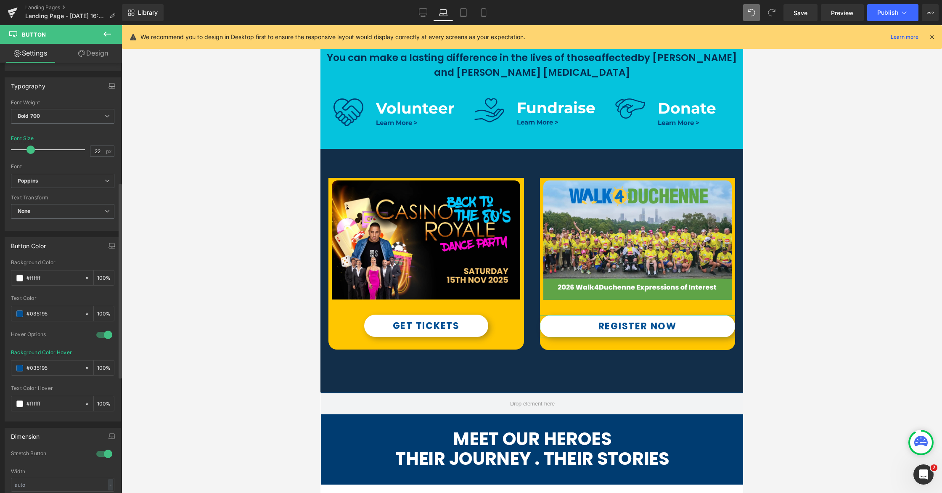
scroll to position [316, 0]
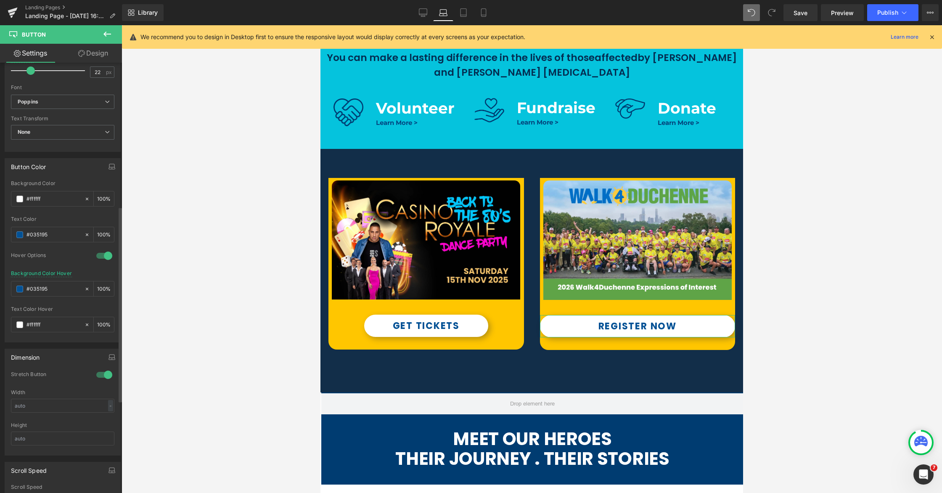
click at [98, 374] on div at bounding box center [104, 374] width 20 height 13
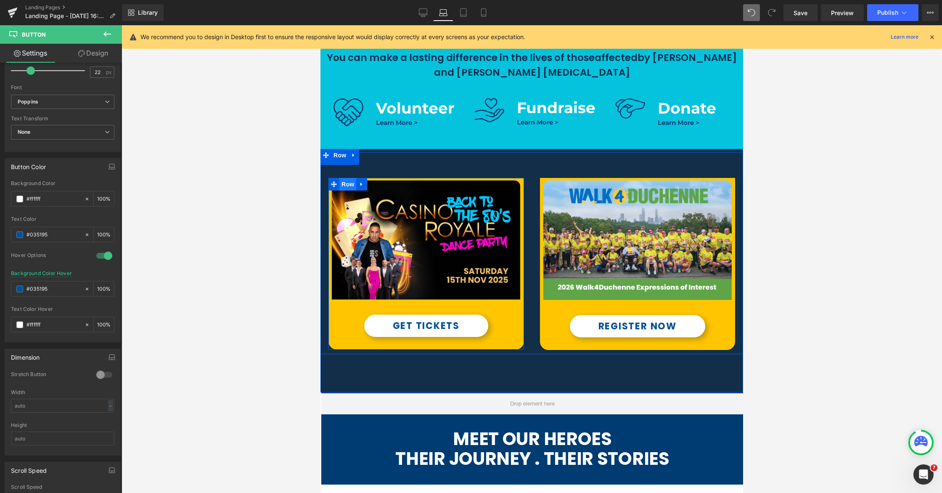
click at [350, 184] on span "Row" at bounding box center [347, 184] width 17 height 13
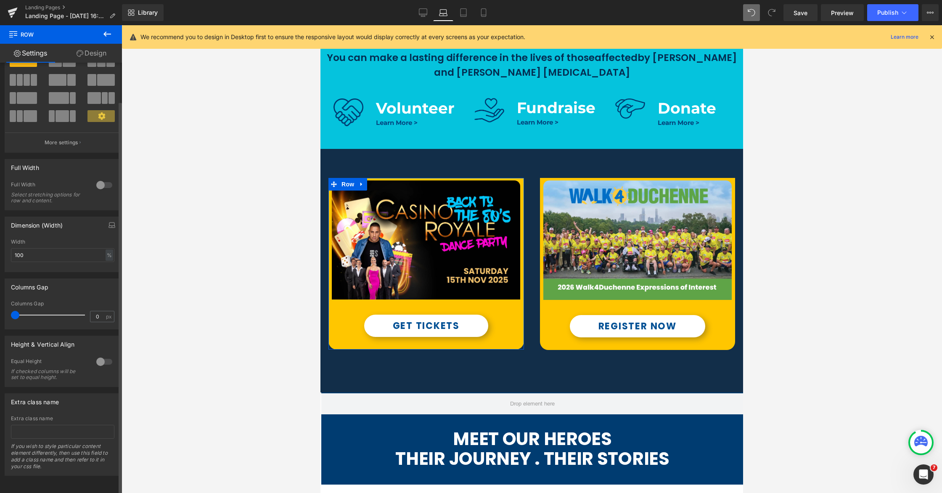
scroll to position [0, 0]
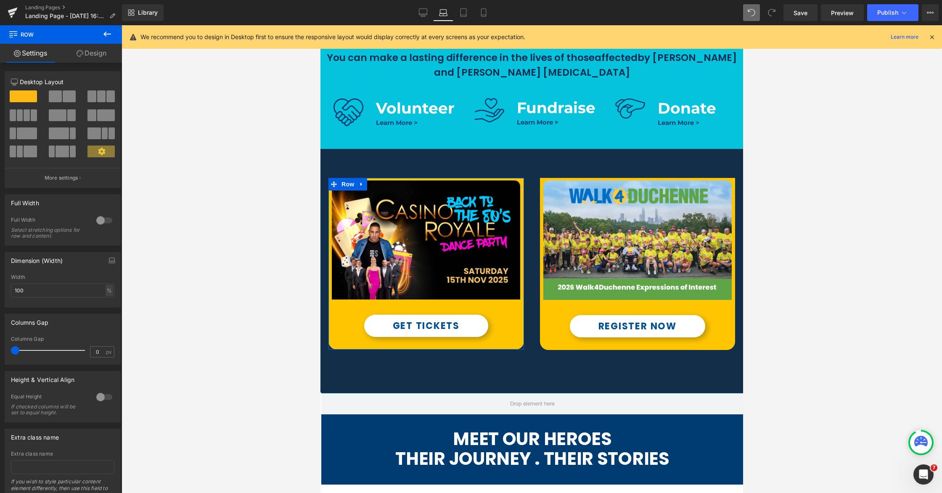
click at [90, 52] on link "Design" at bounding box center [91, 53] width 61 height 19
click at [0, 0] on div "Corner" at bounding box center [0, 0] width 0 height 0
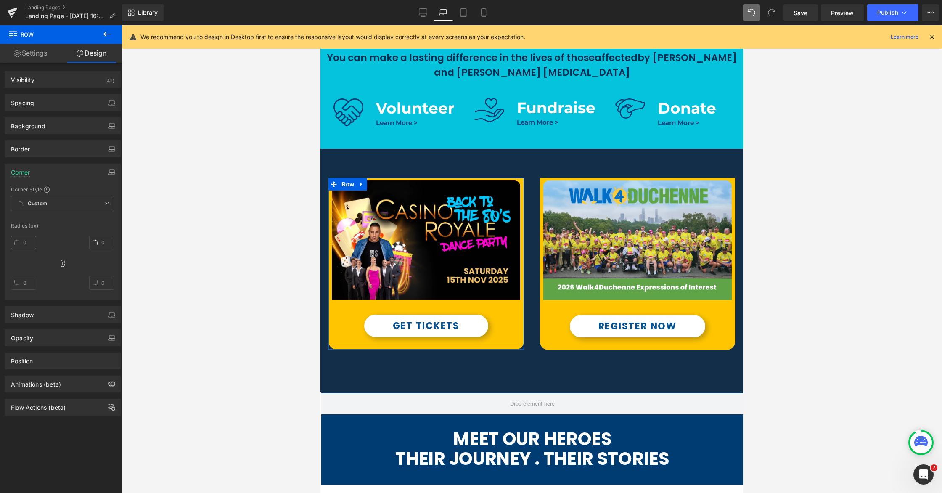
type input "0"
type input "20"
click at [23, 244] on input "0" at bounding box center [23, 243] width 25 height 14
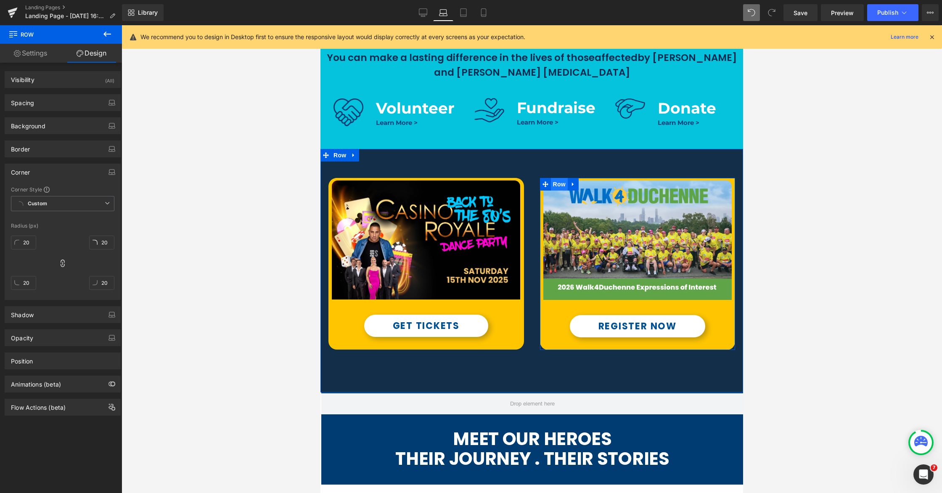
click at [562, 185] on span "Row" at bounding box center [559, 184] width 17 height 13
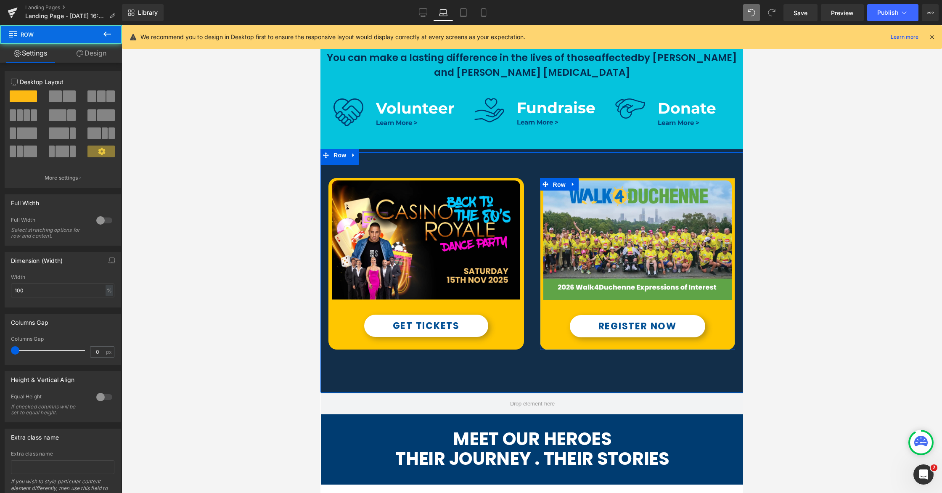
click at [93, 57] on link "Design" at bounding box center [91, 53] width 61 height 19
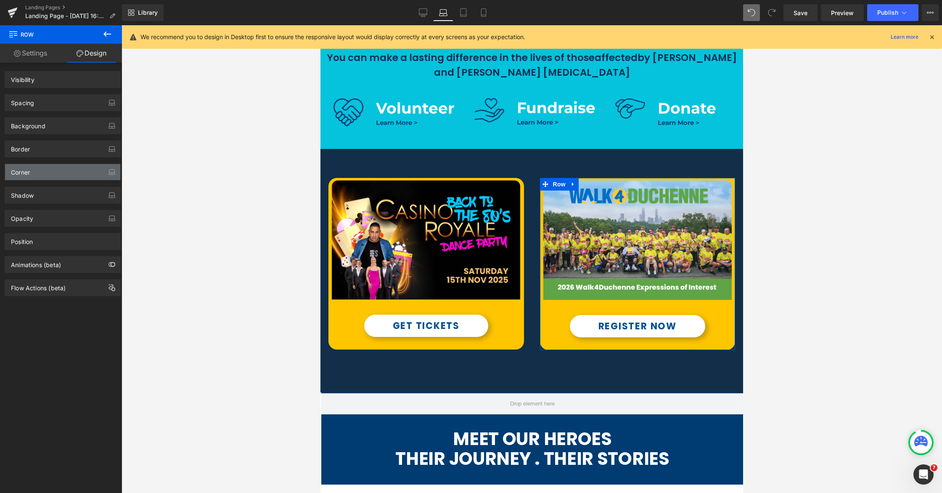
click at [30, 173] on div "Corner" at bounding box center [20, 170] width 19 height 12
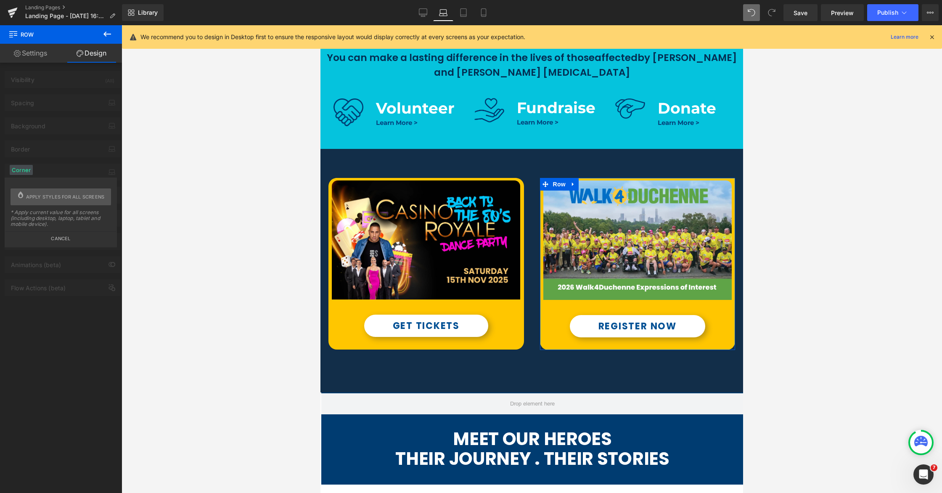
click at [65, 239] on button "Cancel" at bounding box center [60, 236] width 111 height 10
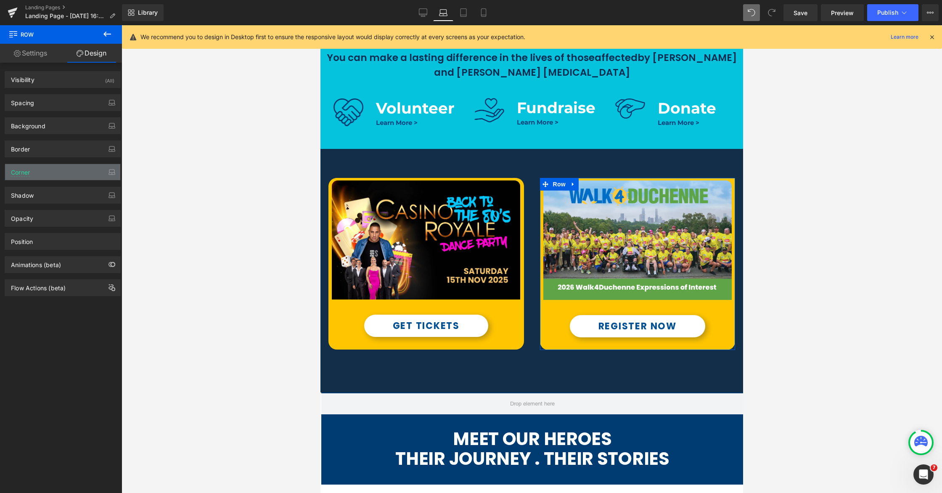
click at [58, 176] on div "Corner" at bounding box center [62, 172] width 115 height 16
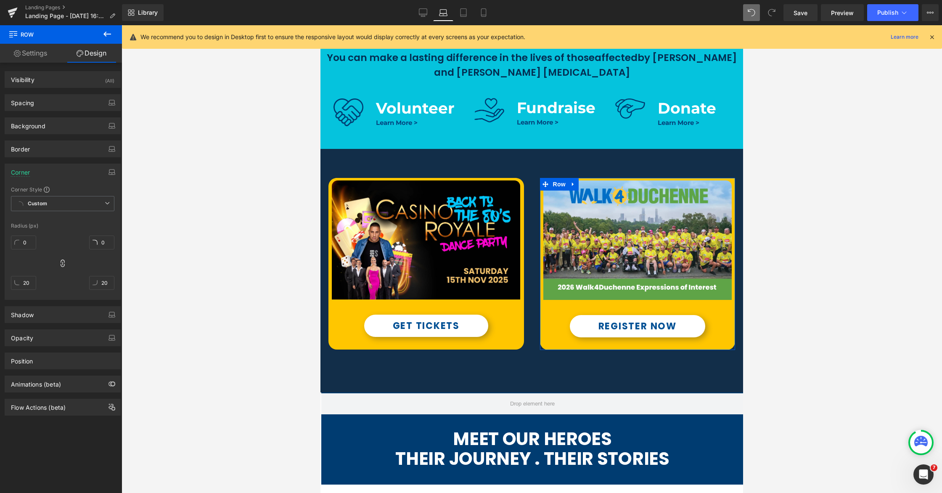
drag, startPoint x: 21, startPoint y: 170, endPoint x: 44, endPoint y: 150, distance: 30.7
click at [21, 171] on div "Corner" at bounding box center [20, 170] width 19 height 12
click at [44, 150] on div "Visibility (All) 0|0|0|0 1 Show on Desktop 1 Show on Laptop 1 Show on Tablet 1 …" at bounding box center [63, 239] width 126 height 353
click at [50, 148] on div "Border" at bounding box center [62, 149] width 115 height 16
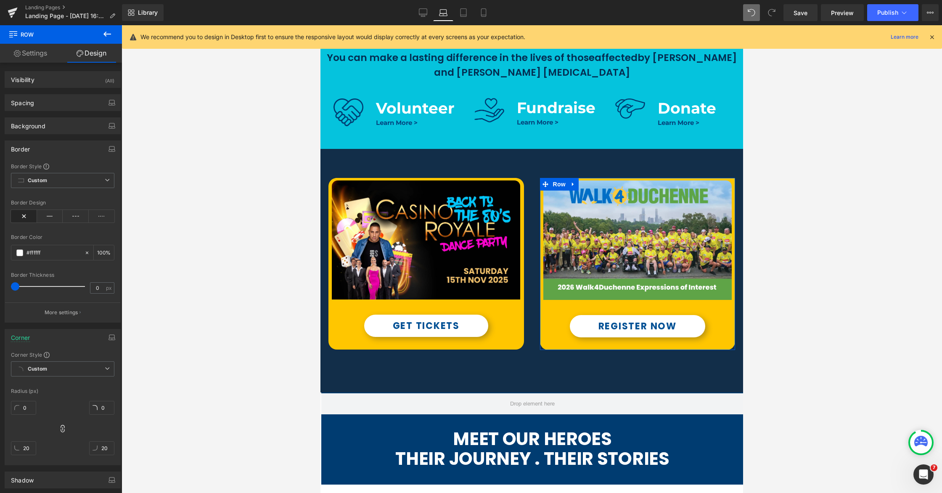
click at [48, 341] on div "Corner" at bounding box center [62, 337] width 115 height 16
click at [48, 339] on div "Corner" at bounding box center [62, 337] width 115 height 16
click at [23, 408] on input "0" at bounding box center [23, 408] width 25 height 14
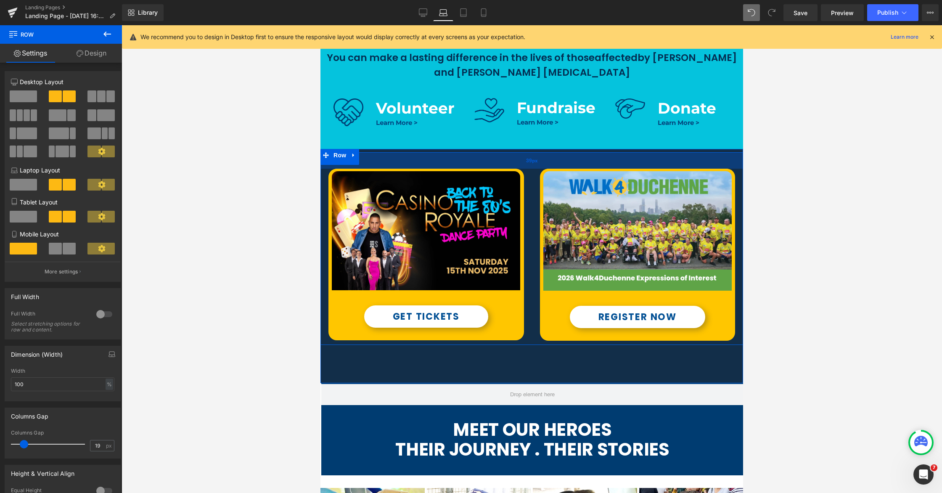
drag, startPoint x: 433, startPoint y: 164, endPoint x: 433, endPoint y: 160, distance: 4.6
click at [433, 160] on div "39px" at bounding box center [531, 160] width 423 height 16
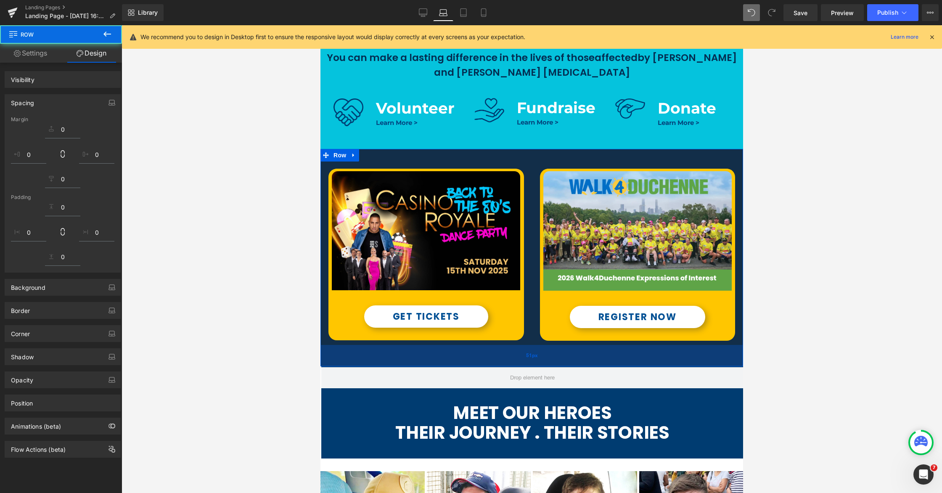
drag, startPoint x: 507, startPoint y: 355, endPoint x: 1202, endPoint y: 351, distance: 694.8
click at [507, 352] on div "51px" at bounding box center [531, 355] width 423 height 21
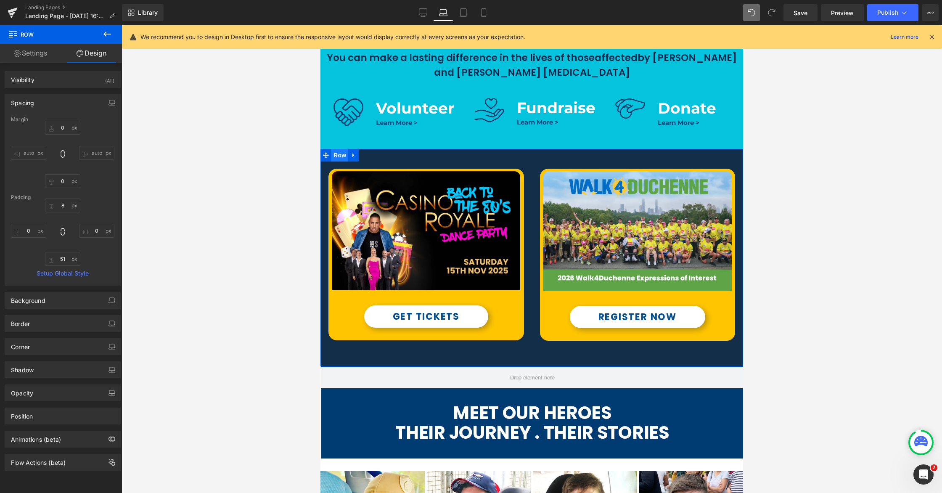
click at [339, 155] on span "Row" at bounding box center [339, 155] width 17 height 13
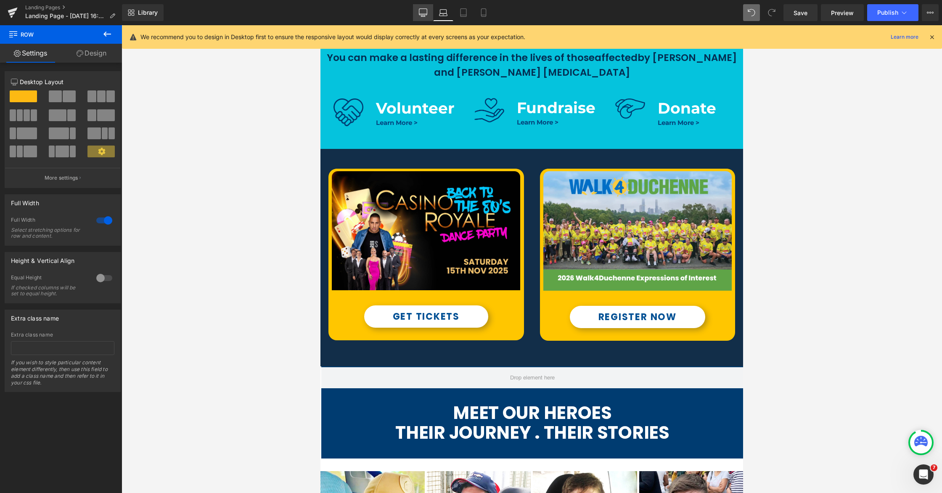
click at [423, 12] on icon at bounding box center [423, 12] width 8 height 8
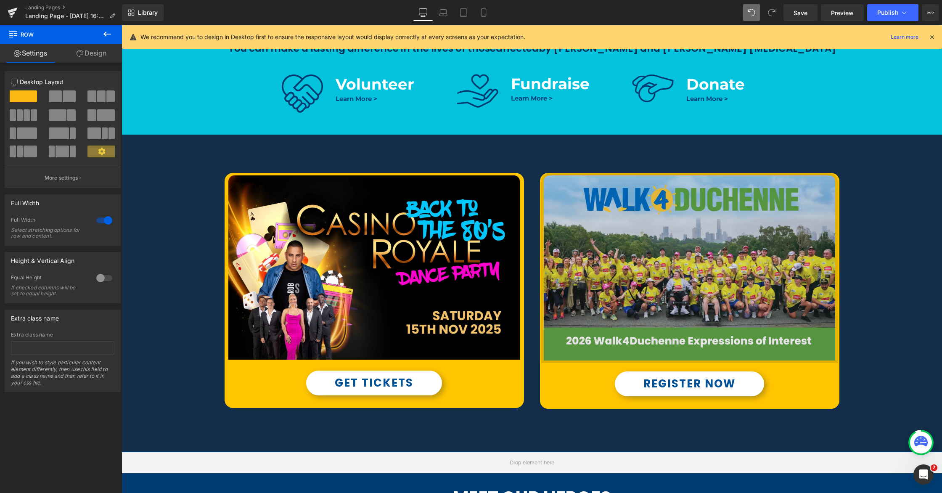
scroll to position [325, 0]
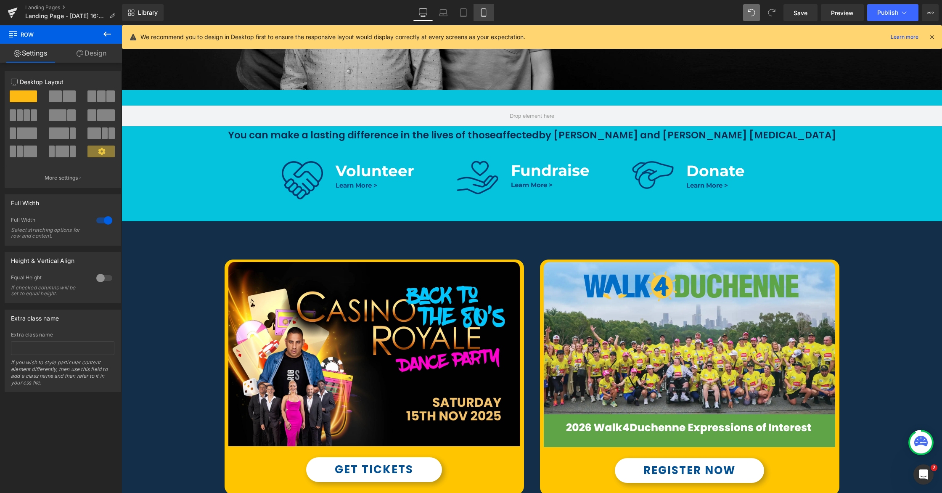
click at [480, 14] on icon at bounding box center [483, 12] width 8 height 8
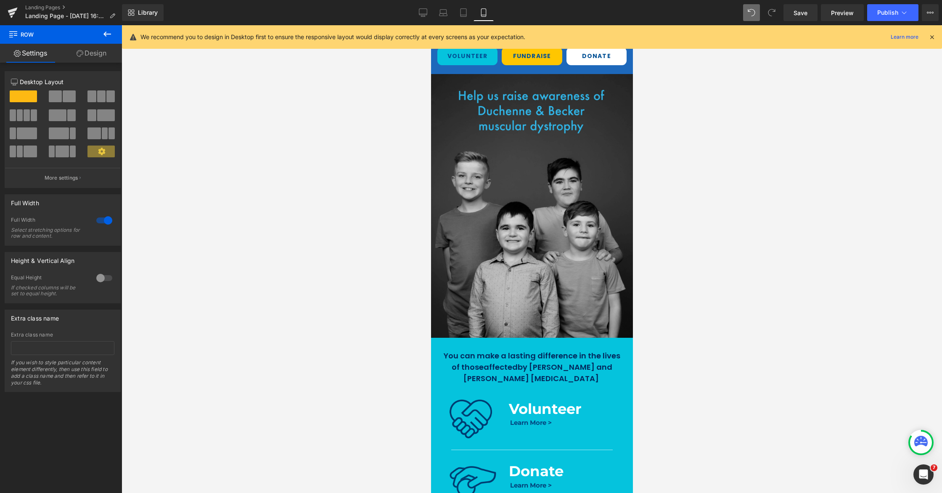
scroll to position [0, 0]
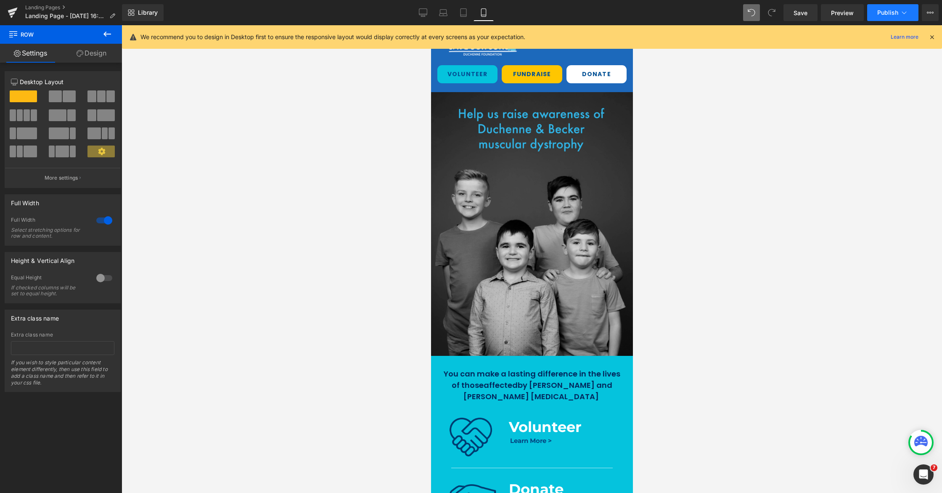
click at [794, 14] on span "Publish" at bounding box center [887, 12] width 21 height 7
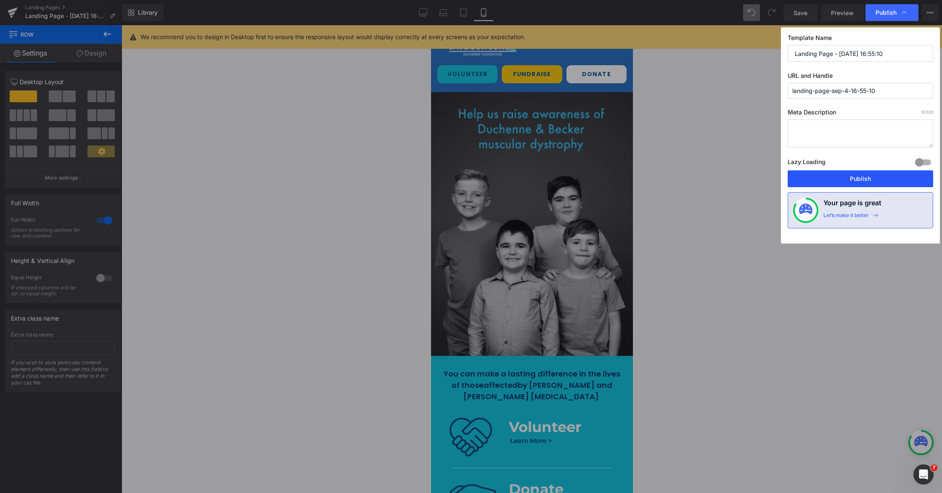
click at [794, 180] on button "Publish" at bounding box center [861, 178] width 146 height 17
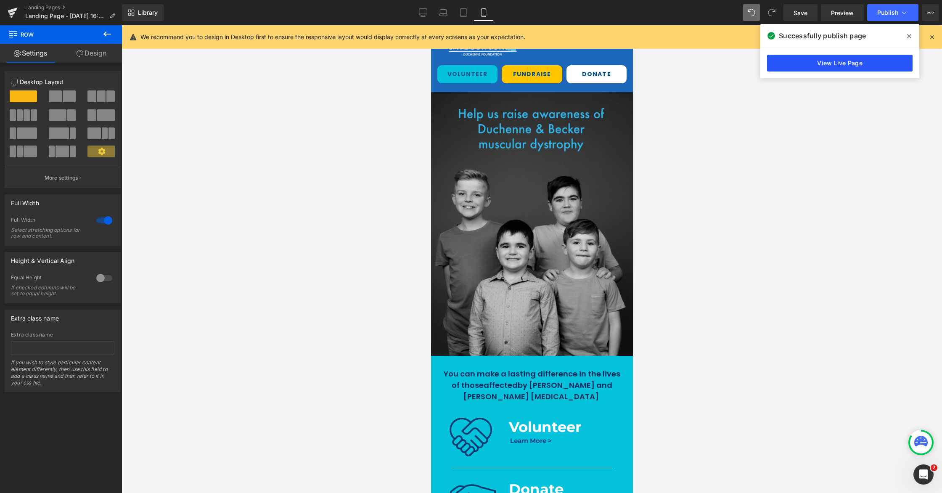
click at [783, 66] on link "View Live Page" at bounding box center [840, 63] width 146 height 17
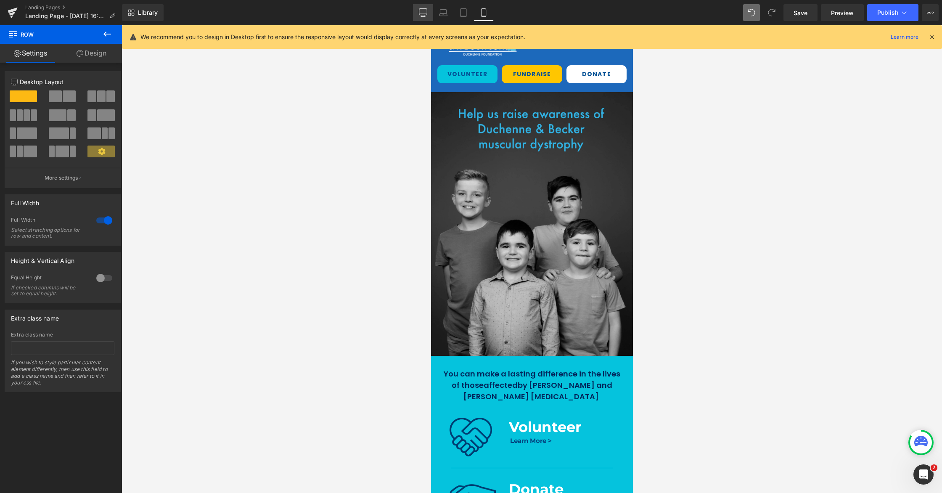
click at [432, 11] on link "Desktop" at bounding box center [423, 12] width 20 height 17
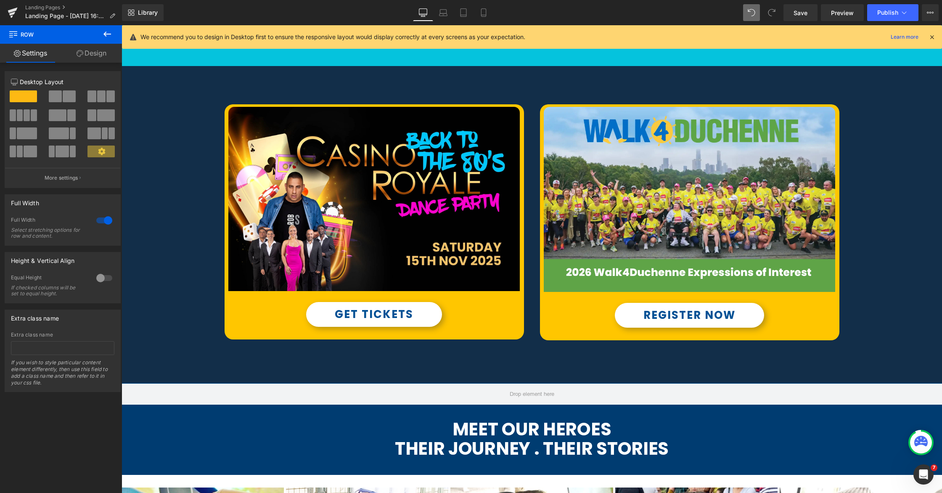
scroll to position [457, 0]
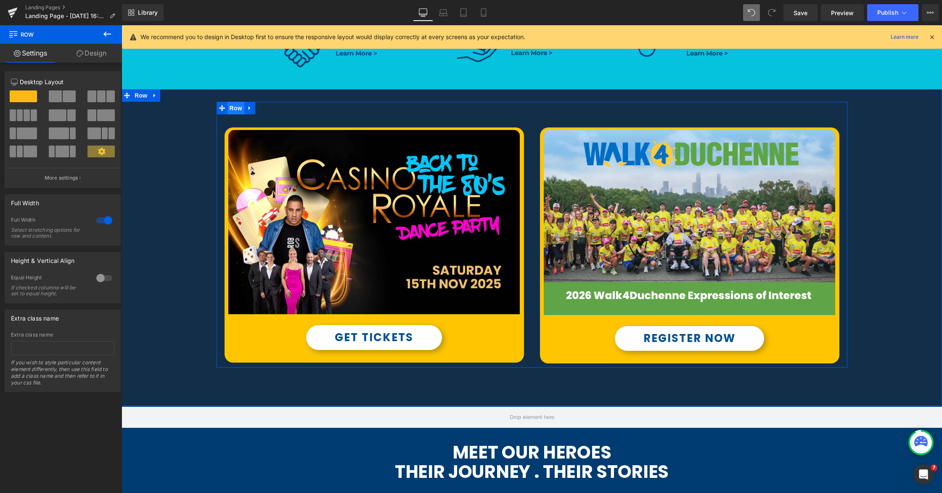
click at [236, 110] on span "Row" at bounding box center [236, 108] width 17 height 13
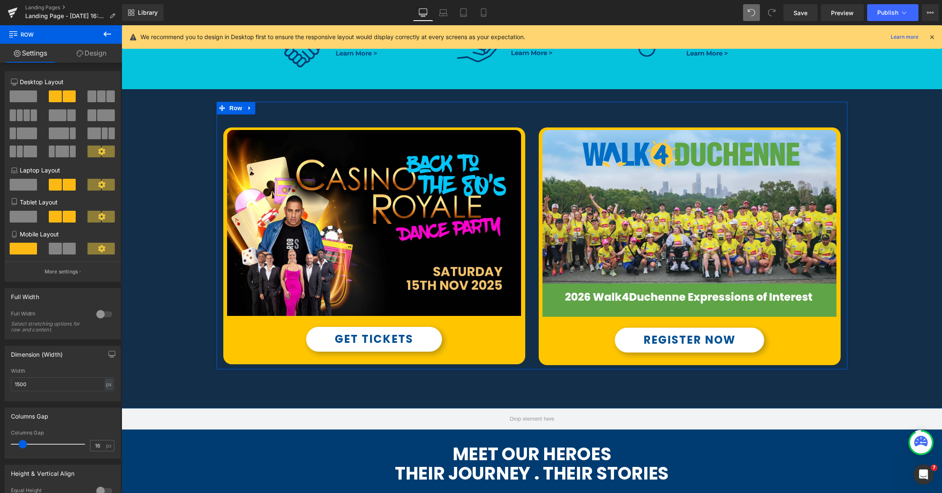
click at [22, 446] on span at bounding box center [23, 444] width 8 height 8
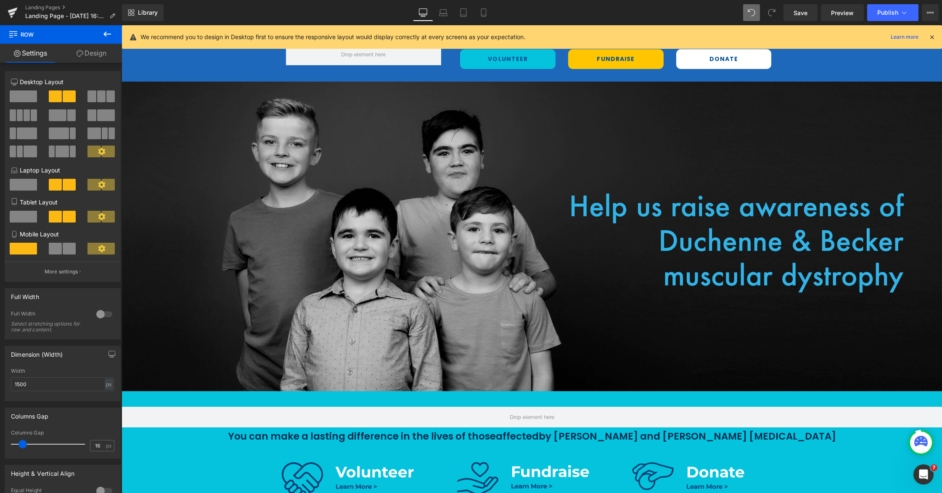
scroll to position [34, 0]
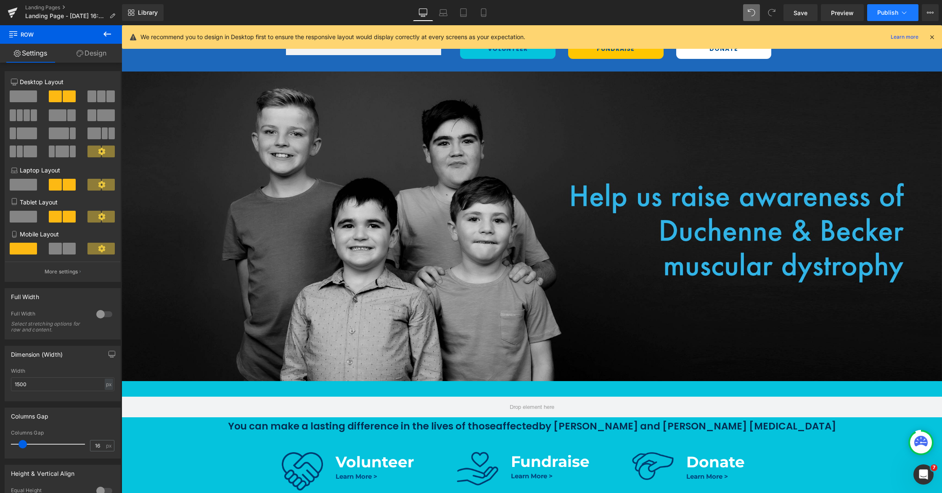
click at [794, 17] on button "Publish" at bounding box center [892, 12] width 51 height 17
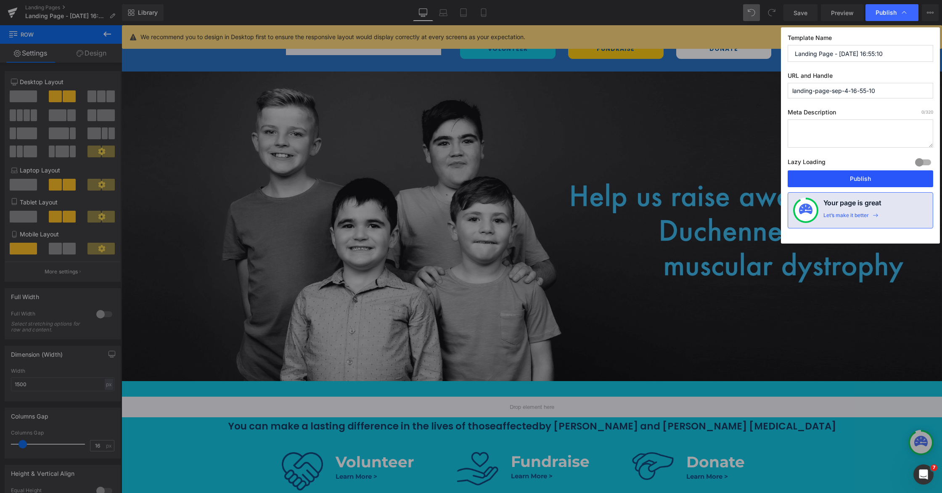
click at [794, 180] on button "Publish" at bounding box center [861, 178] width 146 height 17
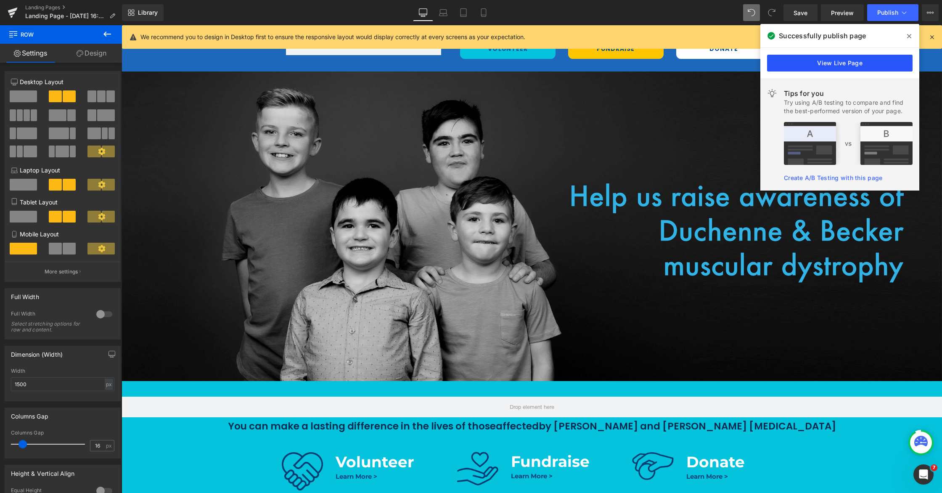
click at [794, 64] on link "View Live Page" at bounding box center [840, 63] width 146 height 17
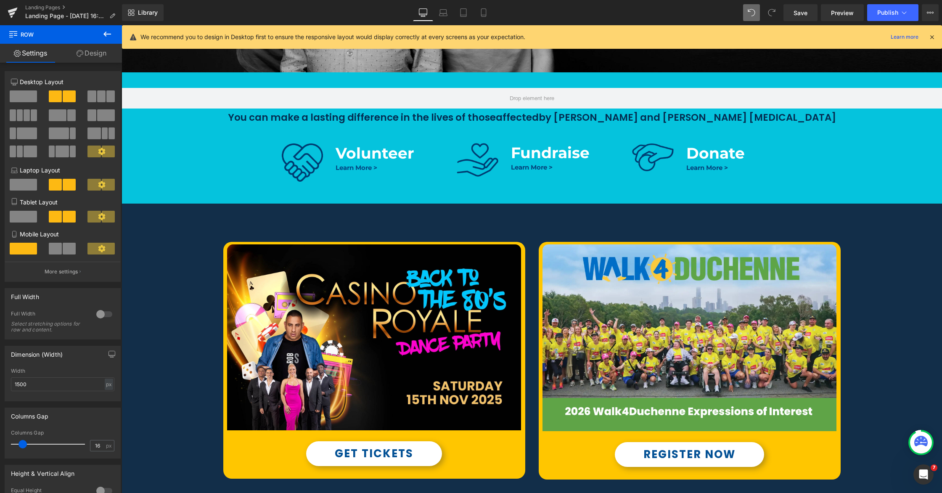
scroll to position [394, 0]
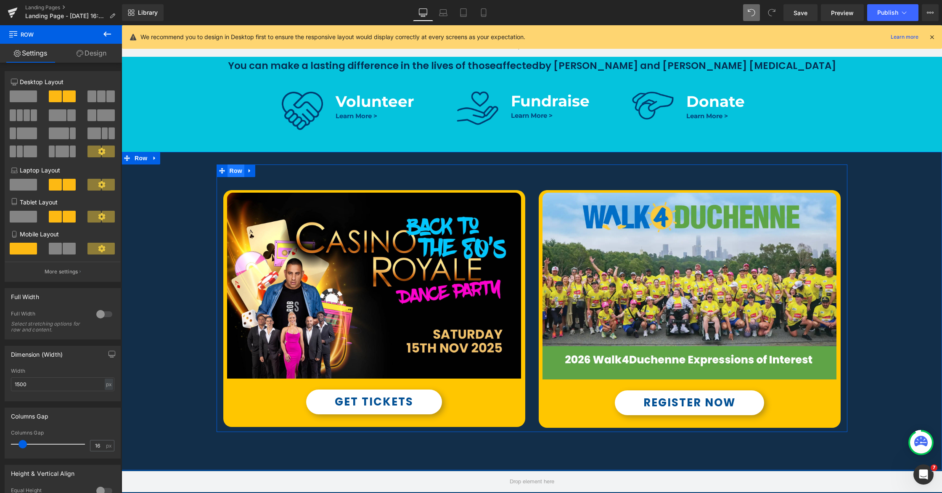
click at [242, 174] on span "Row" at bounding box center [236, 170] width 17 height 13
drag, startPoint x: 19, startPoint y: 386, endPoint x: 17, endPoint y: 393, distance: 7.3
click at [17, 386] on input "1500" at bounding box center [62, 384] width 103 height 14
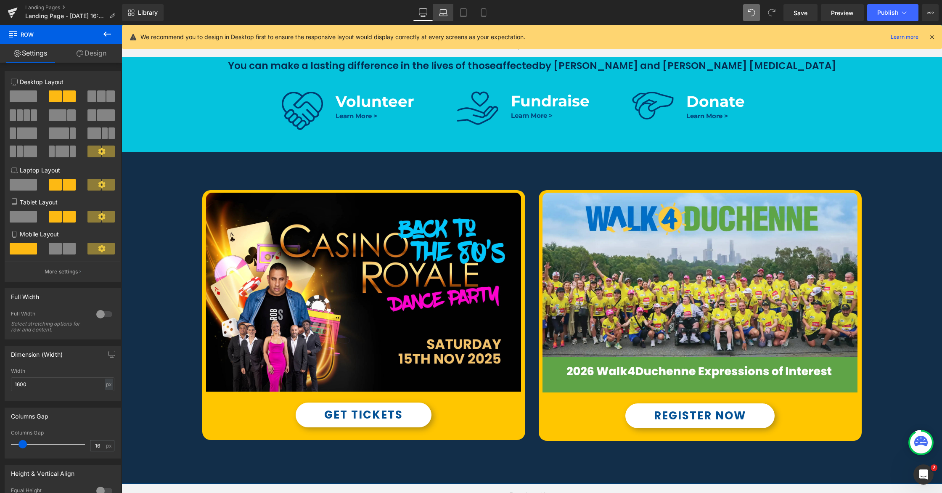
click at [445, 18] on link "Laptop" at bounding box center [443, 12] width 20 height 17
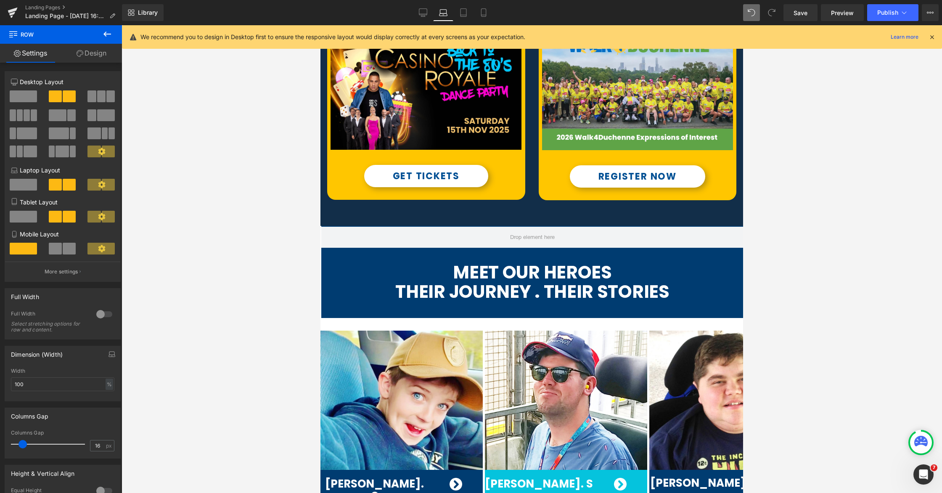
scroll to position [241, 0]
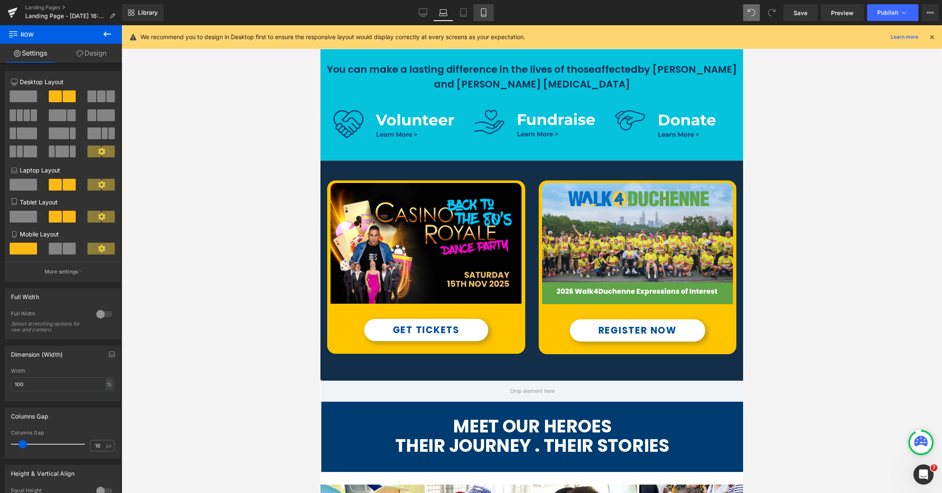
click at [486, 18] on link "Mobile" at bounding box center [484, 12] width 20 height 17
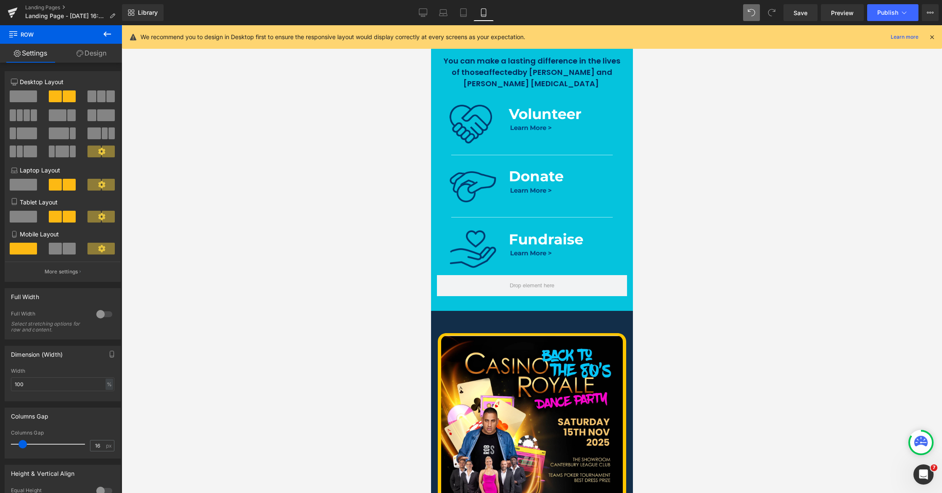
scroll to position [299, 0]
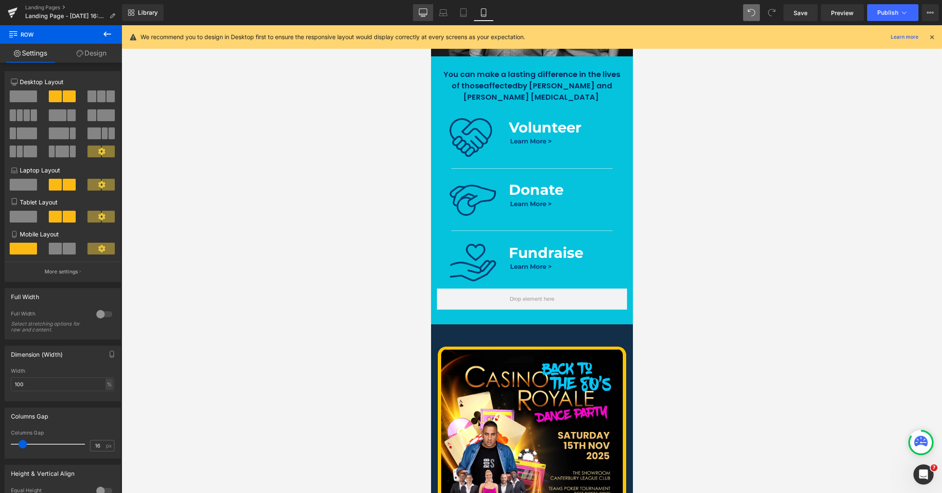
click at [429, 15] on link "Desktop" at bounding box center [423, 12] width 20 height 17
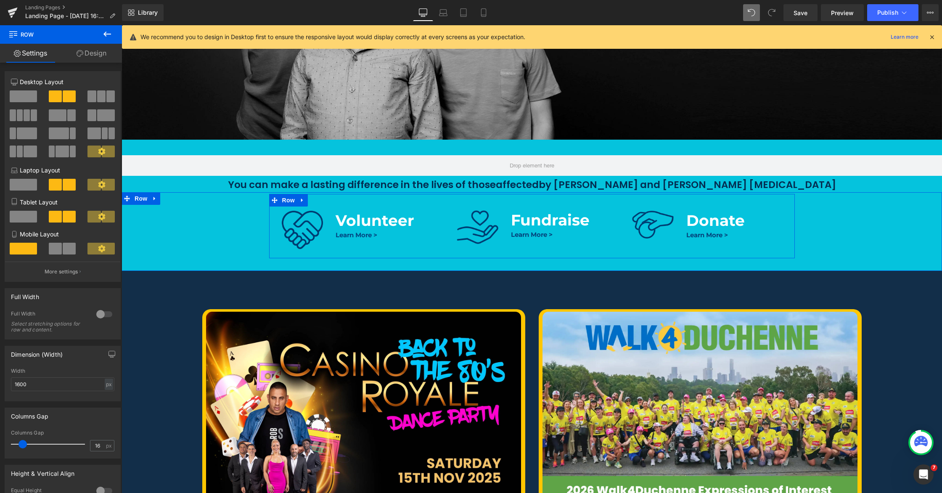
scroll to position [250, 0]
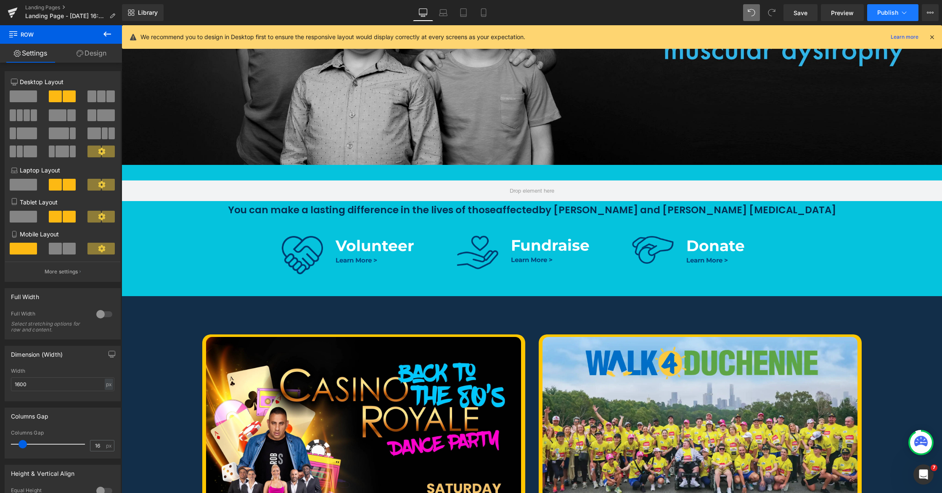
click at [794, 13] on span "Publish" at bounding box center [887, 12] width 21 height 7
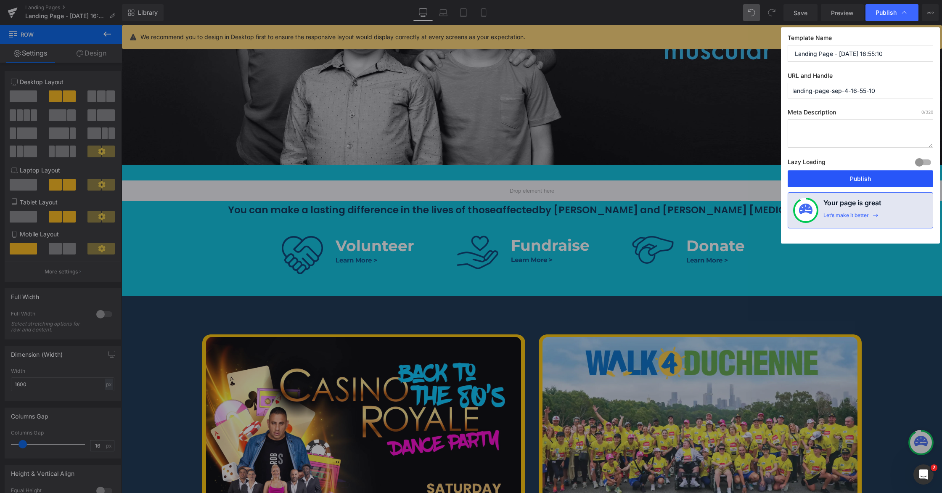
click at [794, 179] on button "Publish" at bounding box center [861, 178] width 146 height 17
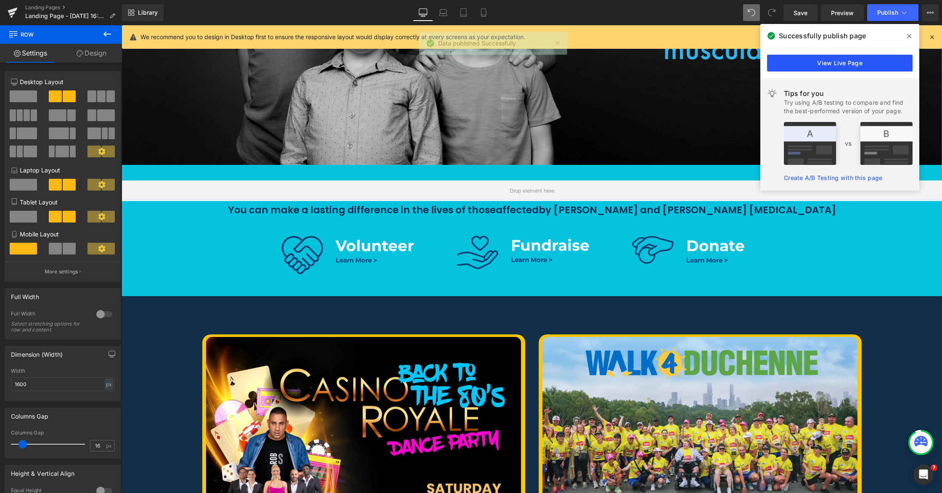
click at [794, 61] on link "View Live Page" at bounding box center [840, 63] width 146 height 17
click at [794, 64] on div "Separator" at bounding box center [532, 10] width 821 height 310
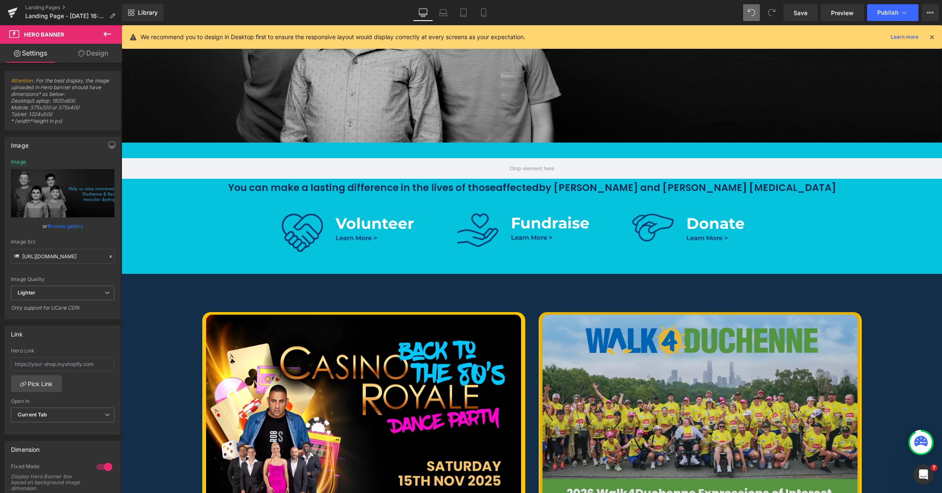
scroll to position [382, 0]
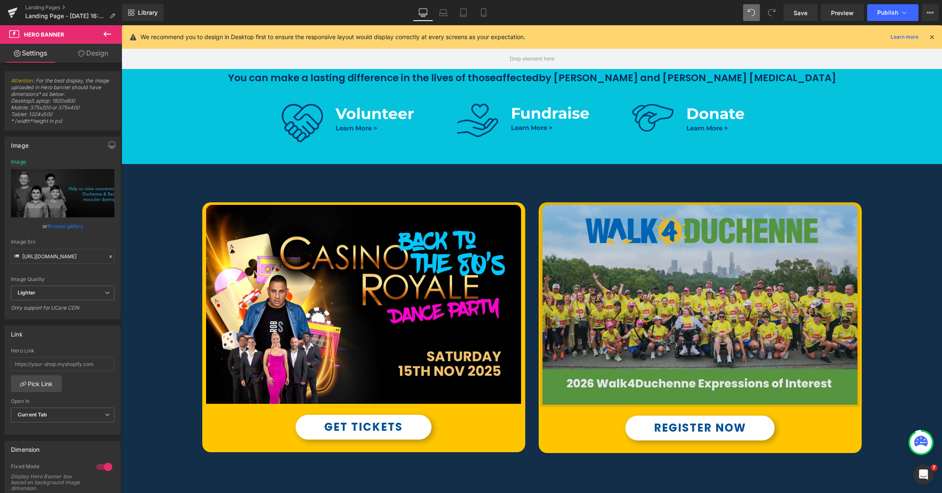
click at [683, 296] on img at bounding box center [700, 304] width 320 height 205
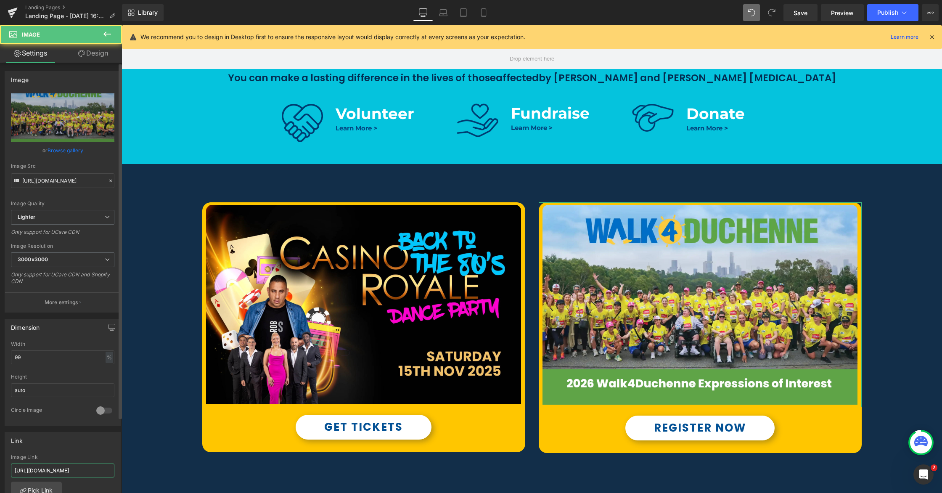
click at [53, 463] on input "[URL][DOMAIN_NAME]" at bounding box center [62, 470] width 103 height 14
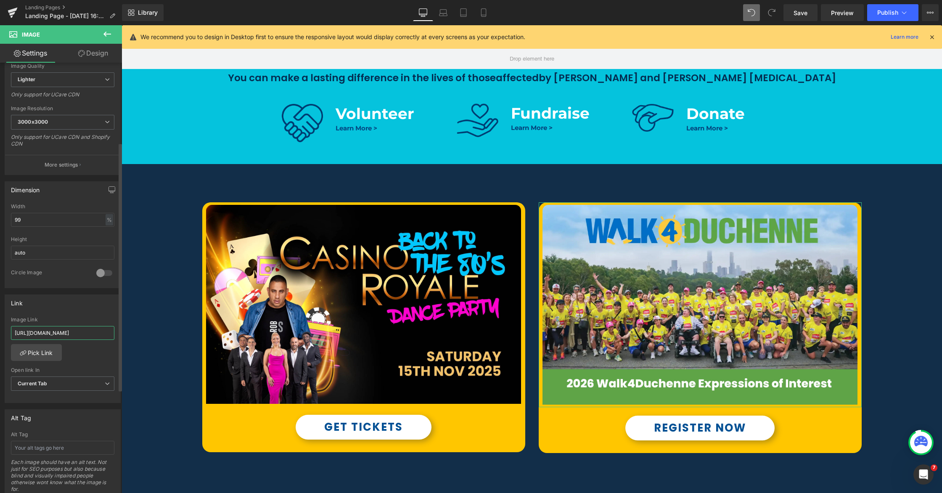
paste input "walk4duchenne-2026-expressions-of-interest"
click at [71, 314] on div "Link [URL][DOMAIN_NAME] Image Link [URL][DOMAIN_NAME] Pick Link Current Tab New…" at bounding box center [63, 348] width 116 height 109
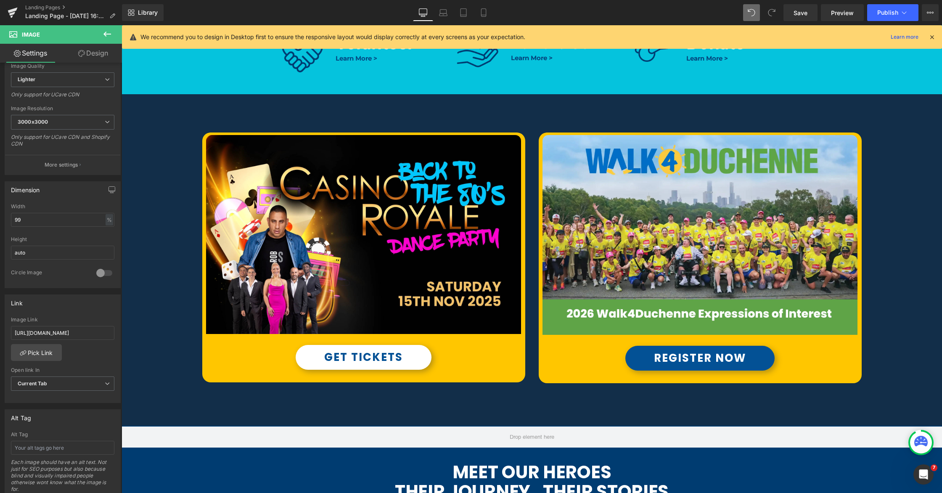
click at [697, 361] on div "REGISTER NOW Button" at bounding box center [700, 358] width 323 height 25
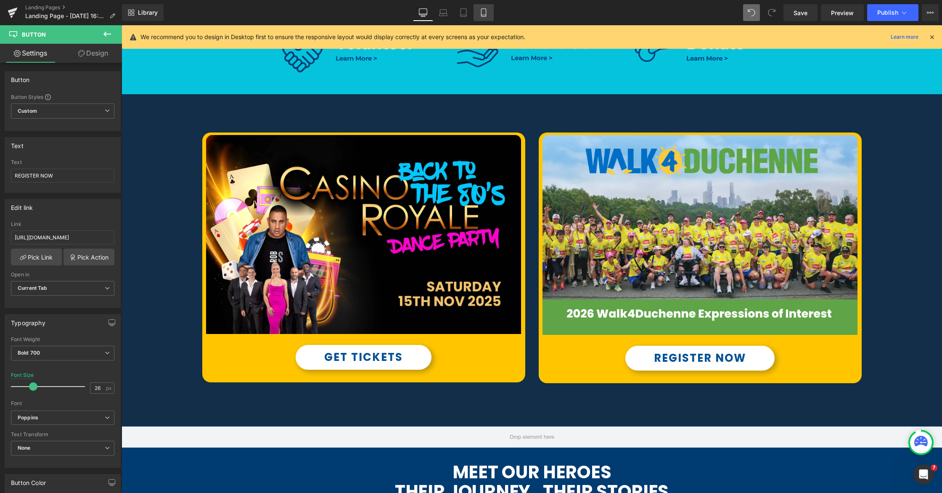
click at [485, 17] on link "Mobile" at bounding box center [484, 12] width 20 height 17
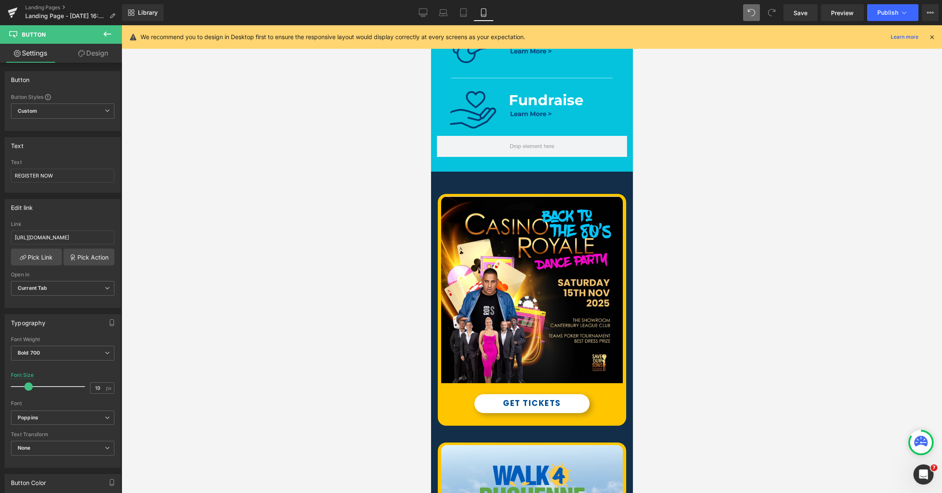
scroll to position [749, 0]
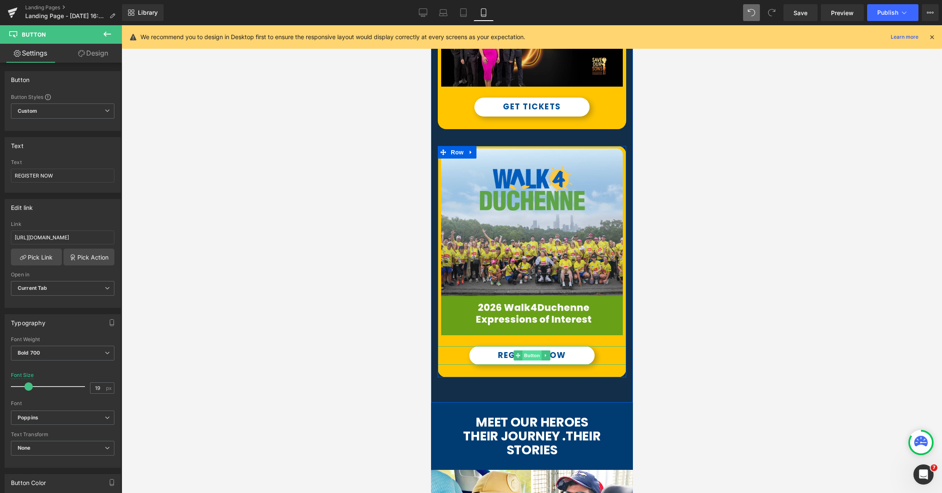
click at [532, 355] on span "Button" at bounding box center [531, 355] width 19 height 10
click at [531, 242] on span "Image" at bounding box center [532, 242] width 18 height 10
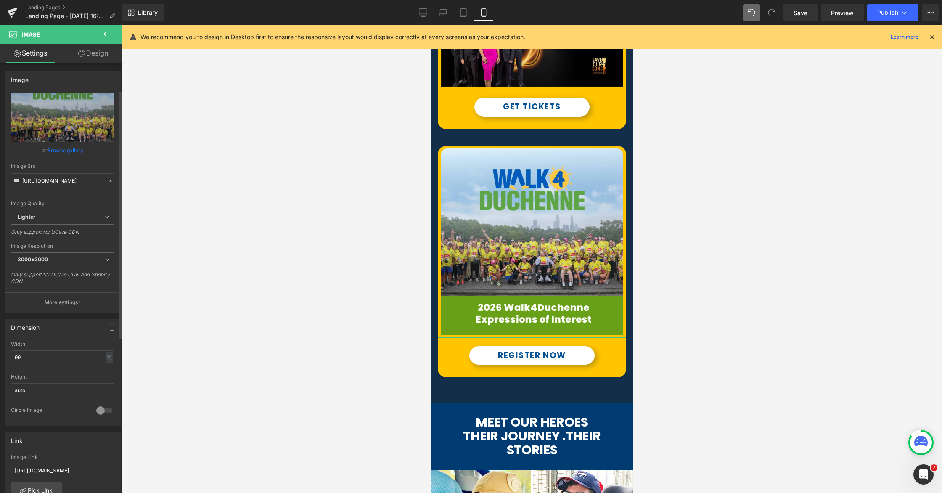
click at [69, 421] on div "Image [URL][DOMAIN_NAME] Replace Image Upload image or Browse gallery Image Src…" at bounding box center [63, 424] width 126 height 723
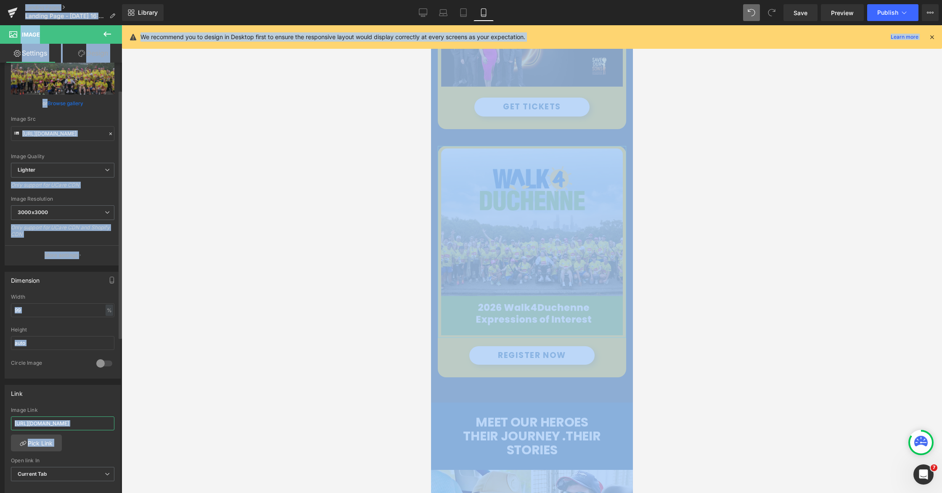
click at [68, 424] on input "[URL][DOMAIN_NAME]" at bounding box center [62, 423] width 103 height 14
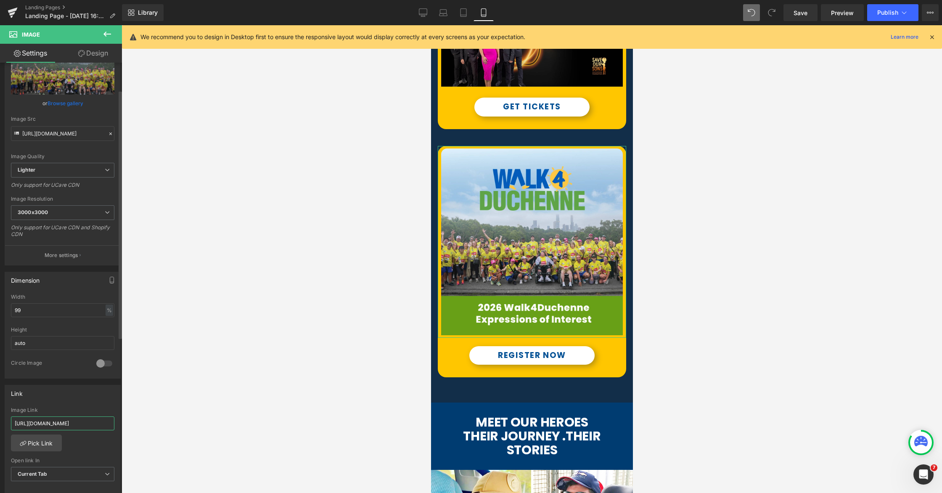
paste input "walk4duchenne-2026-expressions-of-interest"
click at [87, 407] on div "Image Link" at bounding box center [62, 410] width 103 height 6
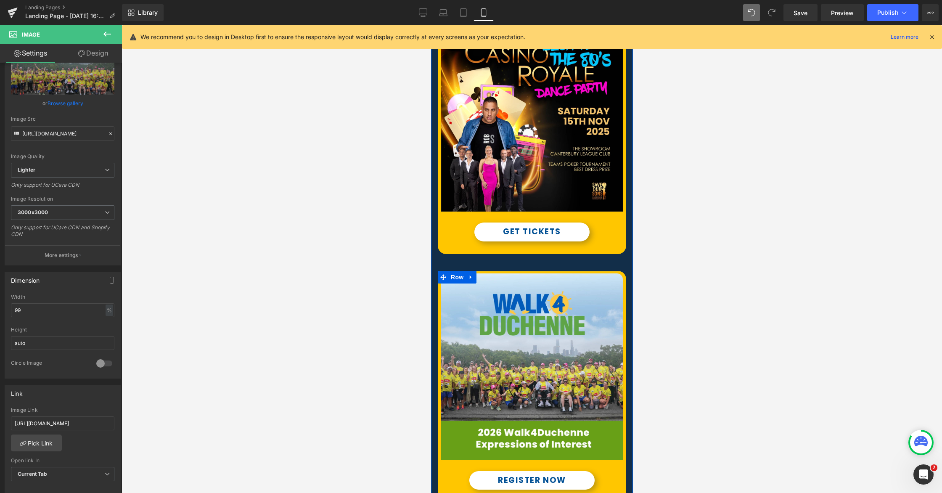
scroll to position [606, 0]
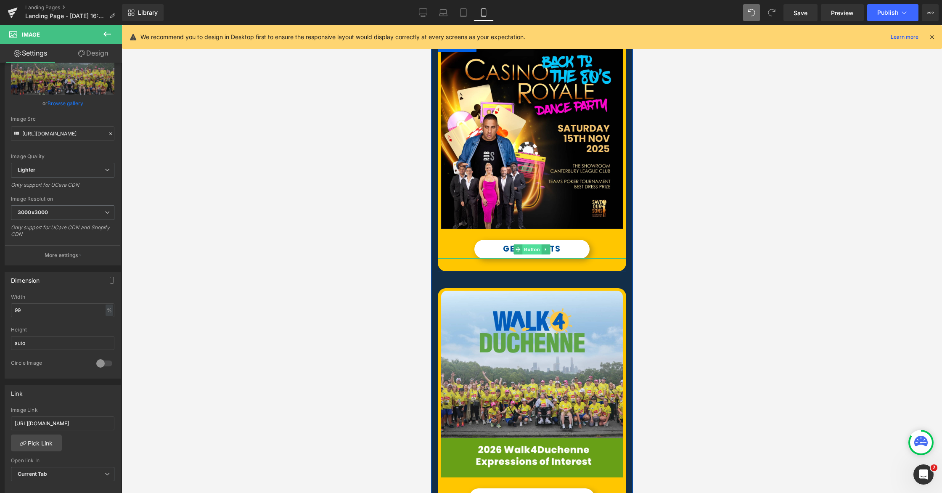
click at [529, 249] on span "Button" at bounding box center [531, 249] width 19 height 10
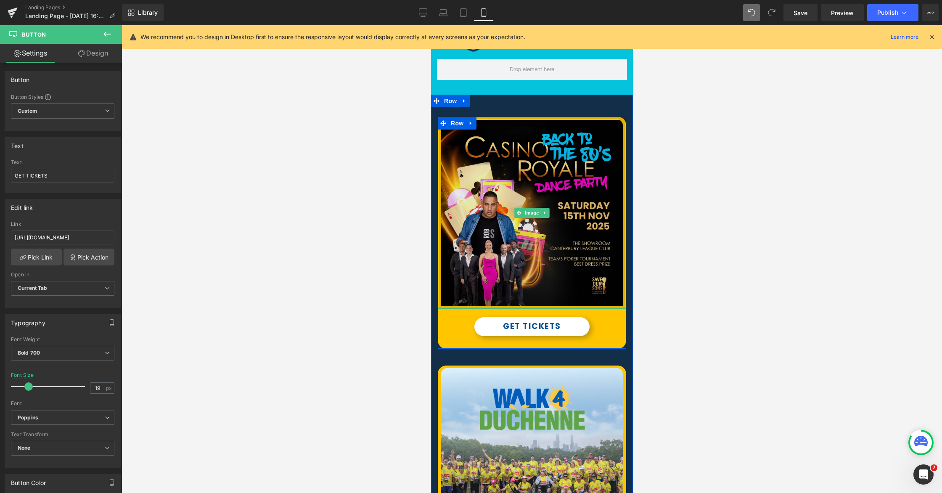
scroll to position [421, 0]
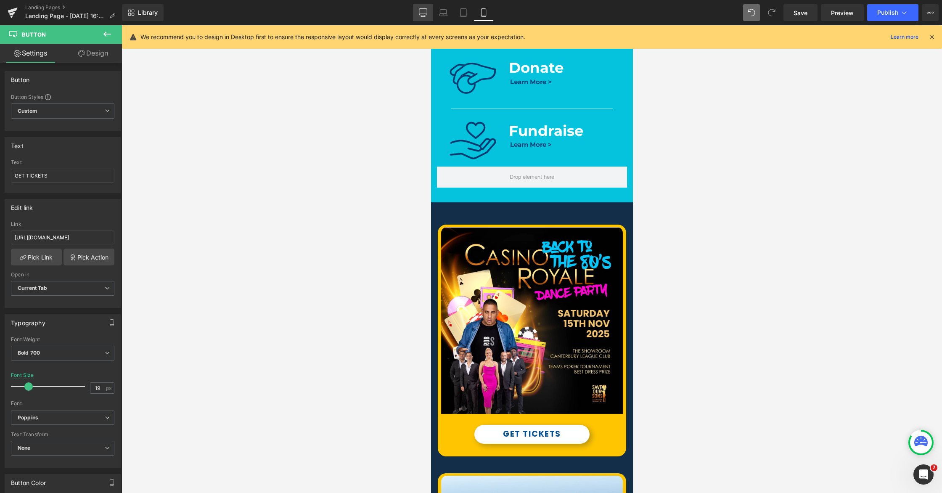
click at [427, 13] on icon at bounding box center [423, 12] width 8 height 6
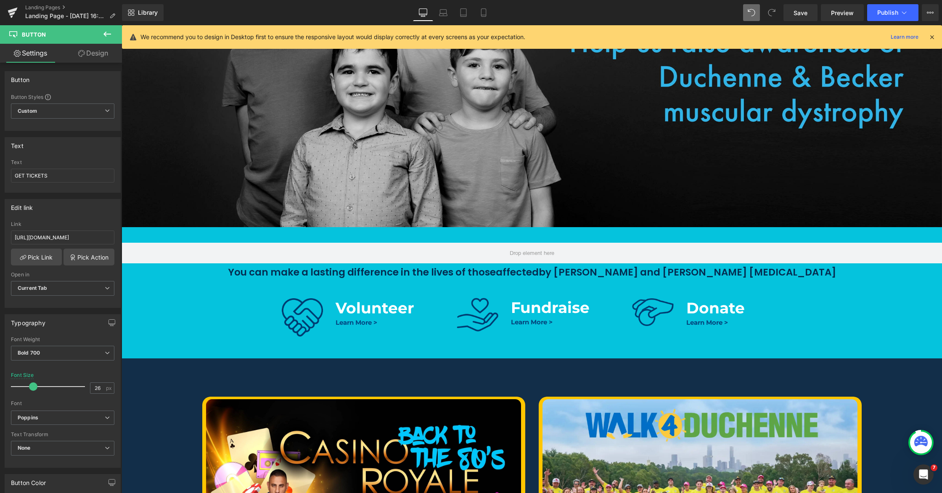
scroll to position [112, 0]
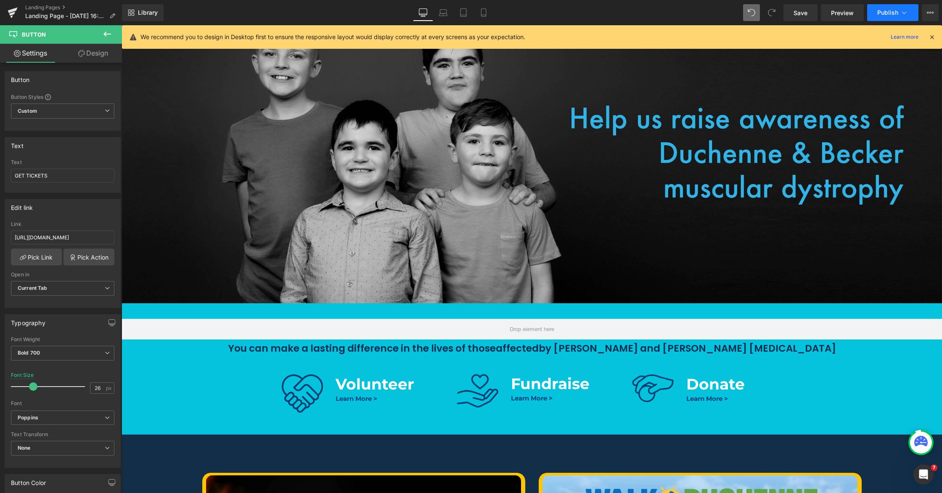
click at [794, 17] on button "Publish" at bounding box center [892, 12] width 51 height 17
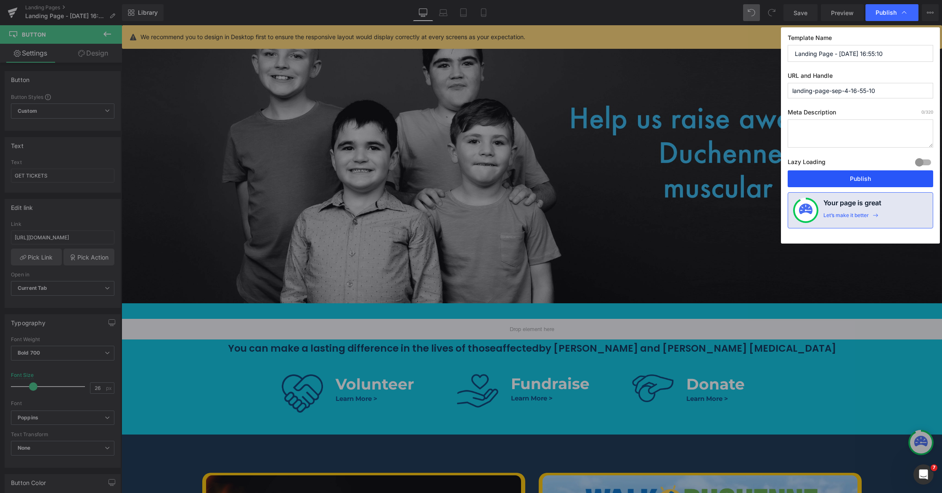
click at [794, 179] on button "Publish" at bounding box center [861, 178] width 146 height 17
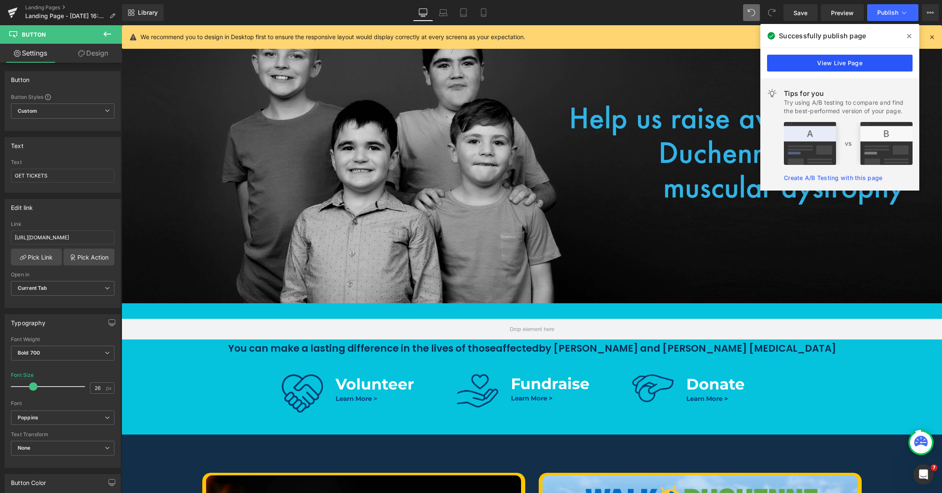
click at [794, 59] on link "View Live Page" at bounding box center [840, 63] width 146 height 17
